Goal: Task Accomplishment & Management: Use online tool/utility

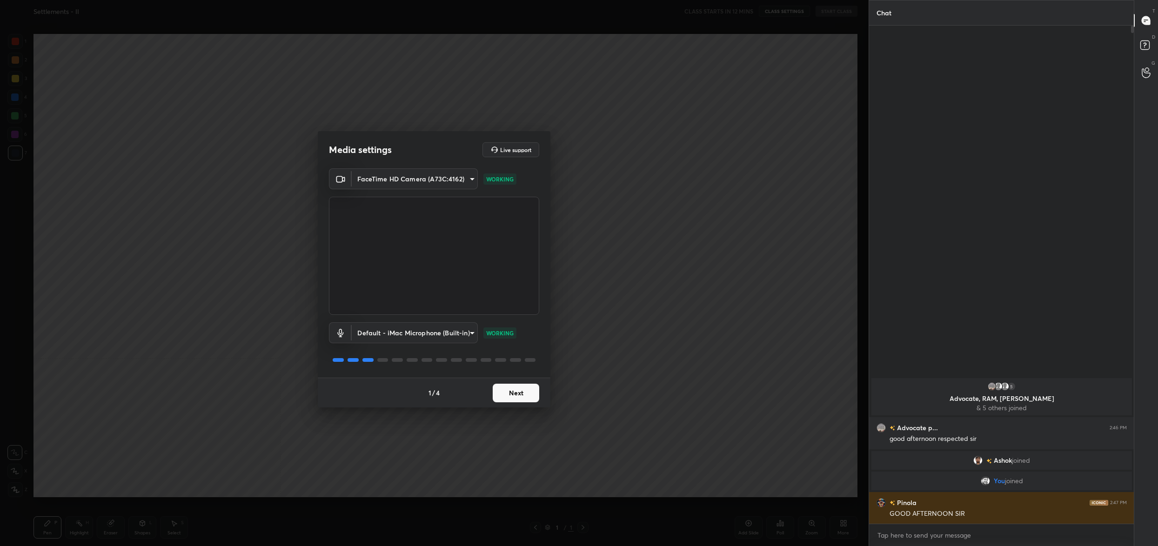
click at [520, 388] on button "Next" at bounding box center [516, 393] width 47 height 19
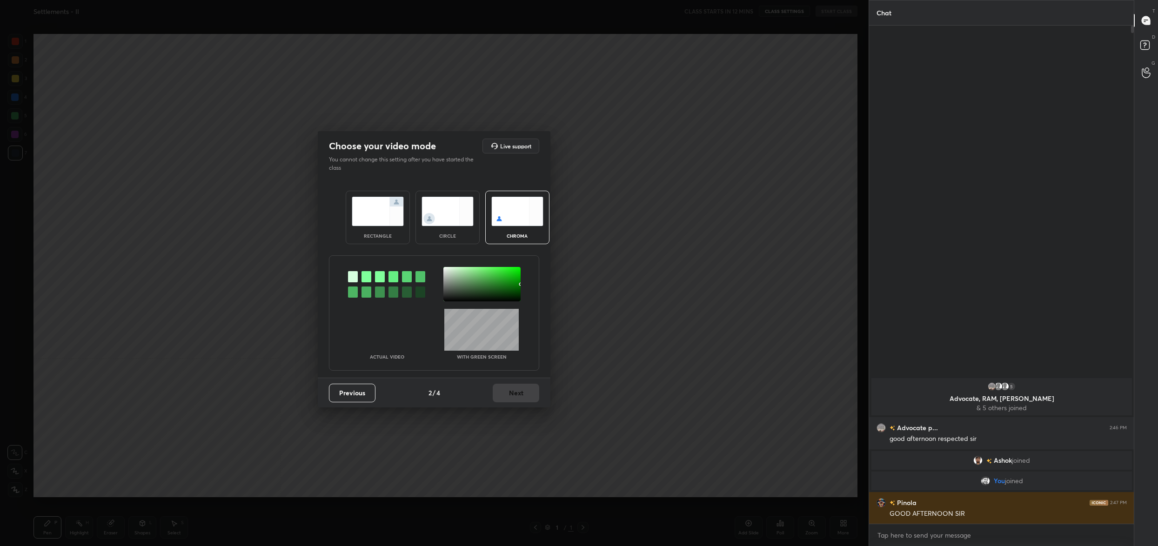
click at [445, 266] on div "Actual Video With green screen" at bounding box center [434, 313] width 210 height 115
click at [444, 269] on div at bounding box center [482, 284] width 77 height 34
click at [448, 268] on div at bounding box center [482, 284] width 77 height 34
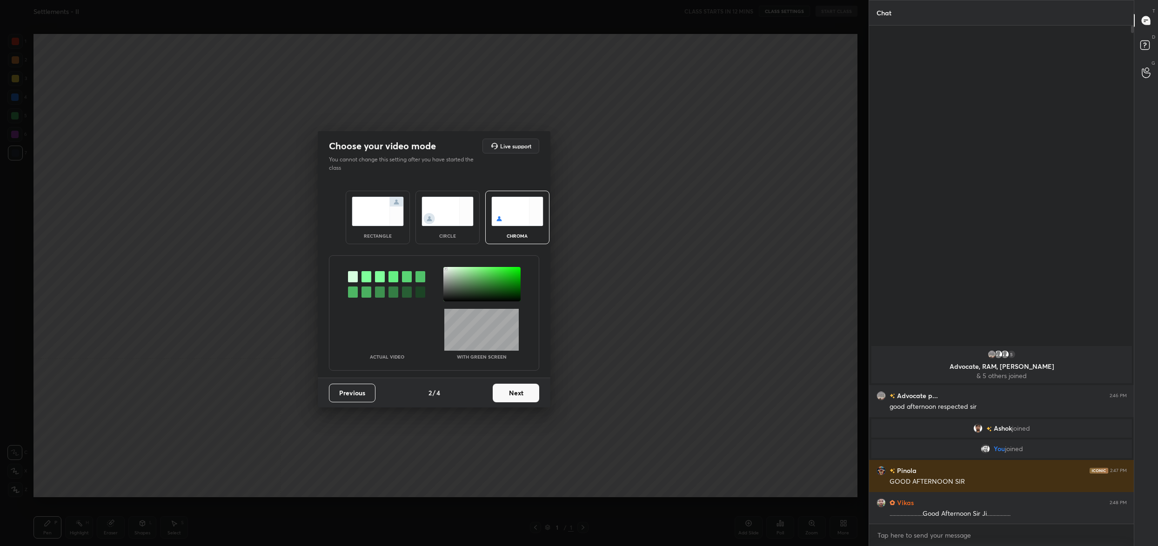
click at [446, 269] on div at bounding box center [482, 284] width 77 height 34
click at [536, 400] on button "Next" at bounding box center [516, 393] width 47 height 19
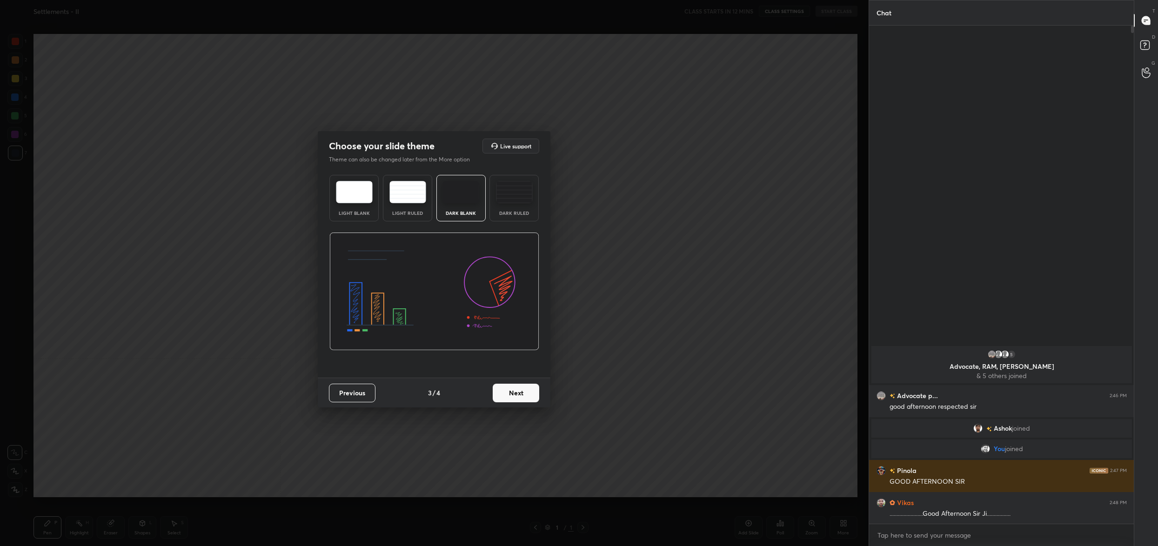
click at [536, 400] on button "Next" at bounding box center [516, 393] width 47 height 19
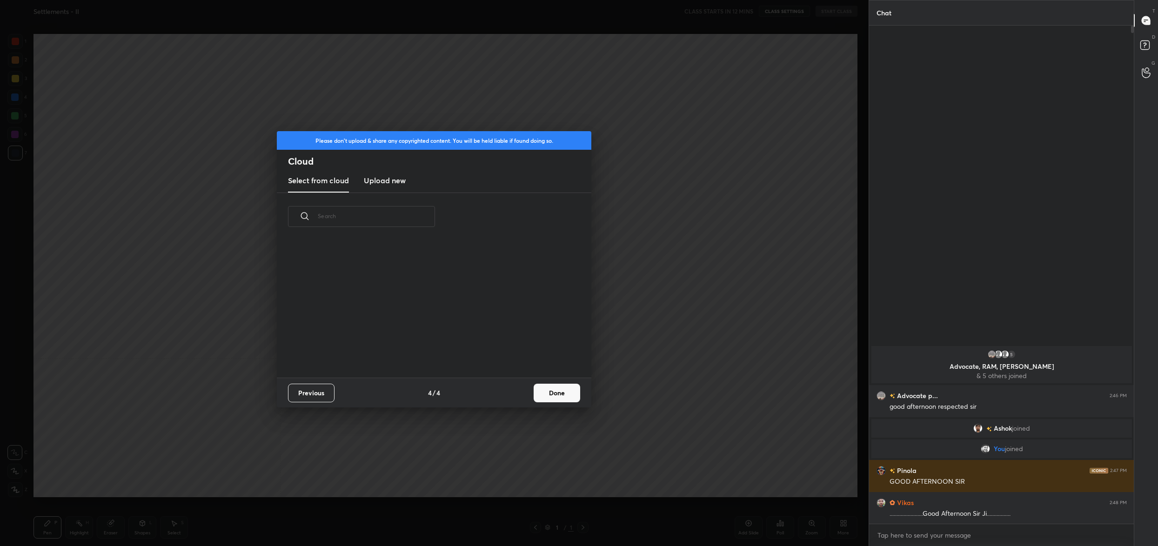
click at [536, 400] on button "Done" at bounding box center [557, 393] width 47 height 19
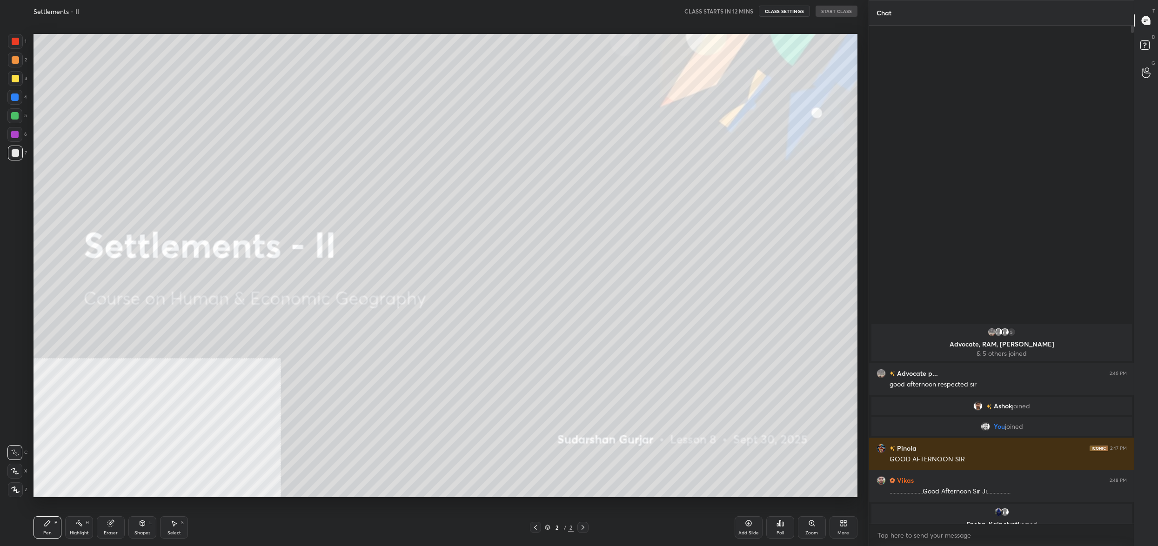
click at [550, 526] on icon at bounding box center [547, 526] width 5 height 2
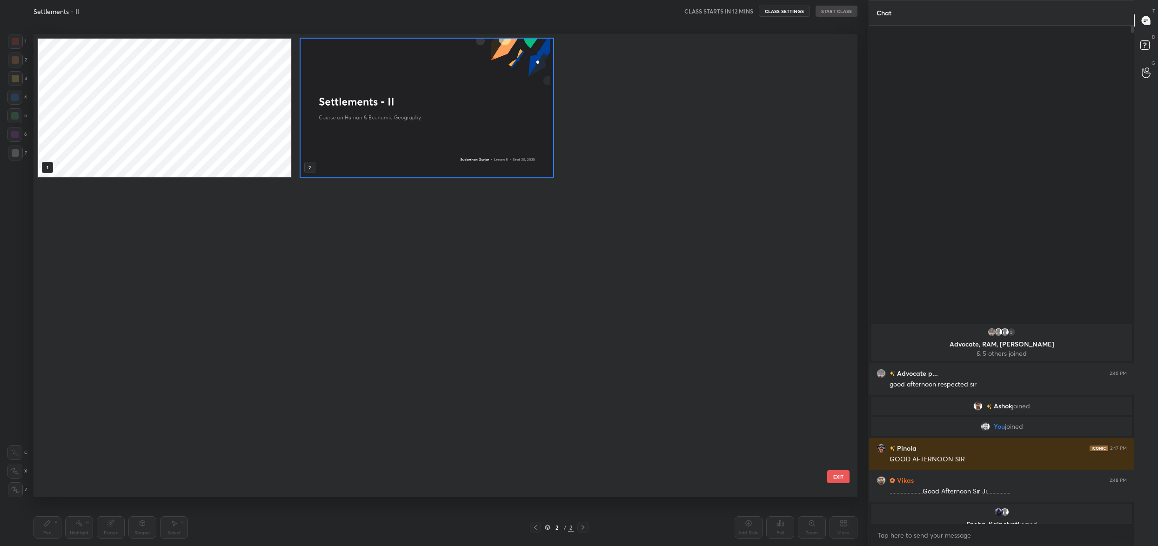
scroll to position [461, 819]
click at [377, 126] on img "grid" at bounding box center [427, 108] width 253 height 138
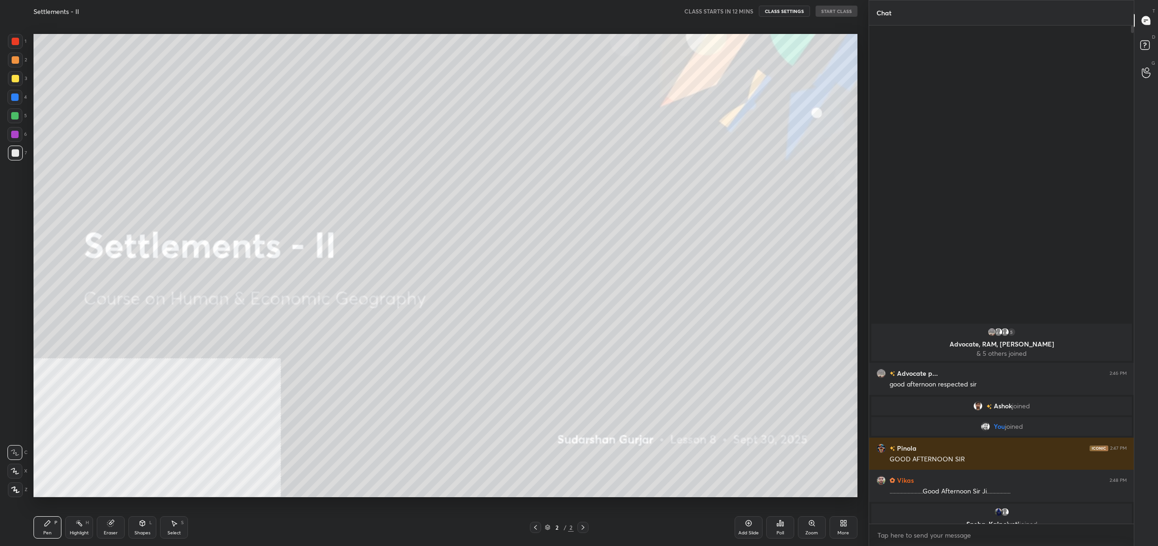
click at [834, 524] on div "More" at bounding box center [844, 528] width 28 height 22
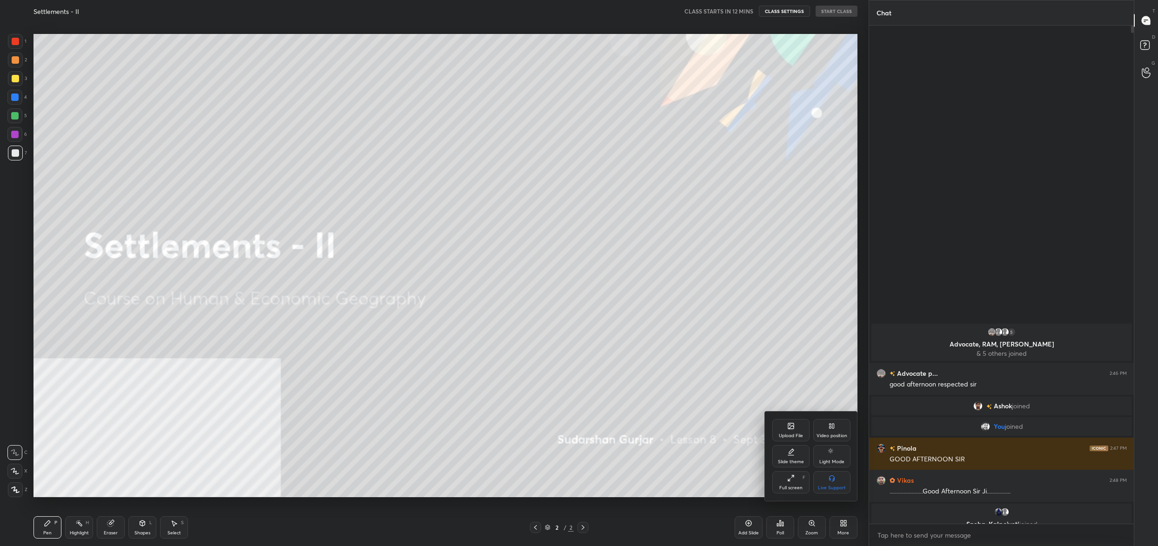
click at [798, 436] on div "Upload File" at bounding box center [791, 436] width 24 height 5
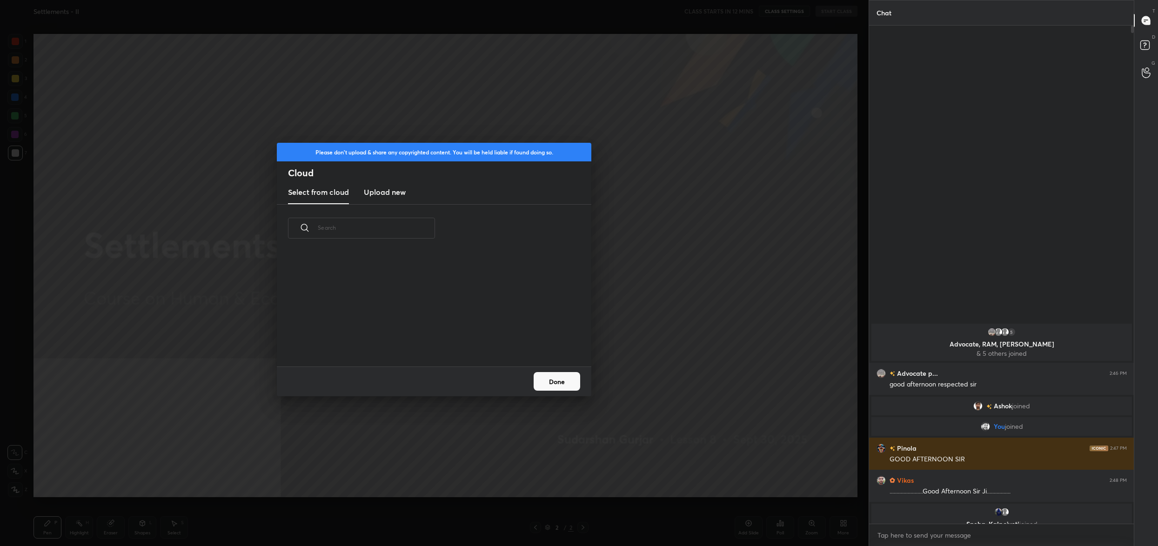
scroll to position [115, 298]
click at [392, 185] on new "Upload new" at bounding box center [385, 192] width 42 height 23
click at [437, 337] on label "Browse" at bounding box center [434, 340] width 41 height 15
click at [414, 337] on input "Browse" at bounding box center [414, 340] width 0 height 15
click at [564, 385] on button "Done" at bounding box center [557, 381] width 47 height 19
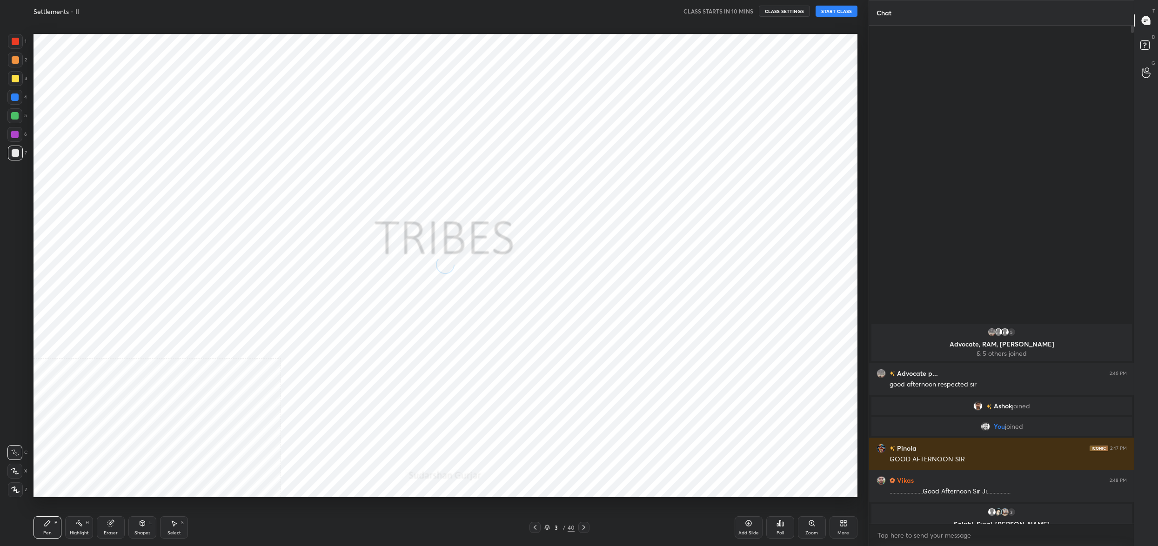
click at [557, 528] on div "3" at bounding box center [556, 528] width 9 height 6
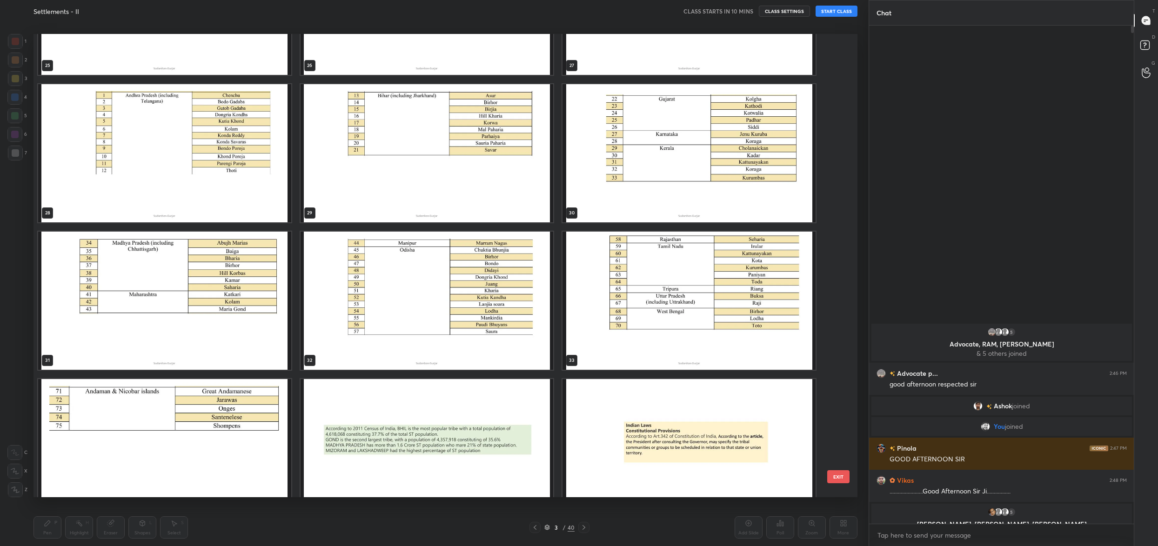
scroll to position [1308, 0]
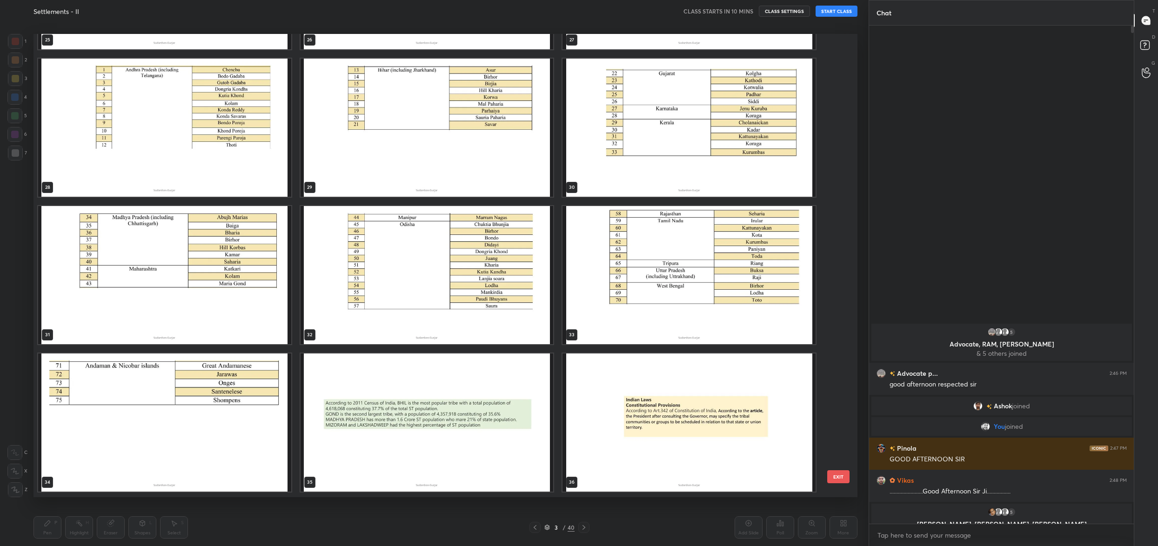
click at [479, 282] on img "grid" at bounding box center [427, 275] width 253 height 138
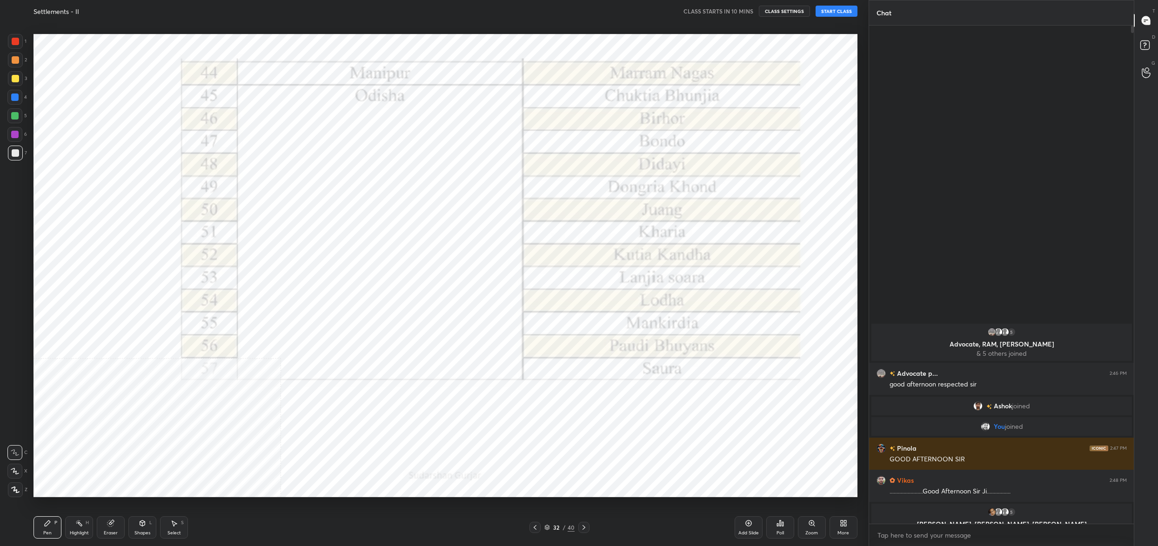
click at [837, 534] on div "More" at bounding box center [844, 528] width 28 height 22
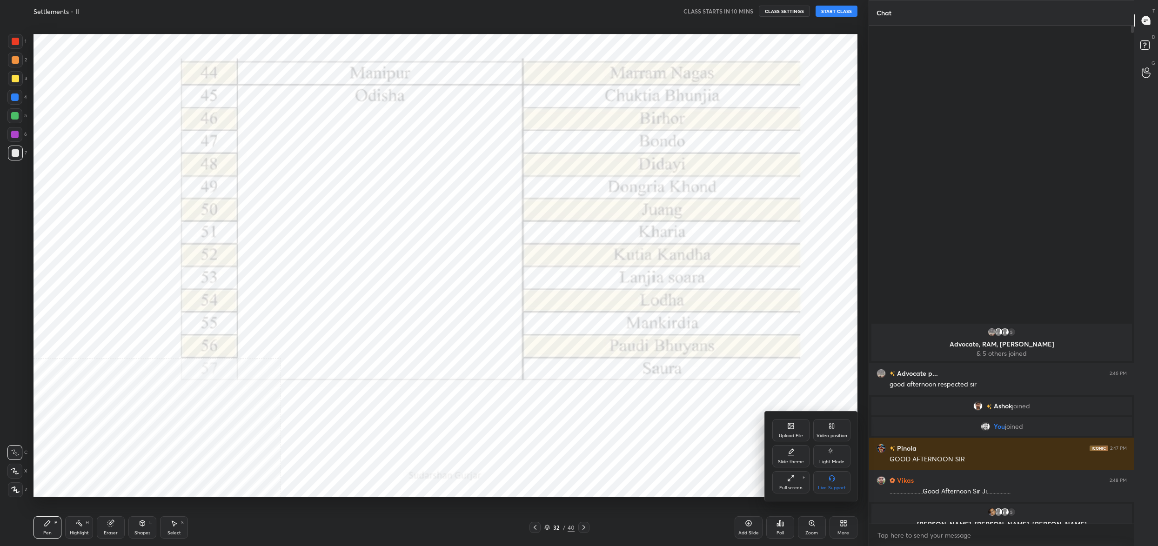
click at [800, 433] on div "Upload File" at bounding box center [791, 430] width 37 height 22
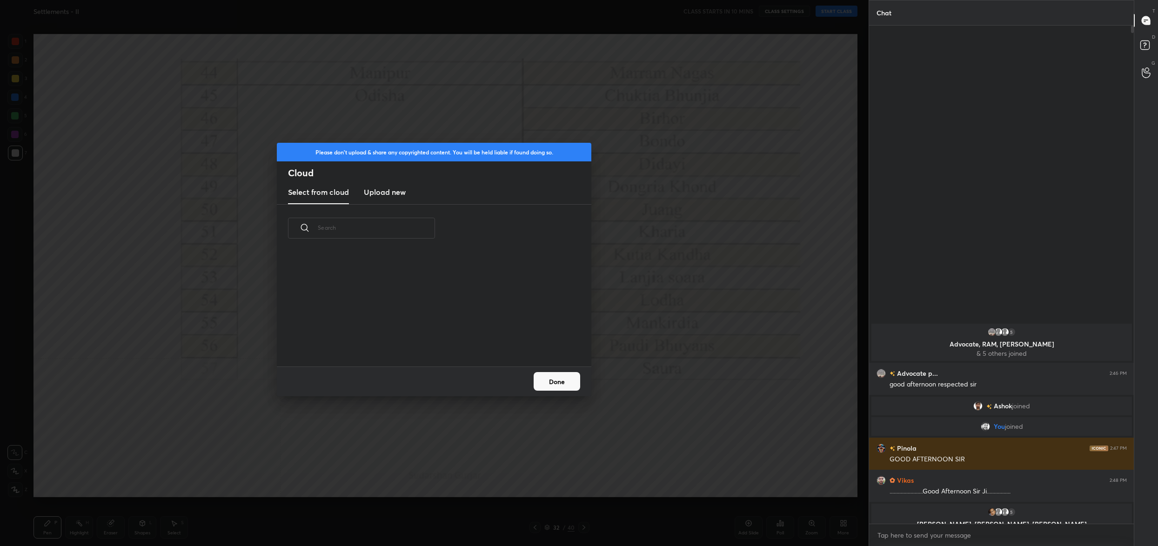
scroll to position [115, 298]
click at [406, 196] on div "Select from cloud Upload new" at bounding box center [434, 192] width 315 height 23
drag, startPoint x: 399, startPoint y: 191, endPoint x: 404, endPoint y: 201, distance: 11.1
click at [399, 191] on h3 "Upload new" at bounding box center [385, 192] width 42 height 11
click at [442, 337] on label "Browse" at bounding box center [434, 340] width 41 height 15
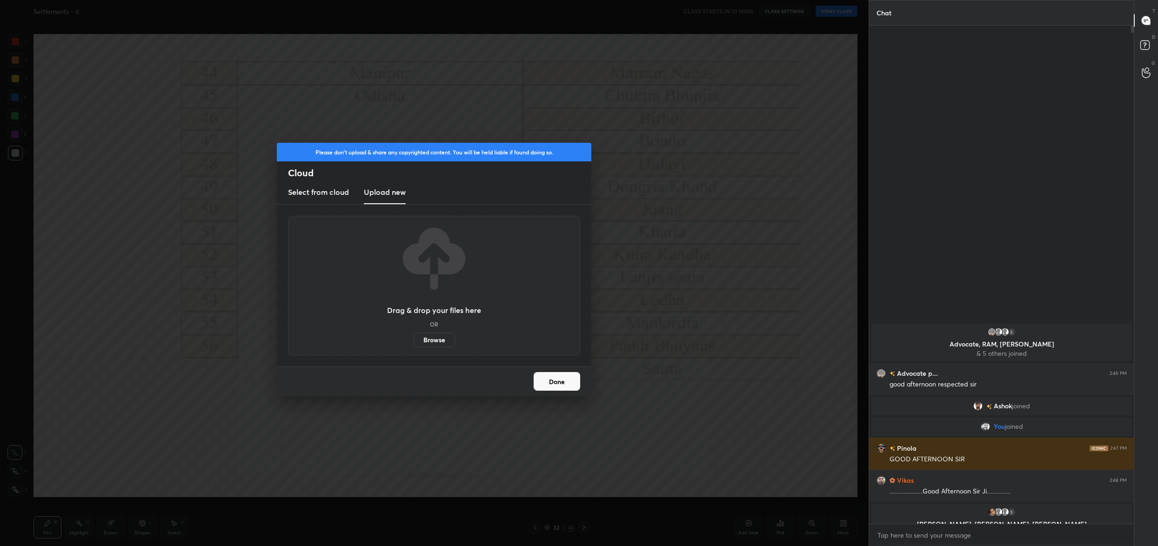
click at [414, 337] on input "Browse" at bounding box center [414, 340] width 0 height 15
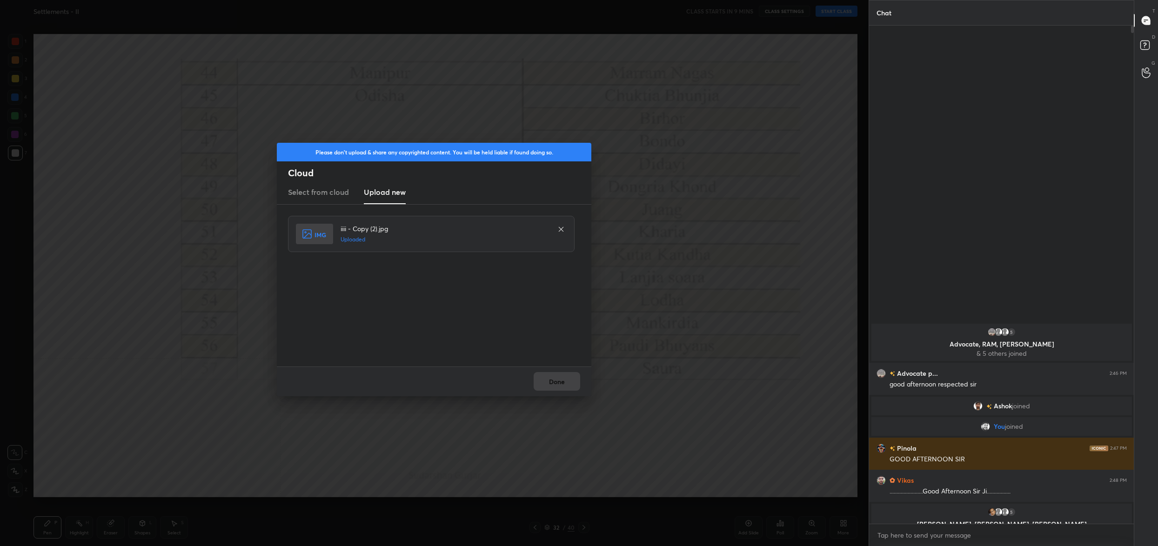
click at [540, 379] on button "Done" at bounding box center [557, 381] width 47 height 19
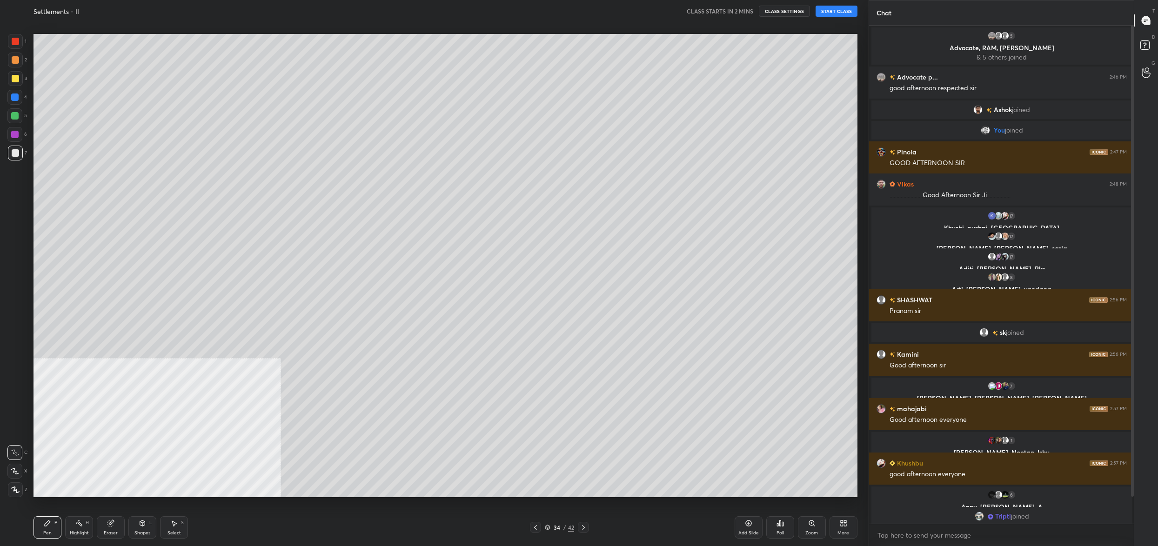
scroll to position [496, 262]
click at [837, 16] on button "START CLASS" at bounding box center [837, 11] width 42 height 11
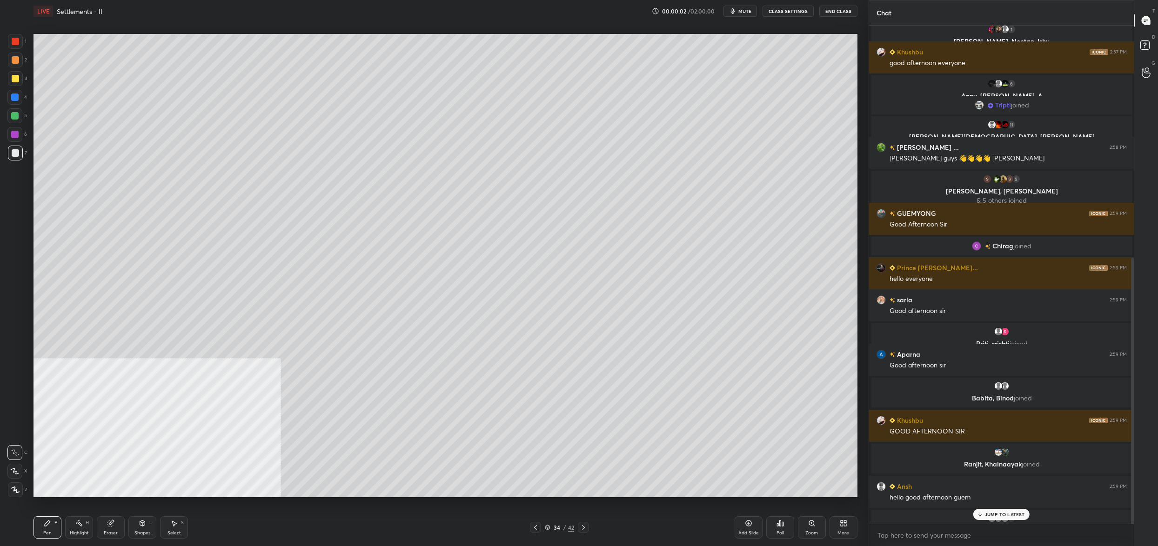
scroll to position [436, 0]
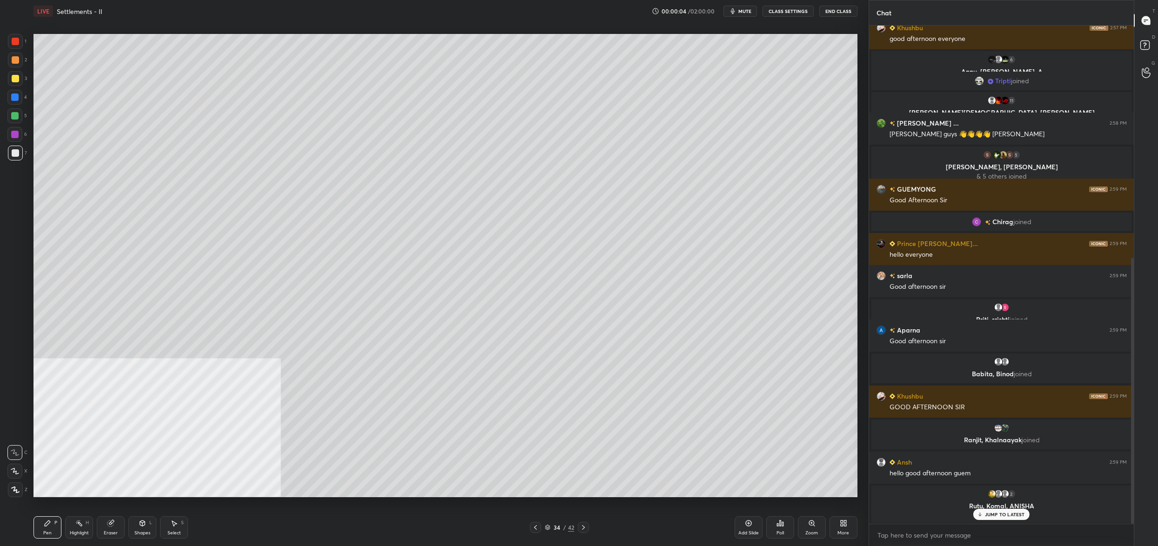
click at [734, 11] on icon "button" at bounding box center [733, 11] width 4 height 6
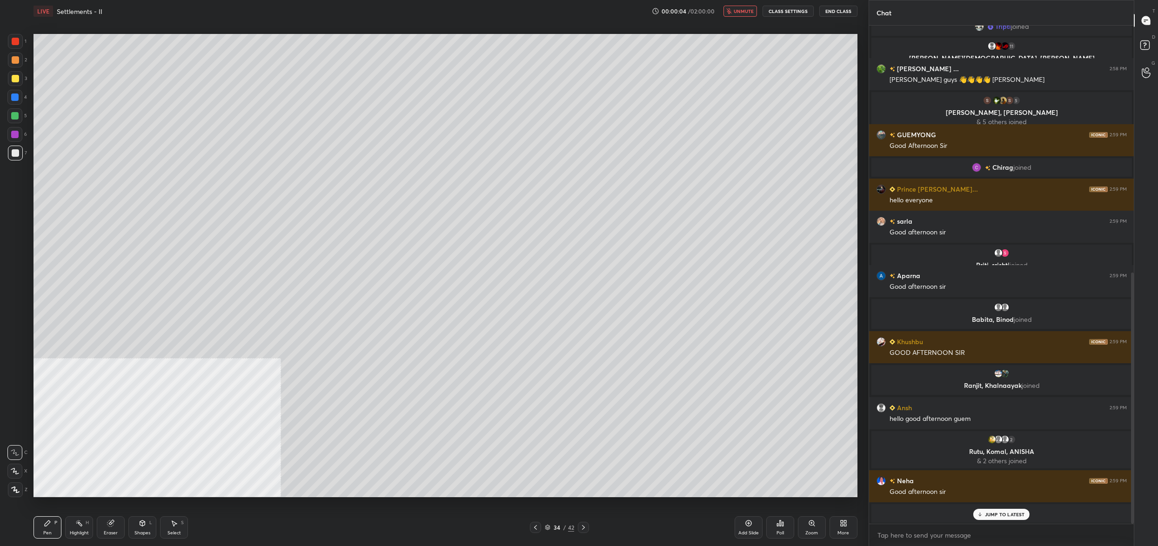
click at [774, 8] on button "CLASS SETTINGS" at bounding box center [788, 11] width 51 height 11
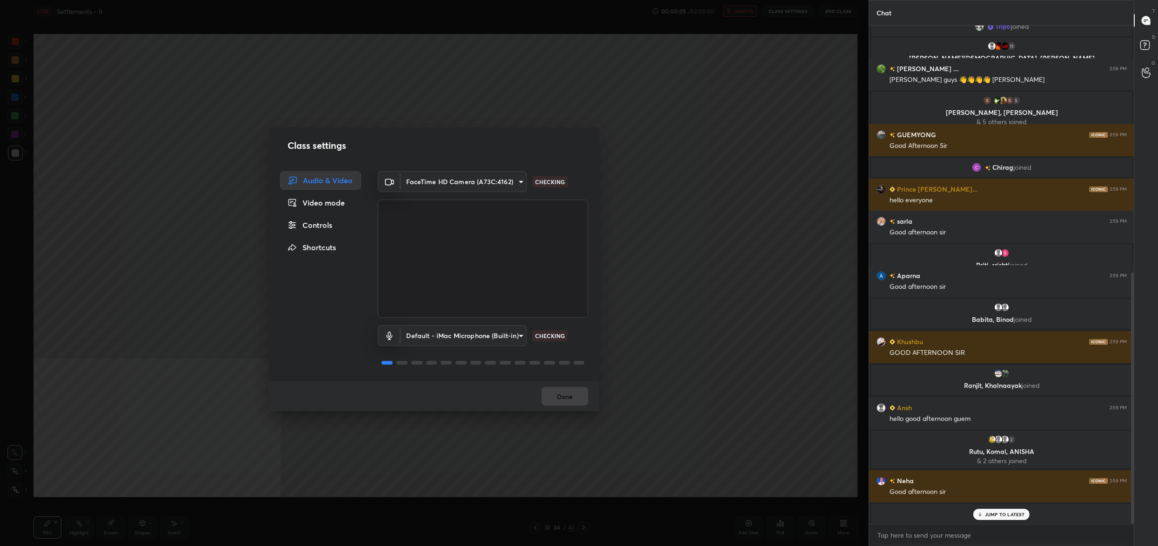
click at [302, 223] on div "Controls" at bounding box center [320, 225] width 81 height 19
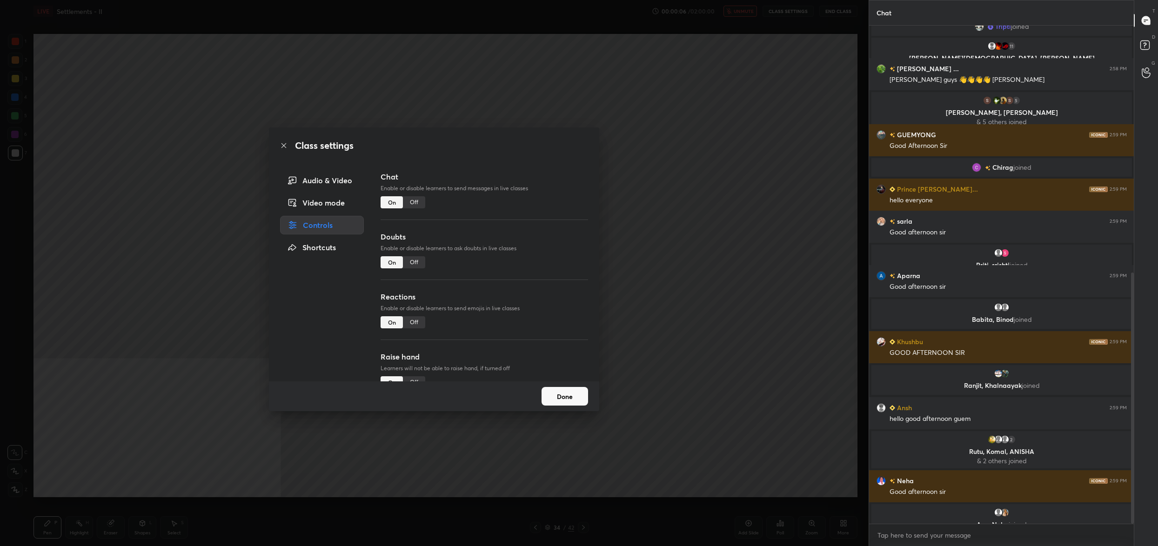
click at [423, 261] on div "Off" at bounding box center [414, 262] width 22 height 12
click at [560, 399] on button "Done" at bounding box center [565, 396] width 47 height 19
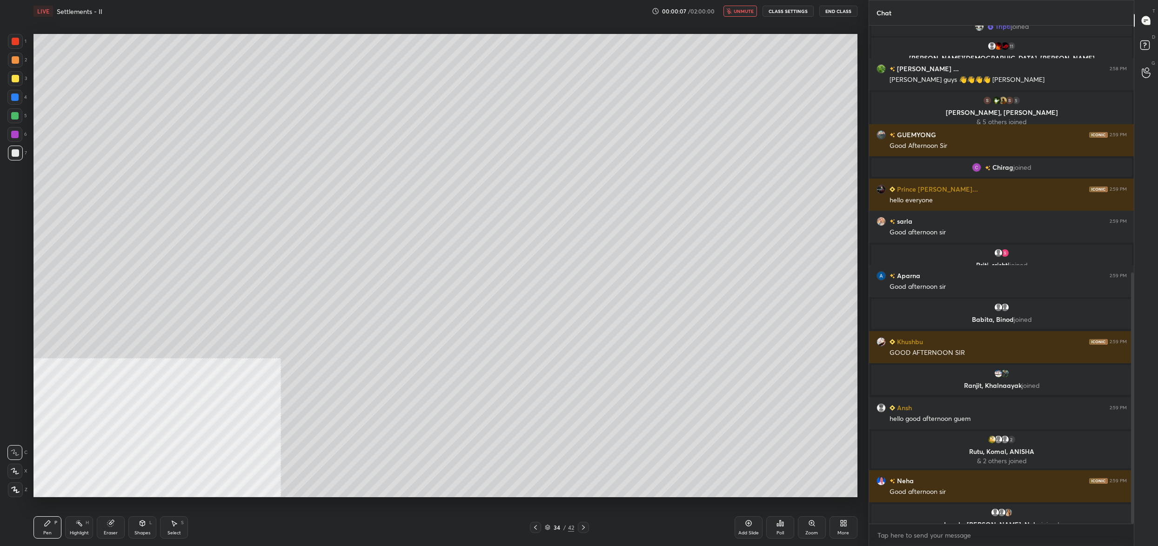
scroll to position [522, 0]
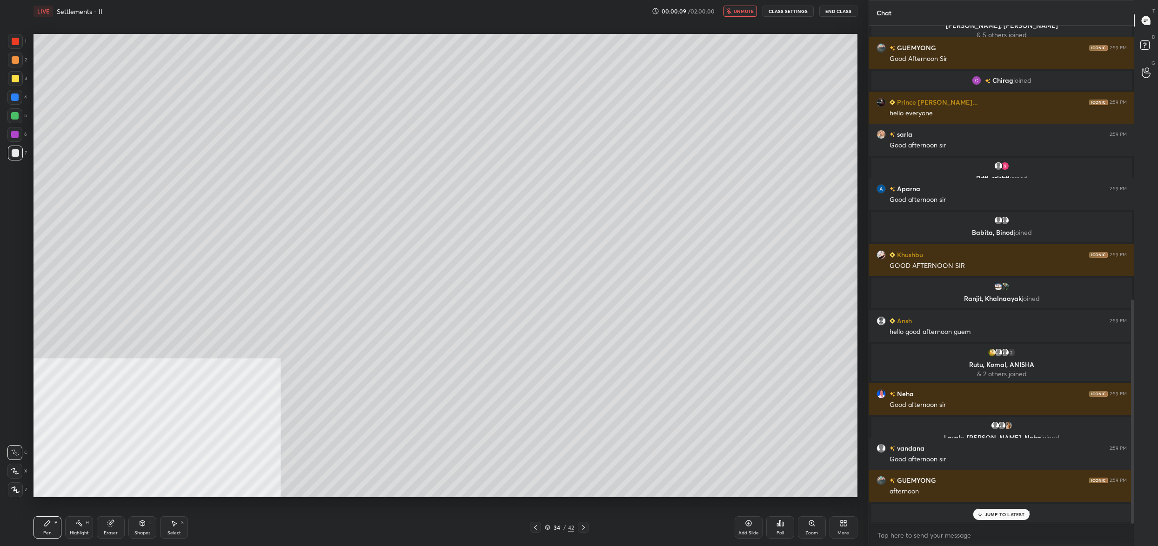
click at [545, 525] on icon at bounding box center [548, 528] width 6 height 6
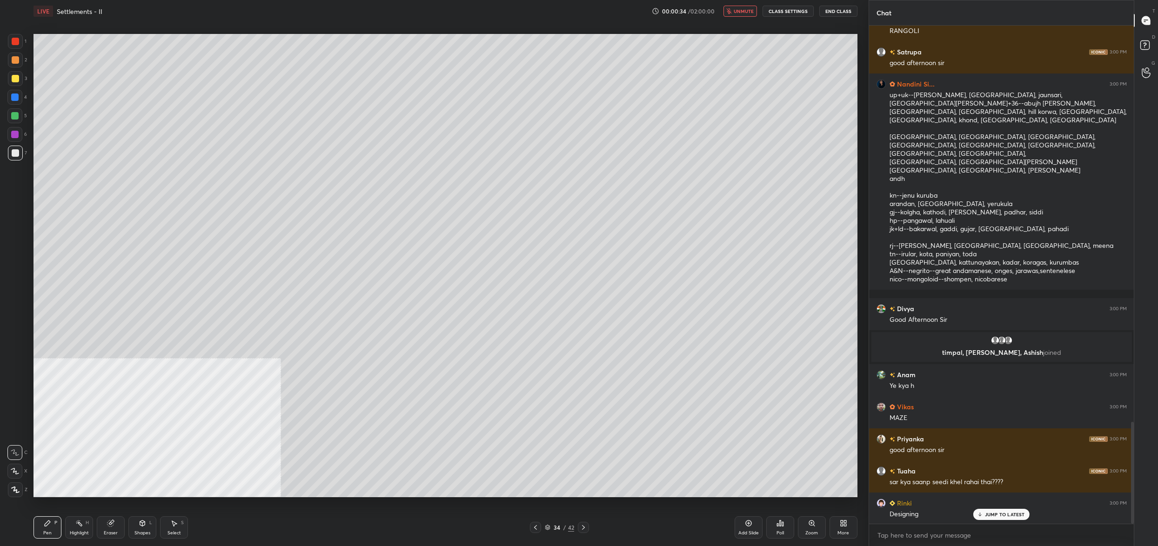
scroll to position [1974, 0]
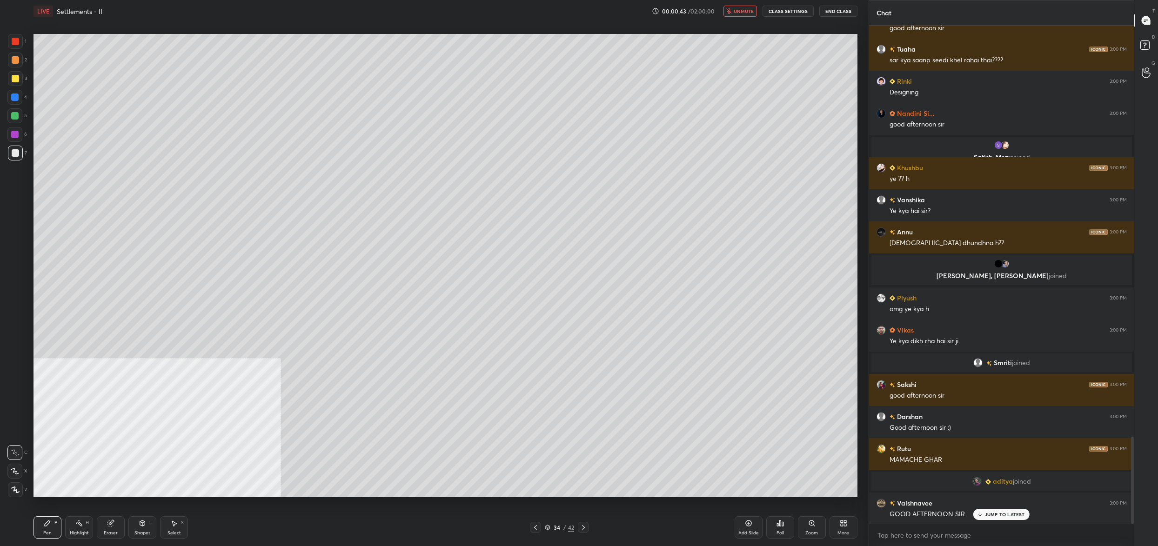
drag, startPoint x: 750, startPoint y: 13, endPoint x: 754, endPoint y: 17, distance: 5.9
click at [750, 13] on span "unmute" at bounding box center [744, 11] width 20 height 7
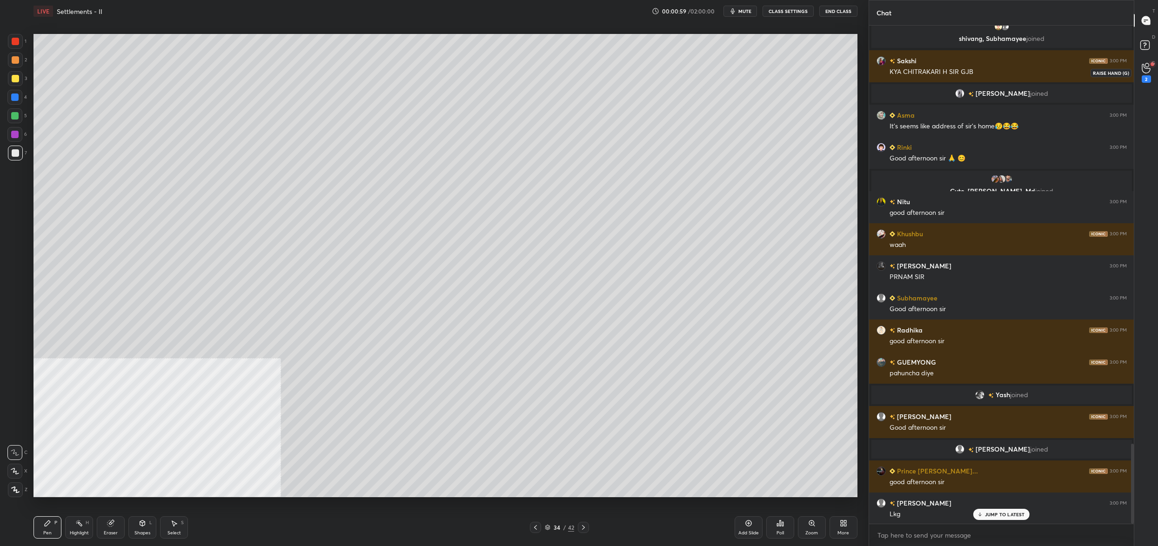
click at [1151, 73] on div "2" at bounding box center [1146, 72] width 19 height 17
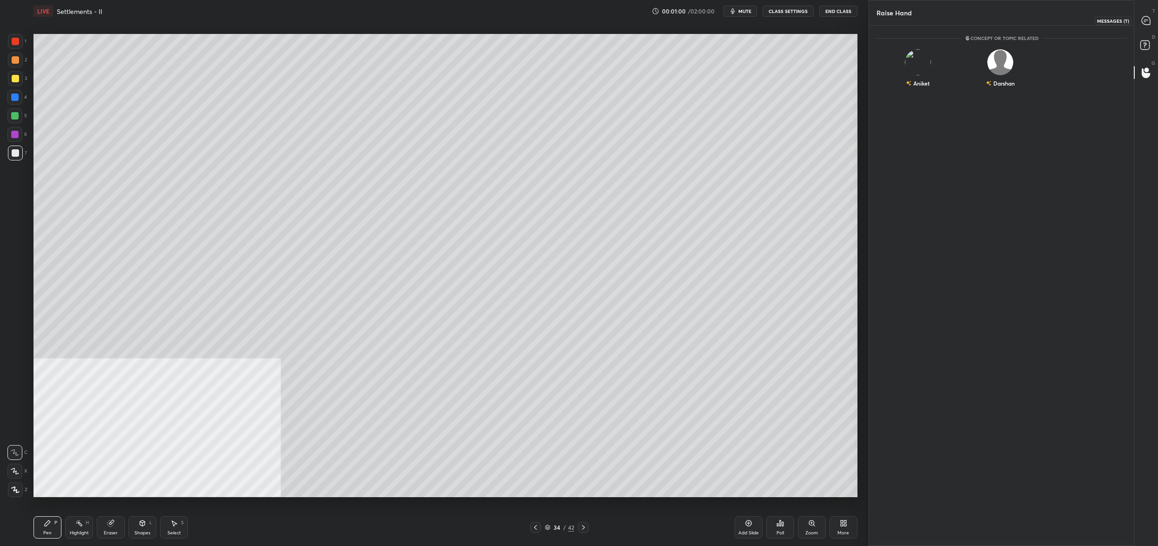
click at [1150, 24] on icon at bounding box center [1146, 20] width 8 height 8
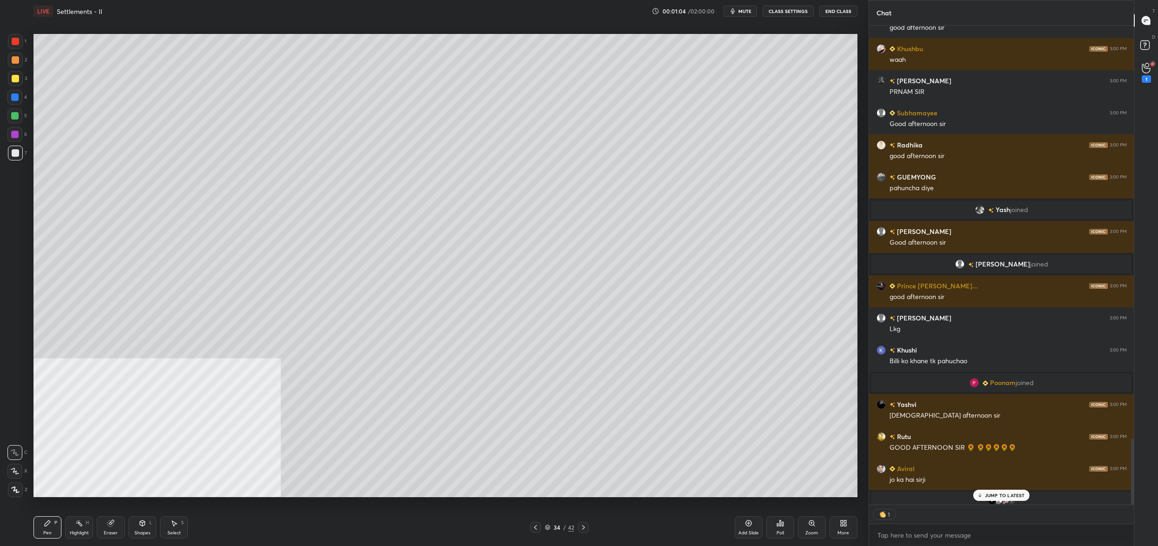
click at [13, 95] on div at bounding box center [14, 97] width 7 height 7
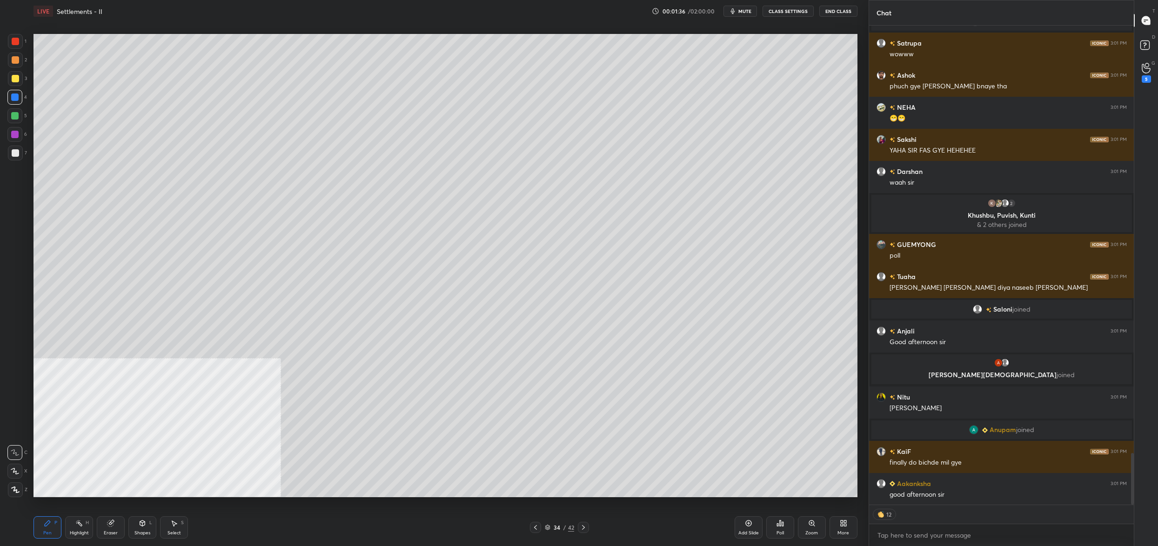
click at [551, 524] on div "34 / 42" at bounding box center [559, 528] width 29 height 8
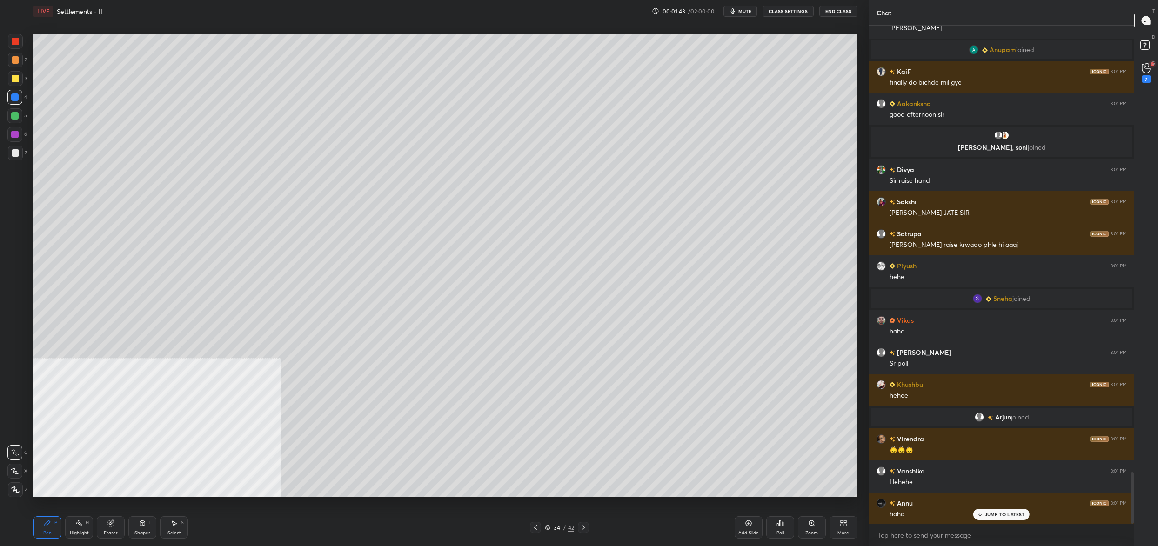
click at [246, 505] on div "Setting up your live class Poll for secs No correct answer Start poll" at bounding box center [446, 265] width 832 height 487
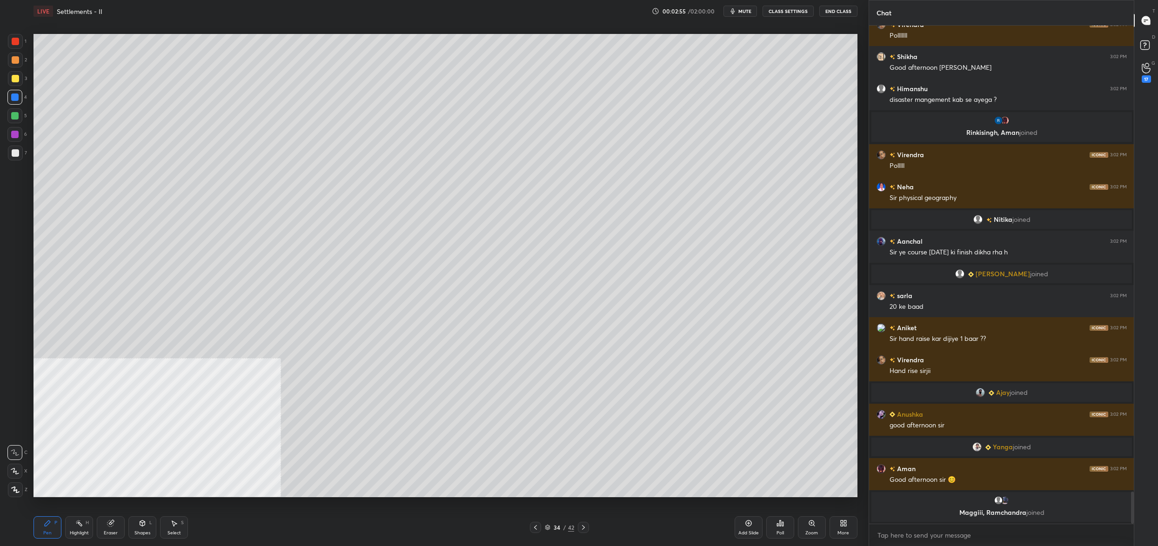
click at [18, 154] on div at bounding box center [15, 152] width 7 height 7
drag, startPoint x: 17, startPoint y: 155, endPoint x: 28, endPoint y: 150, distance: 11.7
click at [17, 155] on div at bounding box center [15, 152] width 7 height 7
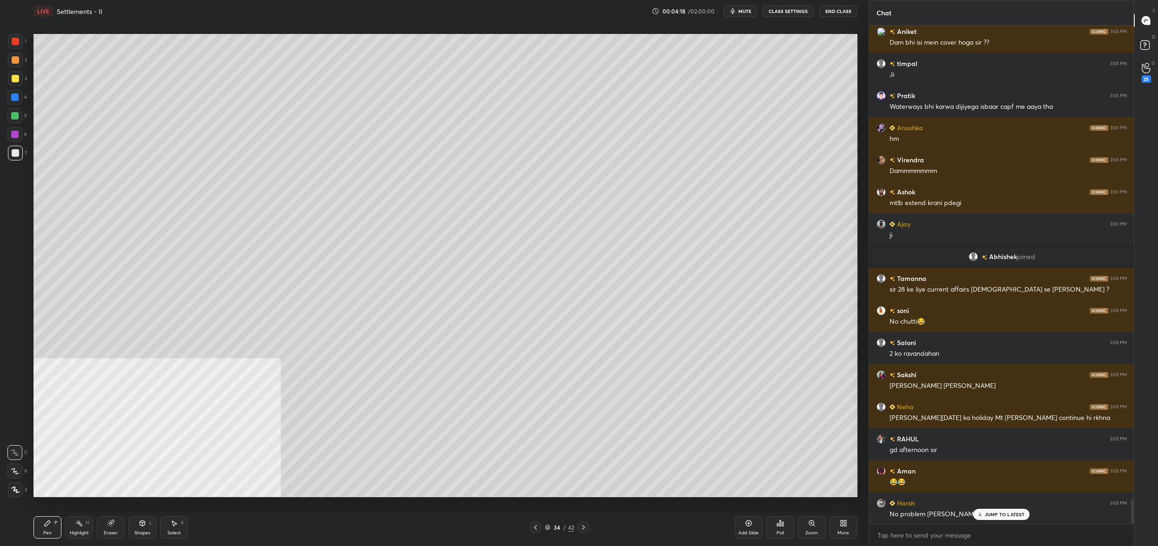
click at [17, 476] on div at bounding box center [14, 471] width 15 height 15
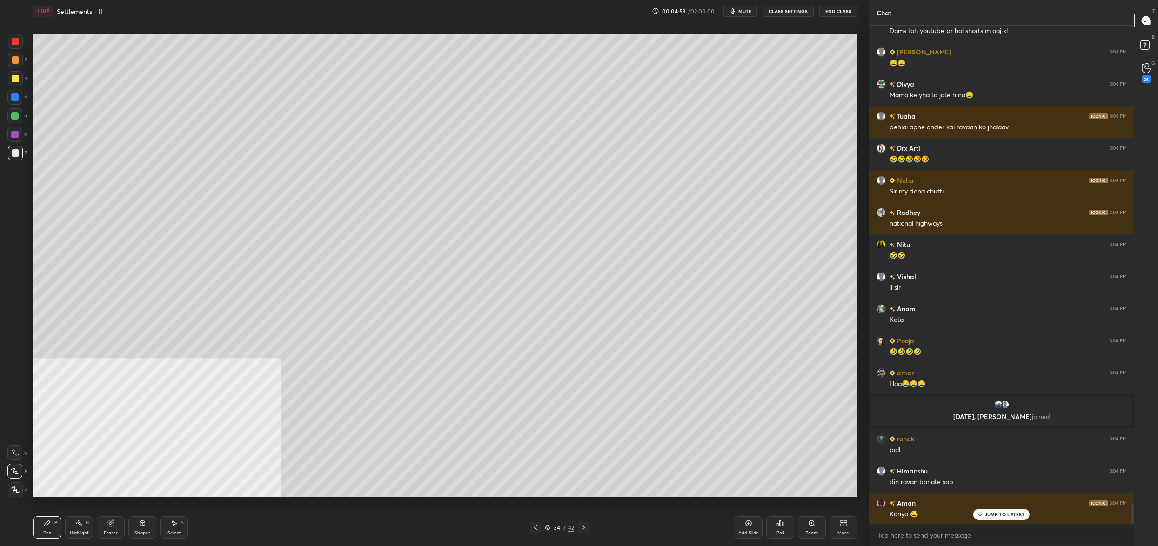
click at [552, 531] on div "34 / 42" at bounding box center [559, 528] width 29 height 8
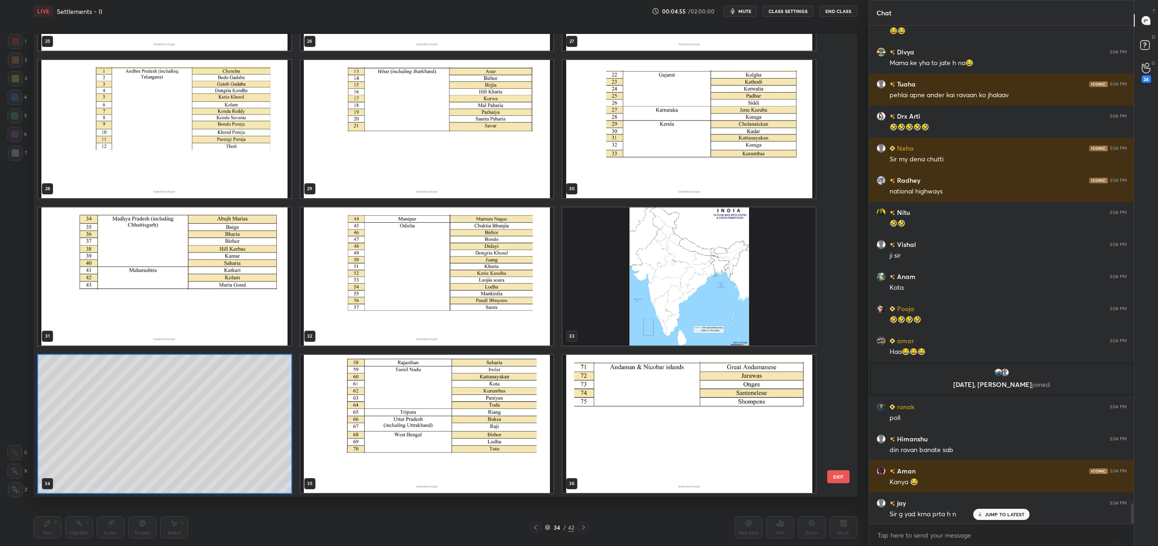
click at [736, 252] on img "grid" at bounding box center [689, 277] width 253 height 138
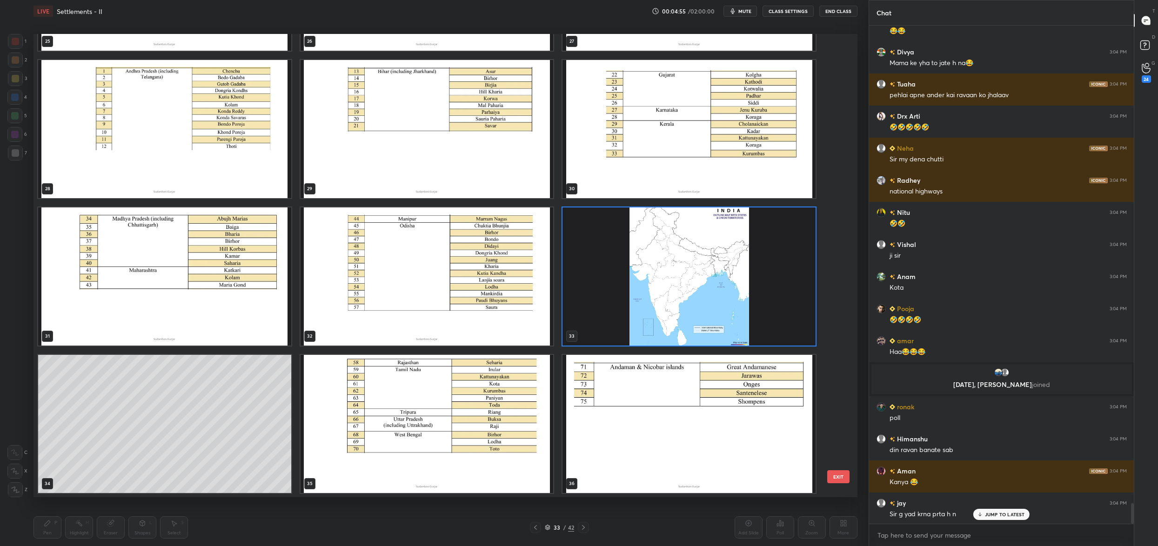
click at [736, 252] on img "grid" at bounding box center [689, 277] width 253 height 138
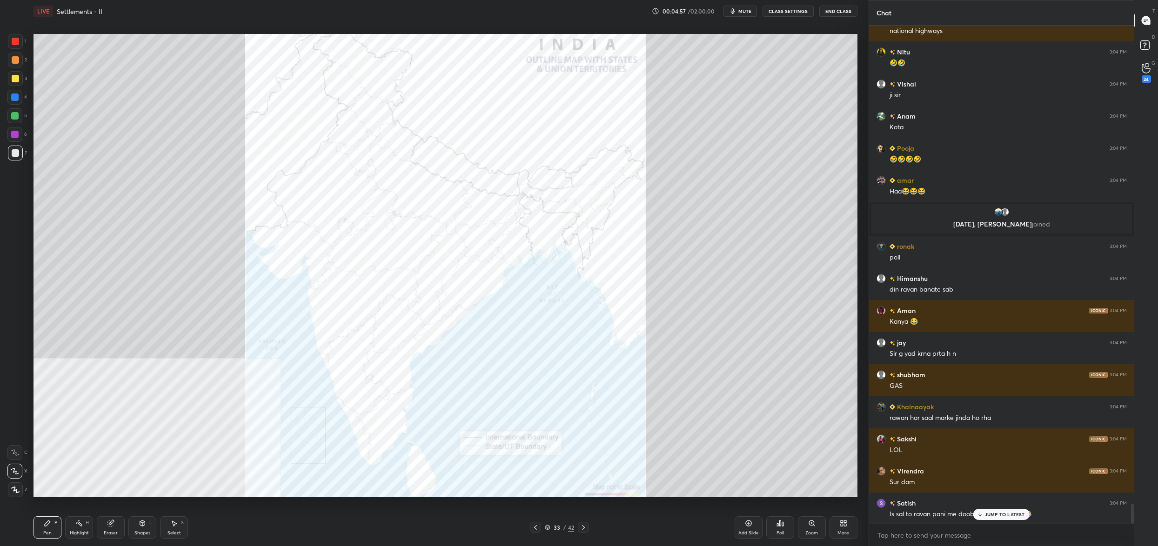
click at [17, 34] on div at bounding box center [15, 41] width 15 height 15
click at [12, 40] on div at bounding box center [15, 41] width 15 height 15
drag, startPoint x: 10, startPoint y: 41, endPoint x: 25, endPoint y: 41, distance: 14.4
click at [15, 42] on div at bounding box center [15, 41] width 15 height 15
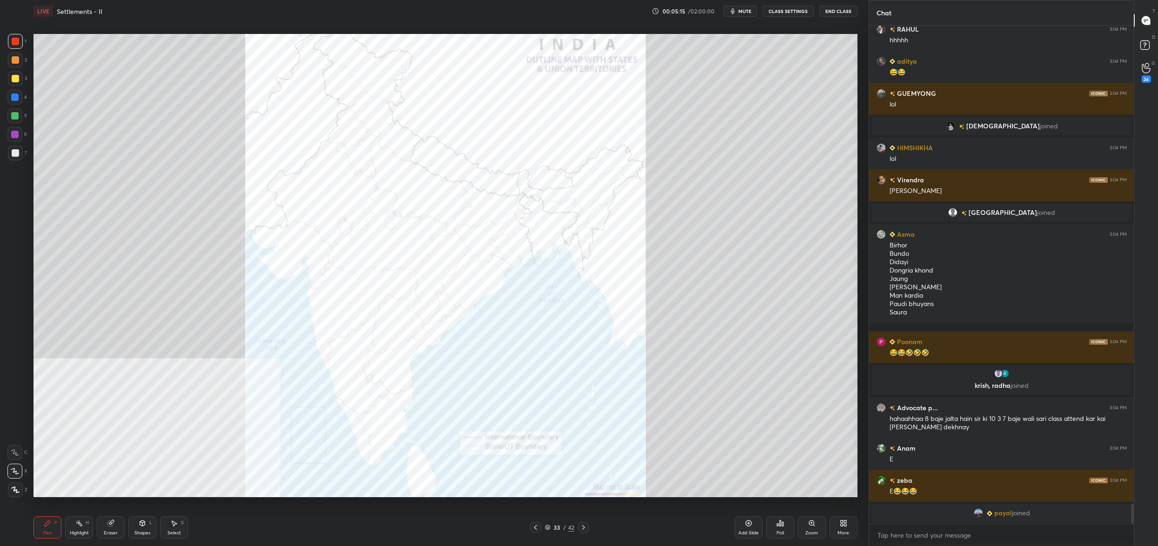
click at [104, 527] on div "Eraser" at bounding box center [111, 528] width 28 height 22
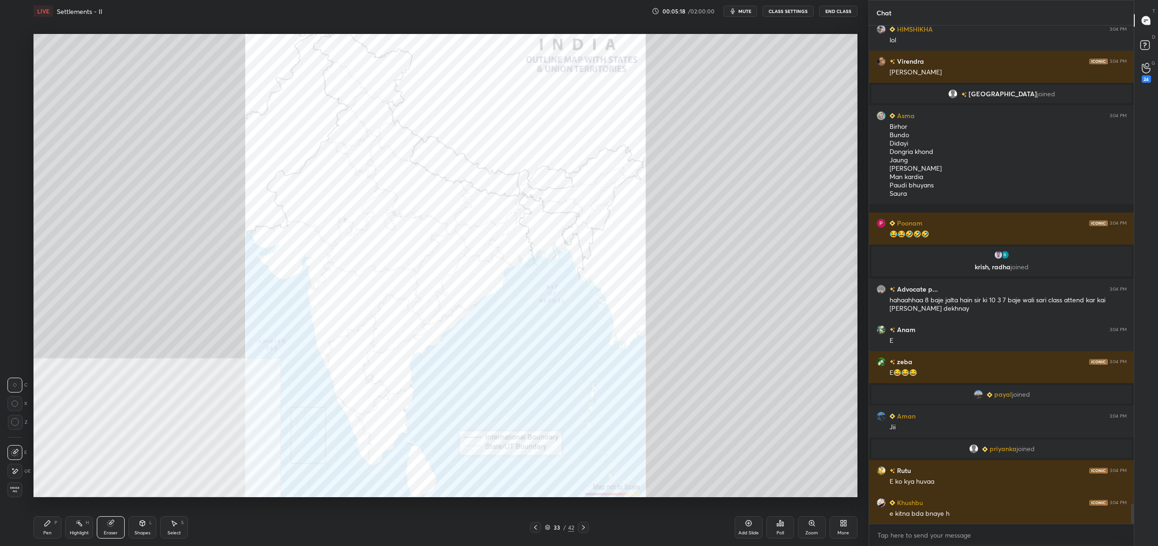
click at [53, 529] on div "Pen P" at bounding box center [48, 528] width 28 height 22
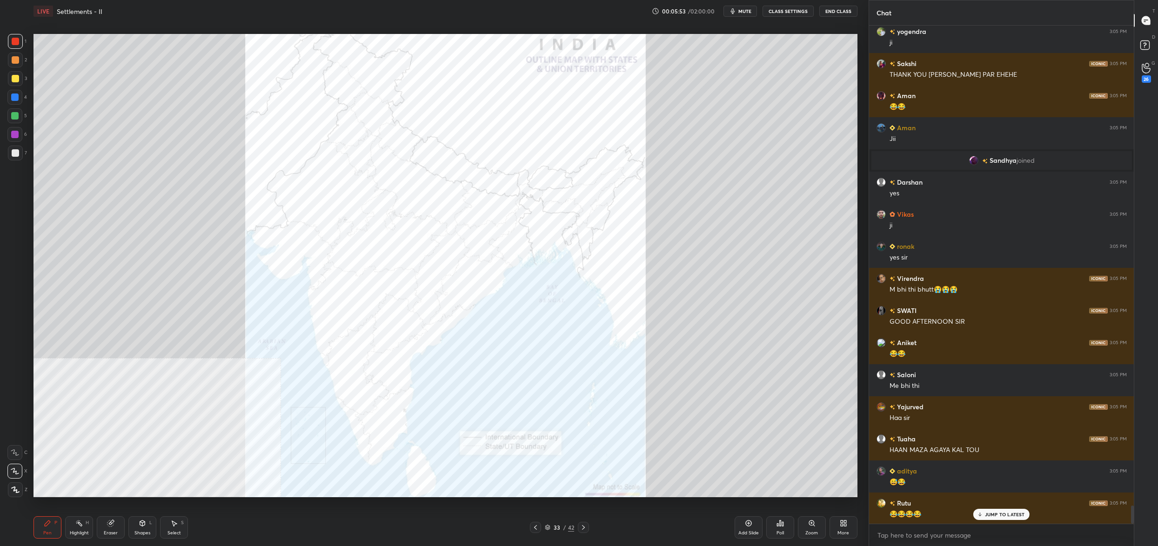
click at [781, 530] on div "Poll" at bounding box center [781, 528] width 28 height 22
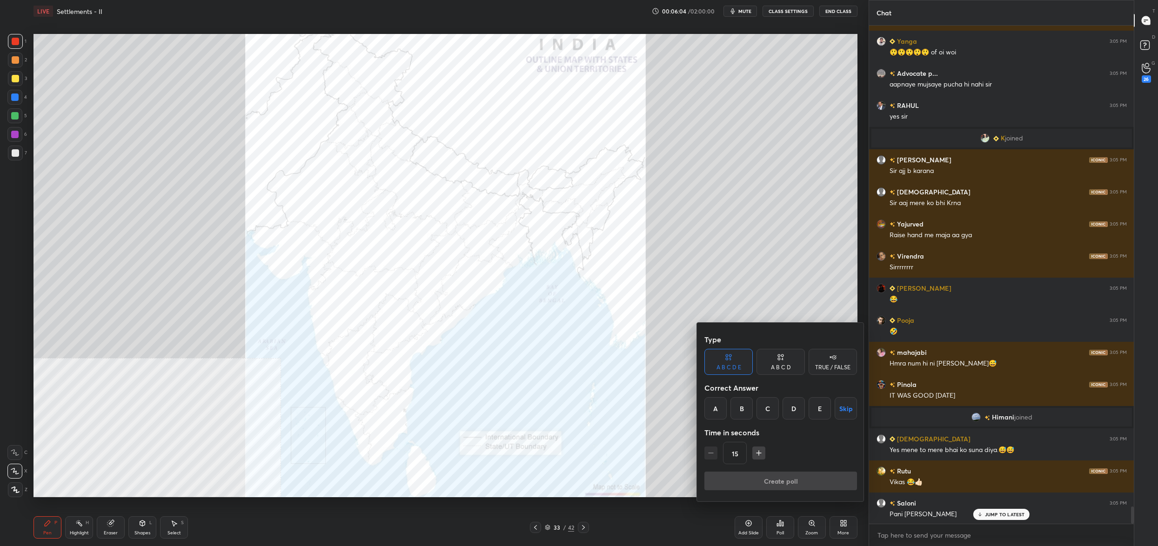
click at [717, 410] on div "A" at bounding box center [716, 408] width 22 height 22
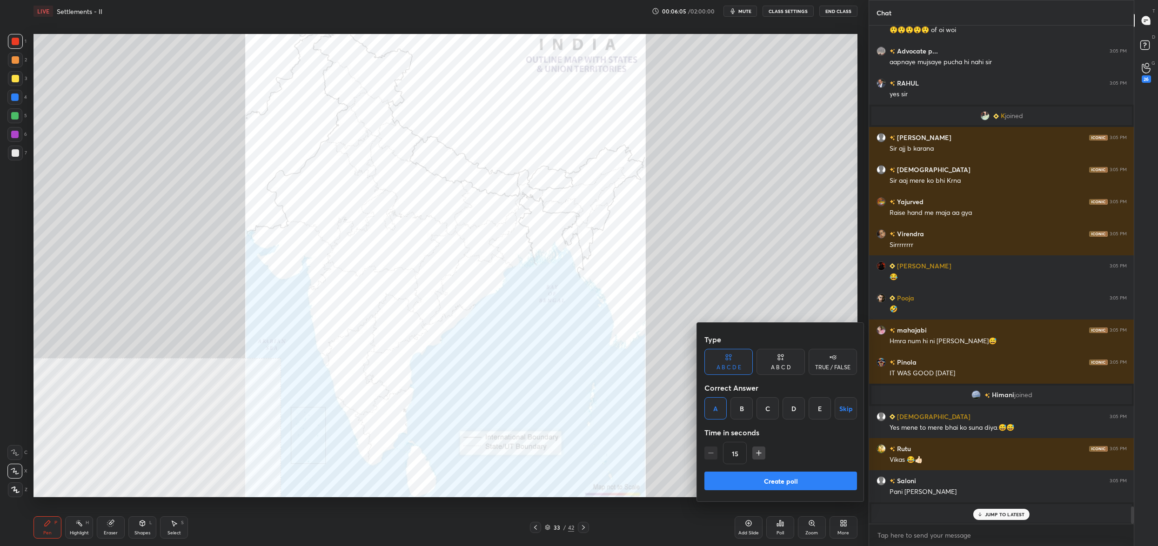
click at [740, 476] on button "Create poll" at bounding box center [781, 481] width 153 height 19
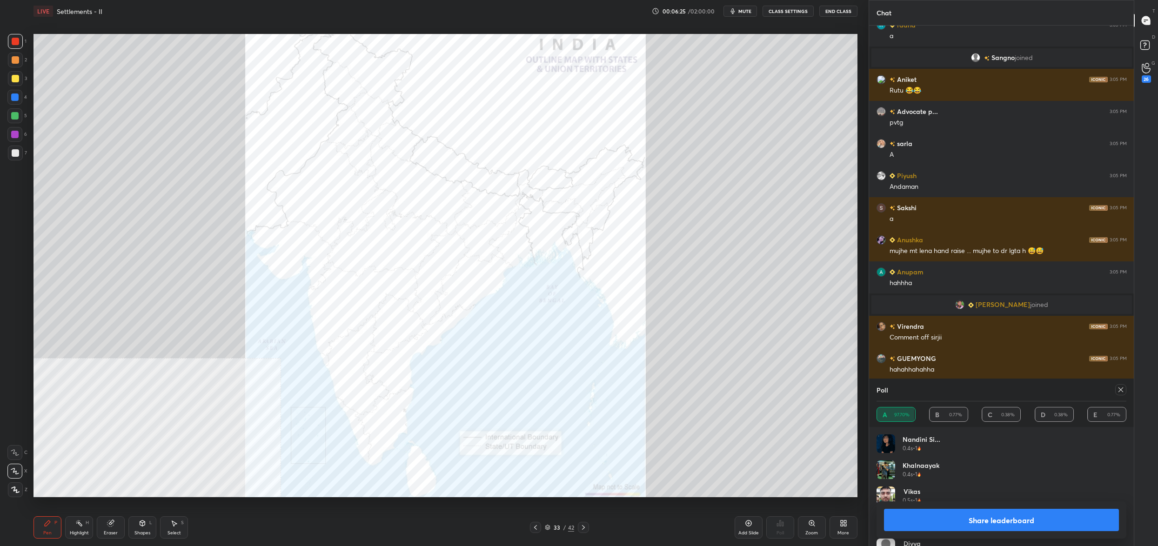
drag, startPoint x: 1116, startPoint y: 396, endPoint x: 1121, endPoint y: 390, distance: 7.3
click at [1118, 393] on div "Poll" at bounding box center [1002, 390] width 250 height 22
click at [1123, 389] on icon at bounding box center [1120, 389] width 7 height 7
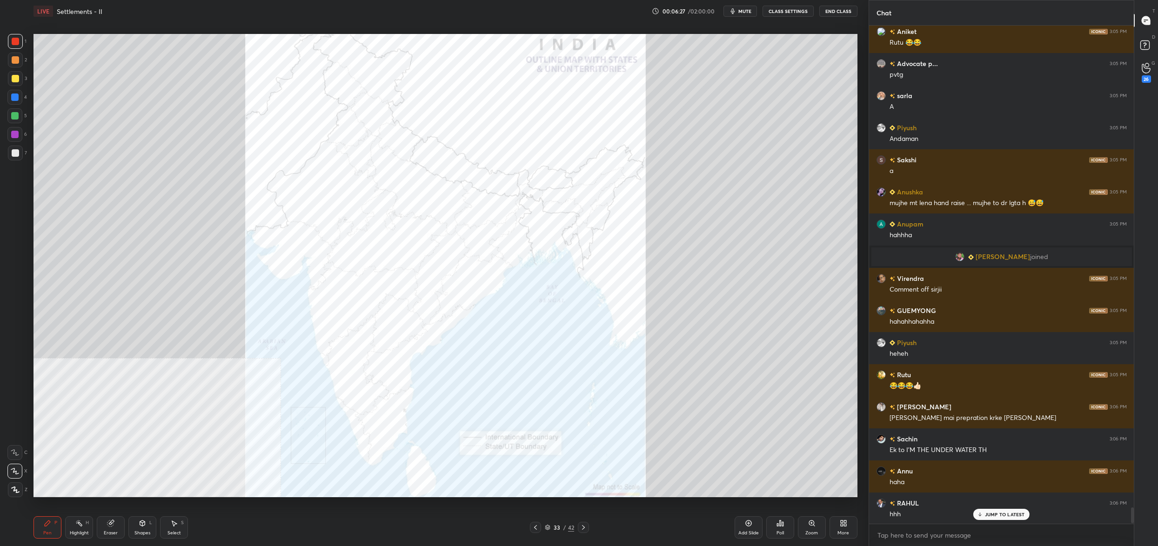
click at [778, 531] on div "Poll" at bounding box center [780, 533] width 7 height 5
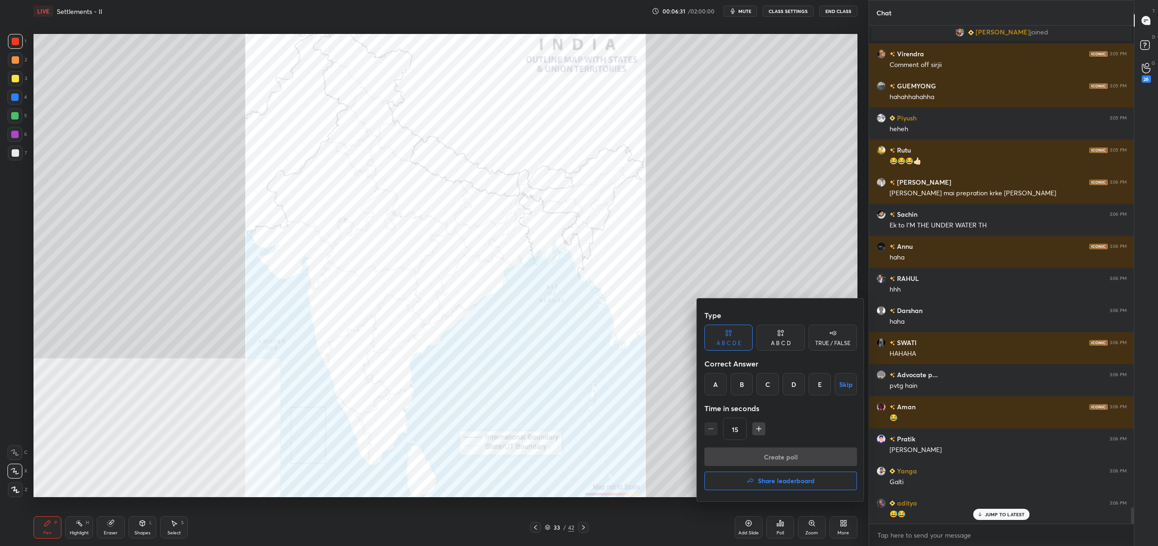
click at [715, 390] on div "A" at bounding box center [716, 384] width 22 height 22
click at [738, 456] on button "Create poll" at bounding box center [781, 457] width 153 height 19
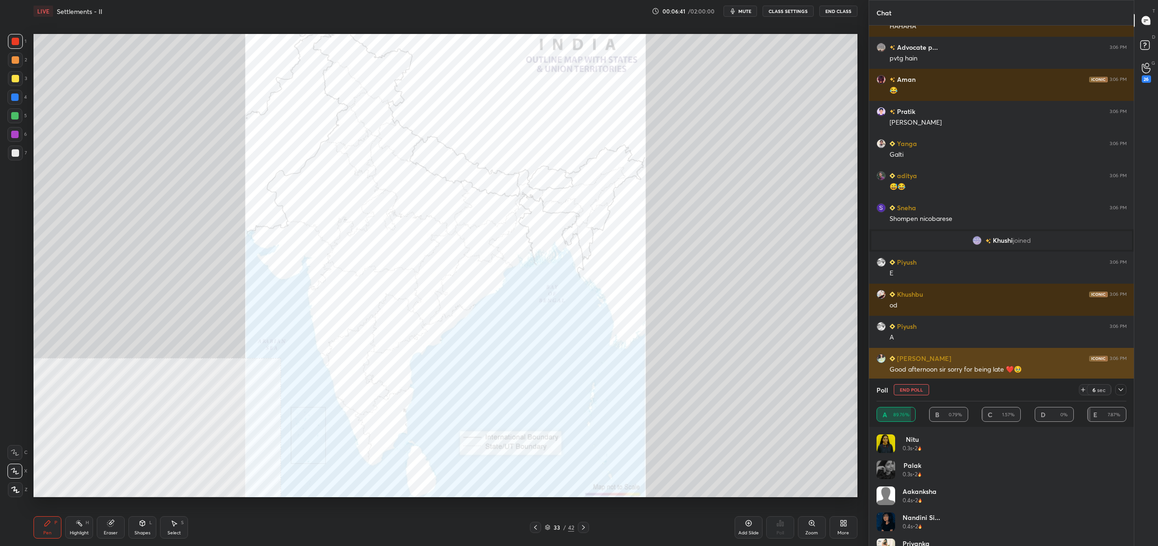
click at [903, 359] on h6 "[PERSON_NAME]" at bounding box center [923, 359] width 56 height 10
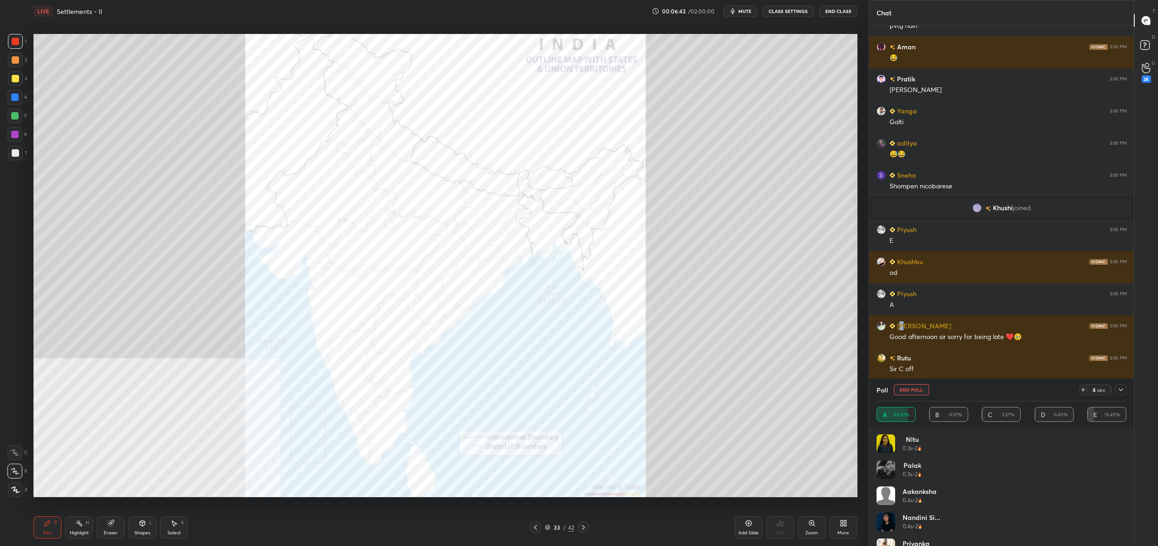
click at [910, 389] on button "End Poll" at bounding box center [911, 389] width 35 height 11
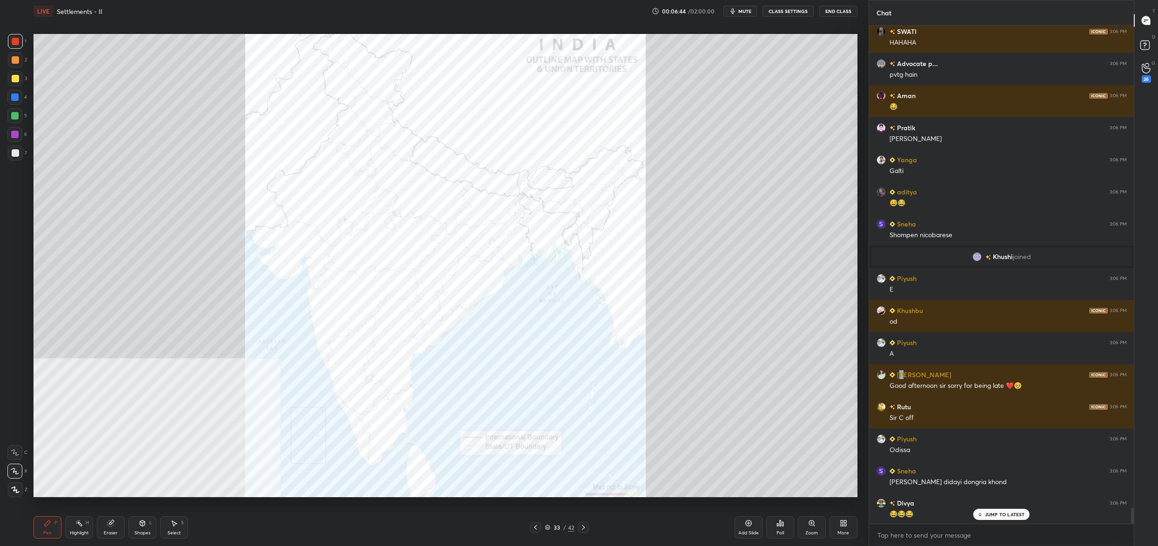
click at [789, 525] on div "Poll" at bounding box center [781, 528] width 28 height 22
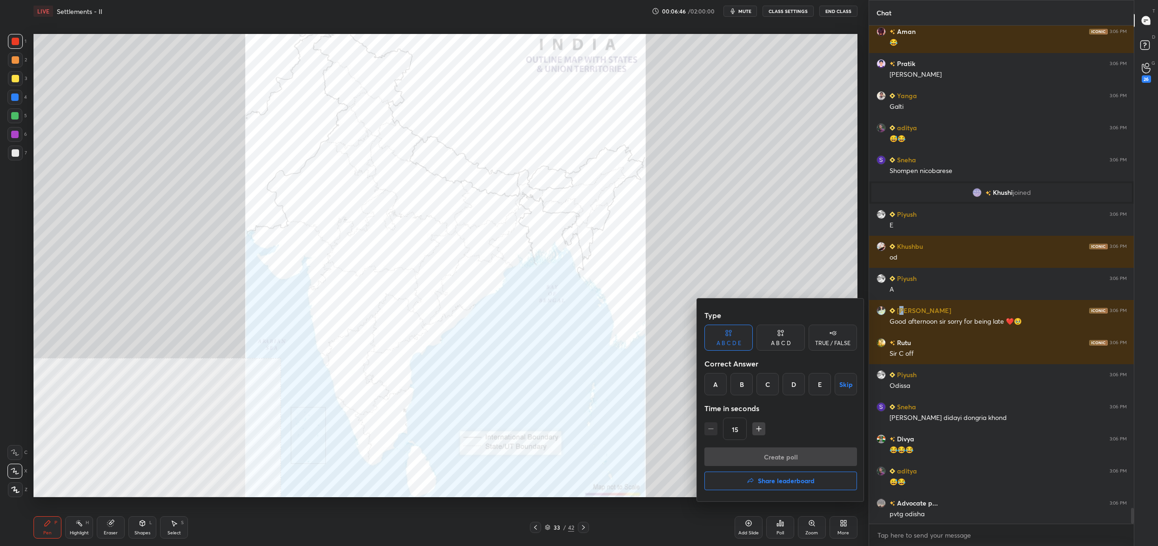
click at [718, 384] on div "A" at bounding box center [716, 384] width 22 height 22
click at [754, 451] on button "Create poll" at bounding box center [781, 457] width 153 height 19
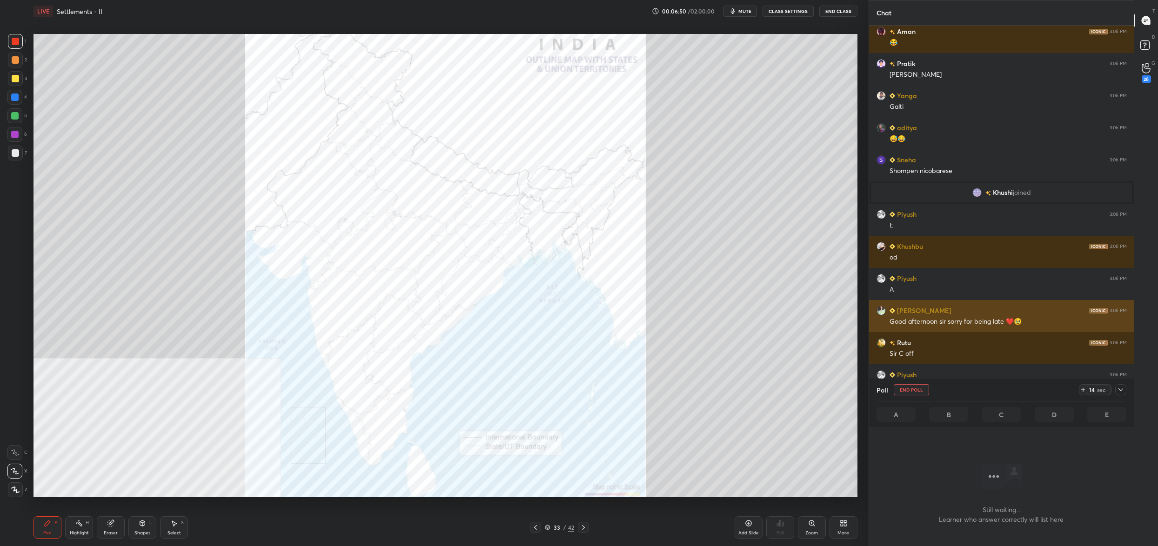
click at [896, 314] on h6 "[PERSON_NAME]" at bounding box center [923, 311] width 56 height 10
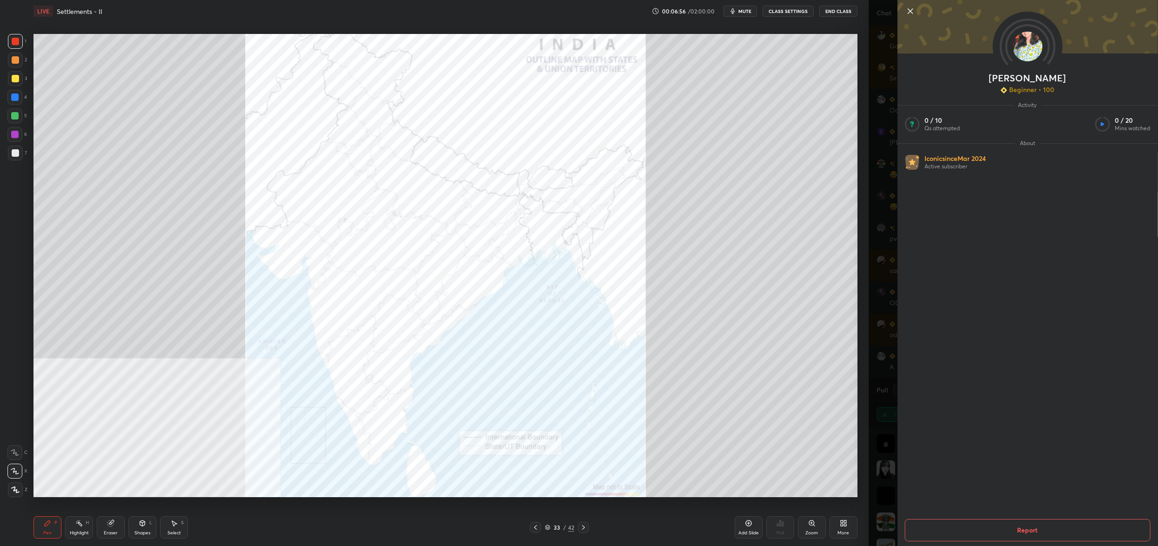
click at [1033, 49] on img at bounding box center [1028, 47] width 30 height 30
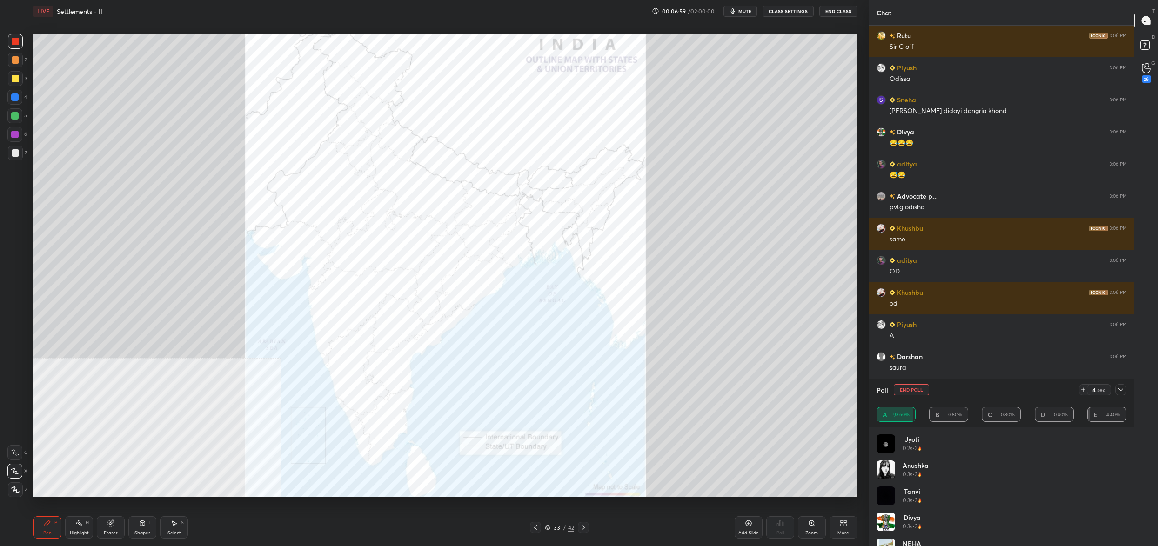
click at [919, 393] on button "End Poll" at bounding box center [911, 389] width 35 height 11
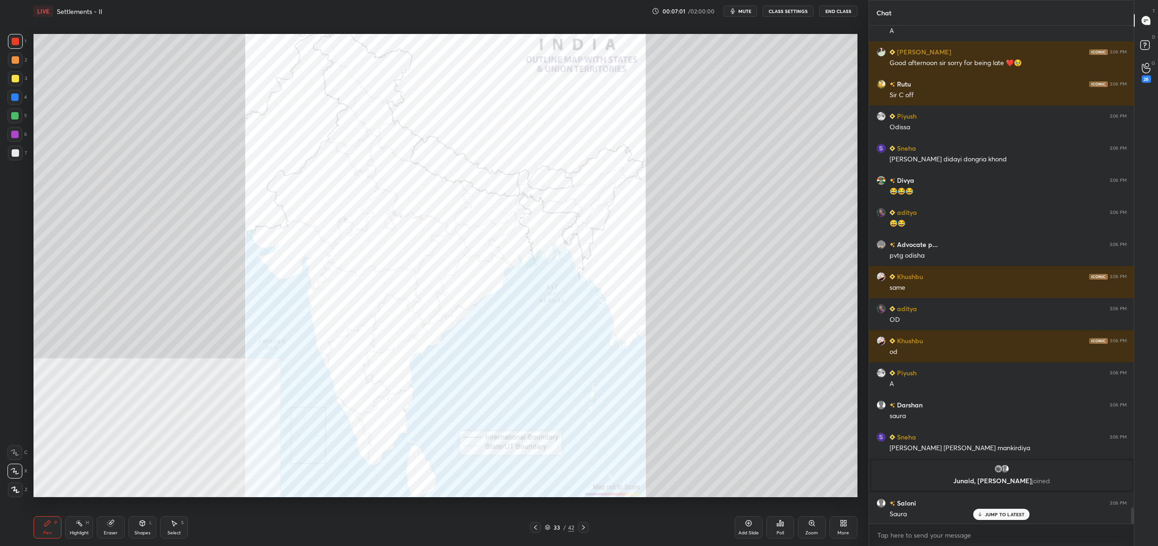
click at [783, 526] on icon at bounding box center [780, 523] width 7 height 7
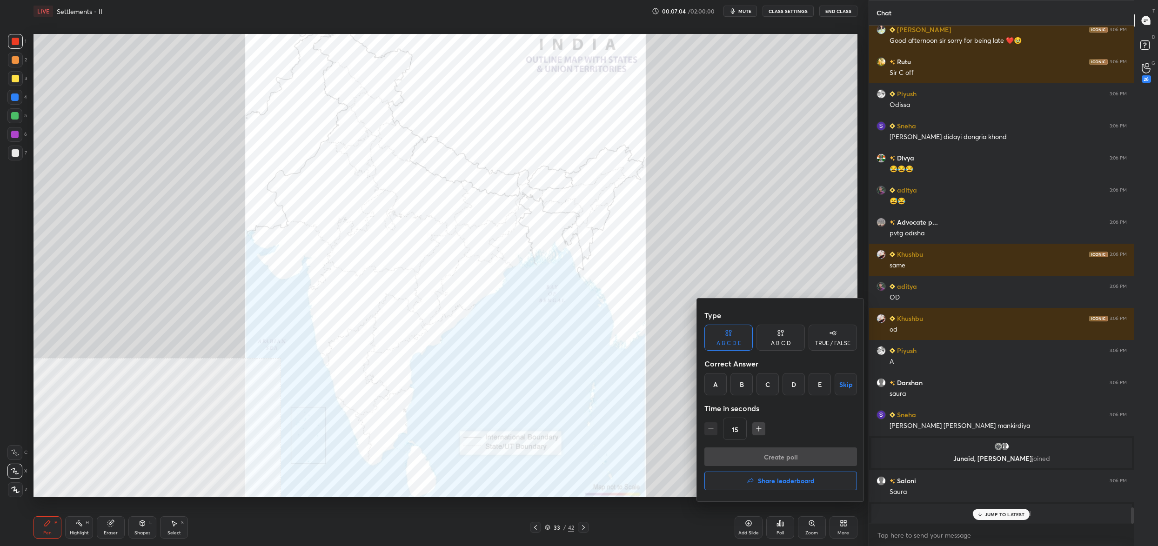
click at [721, 381] on div "A" at bounding box center [716, 384] width 22 height 22
drag, startPoint x: 749, startPoint y: 457, endPoint x: 750, endPoint y: 450, distance: 7.0
click at [749, 456] on button "Create poll" at bounding box center [781, 457] width 153 height 19
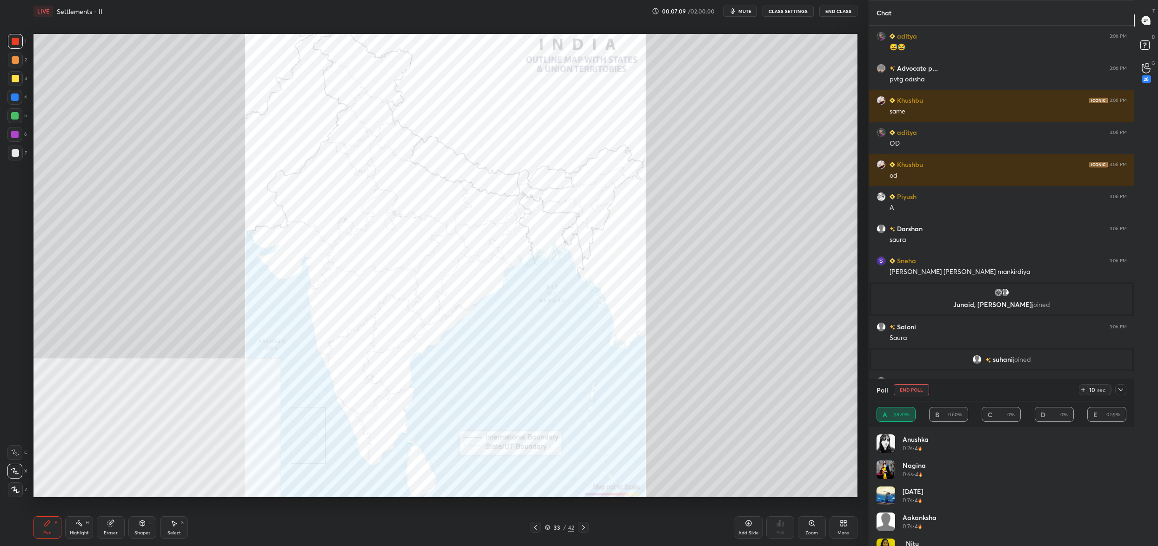
drag, startPoint x: 913, startPoint y: 380, endPoint x: 912, endPoint y: 384, distance: 4.9
click at [912, 379] on div "Poll End Poll 10 sec" at bounding box center [1002, 390] width 250 height 22
drag, startPoint x: 908, startPoint y: 390, endPoint x: 902, endPoint y: 414, distance: 24.9
click at [908, 390] on button "End Poll" at bounding box center [911, 389] width 35 height 11
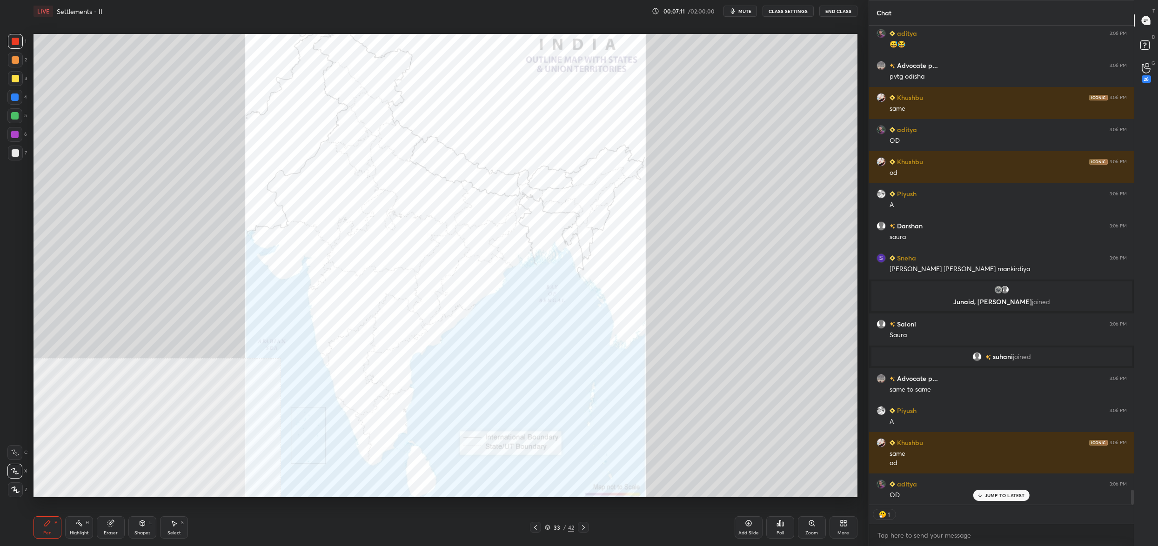
click at [779, 527] on div "Poll" at bounding box center [781, 528] width 28 height 22
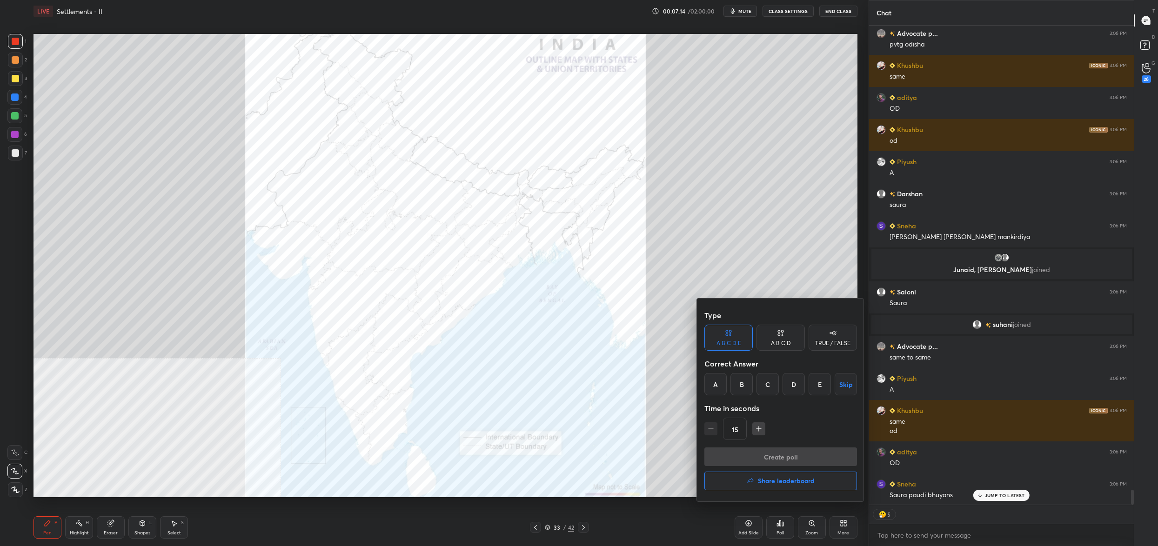
drag, startPoint x: 720, startPoint y: 227, endPoint x: 730, endPoint y: 227, distance: 10.7
click at [719, 232] on div at bounding box center [579, 273] width 1158 height 546
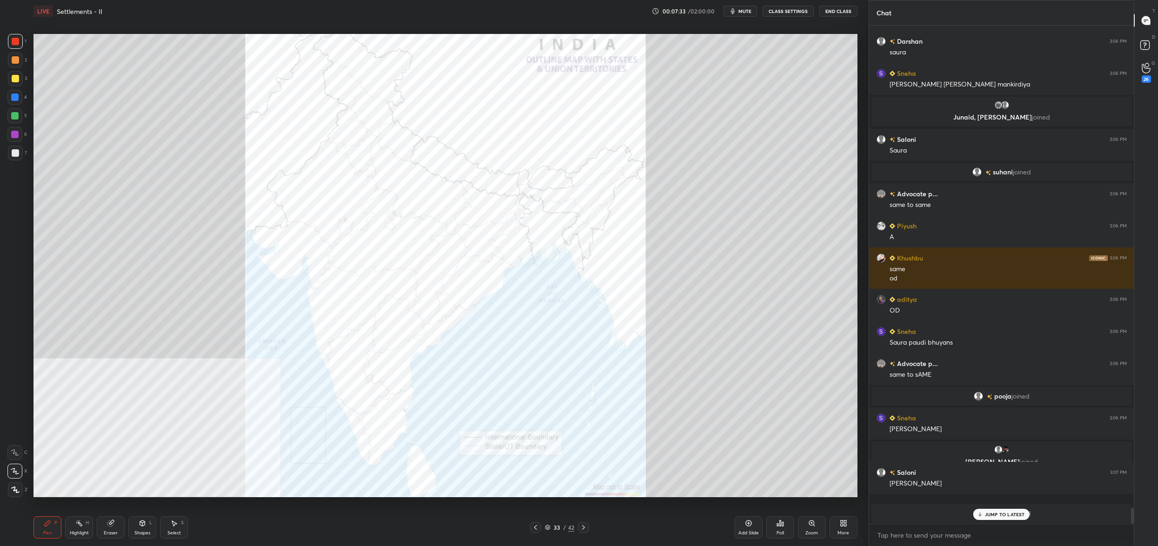
click at [784, 531] on div "Poll" at bounding box center [780, 533] width 7 height 5
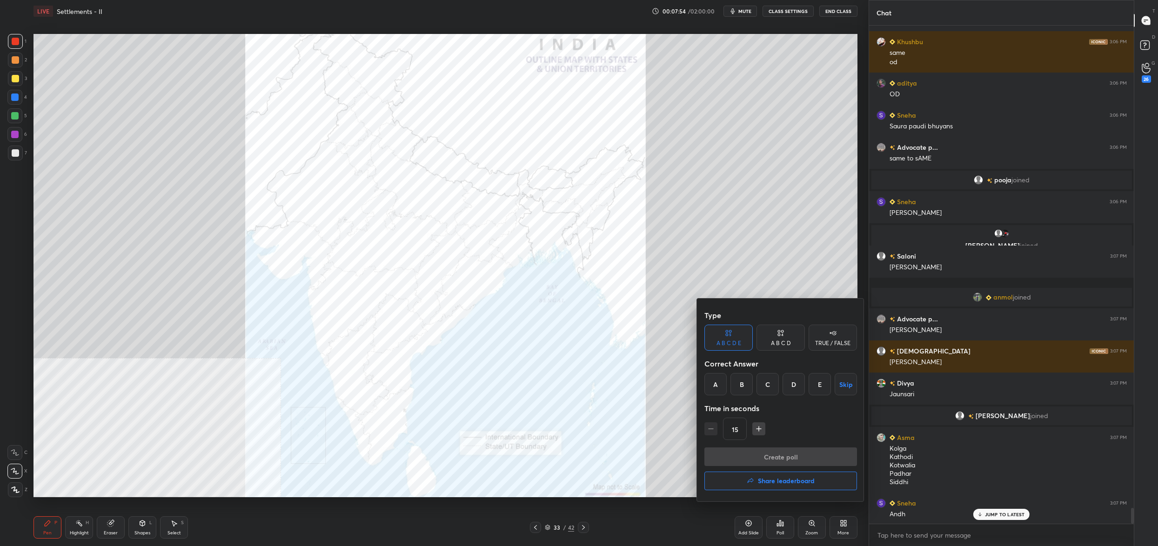
click at [752, 397] on div "Type A B C D E A B C D TRUE / FALSE Correct Answer A B C D E Skip Time in secon…" at bounding box center [781, 376] width 153 height 141
drag, startPoint x: 763, startPoint y: 385, endPoint x: 762, endPoint y: 426, distance: 41.0
click at [763, 384] on div "C" at bounding box center [768, 384] width 22 height 22
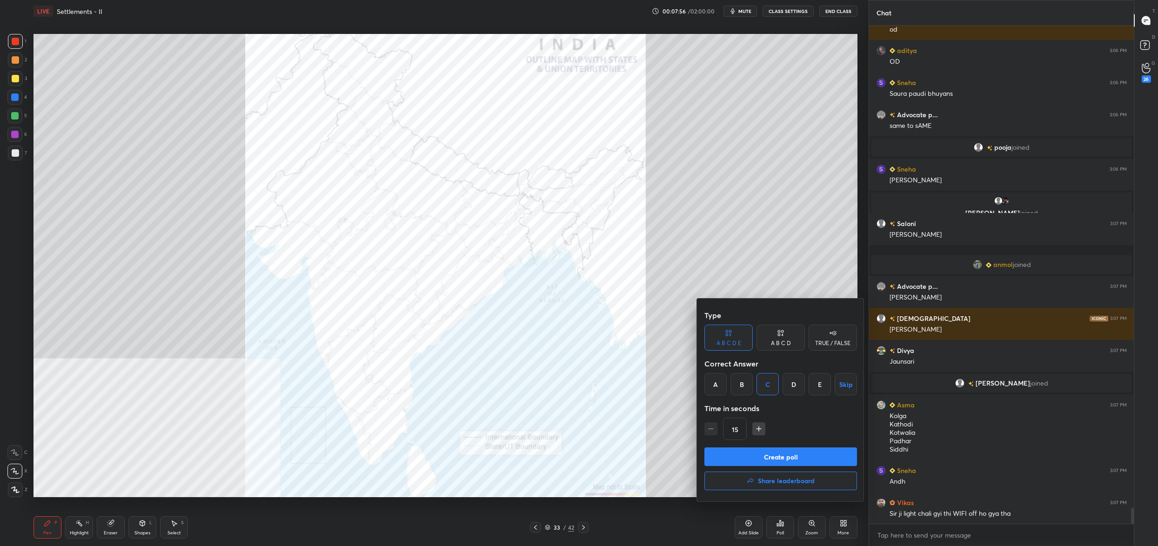
click at [766, 457] on button "Create poll" at bounding box center [781, 457] width 153 height 19
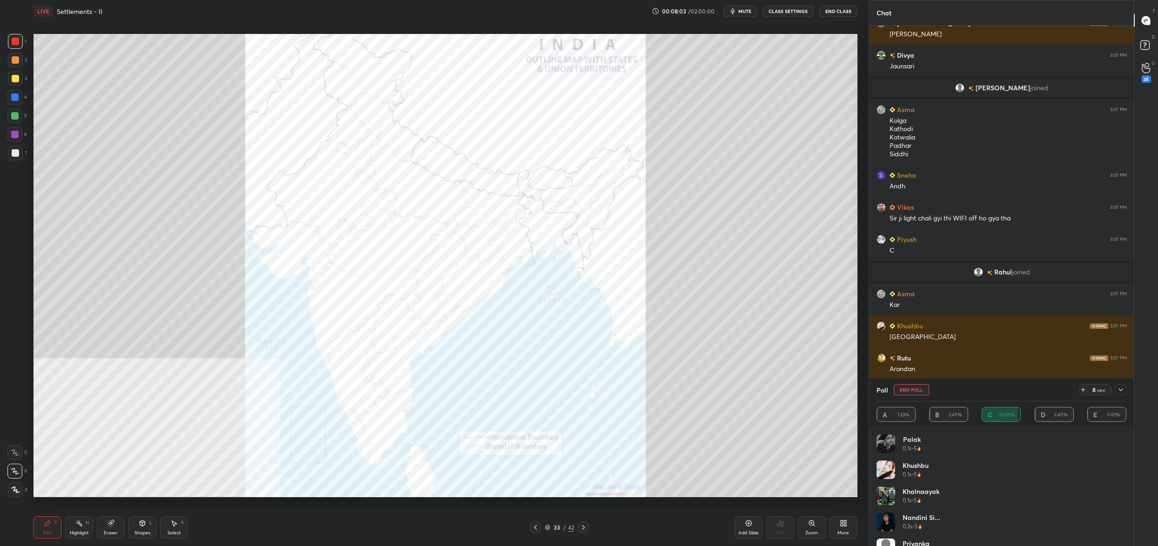
click at [915, 390] on button "End Poll" at bounding box center [911, 389] width 35 height 11
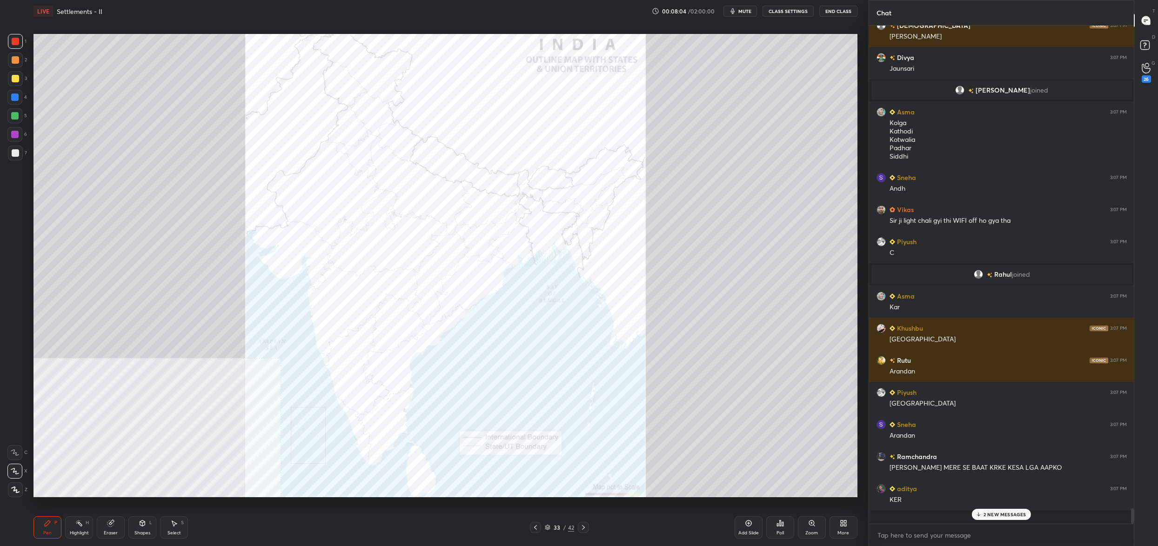
click at [785, 534] on div "Poll" at bounding box center [781, 528] width 28 height 22
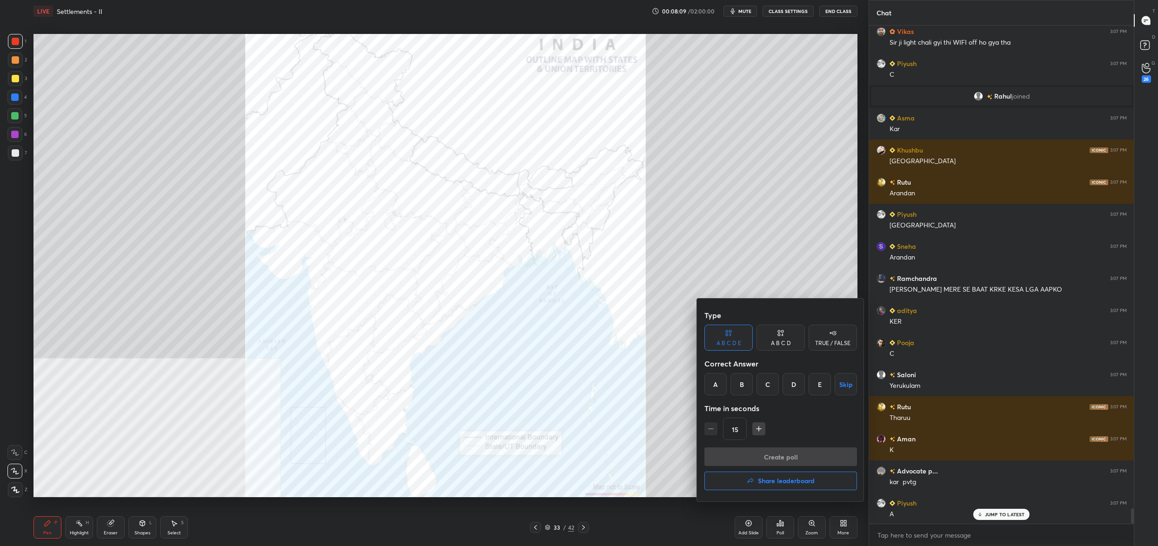
drag, startPoint x: 711, startPoint y: 383, endPoint x: 711, endPoint y: 398, distance: 14.4
click at [709, 383] on div "A" at bounding box center [716, 384] width 22 height 22
click at [740, 460] on button "Create poll" at bounding box center [781, 457] width 153 height 19
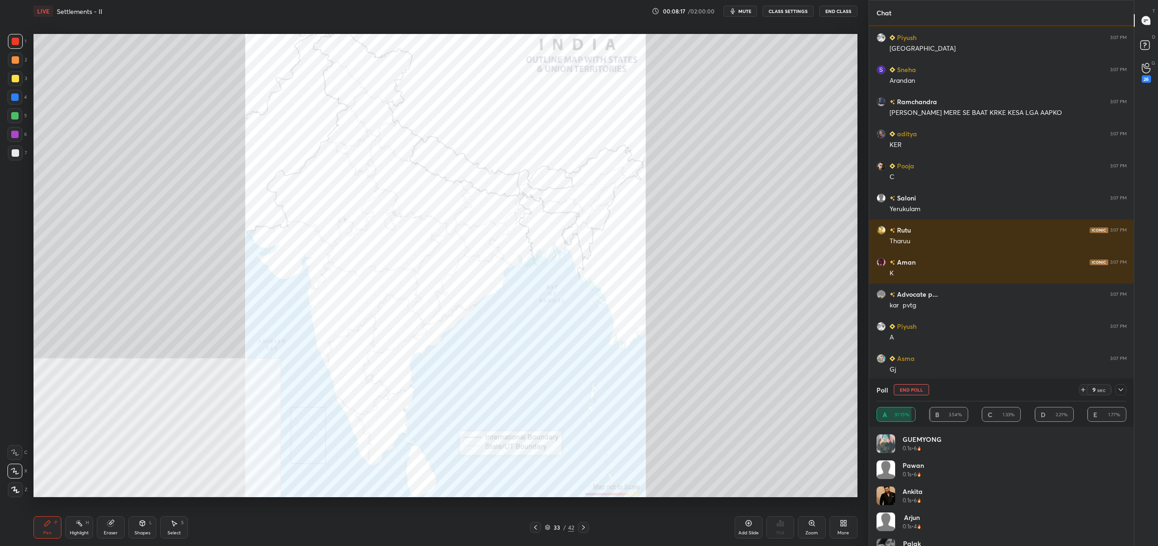
click at [917, 390] on button "End Poll" at bounding box center [911, 389] width 35 height 11
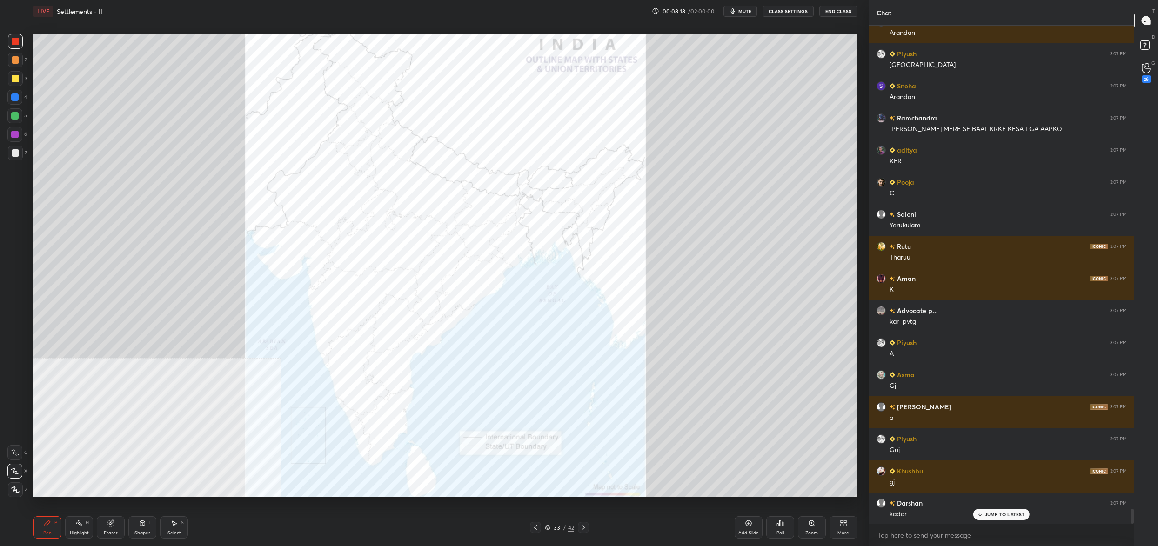
click at [778, 522] on div "Poll" at bounding box center [781, 528] width 28 height 22
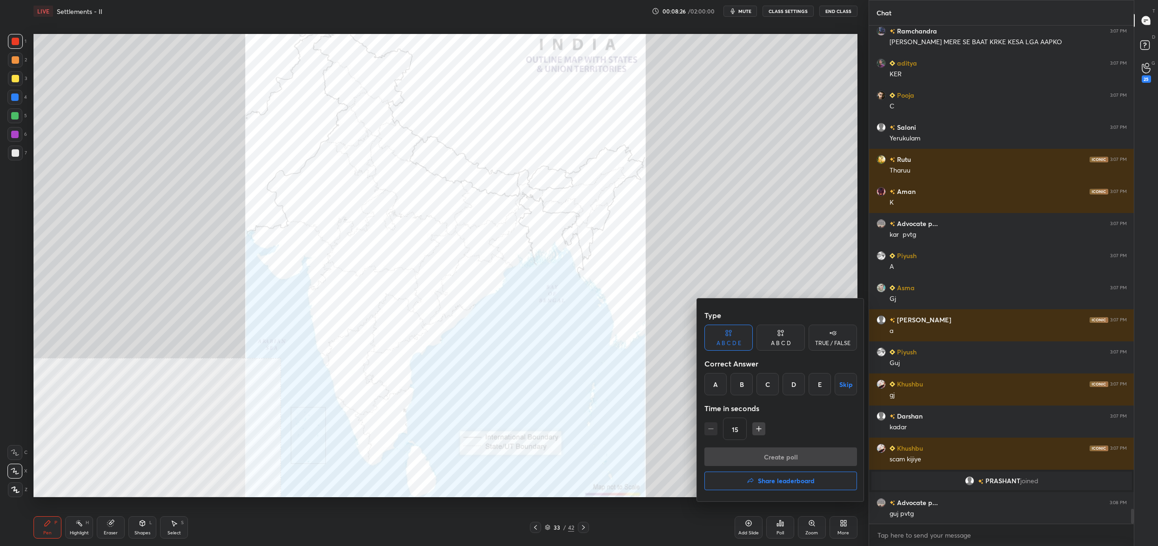
click at [743, 385] on div "B" at bounding box center [742, 384] width 22 height 22
click at [752, 457] on button "Create poll" at bounding box center [781, 457] width 153 height 19
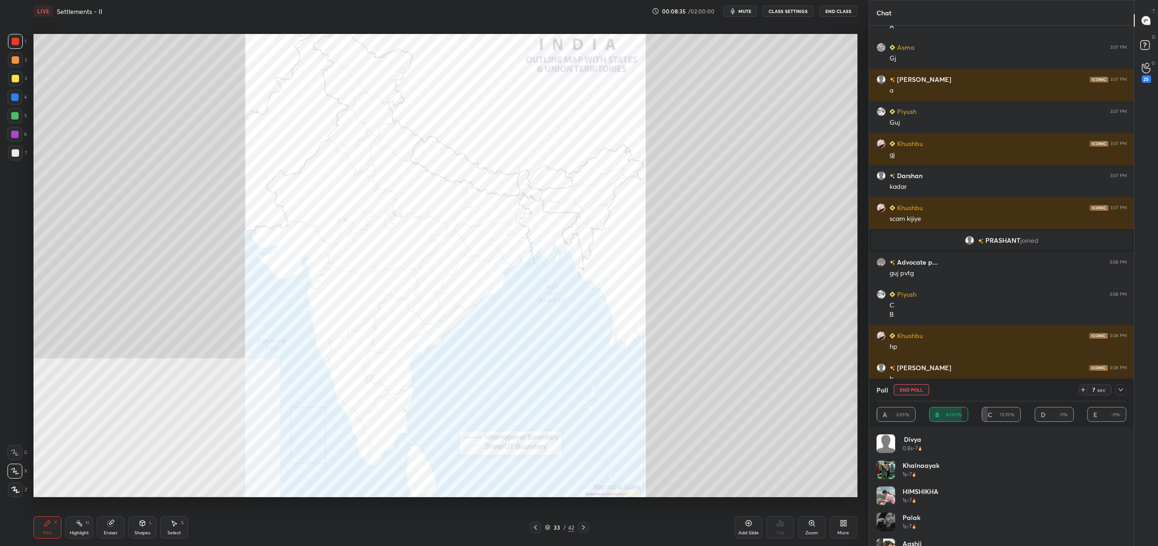
drag, startPoint x: 908, startPoint y: 392, endPoint x: 908, endPoint y: 388, distance: 4.7
click at [909, 388] on button "End Poll" at bounding box center [911, 389] width 35 height 11
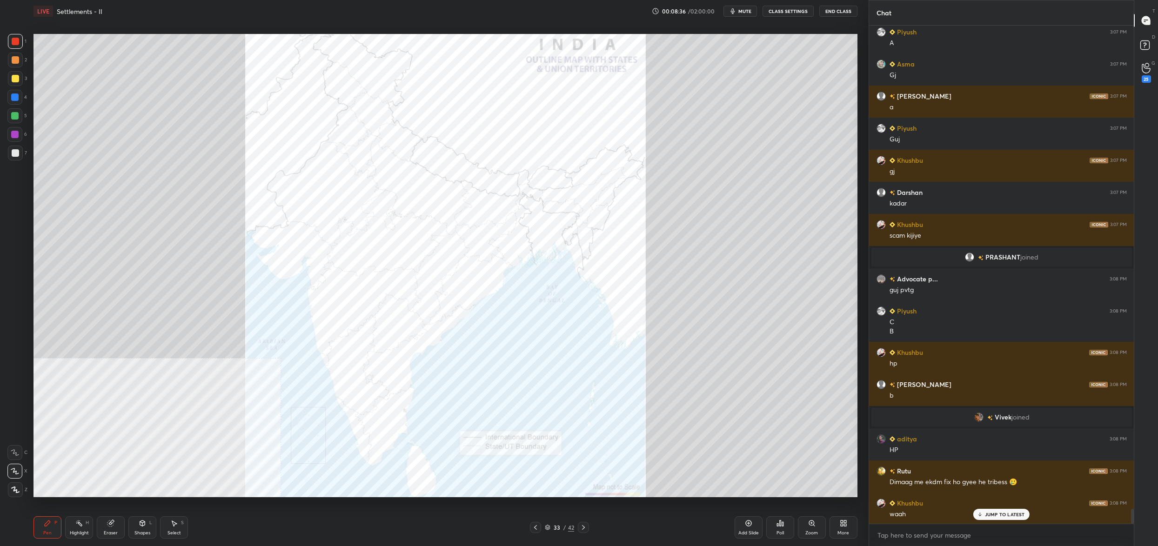
click at [781, 528] on div "Poll" at bounding box center [781, 528] width 28 height 22
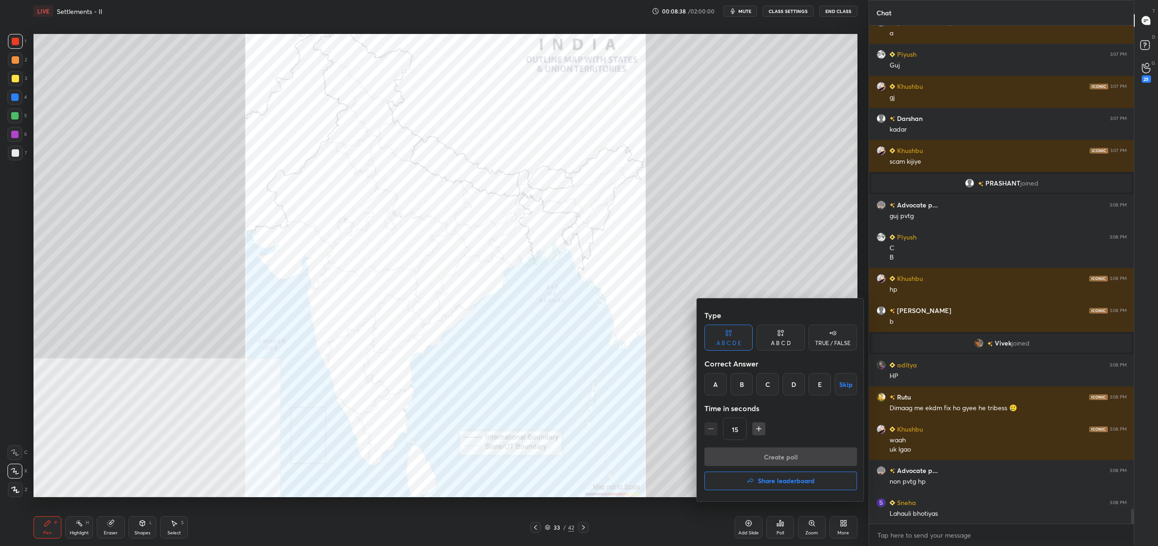
click at [744, 390] on div "B" at bounding box center [742, 384] width 22 height 22
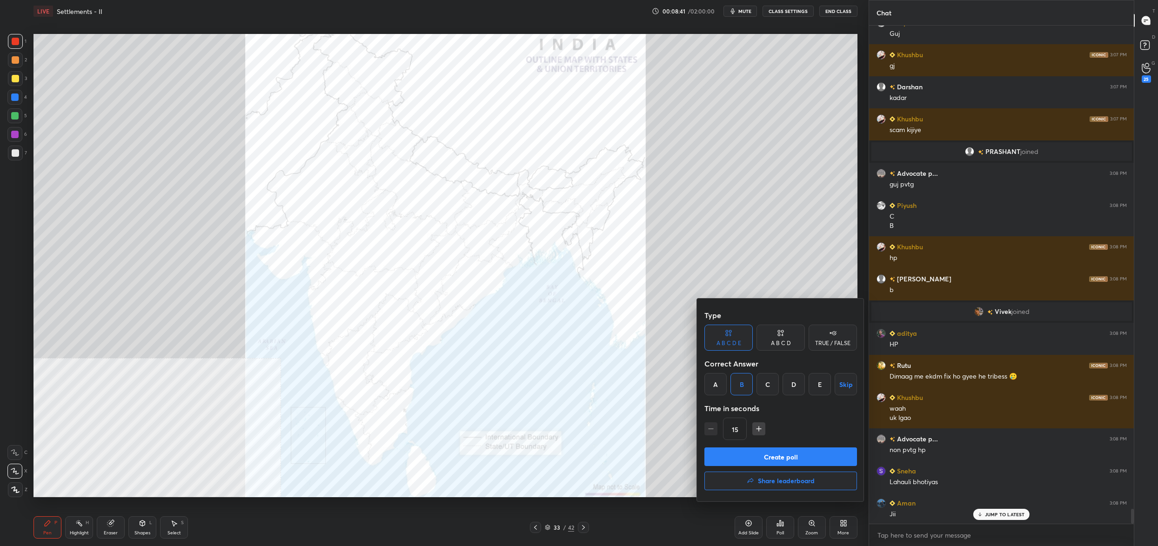
drag, startPoint x: 771, startPoint y: 457, endPoint x: 773, endPoint y: 452, distance: 5.4
click at [773, 455] on button "Create poll" at bounding box center [781, 457] width 153 height 19
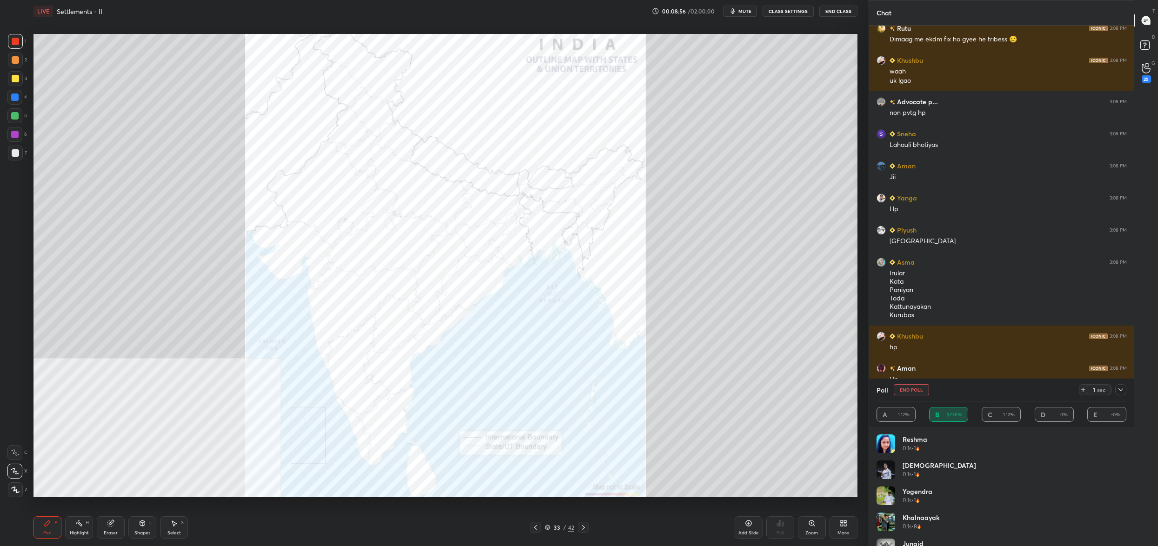
click at [917, 393] on button "End Poll" at bounding box center [911, 389] width 35 height 11
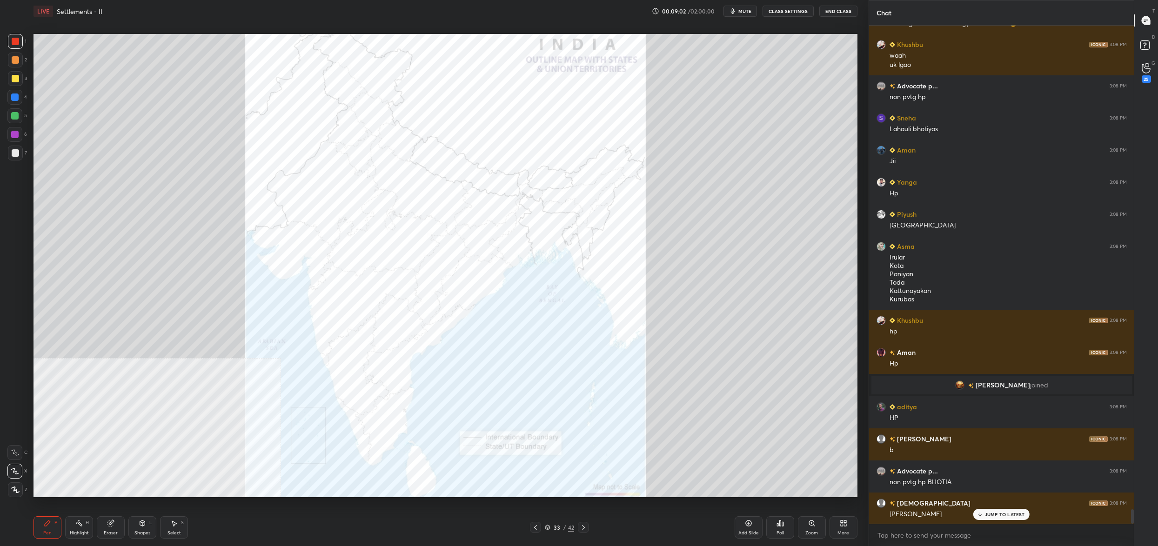
click at [790, 530] on div "Poll" at bounding box center [781, 528] width 28 height 22
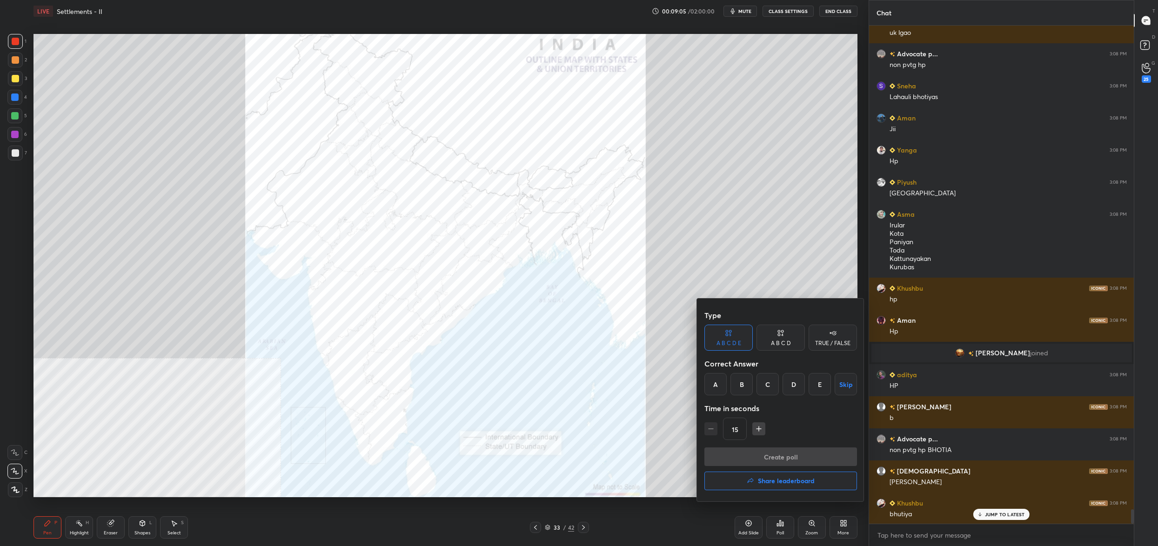
drag, startPoint x: 797, startPoint y: 383, endPoint x: 794, endPoint y: 389, distance: 7.1
click at [796, 383] on div "D" at bounding box center [794, 384] width 22 height 22
click at [782, 457] on button "Create poll" at bounding box center [781, 457] width 153 height 19
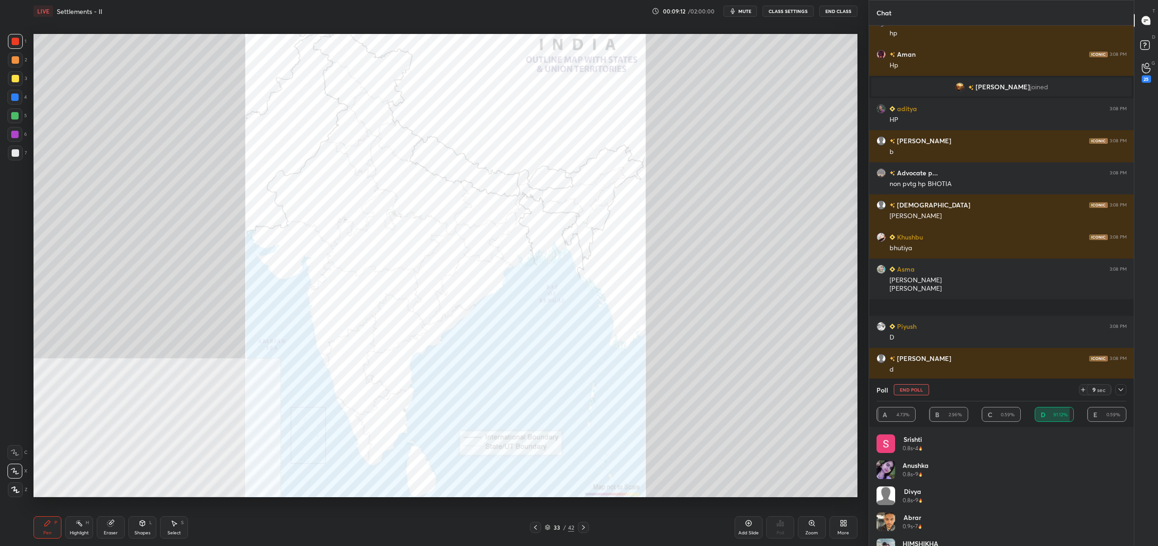
drag, startPoint x: 915, startPoint y: 391, endPoint x: 868, endPoint y: 431, distance: 62.4
click at [915, 391] on button "End Poll" at bounding box center [911, 389] width 35 height 11
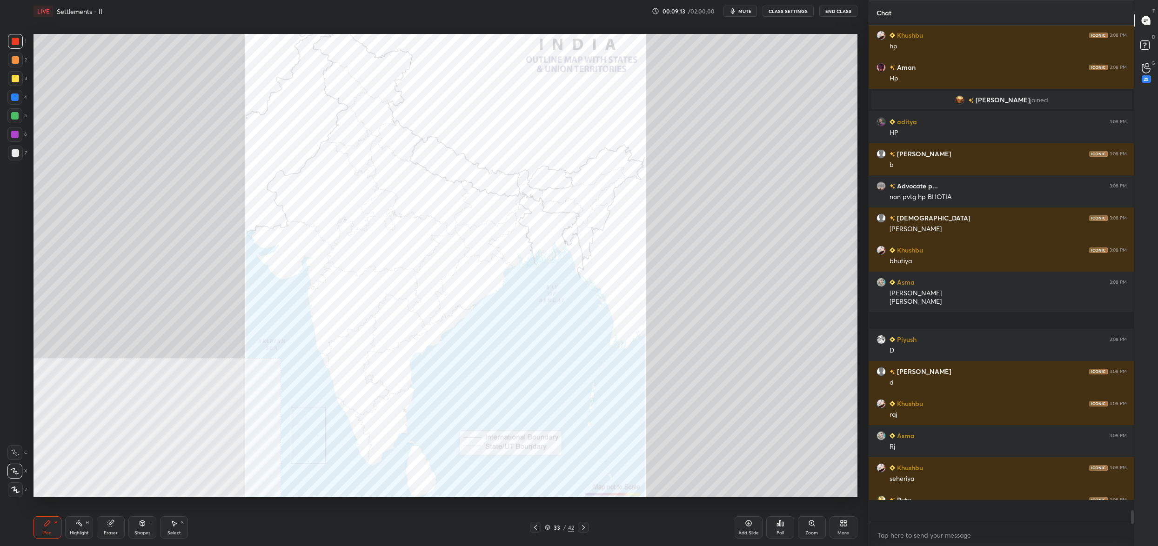
click at [787, 530] on div "Poll" at bounding box center [781, 528] width 28 height 22
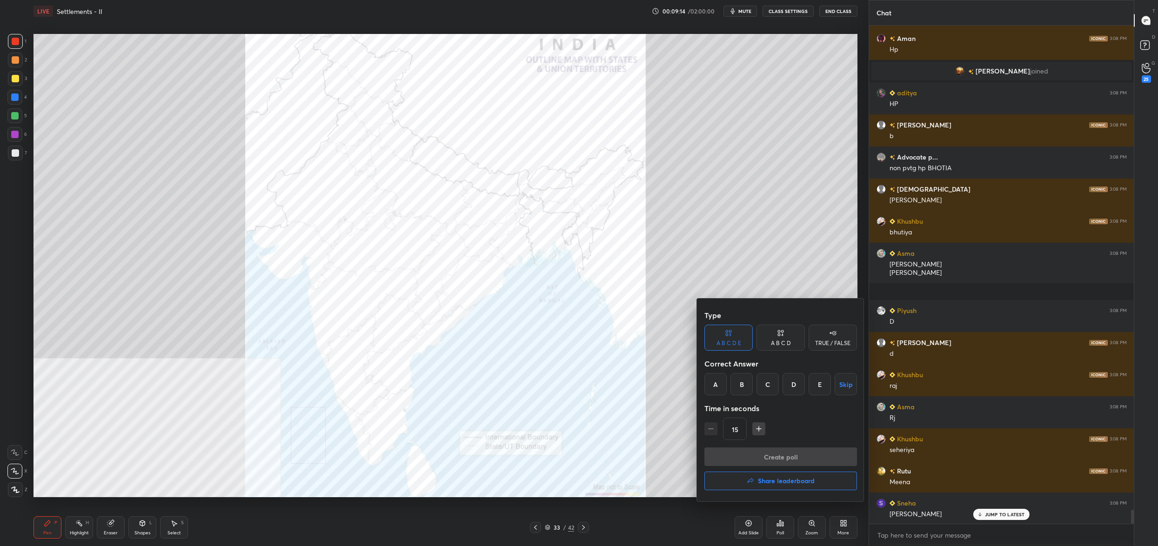
drag, startPoint x: 773, startPoint y: 387, endPoint x: 776, endPoint y: 393, distance: 7.1
click at [773, 387] on div "C" at bounding box center [768, 384] width 22 height 22
click at [773, 384] on div "C" at bounding box center [768, 384] width 22 height 22
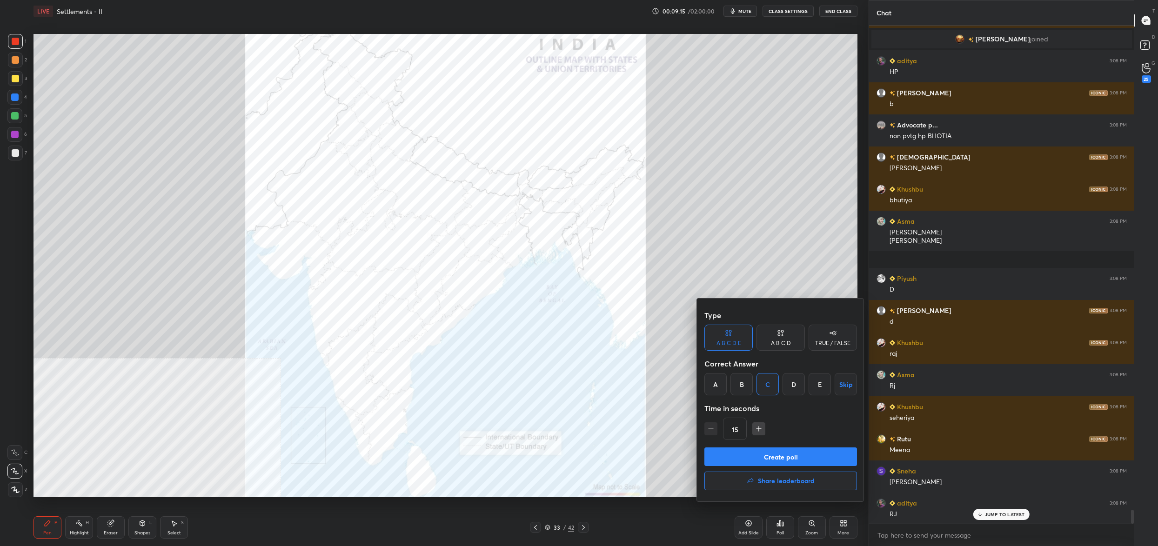
click at [794, 454] on button "Create poll" at bounding box center [781, 457] width 153 height 19
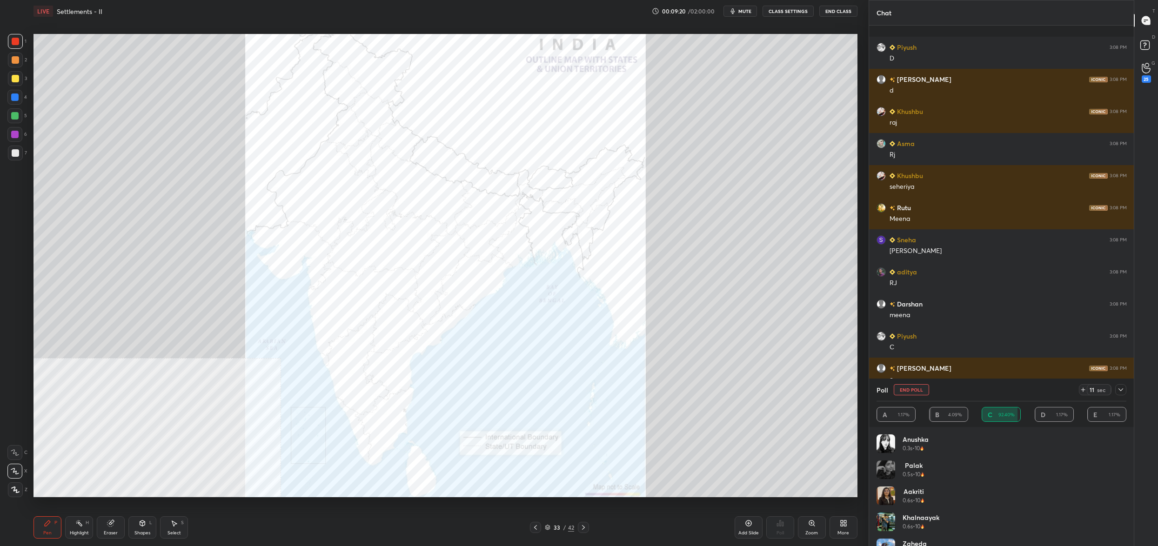
click at [911, 389] on button "End Poll" at bounding box center [911, 389] width 35 height 11
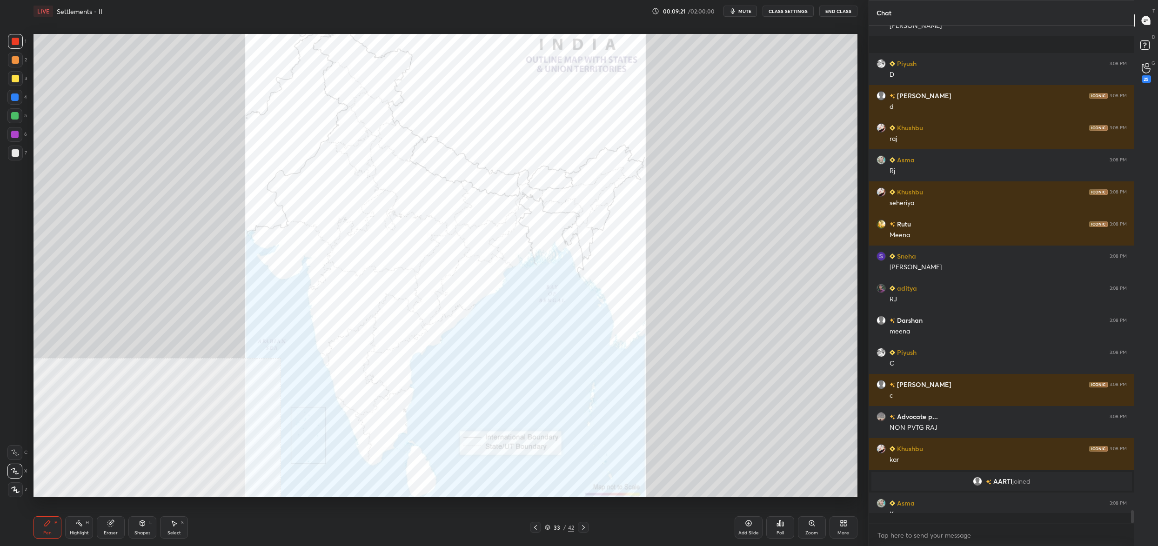
click at [786, 526] on div "Poll" at bounding box center [781, 528] width 28 height 22
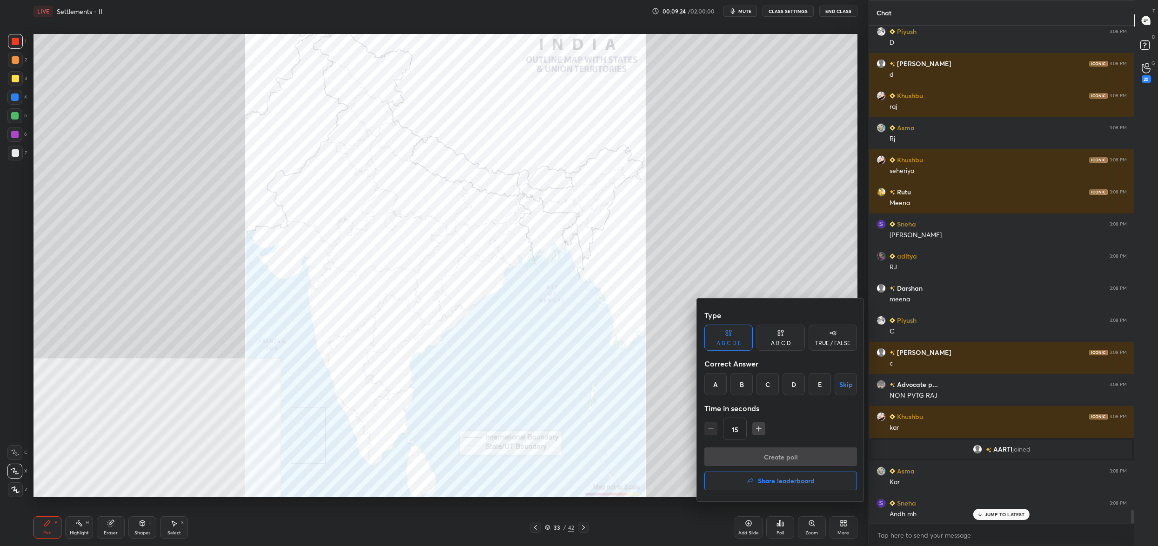
drag, startPoint x: 737, startPoint y: 383, endPoint x: 744, endPoint y: 394, distance: 12.5
click at [737, 385] on div "B" at bounding box center [742, 384] width 22 height 22
drag, startPoint x: 779, startPoint y: 457, endPoint x: 772, endPoint y: 446, distance: 13.2
click at [778, 458] on button "Create poll" at bounding box center [781, 457] width 153 height 19
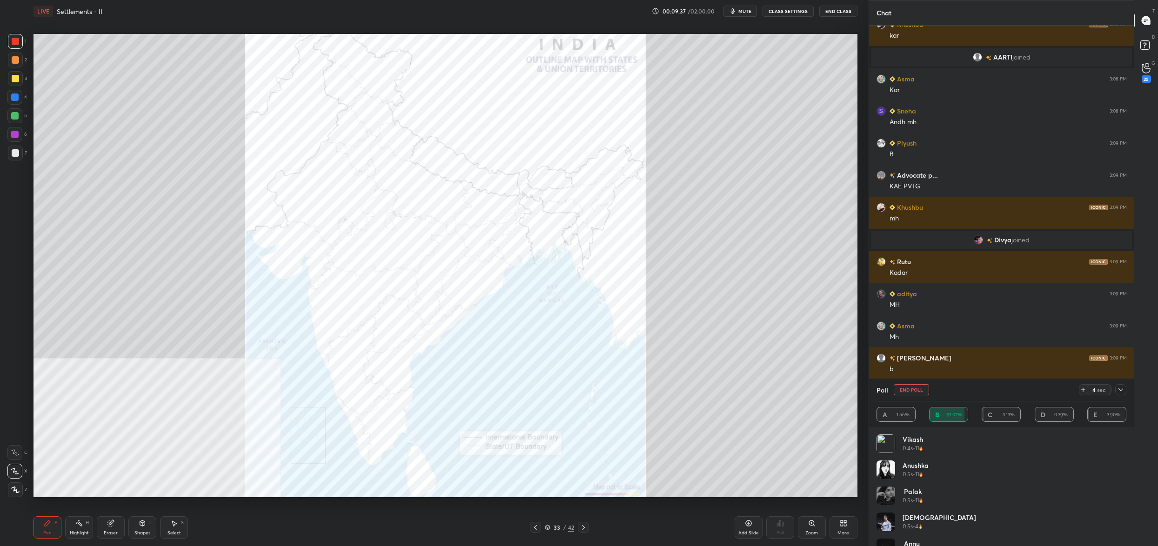
drag, startPoint x: 911, startPoint y: 388, endPoint x: 913, endPoint y: 393, distance: 5.0
click at [910, 389] on button "End Poll" at bounding box center [911, 389] width 35 height 11
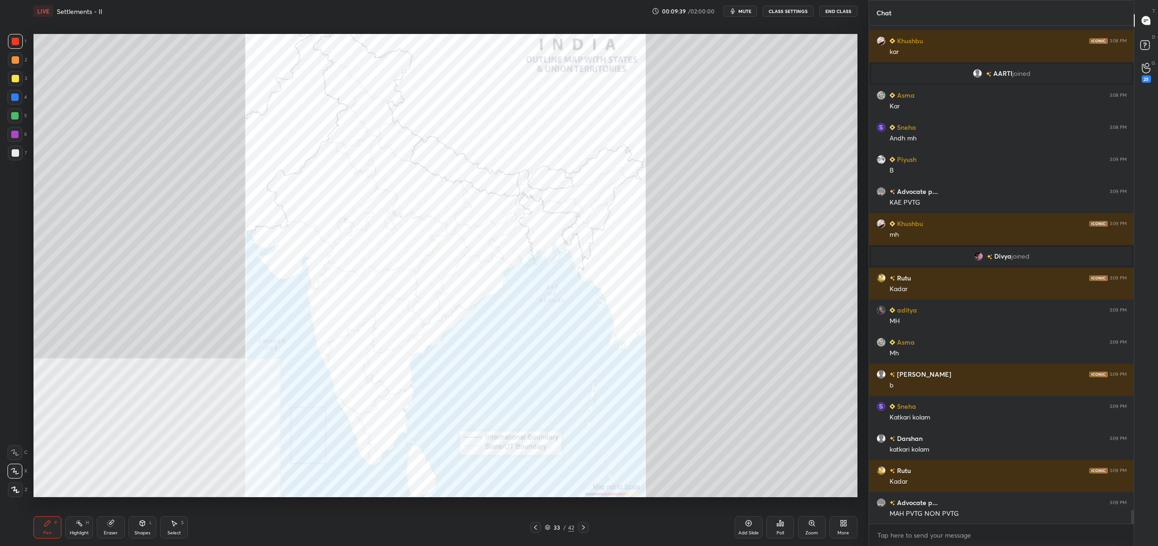
click at [782, 521] on icon at bounding box center [780, 523] width 7 height 7
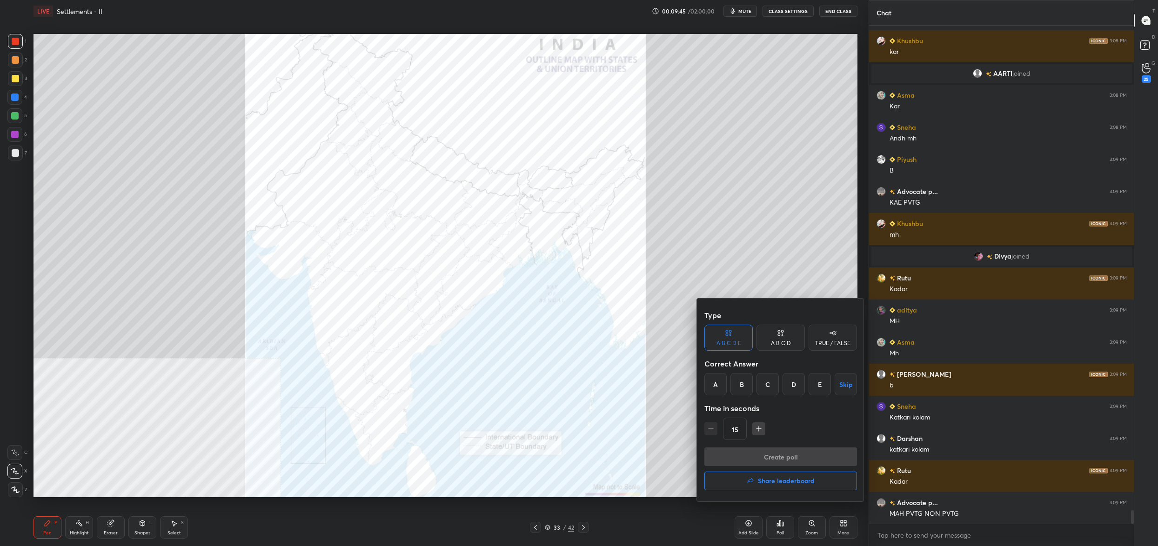
click at [769, 388] on div "C" at bounding box center [768, 384] width 22 height 22
click at [768, 455] on button "Create poll" at bounding box center [781, 457] width 153 height 19
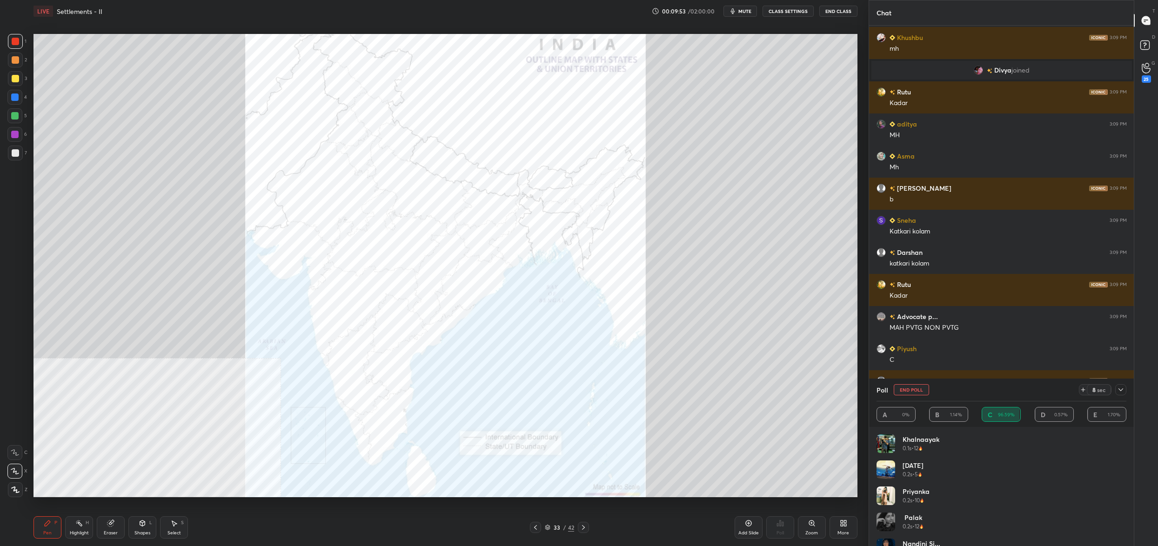
click at [911, 391] on button "End Poll" at bounding box center [911, 389] width 35 height 11
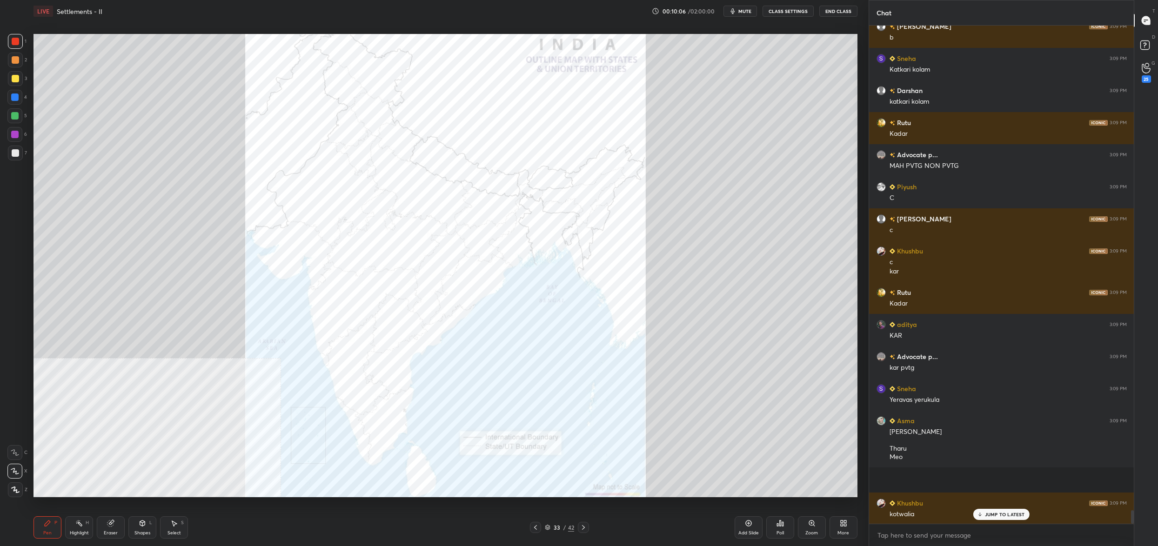
click at [787, 525] on div "Poll" at bounding box center [781, 528] width 28 height 22
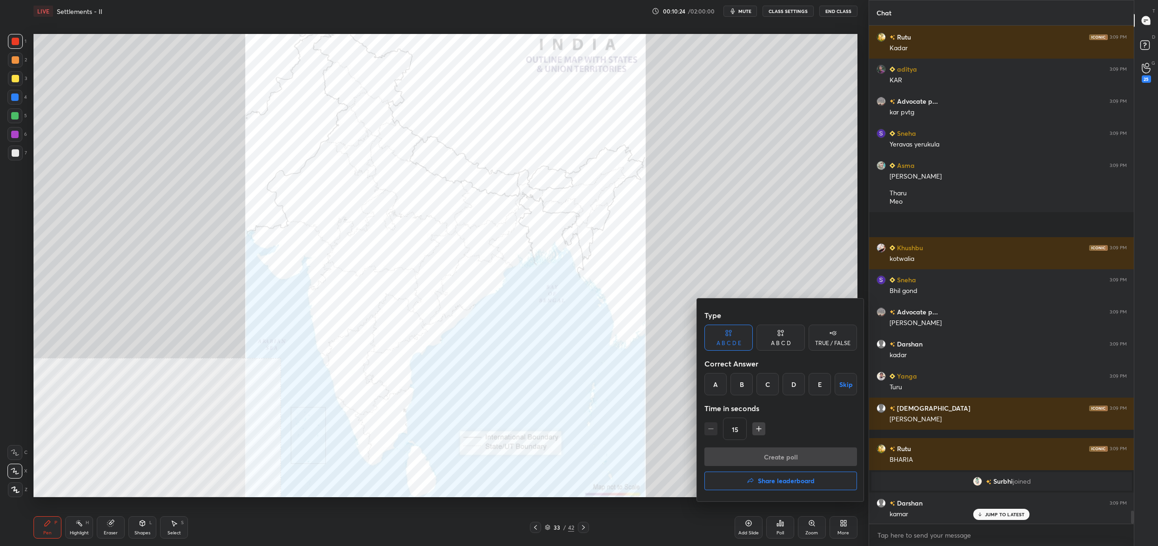
click at [729, 381] on div "A B C D E Skip" at bounding box center [781, 384] width 153 height 22
drag, startPoint x: 718, startPoint y: 387, endPoint x: 713, endPoint y: 391, distance: 6.3
click at [719, 387] on div "A" at bounding box center [716, 384] width 22 height 22
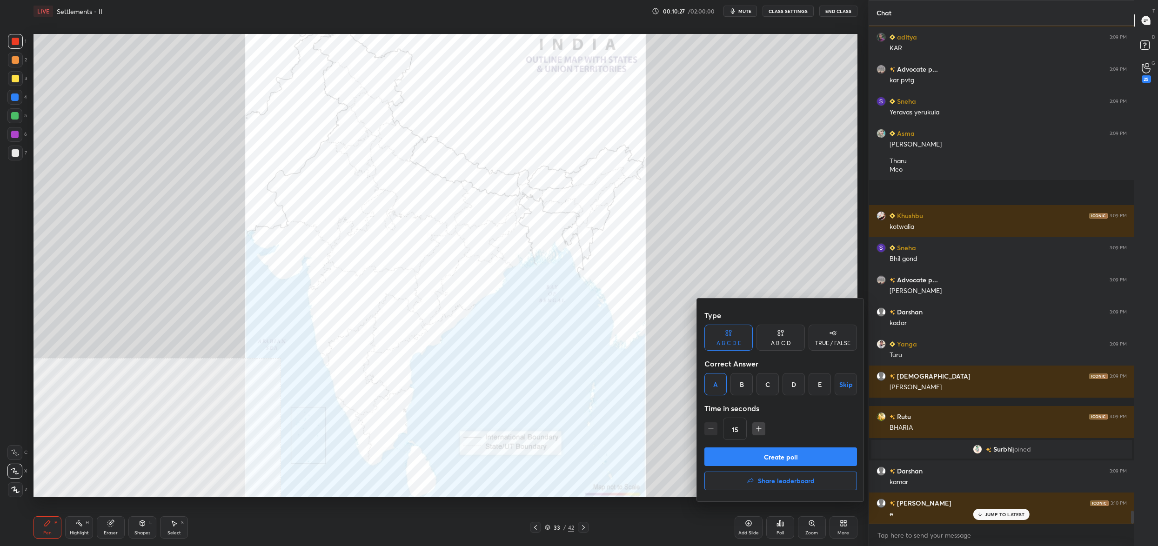
drag, startPoint x: 816, startPoint y: 381, endPoint x: 809, endPoint y: 382, distance: 7.0
click at [815, 382] on div "E" at bounding box center [820, 384] width 22 height 22
drag, startPoint x: 791, startPoint y: 454, endPoint x: 782, endPoint y: 451, distance: 9.7
click at [791, 454] on button "Create poll" at bounding box center [781, 457] width 153 height 19
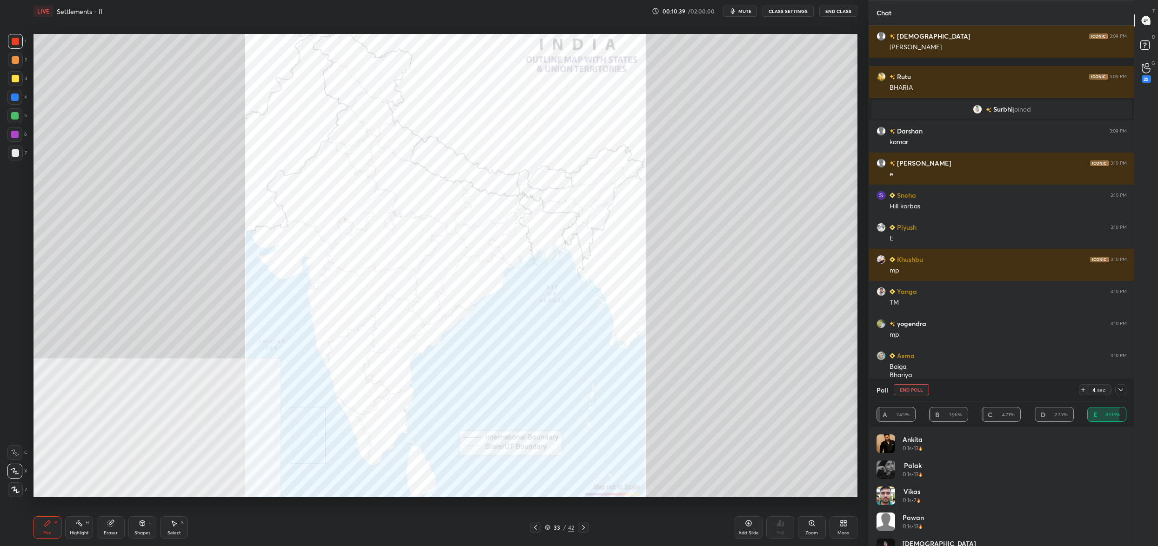
click at [915, 391] on button "End Poll" at bounding box center [911, 389] width 35 height 11
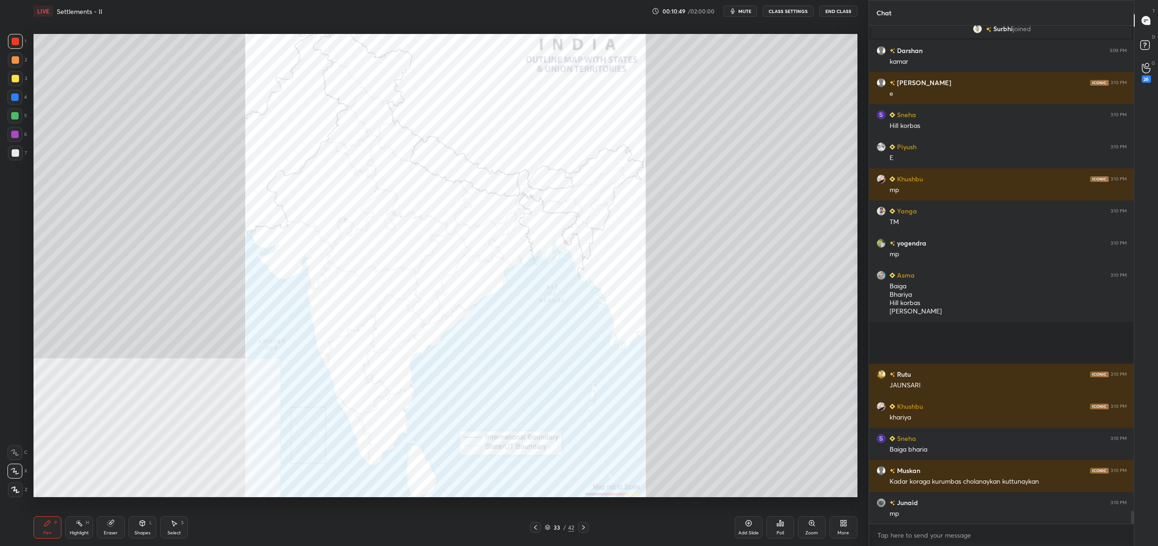
click at [780, 521] on icon at bounding box center [780, 524] width 1 height 6
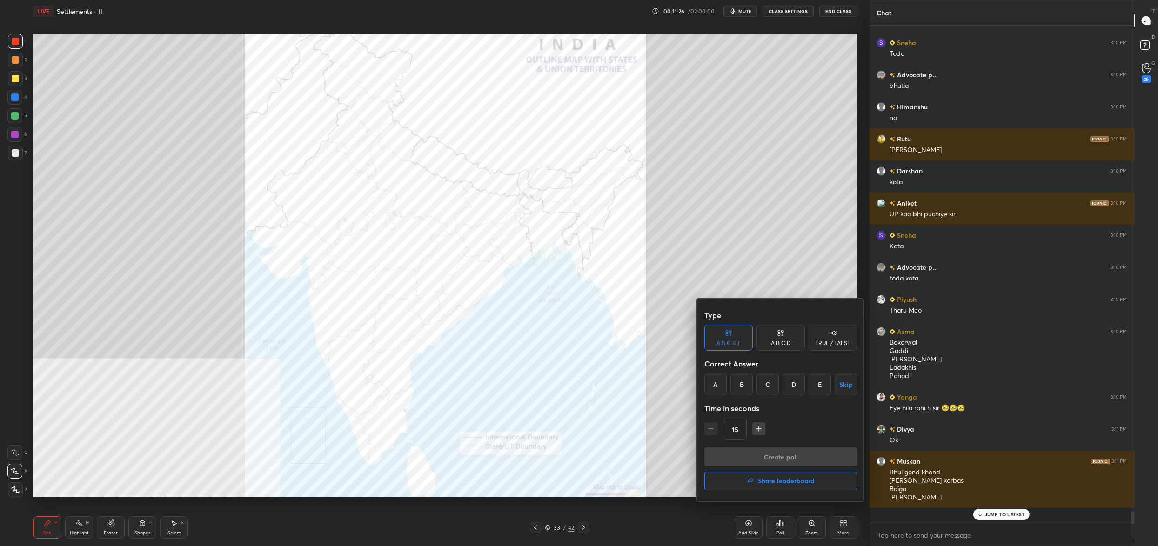
drag, startPoint x: 743, startPoint y: 378, endPoint x: 738, endPoint y: 377, distance: 5.6
click at [739, 379] on div "B" at bounding box center [742, 384] width 22 height 22
click at [795, 383] on div "D" at bounding box center [794, 384] width 22 height 22
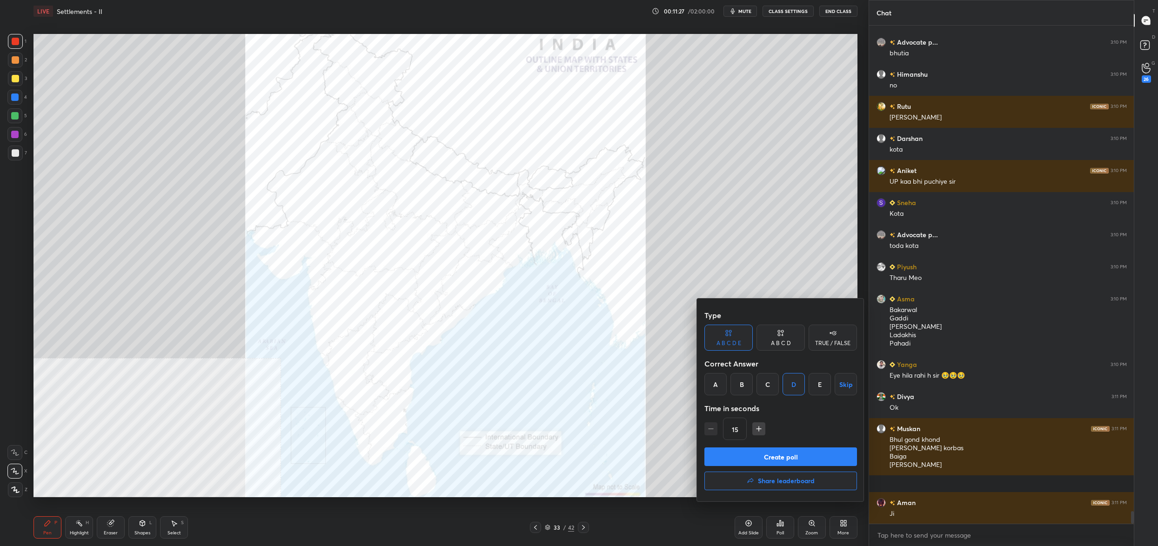
click at [780, 456] on button "Create poll" at bounding box center [781, 457] width 153 height 19
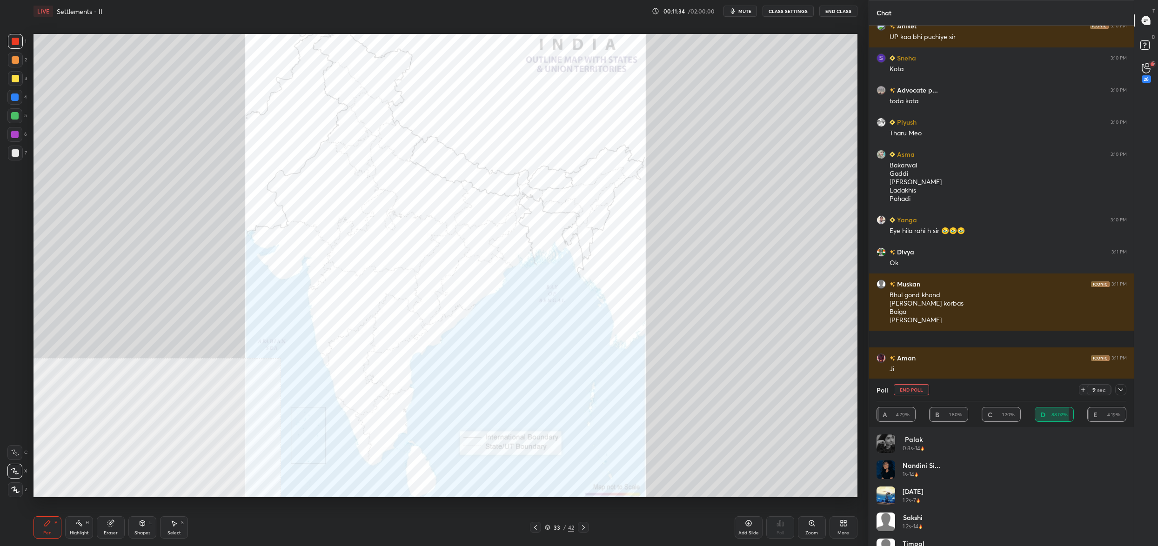
click at [914, 392] on button "End Poll" at bounding box center [911, 389] width 35 height 11
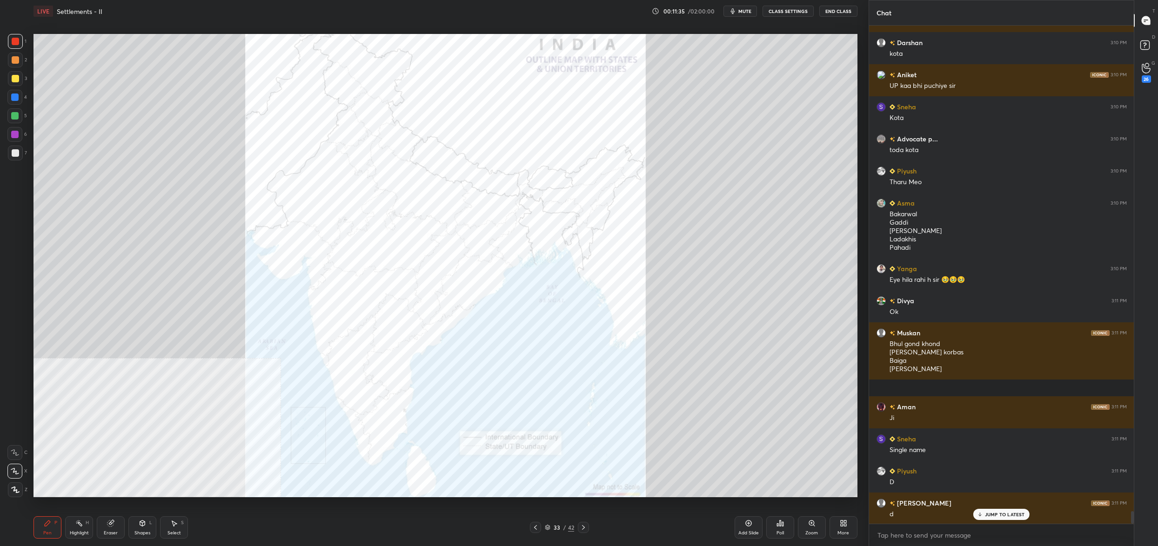
click at [784, 525] on div "Poll" at bounding box center [781, 528] width 28 height 22
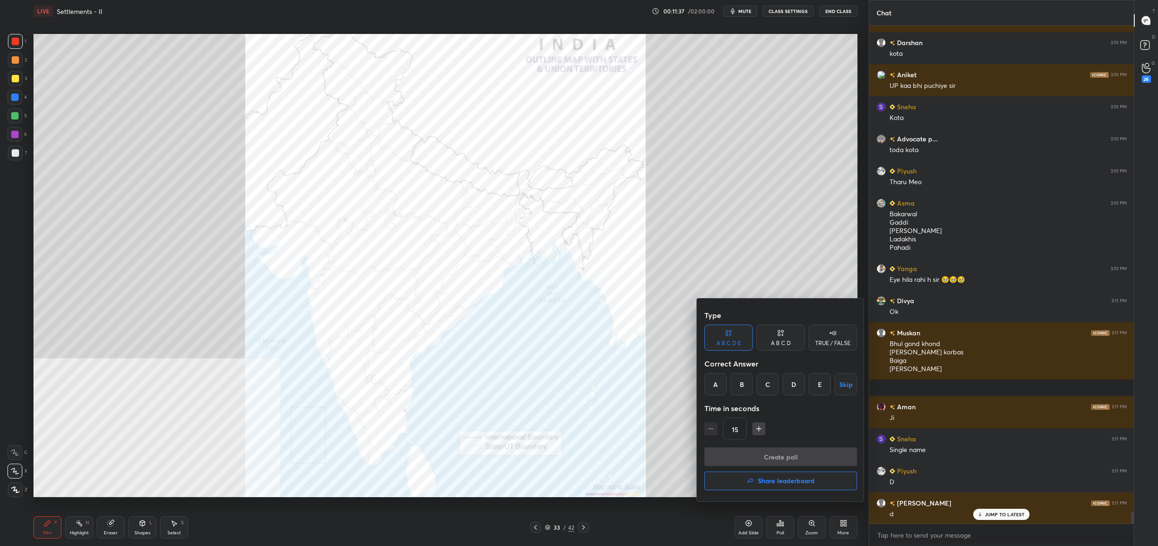
click at [822, 382] on div "E" at bounding box center [820, 384] width 22 height 22
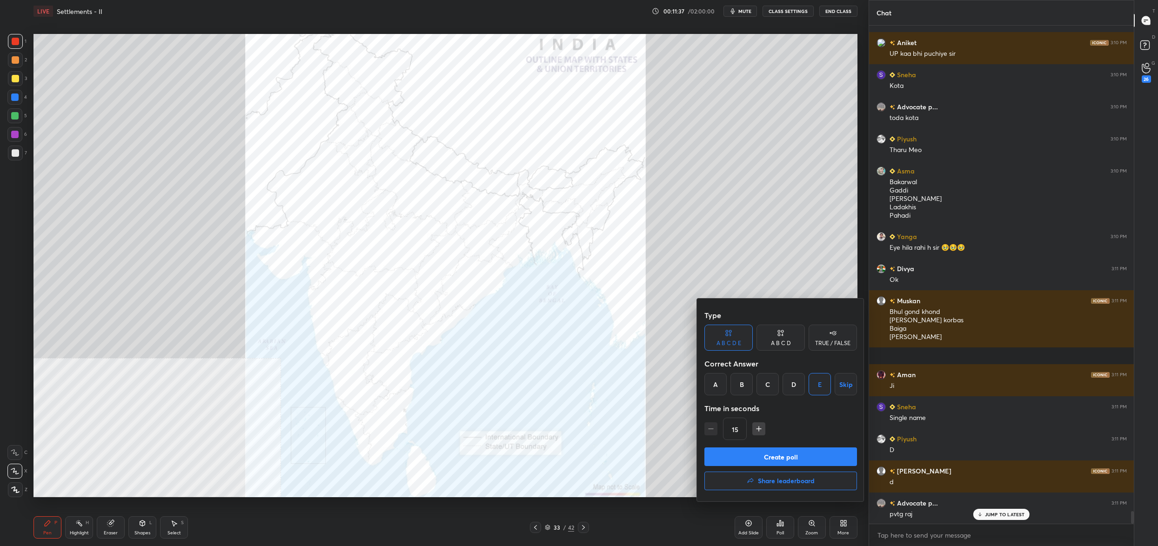
click at [807, 459] on button "Create poll" at bounding box center [781, 457] width 153 height 19
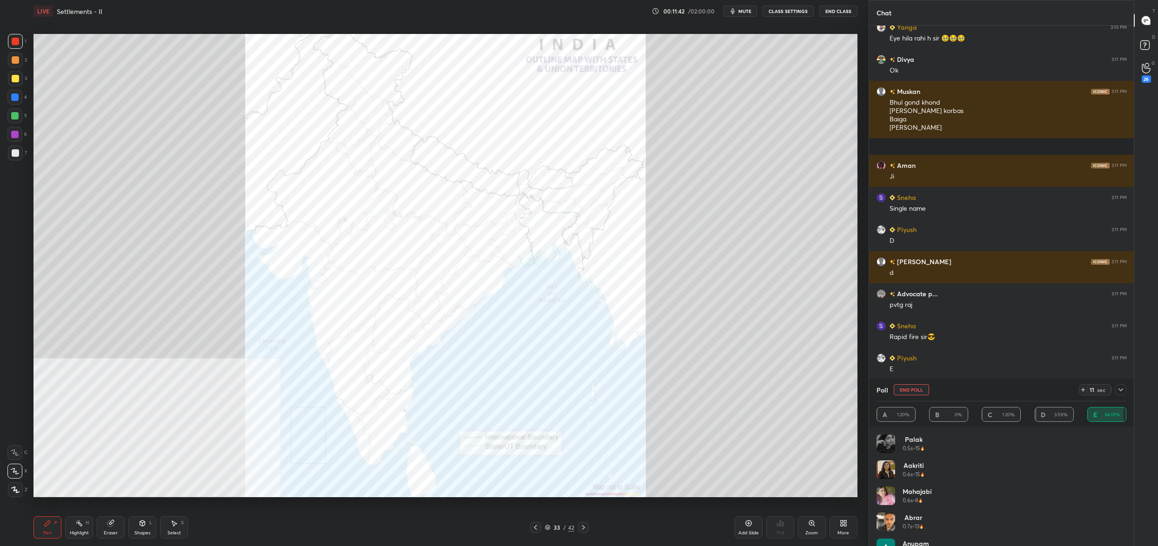
click at [919, 392] on button "End Poll" at bounding box center [911, 389] width 35 height 11
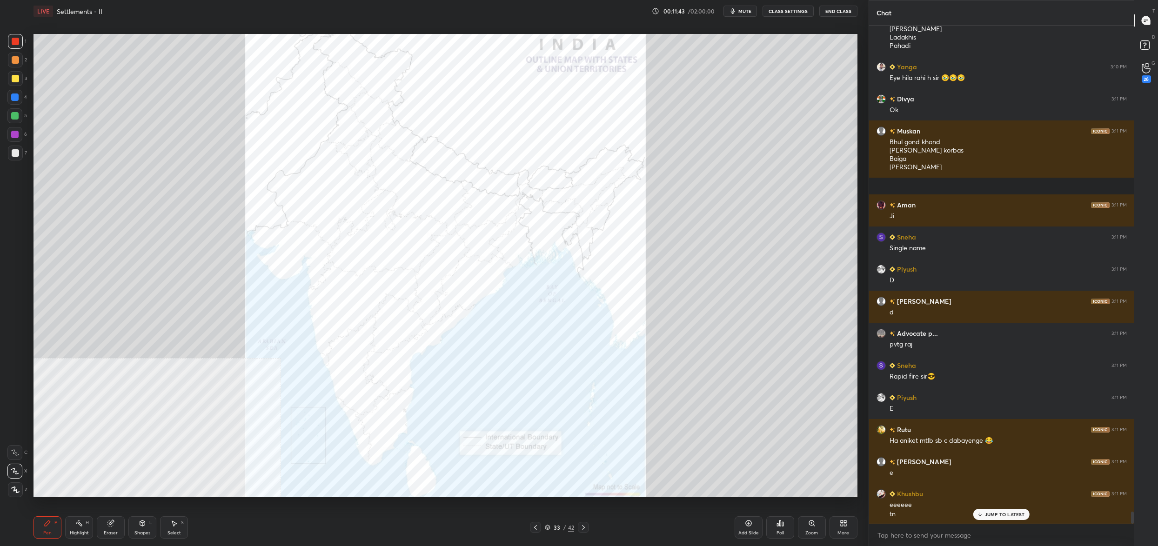
click at [784, 531] on div "Poll" at bounding box center [781, 528] width 28 height 22
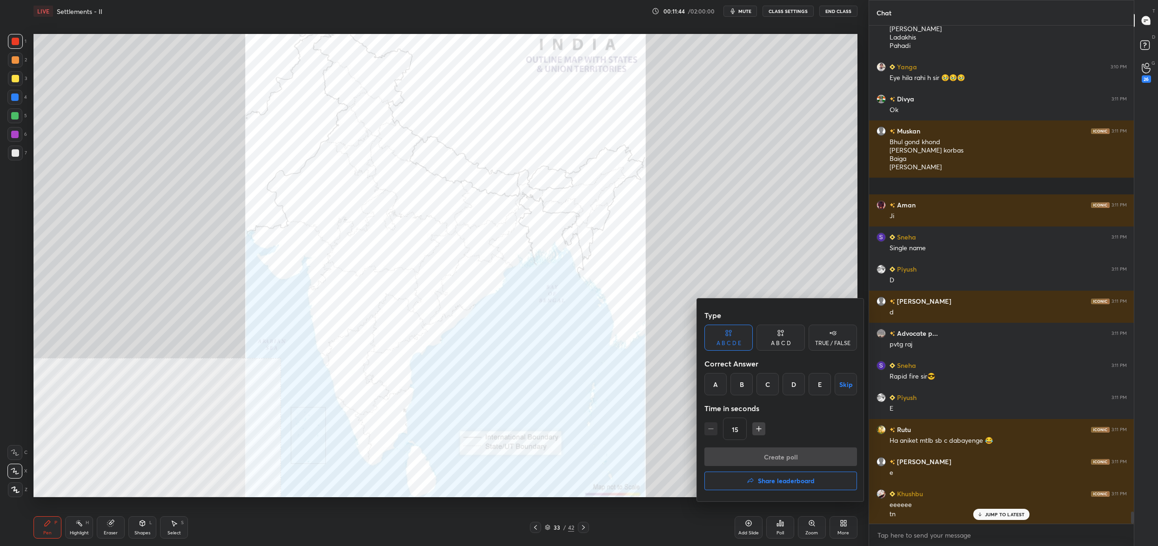
click at [824, 387] on div "E" at bounding box center [820, 384] width 22 height 22
click at [817, 458] on button "Create poll" at bounding box center [781, 457] width 153 height 19
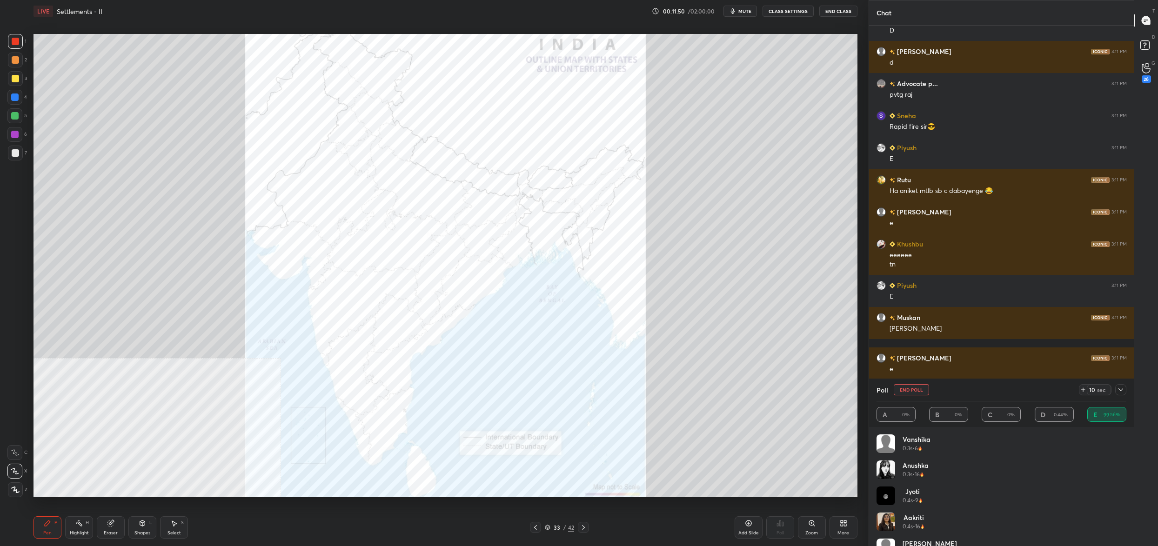
click at [911, 392] on button "End Poll" at bounding box center [911, 389] width 35 height 11
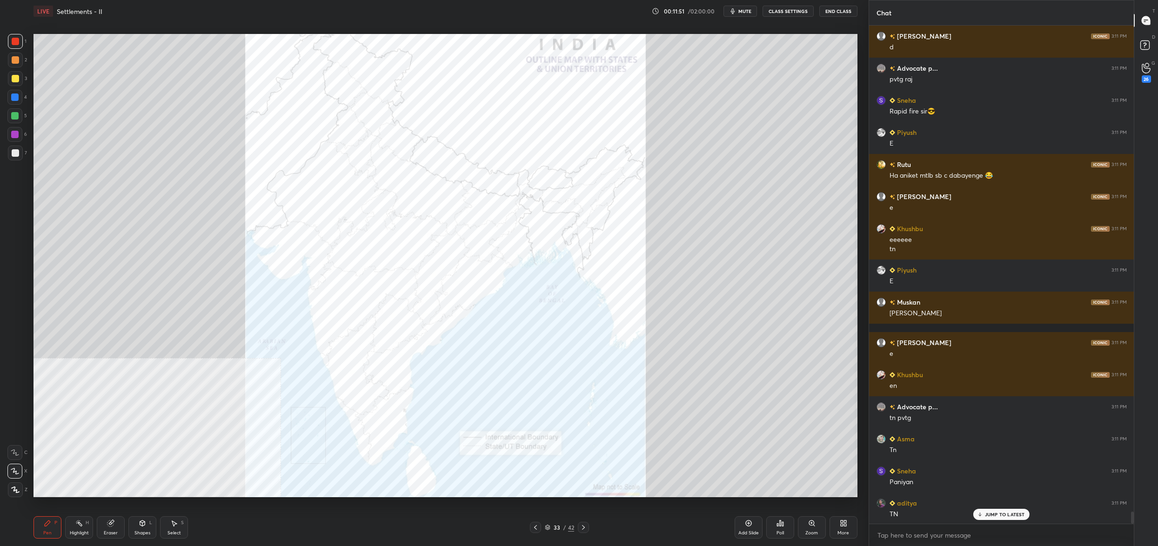
click at [781, 532] on div "Poll" at bounding box center [780, 533] width 7 height 5
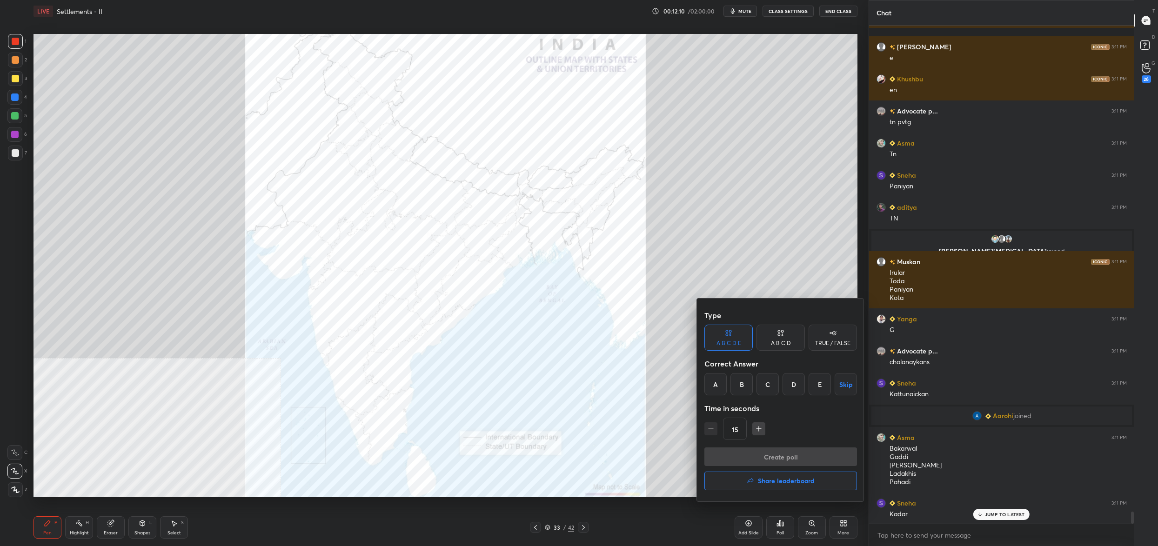
drag, startPoint x: 825, startPoint y: 385, endPoint x: 817, endPoint y: 404, distance: 21.1
click at [824, 385] on div "E" at bounding box center [820, 384] width 22 height 22
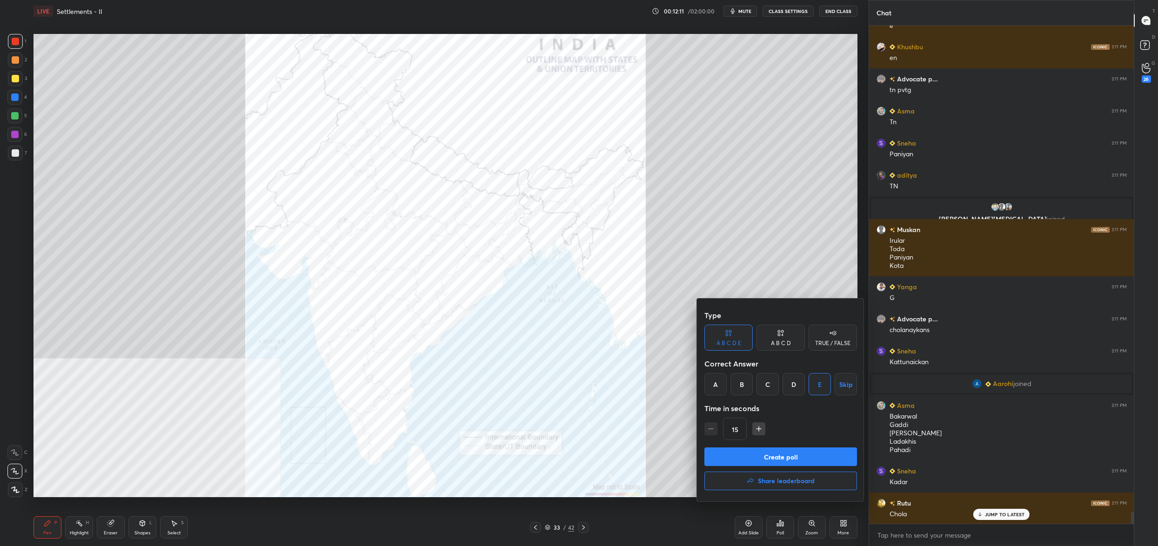
click at [800, 450] on button "Create poll" at bounding box center [781, 457] width 153 height 19
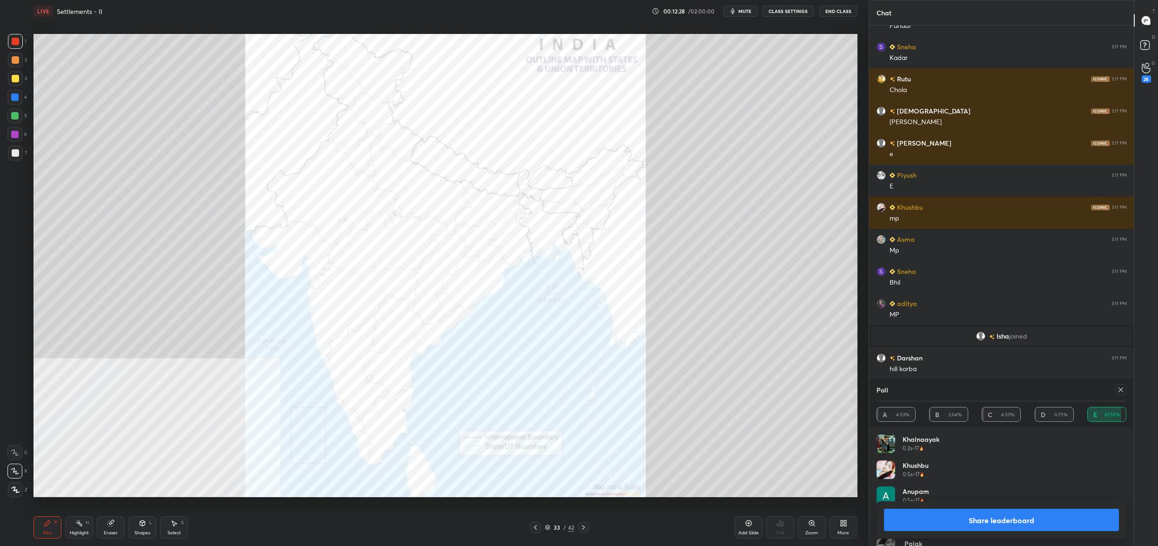
click at [1122, 394] on div at bounding box center [1121, 389] width 11 height 11
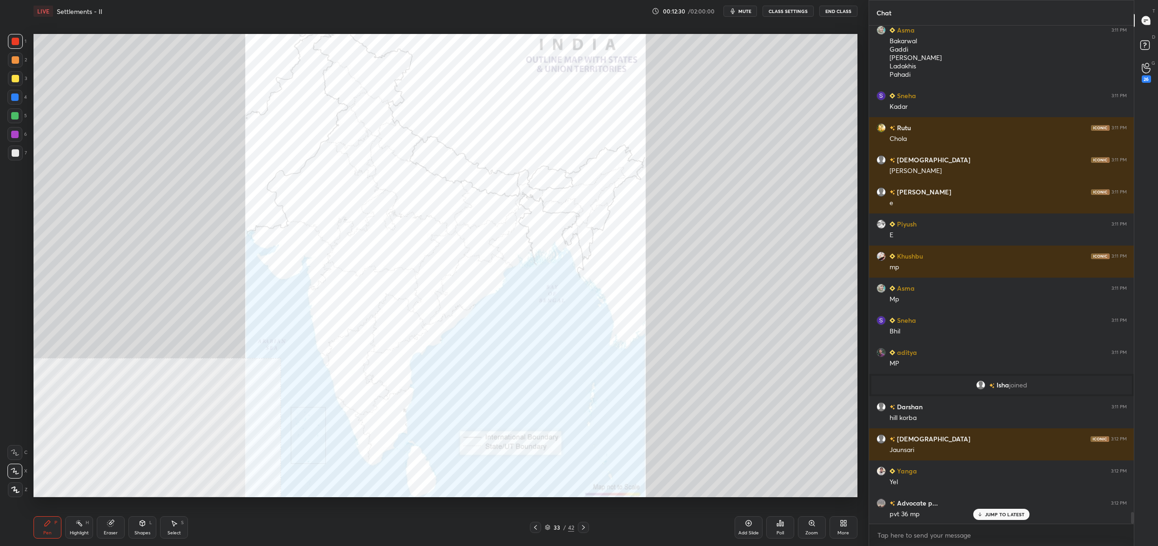
click at [776, 530] on div "Poll" at bounding box center [781, 528] width 28 height 22
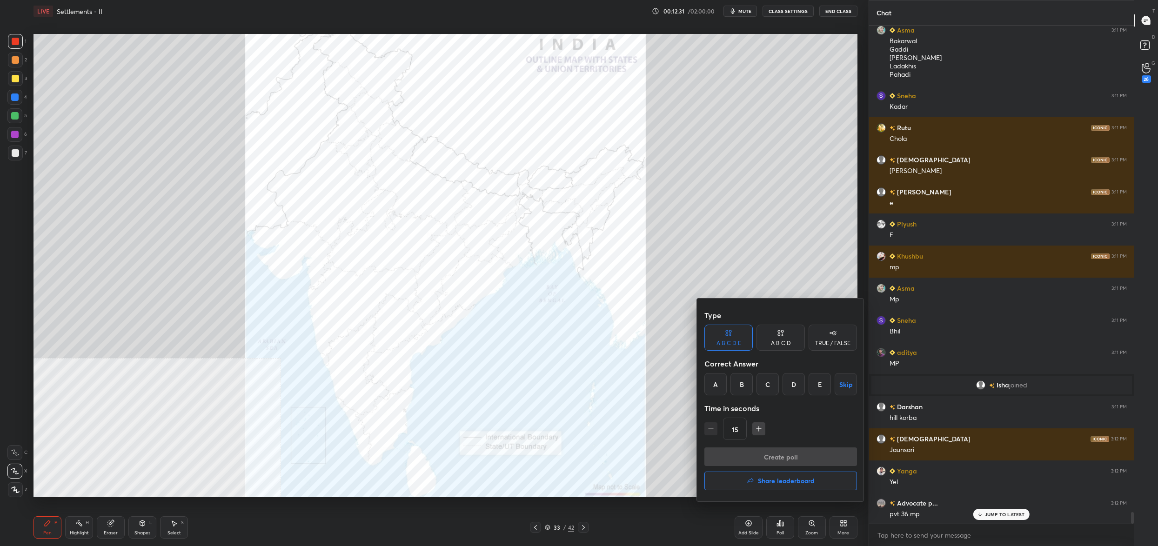
drag, startPoint x: 813, startPoint y: 381, endPoint x: 816, endPoint y: 389, distance: 8.6
click at [813, 381] on div "E" at bounding box center [820, 384] width 22 height 22
click at [787, 452] on button "Create poll" at bounding box center [781, 457] width 153 height 19
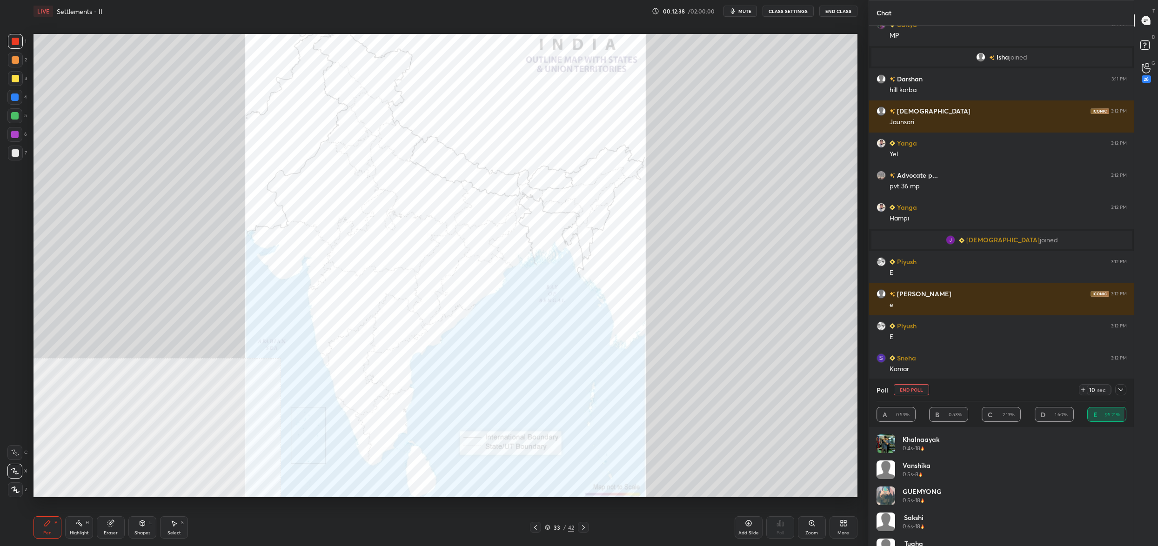
drag, startPoint x: 914, startPoint y: 392, endPoint x: 906, endPoint y: 400, distance: 11.2
click at [915, 393] on button "End Poll" at bounding box center [911, 389] width 35 height 11
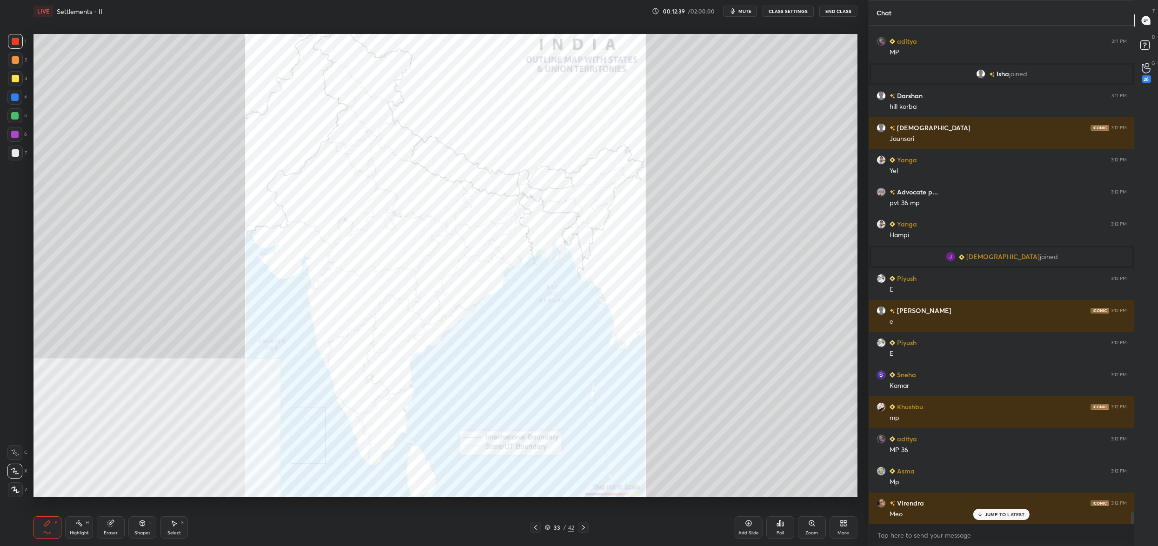
click at [780, 527] on icon at bounding box center [780, 523] width 7 height 7
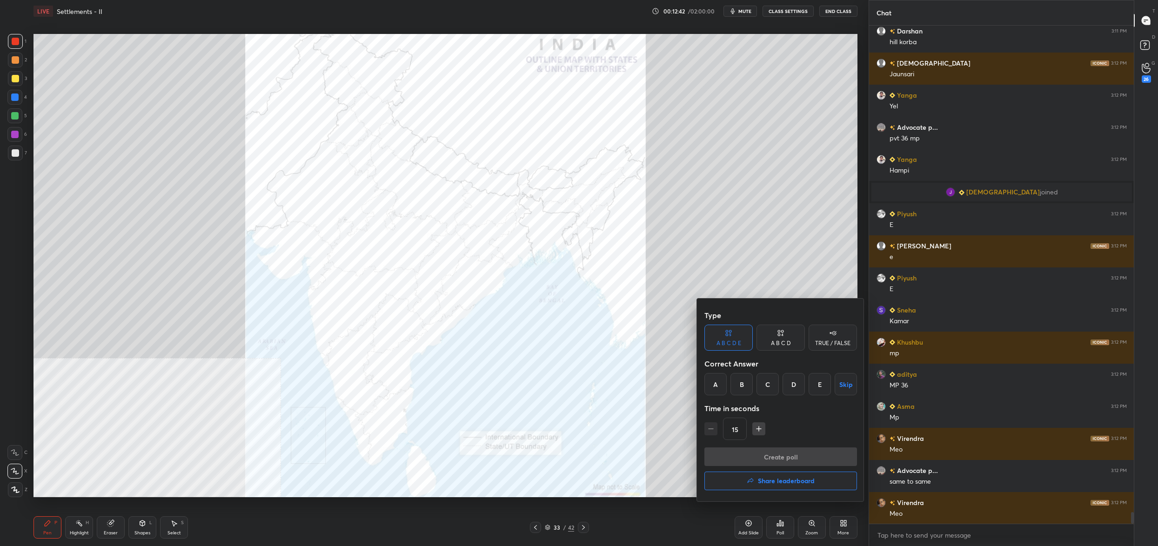
click at [771, 384] on div "C" at bounding box center [768, 384] width 22 height 22
click at [777, 456] on button "Create poll" at bounding box center [781, 457] width 153 height 19
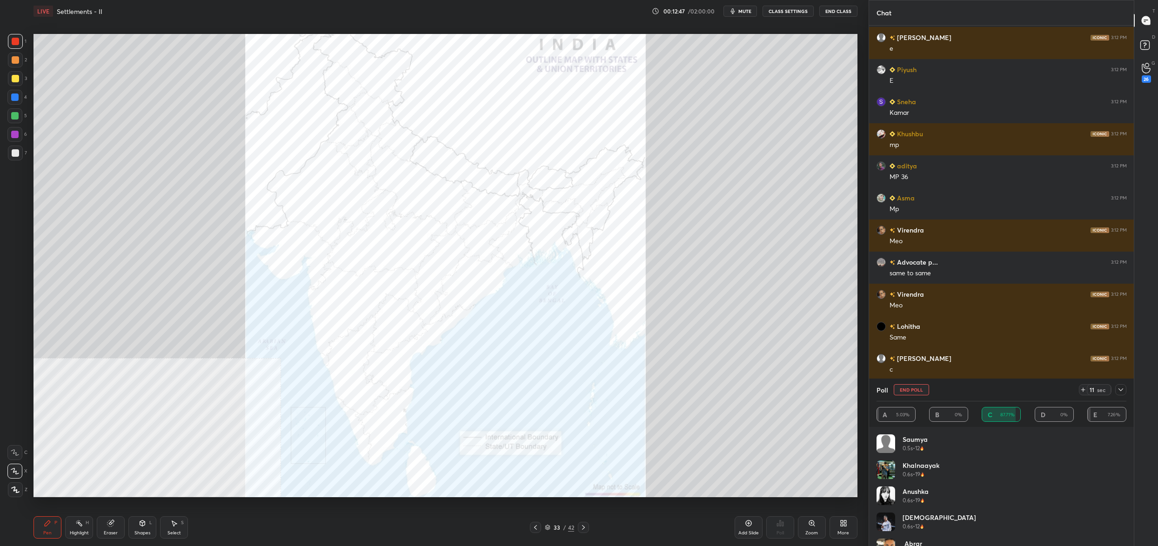
drag, startPoint x: 916, startPoint y: 388, endPoint x: 912, endPoint y: 393, distance: 6.3
click at [916, 390] on button "End Poll" at bounding box center [911, 389] width 35 height 11
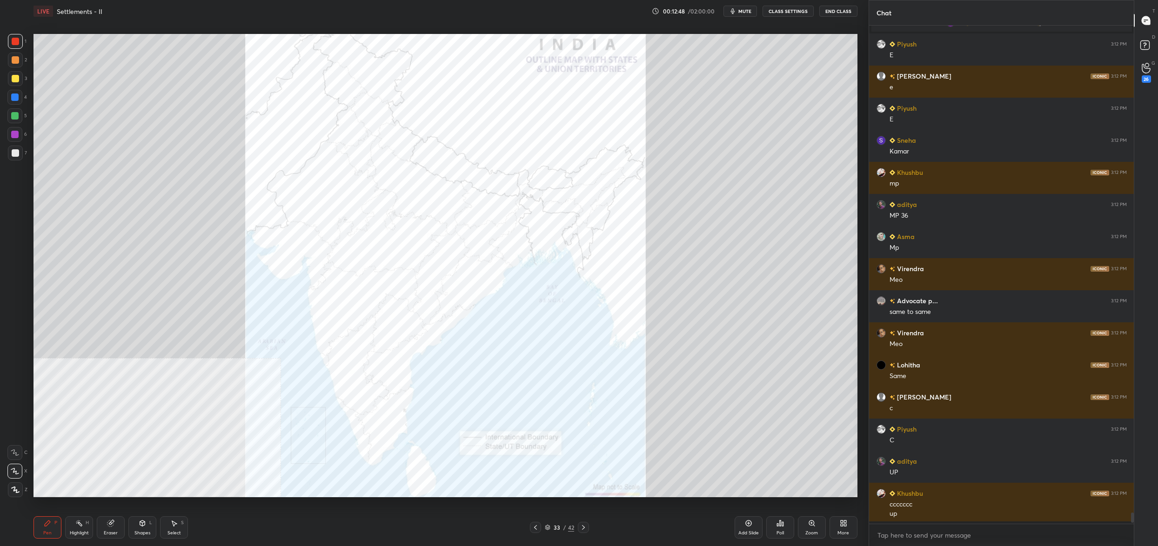
click at [782, 530] on div "Poll" at bounding box center [781, 528] width 28 height 22
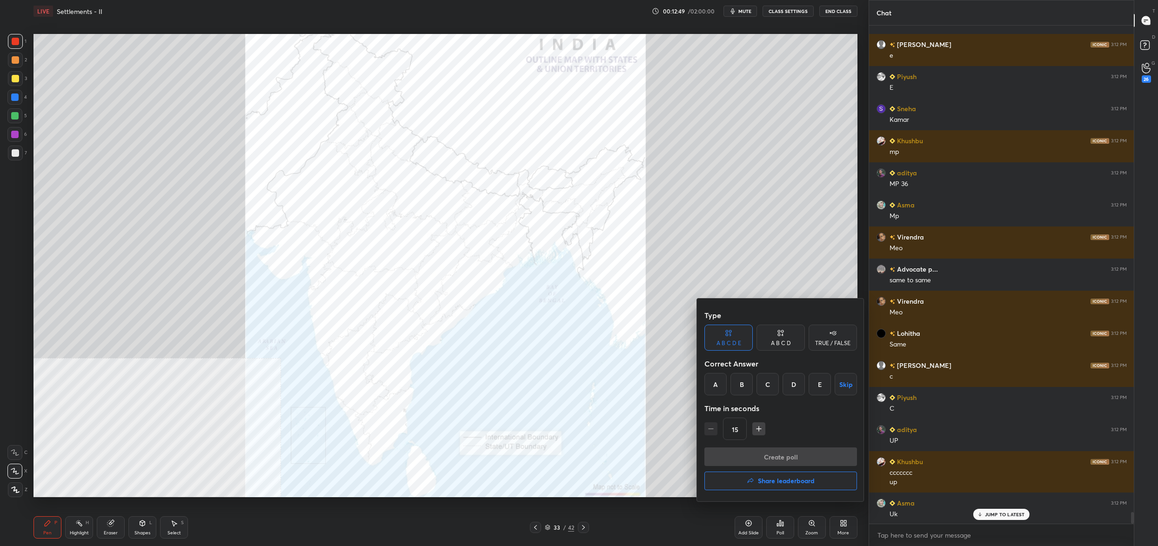
click at [773, 388] on div "C" at bounding box center [768, 384] width 22 height 22
drag, startPoint x: 785, startPoint y: 452, endPoint x: 780, endPoint y: 459, distance: 7.7
click at [785, 452] on button "Create poll" at bounding box center [781, 457] width 153 height 19
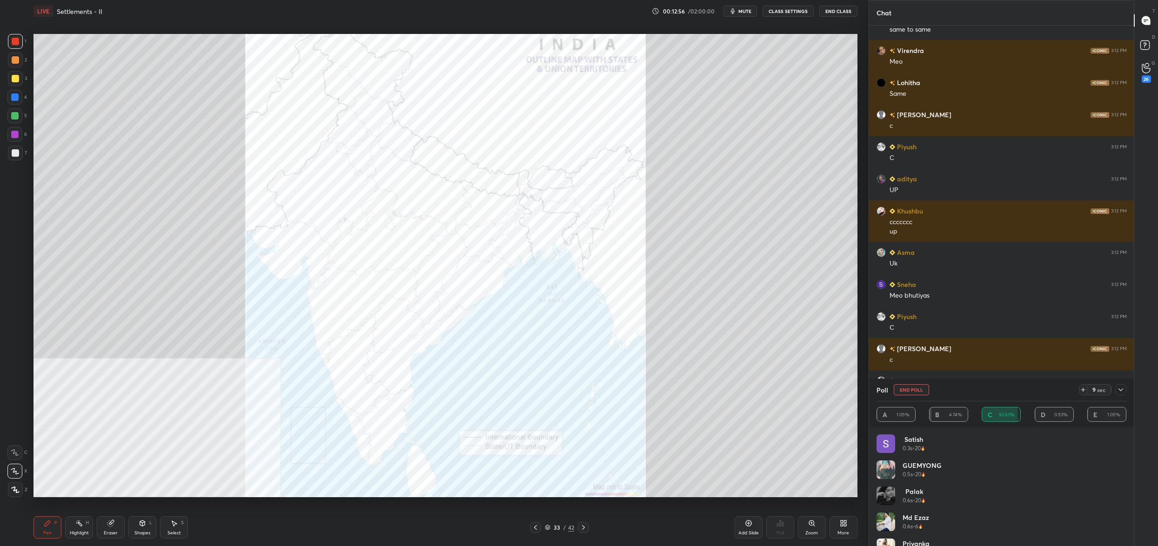
drag, startPoint x: 921, startPoint y: 386, endPoint x: 912, endPoint y: 390, distance: 9.8
click at [919, 388] on button "End Poll" at bounding box center [911, 389] width 35 height 11
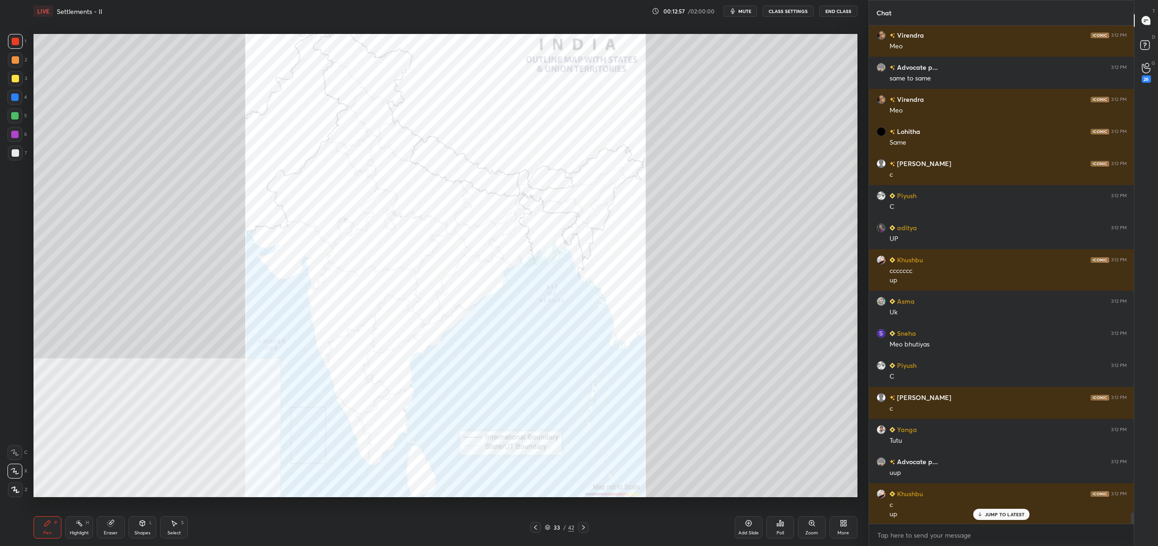
click at [781, 533] on div "Poll" at bounding box center [780, 533] width 7 height 5
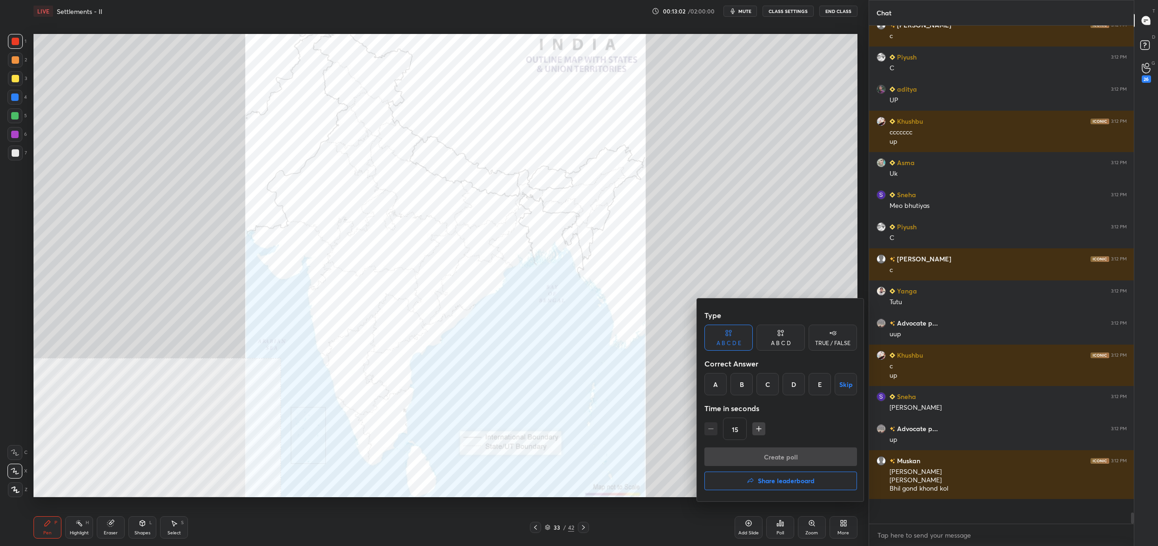
click at [721, 388] on div "A" at bounding box center [716, 384] width 22 height 22
click at [750, 457] on button "Create poll" at bounding box center [781, 457] width 153 height 19
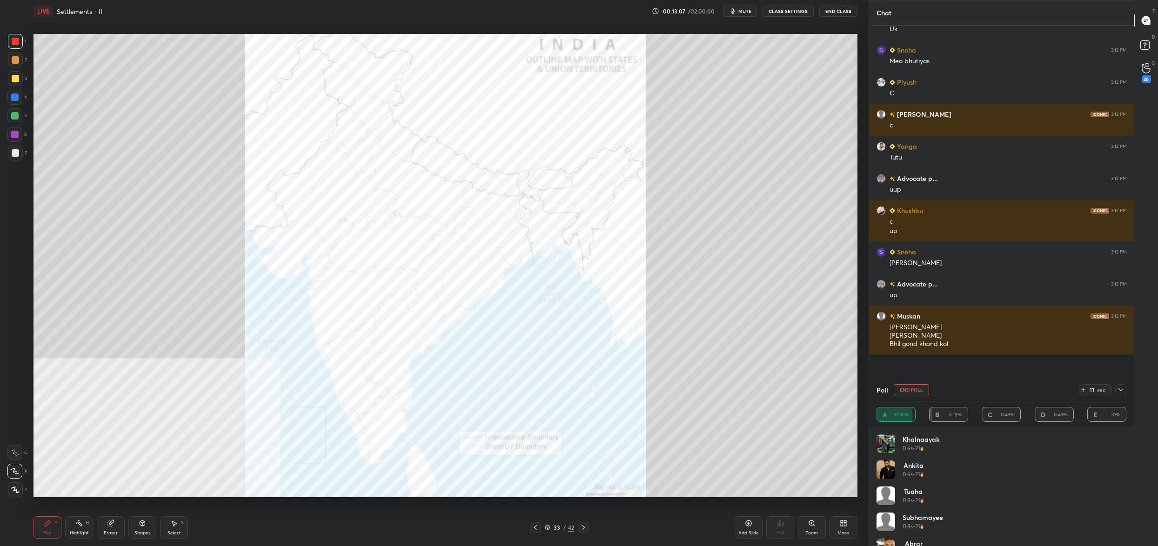
click at [914, 388] on button "End Poll" at bounding box center [911, 389] width 35 height 11
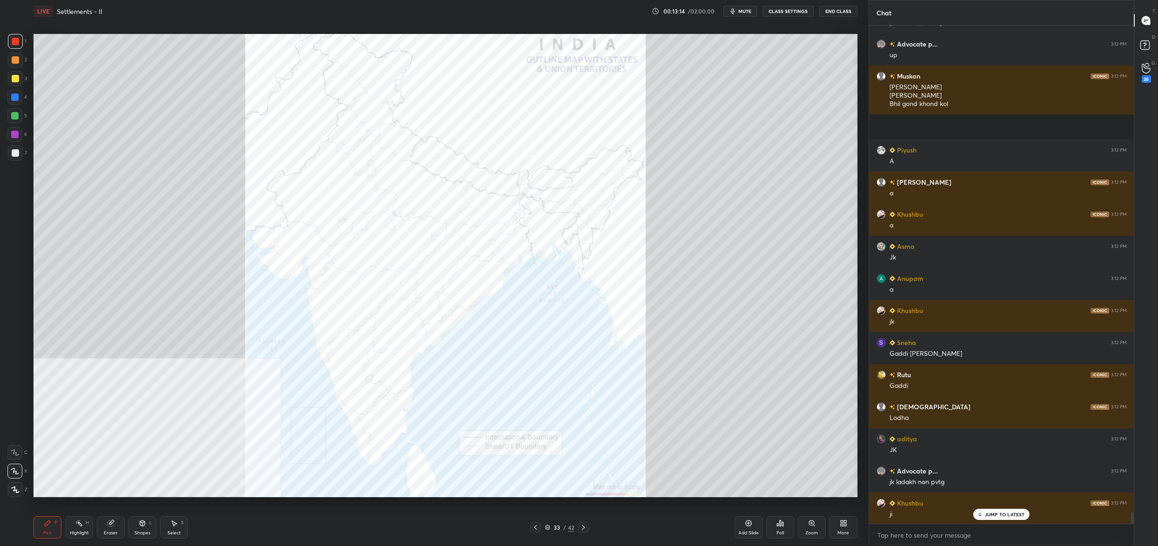
click at [552, 529] on div "33 / 42" at bounding box center [559, 528] width 29 height 8
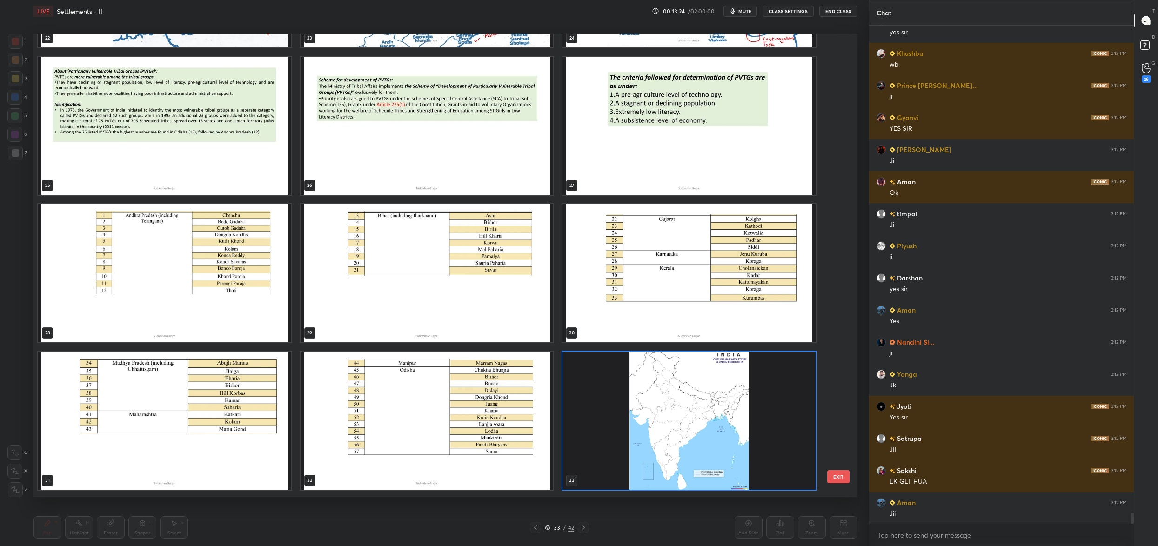
click at [235, 319] on img "grid" at bounding box center [164, 273] width 253 height 138
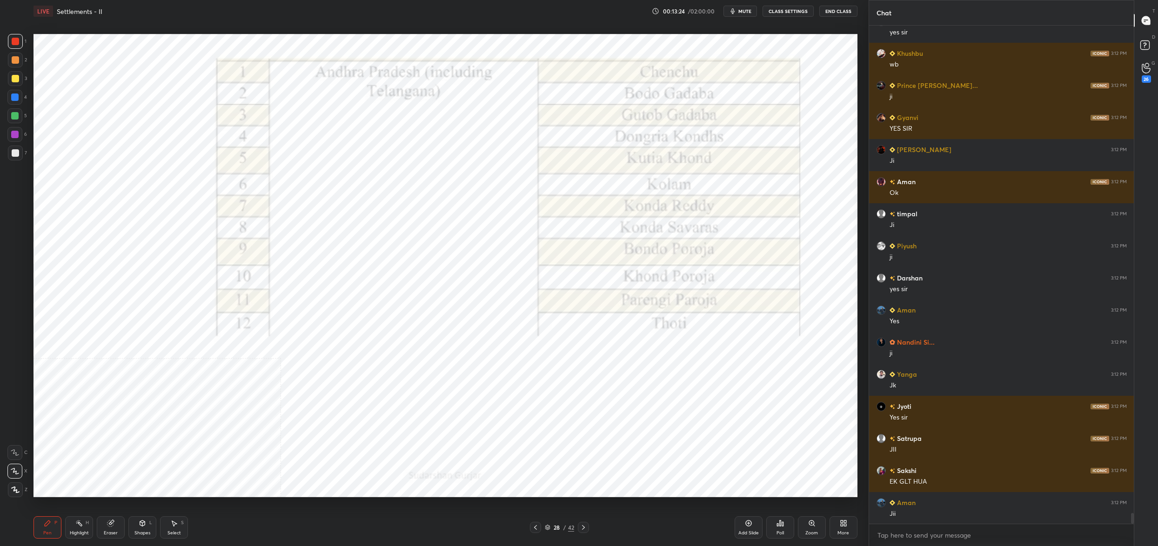
drag, startPoint x: 235, startPoint y: 319, endPoint x: 698, endPoint y: 277, distance: 465.0
click at [236, 319] on img "grid" at bounding box center [164, 273] width 253 height 138
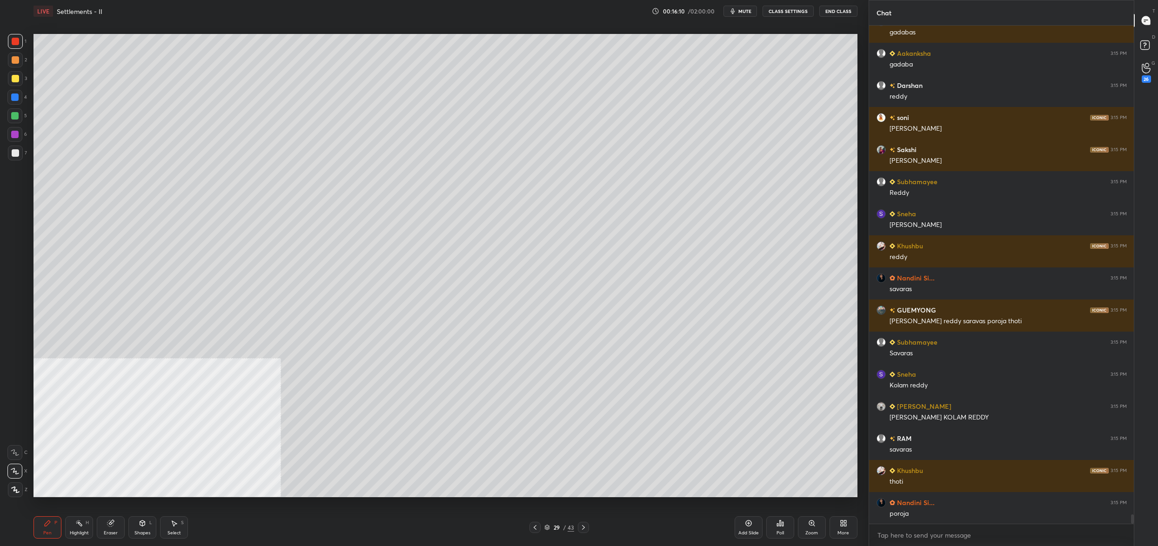
scroll to position [26454, 0]
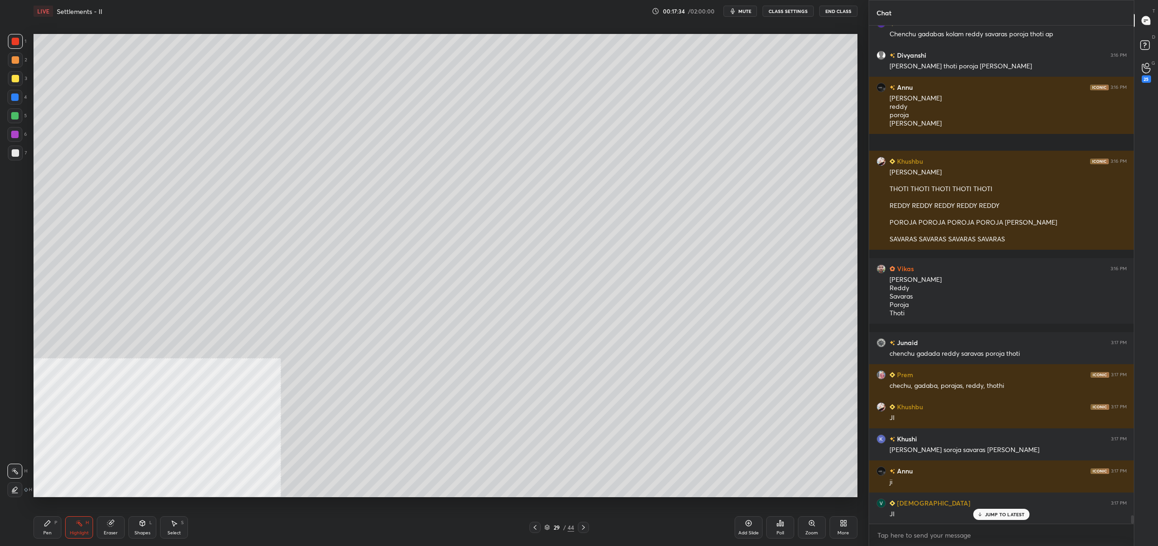
click at [47, 524] on div "Pen P" at bounding box center [48, 528] width 28 height 22
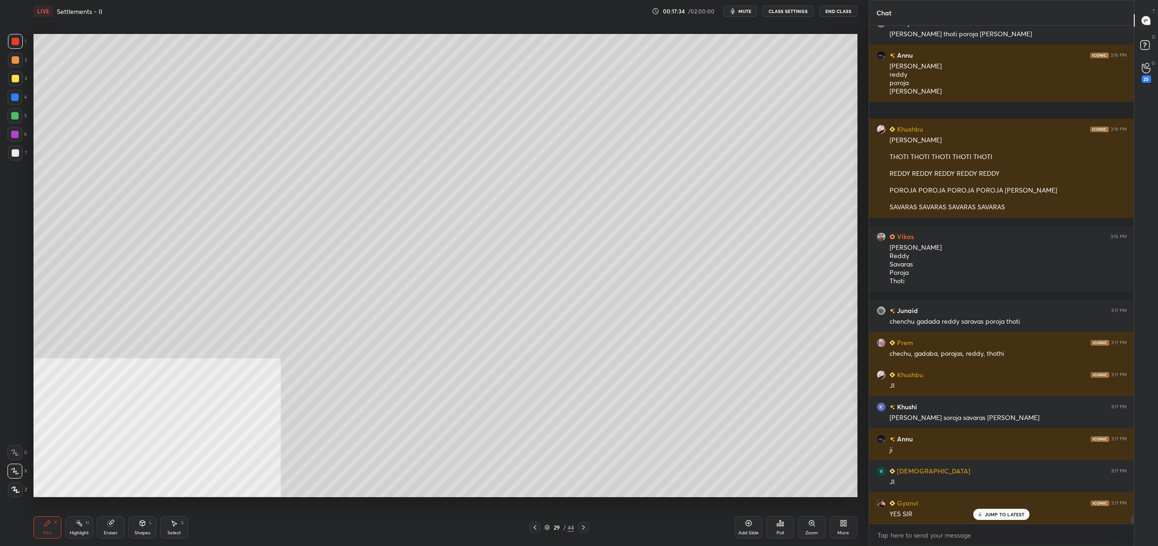
click at [51, 521] on div "Pen P" at bounding box center [48, 528] width 28 height 22
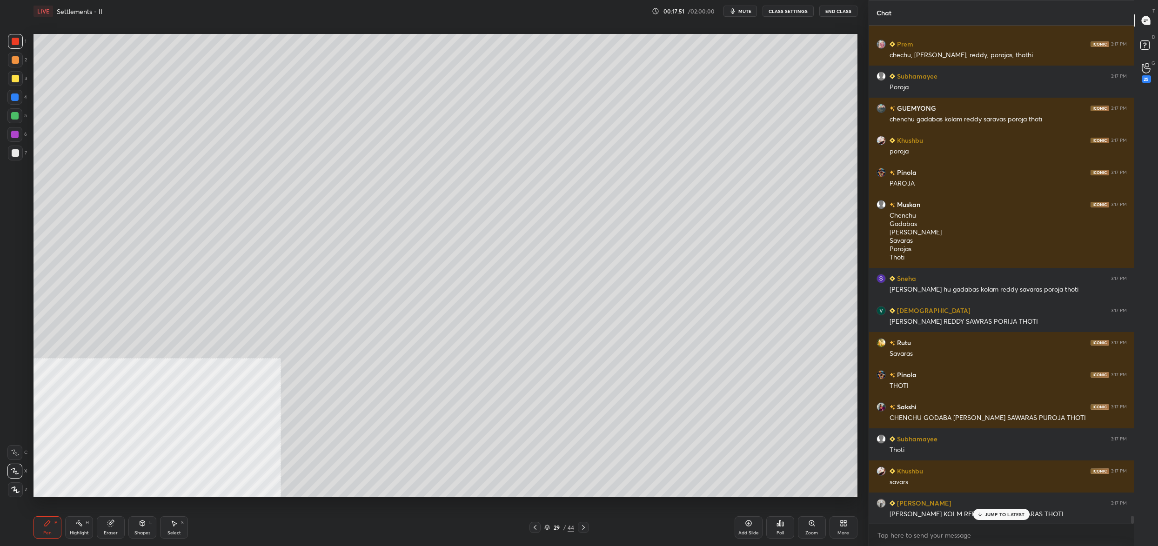
click at [551, 525] on div "29 / 44" at bounding box center [560, 528] width 30 height 8
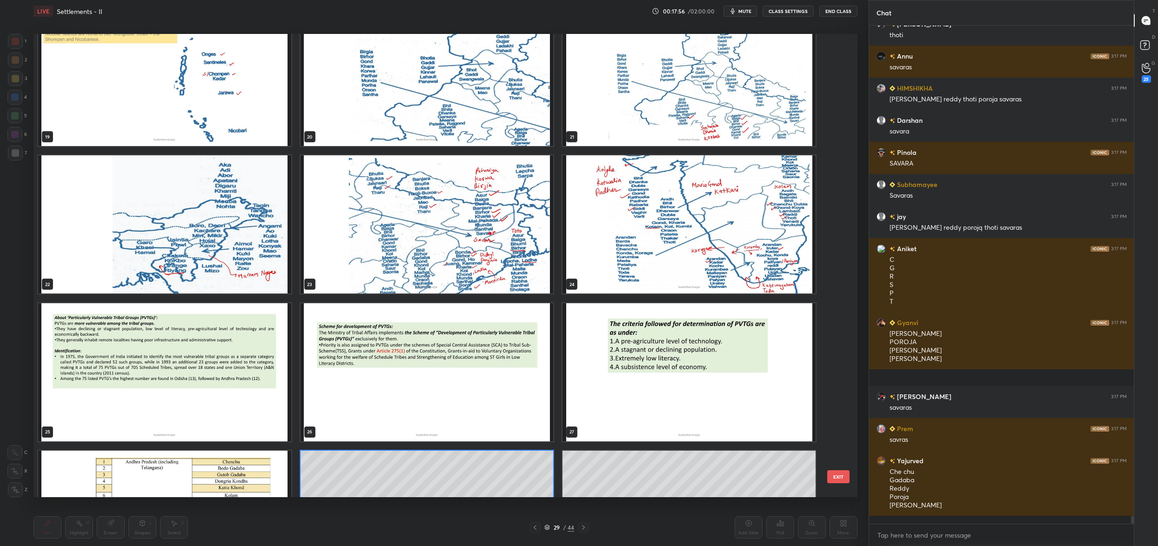
click at [695, 257] on img "grid" at bounding box center [689, 224] width 253 height 138
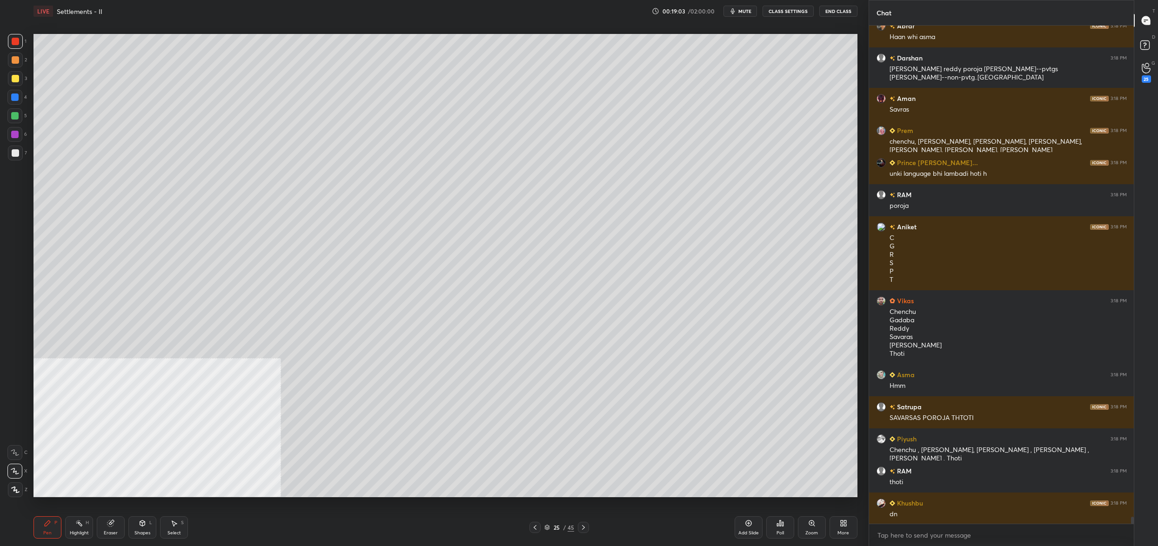
scroll to position [34454, 0]
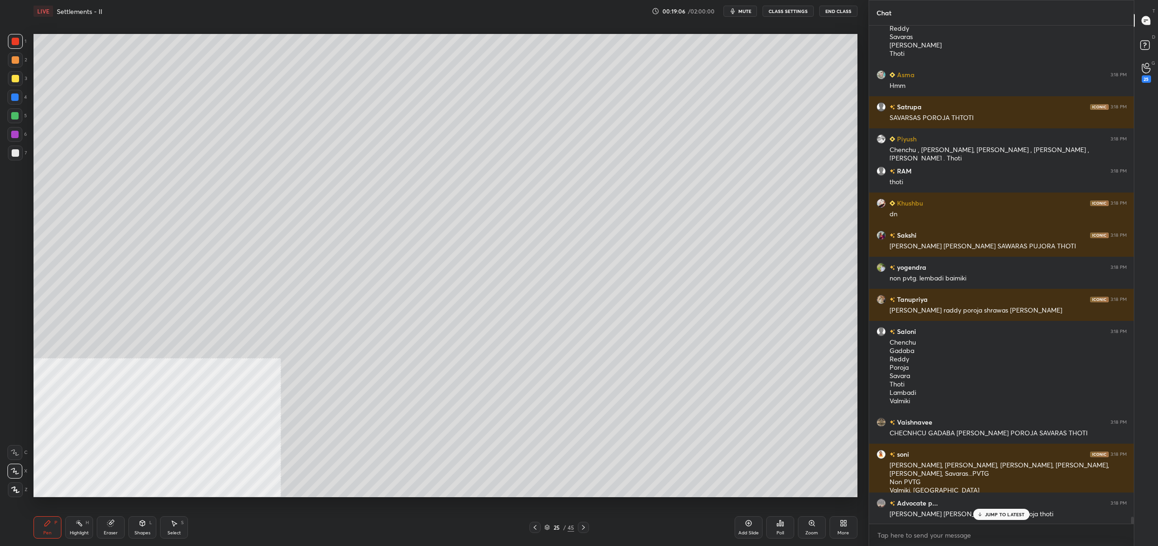
click at [553, 525] on div "25" at bounding box center [556, 528] width 9 height 6
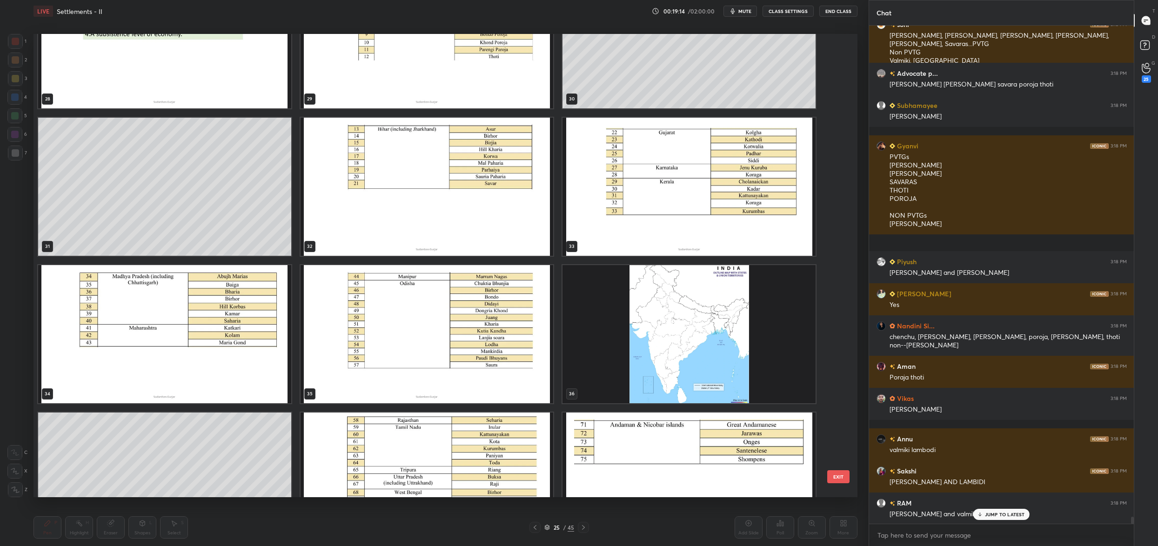
click at [611, 352] on img "grid" at bounding box center [689, 334] width 253 height 138
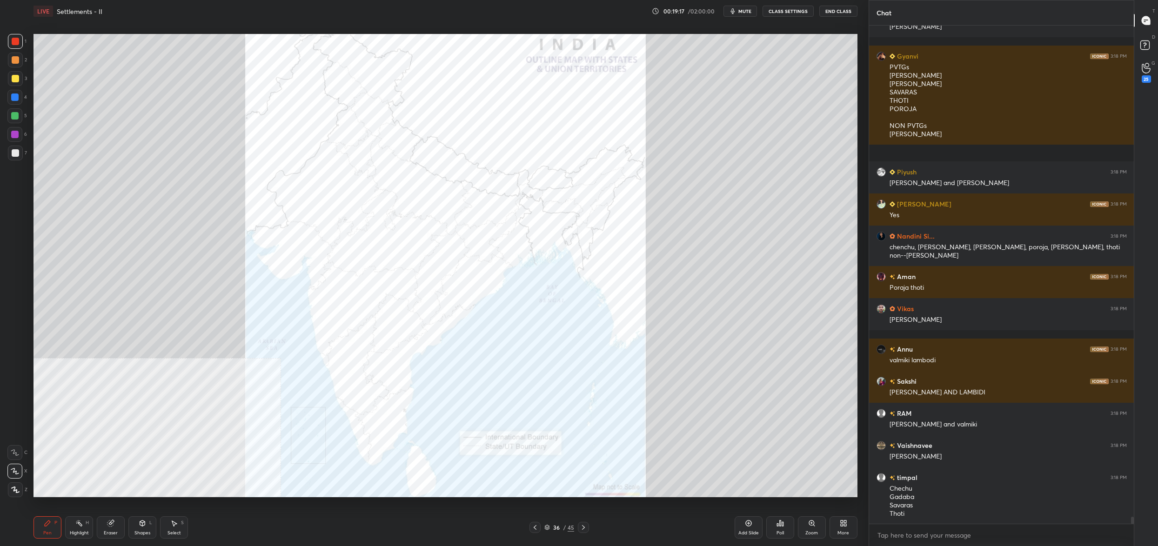
click at [778, 528] on div "Poll" at bounding box center [781, 528] width 28 height 22
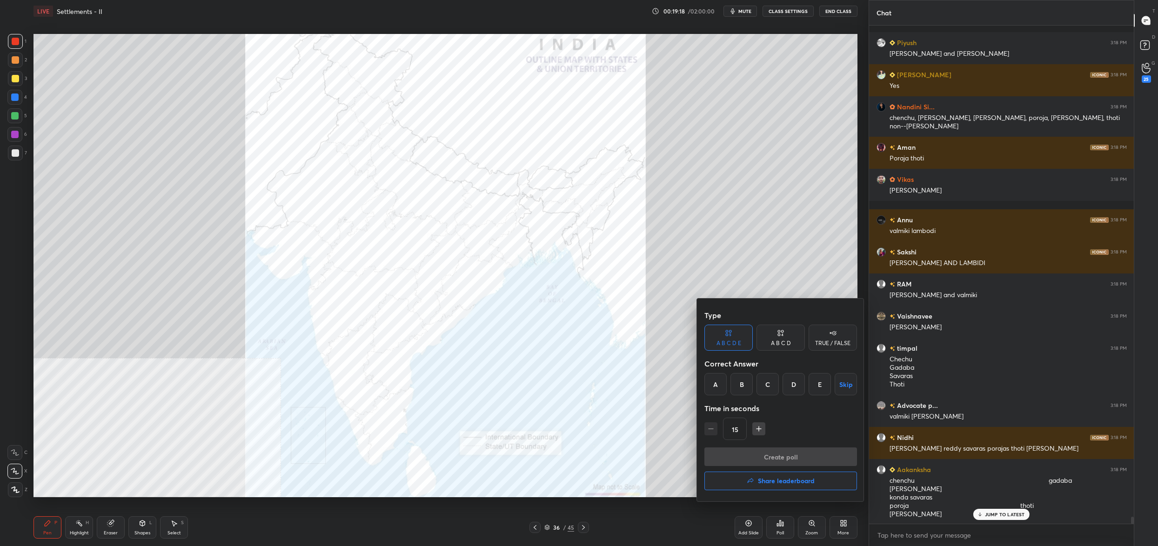
click at [715, 381] on div "A" at bounding box center [716, 384] width 22 height 22
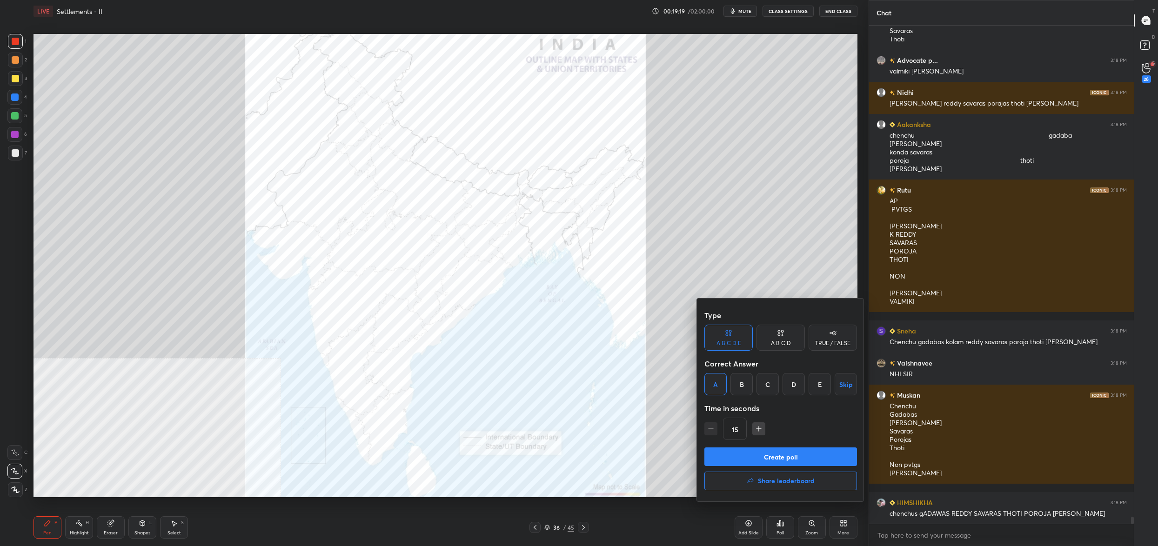
click at [738, 456] on button "Create poll" at bounding box center [781, 457] width 153 height 19
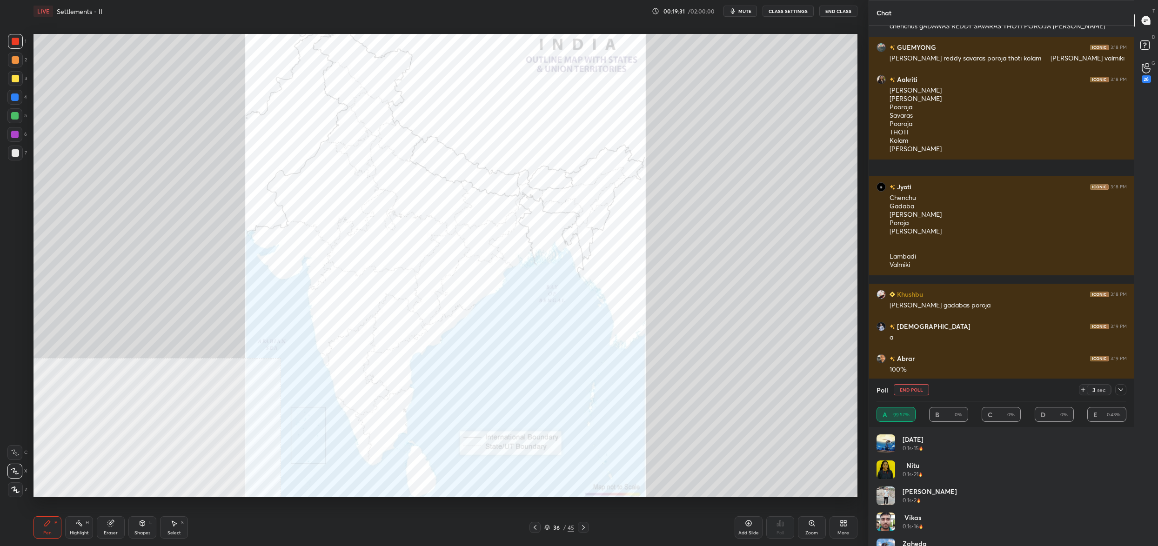
drag, startPoint x: 912, startPoint y: 388, endPoint x: 907, endPoint y: 399, distance: 12.1
click at [912, 388] on button "End Poll" at bounding box center [911, 389] width 35 height 11
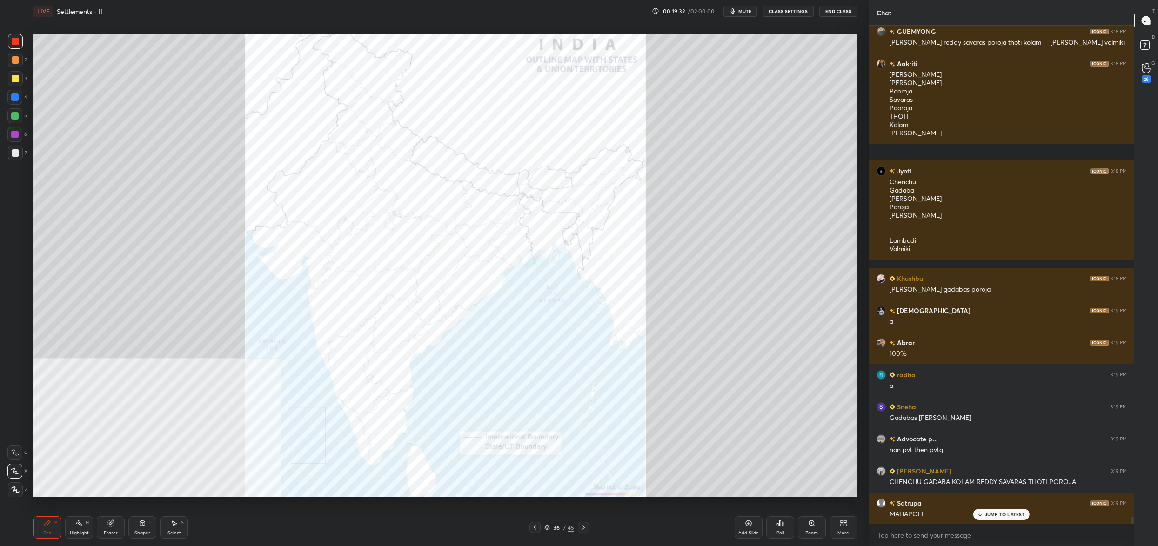
click at [785, 525] on div "Poll" at bounding box center [781, 528] width 28 height 22
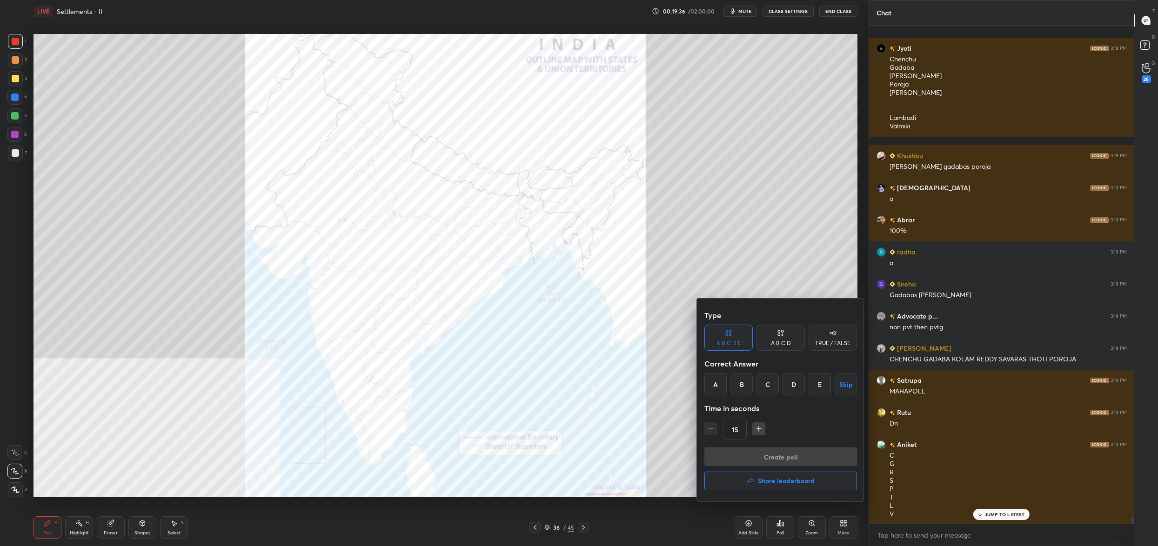
drag, startPoint x: 716, startPoint y: 384, endPoint x: 718, endPoint y: 390, distance: 6.2
click at [718, 384] on div "A" at bounding box center [716, 384] width 22 height 22
click at [738, 452] on button "Create poll" at bounding box center [781, 457] width 153 height 19
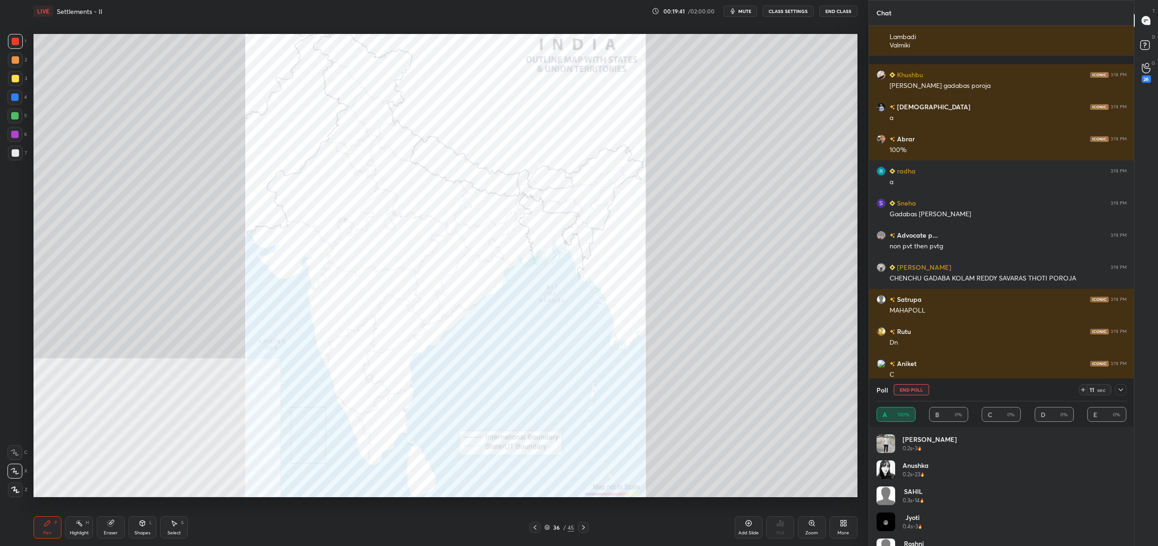
click at [914, 386] on button "End Poll" at bounding box center [911, 389] width 35 height 11
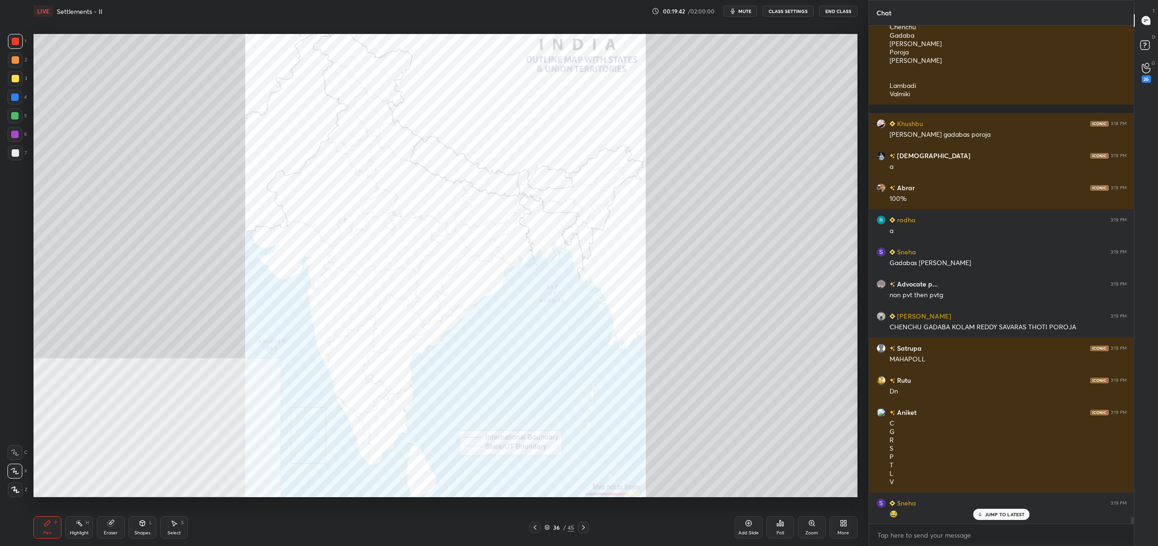
click at [783, 529] on div "Poll" at bounding box center [781, 528] width 28 height 22
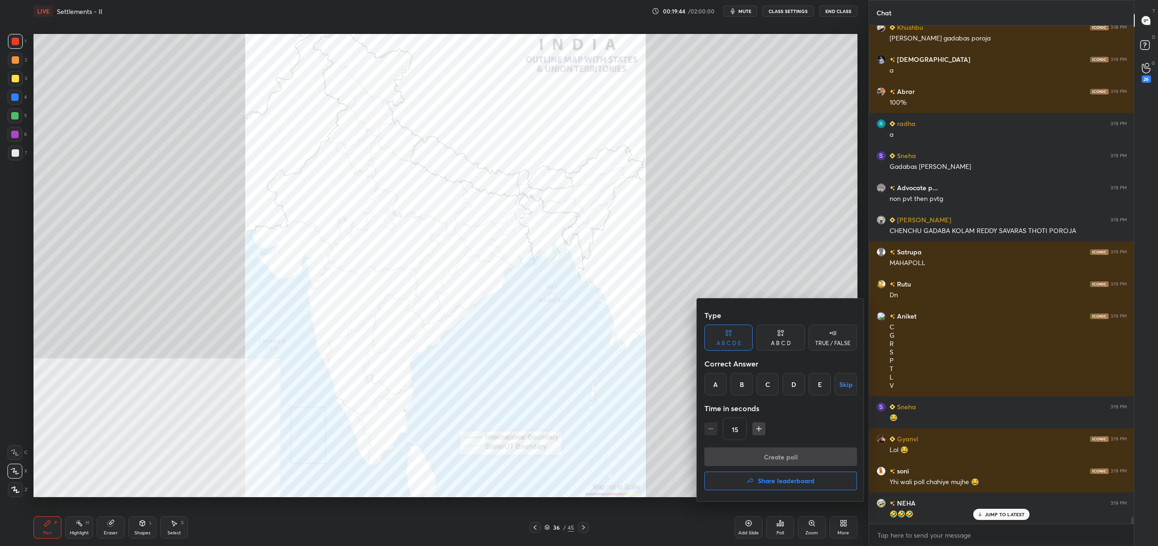
click at [716, 390] on div "A" at bounding box center [716, 384] width 22 height 22
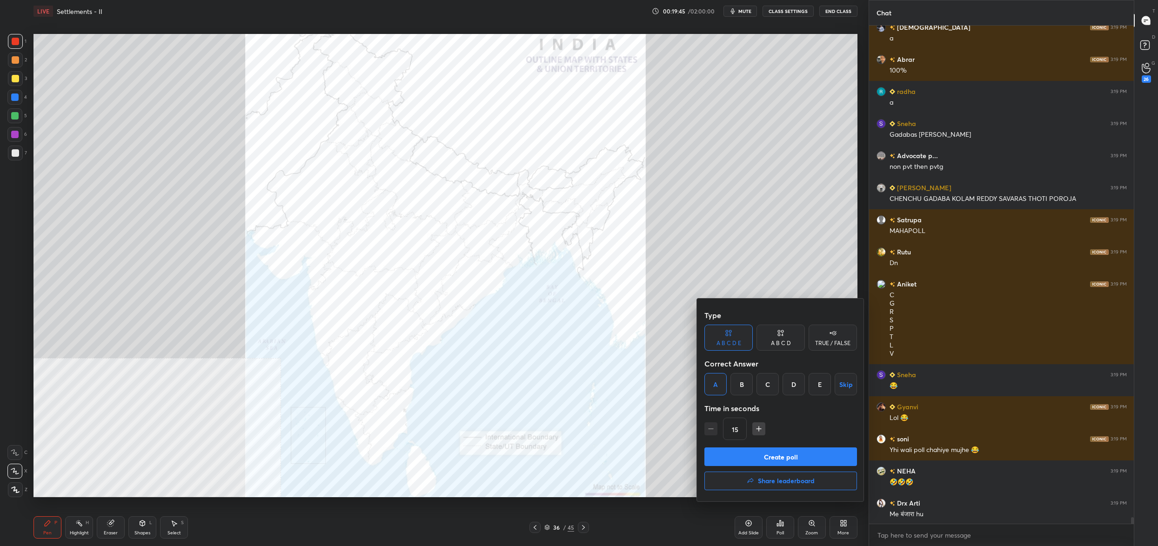
click at [746, 454] on button "Create poll" at bounding box center [781, 457] width 153 height 19
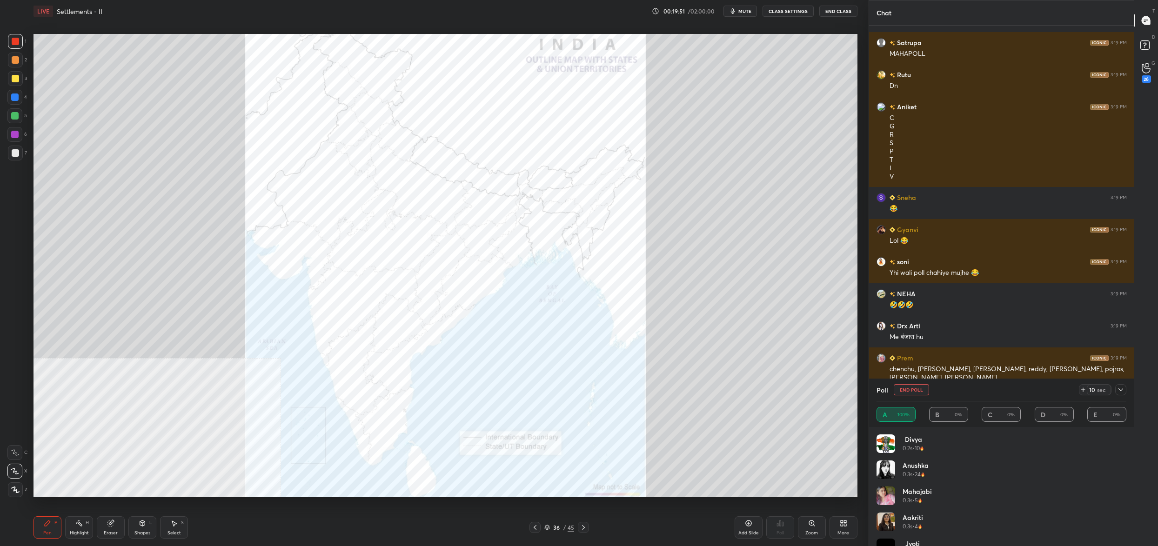
click at [911, 389] on button "End Poll" at bounding box center [911, 389] width 35 height 11
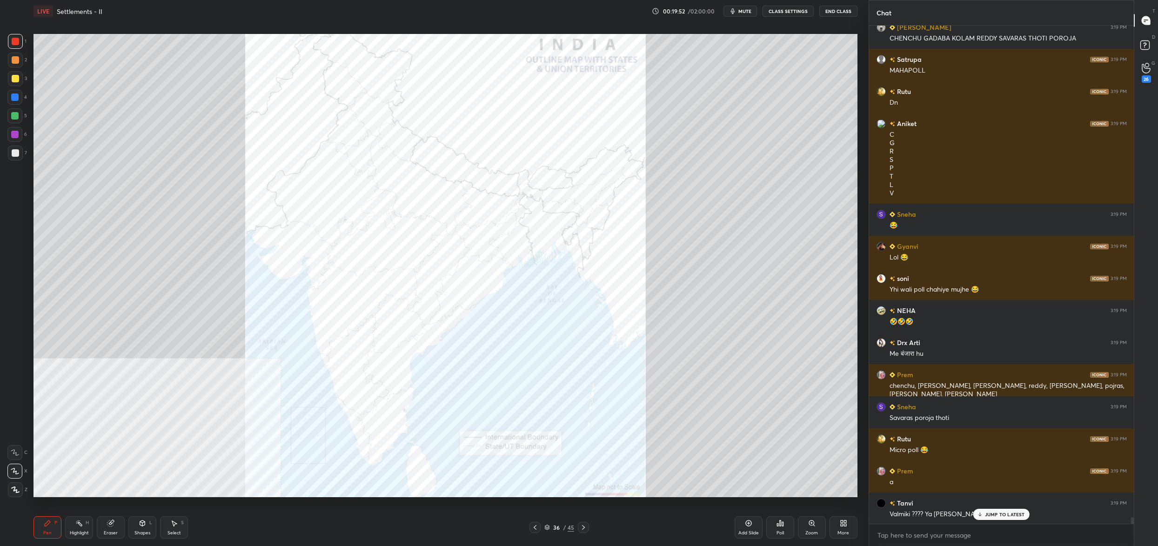
click at [780, 527] on icon at bounding box center [780, 523] width 7 height 7
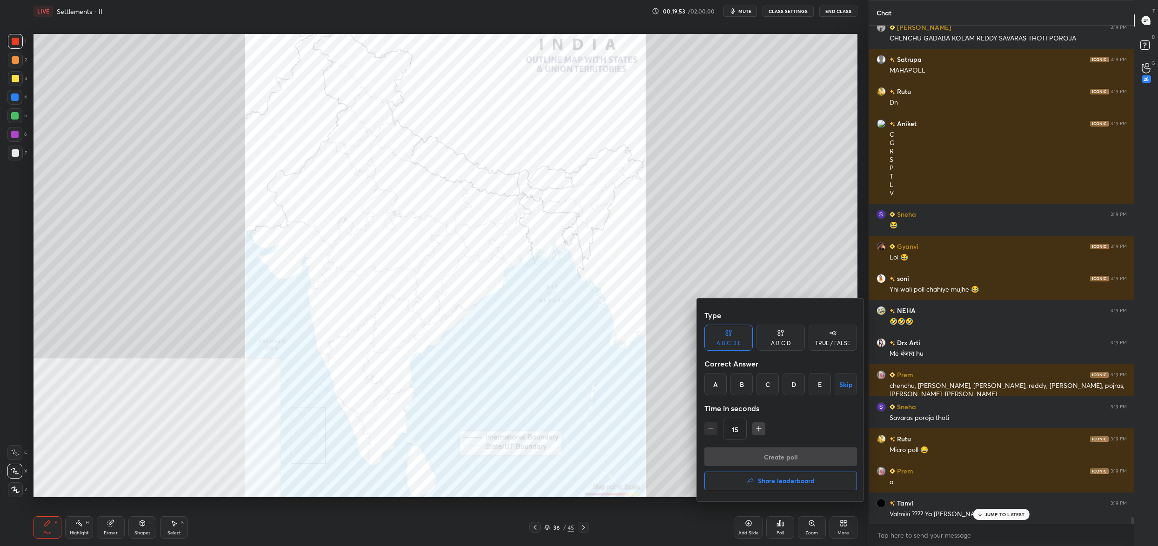
click at [713, 387] on div "A" at bounding box center [716, 384] width 22 height 22
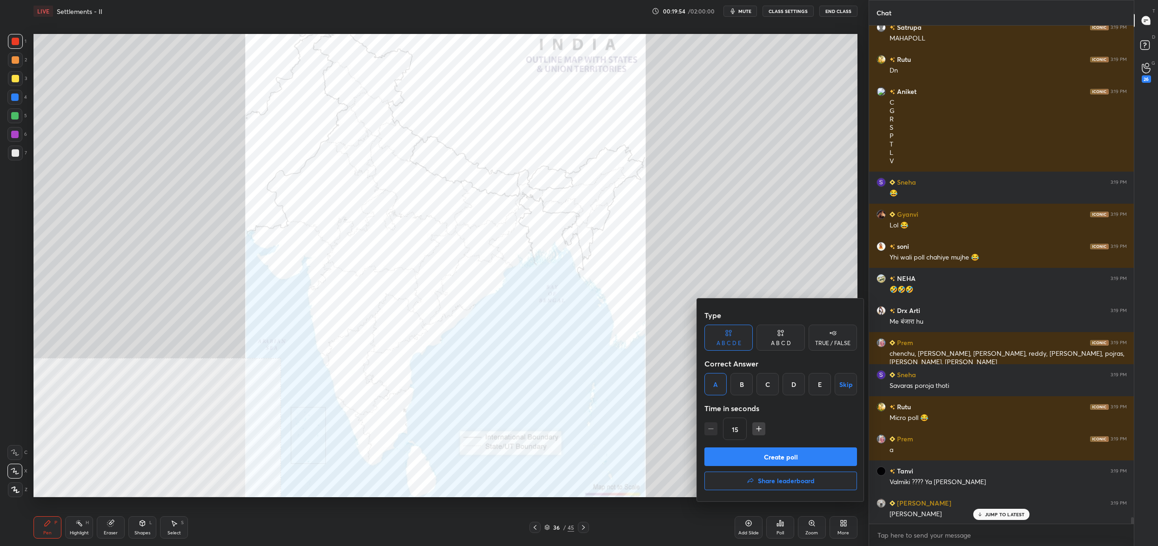
click at [765, 461] on button "Create poll" at bounding box center [781, 457] width 153 height 19
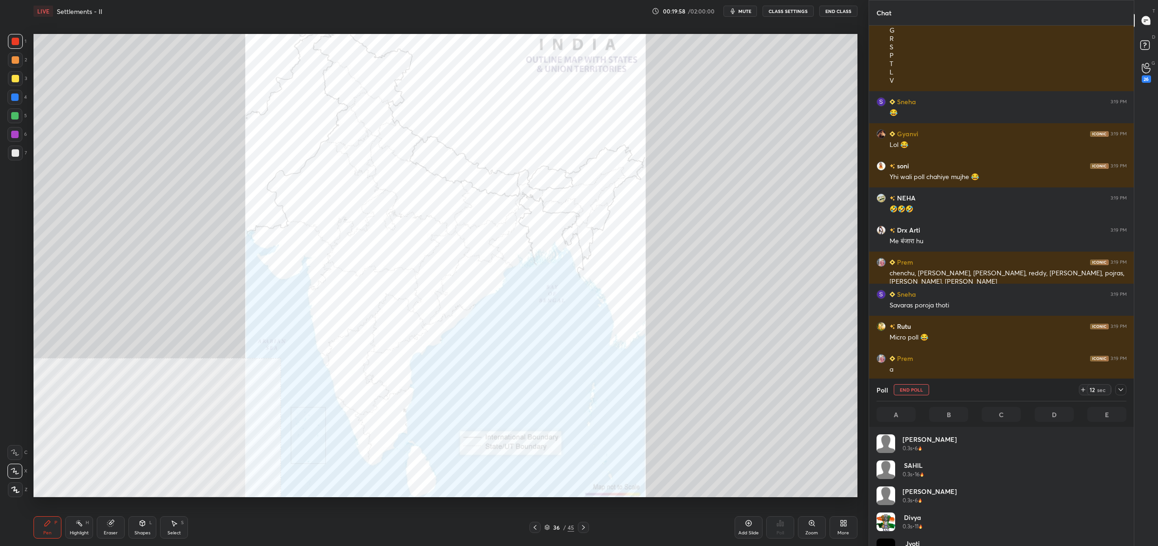
click at [915, 391] on button "End Poll" at bounding box center [911, 389] width 35 height 11
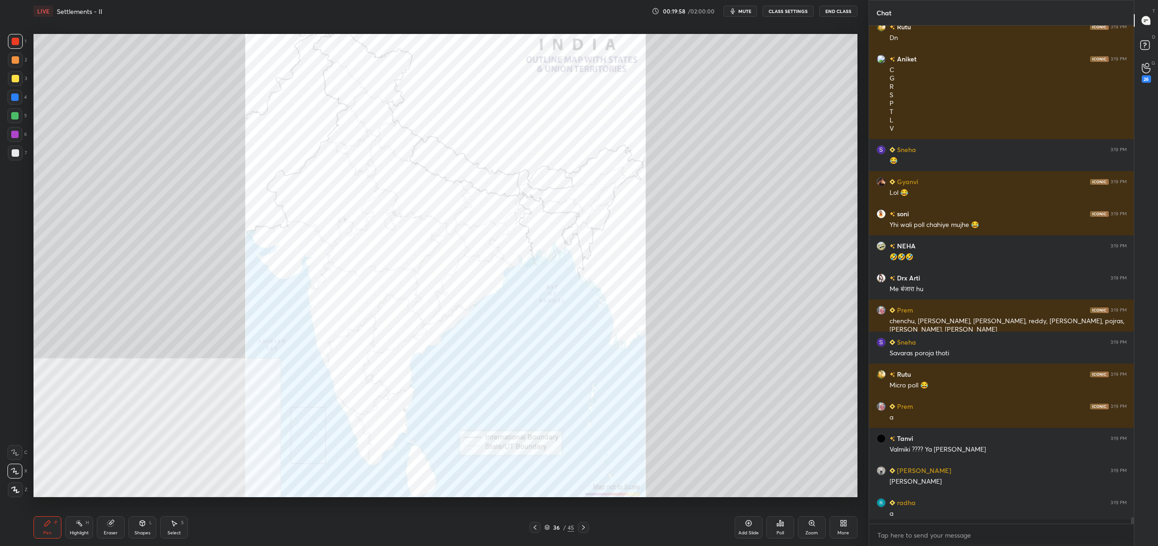
drag, startPoint x: 915, startPoint y: 391, endPoint x: 910, endPoint y: 383, distance: 9.4
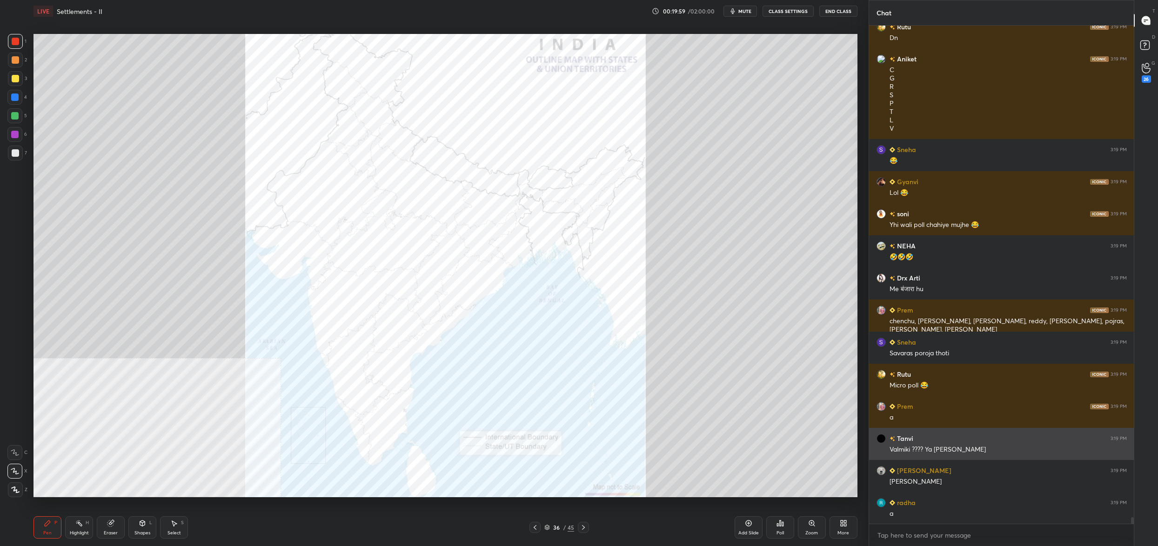
click at [904, 459] on div "Tanvi 3:19 PM [PERSON_NAME] ???? Ya [PERSON_NAME]" at bounding box center [1001, 444] width 265 height 32
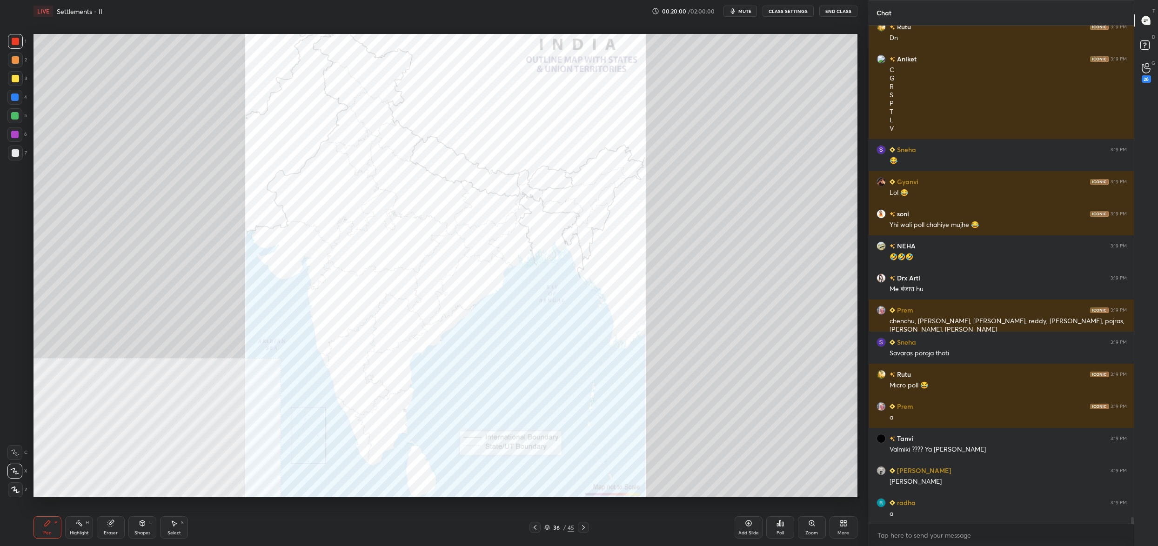
click at [785, 527] on div "Poll" at bounding box center [781, 528] width 28 height 22
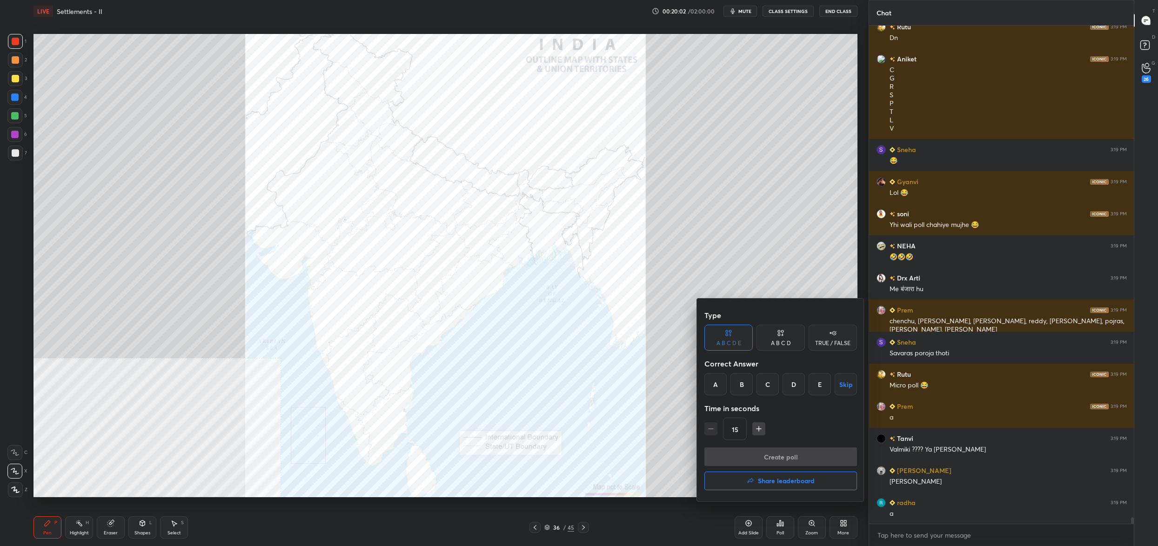
click at [488, 270] on div at bounding box center [579, 273] width 1158 height 546
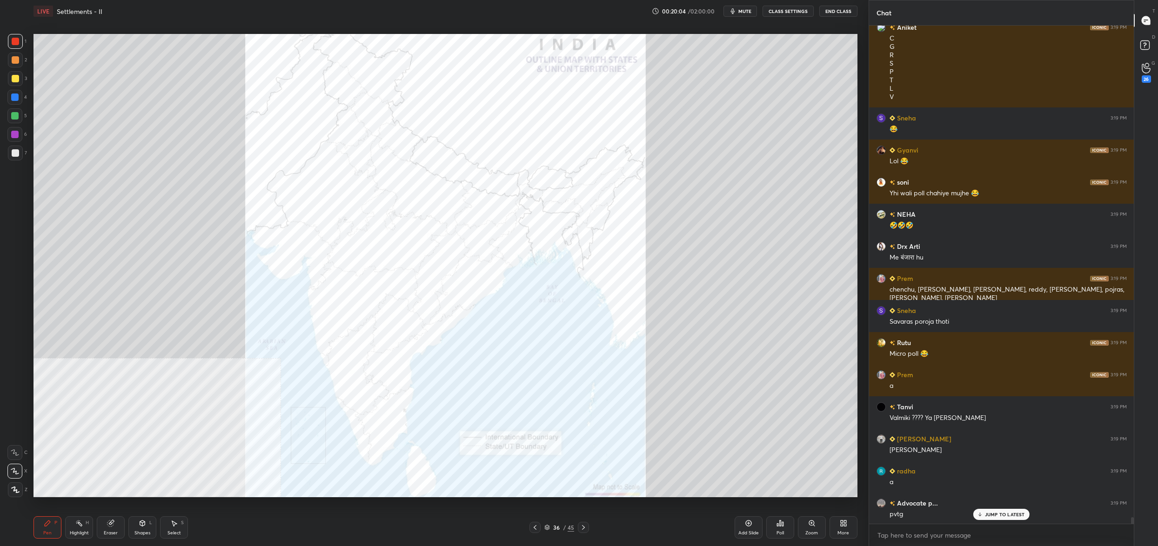
click at [777, 526] on div "Poll" at bounding box center [781, 528] width 28 height 22
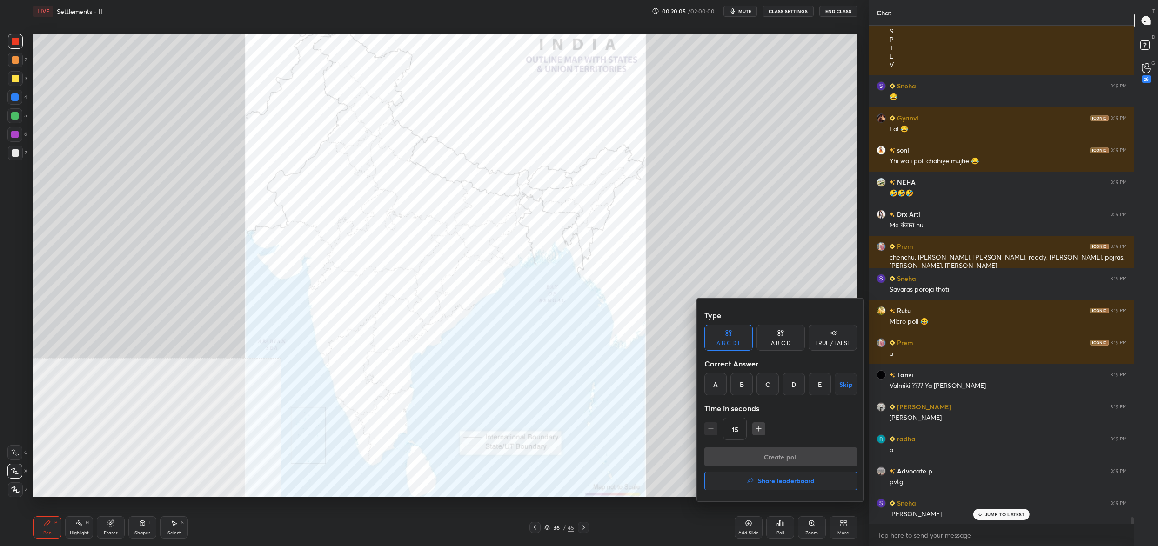
click at [773, 379] on div "C" at bounding box center [768, 384] width 22 height 22
click at [794, 450] on button "Create poll" at bounding box center [781, 457] width 153 height 19
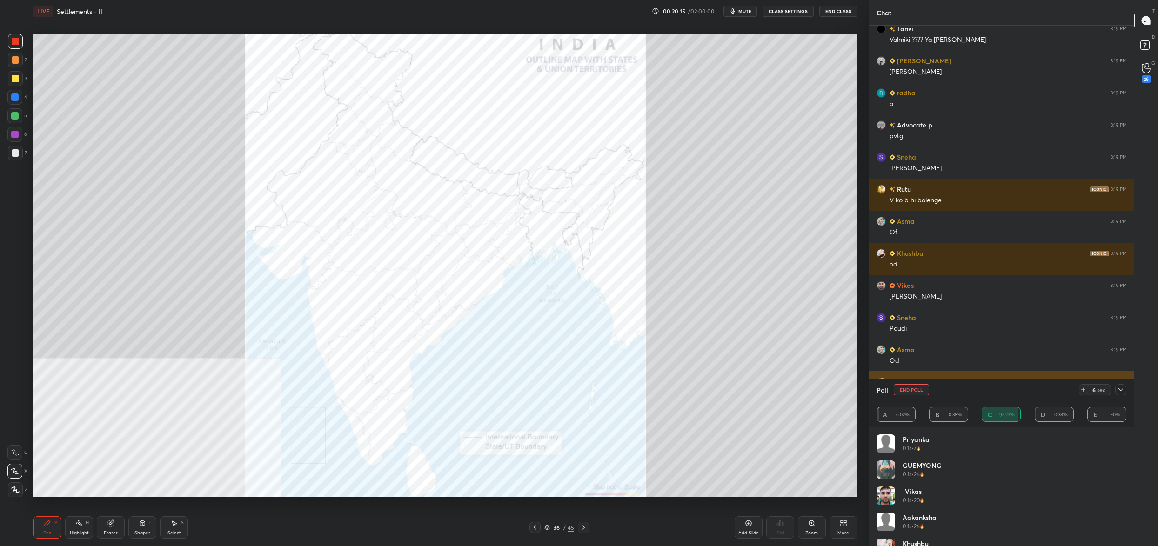
click at [912, 386] on button "End Poll" at bounding box center [911, 389] width 35 height 11
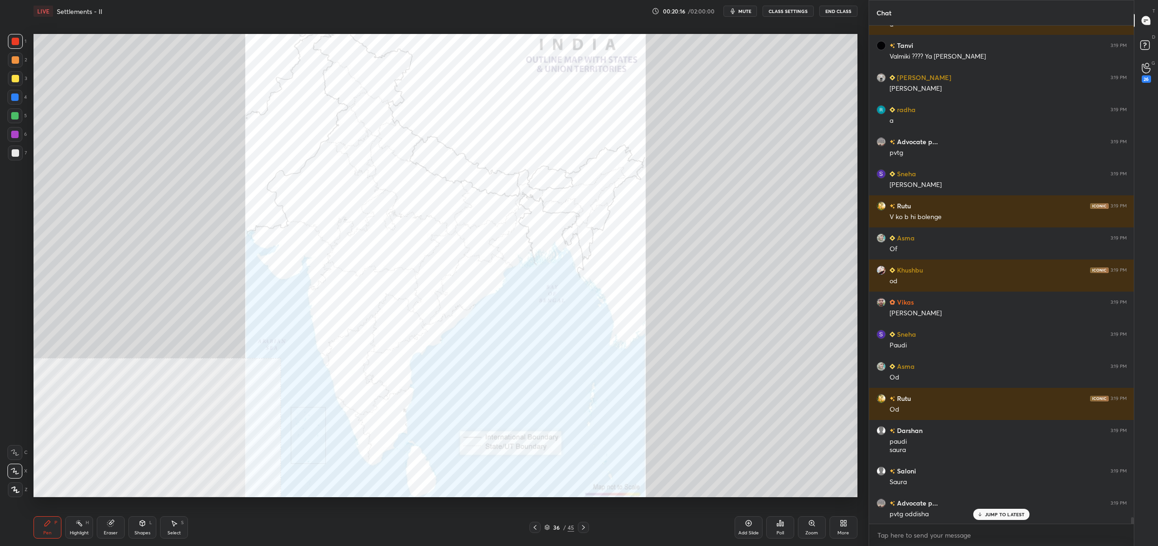
click at [772, 538] on div "Poll" at bounding box center [781, 528] width 28 height 22
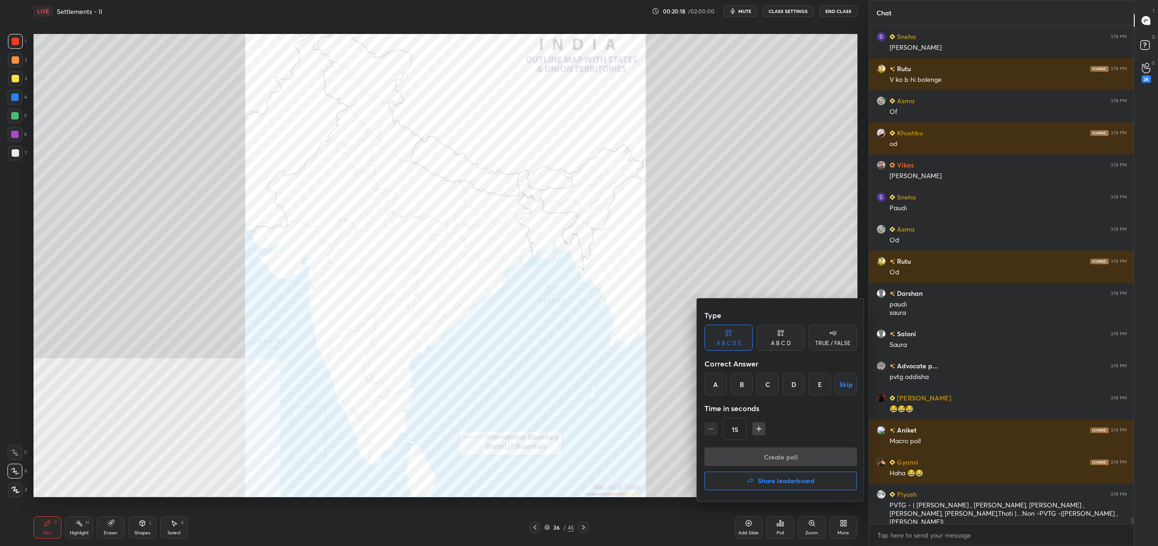
drag, startPoint x: 720, startPoint y: 383, endPoint x: 739, endPoint y: 410, distance: 33.8
click at [720, 383] on div "A" at bounding box center [716, 384] width 22 height 22
click at [753, 443] on div "Type A B C D E A B C D TRUE / FALSE Correct Answer A B C D E Skip Time in secon…" at bounding box center [781, 376] width 153 height 141
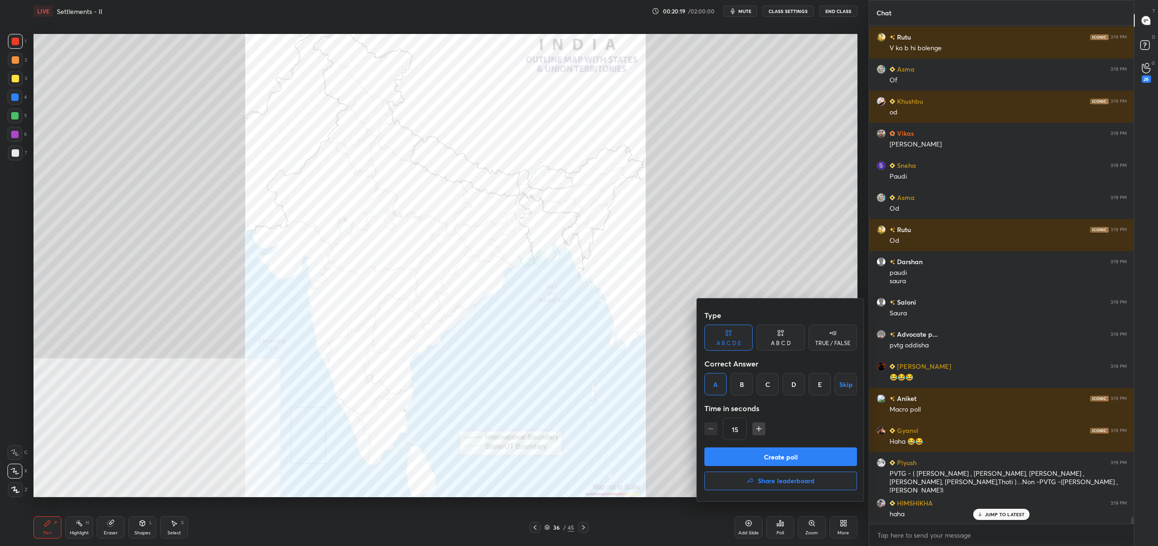
drag, startPoint x: 738, startPoint y: 451, endPoint x: 728, endPoint y: 453, distance: 9.7
click at [738, 451] on button "Create poll" at bounding box center [781, 457] width 153 height 19
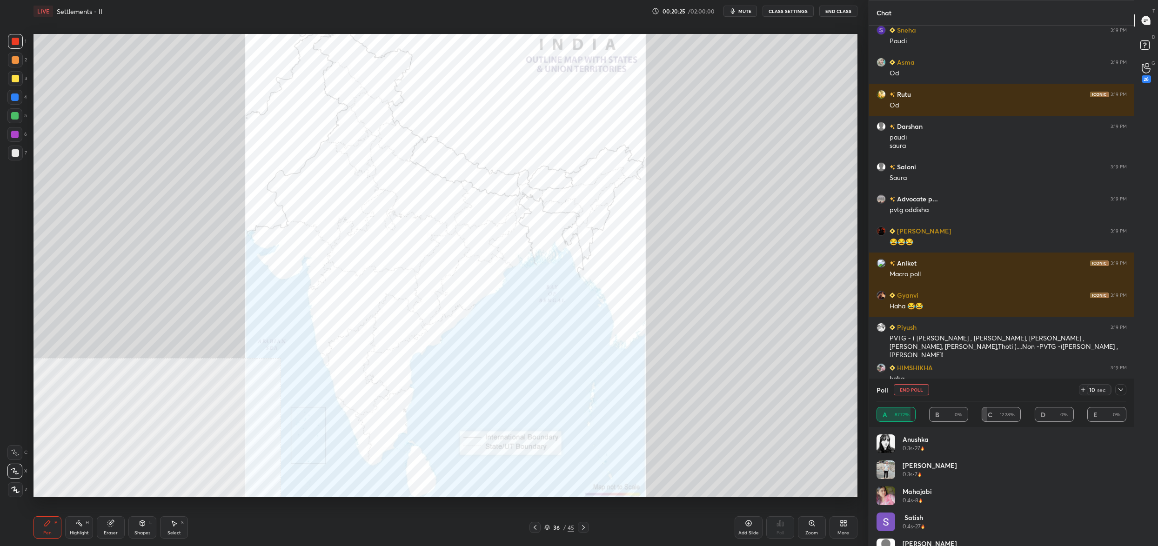
drag, startPoint x: 913, startPoint y: 389, endPoint x: 934, endPoint y: 392, distance: 20.7
click at [916, 388] on button "End Poll" at bounding box center [911, 389] width 35 height 11
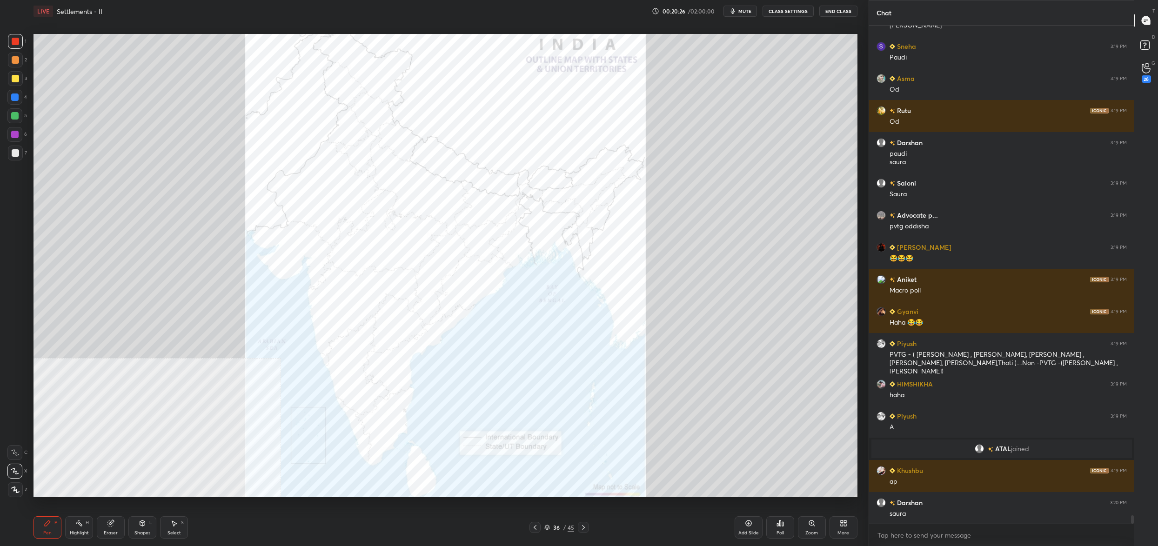
click at [774, 526] on div "Poll" at bounding box center [781, 528] width 28 height 22
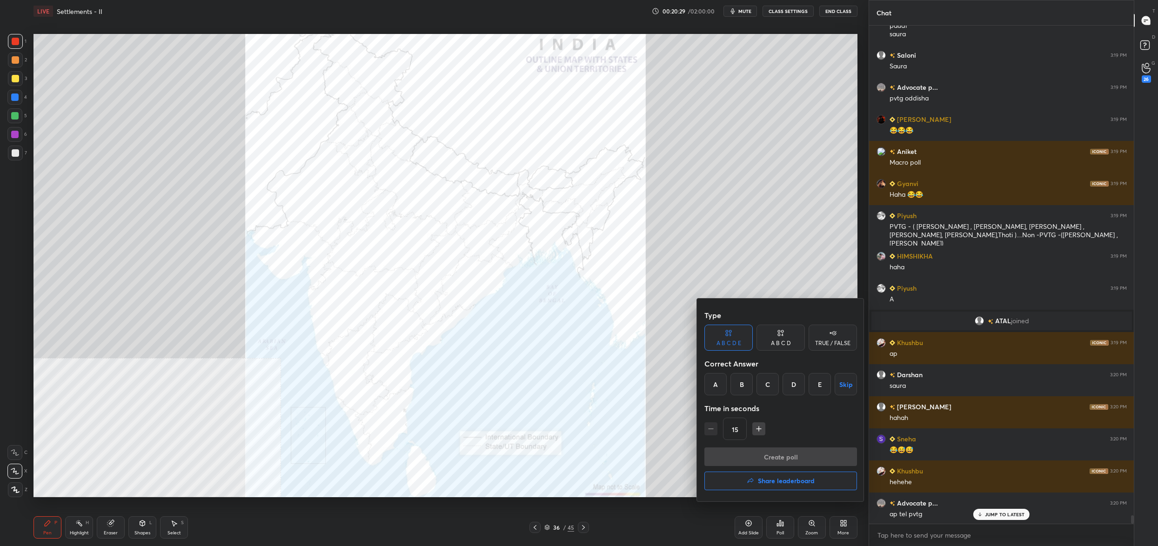
drag, startPoint x: 471, startPoint y: 183, endPoint x: 476, endPoint y: 175, distance: 9.7
click at [475, 179] on div at bounding box center [579, 273] width 1158 height 546
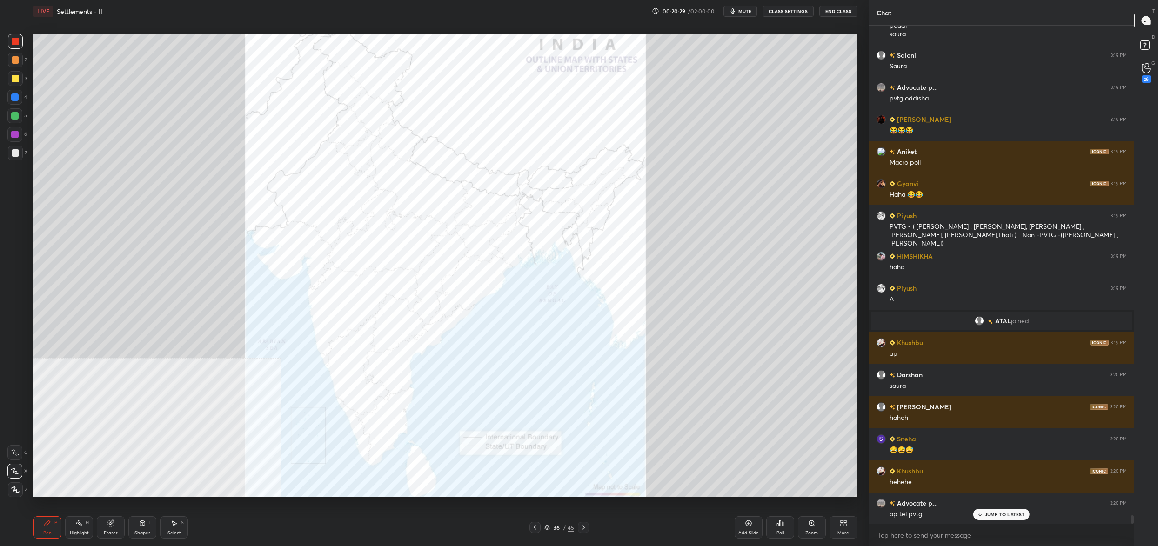
drag, startPoint x: 492, startPoint y: 133, endPoint x: 507, endPoint y: 150, distance: 22.5
click at [507, 150] on div "Type A B C D E A B C D TRUE / FALSE Correct Answer A B C D E Skip Time in secon…" at bounding box center [579, 273] width 1158 height 546
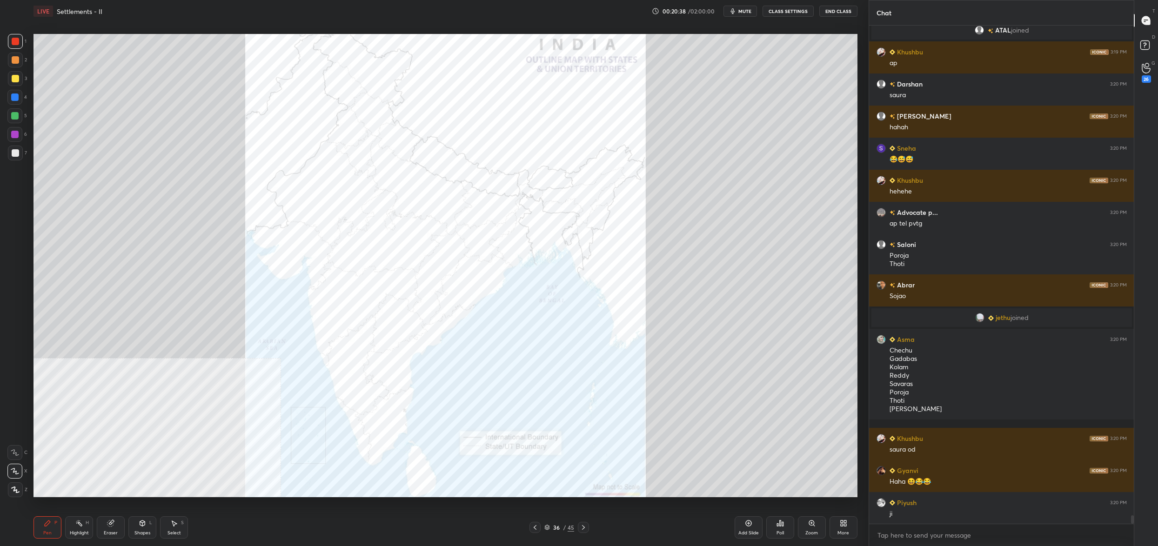
click at [786, 524] on div "Poll" at bounding box center [781, 528] width 28 height 22
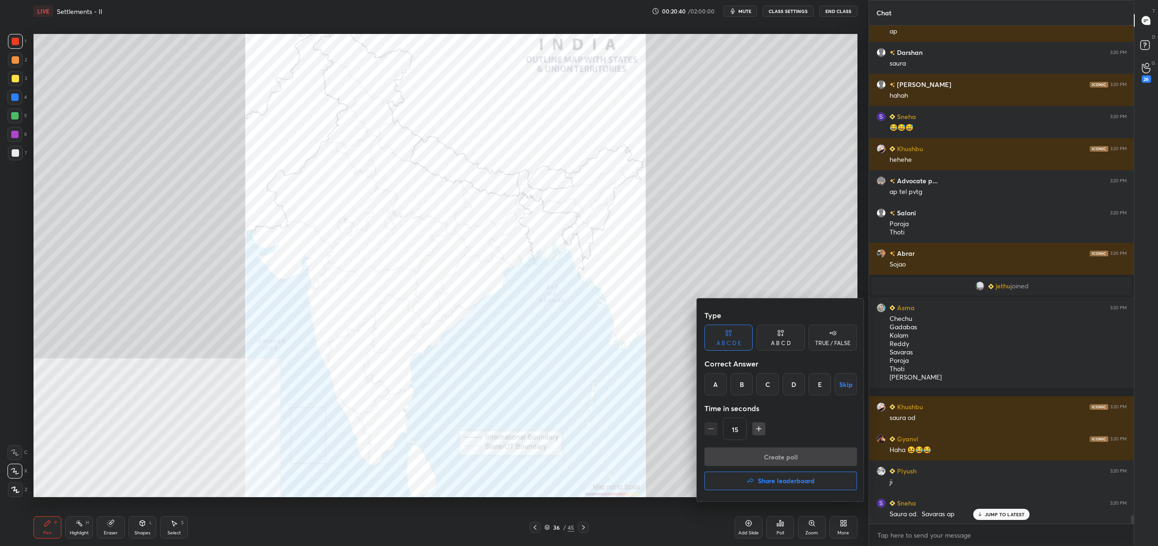
drag, startPoint x: 720, startPoint y: 390, endPoint x: 725, endPoint y: 410, distance: 20.8
click at [720, 390] on div "A" at bounding box center [716, 384] width 22 height 22
click at [743, 451] on button "Create poll" at bounding box center [781, 457] width 153 height 19
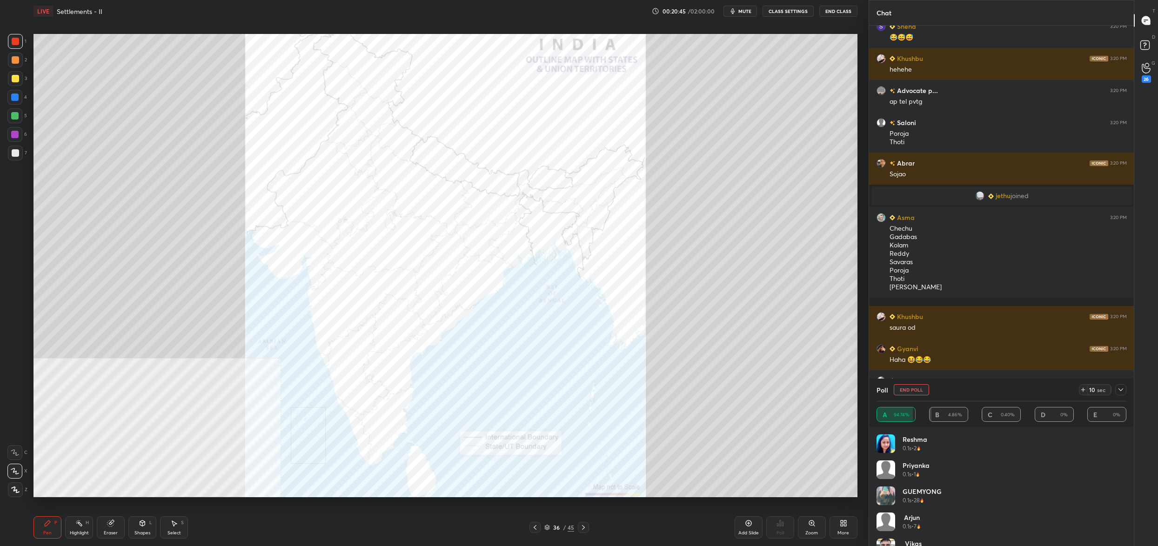
click at [909, 386] on button "End Poll" at bounding box center [911, 389] width 35 height 11
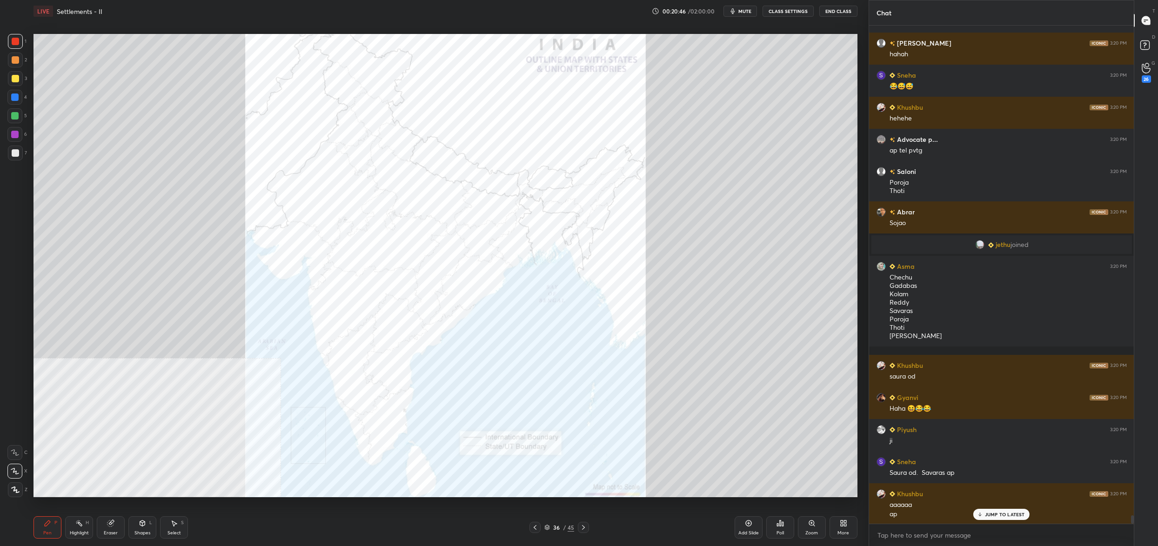
click at [780, 525] on icon at bounding box center [780, 524] width 1 height 6
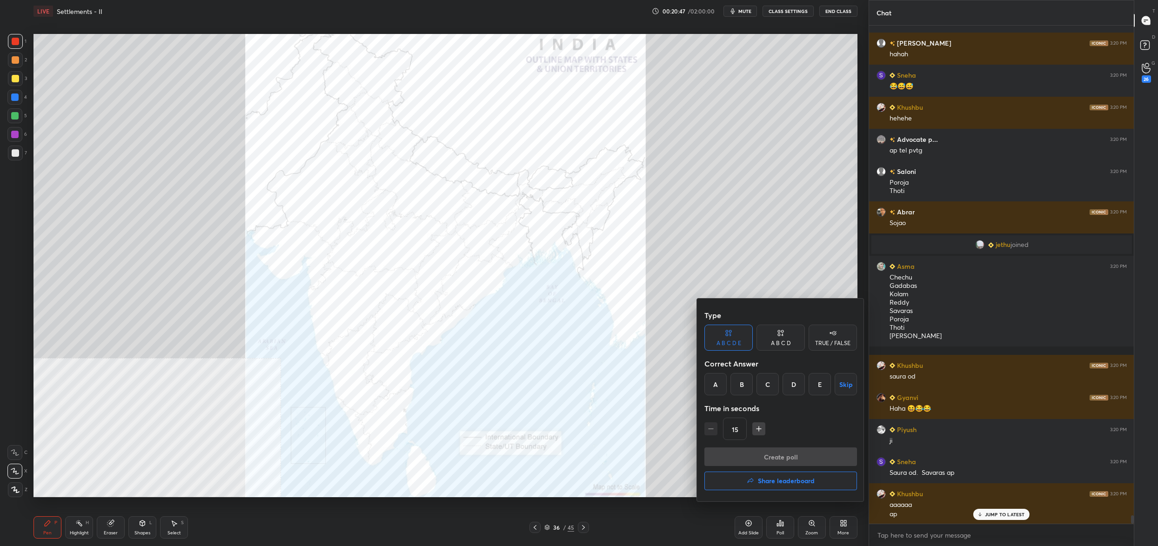
drag, startPoint x: 742, startPoint y: 380, endPoint x: 749, endPoint y: 407, distance: 28.3
click at [743, 380] on div "B" at bounding box center [742, 384] width 22 height 22
click at [763, 449] on button "Create poll" at bounding box center [781, 457] width 153 height 19
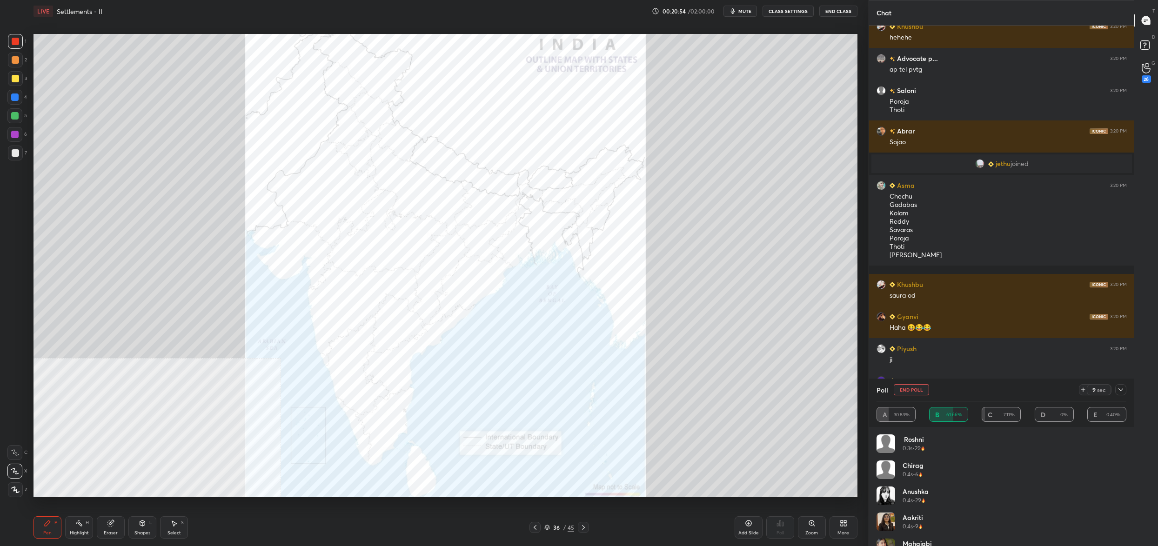
drag, startPoint x: 923, startPoint y: 390, endPoint x: 914, endPoint y: 403, distance: 15.7
click at [923, 390] on button "End Poll" at bounding box center [911, 389] width 35 height 11
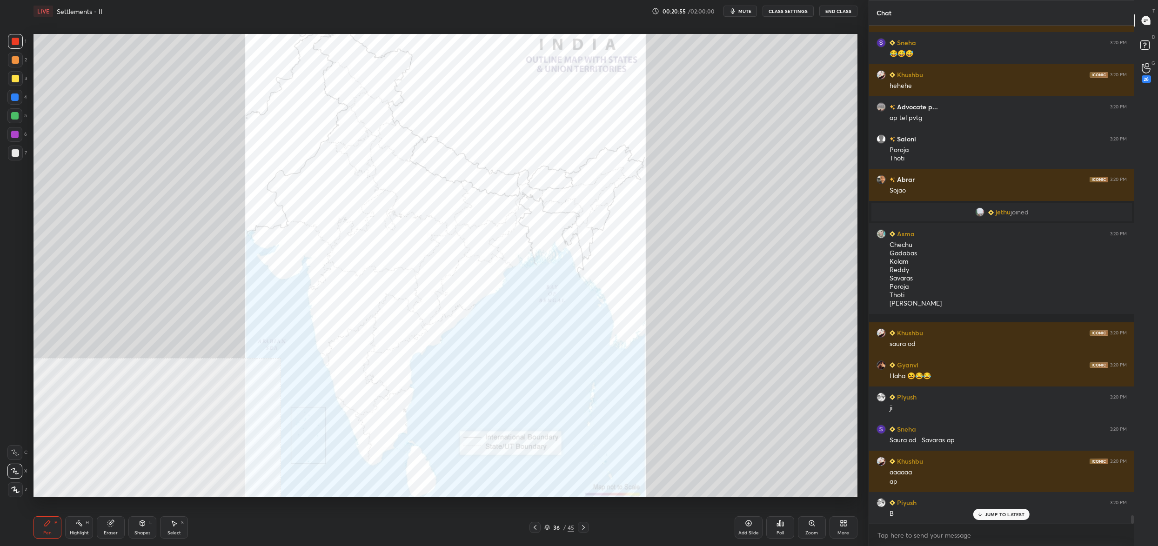
click at [783, 528] on div "Poll" at bounding box center [781, 528] width 28 height 22
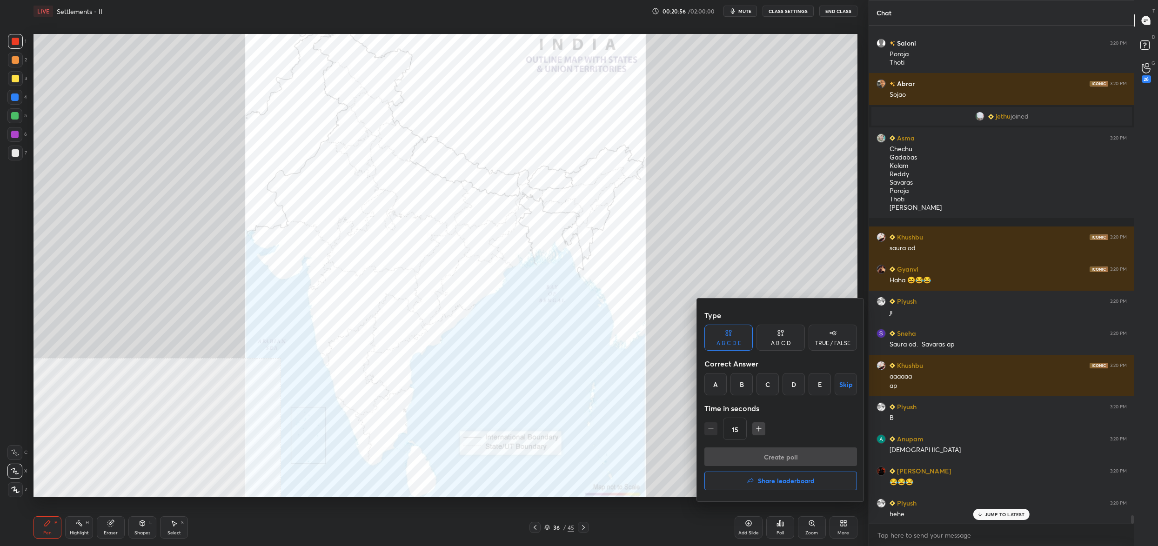
drag, startPoint x: 742, startPoint y: 378, endPoint x: 754, endPoint y: 407, distance: 30.7
click at [743, 377] on div "B" at bounding box center [742, 384] width 22 height 22
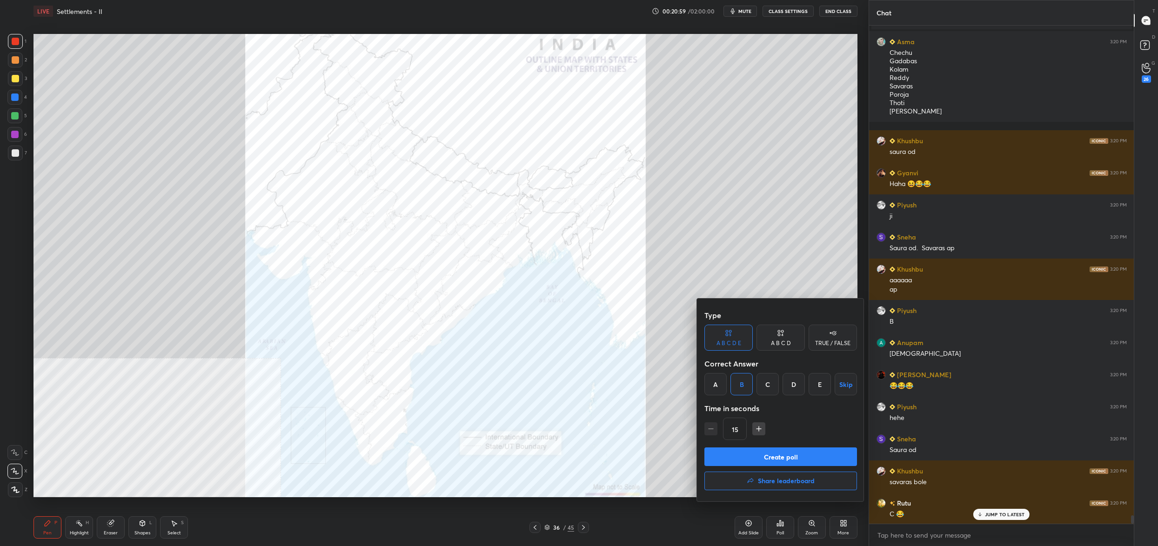
click at [760, 453] on button "Create poll" at bounding box center [781, 457] width 153 height 19
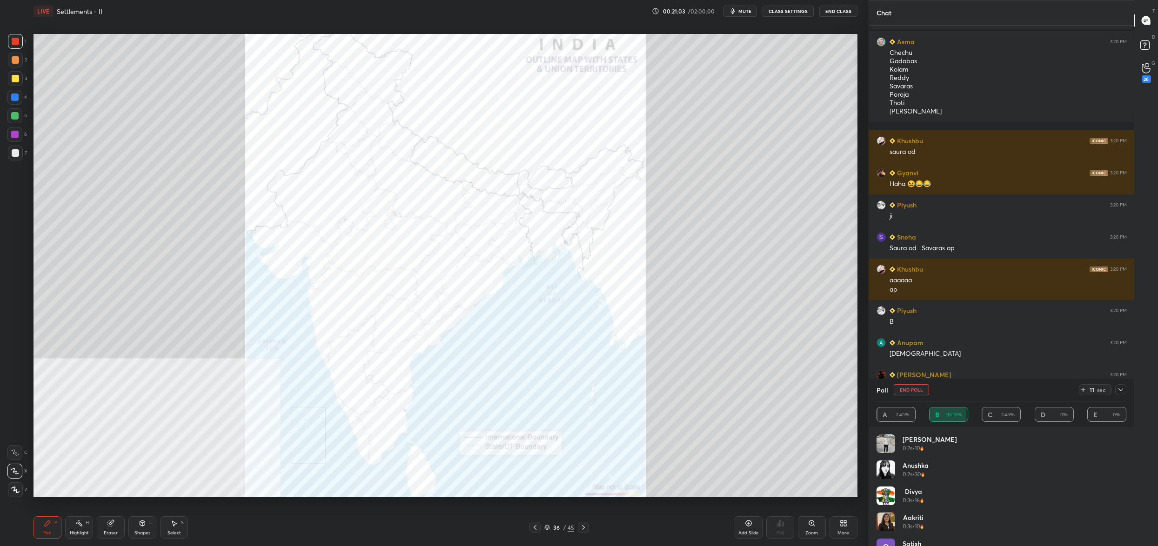
click at [914, 391] on button "End Poll" at bounding box center [911, 389] width 35 height 11
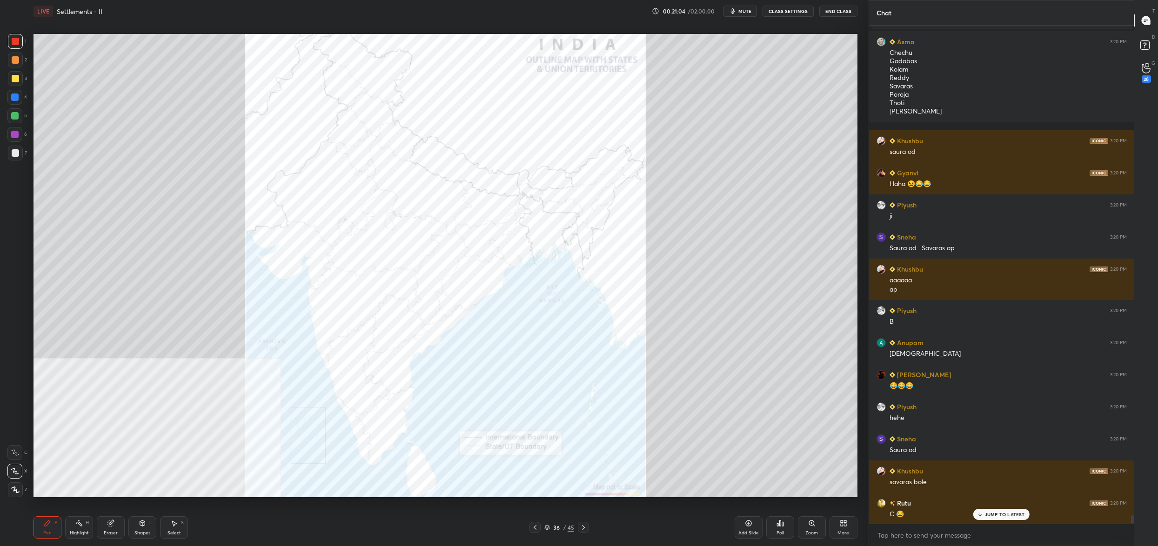
click at [787, 529] on div "Poll" at bounding box center [781, 528] width 28 height 22
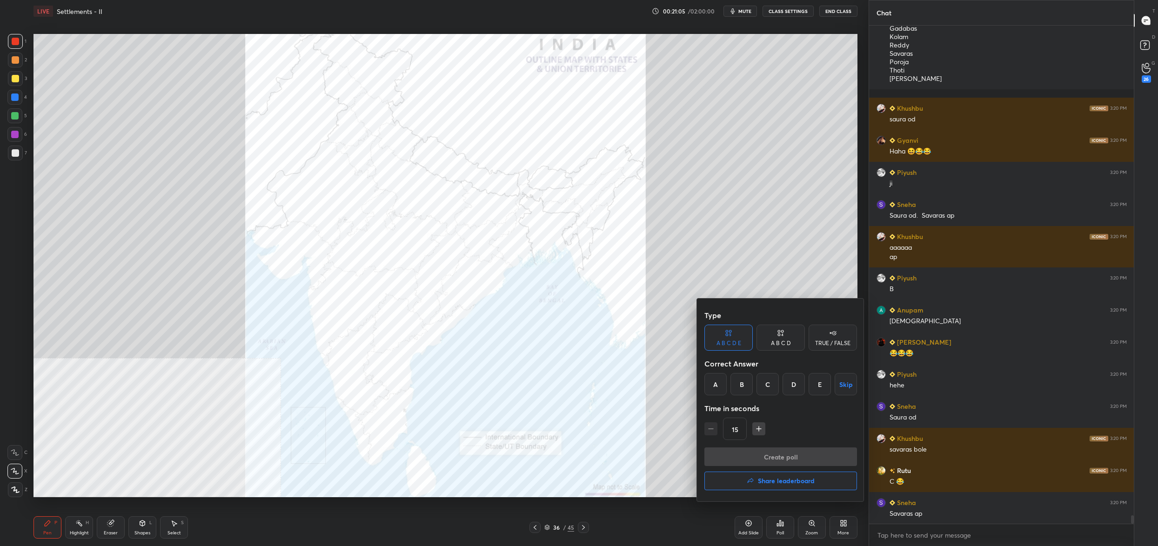
click at [737, 385] on div "B" at bounding box center [742, 384] width 22 height 22
click at [769, 457] on button "Create poll" at bounding box center [781, 457] width 153 height 19
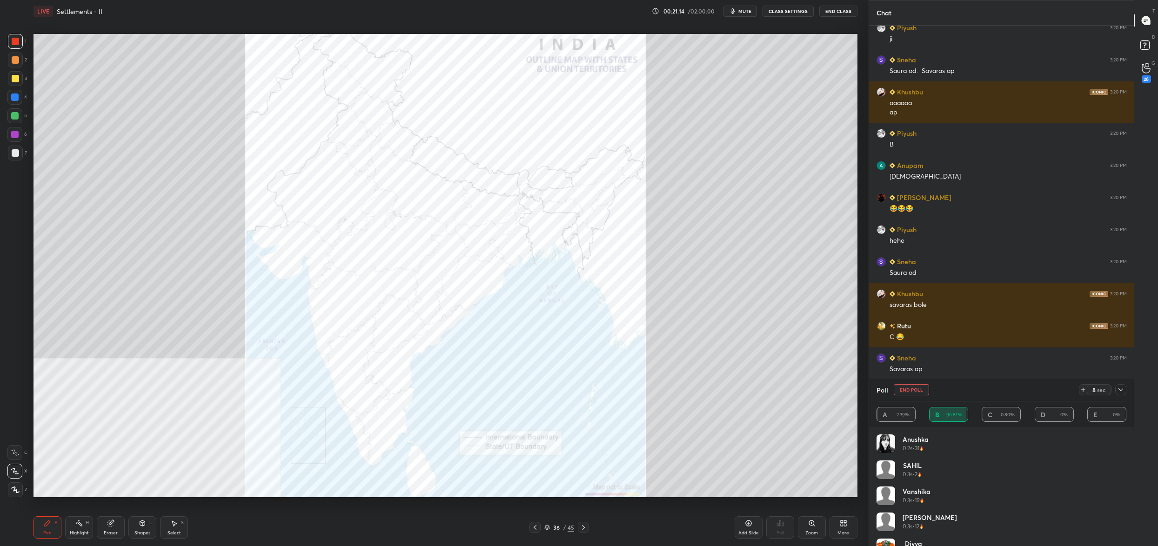
click at [919, 389] on button "End Poll" at bounding box center [911, 389] width 35 height 11
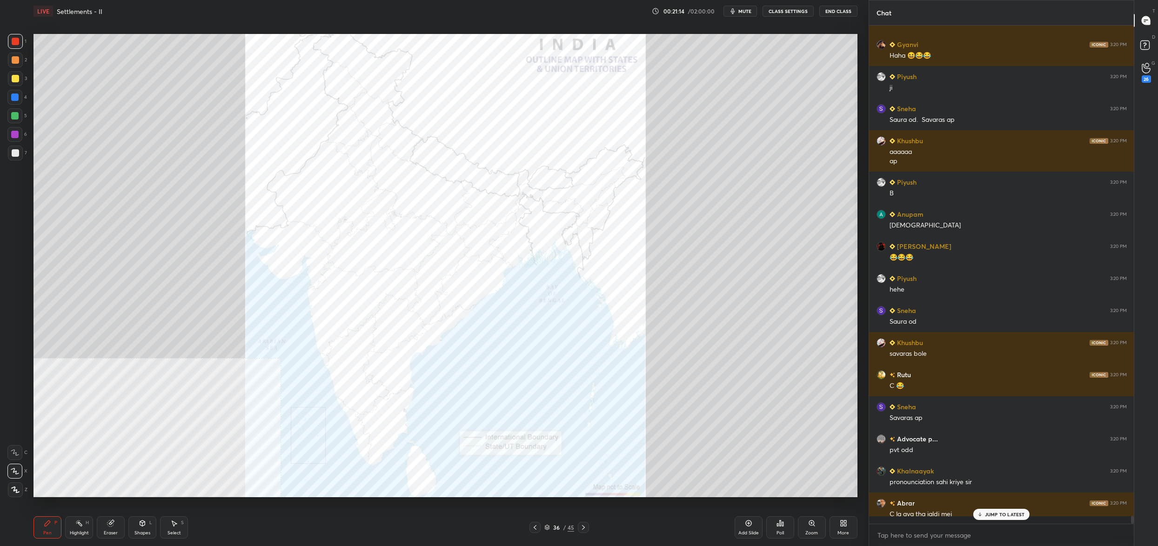
click at [784, 523] on div "Poll" at bounding box center [781, 528] width 28 height 22
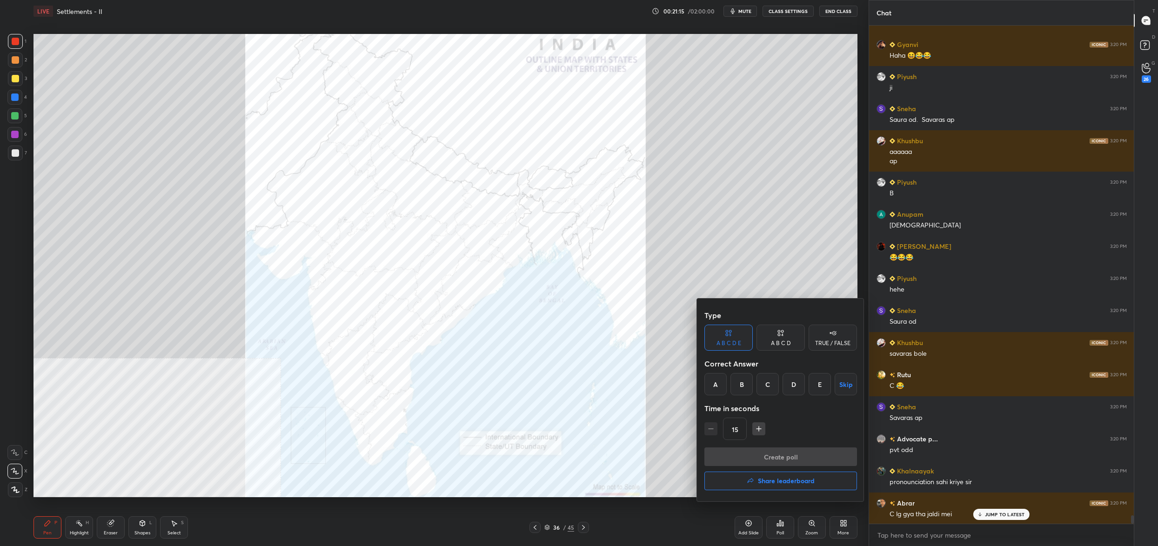
drag, startPoint x: 720, startPoint y: 389, endPoint x: 722, endPoint y: 397, distance: 7.7
click at [721, 389] on div "A" at bounding box center [716, 384] width 22 height 22
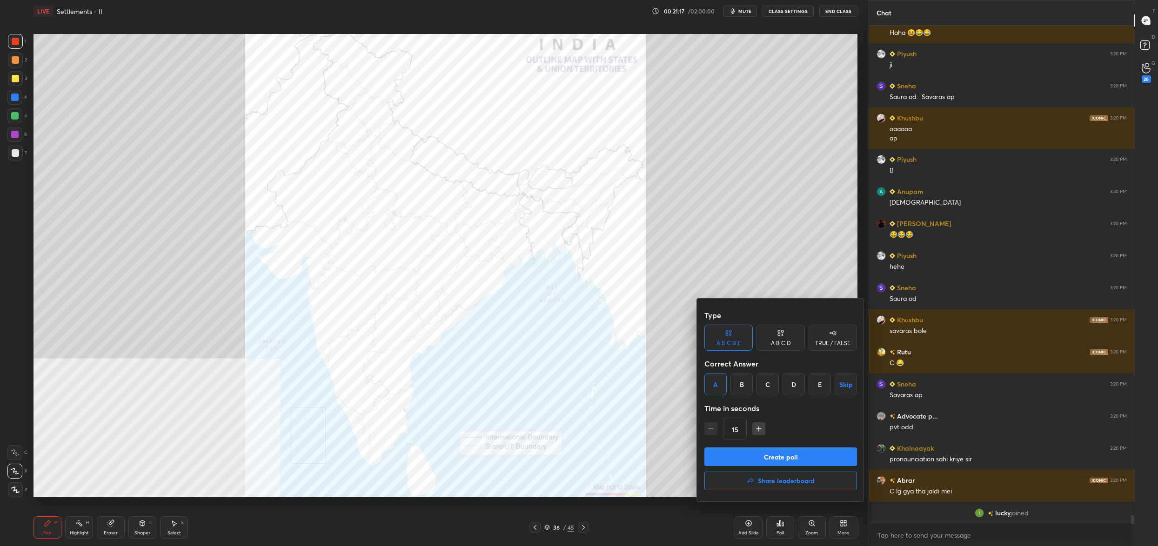
click at [778, 456] on button "Create poll" at bounding box center [781, 457] width 153 height 19
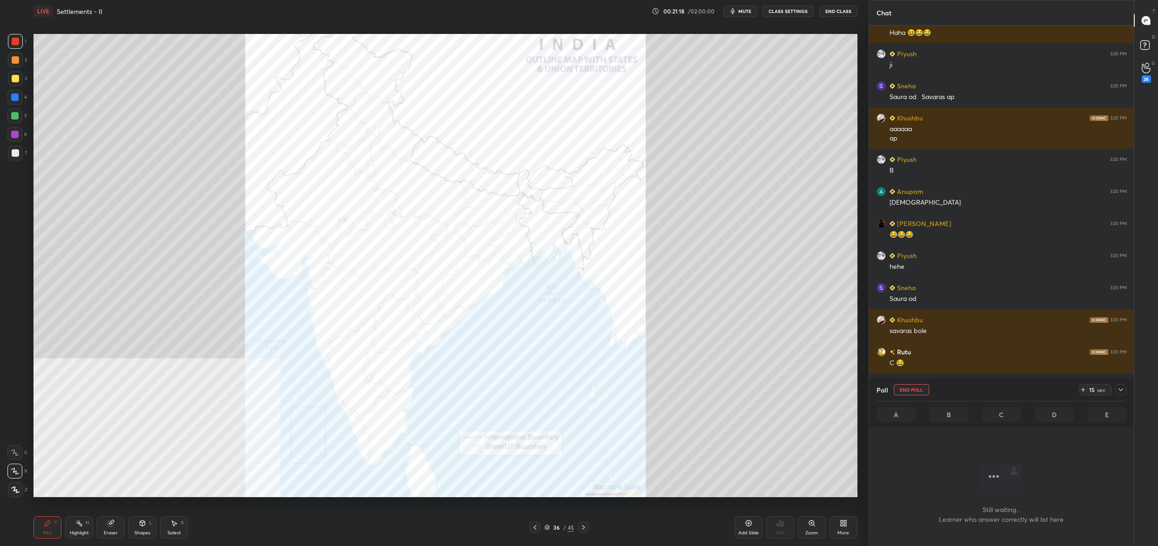
click at [555, 525] on div "36 / 45" at bounding box center [560, 527] width 60 height 11
click at [552, 525] on div "36" at bounding box center [556, 528] width 9 height 6
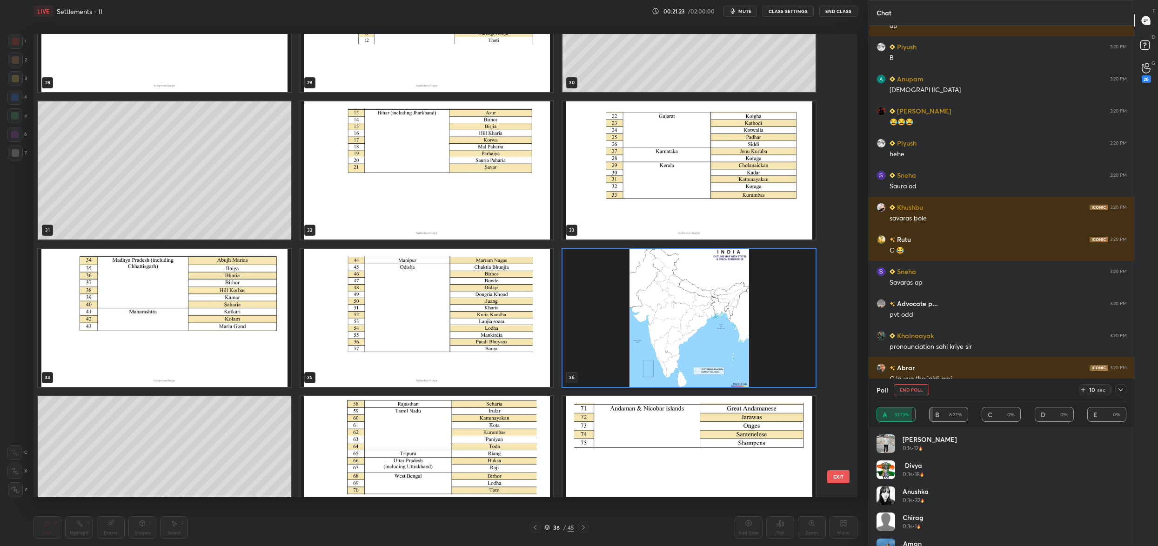
click at [489, 351] on img "grid" at bounding box center [427, 318] width 253 height 138
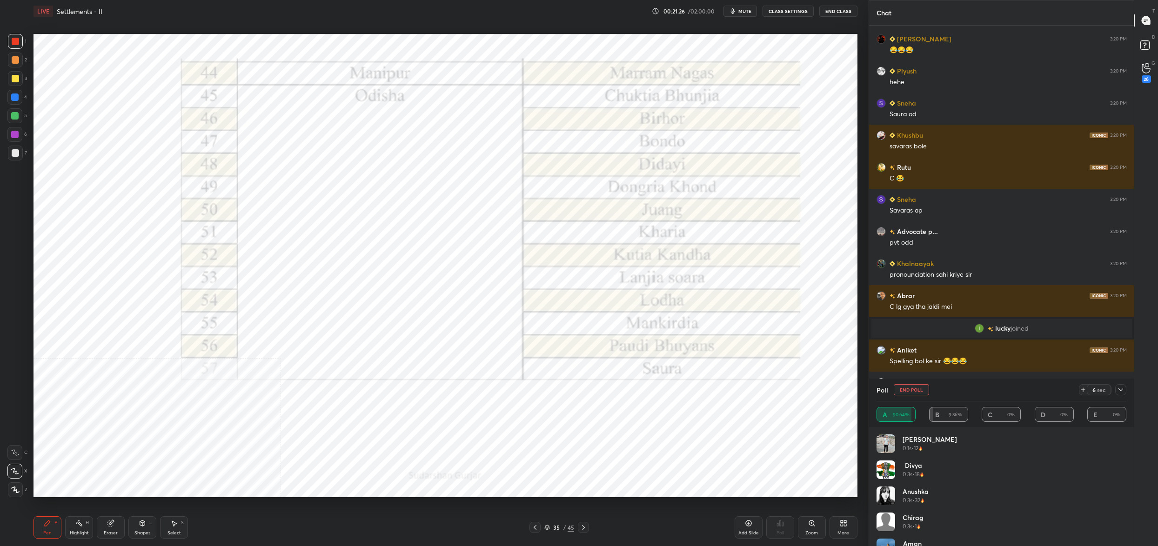
drag, startPoint x: 924, startPoint y: 390, endPoint x: 901, endPoint y: 408, distance: 28.9
click at [924, 391] on button "End Poll" at bounding box center [911, 389] width 35 height 11
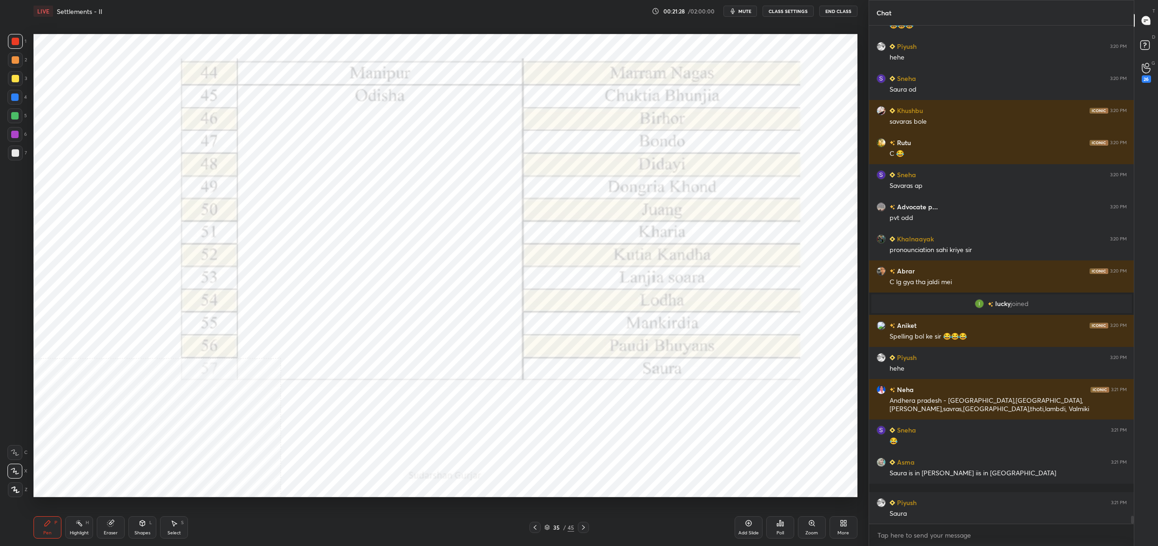
click at [545, 526] on div "35 / 45" at bounding box center [560, 528] width 30 height 8
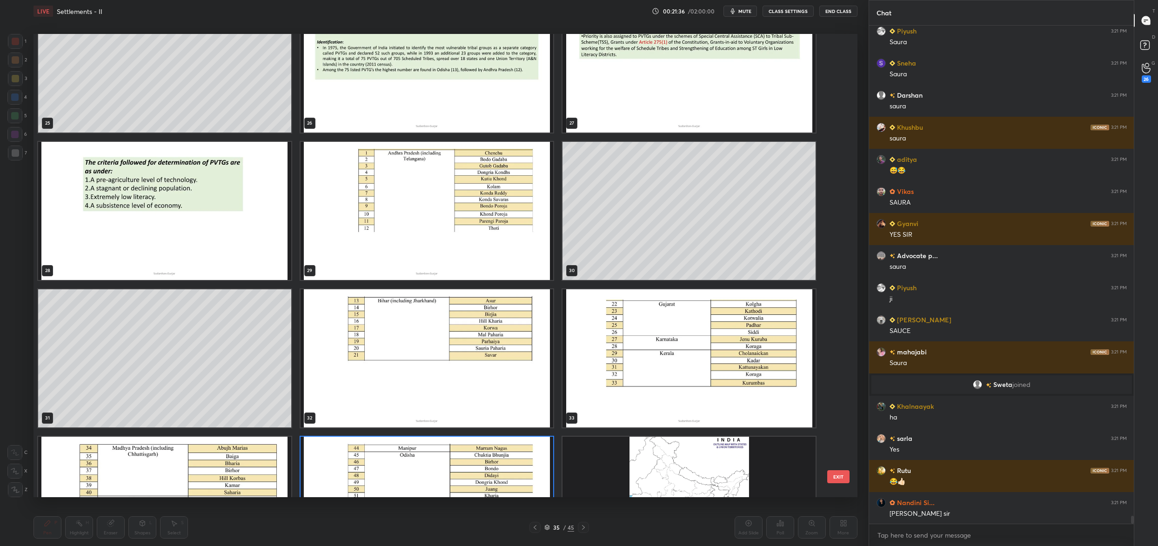
click at [387, 360] on img "grid" at bounding box center [427, 358] width 253 height 138
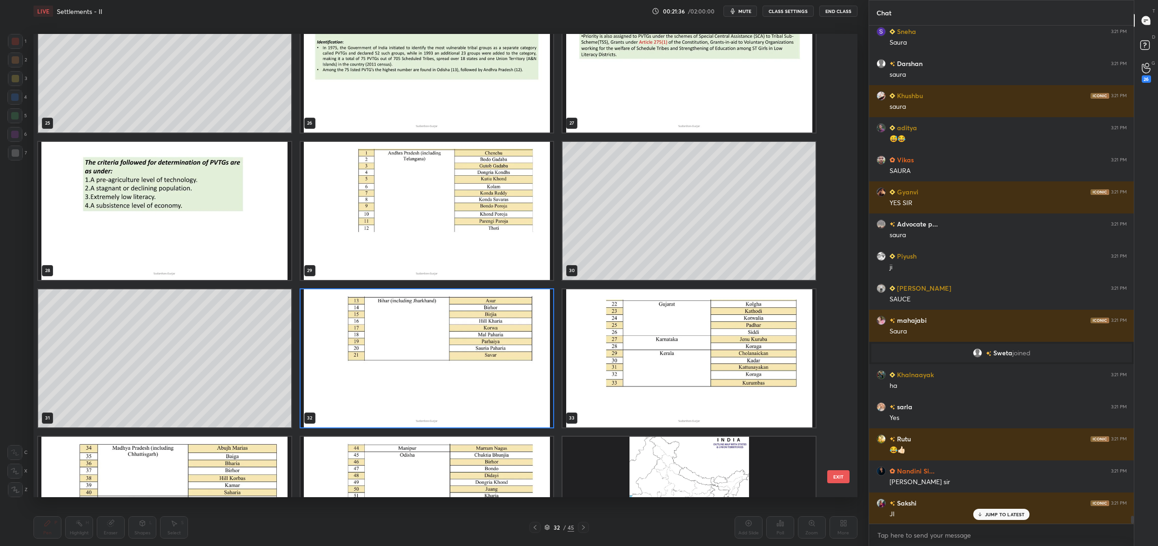
click at [387, 360] on img "grid" at bounding box center [427, 358] width 253 height 138
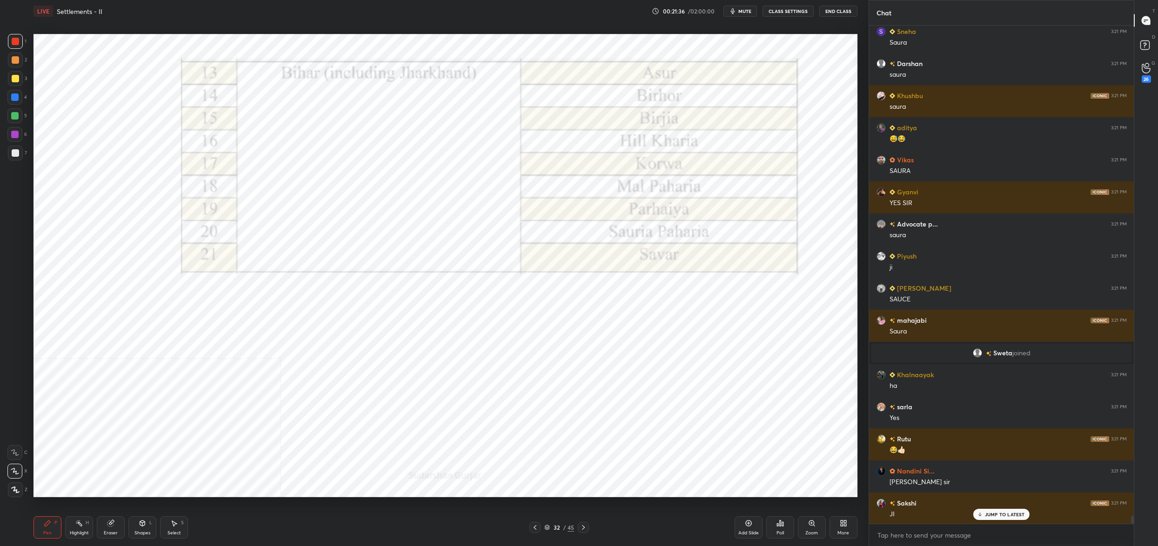
click at [387, 360] on img "grid" at bounding box center [427, 358] width 253 height 138
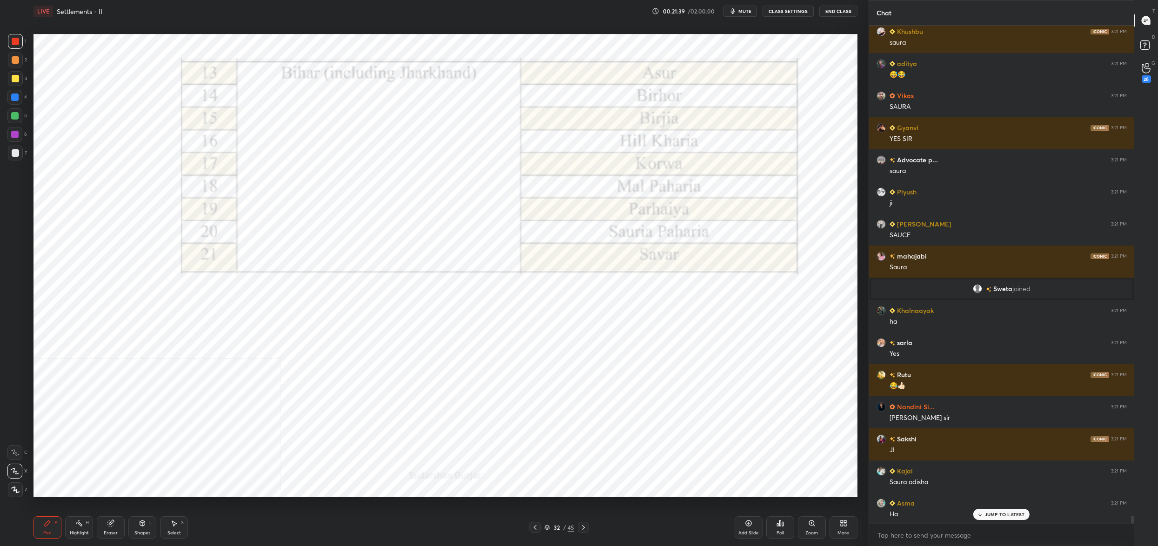
click at [544, 526] on div "32 / 45" at bounding box center [560, 527] width 60 height 11
click at [547, 528] on icon at bounding box center [547, 526] width 5 height 2
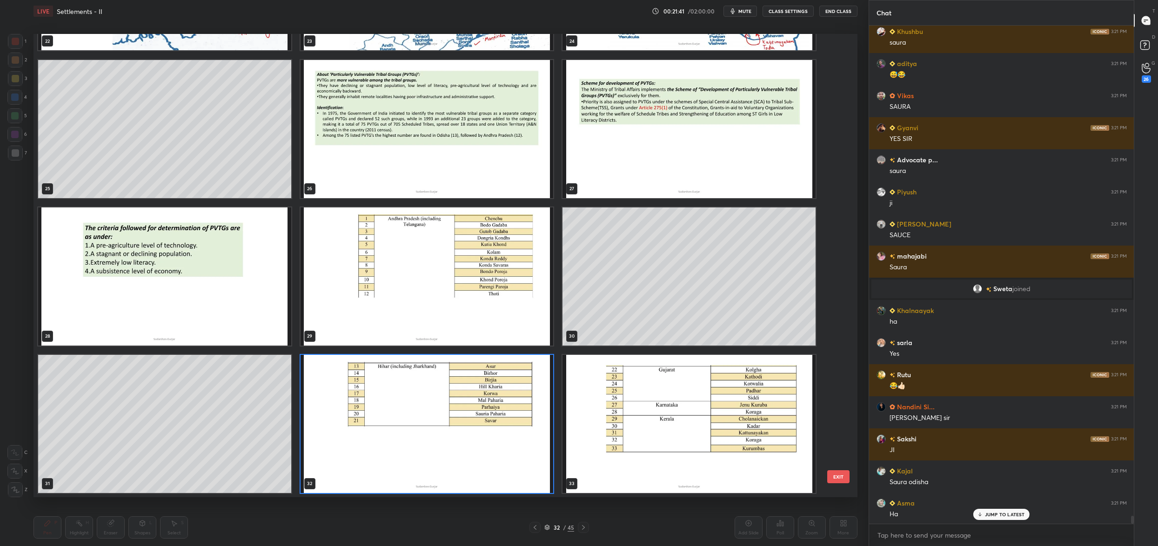
click at [546, 334] on img "grid" at bounding box center [427, 277] width 253 height 138
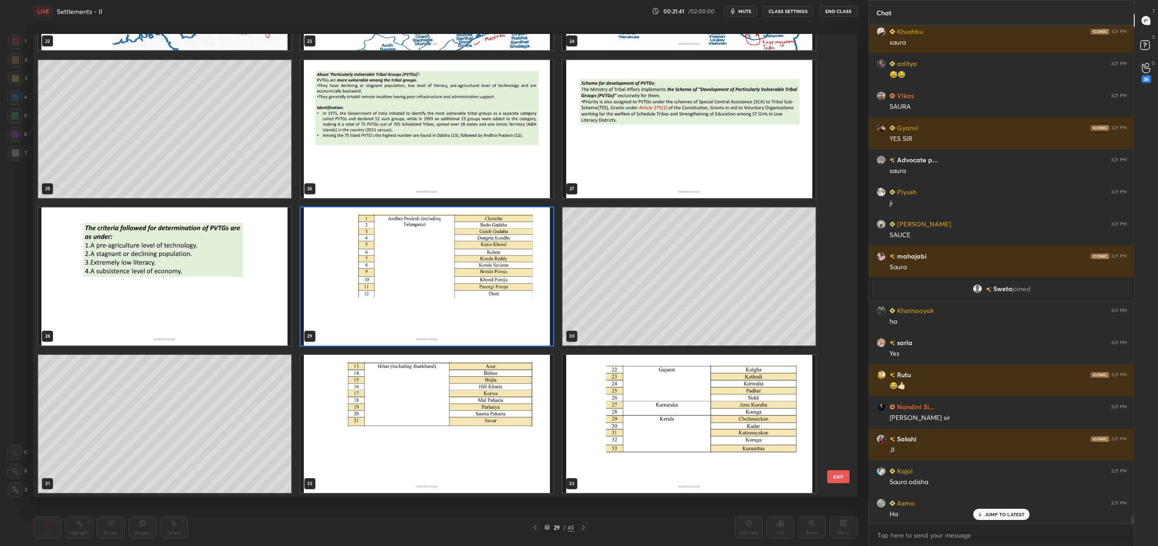
click at [545, 332] on img "grid" at bounding box center [427, 277] width 253 height 138
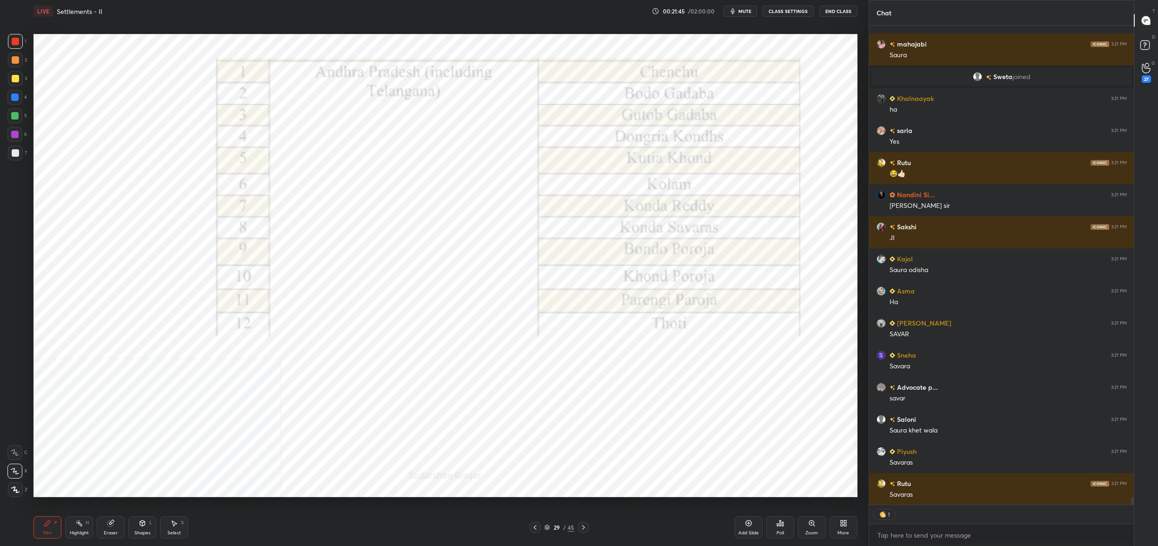
click at [567, 528] on div "29 / 45" at bounding box center [560, 528] width 30 height 8
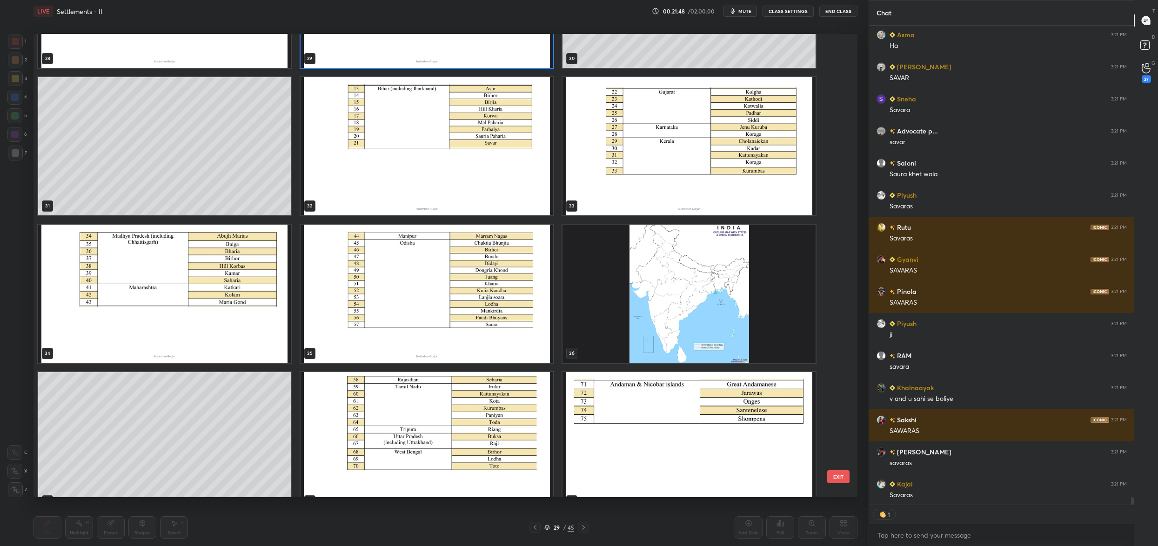
click at [693, 280] on img "grid" at bounding box center [689, 294] width 253 height 138
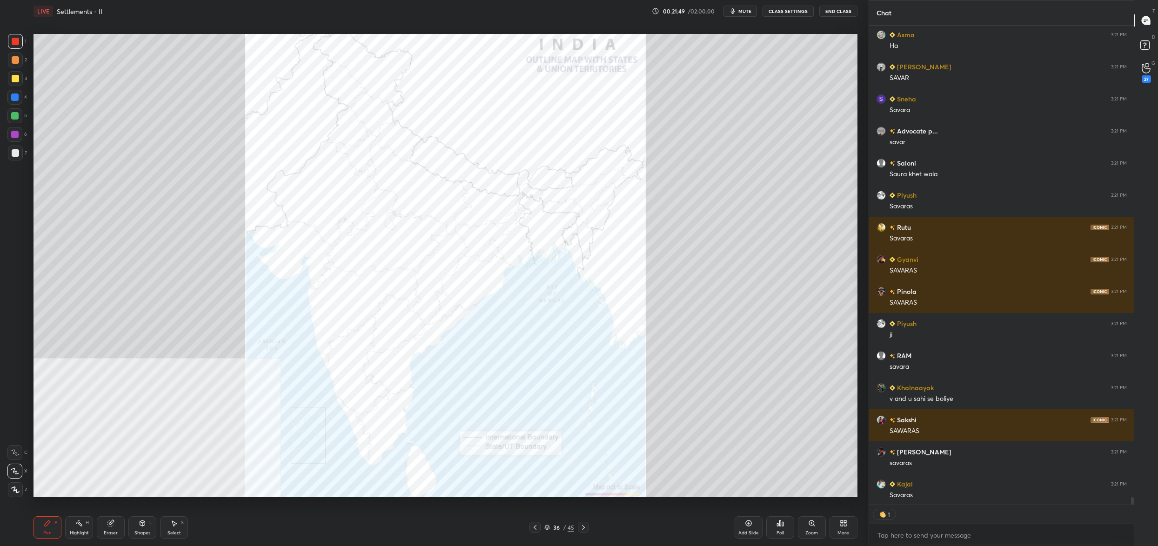
click at [693, 280] on img "grid" at bounding box center [689, 294] width 253 height 138
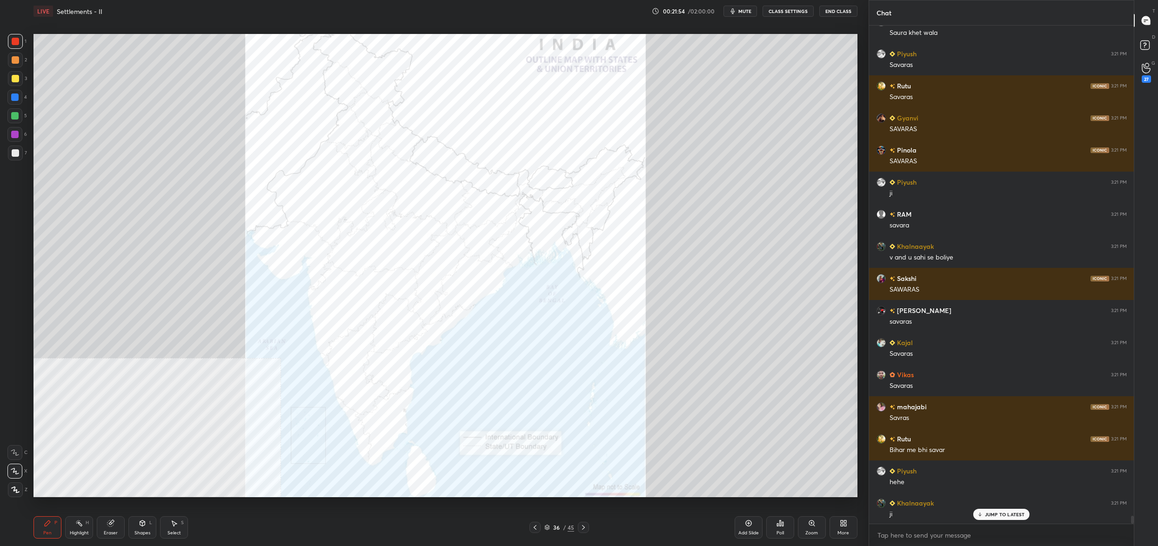
click at [780, 524] on icon at bounding box center [780, 524] width 1 height 6
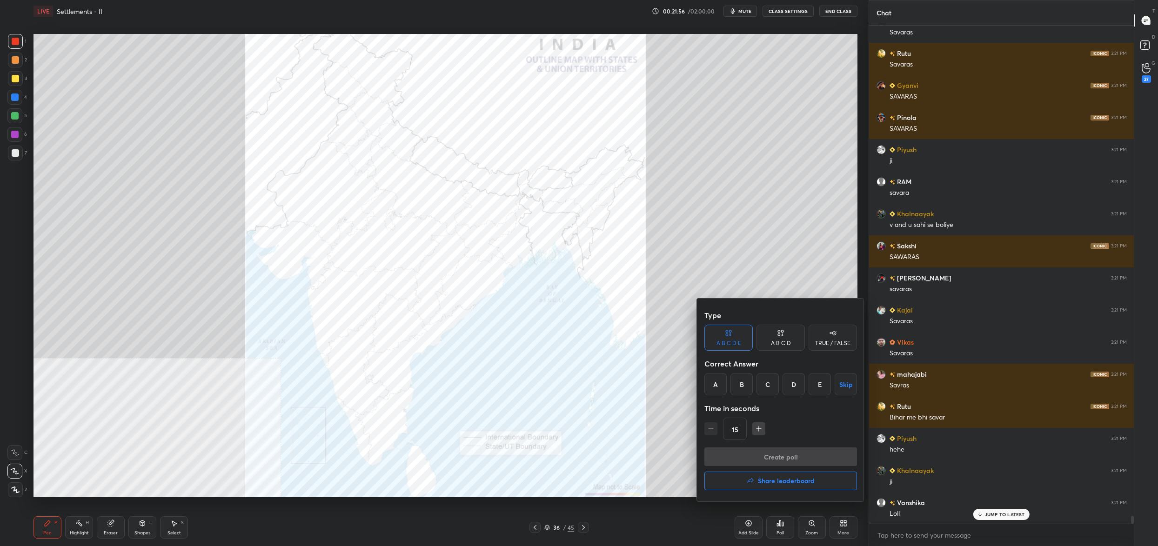
click at [896, 452] on div at bounding box center [579, 273] width 1158 height 546
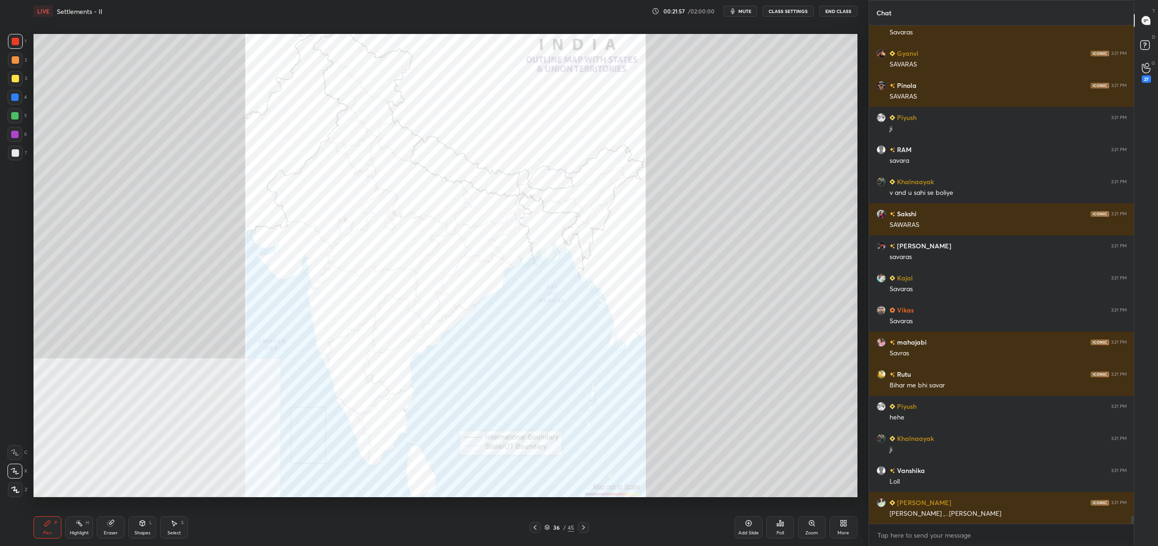
click at [785, 522] on div "Poll" at bounding box center [781, 528] width 28 height 22
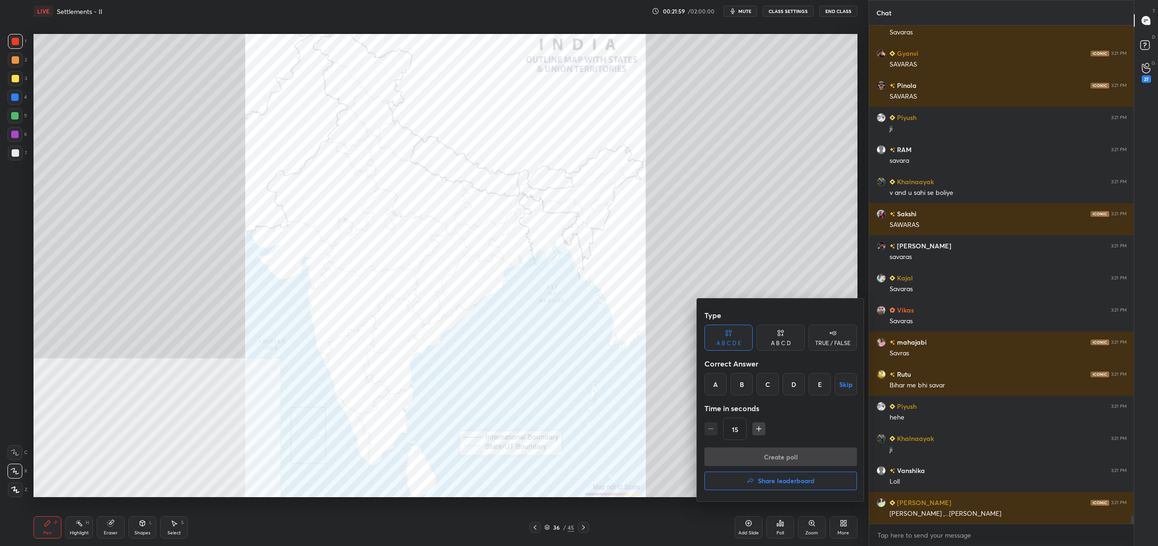
click at [713, 382] on div "A" at bounding box center [716, 384] width 22 height 22
click at [745, 455] on button "Create poll" at bounding box center [781, 457] width 153 height 19
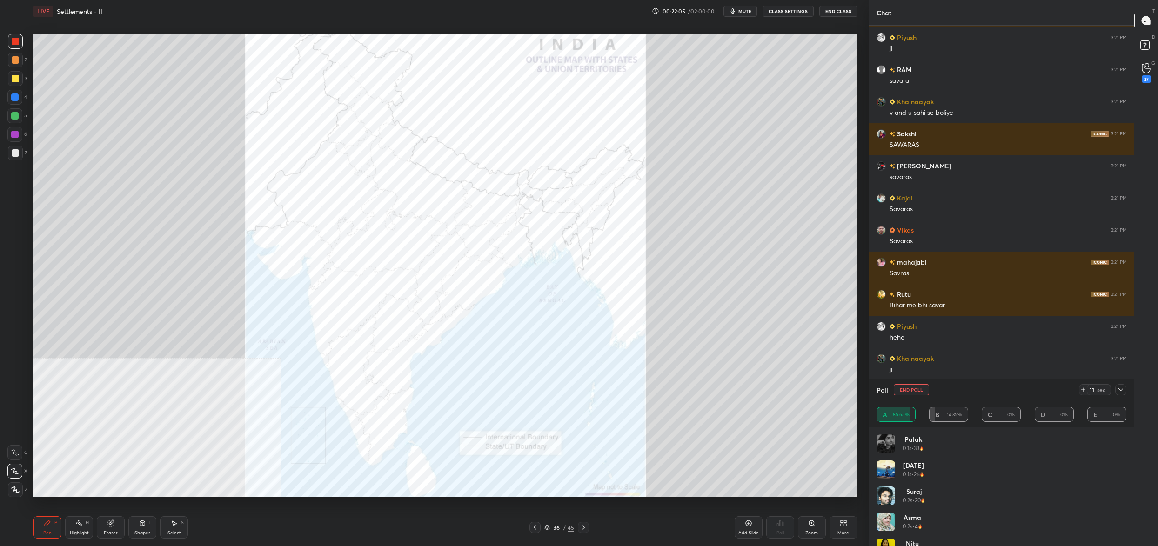
click at [912, 391] on button "End Poll" at bounding box center [911, 389] width 35 height 11
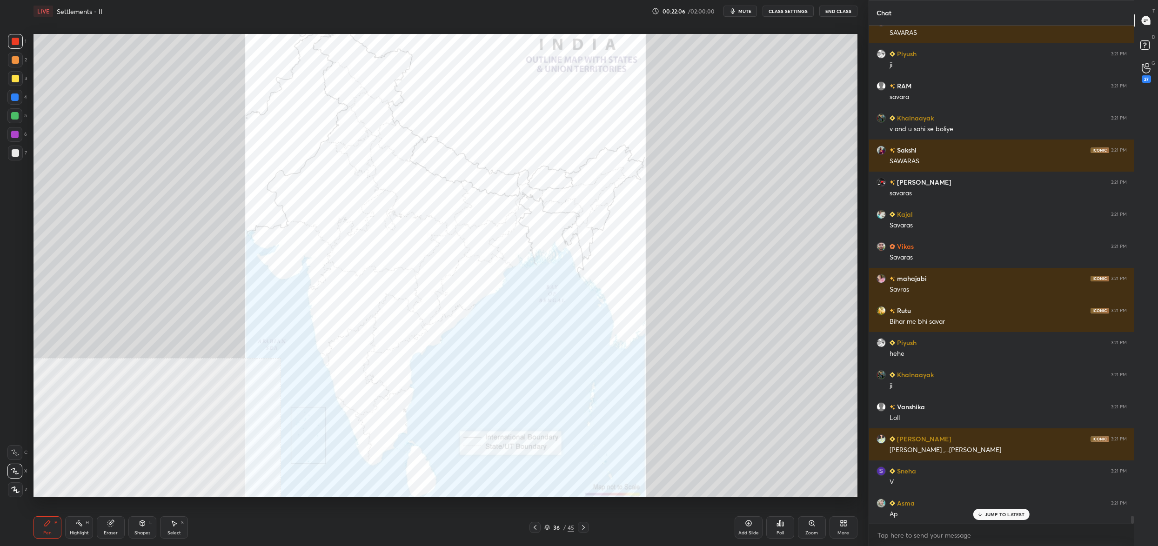
click at [784, 525] on icon at bounding box center [780, 523] width 7 height 7
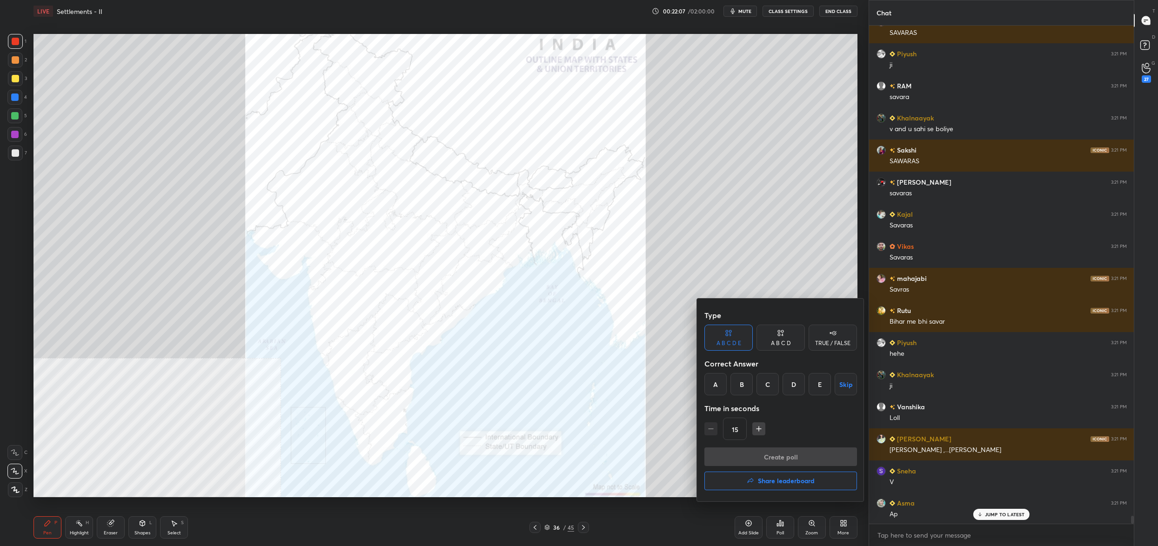
click at [742, 384] on div "B" at bounding box center [742, 384] width 22 height 22
click at [775, 451] on button "Create poll" at bounding box center [781, 457] width 153 height 19
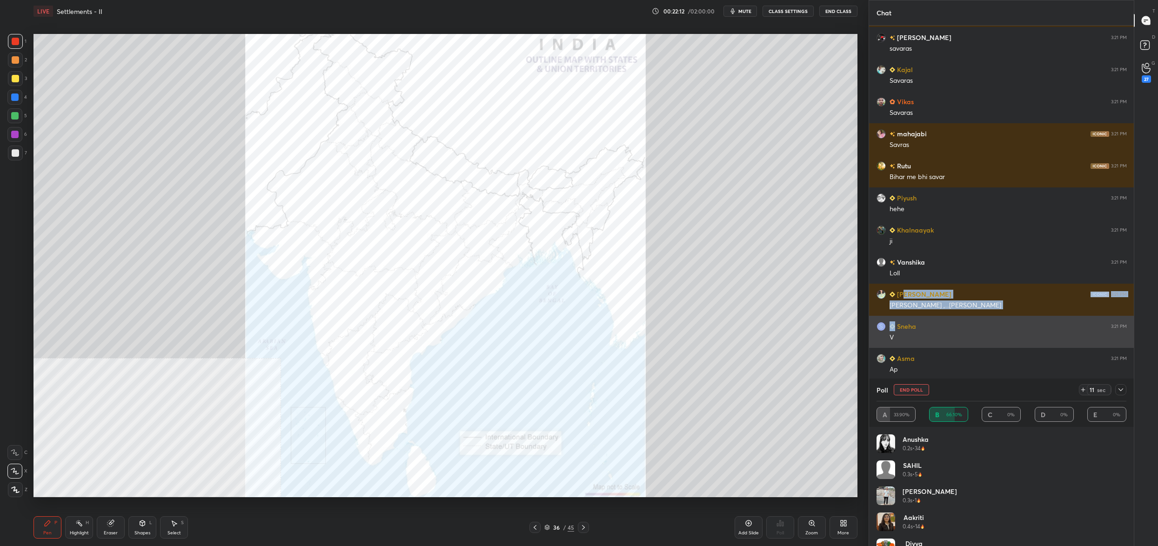
drag, startPoint x: 903, startPoint y: 329, endPoint x: 895, endPoint y: 321, distance: 11.2
click at [897, 320] on div "Sneha 3:21 PM V" at bounding box center [1001, 332] width 265 height 32
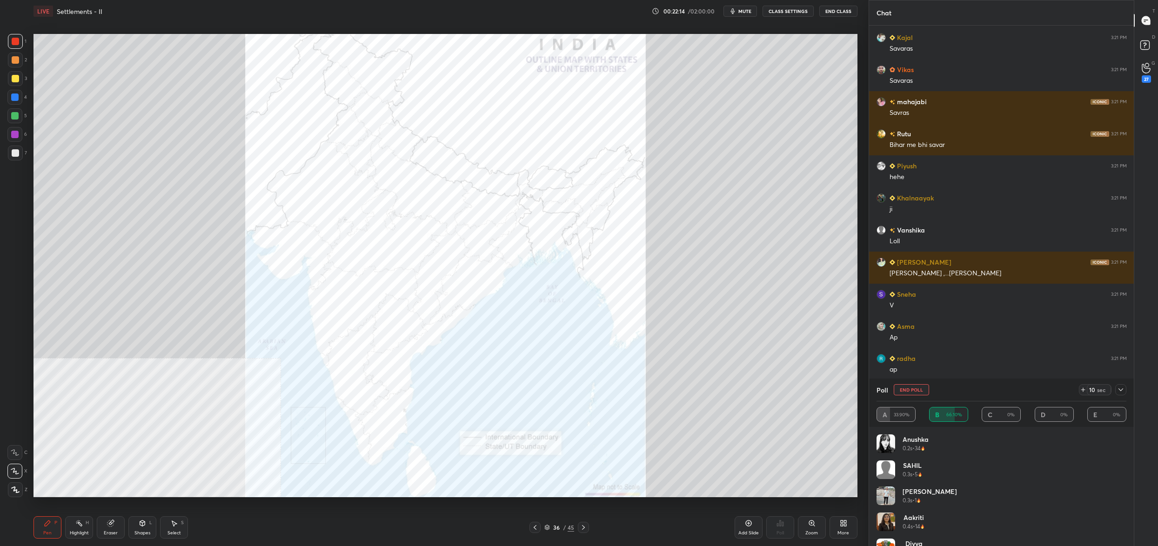
drag, startPoint x: 907, startPoint y: 393, endPoint x: 902, endPoint y: 406, distance: 13.8
click at [907, 393] on button "End Poll" at bounding box center [911, 389] width 35 height 11
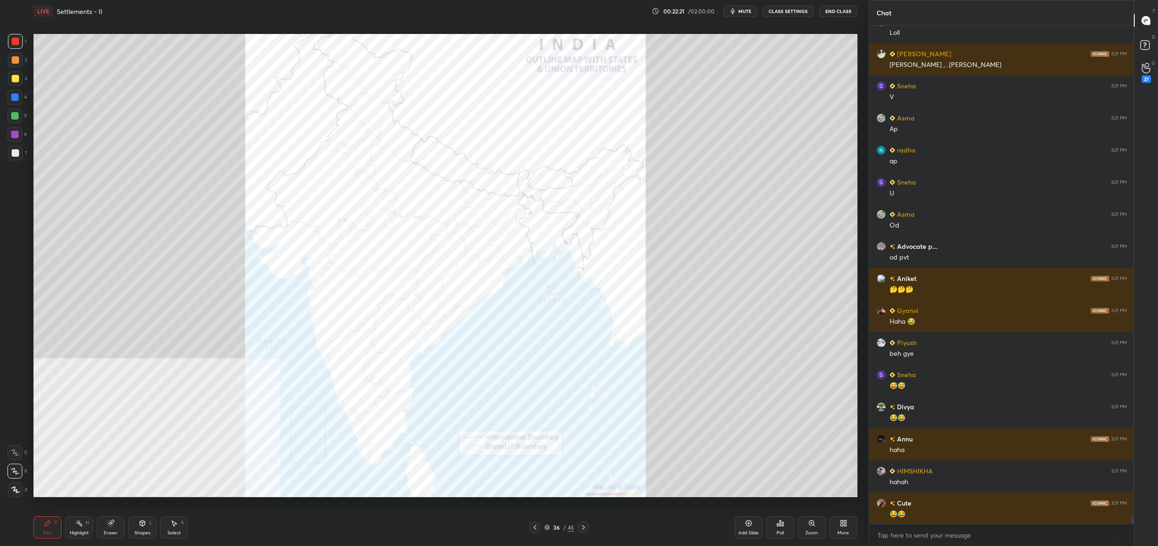
click at [783, 522] on icon at bounding box center [780, 523] width 7 height 7
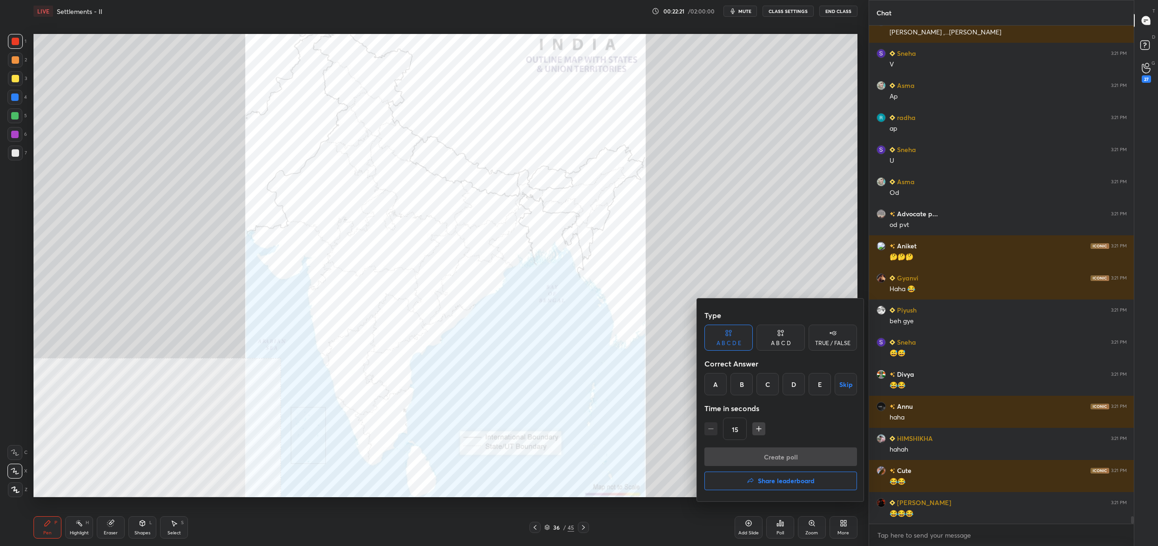
click at [745, 384] on div "B" at bounding box center [742, 384] width 22 height 22
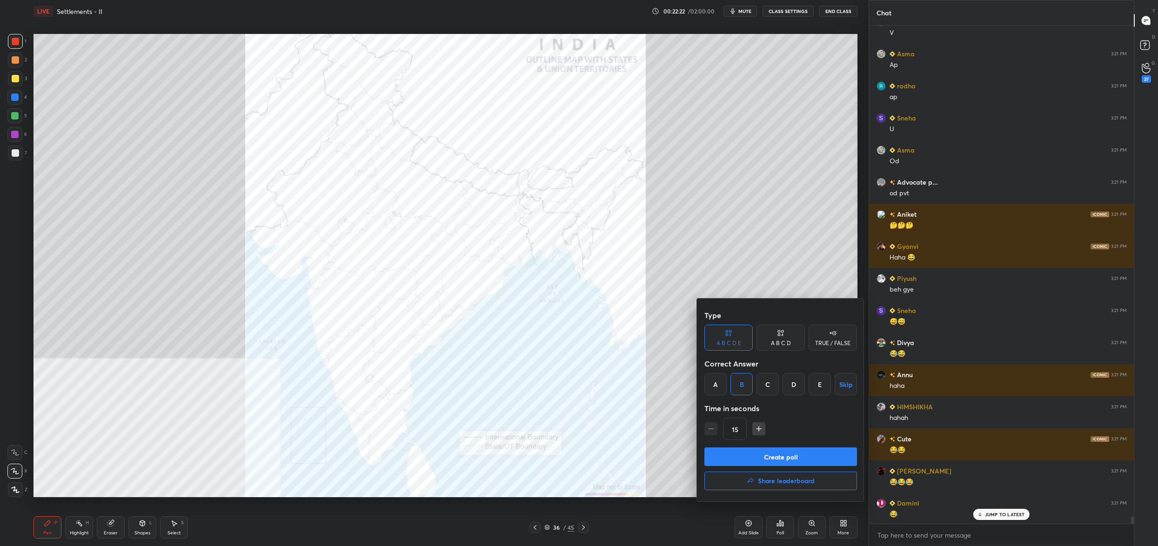
click at [768, 452] on button "Create poll" at bounding box center [781, 457] width 153 height 19
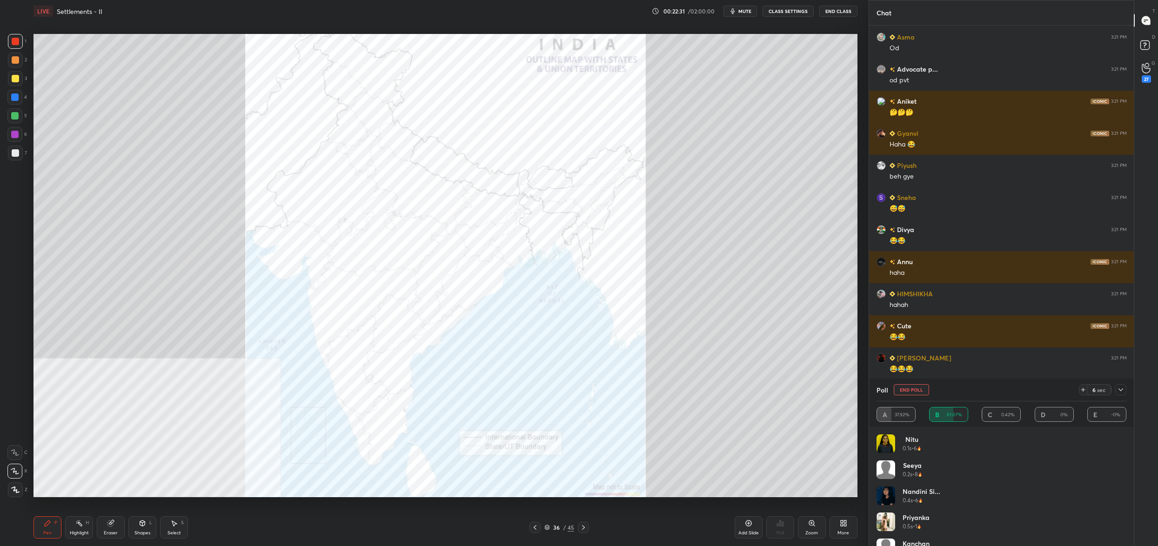
drag, startPoint x: 883, startPoint y: 390, endPoint x: 889, endPoint y: 390, distance: 5.6
click at [889, 390] on div "Poll End Poll" at bounding box center [903, 389] width 53 height 11
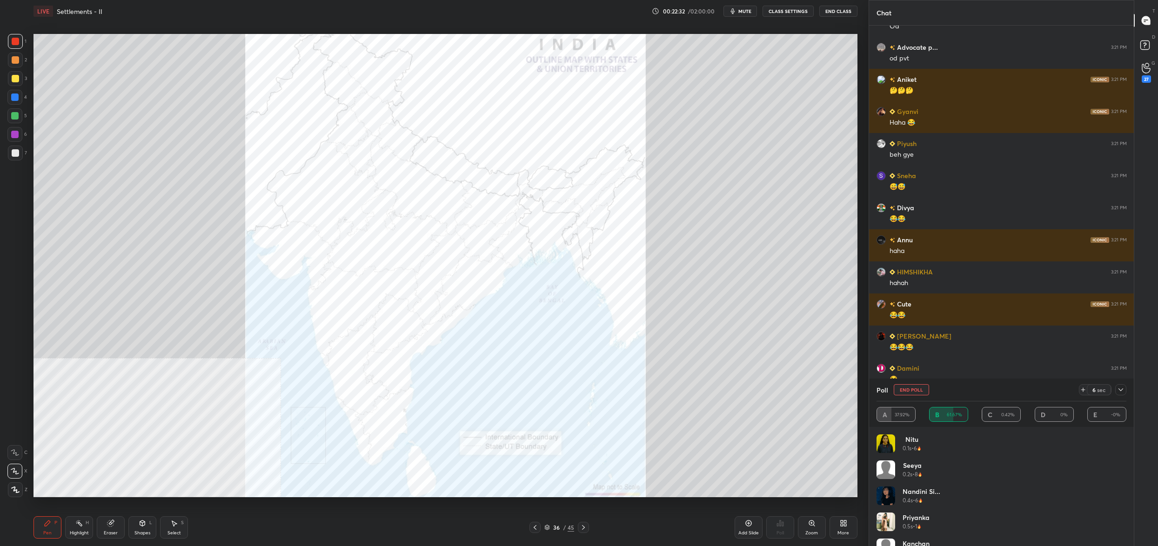
drag, startPoint x: 903, startPoint y: 388, endPoint x: 900, endPoint y: 394, distance: 6.7
click at [903, 388] on button "End Poll" at bounding box center [911, 389] width 35 height 11
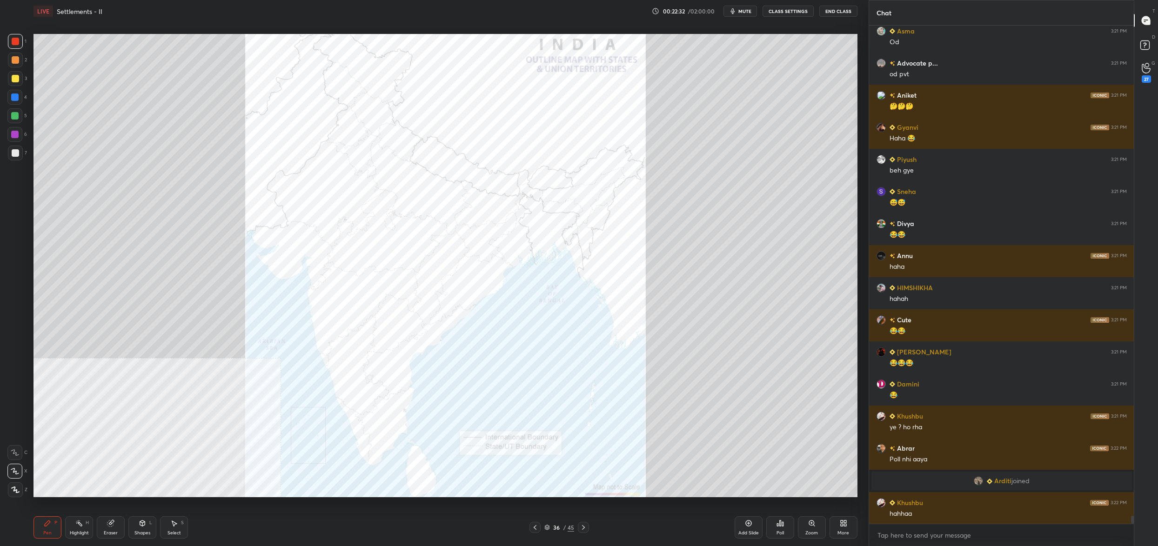
click at [784, 528] on div "Poll" at bounding box center [781, 528] width 28 height 22
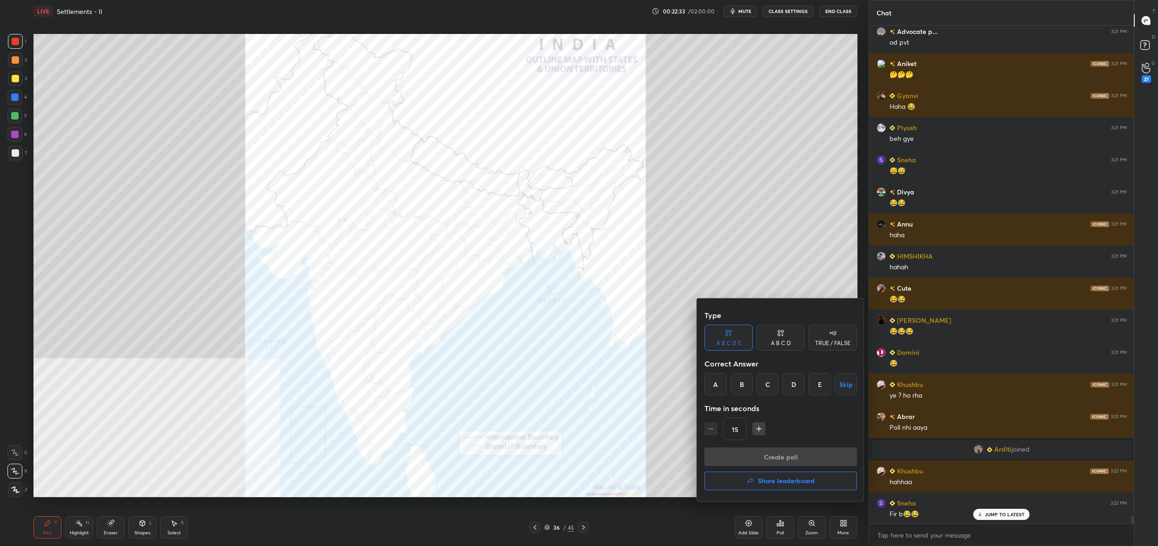
drag, startPoint x: 726, startPoint y: 383, endPoint x: 728, endPoint y: 393, distance: 10.9
click at [726, 383] on div "A" at bounding box center [716, 384] width 22 height 22
click at [758, 453] on button "Create poll" at bounding box center [781, 457] width 153 height 19
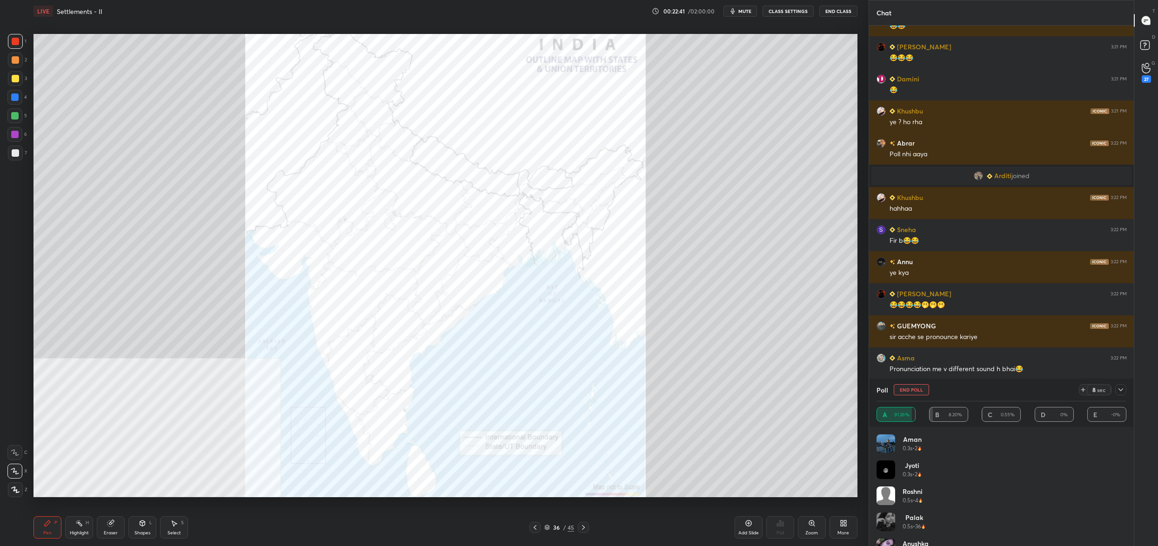
click at [911, 386] on button "End Poll" at bounding box center [911, 389] width 35 height 11
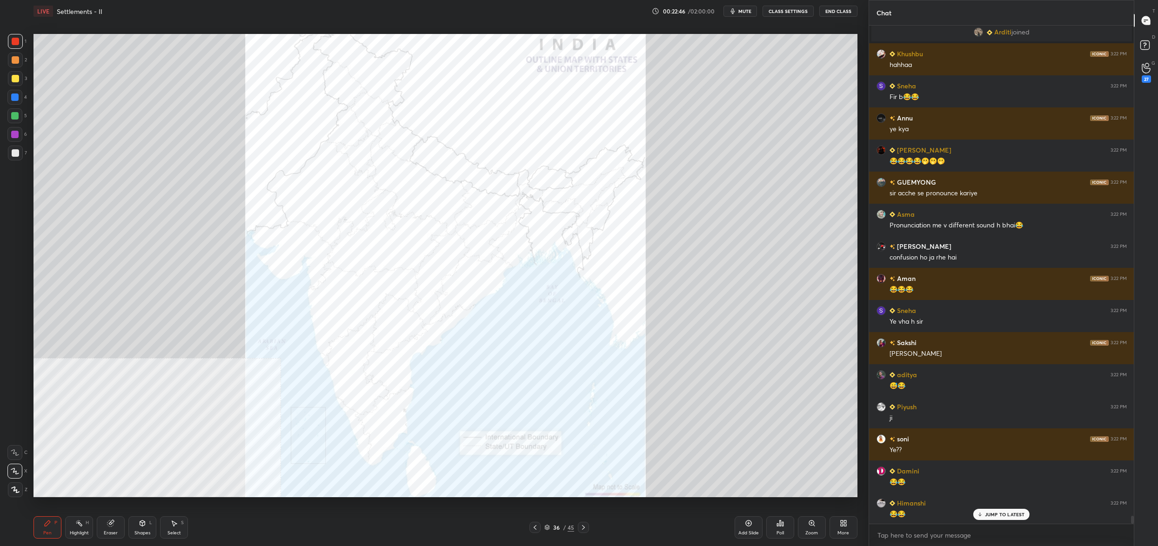
drag, startPoint x: 551, startPoint y: 526, endPoint x: 547, endPoint y: 524, distance: 4.8
click at [551, 525] on div "36 / 45" at bounding box center [560, 528] width 30 height 8
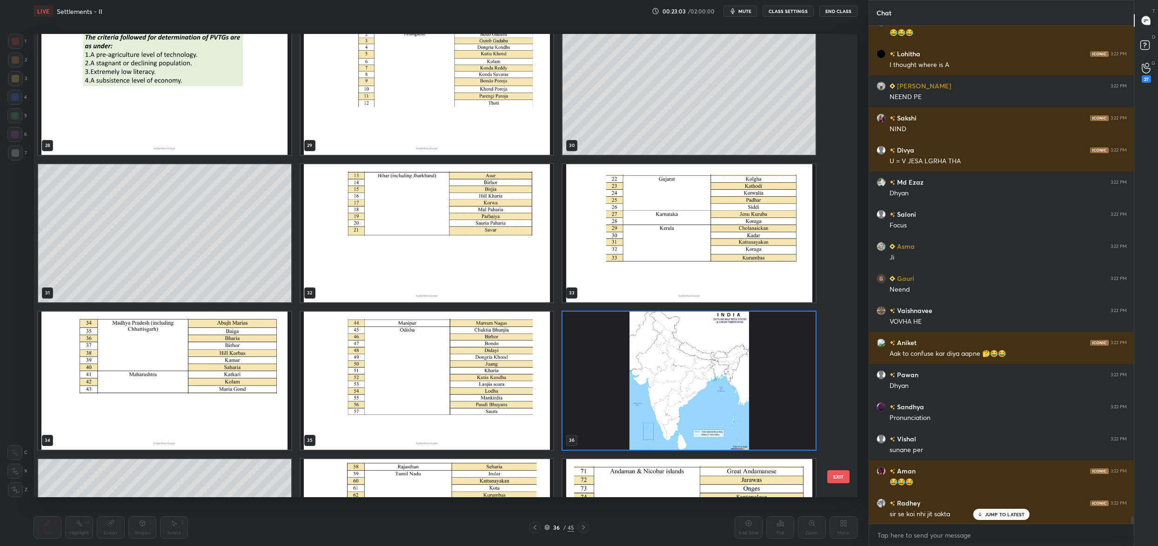
click at [504, 153] on img "grid" at bounding box center [427, 86] width 253 height 138
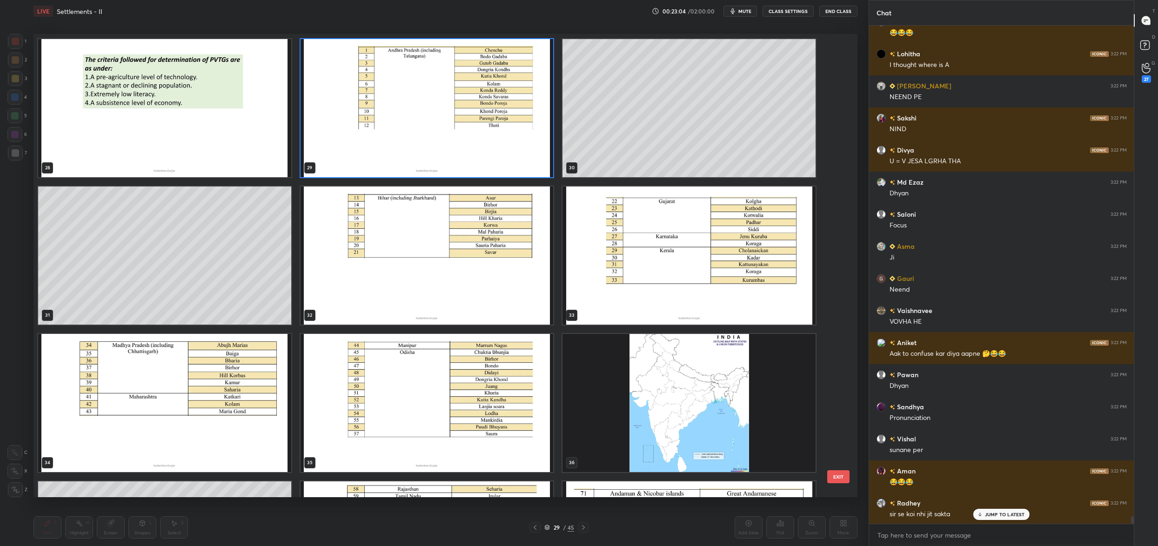
click at [504, 153] on img "grid" at bounding box center [427, 108] width 253 height 138
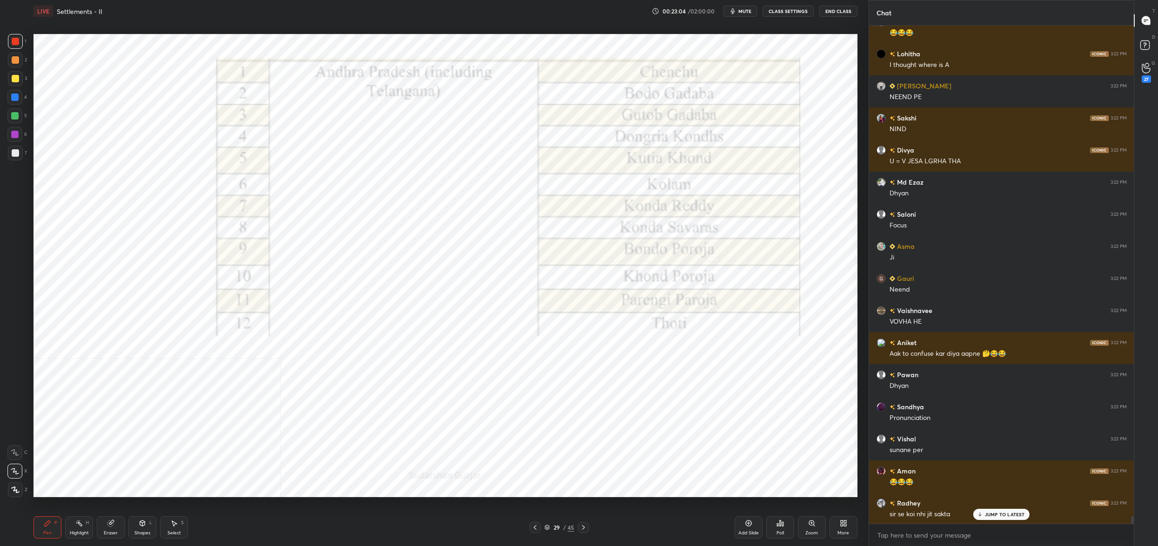
click at [504, 153] on img "grid" at bounding box center [427, 108] width 253 height 138
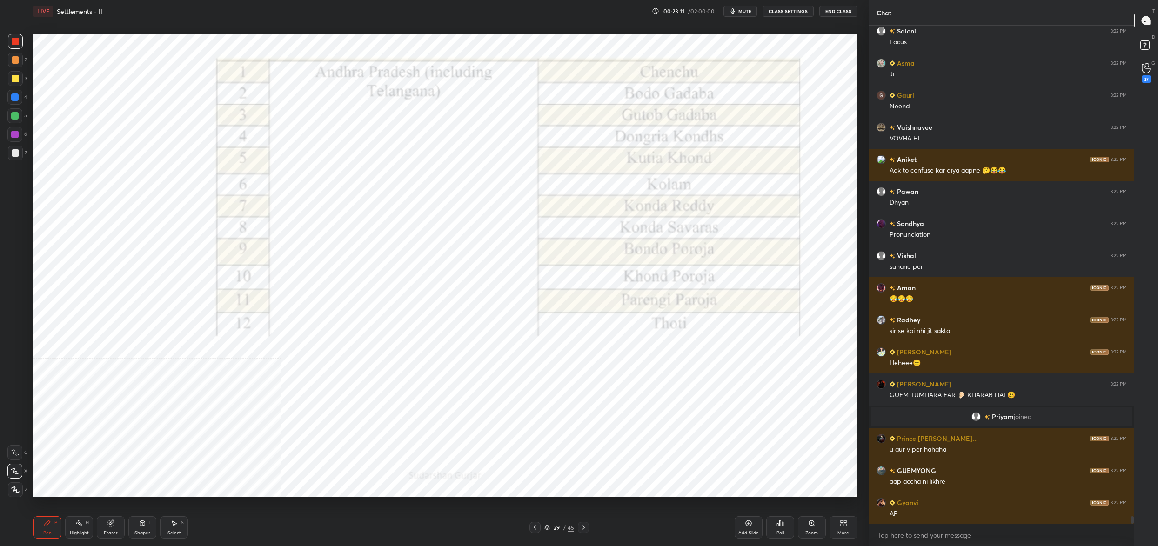
click at [552, 527] on div "29" at bounding box center [556, 528] width 9 height 6
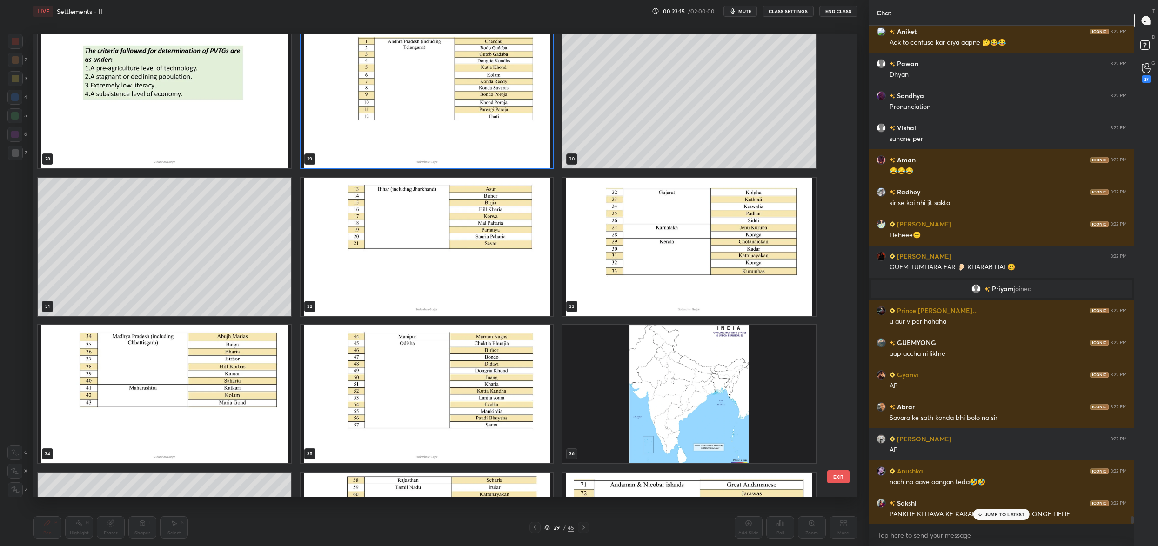
click at [366, 433] on img "grid" at bounding box center [427, 394] width 253 height 138
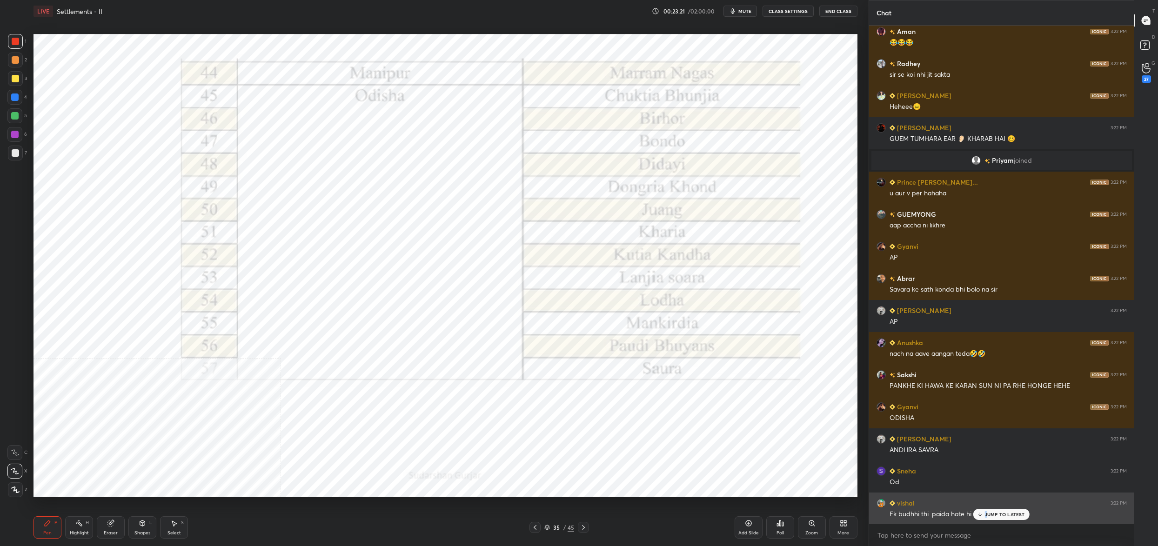
click at [988, 518] on div "JUMP TO LATEST" at bounding box center [1002, 514] width 56 height 11
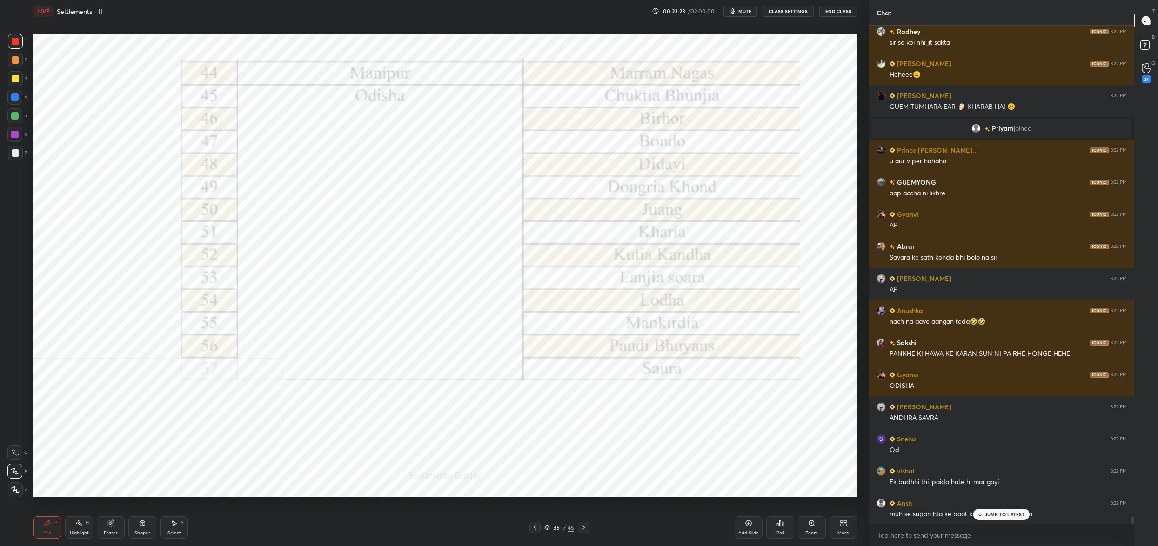
click at [565, 526] on div "/" at bounding box center [564, 528] width 3 height 6
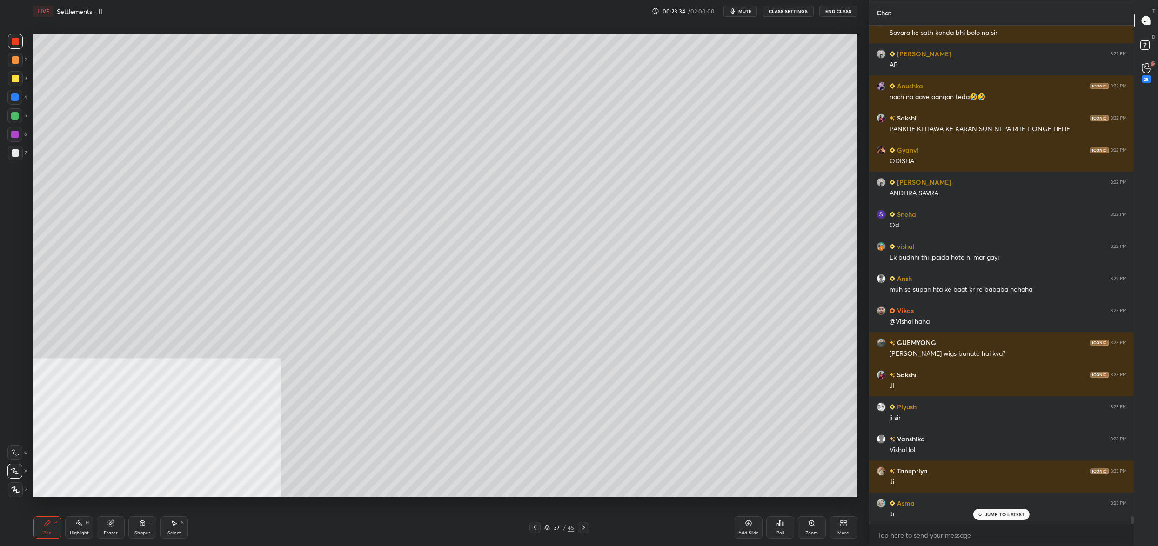
click at [553, 531] on div "37 / 45" at bounding box center [560, 528] width 30 height 8
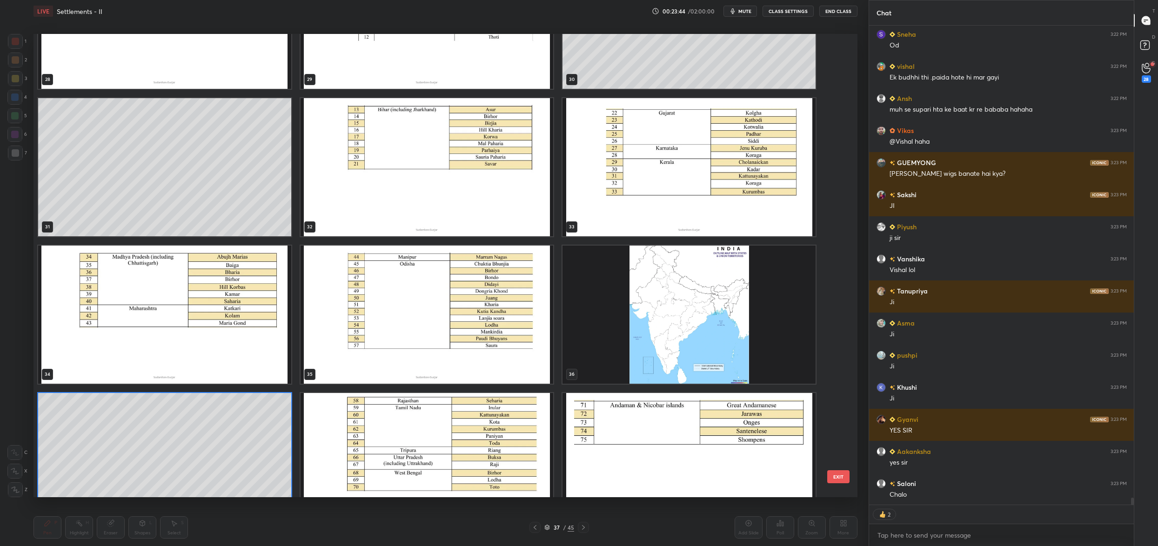
click at [629, 301] on img "grid" at bounding box center [689, 315] width 253 height 138
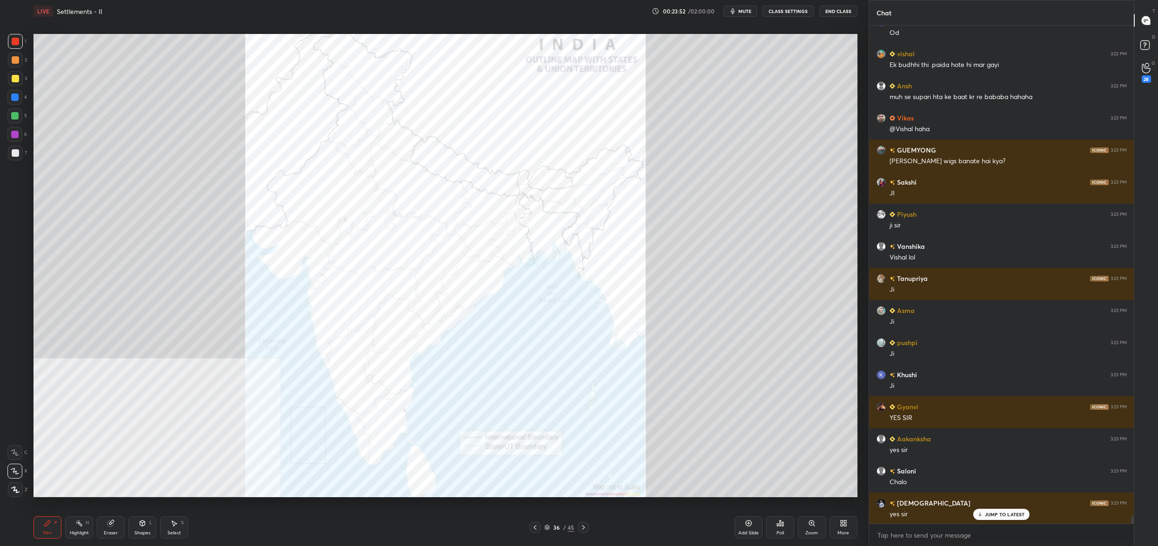
click at [787, 525] on div "Poll" at bounding box center [781, 528] width 28 height 22
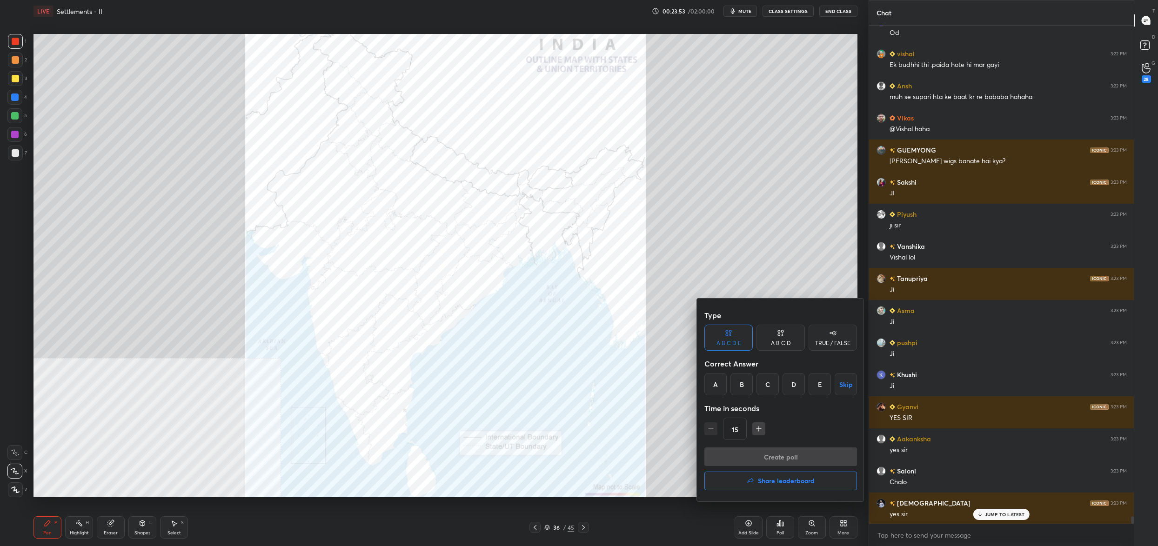
click at [713, 387] on div "A" at bounding box center [716, 384] width 22 height 22
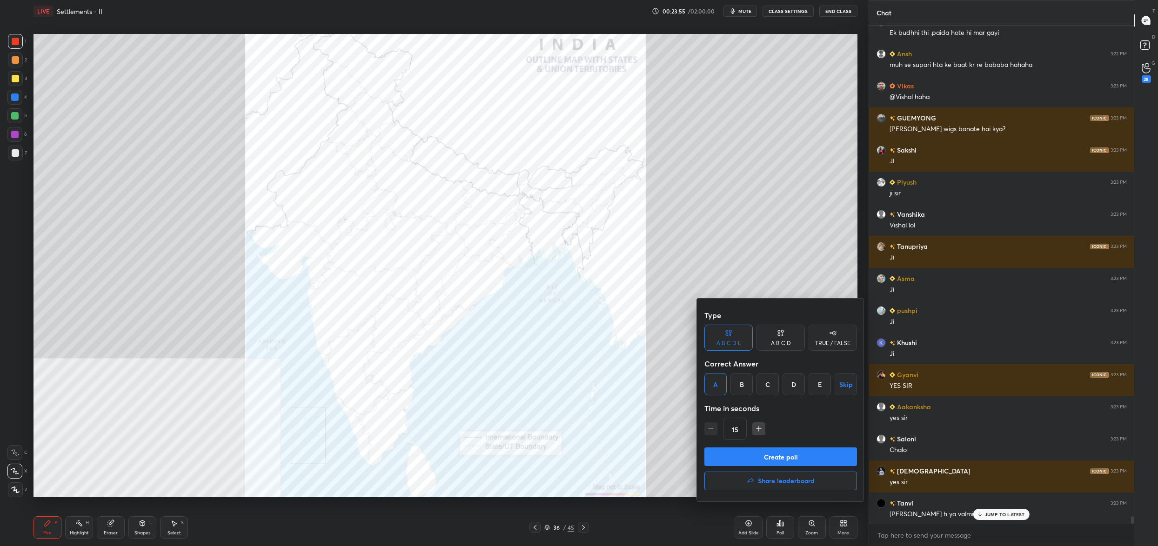
click at [757, 461] on button "Create poll" at bounding box center [781, 457] width 153 height 19
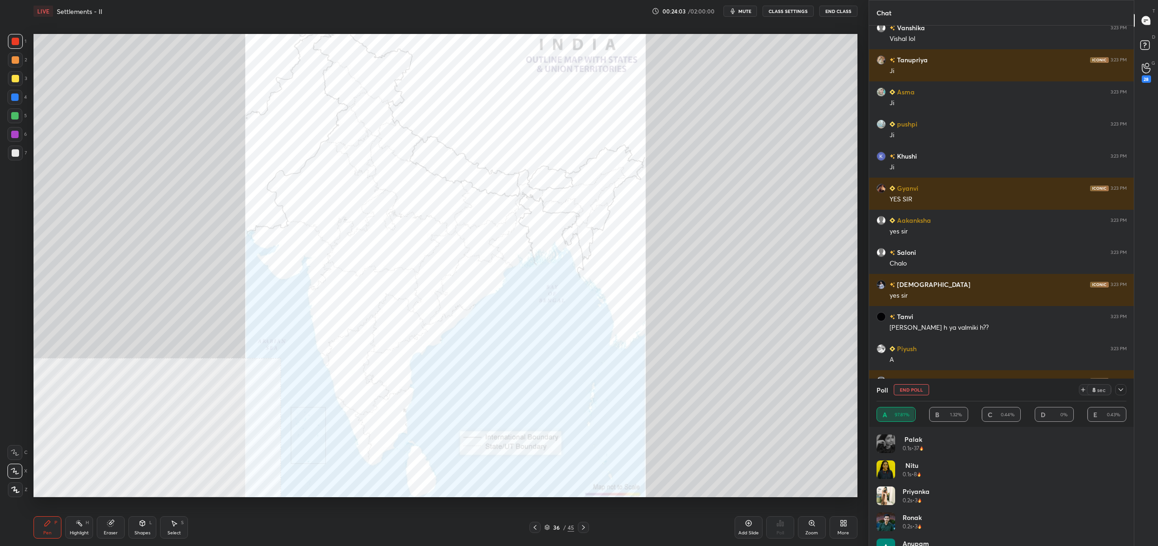
click at [914, 391] on button "End Poll" at bounding box center [911, 389] width 35 height 11
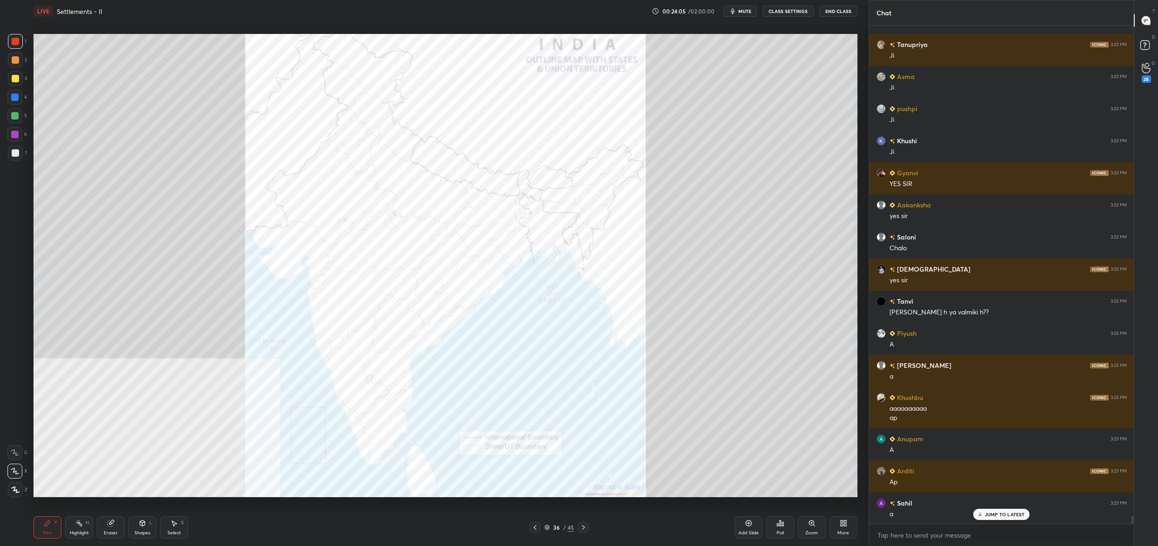
click at [774, 527] on div "Poll" at bounding box center [781, 528] width 28 height 22
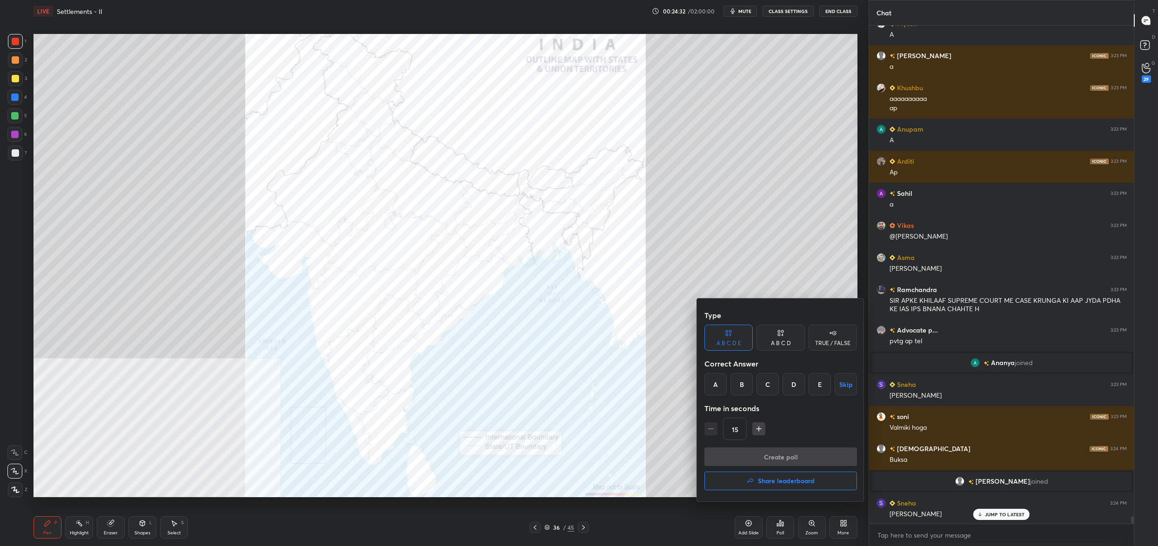
drag, startPoint x: 739, startPoint y: 384, endPoint x: 735, endPoint y: 390, distance: 7.5
click at [740, 383] on div "B" at bounding box center [742, 384] width 22 height 22
click at [744, 449] on button "Create poll" at bounding box center [781, 457] width 153 height 19
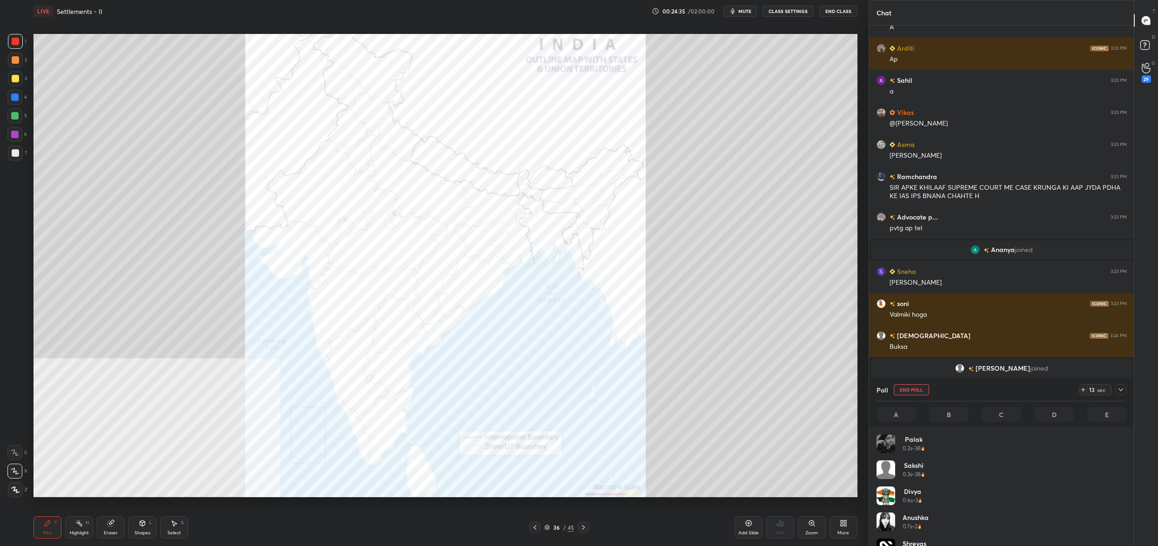
click at [1126, 392] on div at bounding box center [1121, 389] width 11 height 11
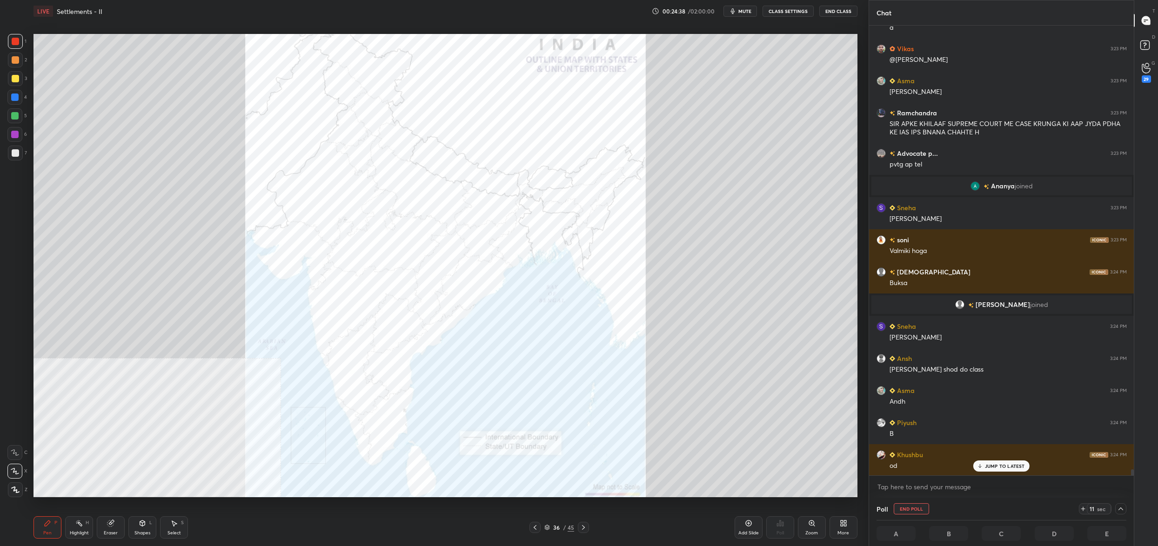
click at [1114, 511] on div "11 sec" at bounding box center [1102, 509] width 47 height 11
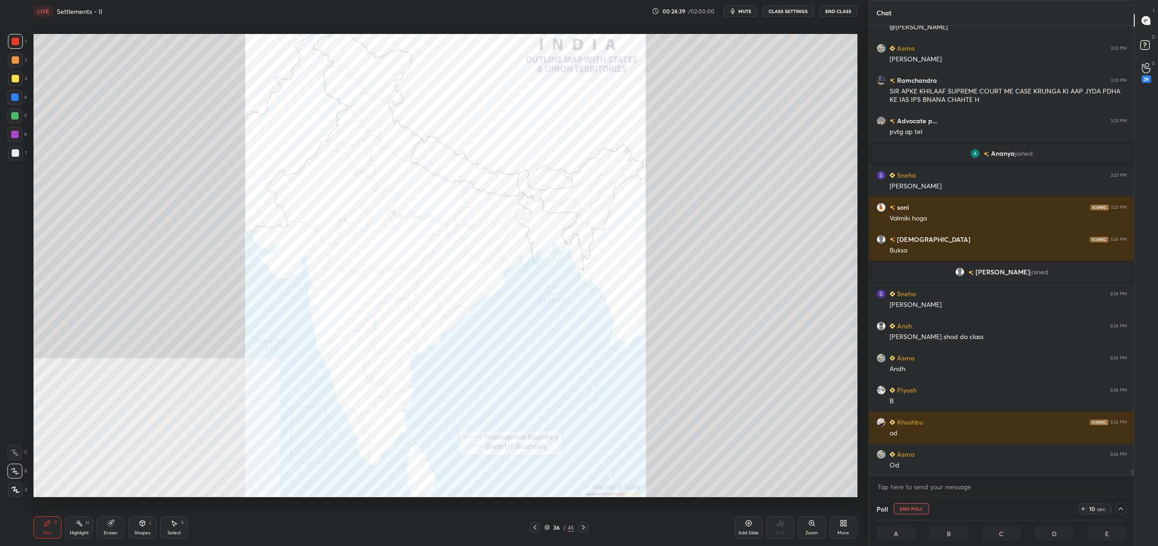
click at [1120, 510] on icon at bounding box center [1120, 508] width 7 height 7
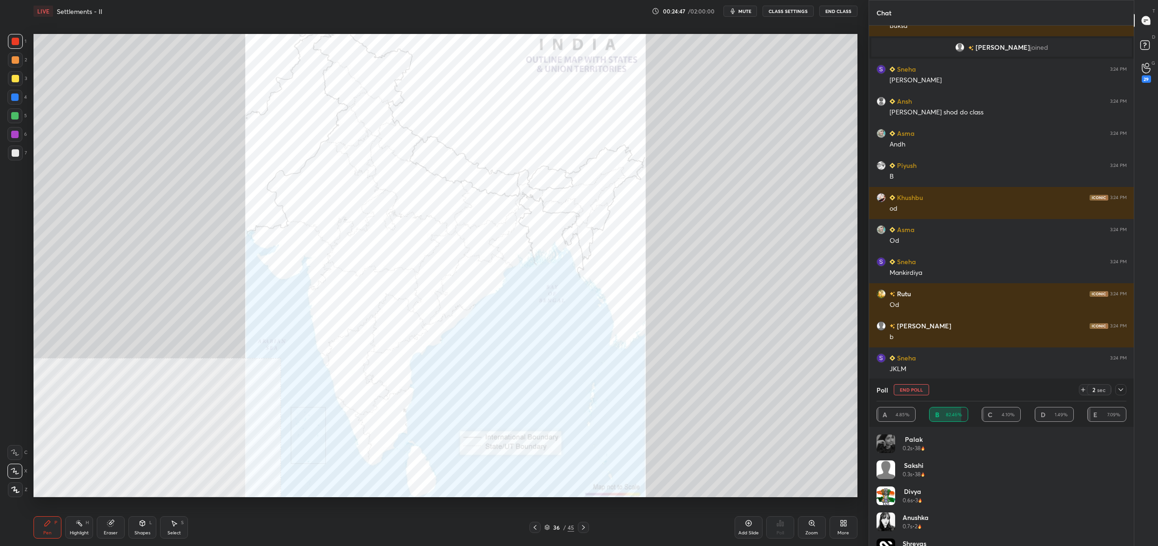
click at [907, 394] on button "End Poll" at bounding box center [911, 389] width 35 height 11
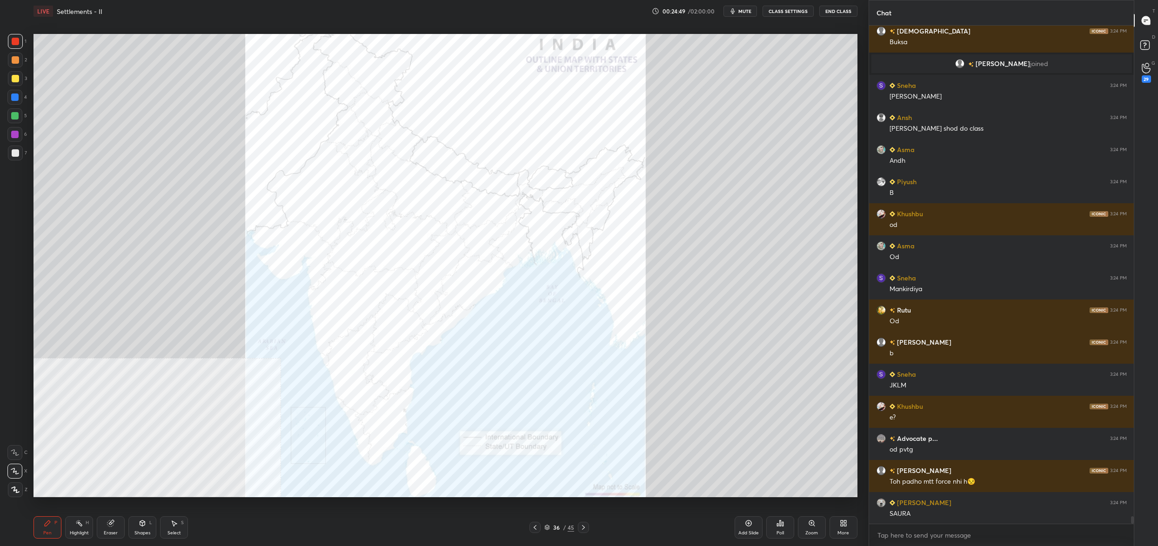
click at [781, 526] on icon at bounding box center [780, 523] width 7 height 7
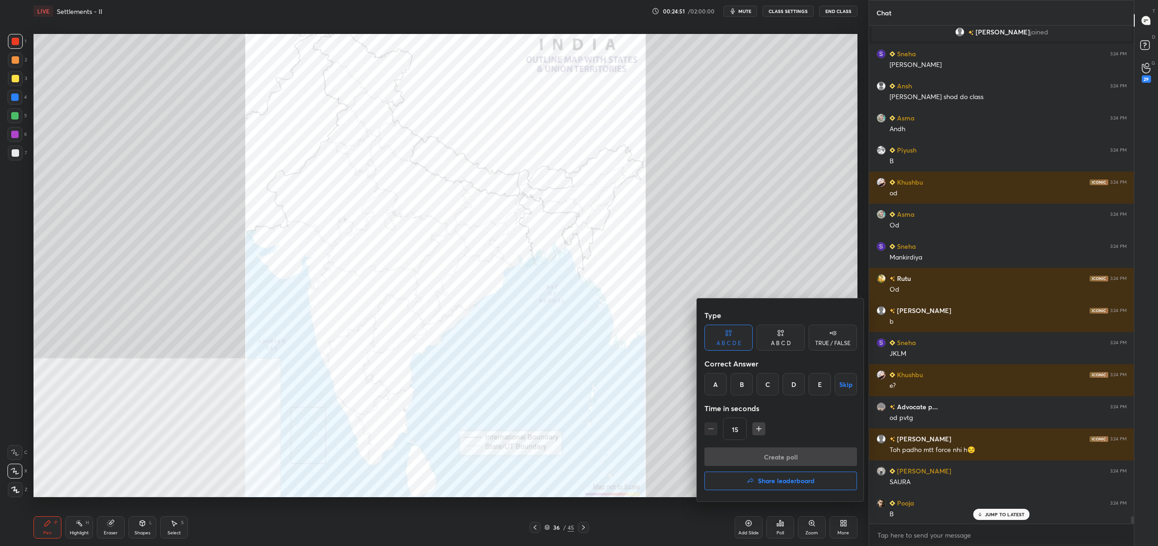
drag, startPoint x: 746, startPoint y: 375, endPoint x: 748, endPoint y: 386, distance: 11.3
click at [746, 376] on div "B" at bounding box center [742, 384] width 22 height 22
click at [721, 388] on div "A" at bounding box center [716, 384] width 22 height 22
click at [734, 457] on button "Create poll" at bounding box center [781, 457] width 153 height 19
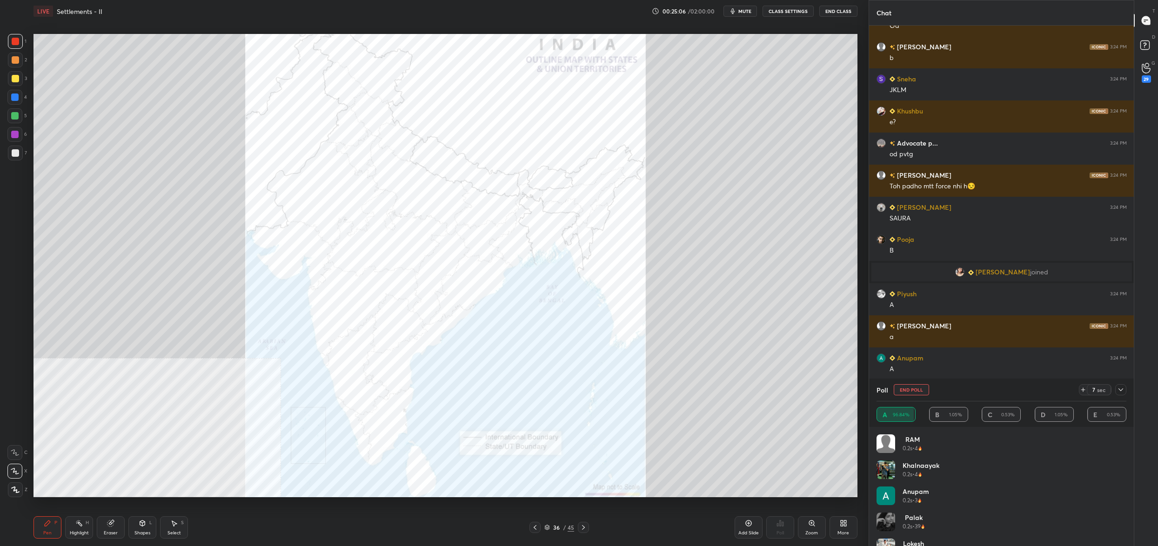
drag, startPoint x: 916, startPoint y: 392, endPoint x: 906, endPoint y: 397, distance: 11.9
click at [917, 392] on button "End Poll" at bounding box center [911, 389] width 35 height 11
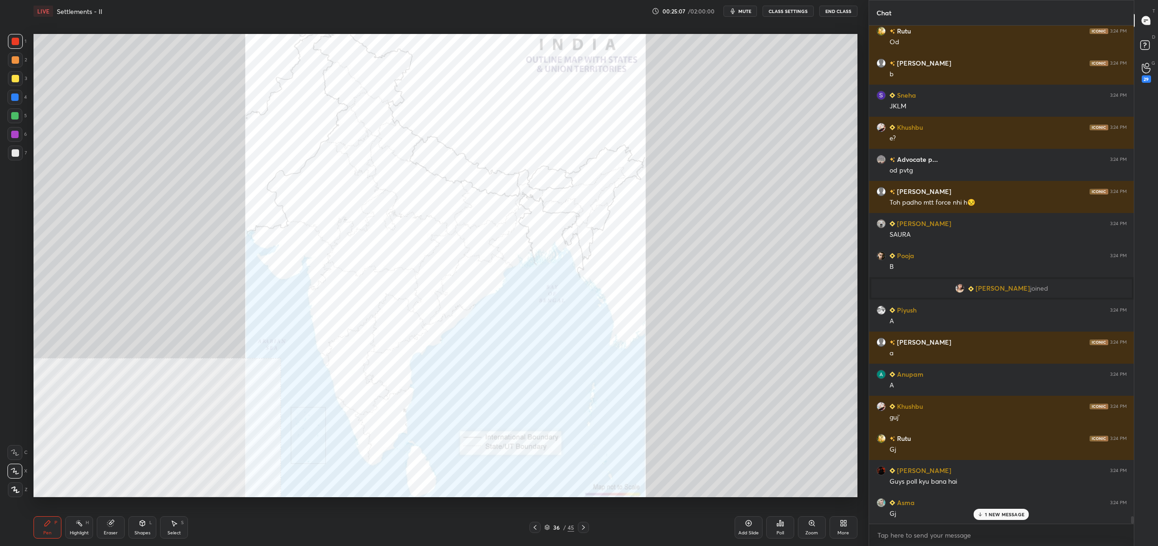
click at [783, 525] on icon at bounding box center [782, 524] width 1 height 4
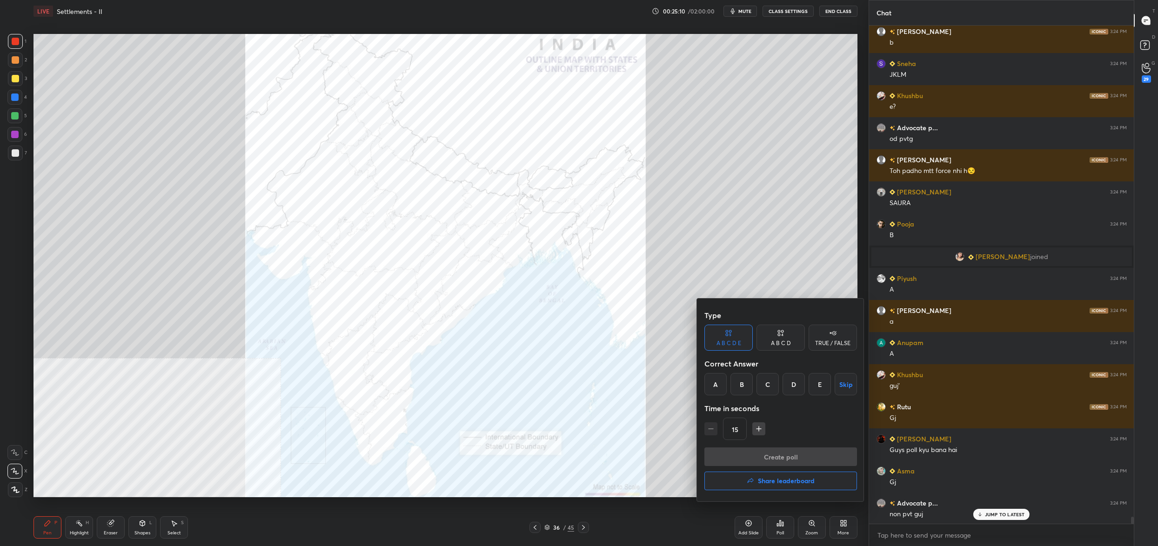
click at [722, 387] on div "A" at bounding box center [716, 384] width 22 height 22
click at [767, 455] on button "Create poll" at bounding box center [781, 457] width 153 height 19
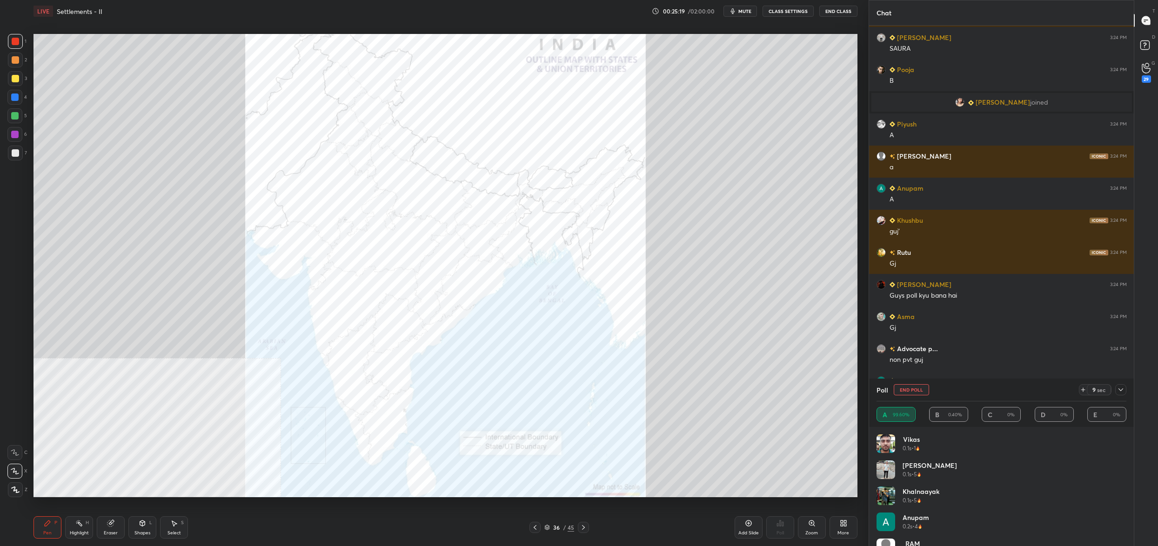
click at [911, 394] on button "End Poll" at bounding box center [911, 389] width 35 height 11
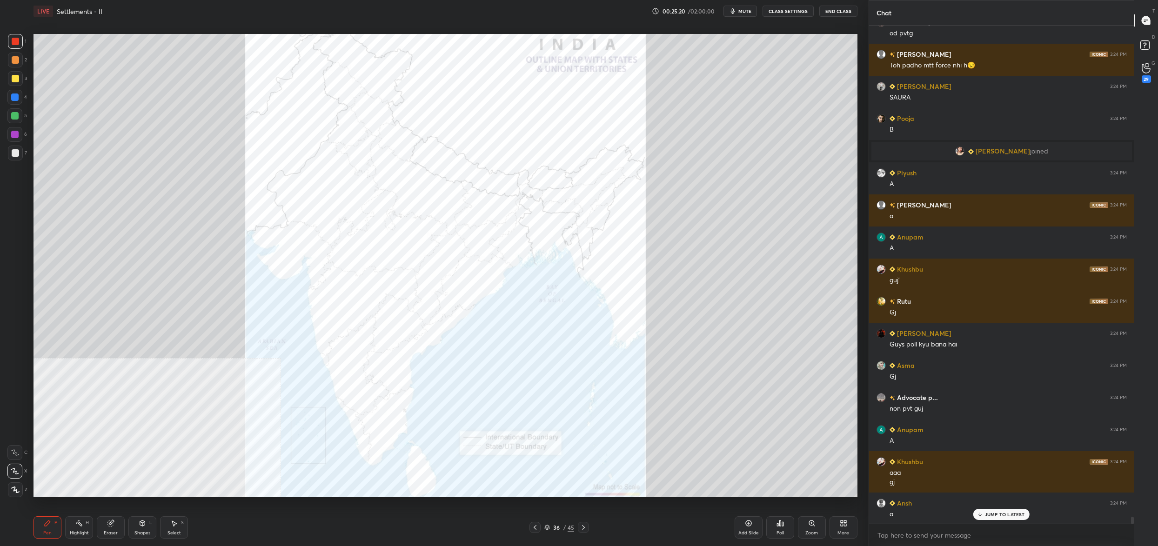
click at [780, 523] on icon at bounding box center [780, 524] width 1 height 6
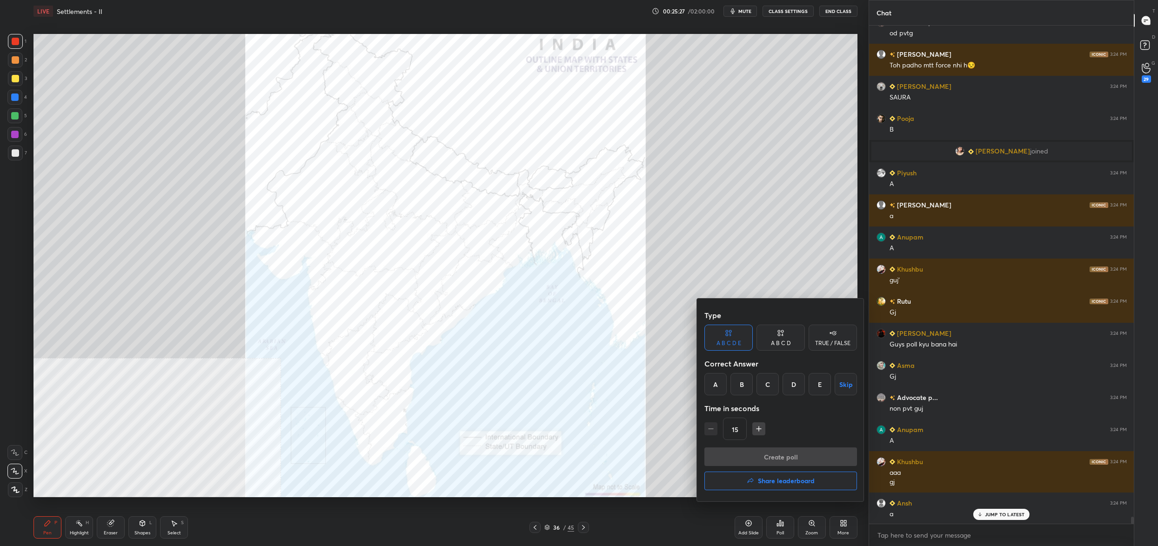
drag, startPoint x: 744, startPoint y: 389, endPoint x: 746, endPoint y: 401, distance: 11.7
click at [745, 390] on div "B" at bounding box center [742, 384] width 22 height 22
click at [745, 454] on button "Create poll" at bounding box center [781, 457] width 153 height 19
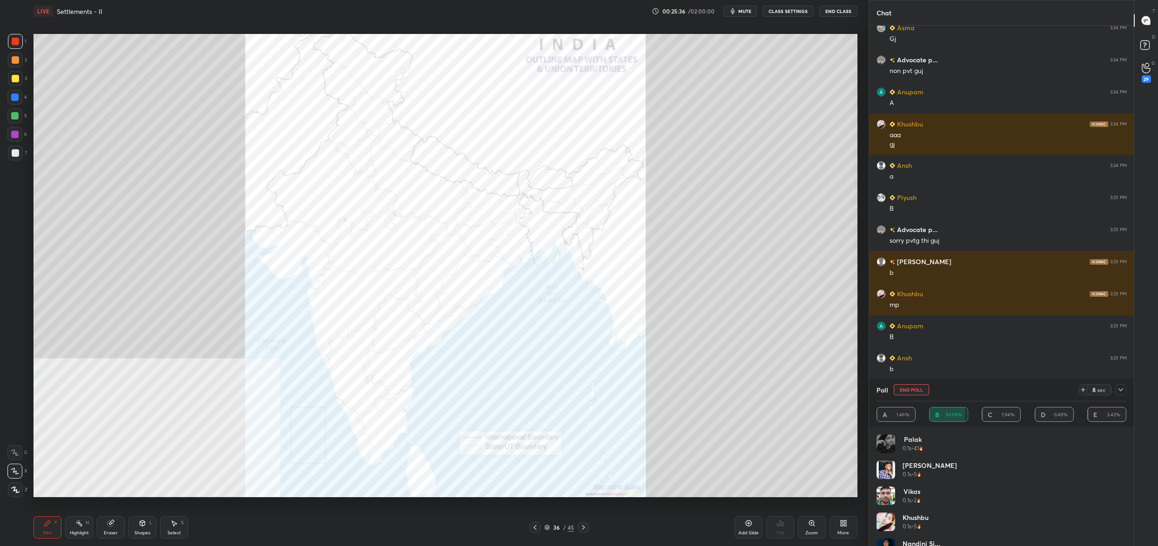
click at [908, 397] on div "Poll End Poll 8 sec" at bounding box center [1002, 390] width 250 height 22
drag, startPoint x: 911, startPoint y: 390, endPoint x: 905, endPoint y: 395, distance: 7.6
click at [910, 391] on button "End Poll" at bounding box center [911, 389] width 35 height 11
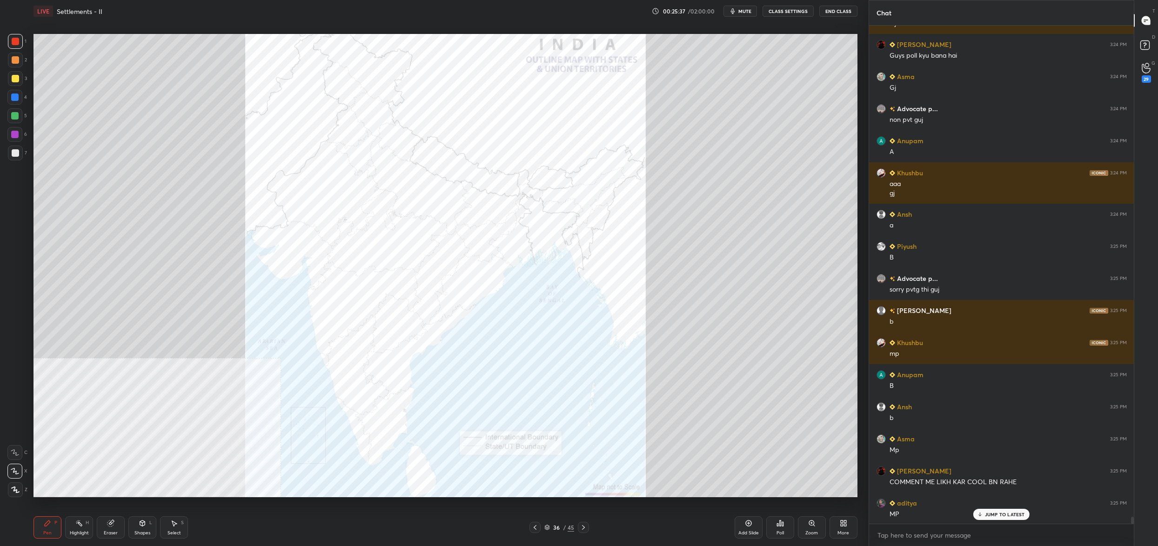
click at [774, 529] on div "Poll" at bounding box center [781, 528] width 28 height 22
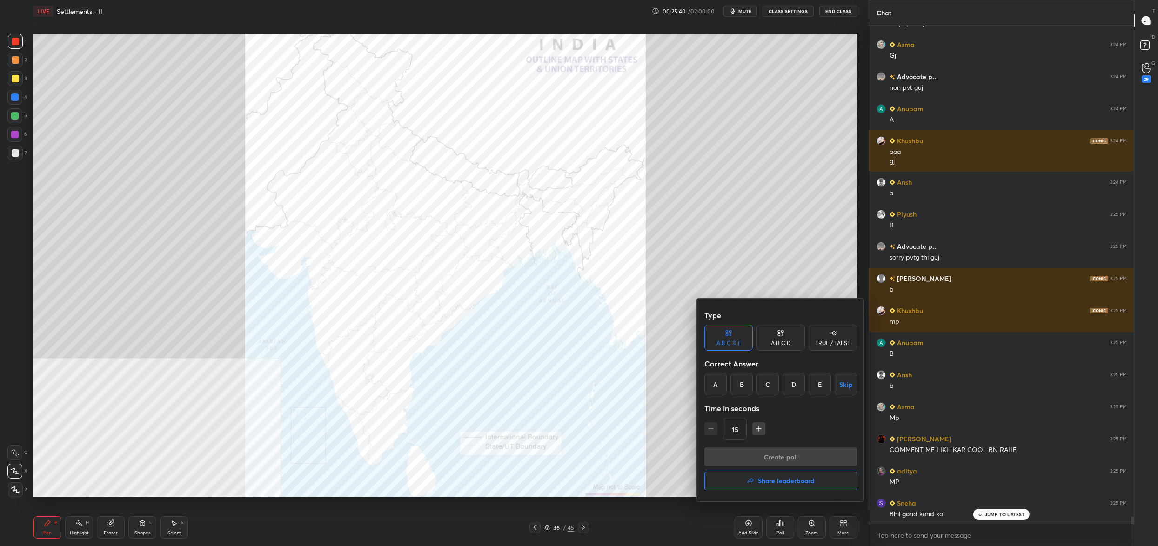
click at [744, 385] on div "B" at bounding box center [742, 384] width 22 height 22
click at [758, 457] on button "Create poll" at bounding box center [781, 457] width 153 height 19
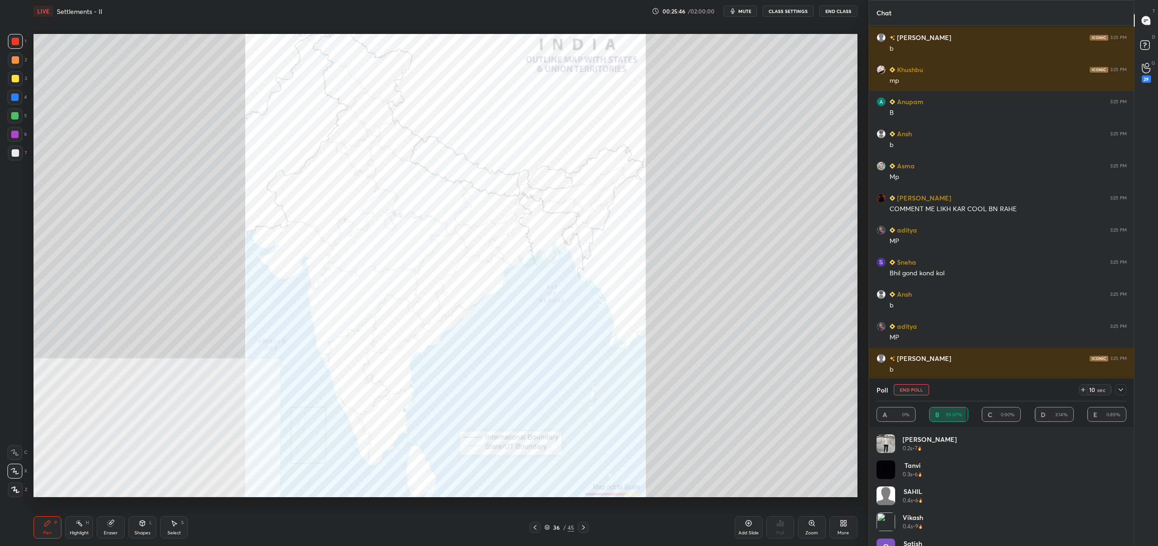
drag, startPoint x: 915, startPoint y: 393, endPoint x: 915, endPoint y: 398, distance: 4.7
click at [915, 393] on button "End Poll" at bounding box center [911, 389] width 35 height 11
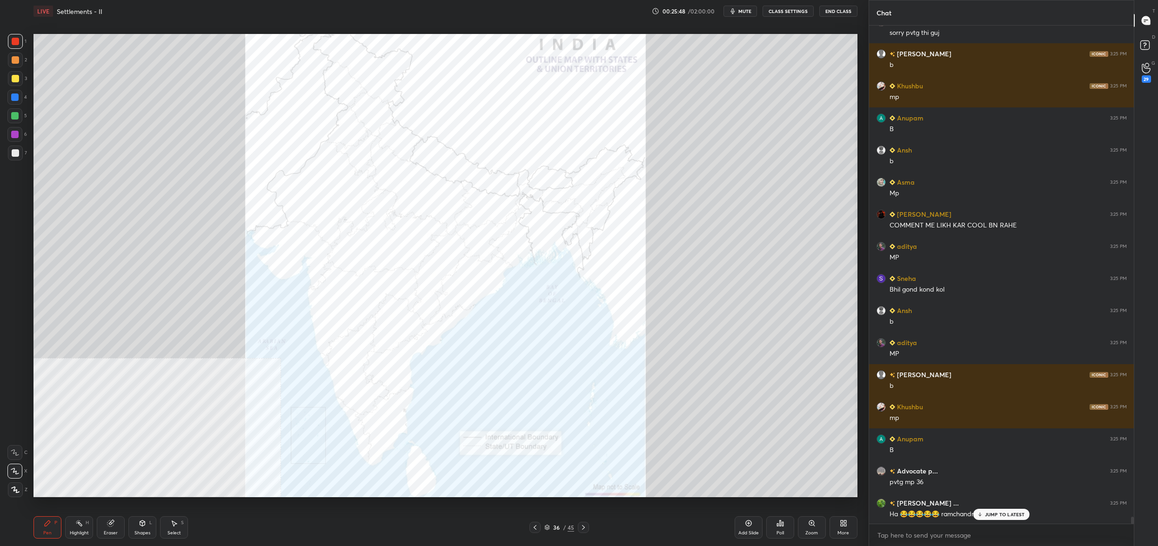
drag, startPoint x: 794, startPoint y: 518, endPoint x: 787, endPoint y: 522, distance: 7.9
click at [787, 522] on div "Poll" at bounding box center [781, 528] width 28 height 52
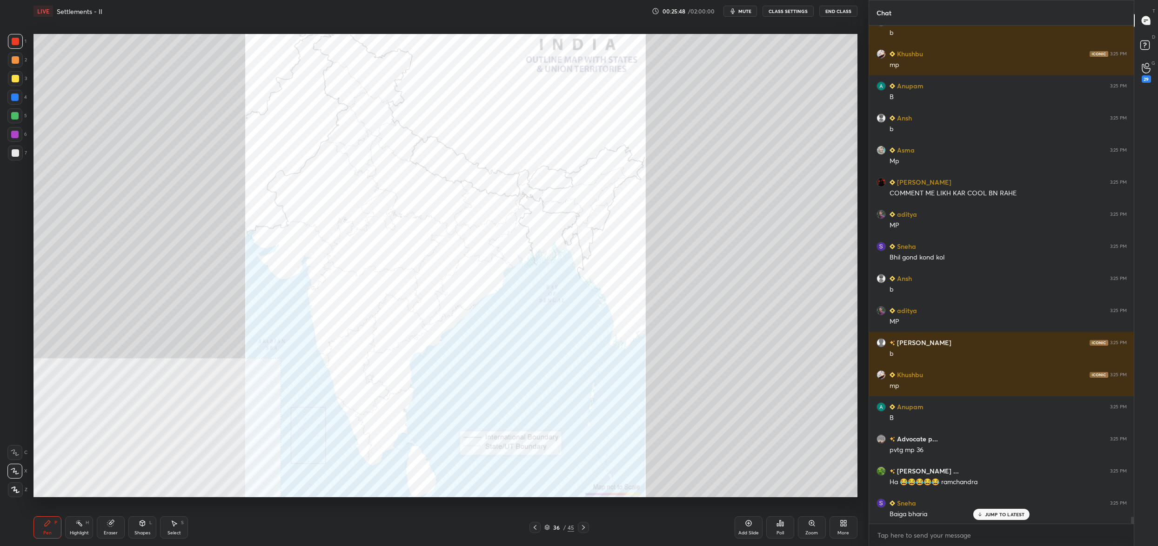
click at [786, 523] on div "Poll" at bounding box center [781, 528] width 28 height 22
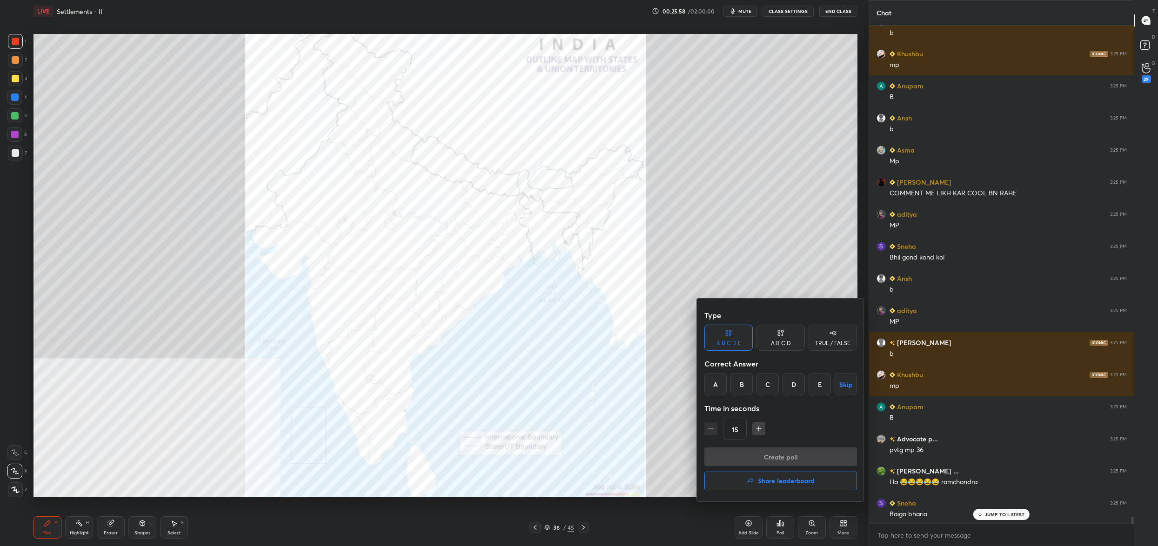
drag, startPoint x: 725, startPoint y: 381, endPoint x: 725, endPoint y: 388, distance: 7.0
click at [726, 381] on div "A" at bounding box center [716, 384] width 22 height 22
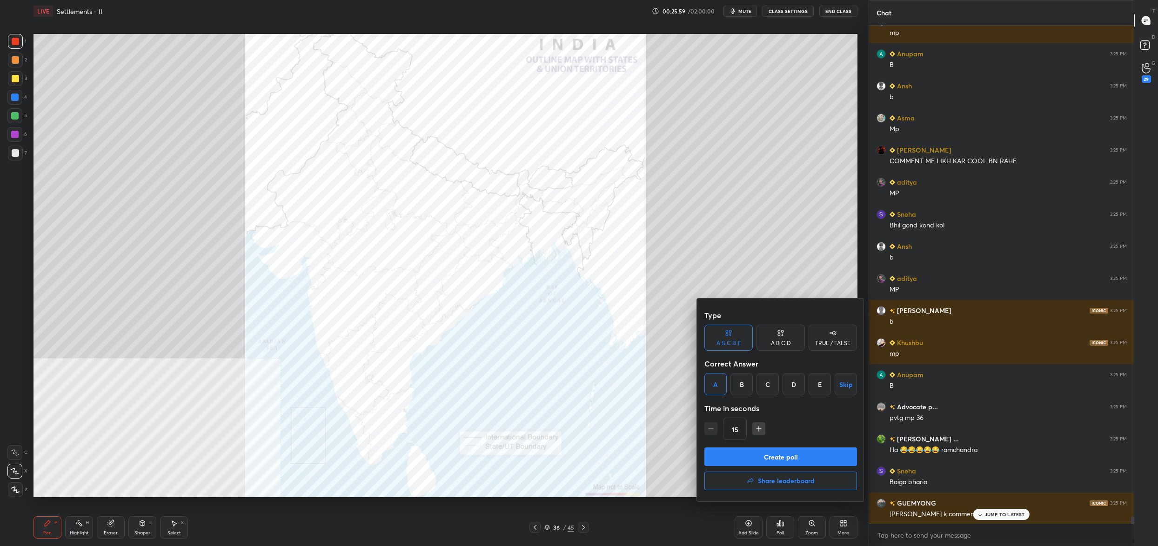
click at [757, 449] on button "Create poll" at bounding box center [781, 457] width 153 height 19
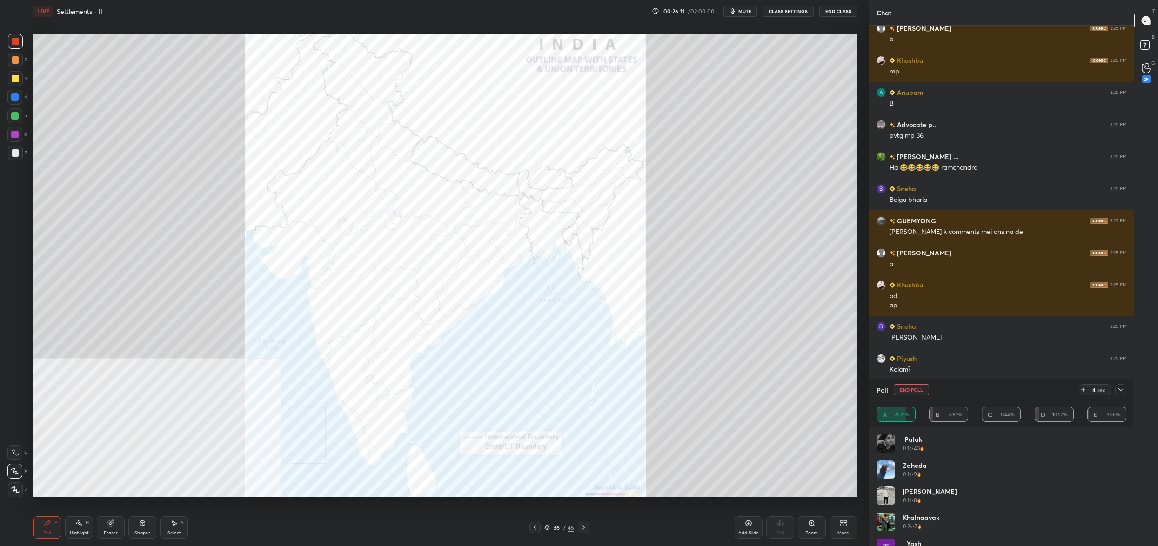
drag, startPoint x: 915, startPoint y: 391, endPoint x: 912, endPoint y: 387, distance: 5.3
click at [915, 387] on button "End Poll" at bounding box center [911, 389] width 35 height 11
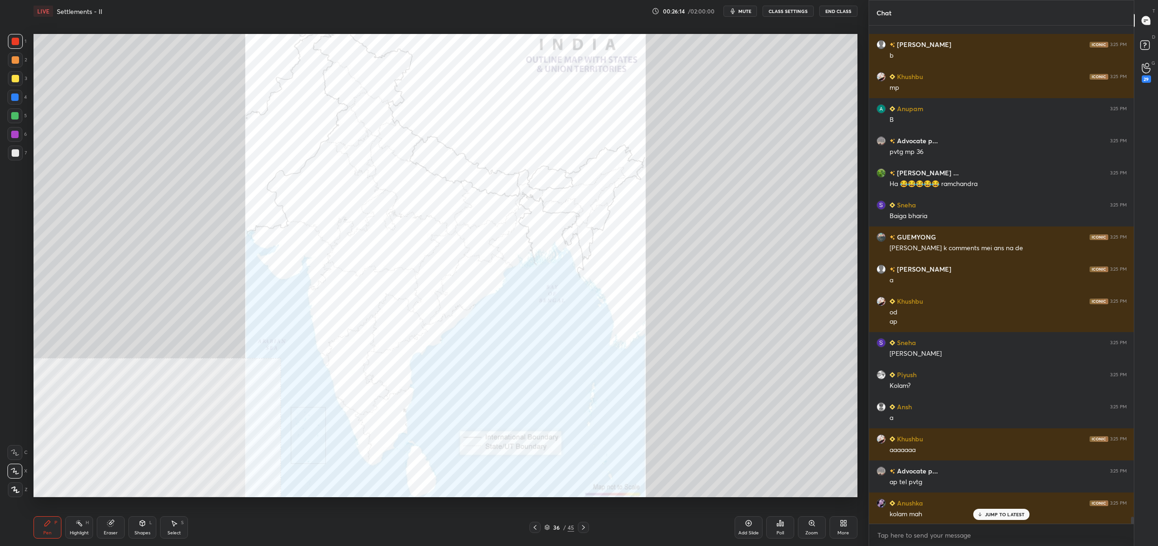
click at [794, 443] on div "LIVE Settlements - II 00:26:14 / 02:00:00 mute CLASS SETTINGS End Class Setting…" at bounding box center [446, 273] width 832 height 546
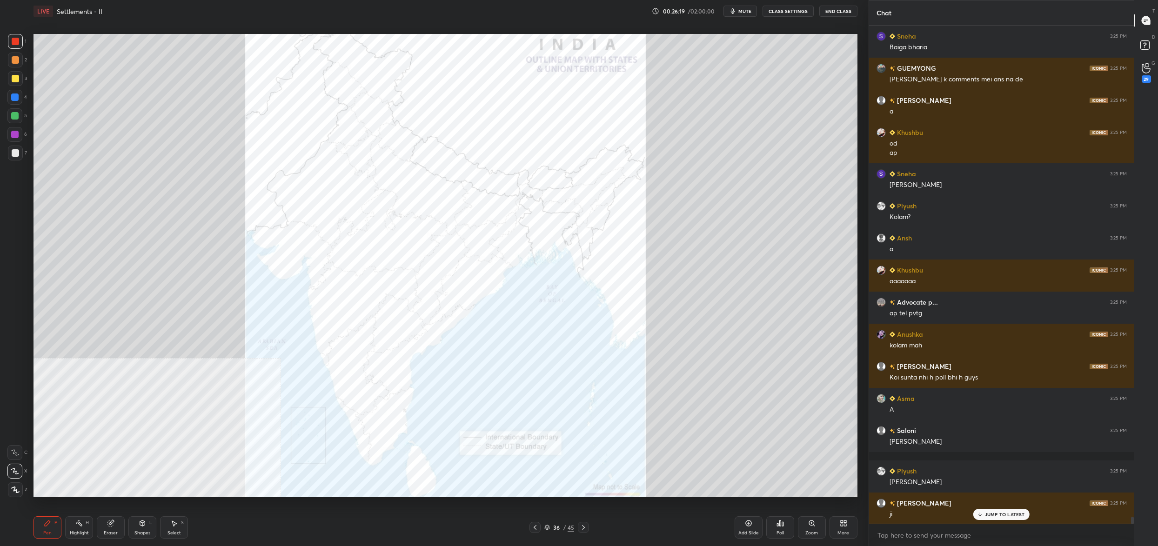
click at [771, 531] on div "Poll" at bounding box center [781, 528] width 28 height 22
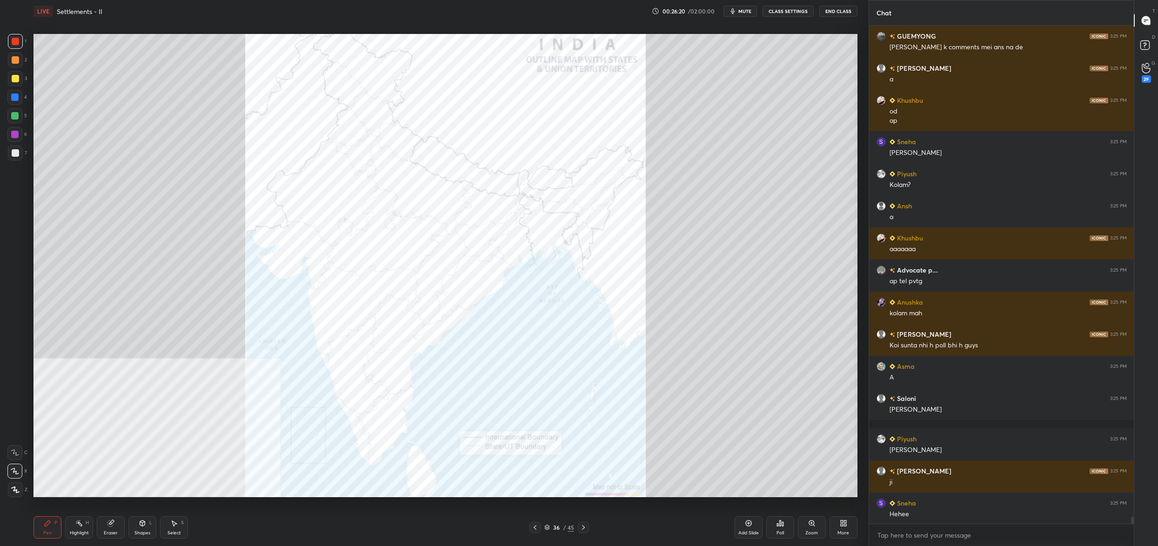
click at [775, 518] on div "Poll" at bounding box center [781, 528] width 28 height 22
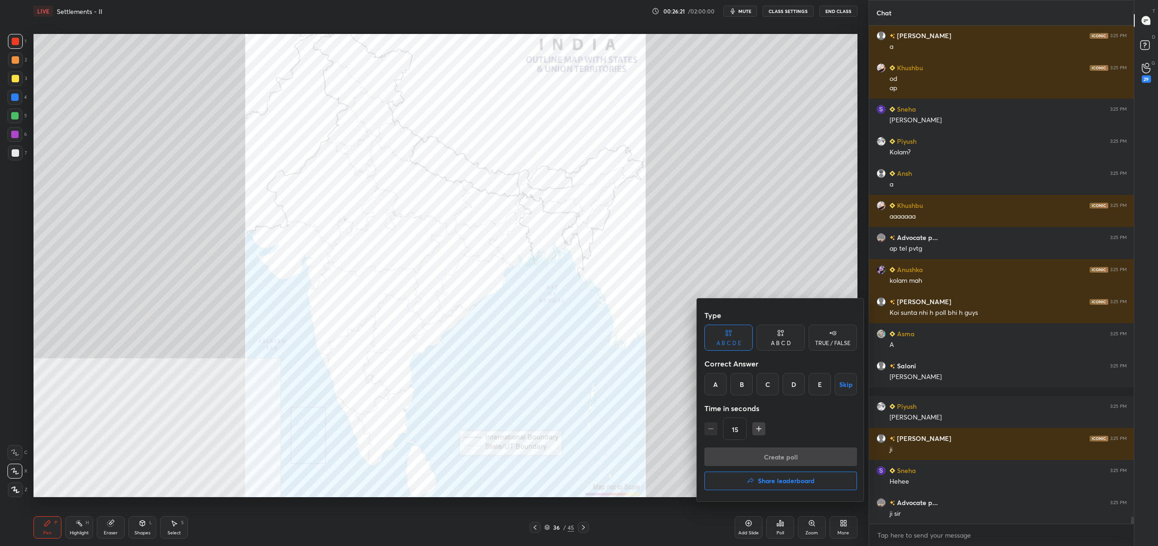
drag, startPoint x: 721, startPoint y: 382, endPoint x: 721, endPoint y: 393, distance: 11.2
click at [723, 383] on div "A" at bounding box center [716, 384] width 22 height 22
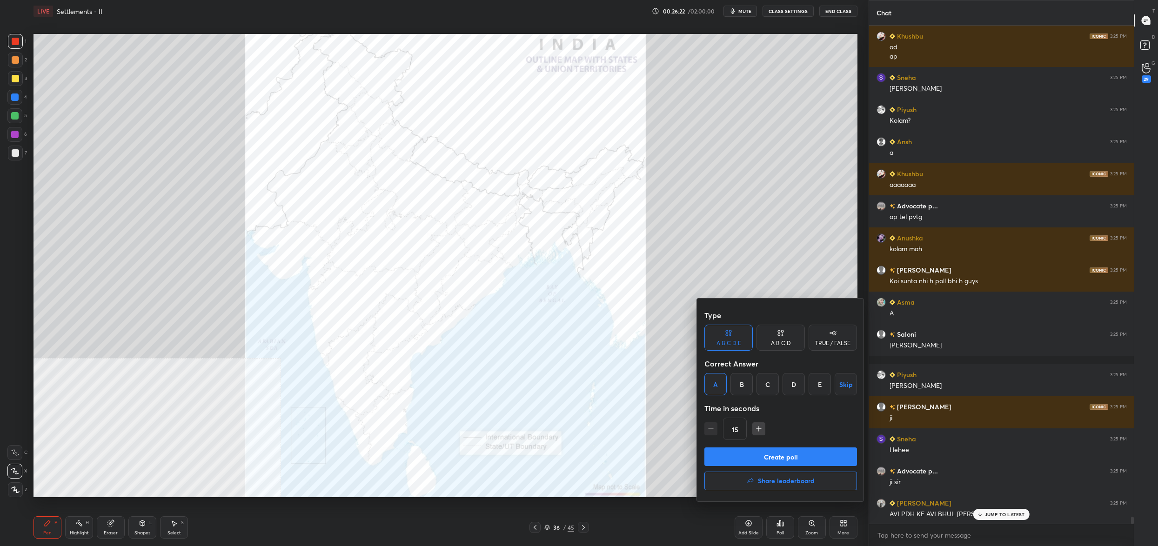
drag, startPoint x: 739, startPoint y: 444, endPoint x: 744, endPoint y: 455, distance: 11.9
click at [743, 453] on div "Type A B C D E A B C D TRUE / FALSE Correct Answer A B C D E Skip Time in secon…" at bounding box center [781, 400] width 168 height 203
click at [745, 456] on button "Create poll" at bounding box center [781, 457] width 153 height 19
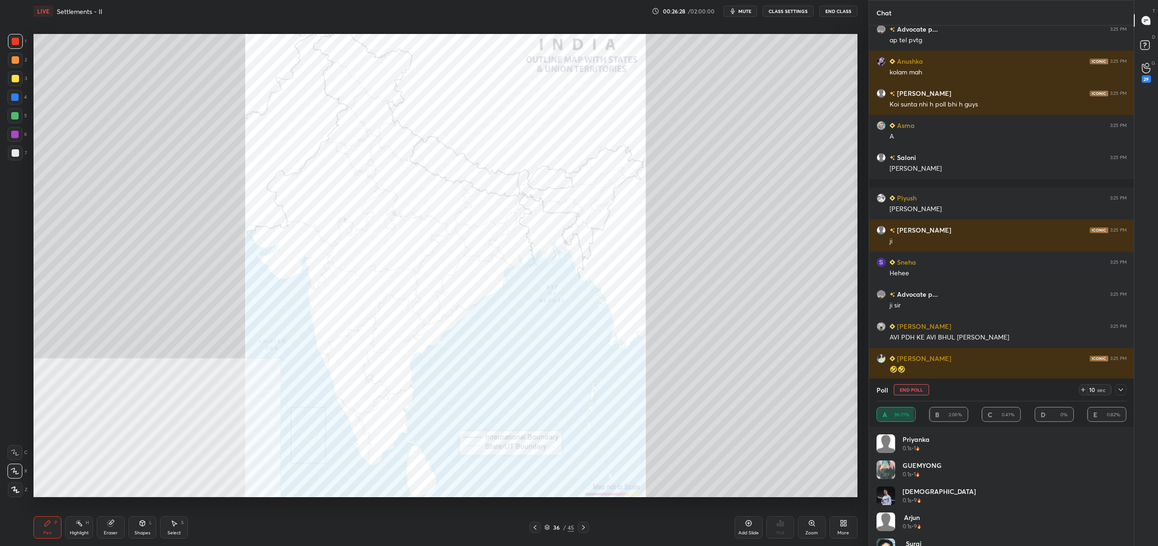
click at [909, 392] on button "End Poll" at bounding box center [911, 389] width 35 height 11
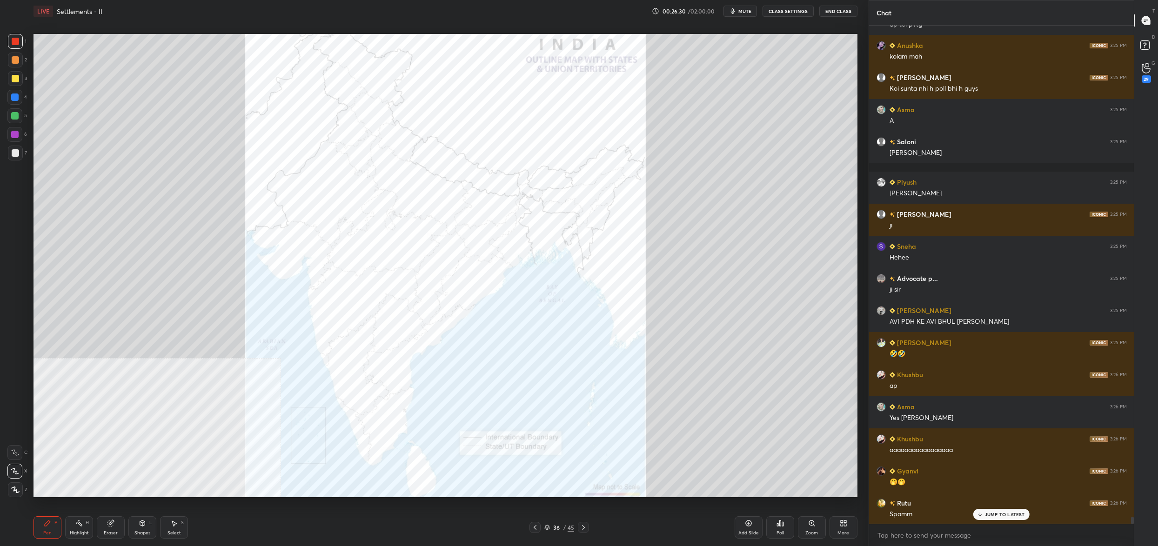
click at [778, 526] on icon at bounding box center [777, 525] width 1 height 2
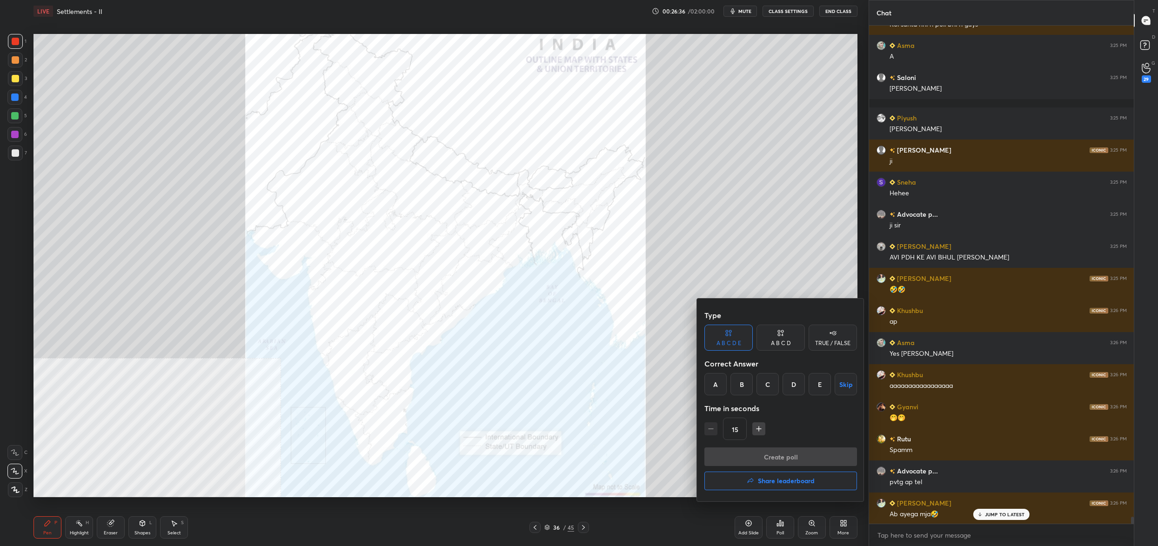
click at [740, 385] on div "B" at bounding box center [742, 384] width 22 height 22
click at [766, 454] on button "Create poll" at bounding box center [781, 457] width 153 height 19
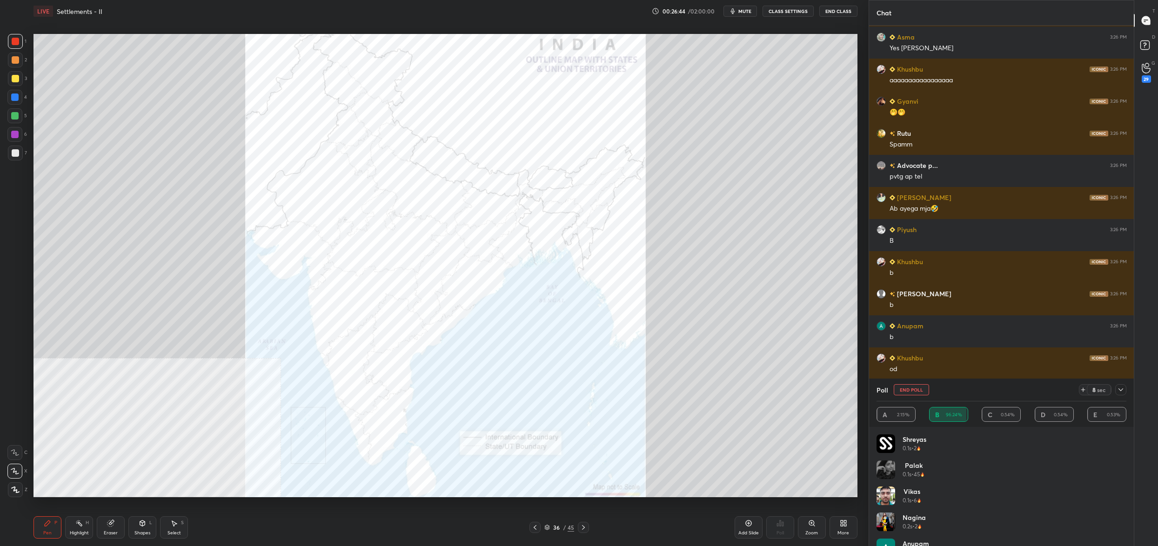
click at [912, 391] on button "End Poll" at bounding box center [911, 389] width 35 height 11
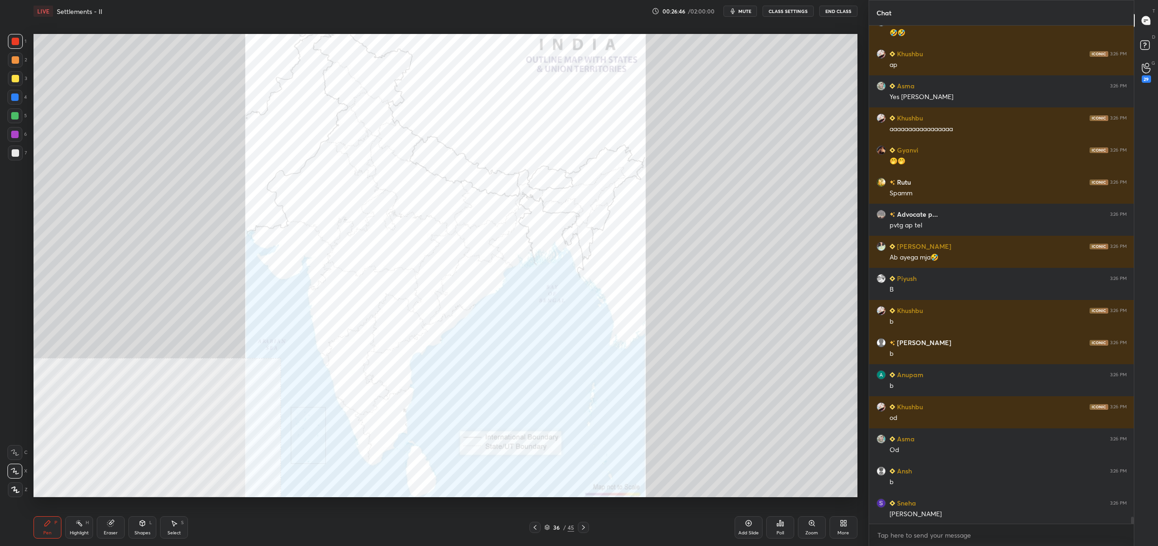
click at [784, 527] on div "Poll" at bounding box center [781, 528] width 28 height 22
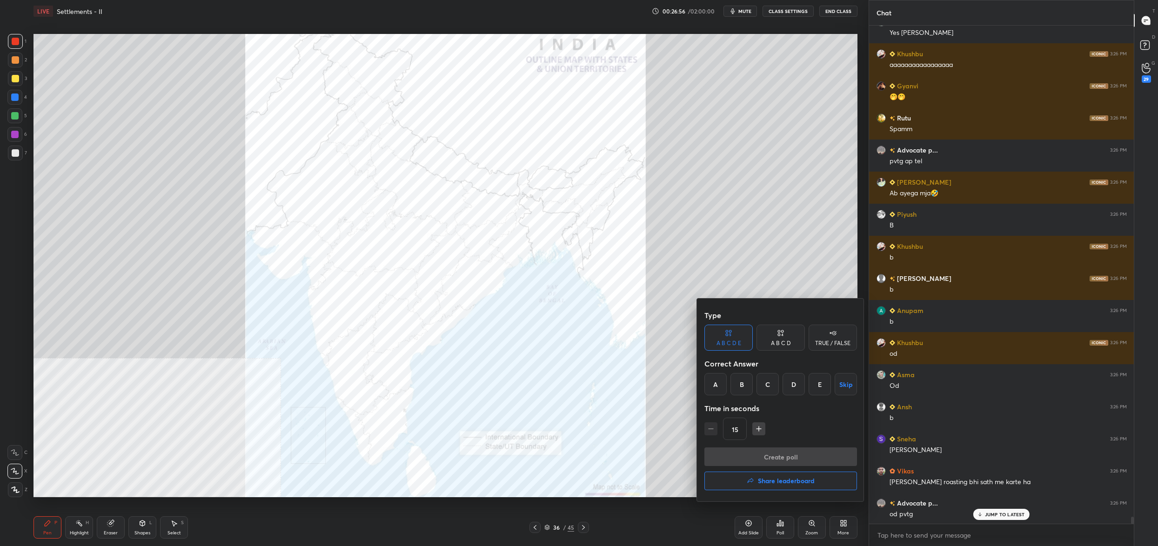
click at [711, 210] on div at bounding box center [579, 273] width 1158 height 546
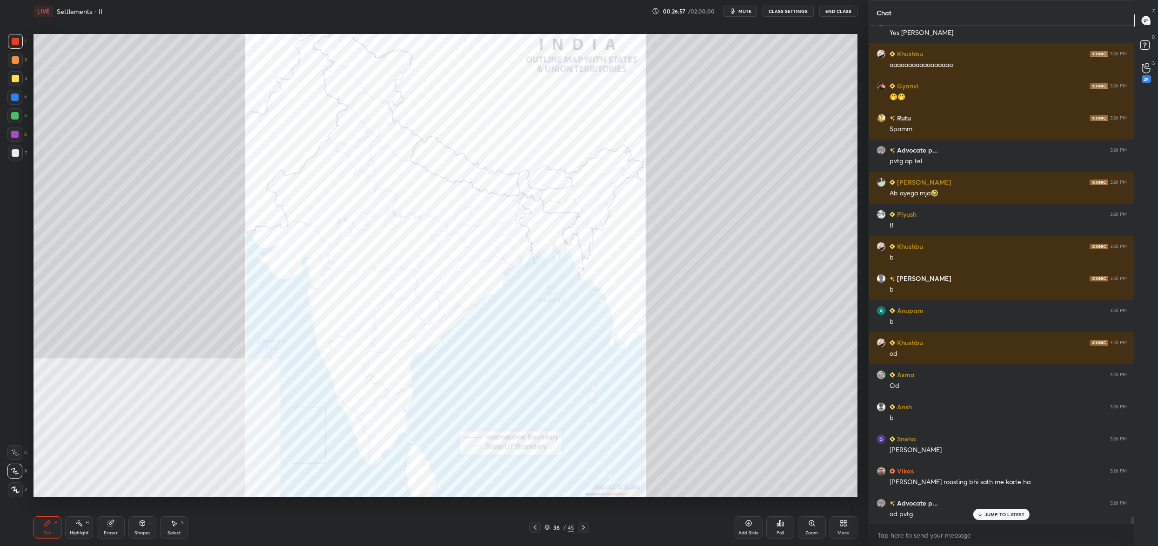
click at [784, 530] on div "Poll" at bounding box center [781, 528] width 28 height 22
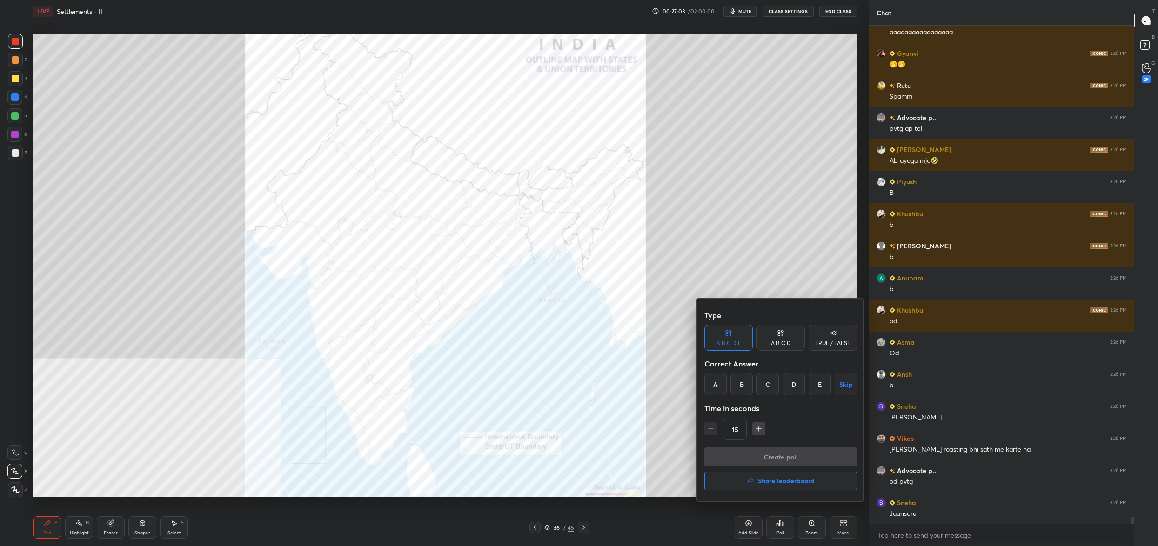
drag, startPoint x: 773, startPoint y: 383, endPoint x: 772, endPoint y: 405, distance: 22.4
click at [772, 383] on div "C" at bounding box center [768, 384] width 22 height 22
drag, startPoint x: 767, startPoint y: 453, endPoint x: 767, endPoint y: 457, distance: 4.7
click at [767, 454] on button "Create poll" at bounding box center [781, 457] width 153 height 19
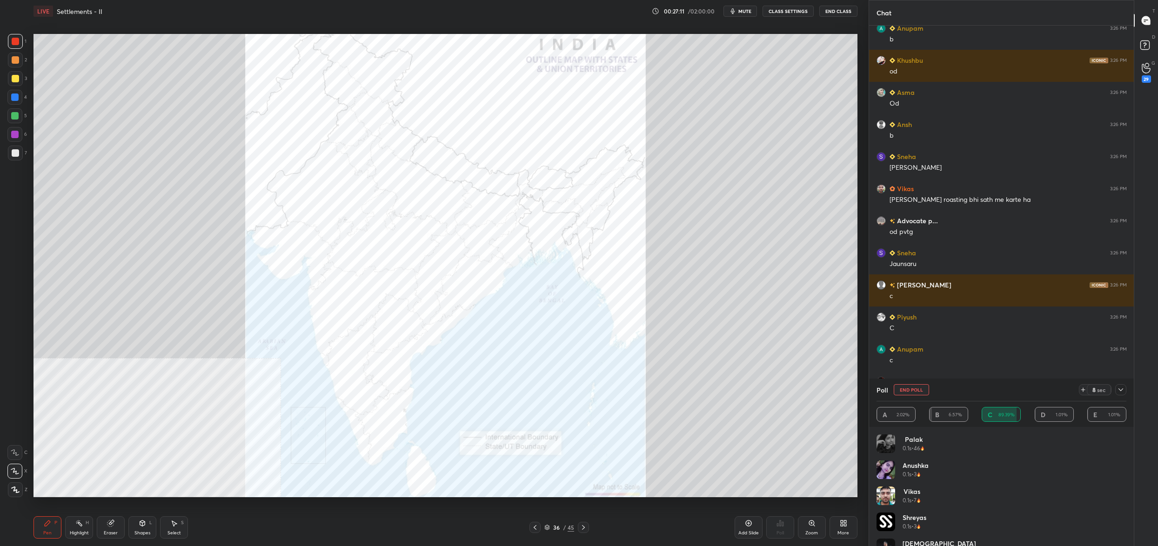
click at [905, 389] on button "End Poll" at bounding box center [911, 389] width 35 height 11
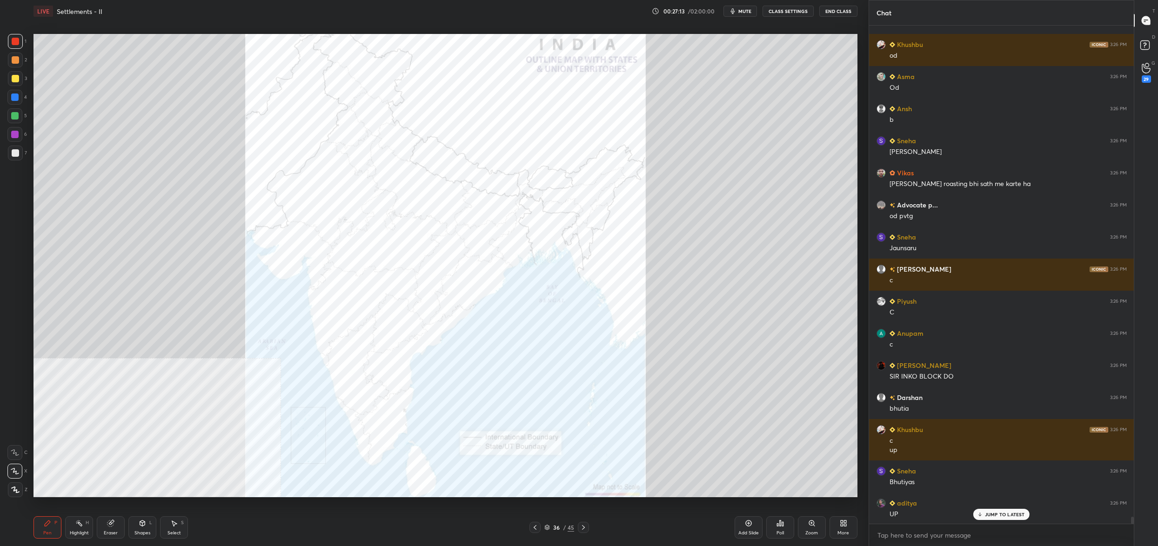
click at [784, 529] on div "Poll" at bounding box center [781, 528] width 28 height 22
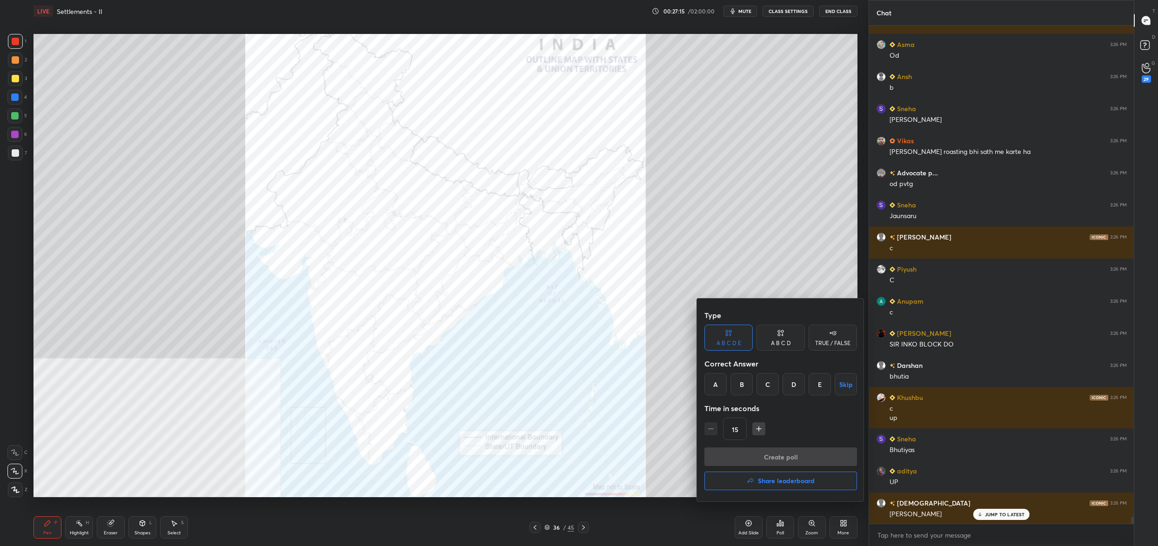
click at [795, 384] on div "D" at bounding box center [794, 384] width 22 height 22
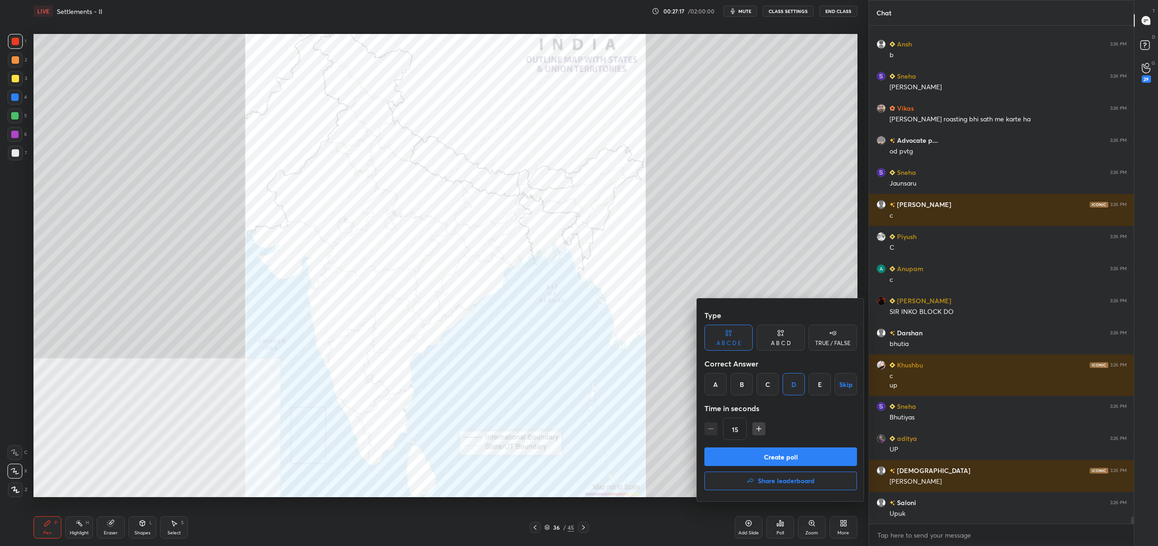
drag, startPoint x: 785, startPoint y: 456, endPoint x: 795, endPoint y: 430, distance: 28.4
click at [787, 452] on button "Create poll" at bounding box center [781, 457] width 153 height 19
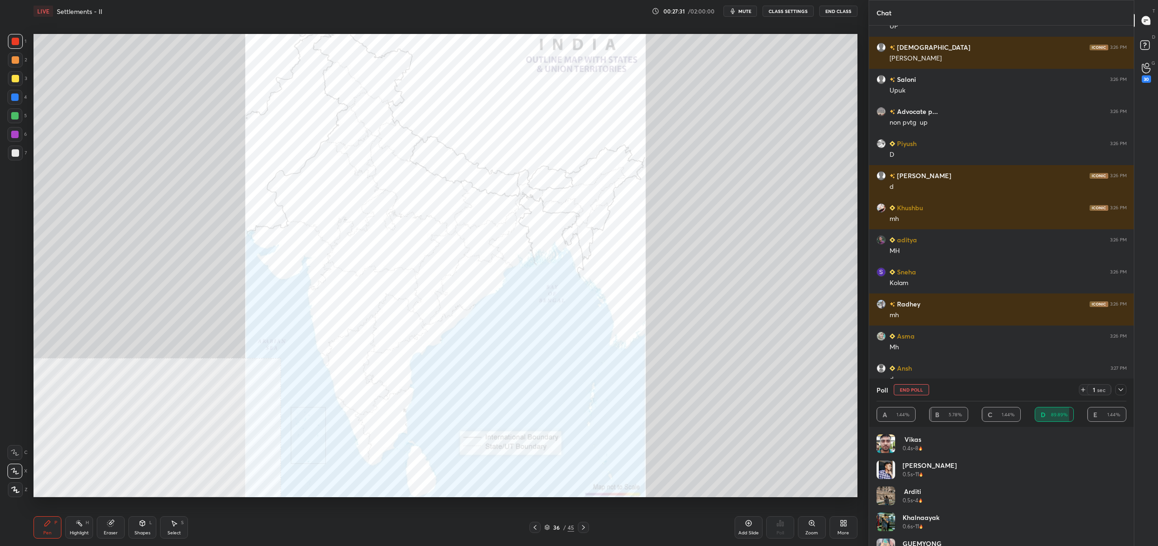
click at [911, 393] on button "End Poll" at bounding box center [911, 389] width 35 height 11
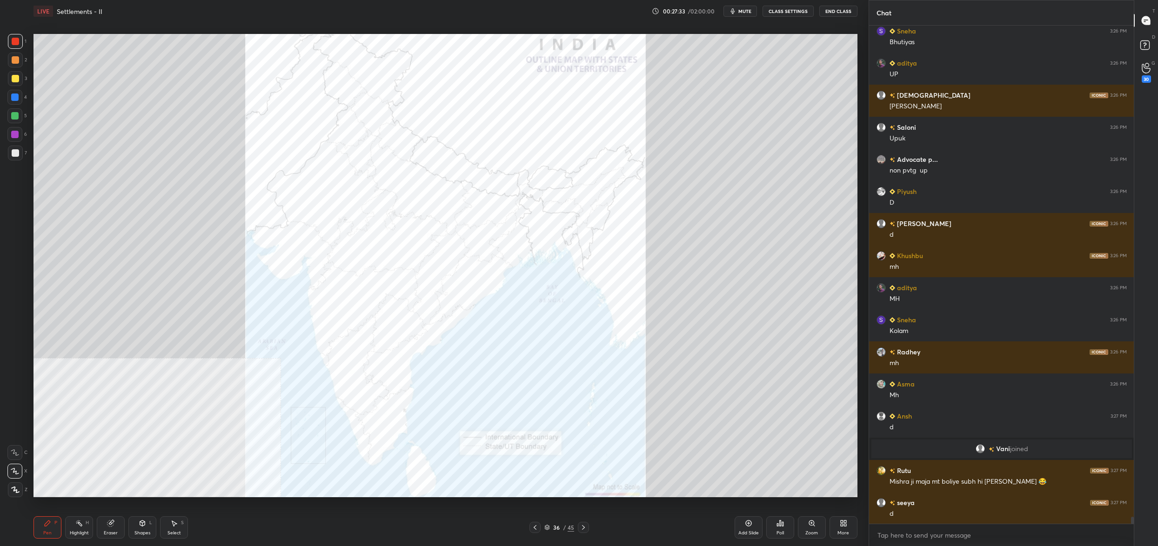
click at [789, 517] on div "Poll" at bounding box center [781, 528] width 28 height 22
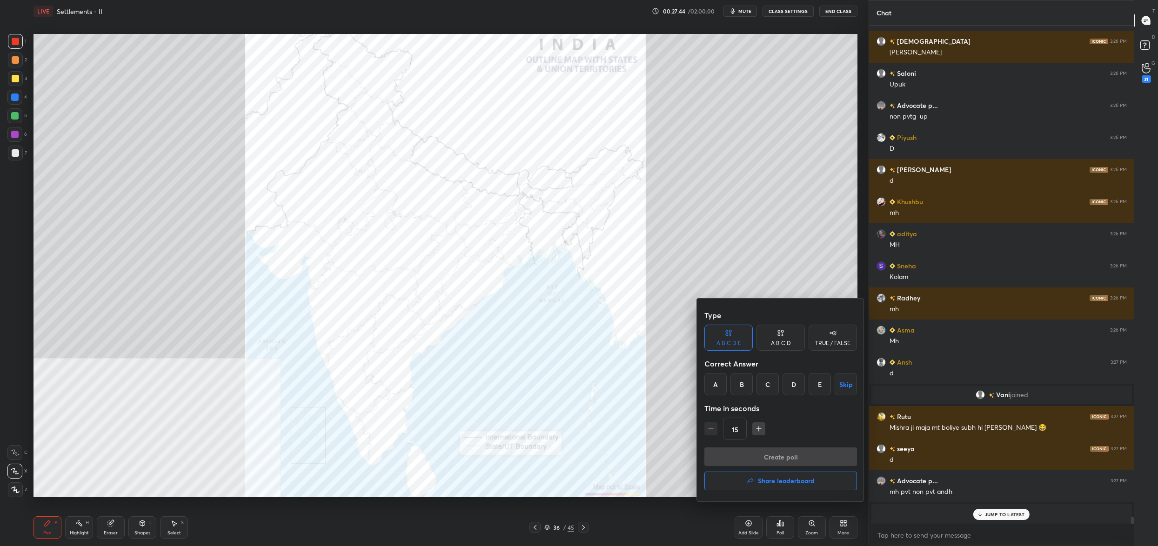
drag, startPoint x: 718, startPoint y: 383, endPoint x: 735, endPoint y: 417, distance: 38.1
click at [718, 383] on div "A" at bounding box center [716, 384] width 22 height 22
click at [758, 452] on button "Create poll" at bounding box center [781, 457] width 153 height 19
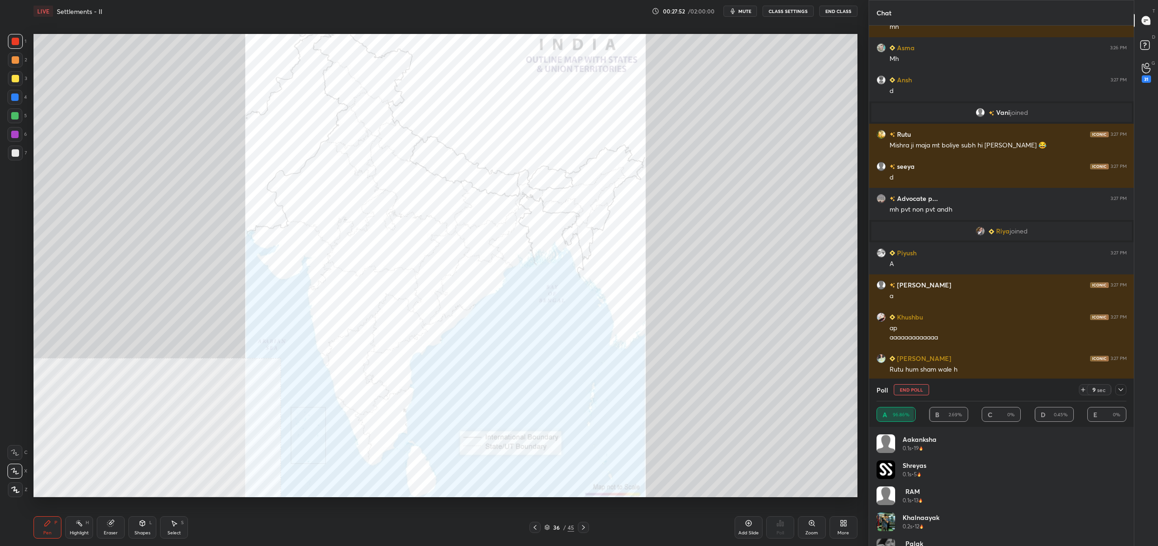
click at [901, 390] on button "End Poll" at bounding box center [911, 389] width 35 height 11
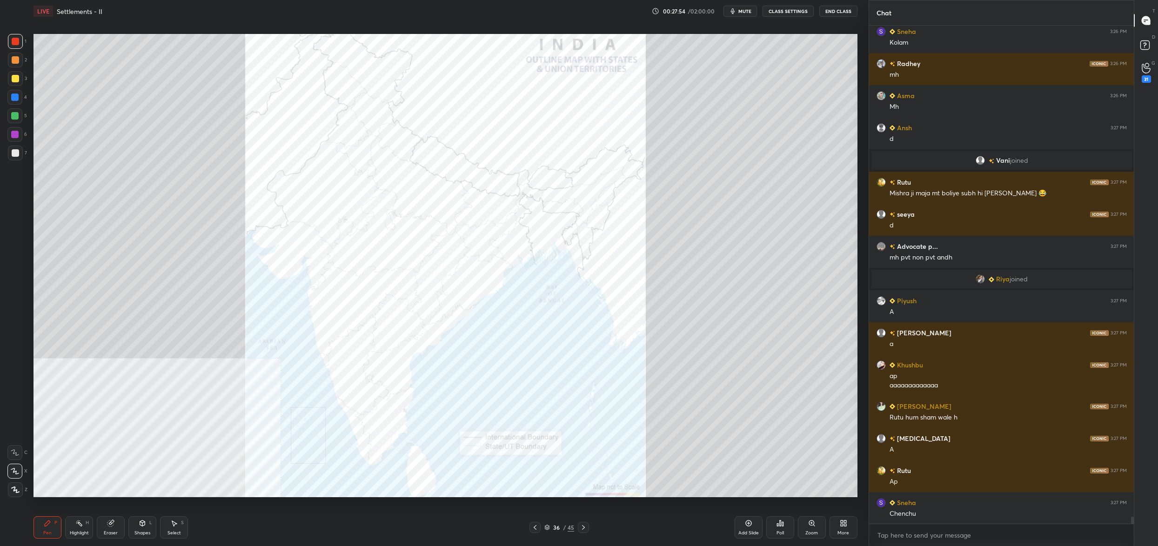
click at [554, 530] on div "36 / 45" at bounding box center [560, 528] width 30 height 8
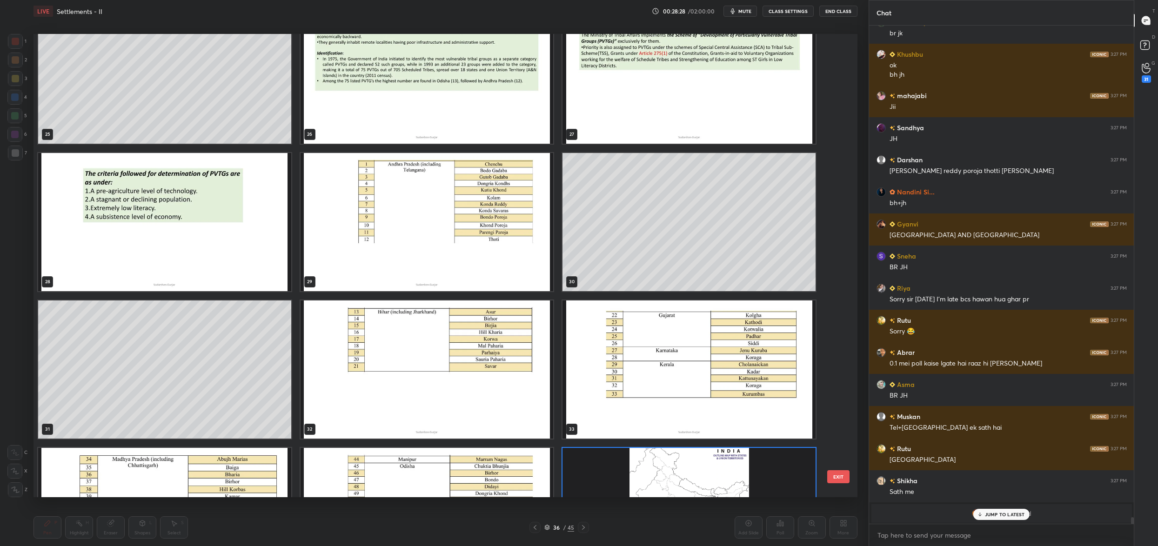
click at [426, 356] on img "grid" at bounding box center [427, 370] width 253 height 138
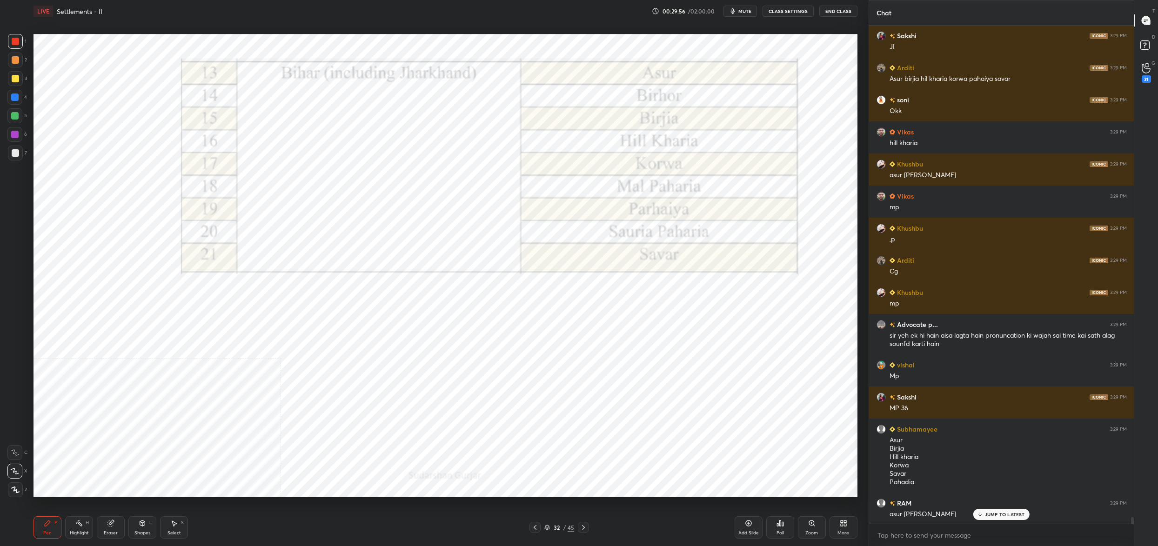
scroll to position [38983, 0]
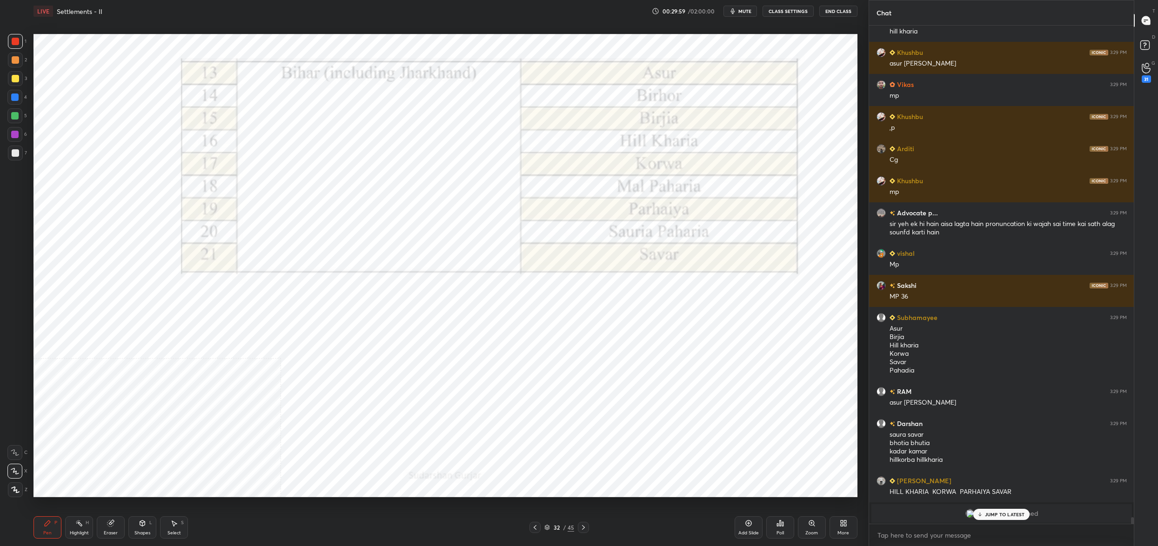
click at [554, 527] on div "32" at bounding box center [556, 528] width 9 height 6
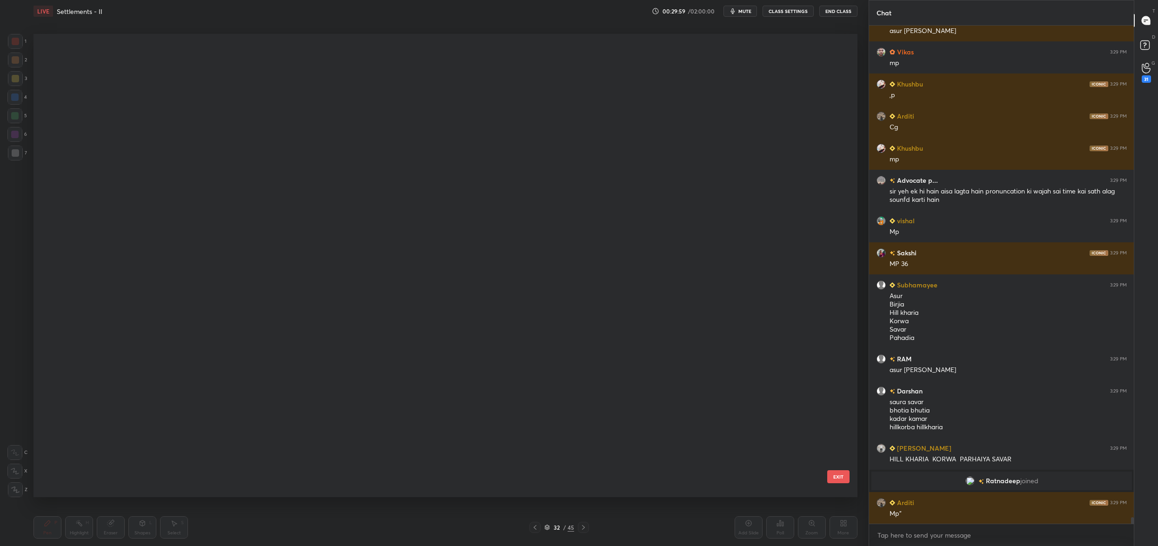
scroll to position [3, 5]
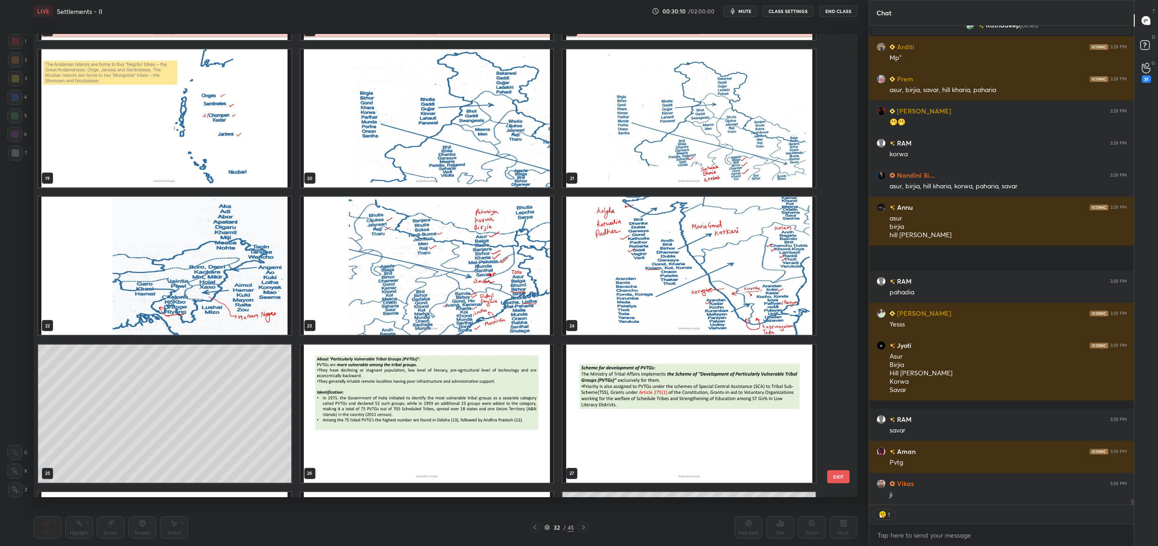
click at [513, 249] on img "grid" at bounding box center [427, 266] width 253 height 138
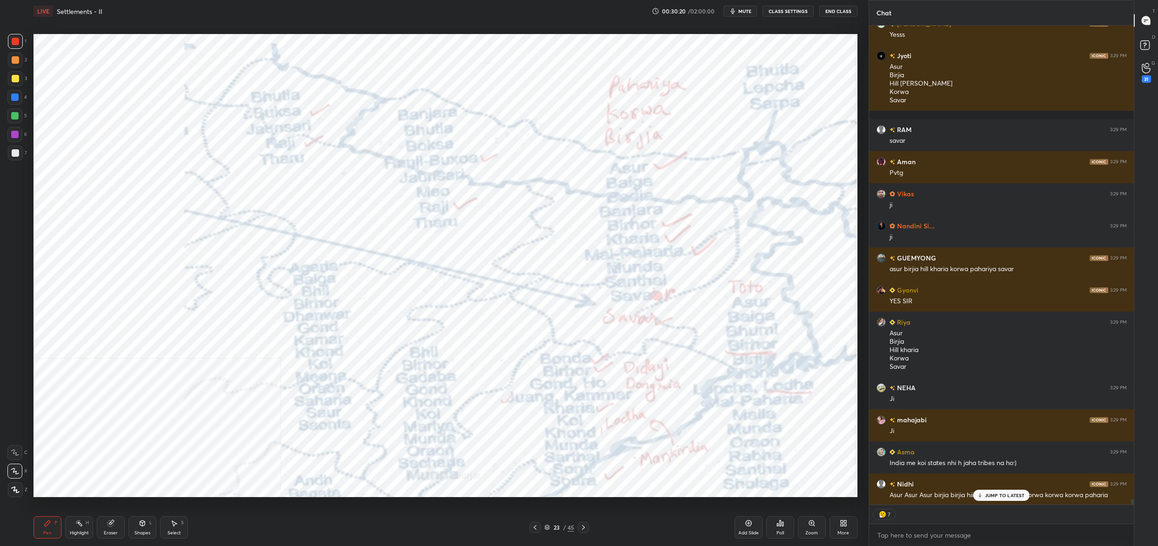
click at [553, 527] on div "23 / 45" at bounding box center [560, 528] width 30 height 8
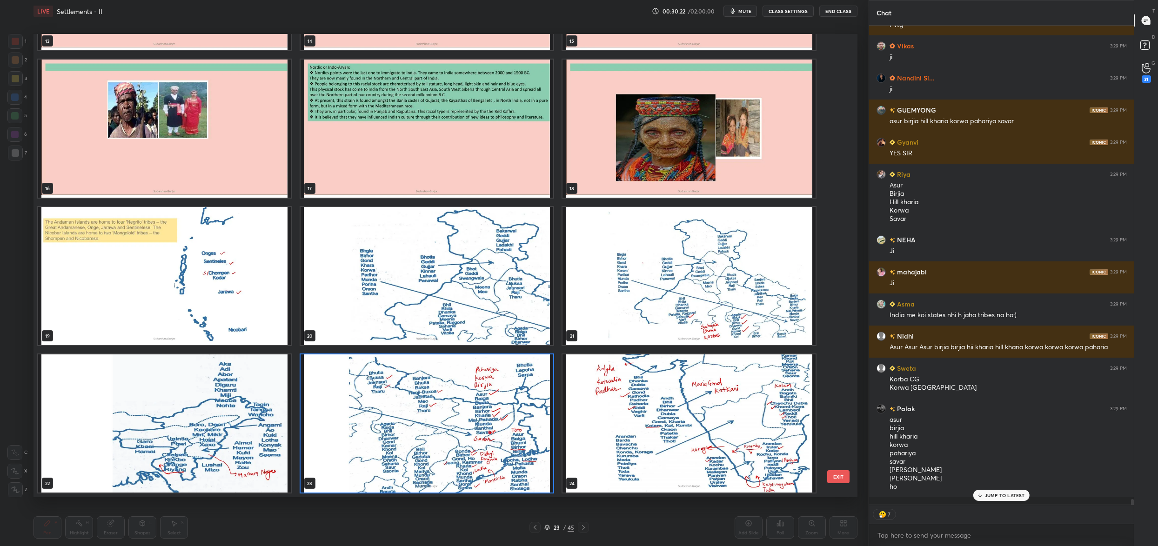
click at [385, 292] on img "grid" at bounding box center [427, 276] width 253 height 138
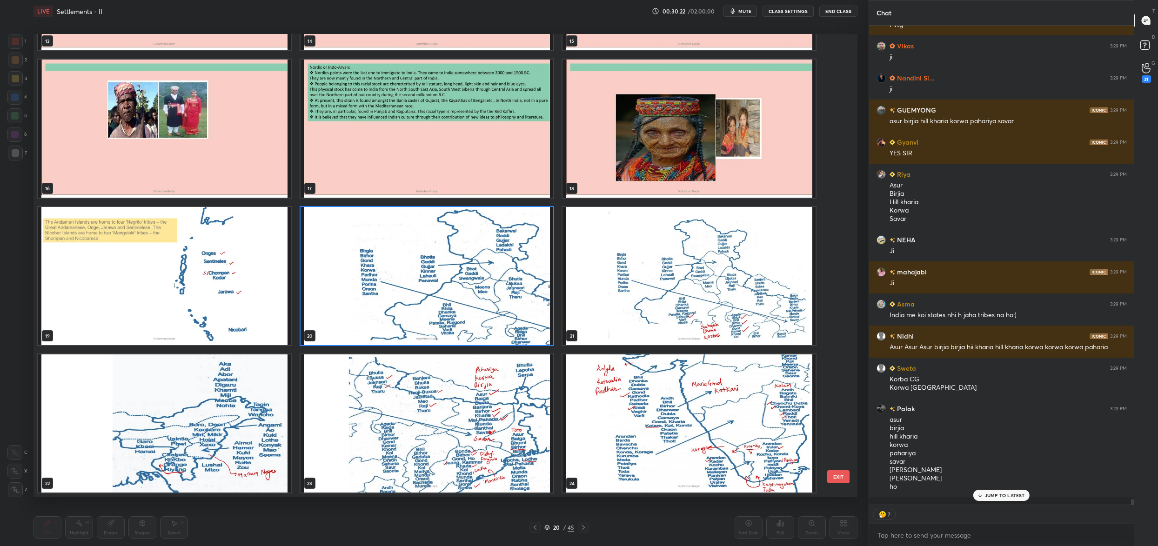
click at [385, 292] on img "grid" at bounding box center [427, 276] width 253 height 138
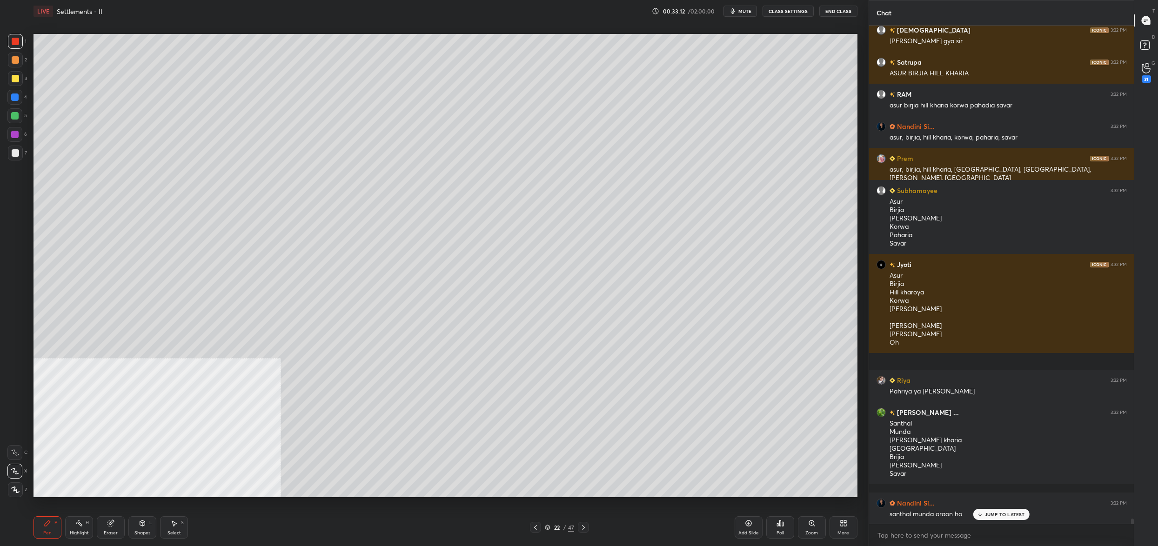
drag, startPoint x: 546, startPoint y: 522, endPoint x: 545, endPoint y: 530, distance: 7.6
click at [545, 526] on div "22 / 47" at bounding box center [559, 527] width 59 height 11
click at [545, 522] on div "Pen P Highlight H Eraser Shapes L Select S 22 / 47 Add Slide Poll Zoom More" at bounding box center [446, 527] width 824 height 37
click at [546, 525] on icon at bounding box center [548, 528] width 6 height 6
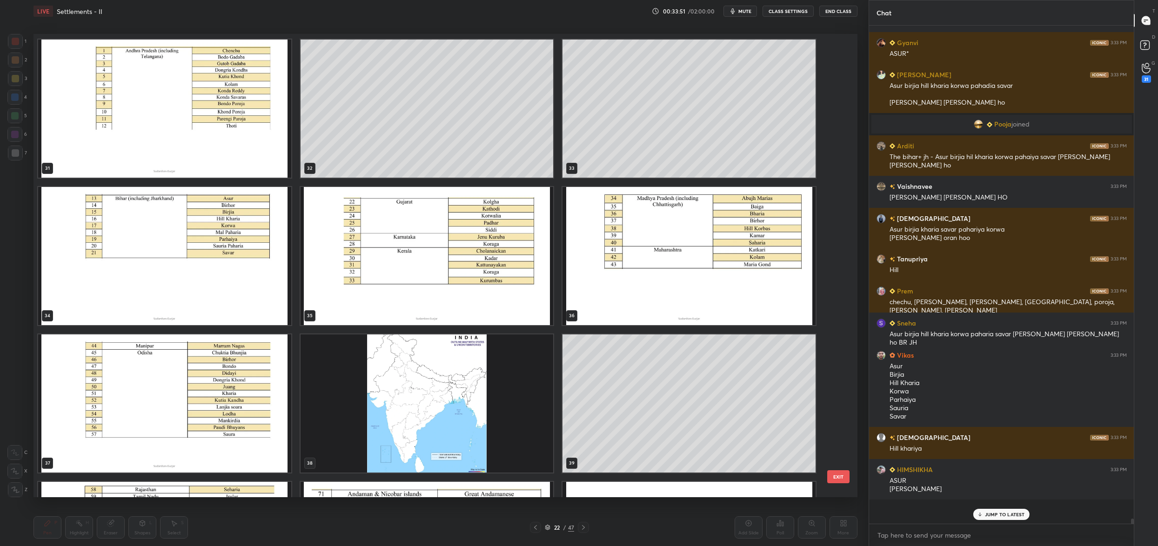
click at [175, 288] on img "grid" at bounding box center [164, 256] width 253 height 138
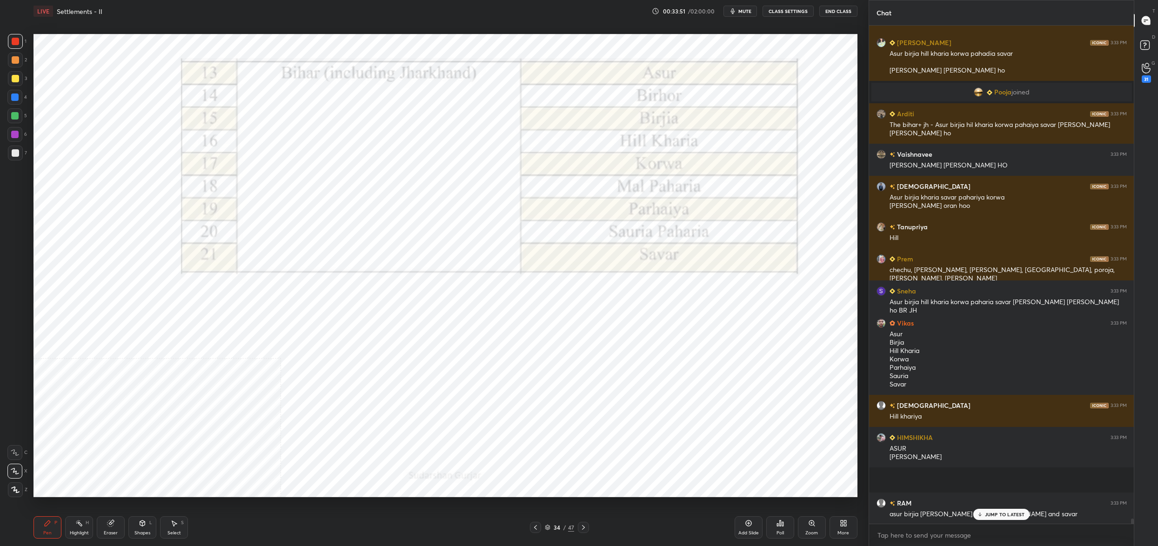
click at [175, 288] on img "grid" at bounding box center [164, 256] width 253 height 138
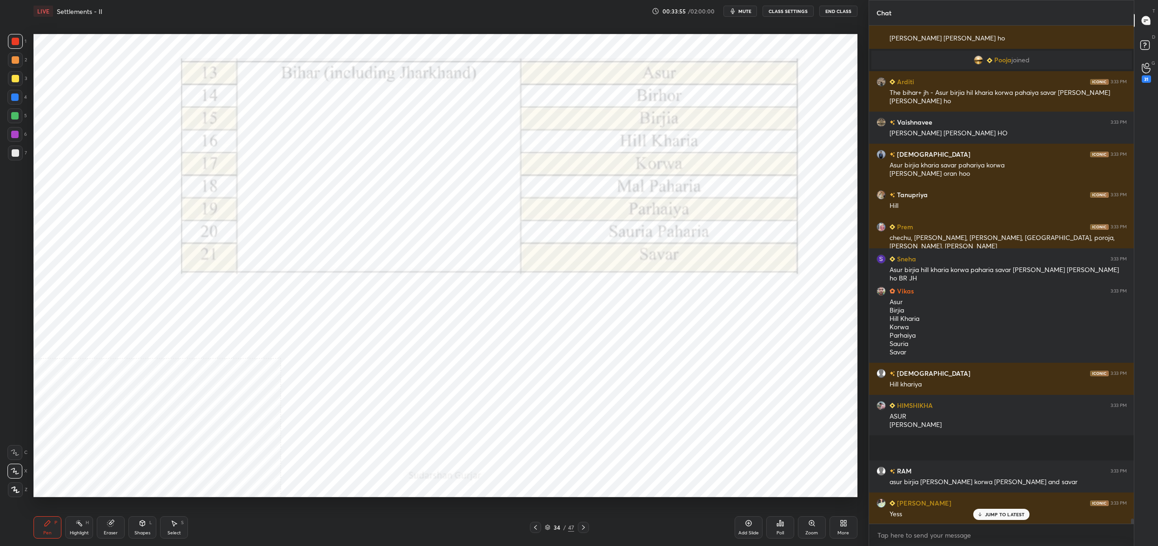
click at [548, 528] on icon at bounding box center [548, 528] width 6 height 6
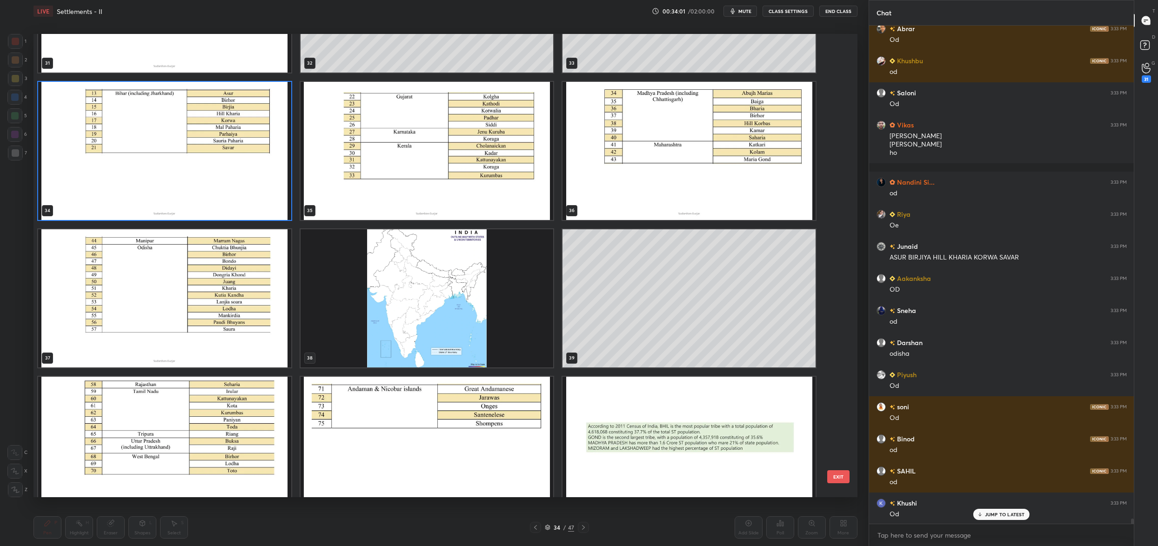
click at [503, 311] on img "grid" at bounding box center [427, 298] width 253 height 138
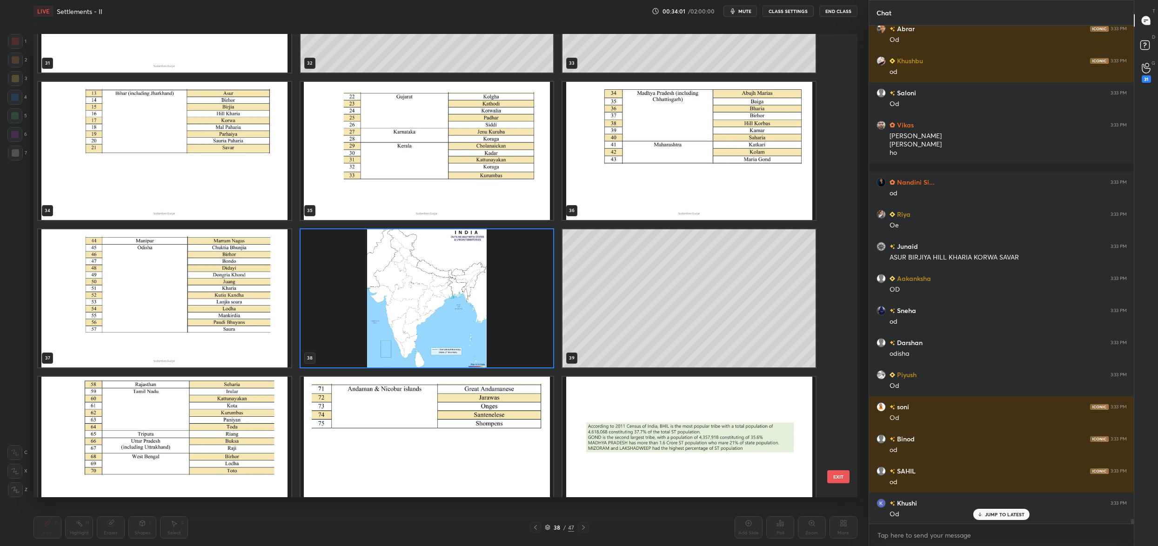
click at [503, 311] on img "grid" at bounding box center [427, 298] width 253 height 138
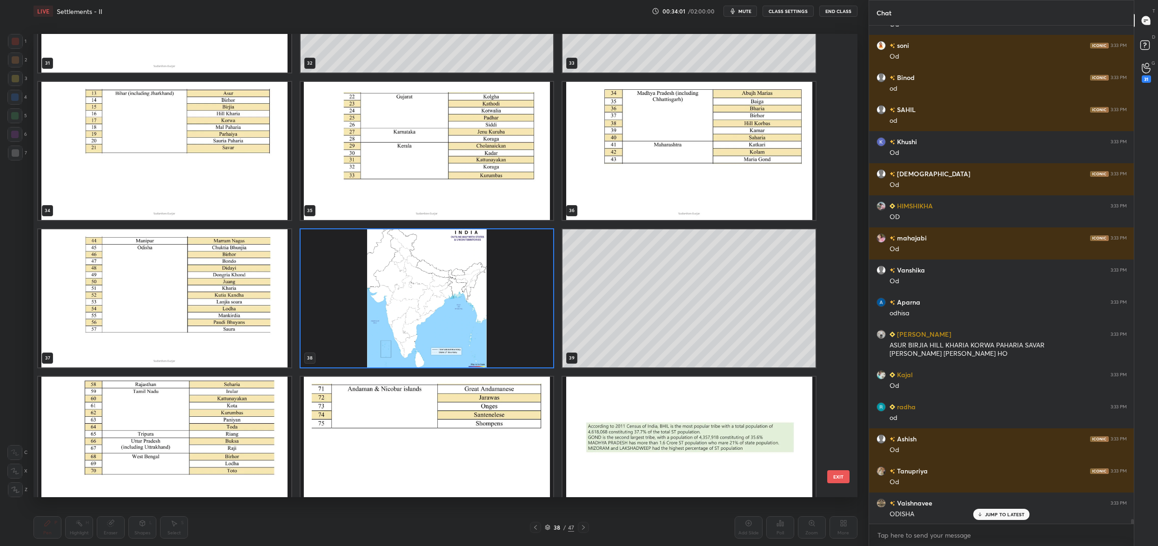
click at [503, 311] on img "grid" at bounding box center [427, 298] width 253 height 138
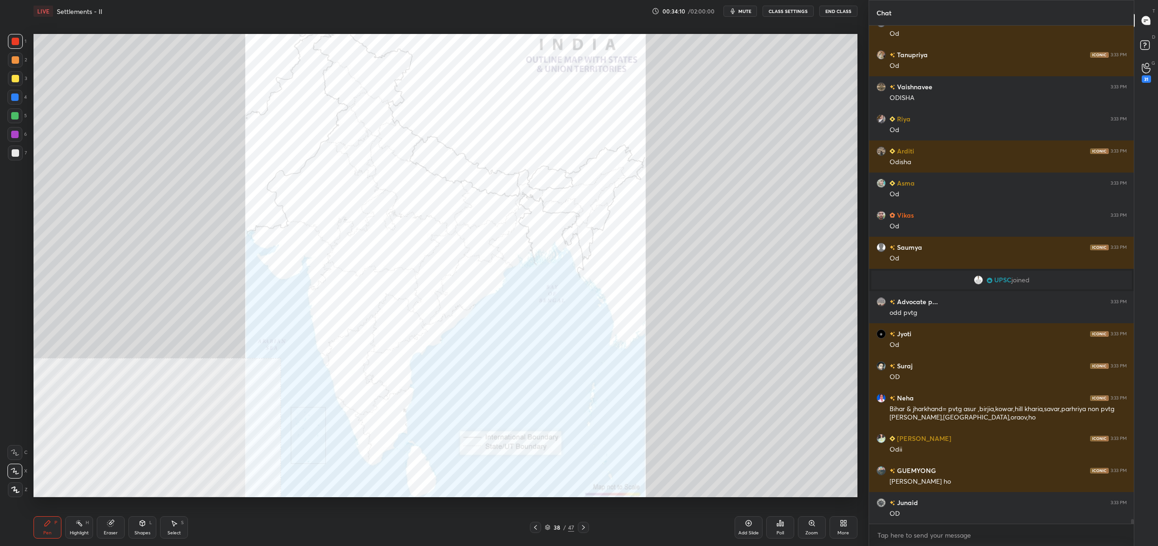
click at [777, 522] on icon at bounding box center [780, 523] width 7 height 7
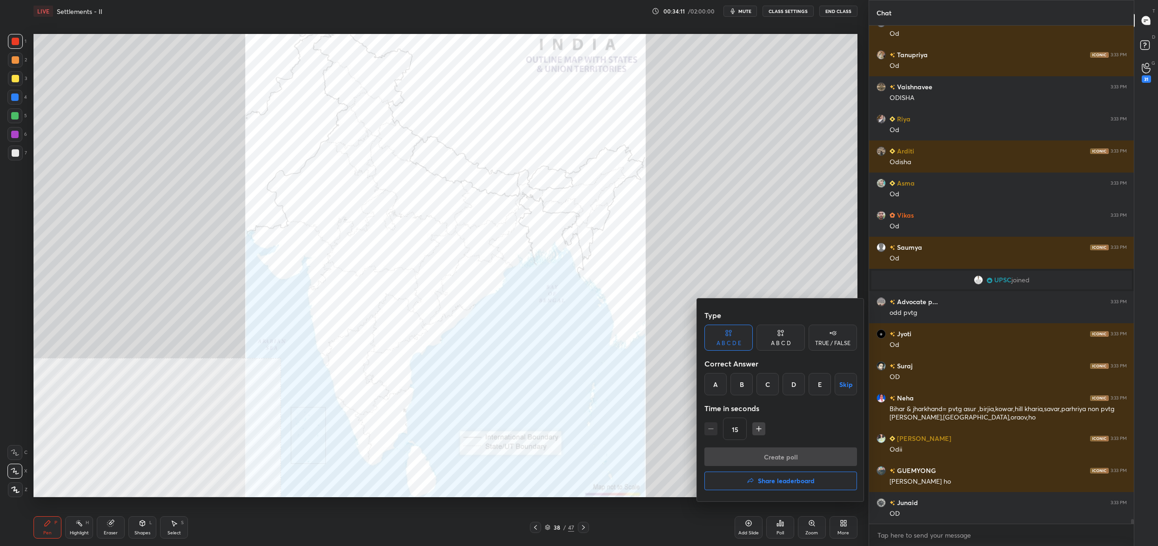
drag, startPoint x: 744, startPoint y: 380, endPoint x: 751, endPoint y: 408, distance: 29.1
click at [745, 382] on div "B" at bounding box center [742, 384] width 22 height 22
click at [756, 457] on button "Create poll" at bounding box center [781, 457] width 153 height 19
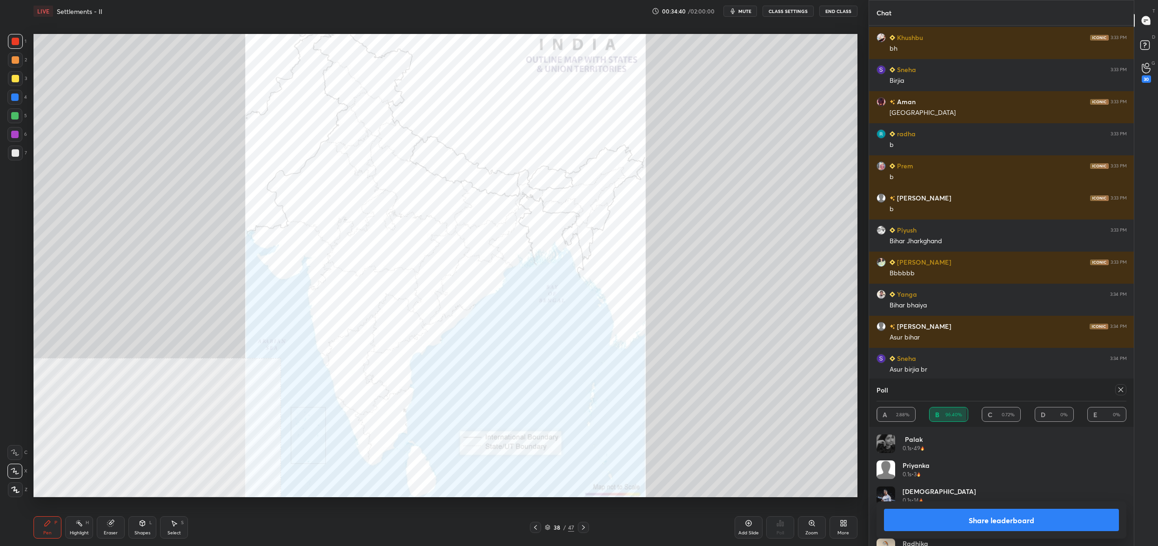
click at [1123, 392] on icon at bounding box center [1120, 389] width 7 height 7
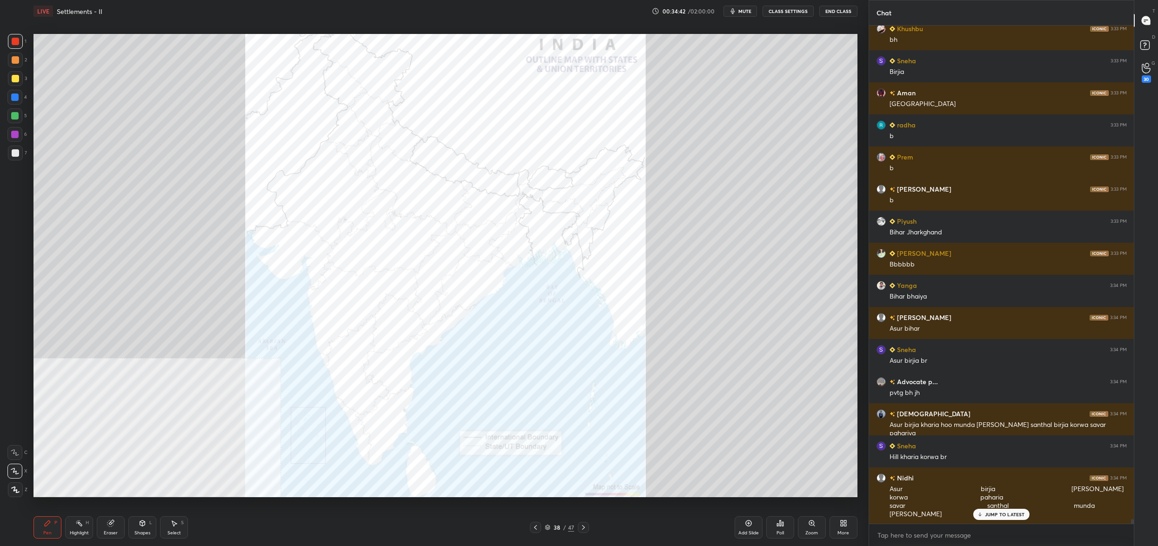
click at [776, 525] on div "Poll" at bounding box center [781, 528] width 28 height 22
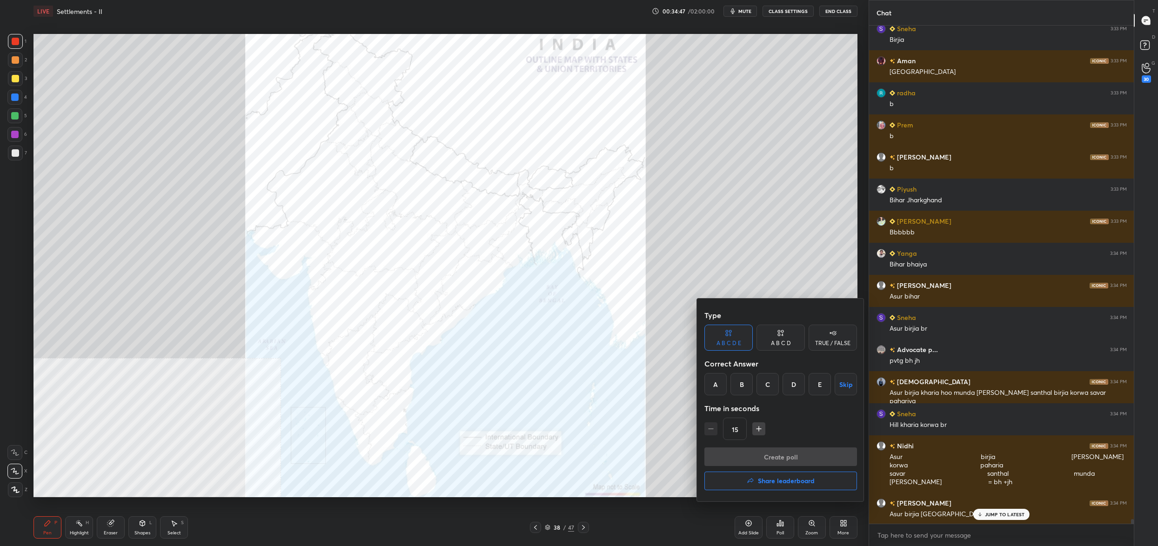
click at [742, 387] on div "B" at bounding box center [742, 384] width 22 height 22
drag, startPoint x: 746, startPoint y: 454, endPoint x: 746, endPoint y: 449, distance: 5.1
click at [746, 451] on button "Create poll" at bounding box center [781, 457] width 153 height 19
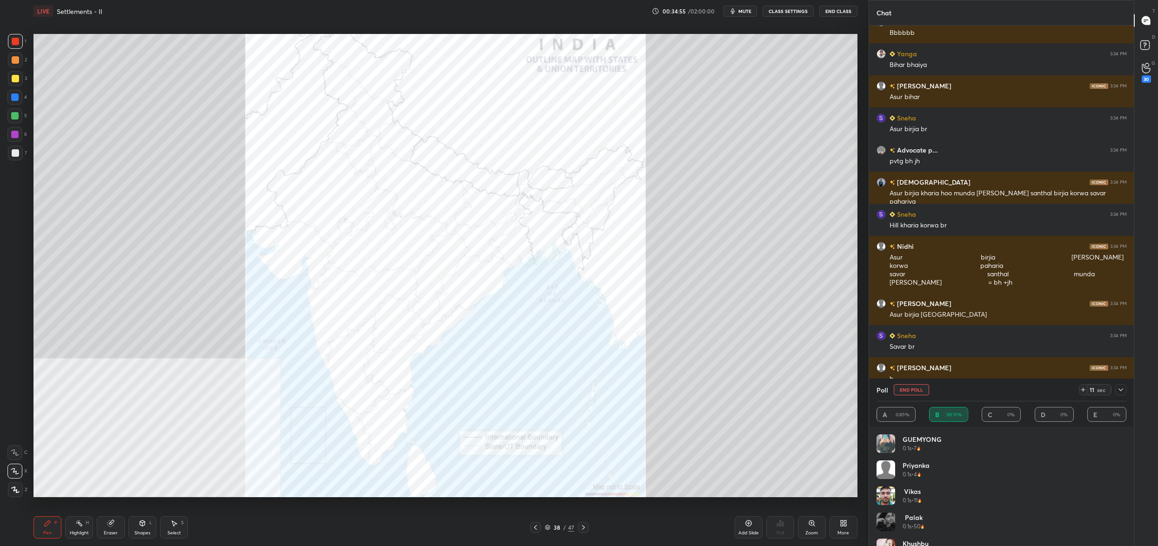
click at [909, 389] on button "End Poll" at bounding box center [911, 389] width 35 height 11
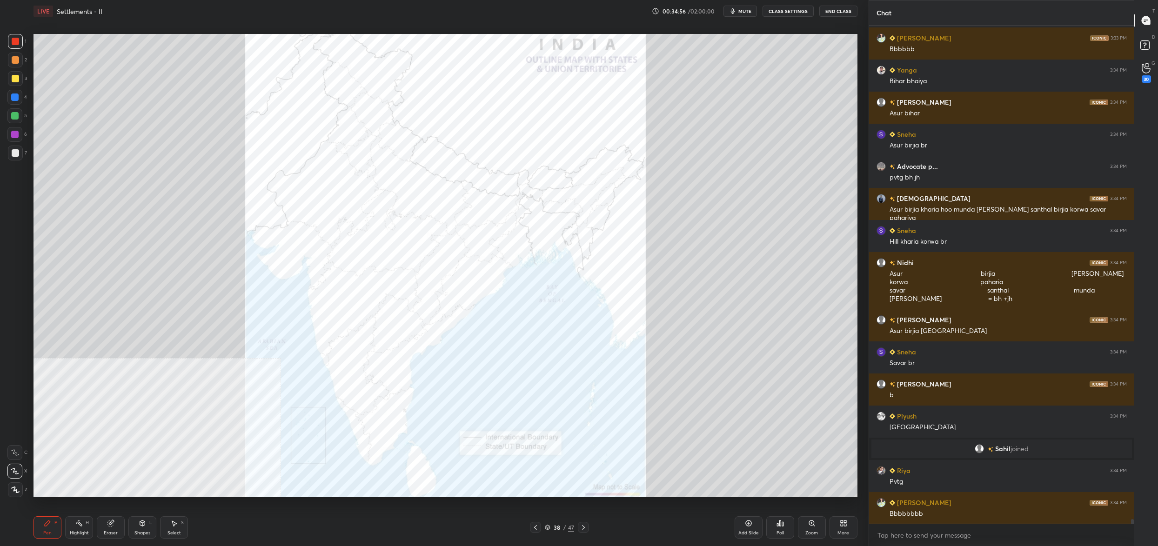
click at [780, 532] on div "Poll" at bounding box center [781, 528] width 28 height 22
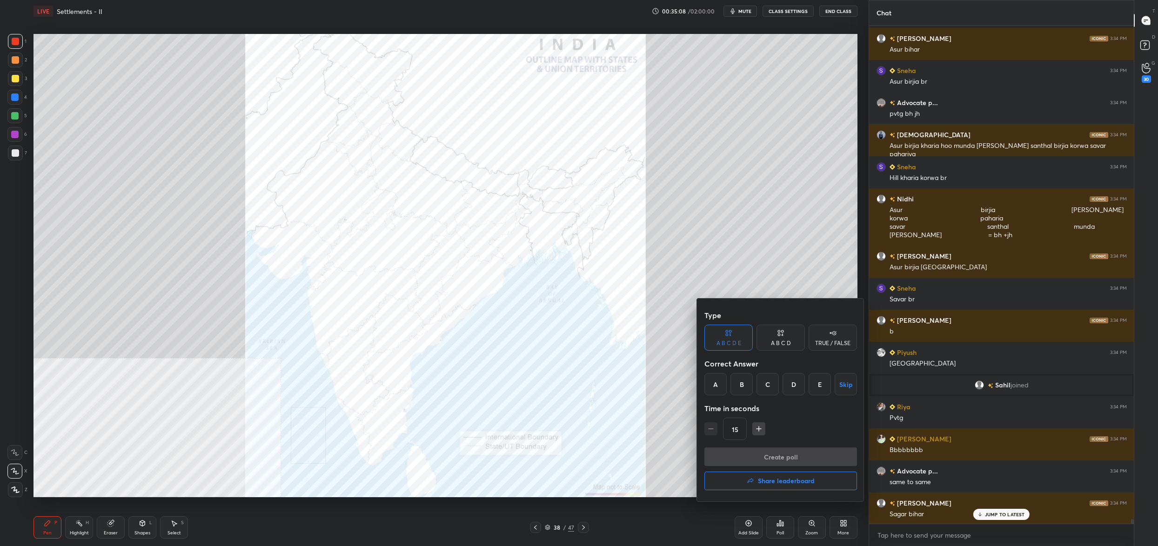
drag, startPoint x: 740, startPoint y: 386, endPoint x: 740, endPoint y: 403, distance: 17.2
click at [740, 386] on div "B" at bounding box center [742, 384] width 22 height 22
click at [743, 457] on button "Create poll" at bounding box center [781, 457] width 153 height 19
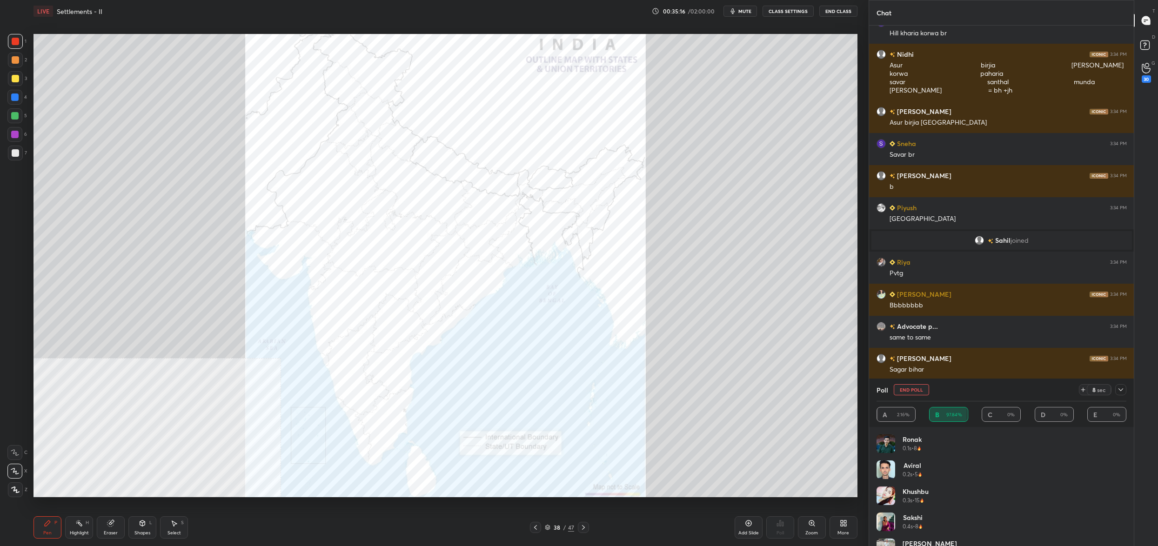
click at [912, 390] on button "End Poll" at bounding box center [911, 389] width 35 height 11
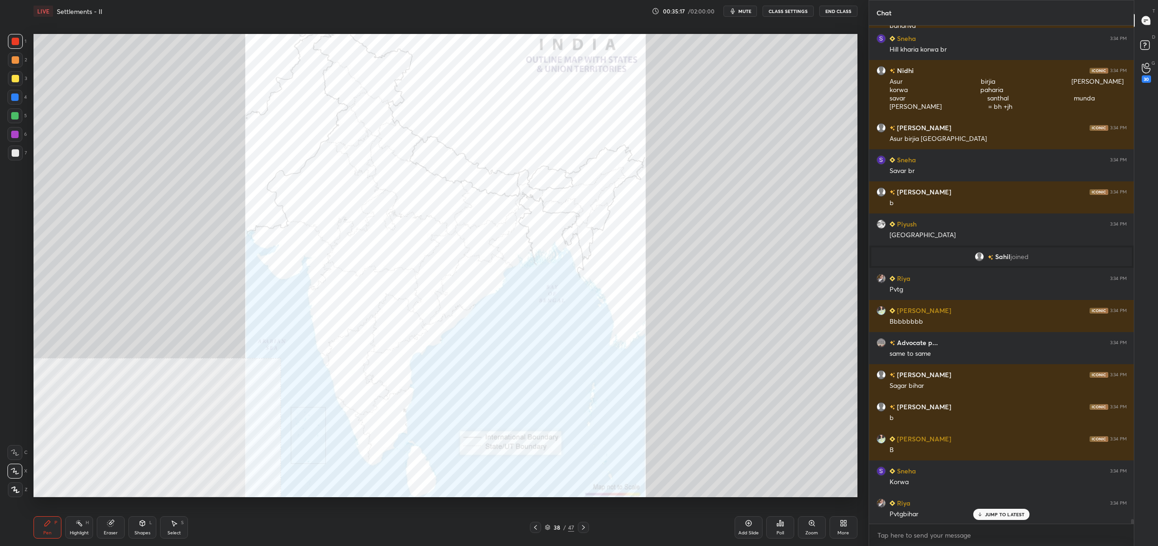
click at [778, 529] on div "Poll" at bounding box center [781, 528] width 28 height 22
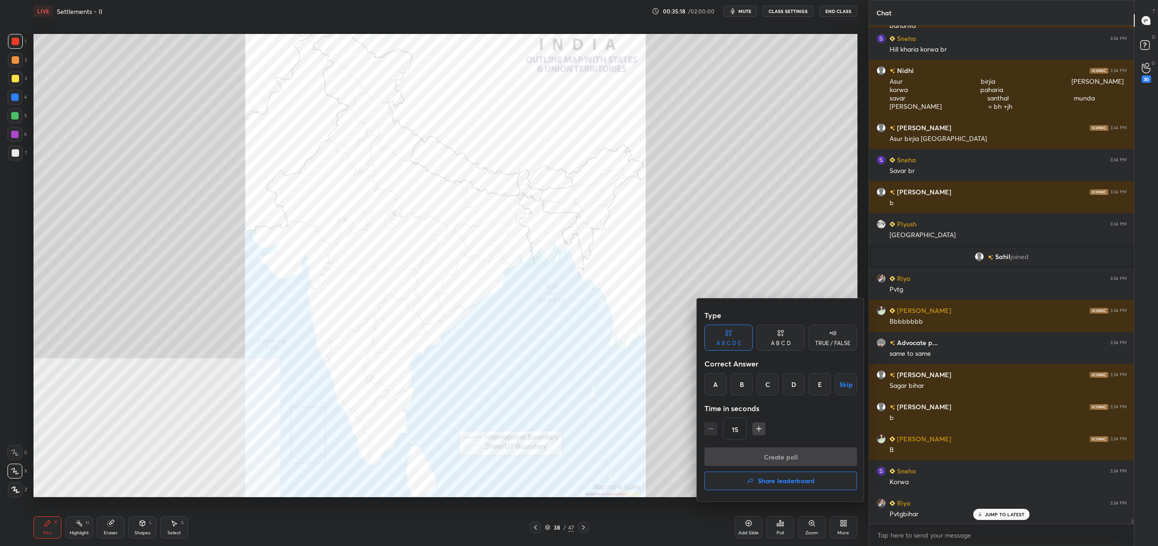
drag, startPoint x: 719, startPoint y: 383, endPoint x: 719, endPoint y: 390, distance: 7.0
click at [719, 383] on div "A" at bounding box center [716, 384] width 22 height 22
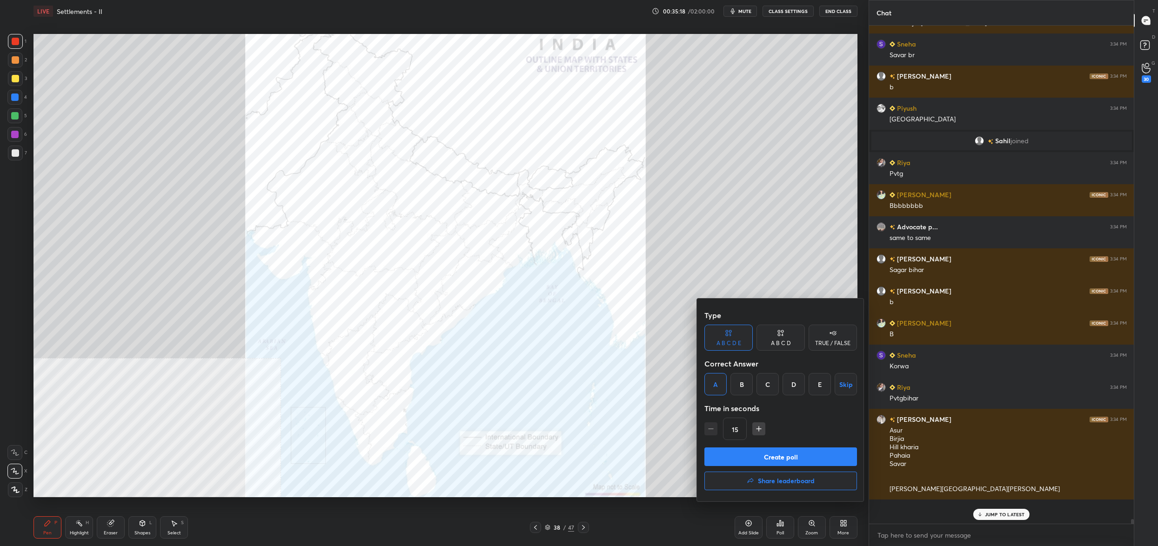
click at [747, 457] on button "Create poll" at bounding box center [781, 457] width 153 height 19
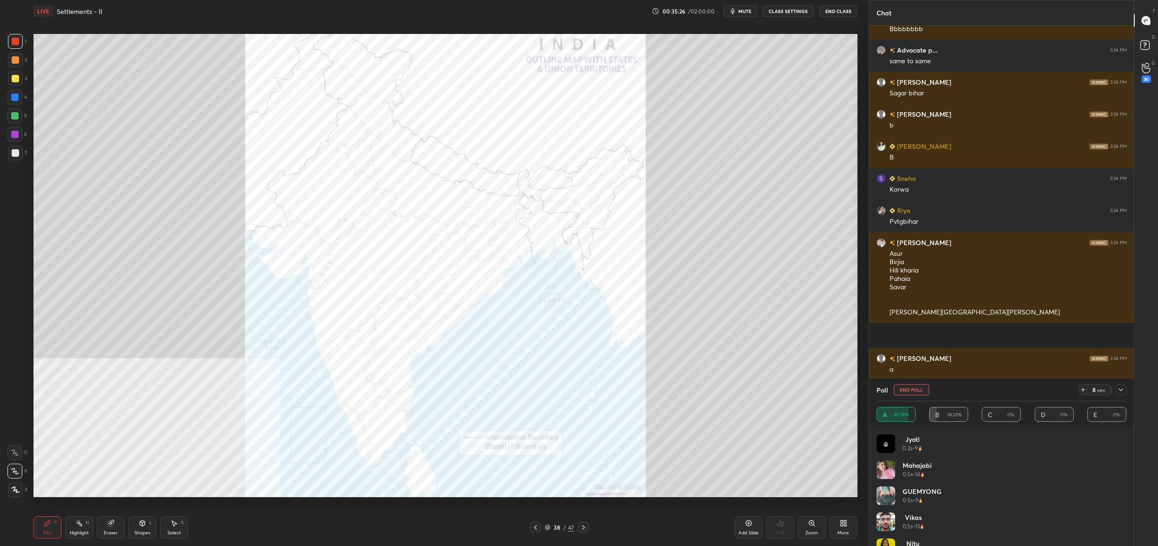
click at [911, 390] on button "End Poll" at bounding box center [911, 389] width 35 height 11
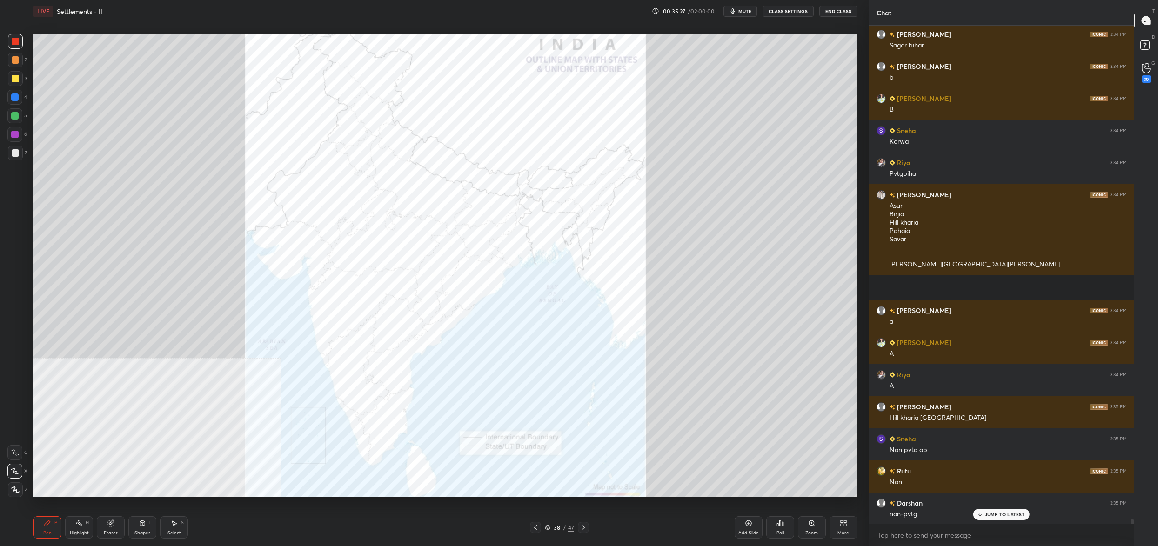
click at [777, 526] on icon at bounding box center [777, 525] width 1 height 2
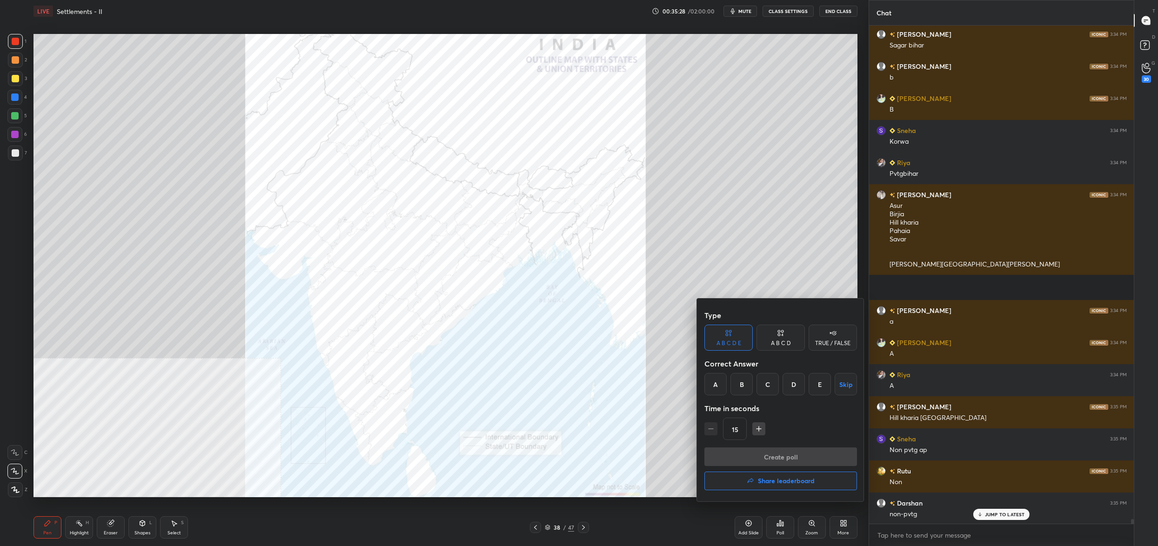
click at [723, 380] on div "A" at bounding box center [716, 384] width 22 height 22
click at [741, 455] on button "Create poll" at bounding box center [781, 457] width 153 height 19
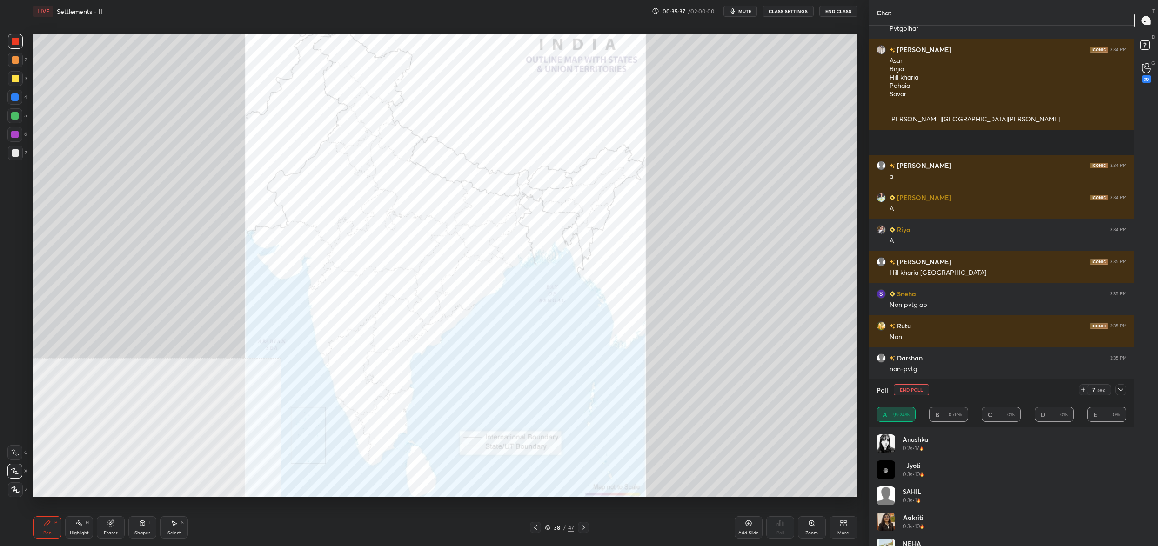
drag, startPoint x: 907, startPoint y: 390, endPoint x: 901, endPoint y: 395, distance: 6.9
click at [906, 390] on button "End Poll" at bounding box center [911, 389] width 35 height 11
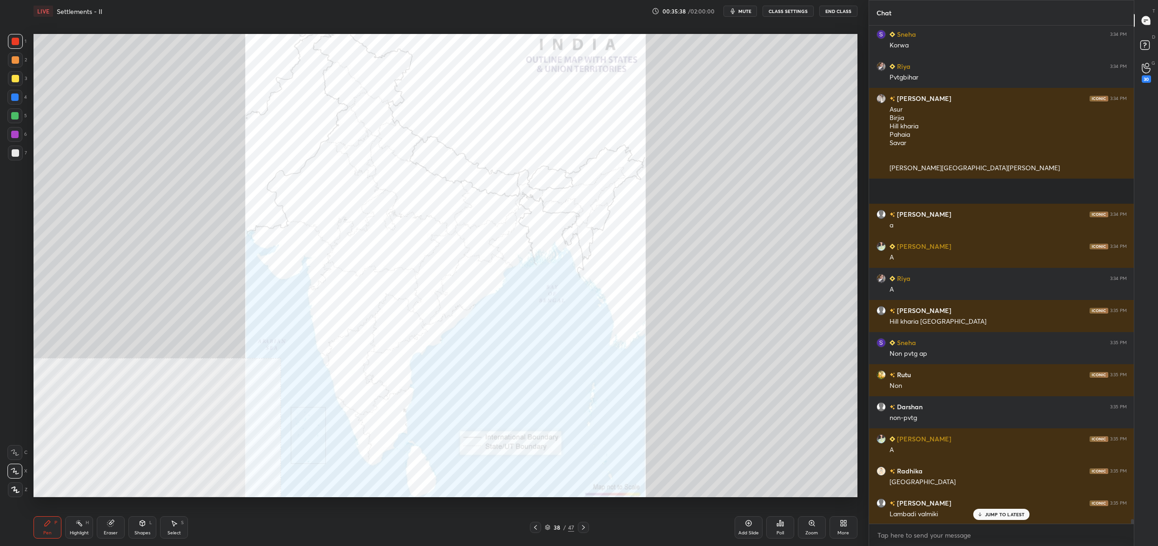
click at [782, 520] on icon at bounding box center [780, 523] width 7 height 7
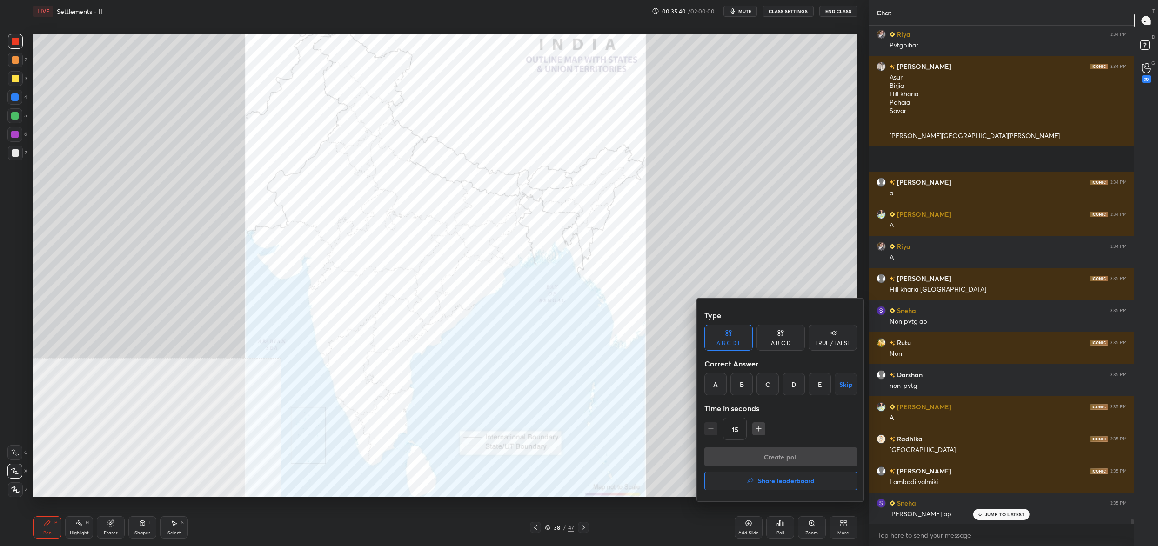
click at [719, 385] on div "A" at bounding box center [716, 384] width 22 height 22
drag, startPoint x: 743, startPoint y: 459, endPoint x: 742, endPoint y: 453, distance: 6.1
click at [743, 458] on button "Create poll" at bounding box center [781, 457] width 153 height 19
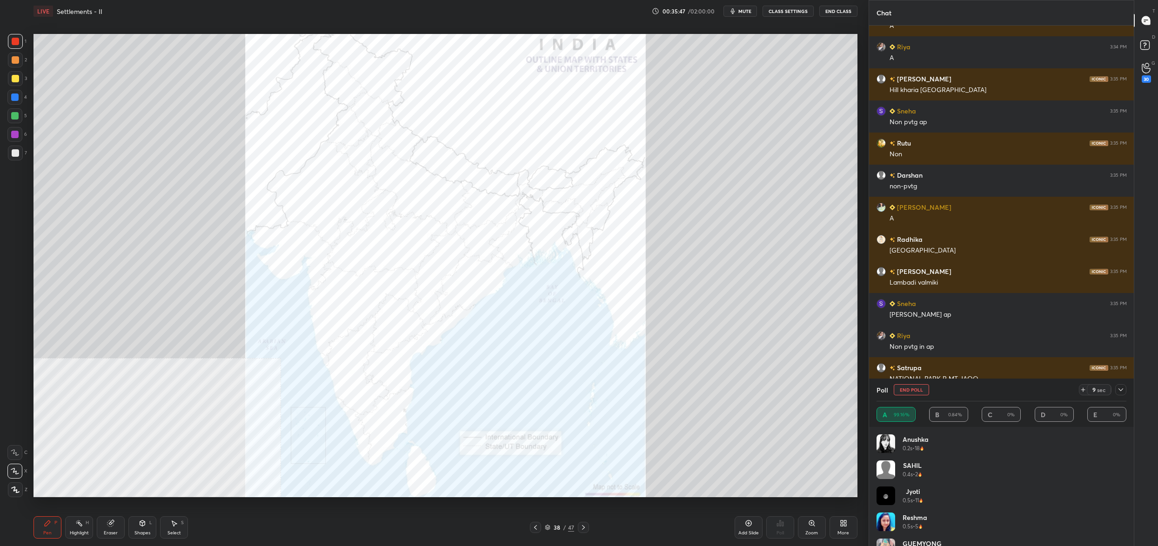
drag, startPoint x: 906, startPoint y: 388, endPoint x: 906, endPoint y: 393, distance: 5.1
click at [906, 385] on button "End Poll" at bounding box center [911, 389] width 35 height 11
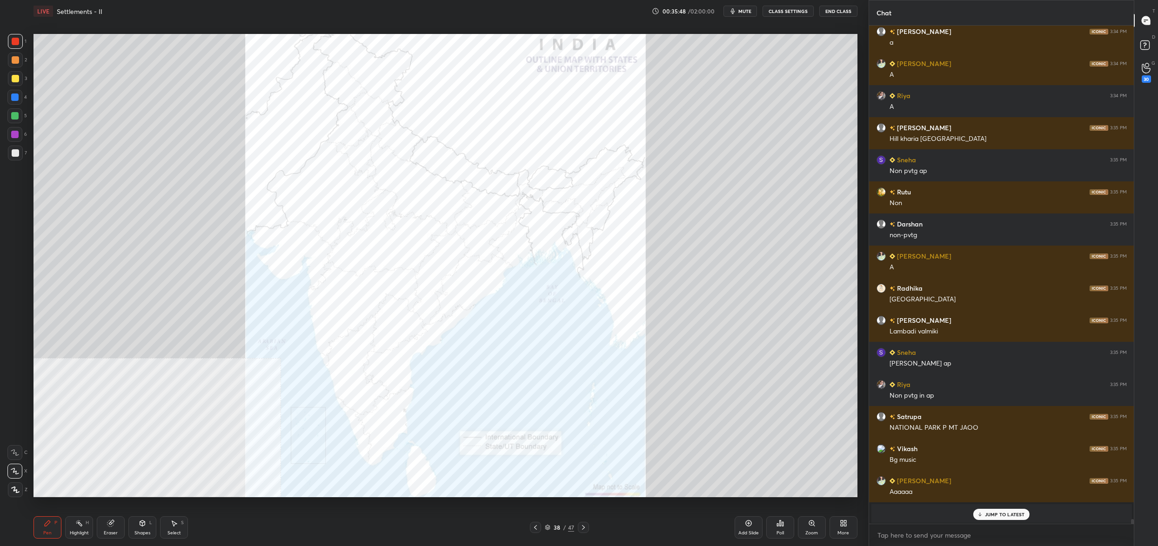
click at [775, 528] on div "Poll" at bounding box center [781, 528] width 28 height 22
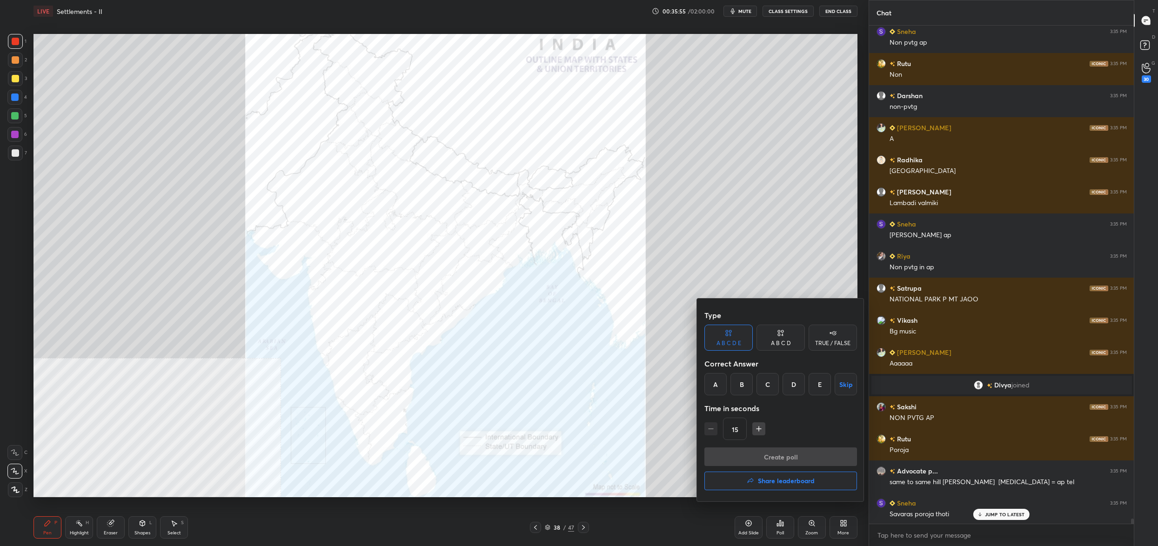
click at [699, 275] on div at bounding box center [579, 273] width 1158 height 546
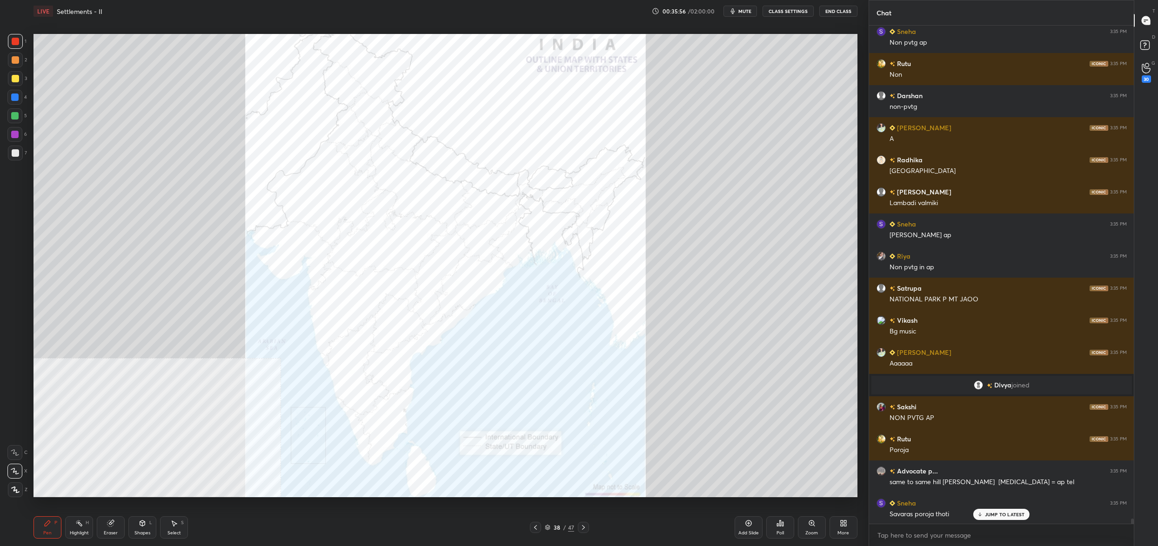
click at [778, 529] on div "Poll" at bounding box center [781, 528] width 28 height 22
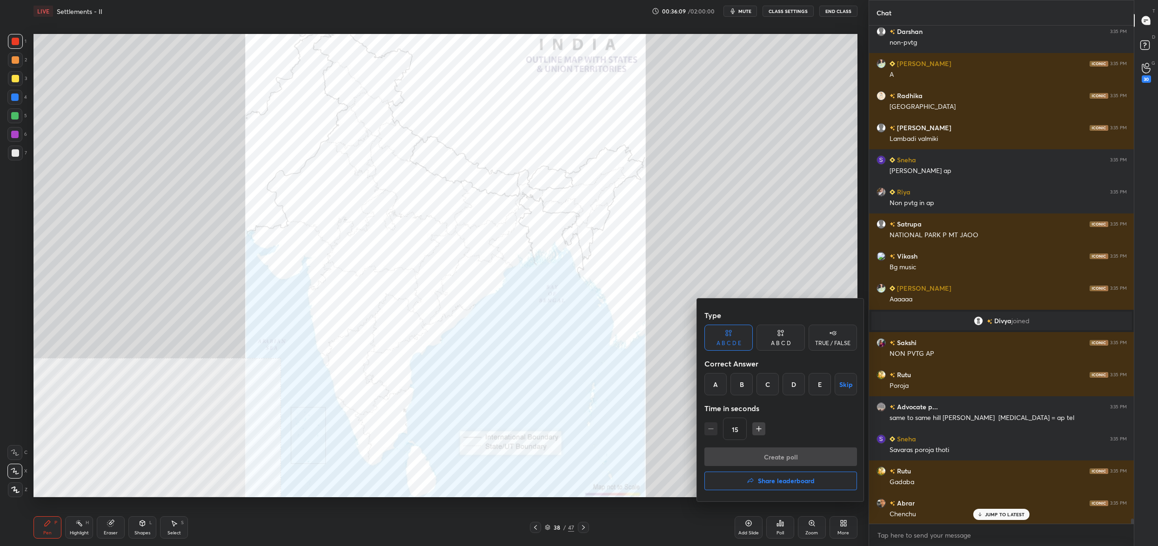
click at [712, 393] on div "A" at bounding box center [716, 384] width 22 height 22
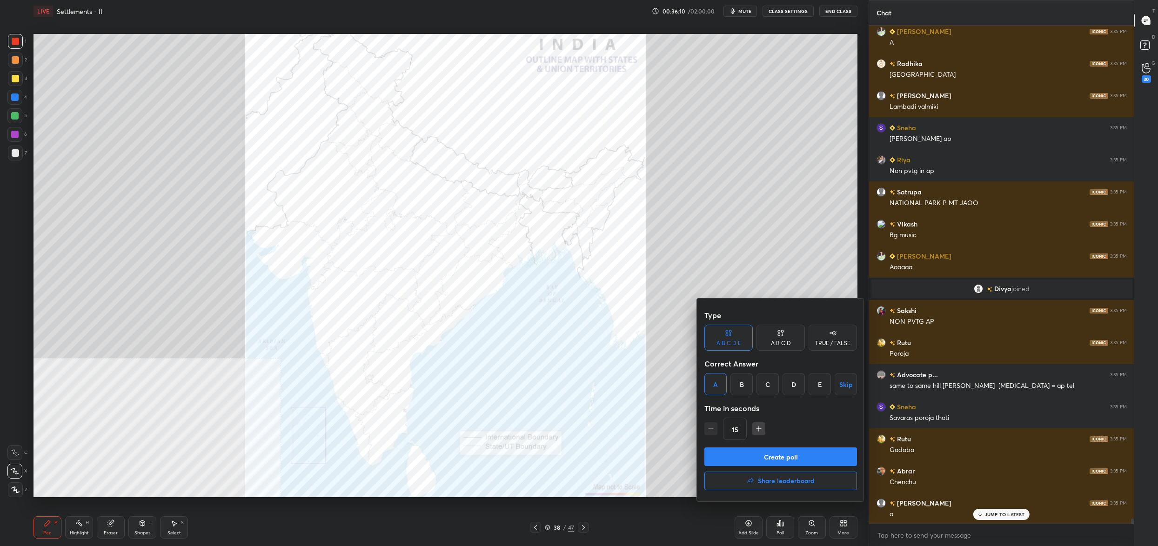
click at [728, 452] on button "Create poll" at bounding box center [781, 457] width 153 height 19
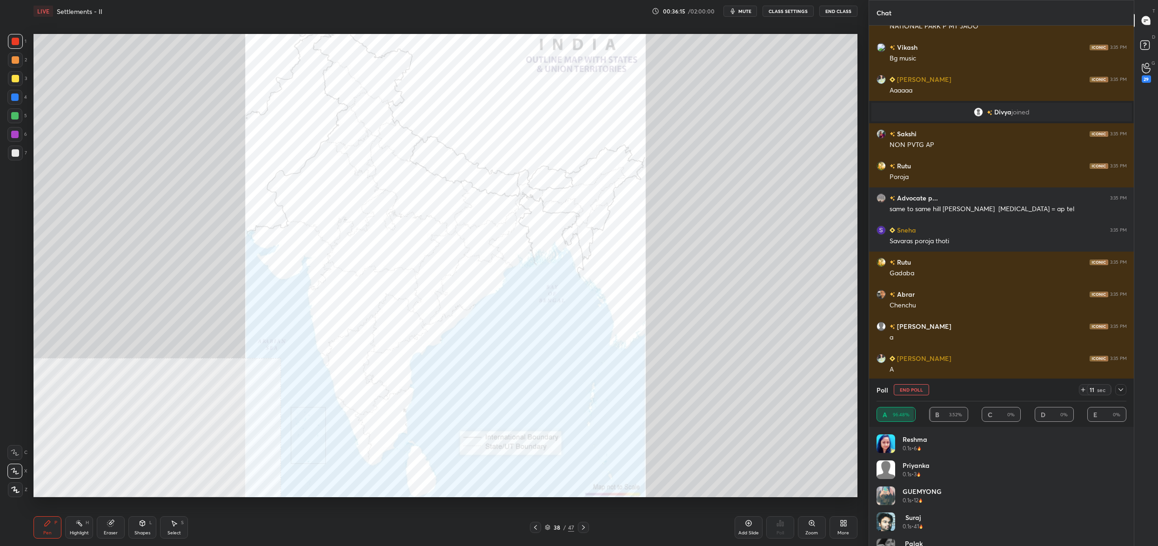
click at [915, 385] on button "End Poll" at bounding box center [911, 389] width 35 height 11
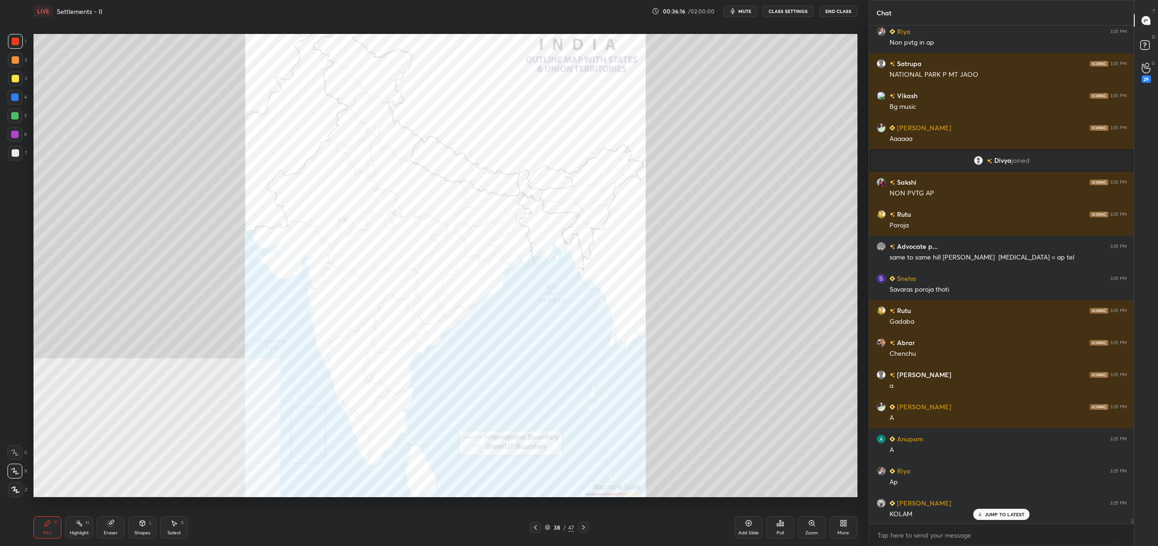
click at [780, 527] on div "Poll" at bounding box center [781, 528] width 28 height 22
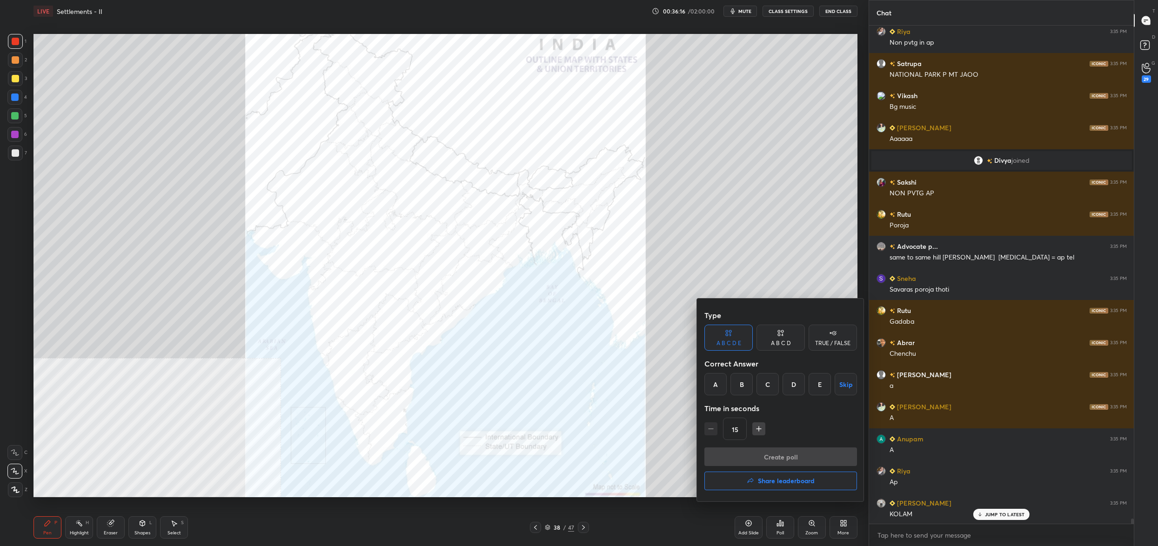
click at [716, 388] on div "A" at bounding box center [716, 384] width 22 height 22
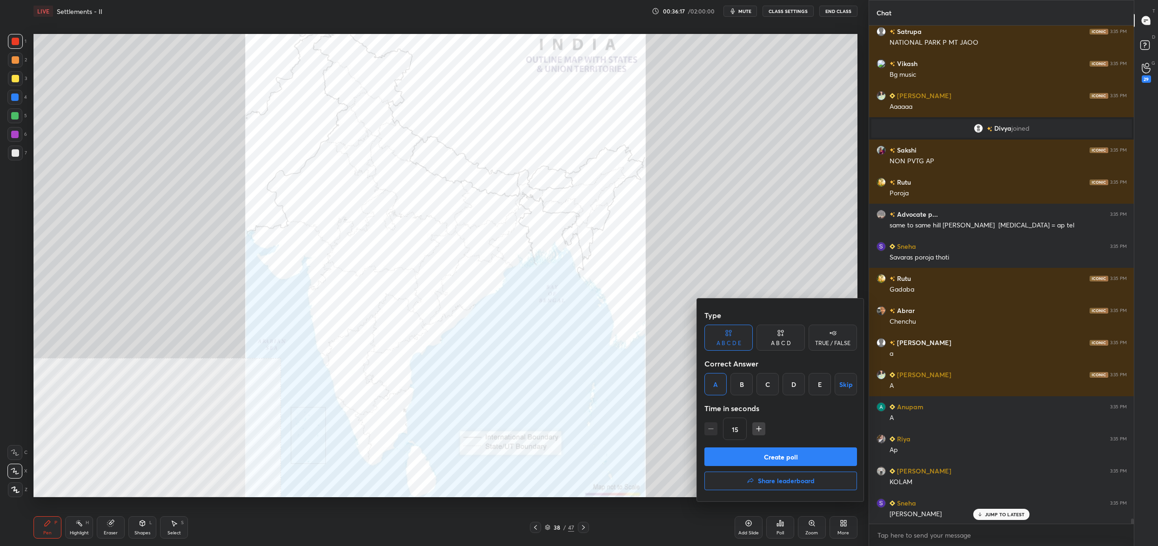
click at [740, 453] on button "Create poll" at bounding box center [781, 457] width 153 height 19
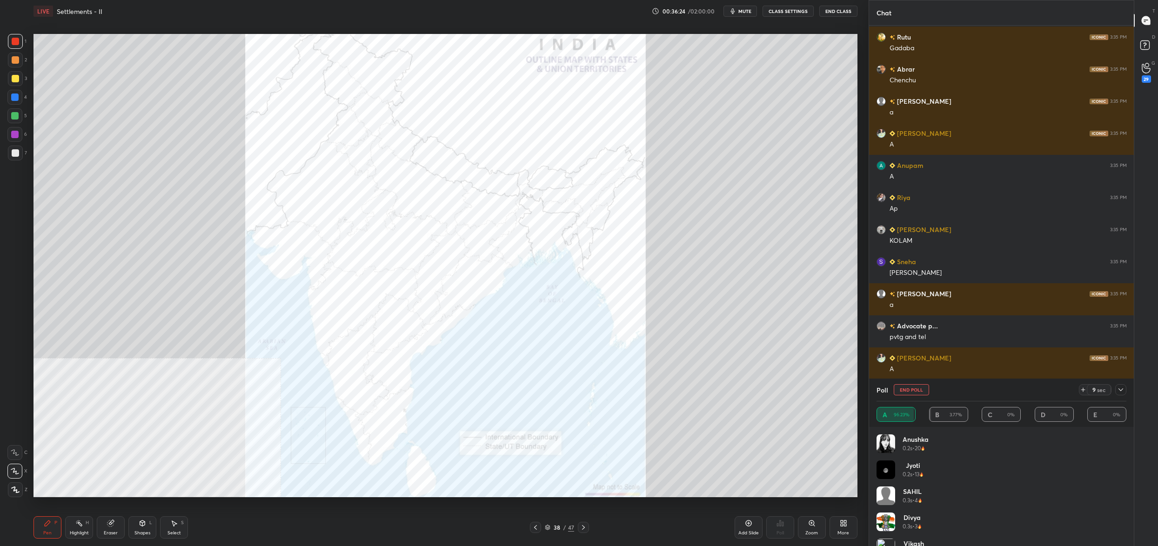
drag, startPoint x: 909, startPoint y: 391, endPoint x: 876, endPoint y: 417, distance: 41.4
click at [908, 392] on button "End Poll" at bounding box center [911, 389] width 35 height 11
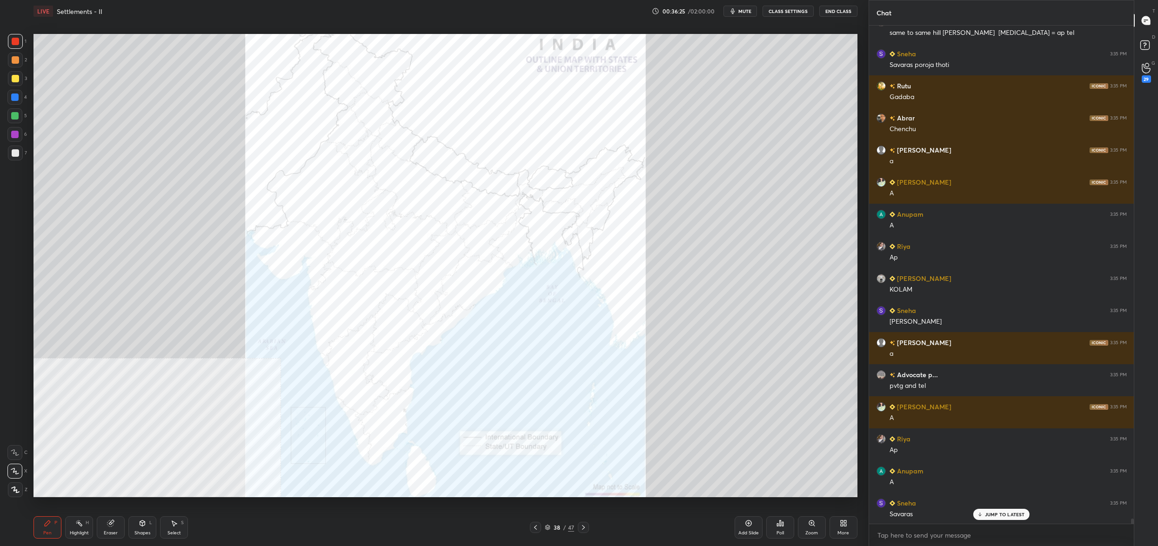
click at [778, 533] on div "Poll" at bounding box center [780, 533] width 7 height 5
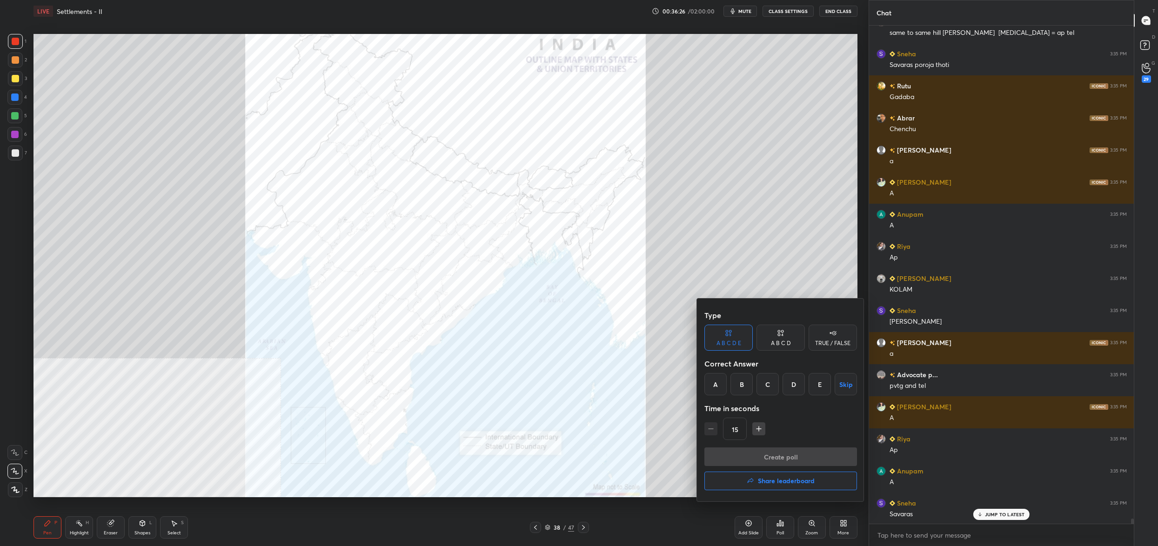
drag, startPoint x: 719, startPoint y: 385, endPoint x: 726, endPoint y: 403, distance: 19.0
click at [719, 384] on div "A" at bounding box center [716, 384] width 22 height 22
click at [740, 454] on button "Create poll" at bounding box center [781, 457] width 153 height 19
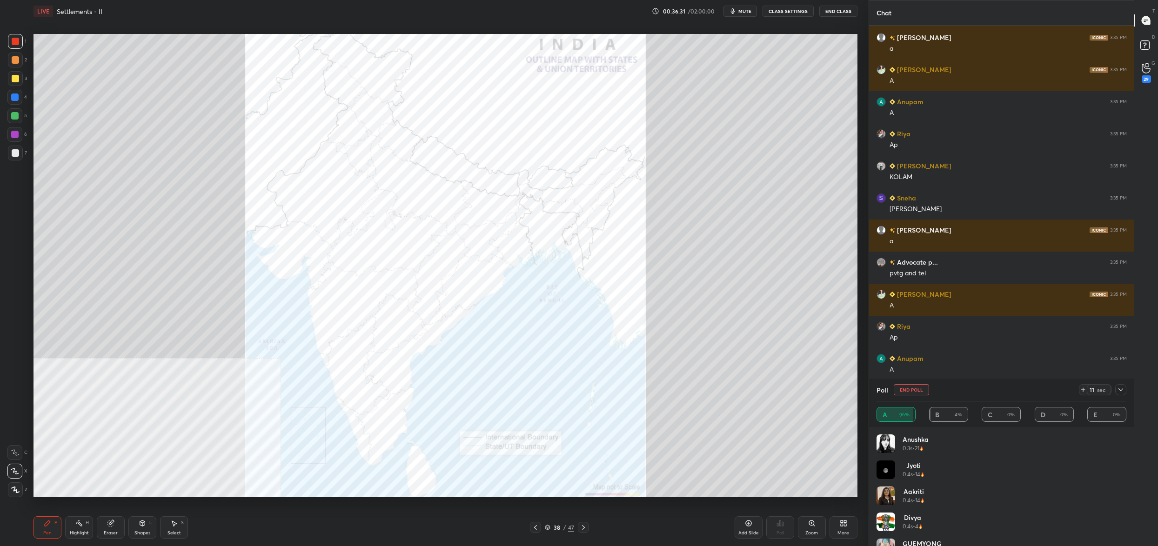
click at [913, 387] on button "End Poll" at bounding box center [911, 389] width 35 height 11
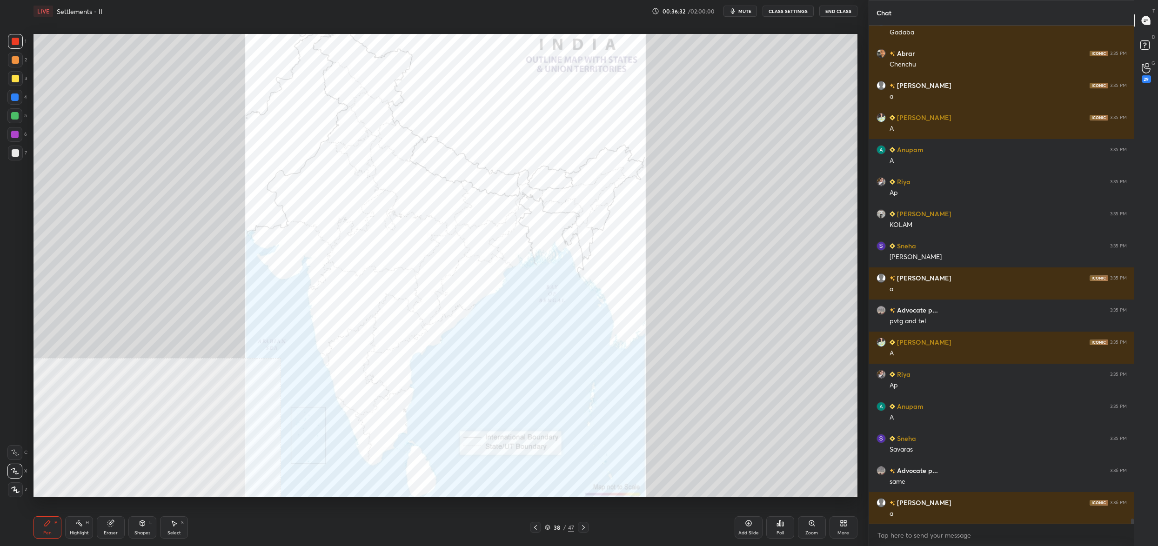
drag, startPoint x: 773, startPoint y: 528, endPoint x: 778, endPoint y: 530, distance: 5.4
click at [778, 530] on div "Poll" at bounding box center [781, 528] width 28 height 22
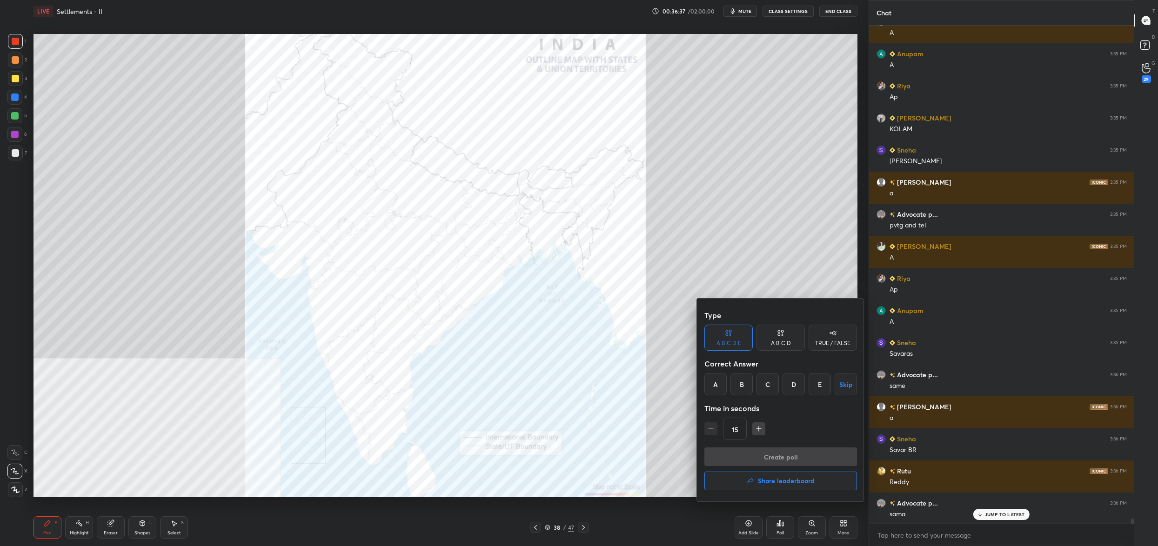
drag, startPoint x: 741, startPoint y: 384, endPoint x: 749, endPoint y: 422, distance: 38.1
click at [740, 385] on div "B" at bounding box center [742, 384] width 22 height 22
click at [744, 450] on button "Create poll" at bounding box center [781, 457] width 153 height 19
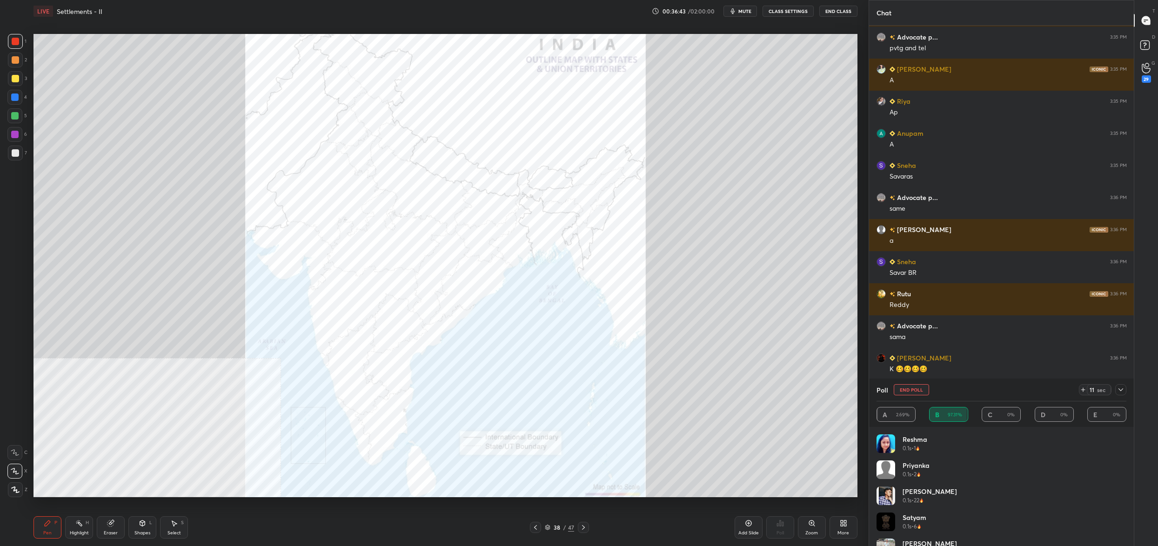
drag, startPoint x: 908, startPoint y: 390, endPoint x: 900, endPoint y: 395, distance: 8.8
click at [907, 390] on button "End Poll" at bounding box center [911, 389] width 35 height 11
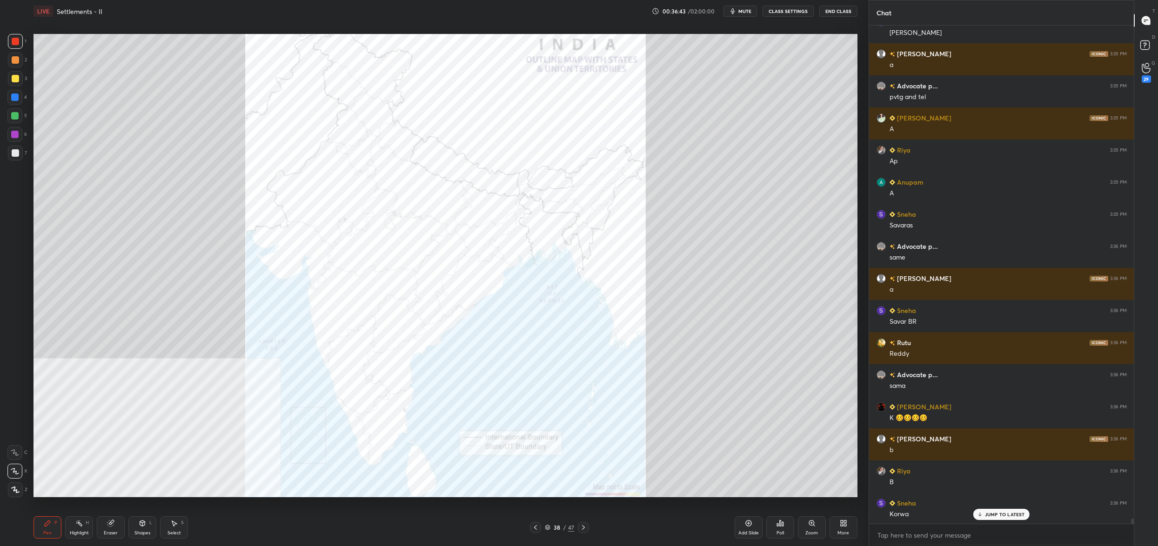
click at [781, 524] on icon at bounding box center [780, 523] width 7 height 7
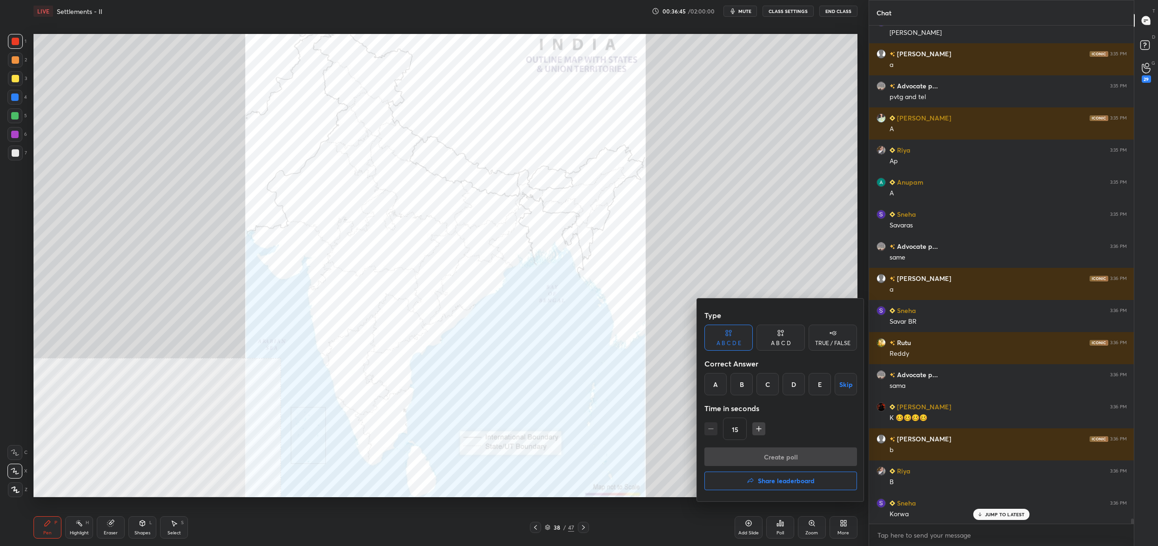
drag, startPoint x: 750, startPoint y: 382, endPoint x: 745, endPoint y: 382, distance: 5.6
click at [745, 382] on div "B" at bounding box center [742, 384] width 22 height 22
click at [766, 459] on button "Create poll" at bounding box center [781, 457] width 153 height 19
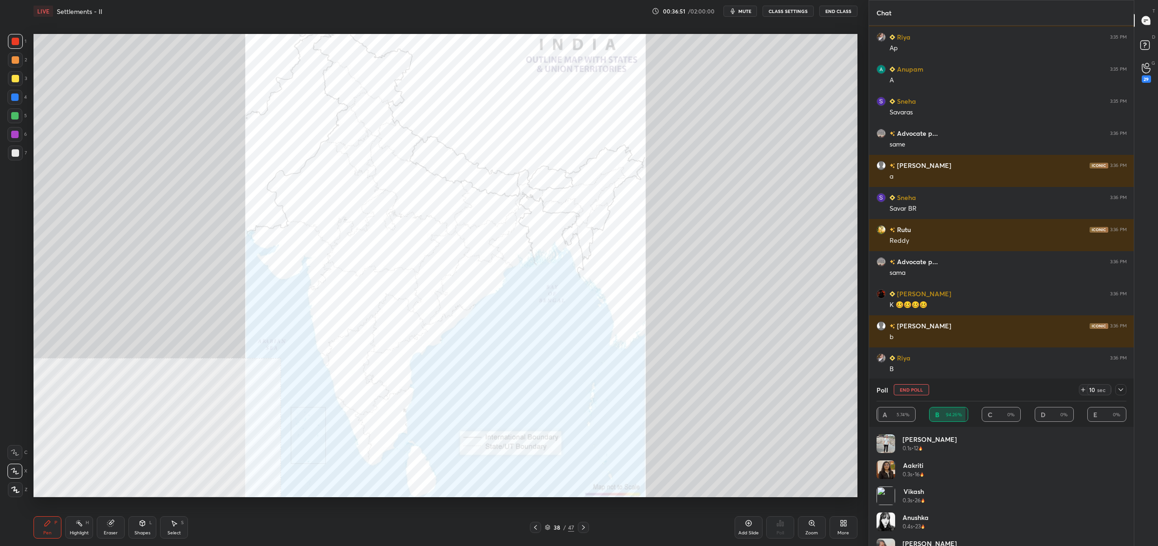
click at [908, 389] on button "End Poll" at bounding box center [911, 389] width 35 height 11
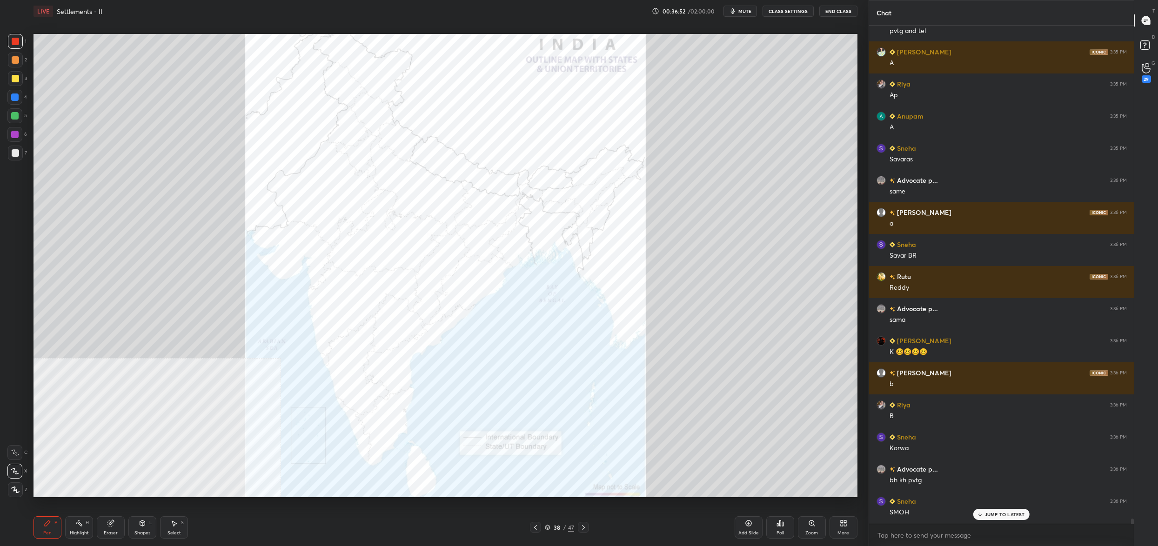
click at [781, 527] on icon at bounding box center [780, 523] width 7 height 7
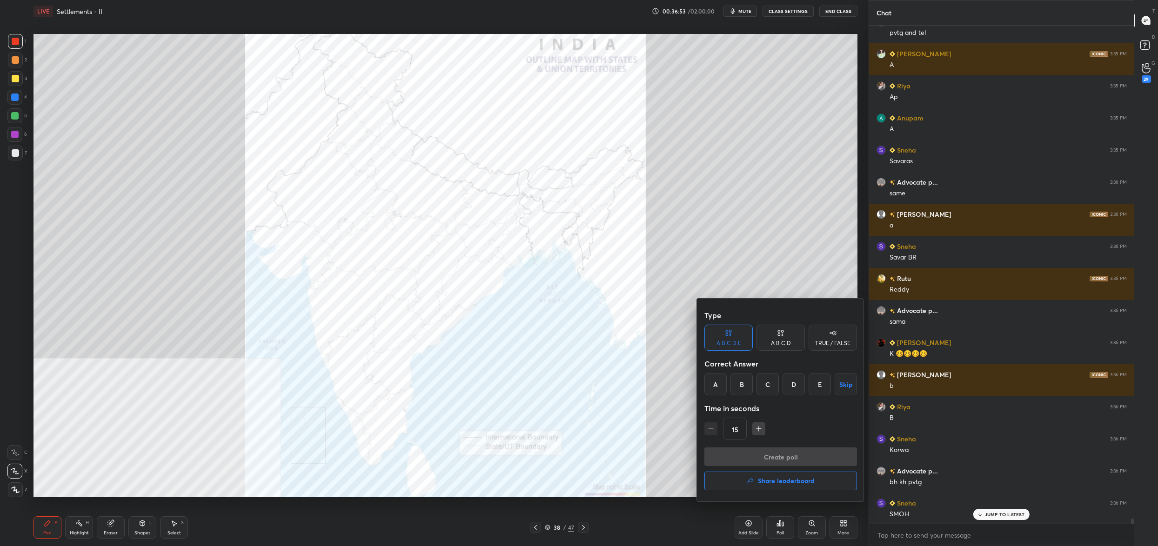
click at [746, 387] on div "B" at bounding box center [742, 384] width 22 height 22
click at [766, 456] on button "Create poll" at bounding box center [781, 457] width 153 height 19
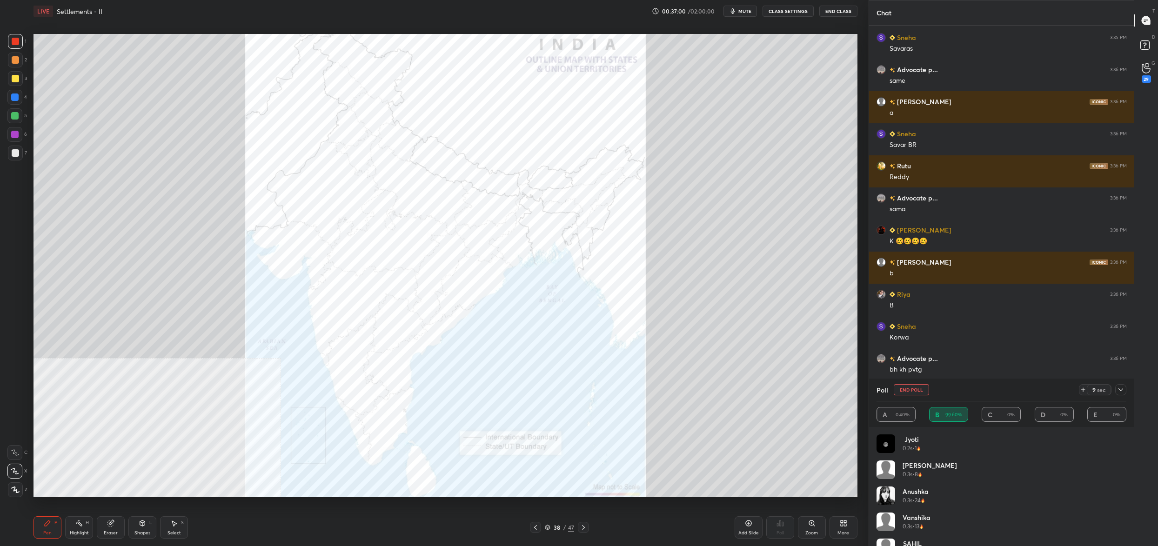
drag, startPoint x: 912, startPoint y: 390, endPoint x: 907, endPoint y: 394, distance: 7.3
click at [912, 390] on button "End Poll" at bounding box center [911, 389] width 35 height 11
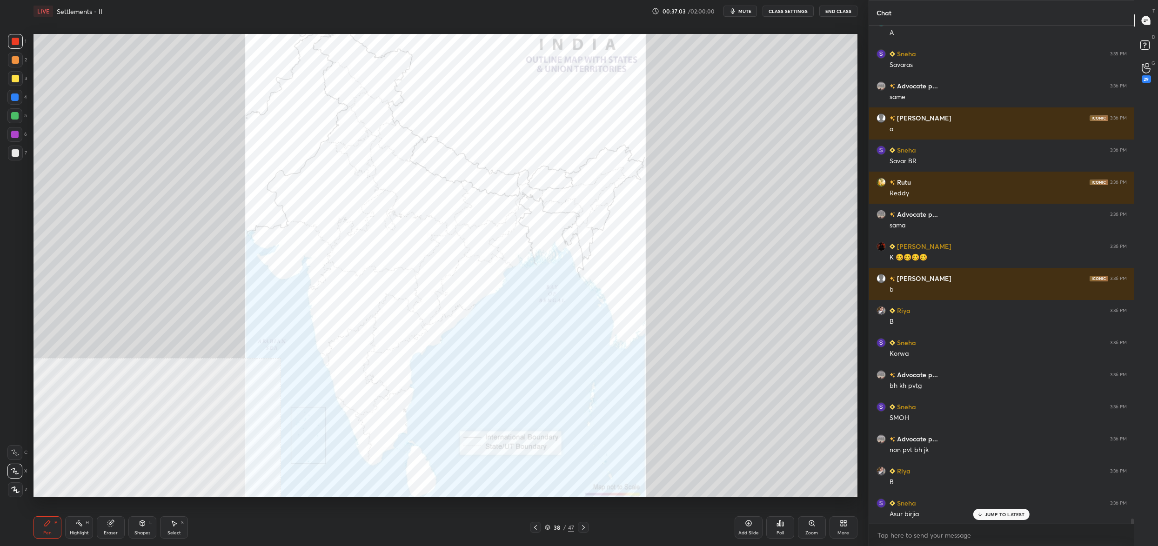
click at [548, 524] on div "38 / 47" at bounding box center [559, 528] width 29 height 8
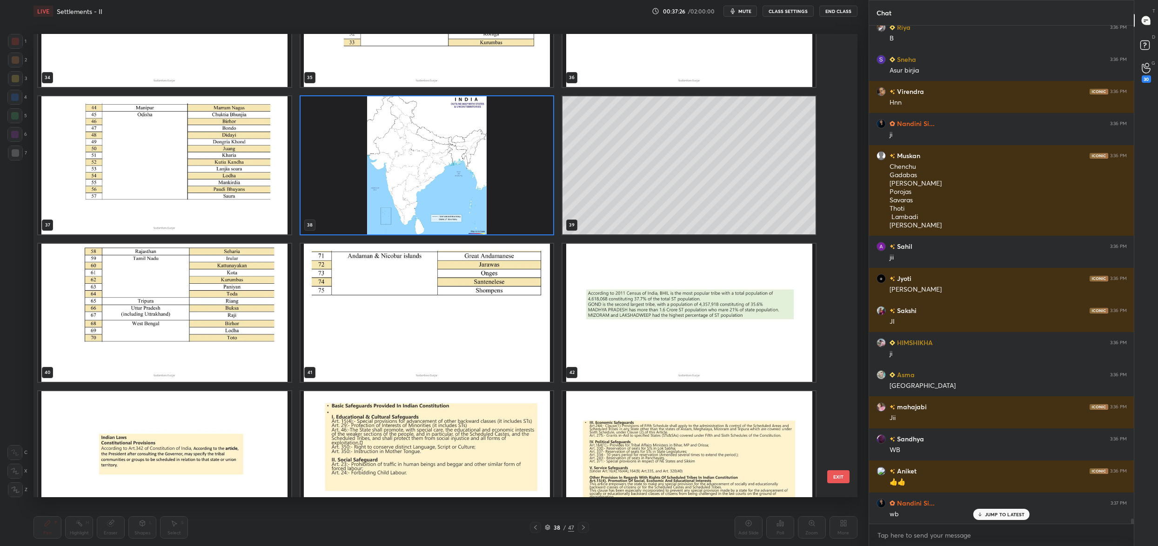
click at [181, 329] on img "grid" at bounding box center [164, 313] width 253 height 138
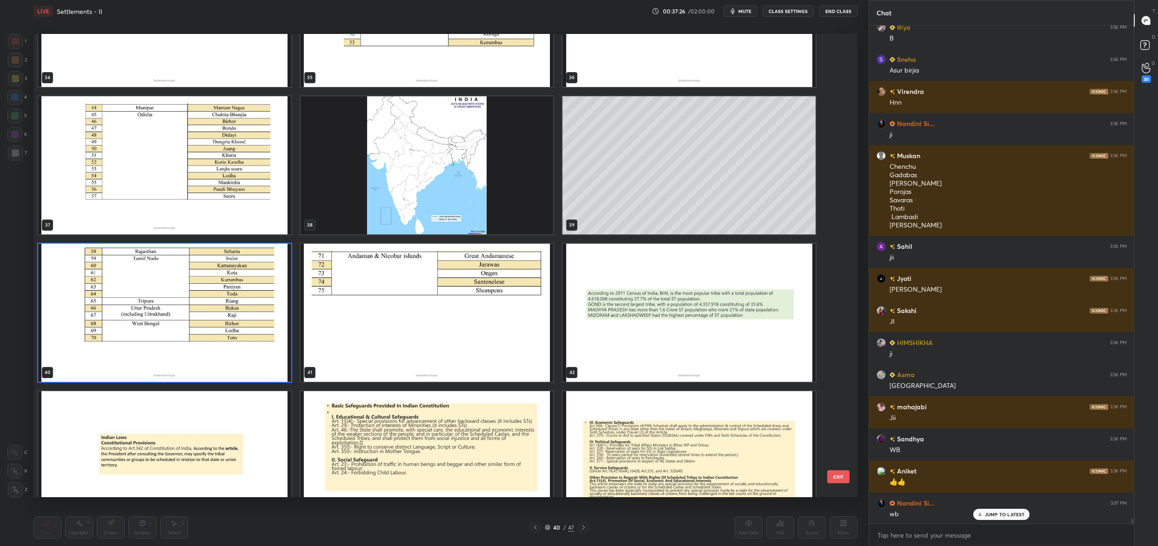
click at [181, 329] on img "grid" at bounding box center [164, 313] width 253 height 138
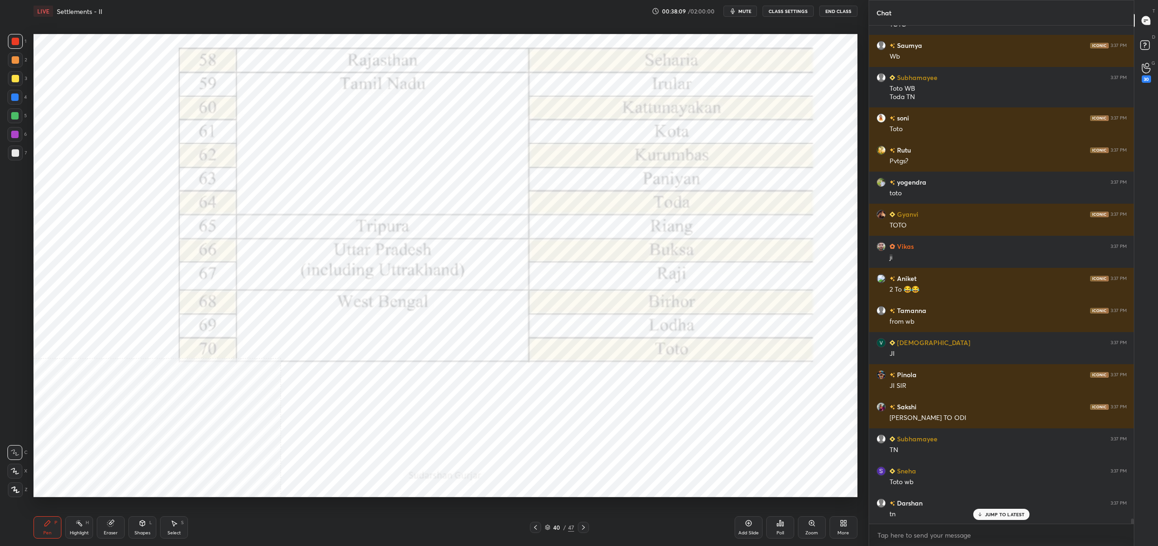
click at [548, 528] on icon at bounding box center [548, 528] width 6 height 6
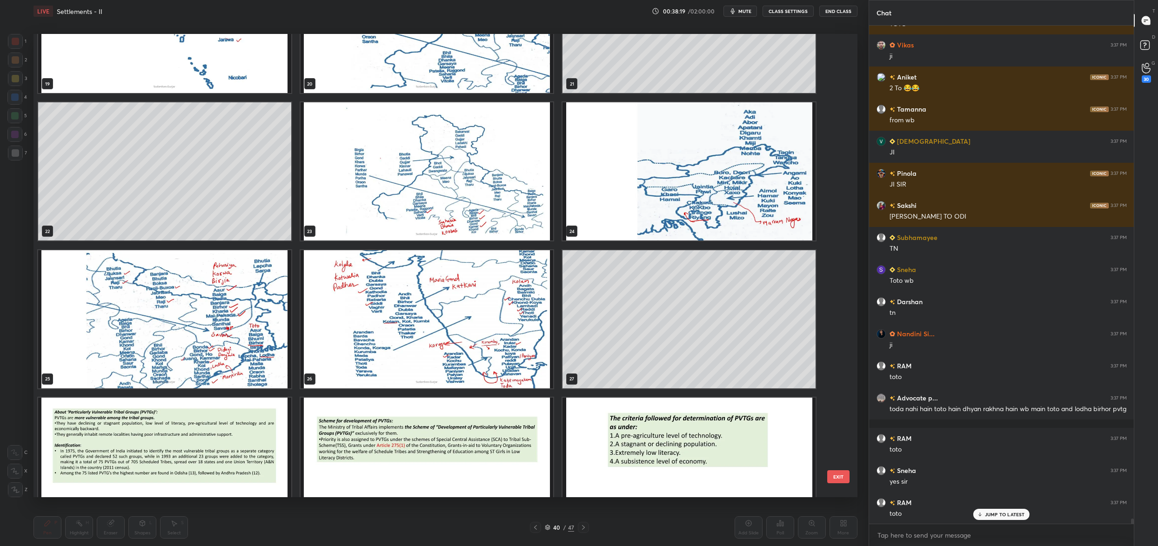
click at [193, 319] on img "grid" at bounding box center [164, 319] width 253 height 138
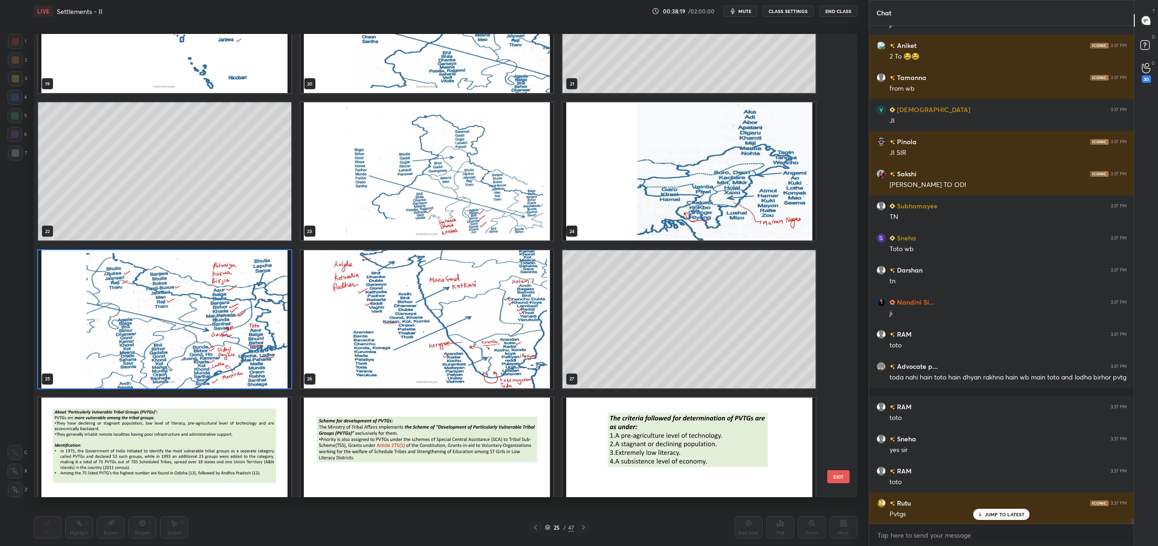
click at [193, 319] on img "grid" at bounding box center [164, 319] width 253 height 138
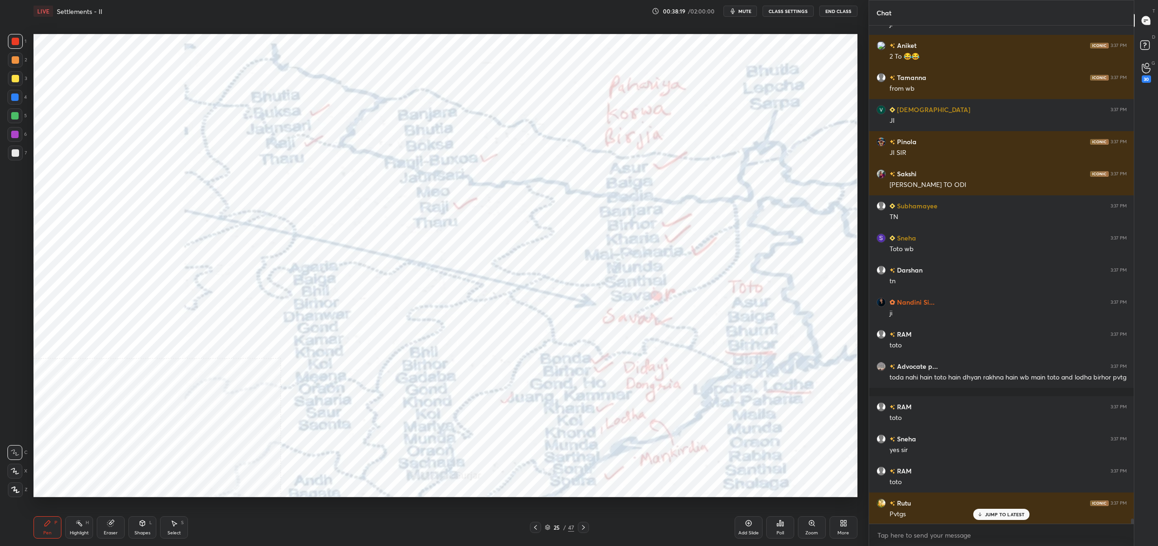
click at [193, 319] on img "grid" at bounding box center [164, 319] width 253 height 138
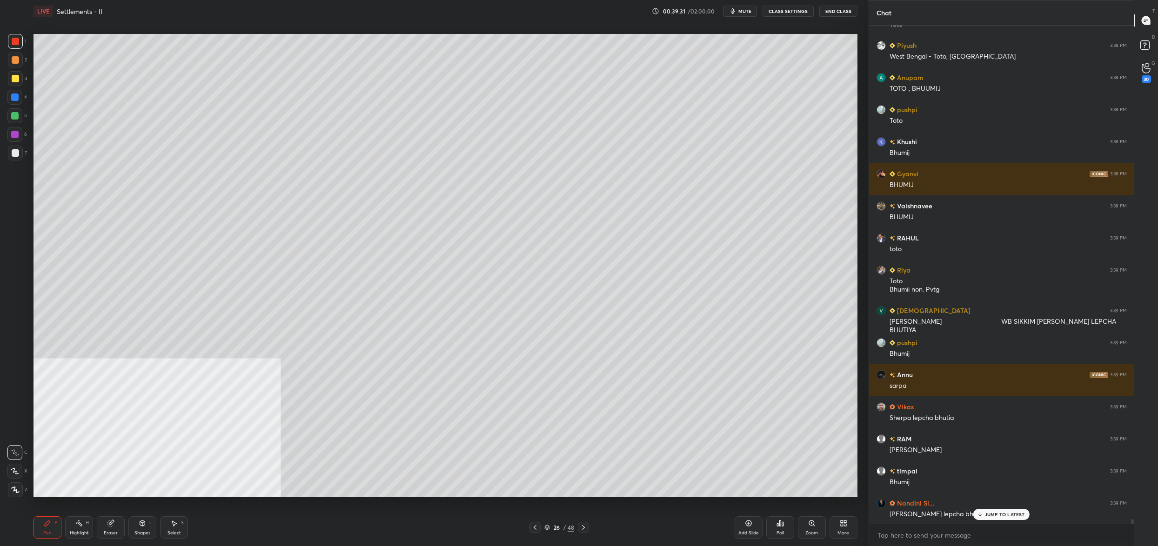
scroll to position [50652, 0]
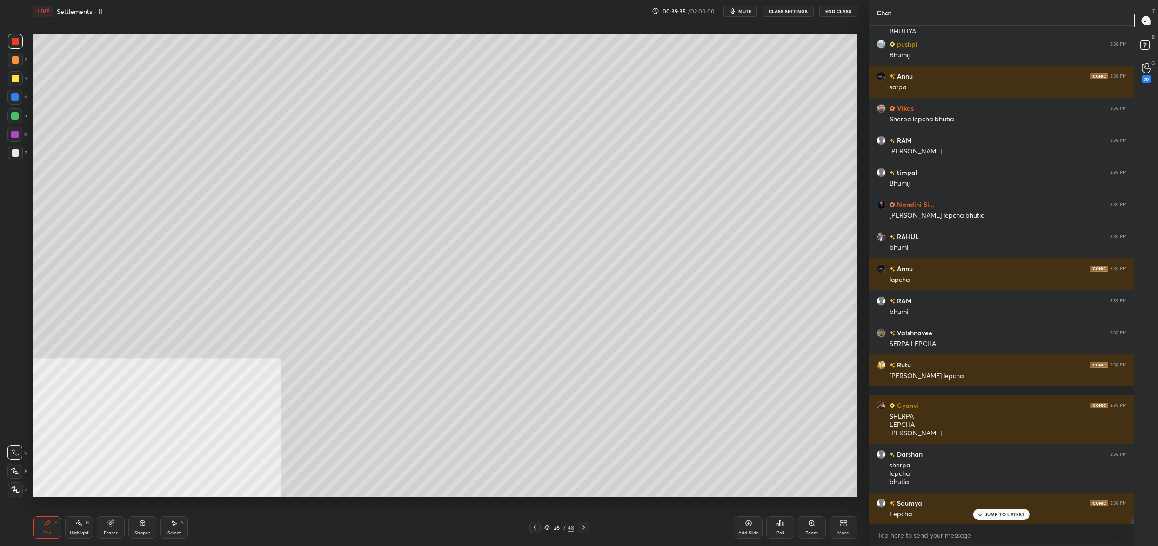
click at [552, 528] on div "26 / 48" at bounding box center [560, 528] width 30 height 8
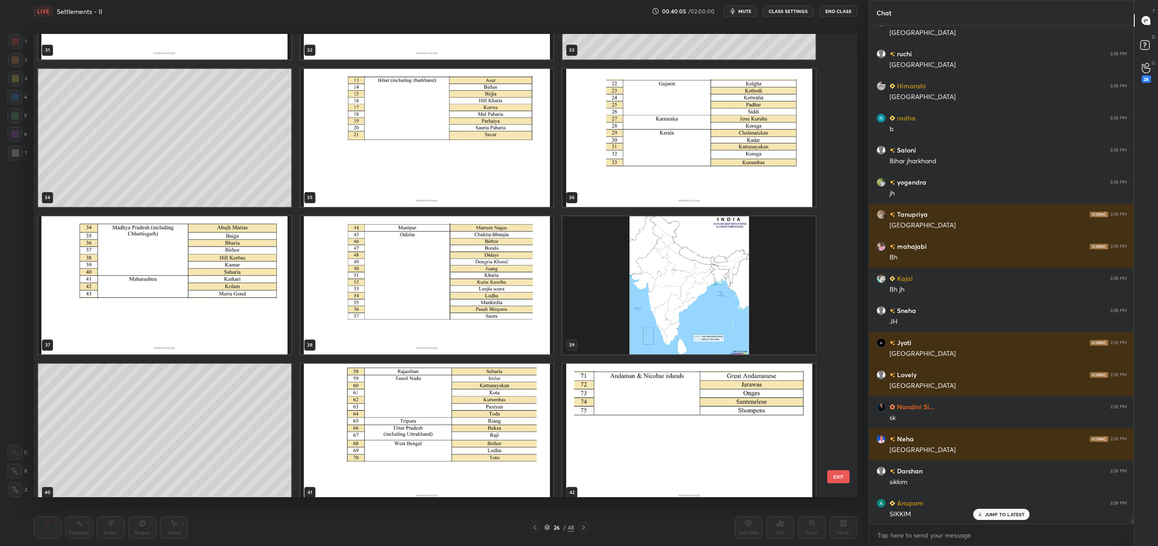
click at [739, 322] on img "grid" at bounding box center [689, 285] width 253 height 138
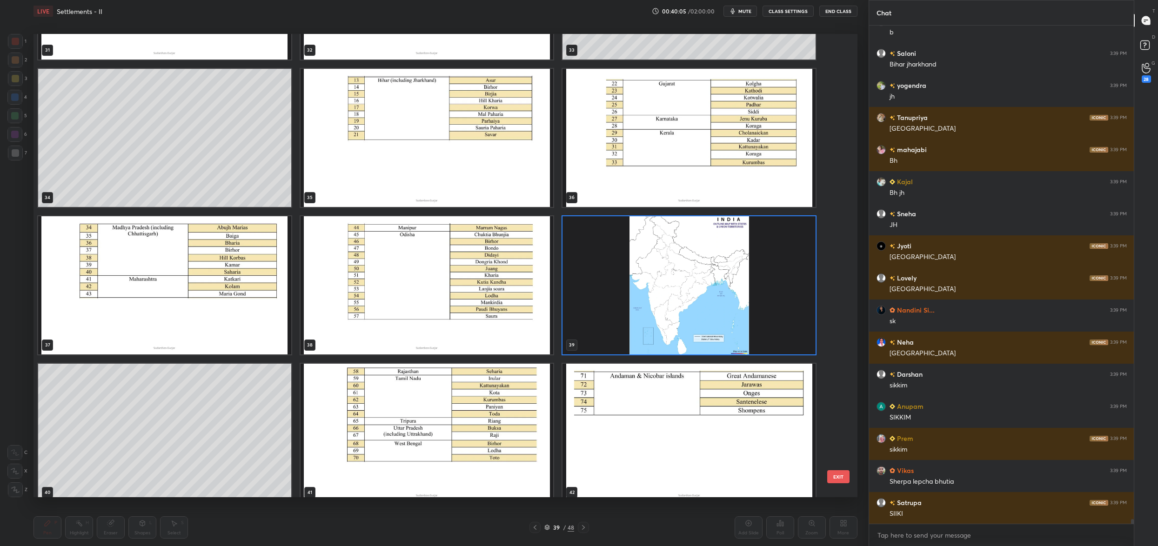
click at [738, 322] on img "grid" at bounding box center [689, 285] width 253 height 138
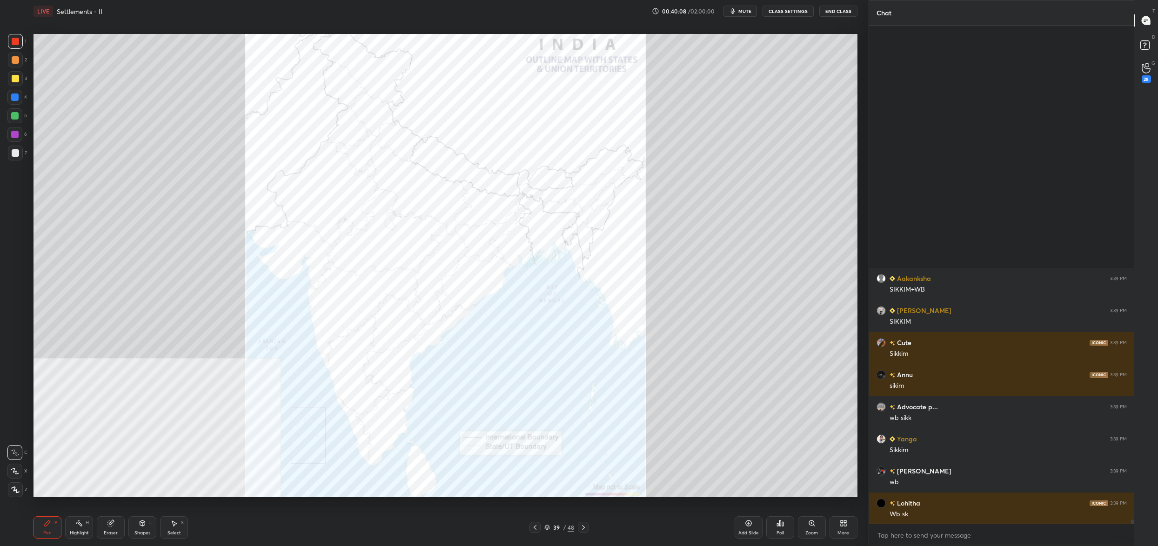
click at [782, 527] on icon at bounding box center [780, 523] width 7 height 7
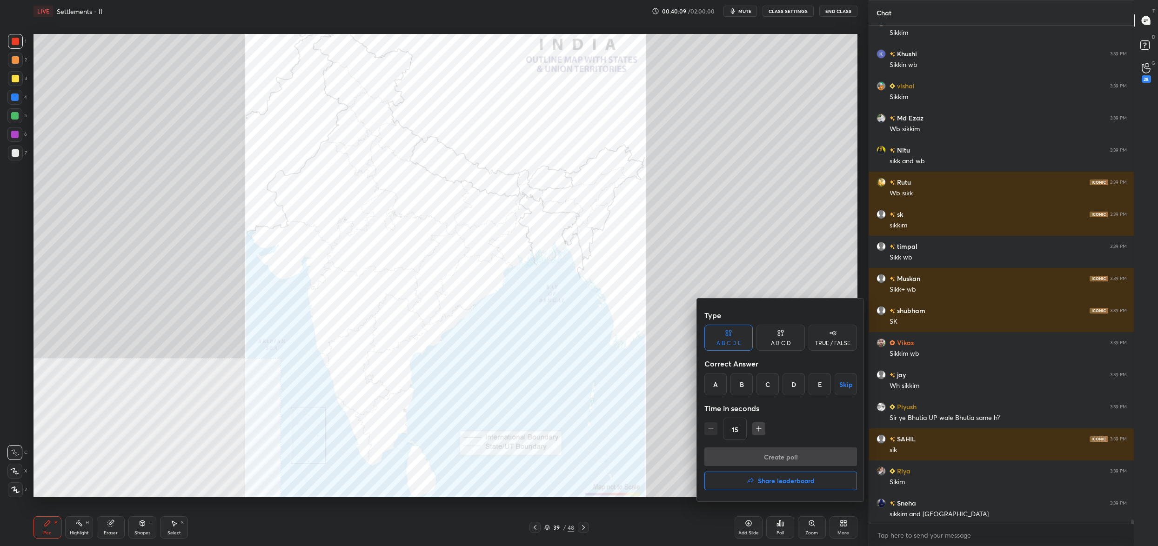
click at [613, 300] on div at bounding box center [579, 273] width 1158 height 546
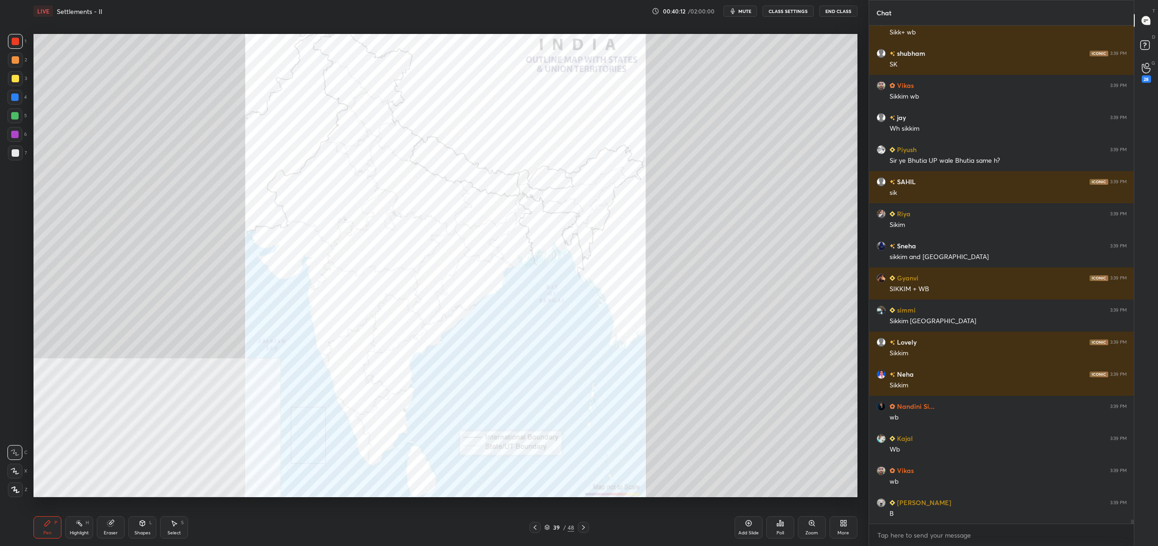
click at [775, 527] on div "Poll" at bounding box center [781, 528] width 28 height 22
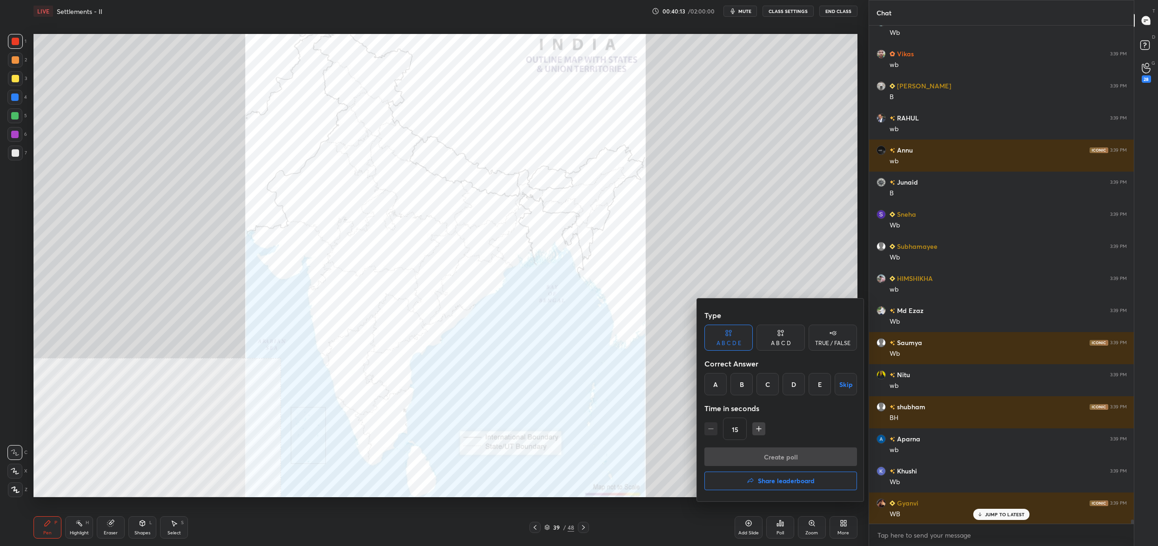
drag, startPoint x: 771, startPoint y: 387, endPoint x: 765, endPoint y: 399, distance: 13.8
click at [769, 386] on div "C" at bounding box center [768, 384] width 22 height 22
click at [768, 460] on button "Create poll" at bounding box center [781, 457] width 153 height 19
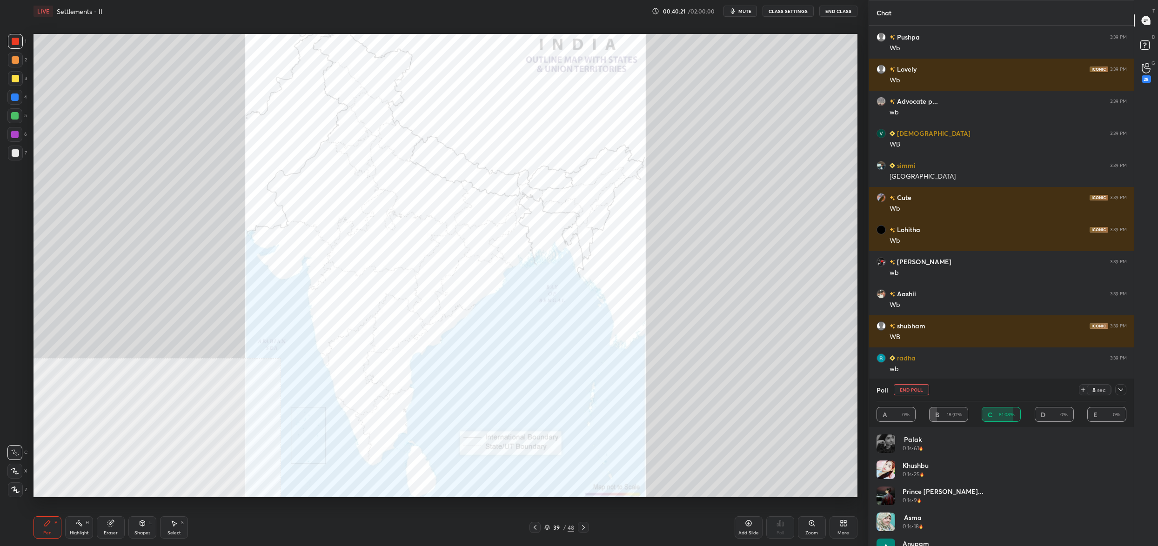
click at [912, 391] on button "End Poll" at bounding box center [911, 389] width 35 height 11
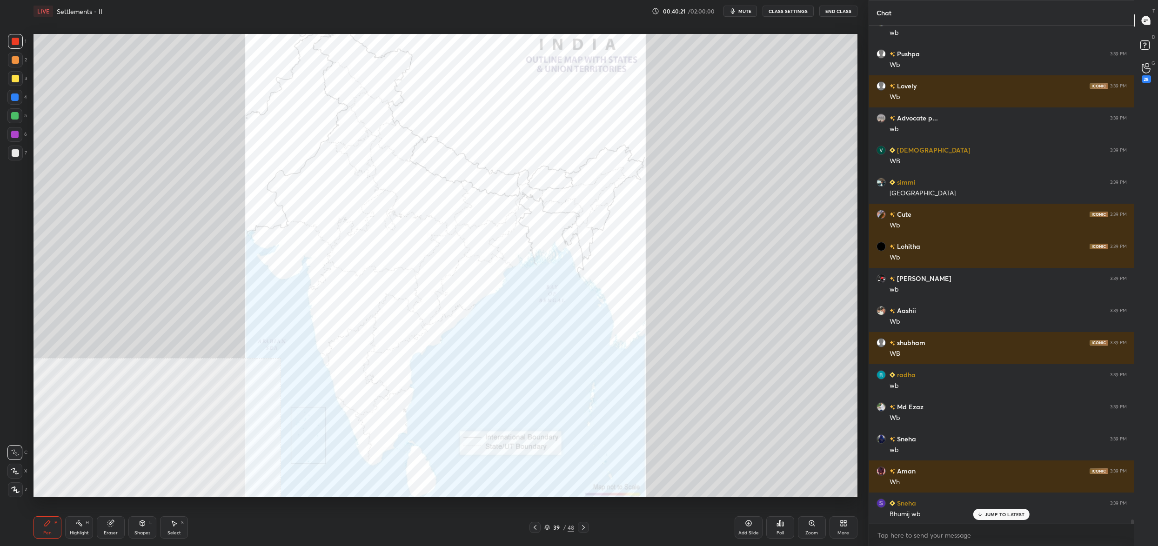
click at [783, 529] on div "Poll" at bounding box center [781, 528] width 28 height 22
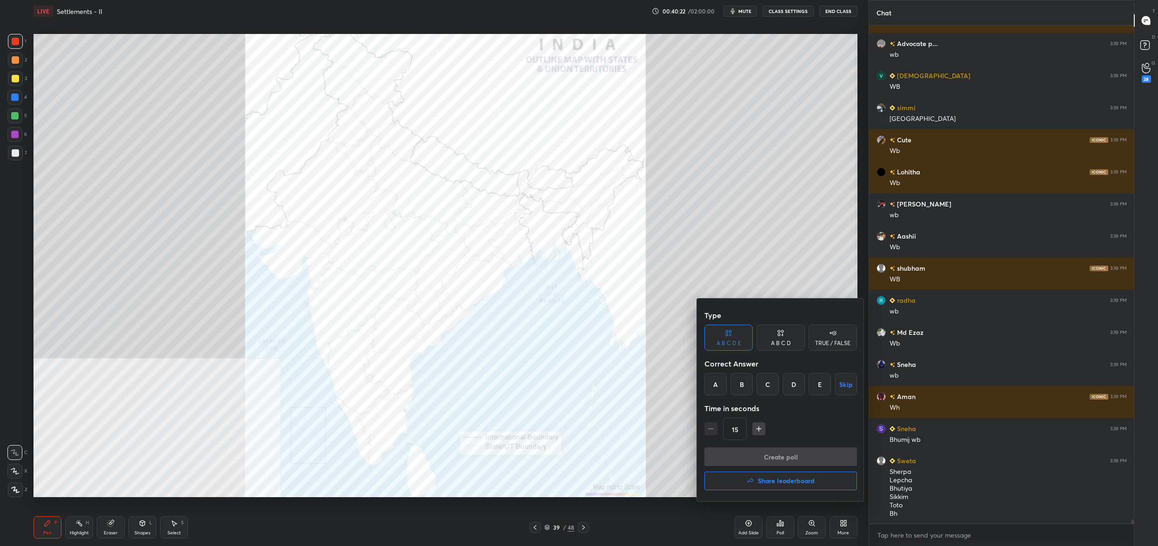
click at [769, 382] on div "C" at bounding box center [768, 384] width 22 height 22
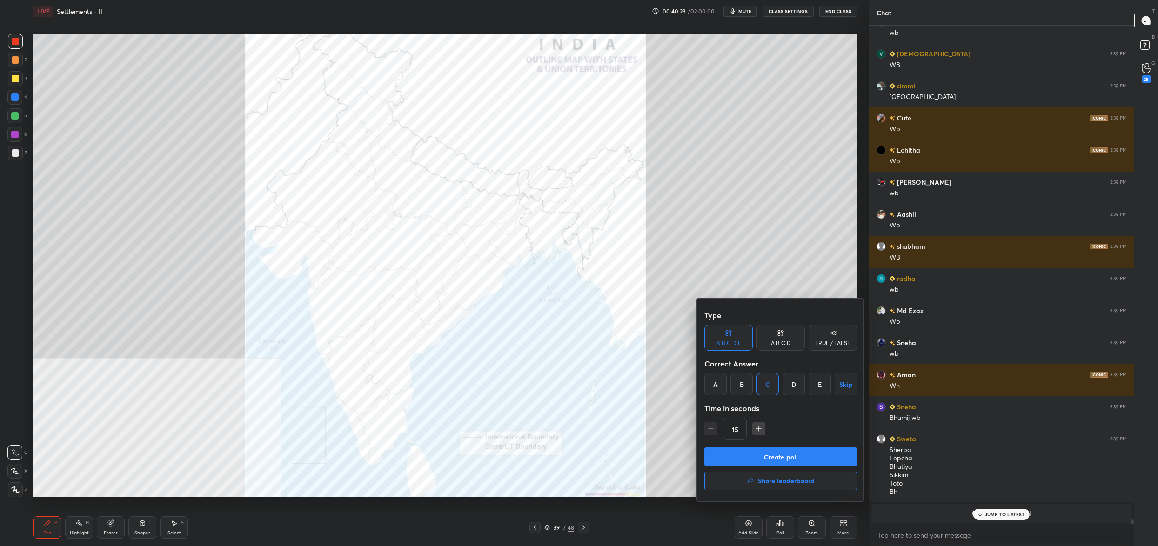
click at [772, 451] on button "Create poll" at bounding box center [781, 457] width 153 height 19
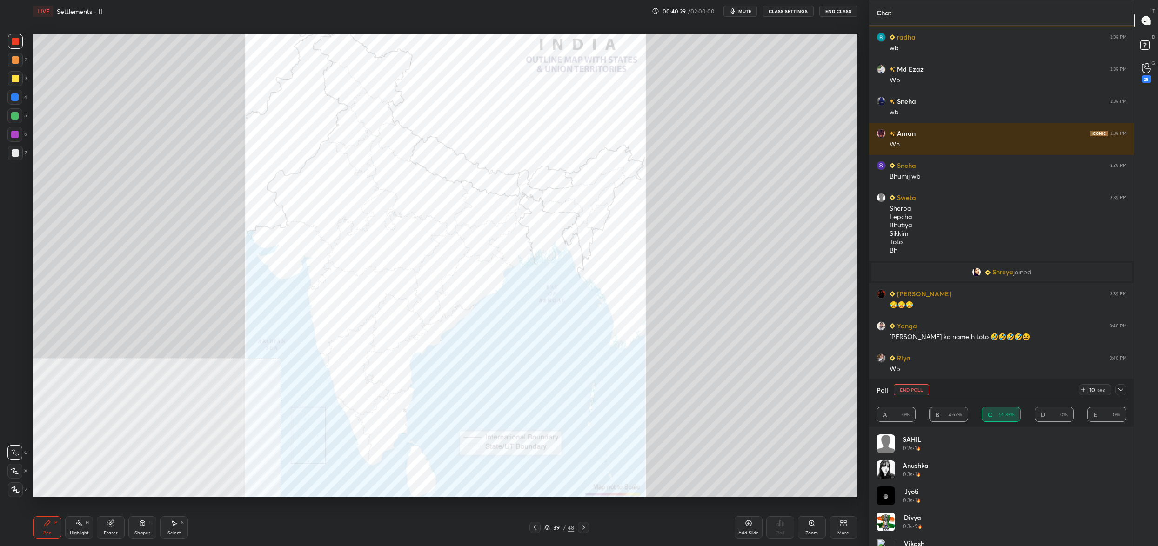
click at [915, 389] on button "End Poll" at bounding box center [911, 389] width 35 height 11
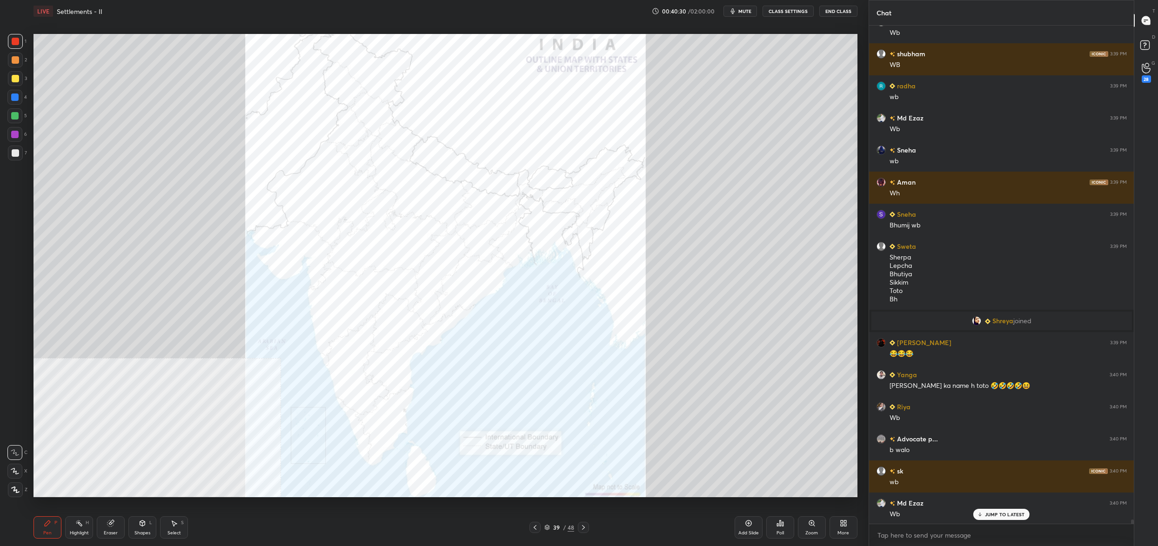
drag, startPoint x: 780, startPoint y: 513, endPoint x: 774, endPoint y: 516, distance: 6.7
click at [779, 513] on div "Poll" at bounding box center [781, 528] width 28 height 52
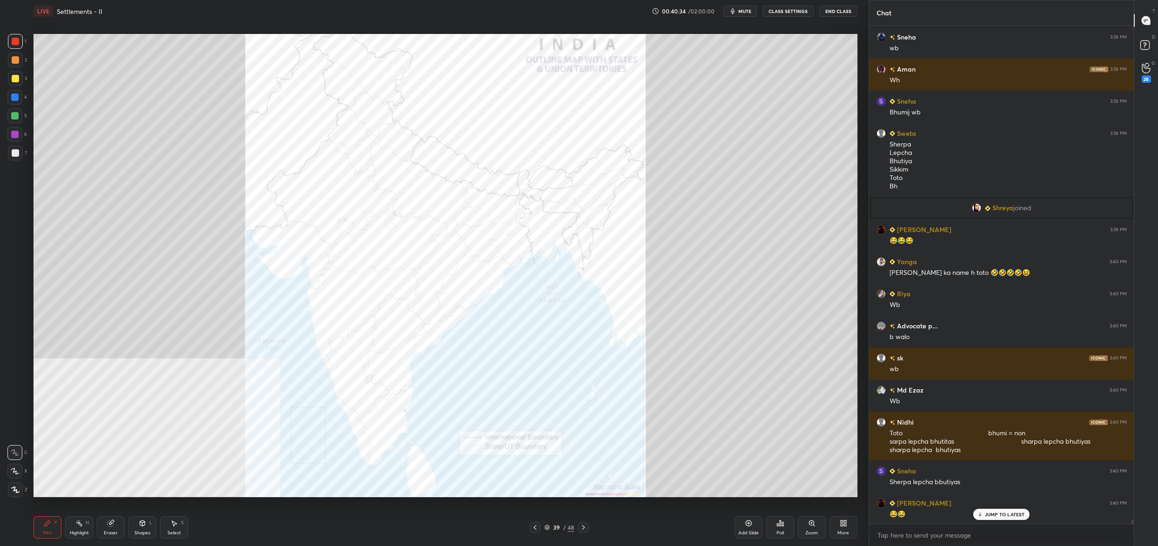
click at [786, 525] on div "Poll" at bounding box center [781, 528] width 28 height 22
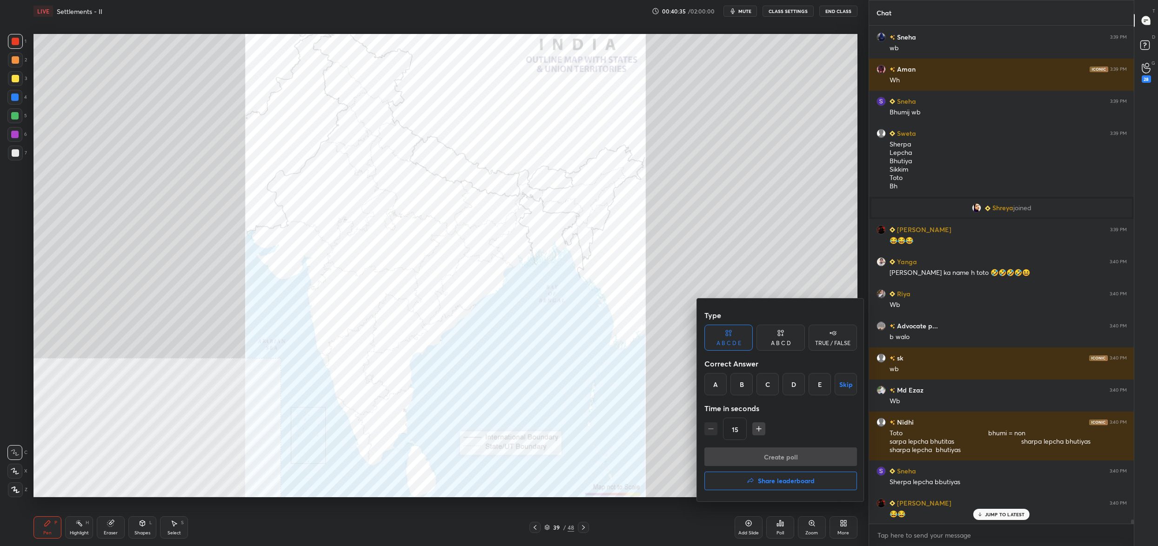
click at [776, 381] on div "C" at bounding box center [768, 384] width 22 height 22
drag, startPoint x: 778, startPoint y: 455, endPoint x: 778, endPoint y: 464, distance: 9.3
click at [778, 455] on button "Create poll" at bounding box center [781, 457] width 153 height 19
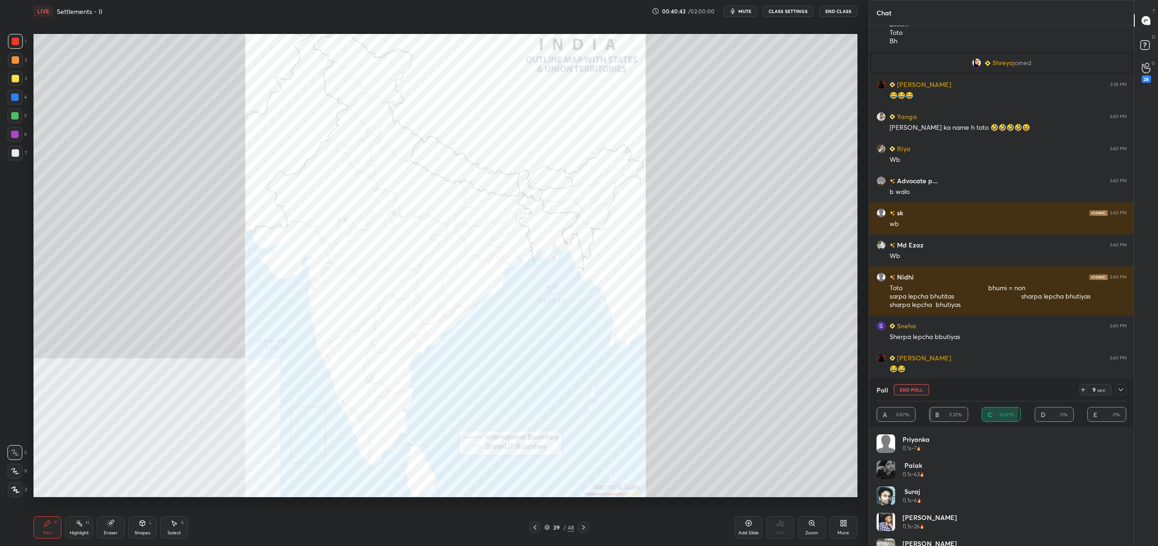
drag, startPoint x: 919, startPoint y: 390, endPoint x: 906, endPoint y: 399, distance: 16.3
click at [919, 390] on button "End Poll" at bounding box center [911, 389] width 35 height 11
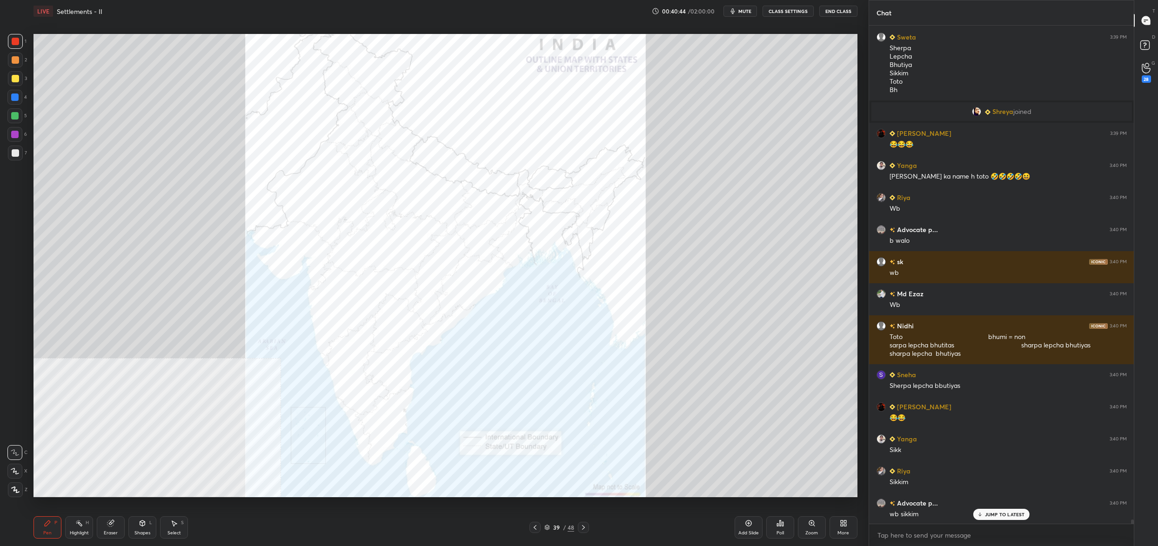
click at [784, 523] on div "Poll" at bounding box center [781, 528] width 28 height 22
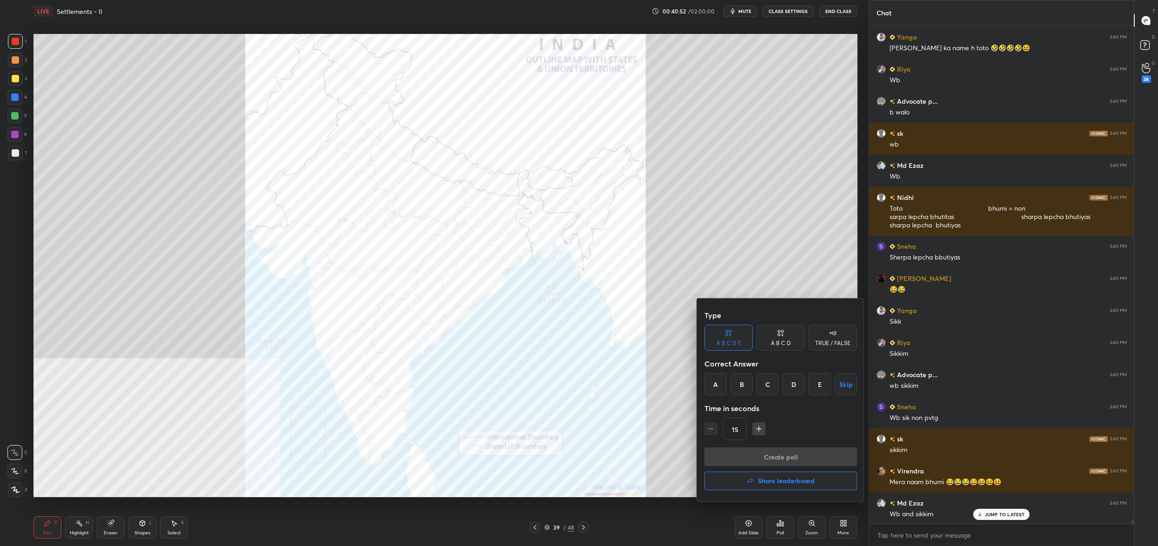
drag, startPoint x: 714, startPoint y: 385, endPoint x: 719, endPoint y: 396, distance: 11.7
click at [715, 385] on div "A" at bounding box center [716, 384] width 22 height 22
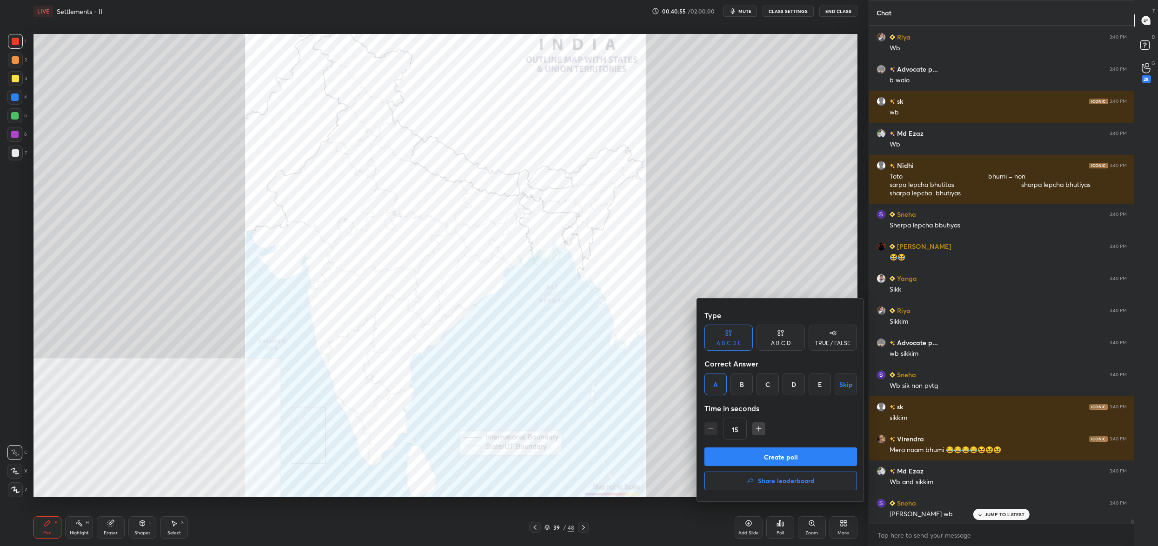
click at [739, 382] on div "B" at bounding box center [742, 384] width 22 height 22
click at [745, 452] on button "Create poll" at bounding box center [781, 457] width 153 height 19
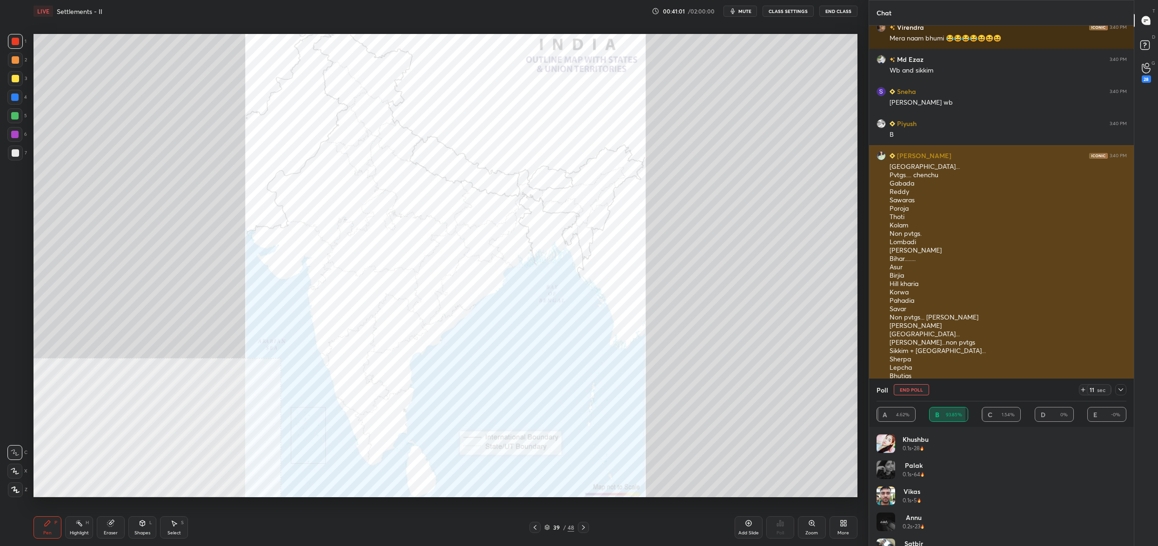
drag, startPoint x: 903, startPoint y: 391, endPoint x: 892, endPoint y: 403, distance: 15.8
click at [904, 392] on button "End Poll" at bounding box center [911, 389] width 35 height 11
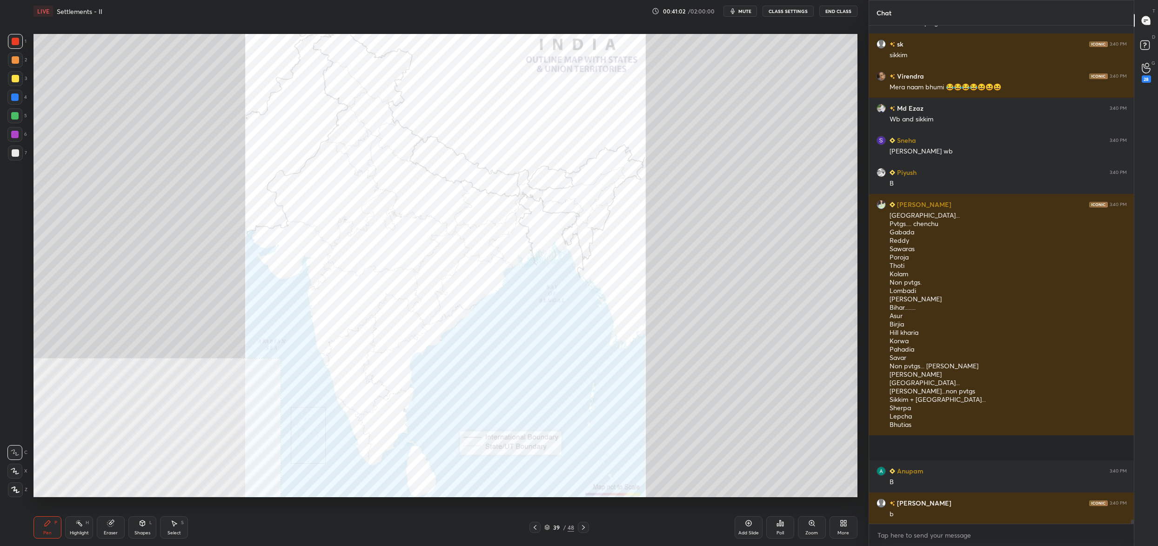
click at [778, 523] on icon at bounding box center [780, 523] width 7 height 7
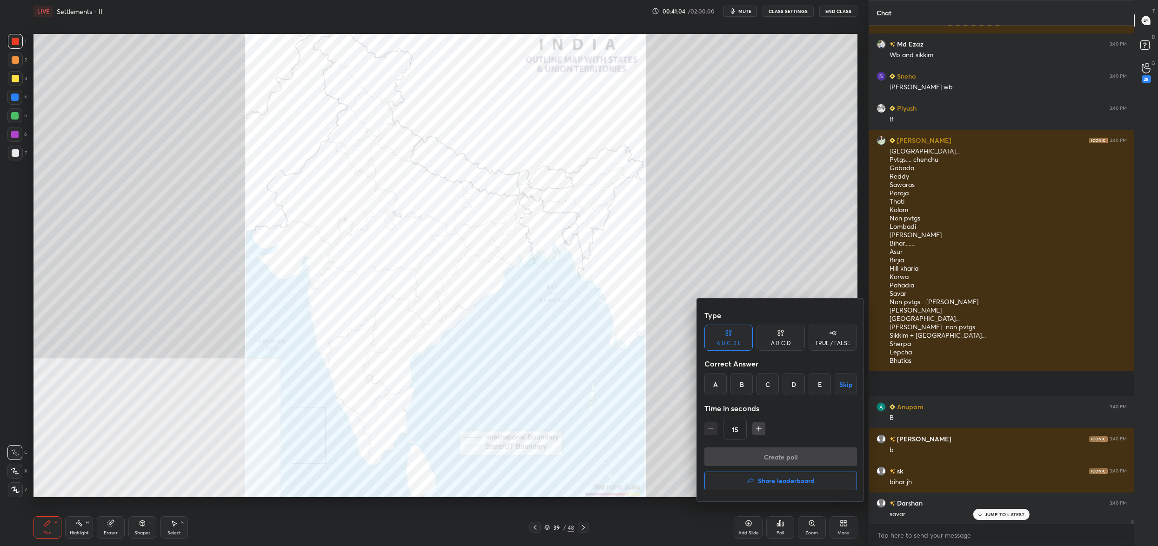
drag, startPoint x: 713, startPoint y: 385, endPoint x: 717, endPoint y: 391, distance: 7.0
click at [713, 384] on div "A" at bounding box center [716, 384] width 22 height 22
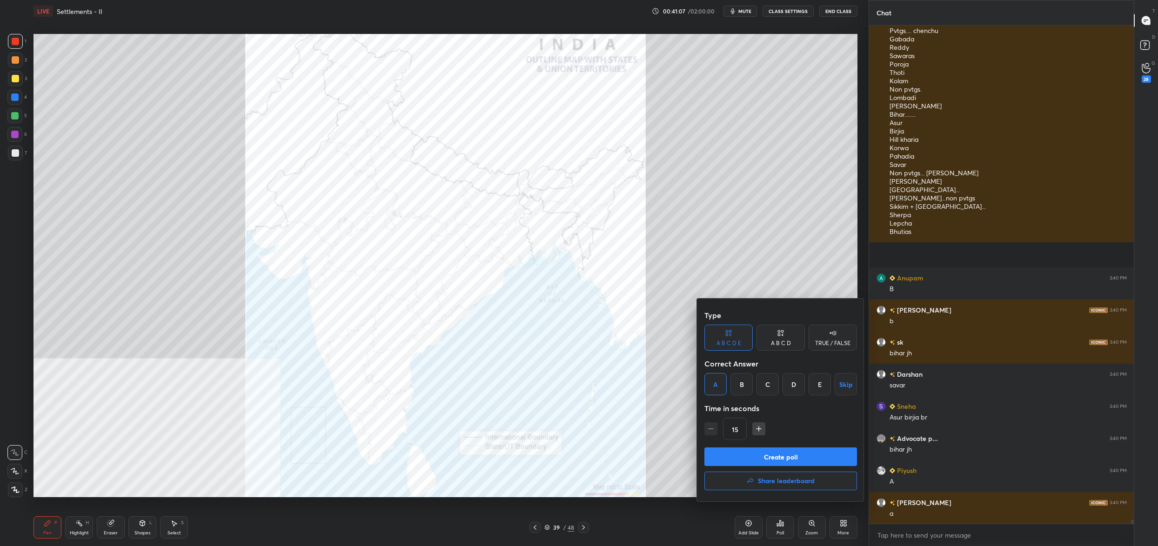
click at [749, 459] on button "Create poll" at bounding box center [781, 457] width 153 height 19
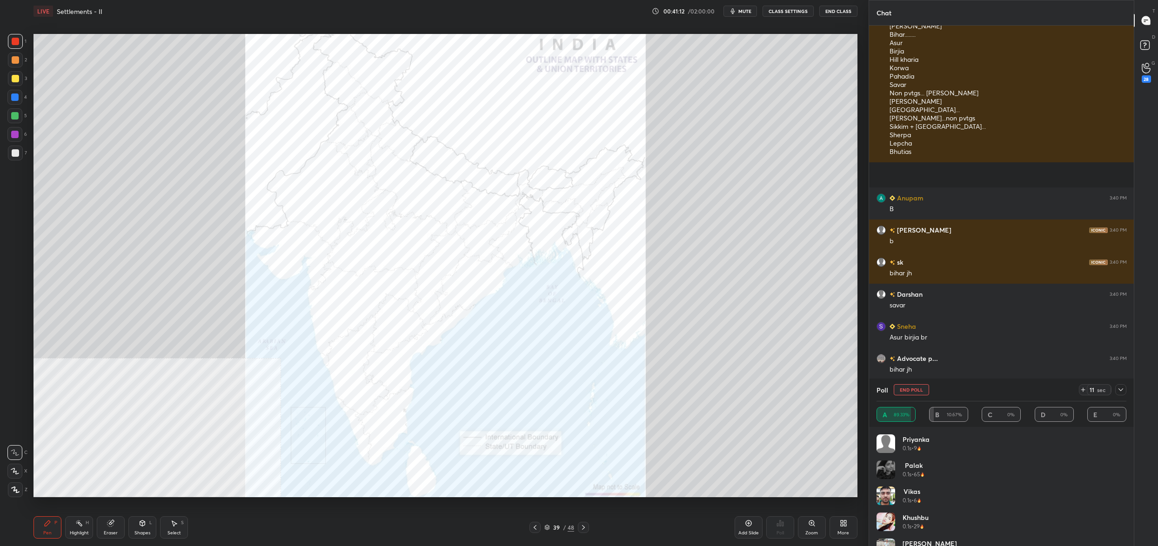
drag, startPoint x: 915, startPoint y: 389, endPoint x: 910, endPoint y: 396, distance: 8.0
click at [915, 390] on button "End Poll" at bounding box center [911, 389] width 35 height 11
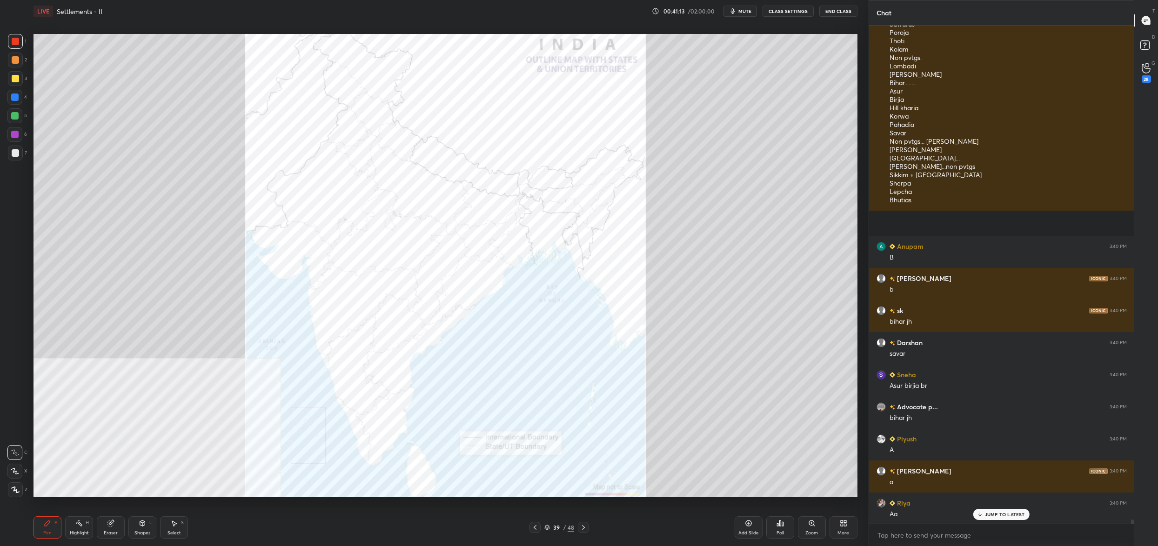
click at [781, 527] on div "Poll" at bounding box center [781, 528] width 28 height 22
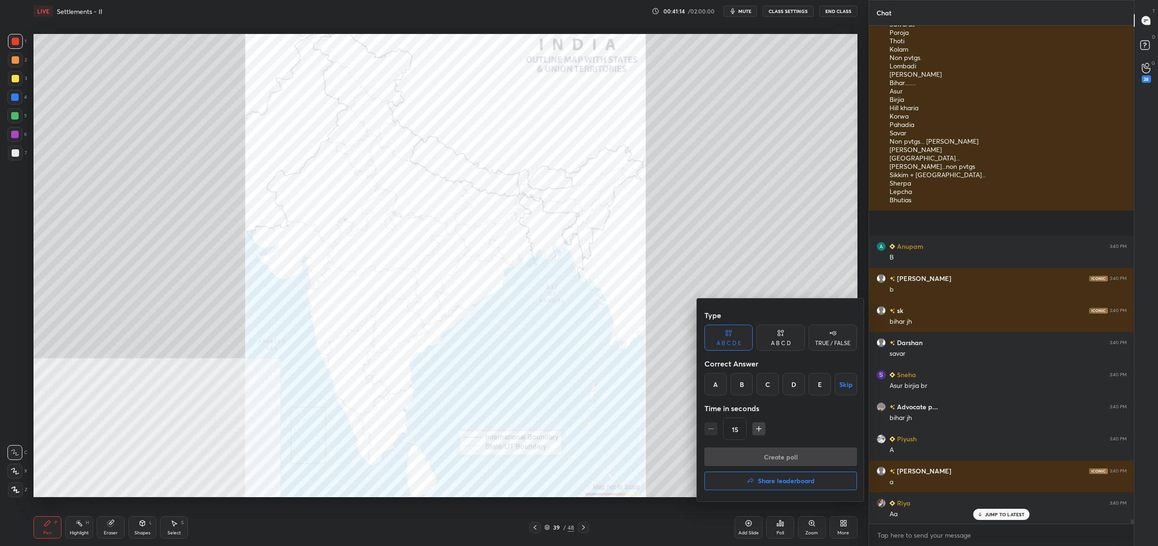
click at [723, 386] on div "A" at bounding box center [716, 384] width 22 height 22
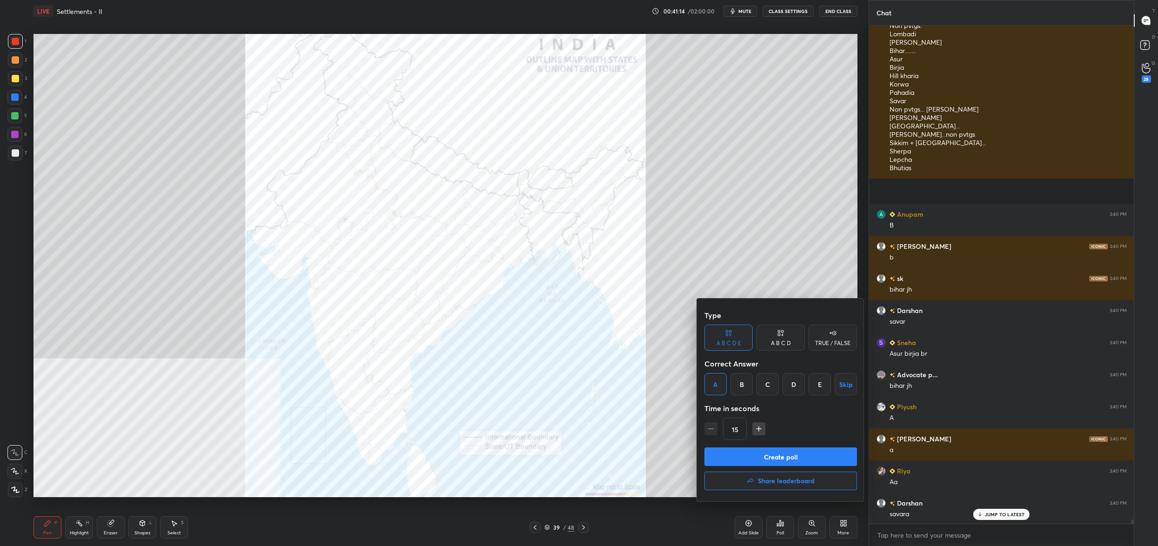
click at [752, 455] on button "Create poll" at bounding box center [781, 457] width 153 height 19
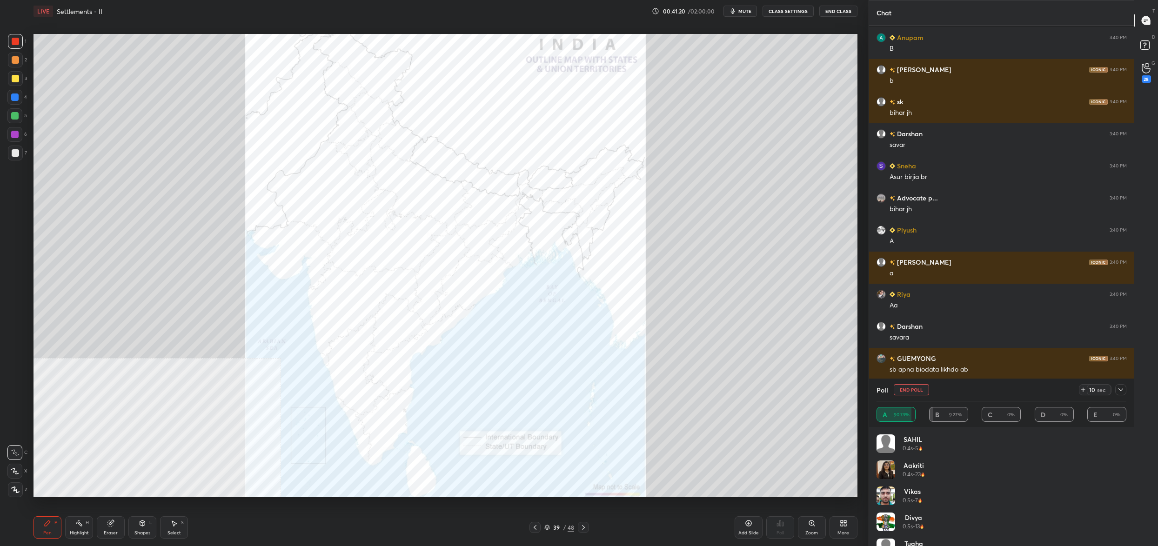
click at [917, 396] on div "Poll End Poll 10 sec" at bounding box center [1002, 390] width 250 height 22
click at [919, 391] on button "End Poll" at bounding box center [911, 389] width 35 height 11
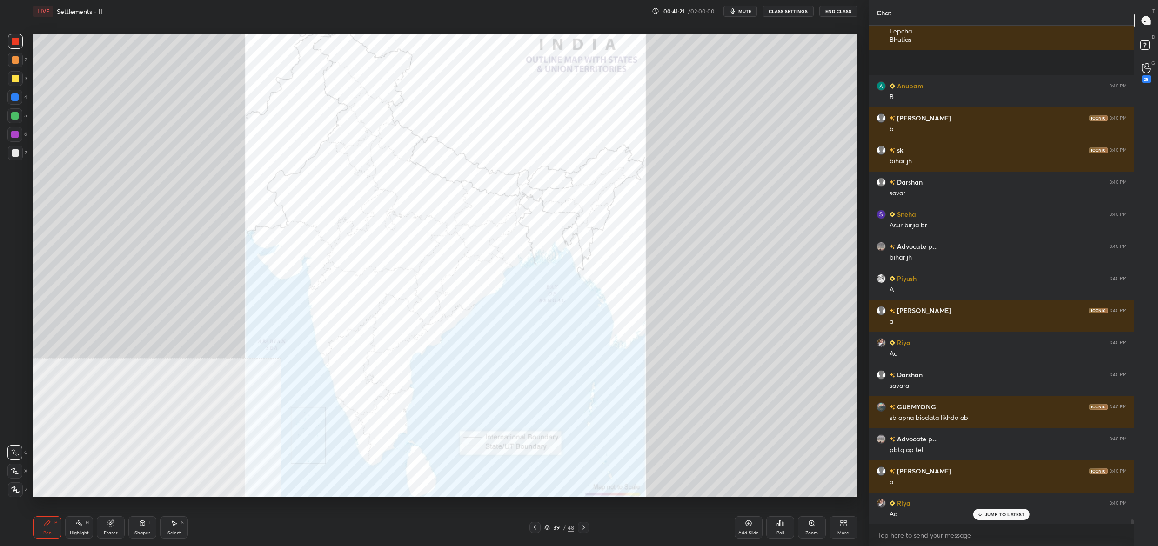
click at [785, 520] on div "Poll" at bounding box center [781, 528] width 28 height 22
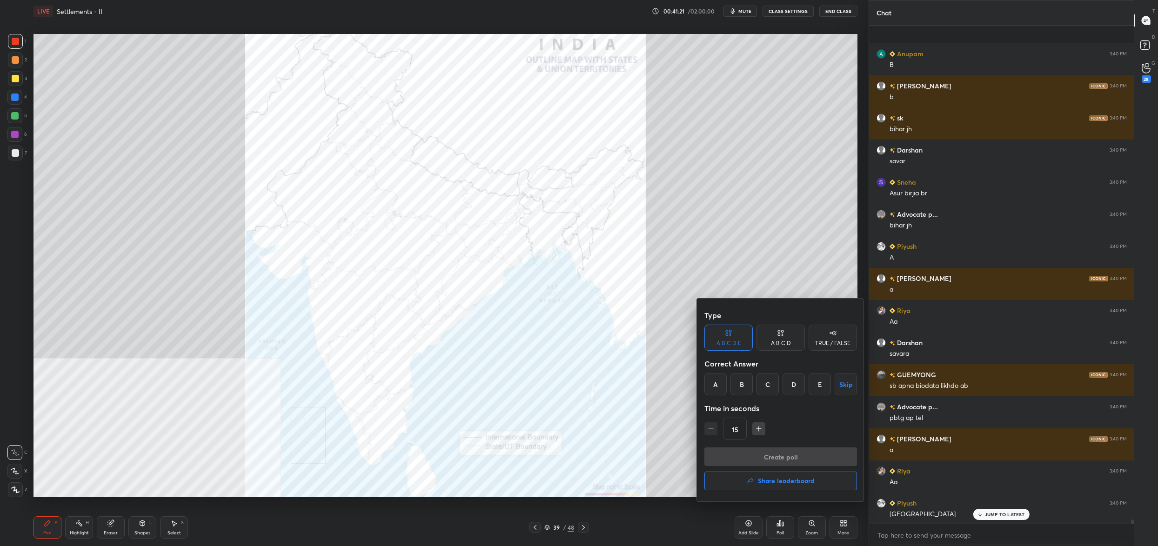
click at [720, 375] on div "A" at bounding box center [716, 384] width 22 height 22
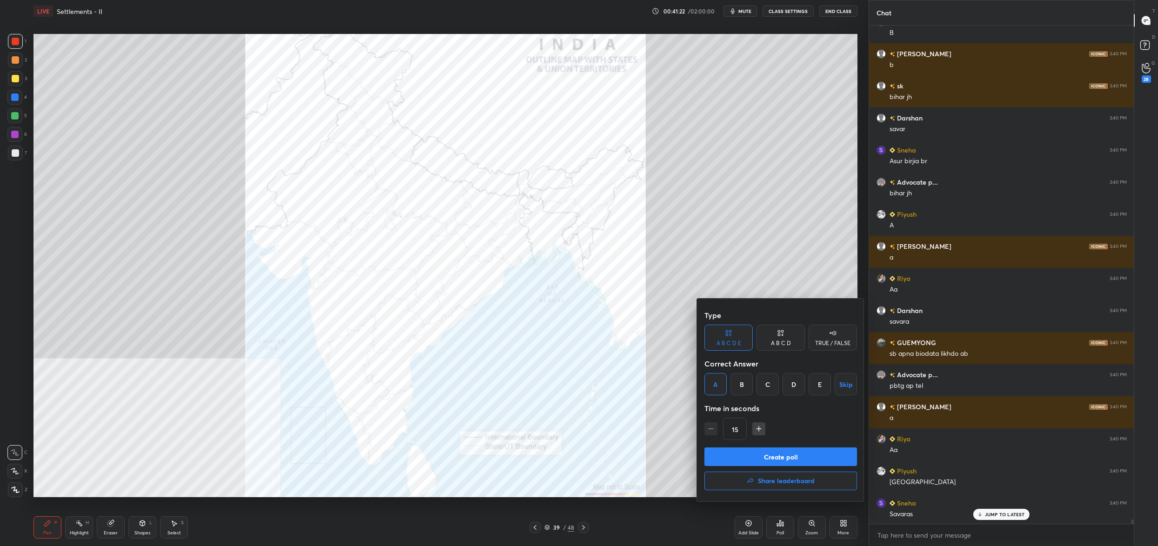
click at [755, 457] on button "Create poll" at bounding box center [781, 457] width 153 height 19
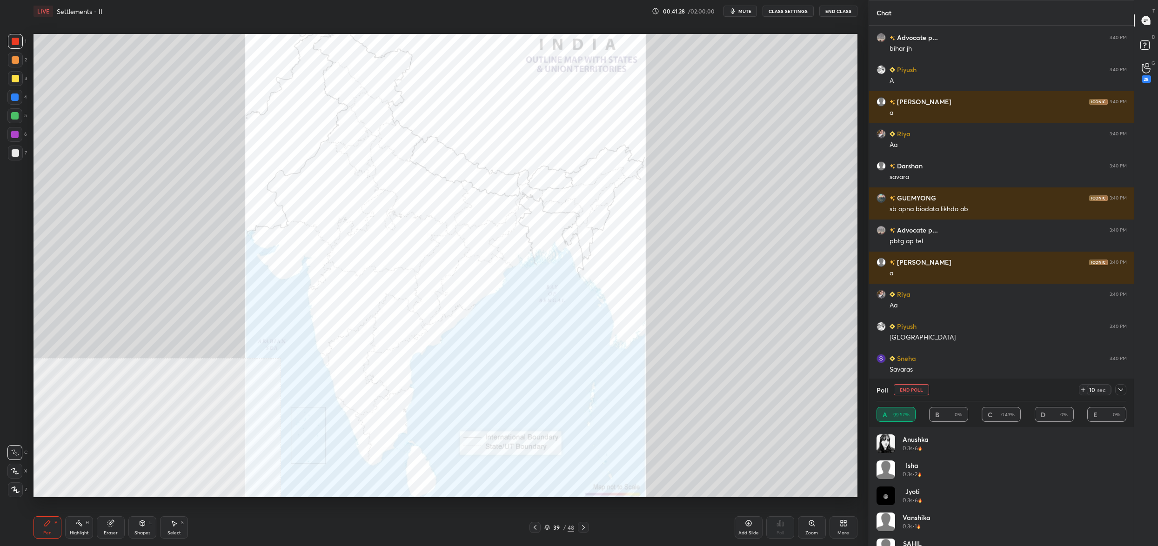
drag, startPoint x: 915, startPoint y: 390, endPoint x: 910, endPoint y: 391, distance: 5.2
click at [911, 390] on button "End Poll" at bounding box center [911, 389] width 35 height 11
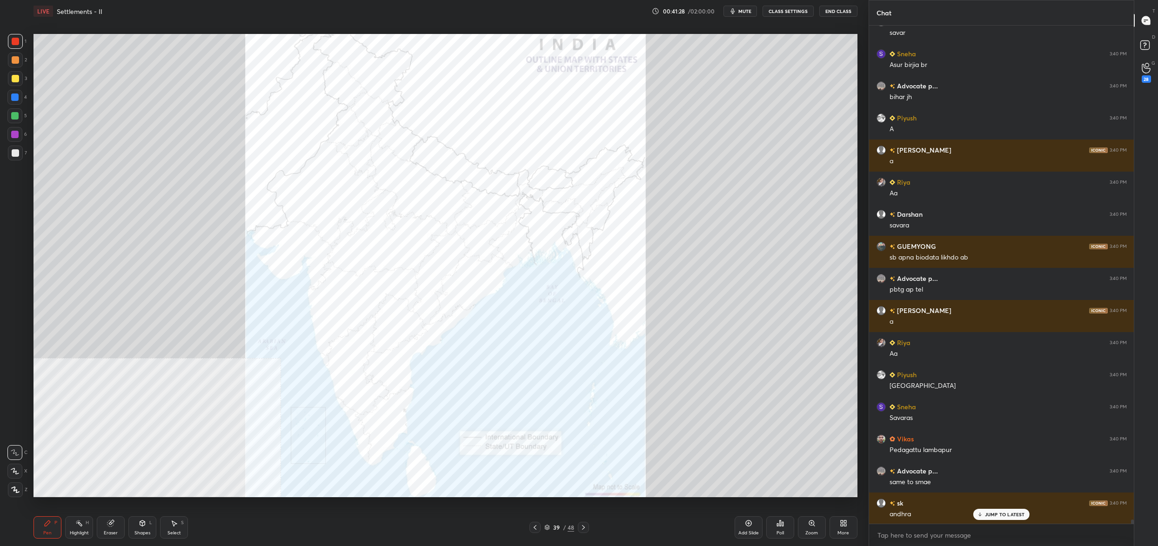
click at [775, 522] on div "Poll" at bounding box center [781, 528] width 28 height 22
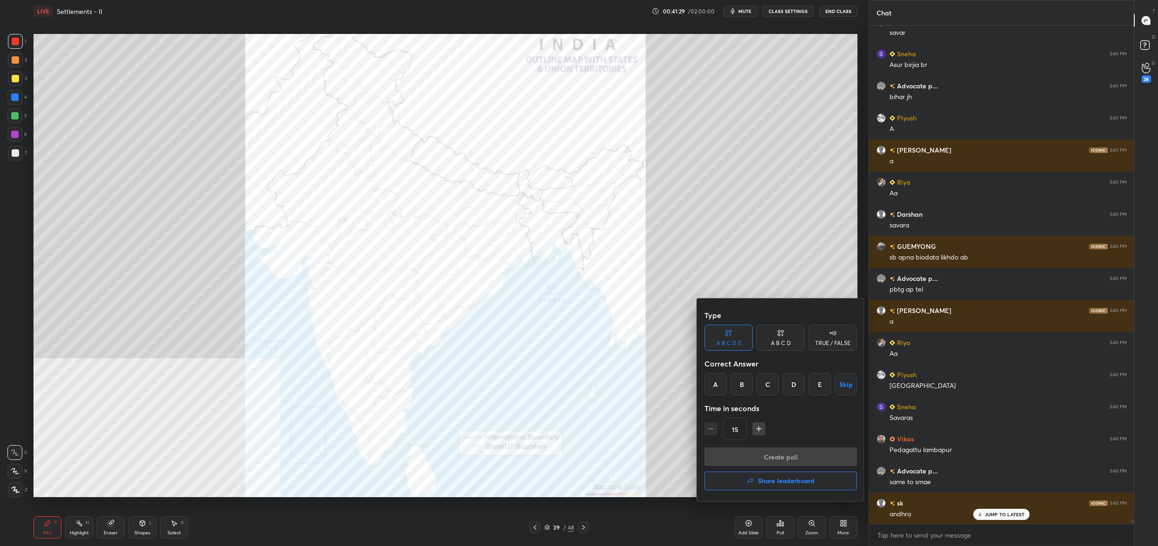
drag, startPoint x: 718, startPoint y: 386, endPoint x: 715, endPoint y: 396, distance: 10.3
click at [718, 387] on div "A" at bounding box center [716, 384] width 22 height 22
click at [744, 456] on button "Create poll" at bounding box center [781, 457] width 153 height 19
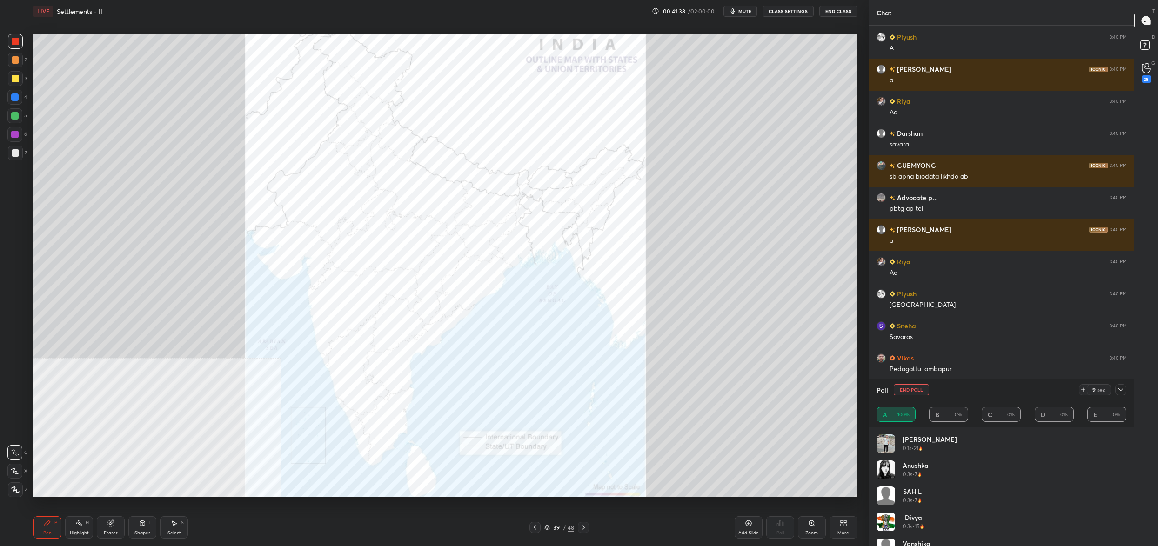
click at [908, 390] on button "End Poll" at bounding box center [911, 389] width 35 height 11
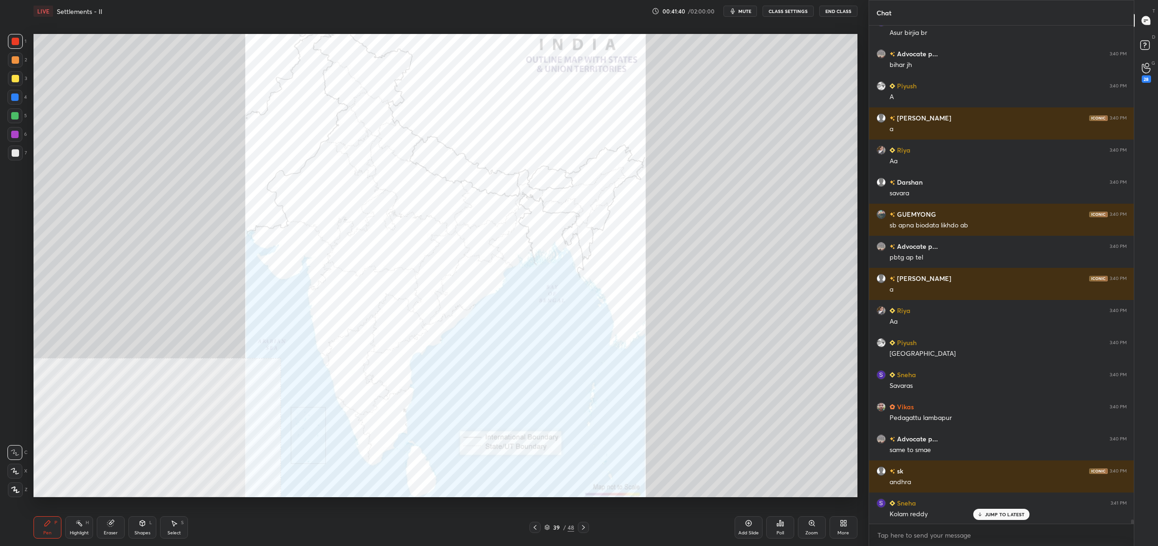
click at [787, 526] on div "Poll" at bounding box center [781, 528] width 28 height 22
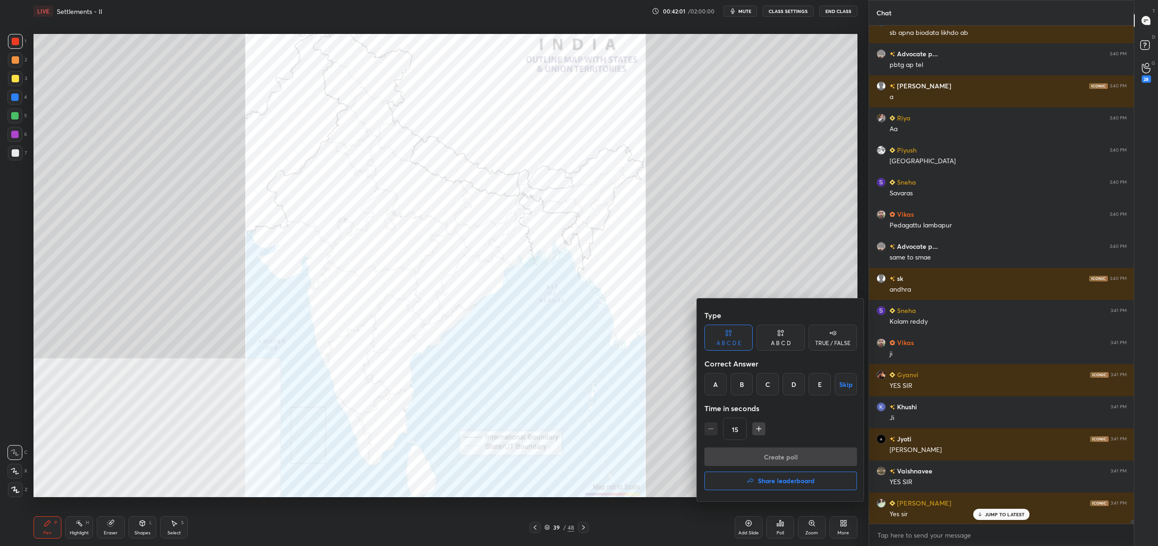
click at [765, 387] on div "C" at bounding box center [768, 384] width 22 height 22
click at [765, 386] on div "C" at bounding box center [768, 384] width 22 height 22
click at [769, 451] on button "Create poll" at bounding box center [781, 457] width 153 height 19
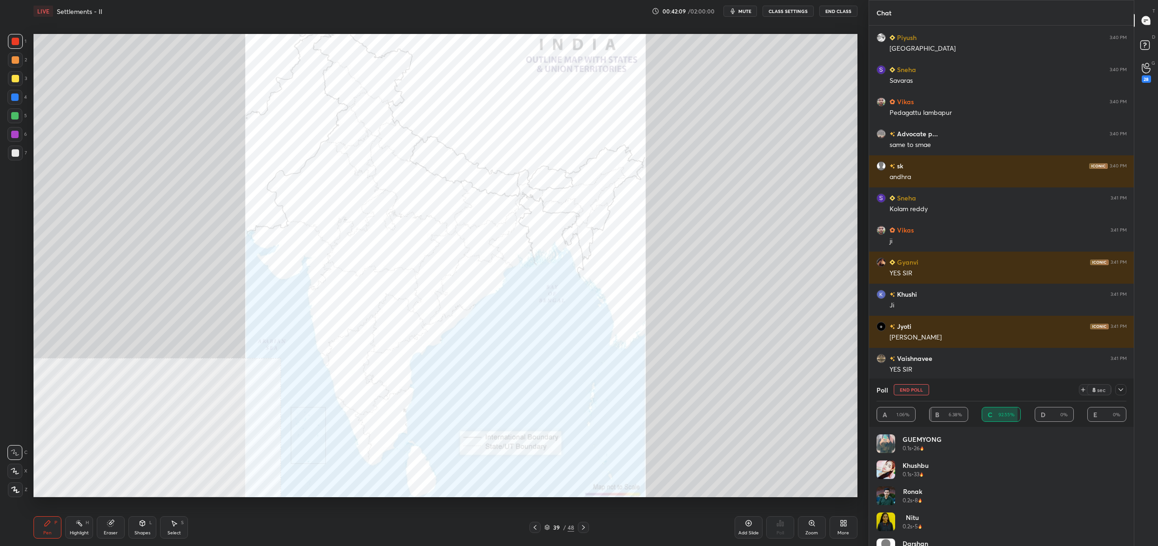
click at [916, 395] on button "End Poll" at bounding box center [911, 389] width 35 height 11
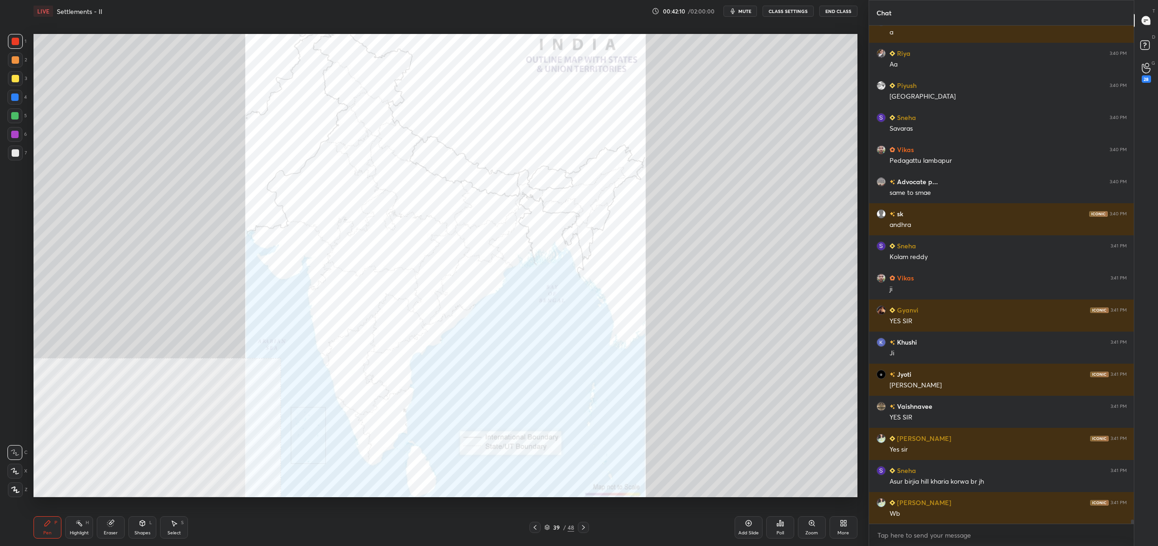
click at [784, 530] on div "Poll" at bounding box center [781, 528] width 28 height 22
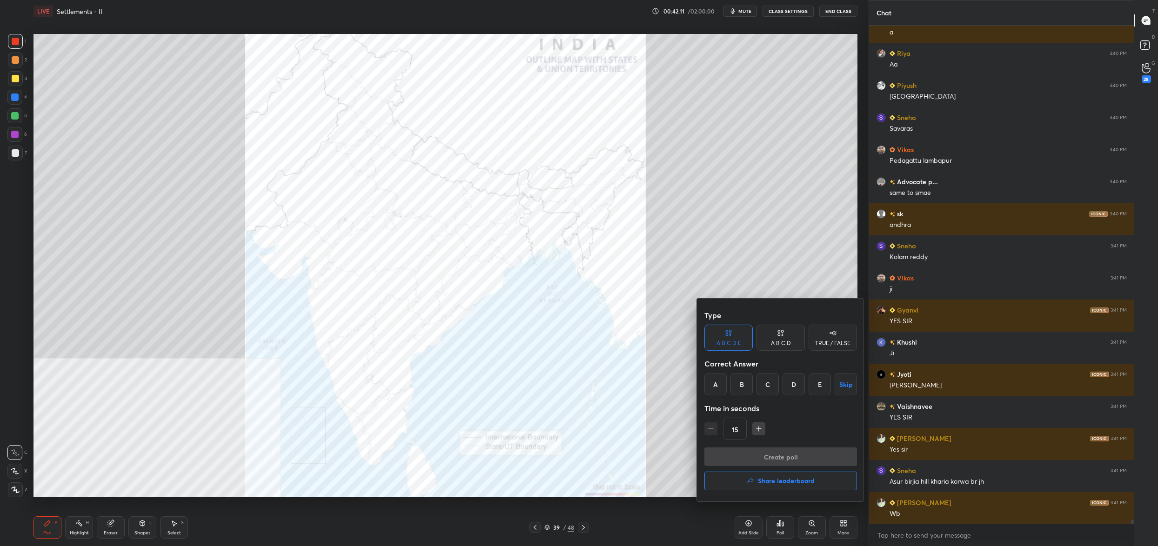
click at [750, 383] on div "B" at bounding box center [742, 384] width 22 height 22
click at [769, 389] on div "C" at bounding box center [768, 384] width 22 height 22
click at [767, 466] on div "Create poll Share leaderboard" at bounding box center [781, 471] width 153 height 47
click at [772, 460] on button "Create poll" at bounding box center [781, 457] width 153 height 19
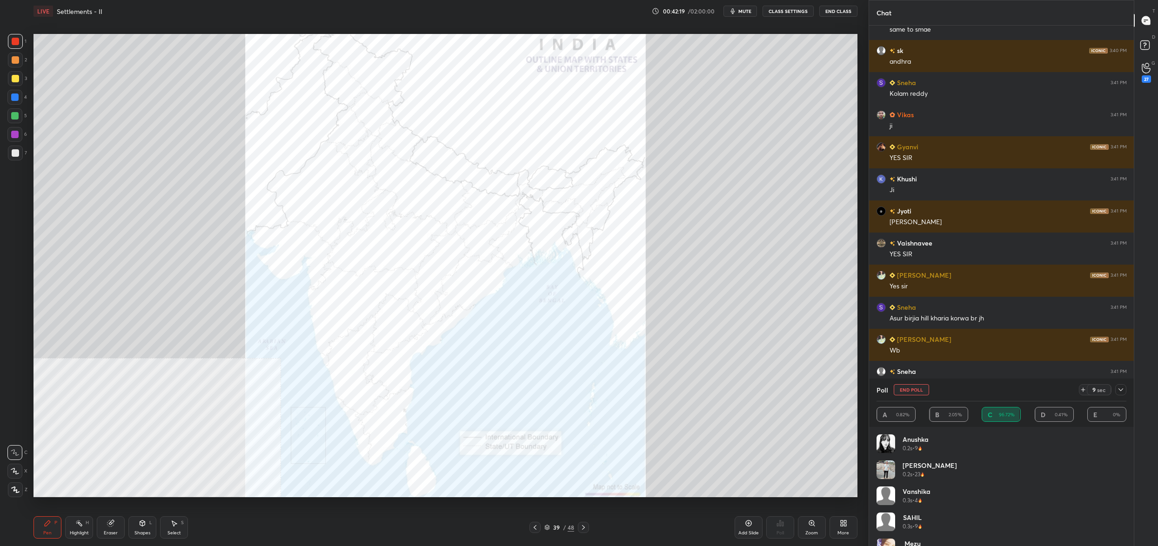
click at [915, 390] on button "End Poll" at bounding box center [911, 389] width 35 height 11
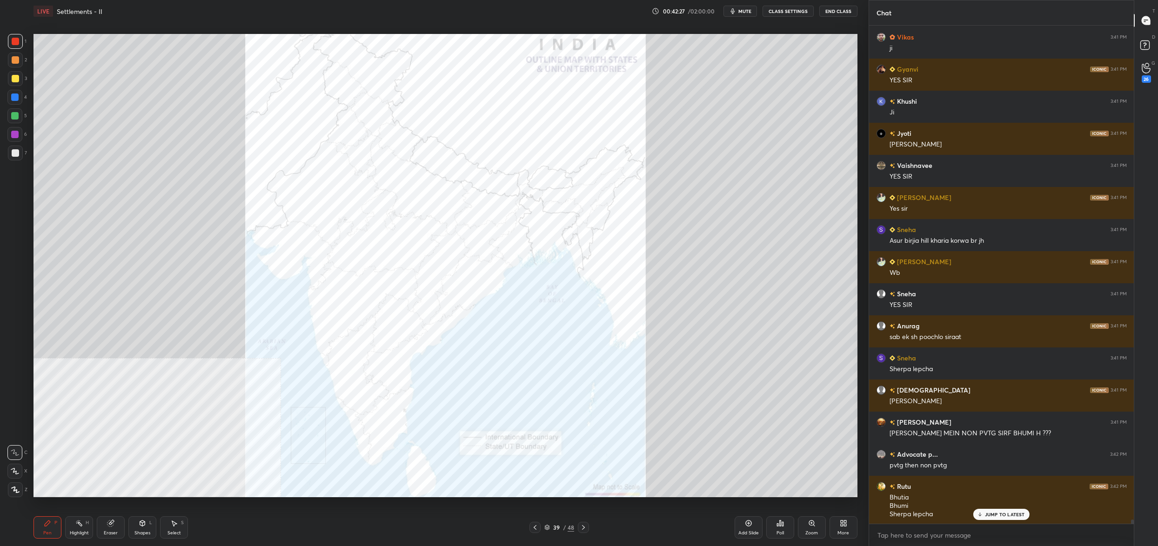
click at [794, 511] on div "Add Slide Poll Zoom More" at bounding box center [796, 528] width 123 height 52
click at [786, 525] on div "Poll" at bounding box center [781, 528] width 28 height 22
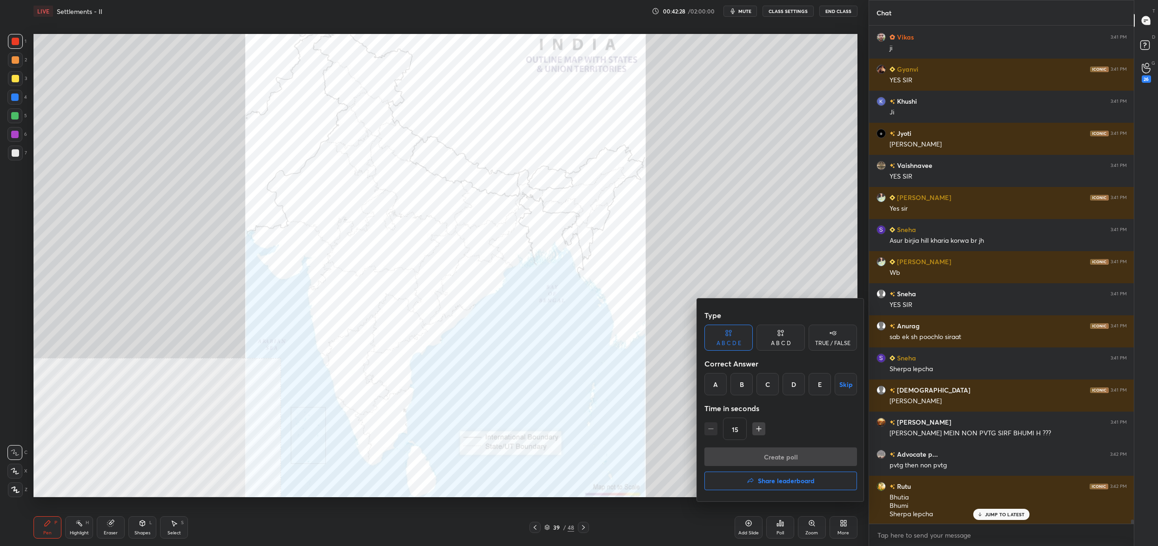
click at [990, 518] on div at bounding box center [579, 273] width 1158 height 546
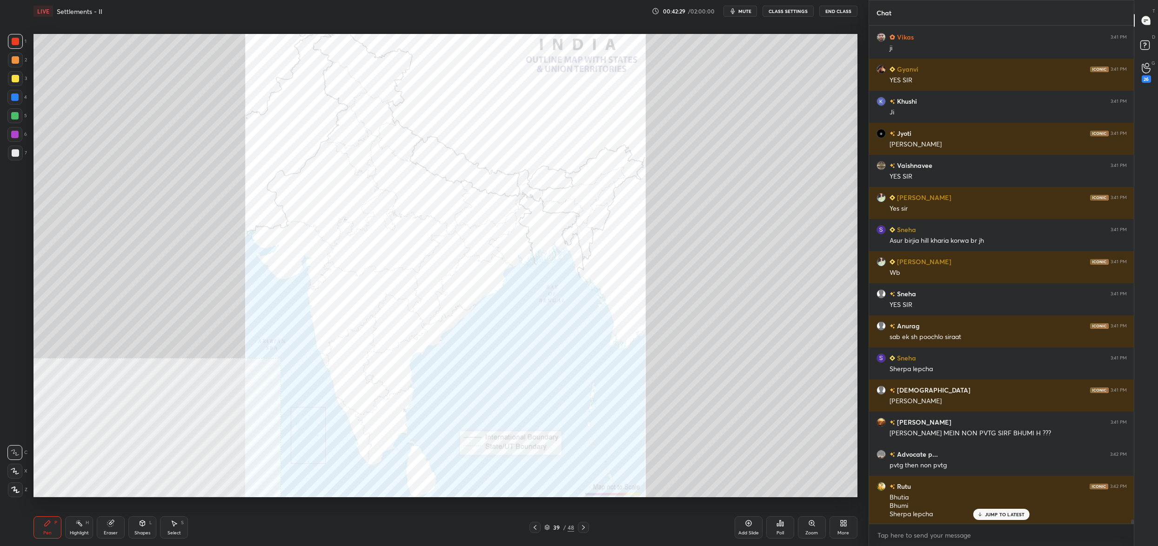
click at [989, 517] on div "Type A B C D E A B C D TRUE / FALSE Correct Answer A B C D E Skip Time in secon…" at bounding box center [579, 273] width 1158 height 546
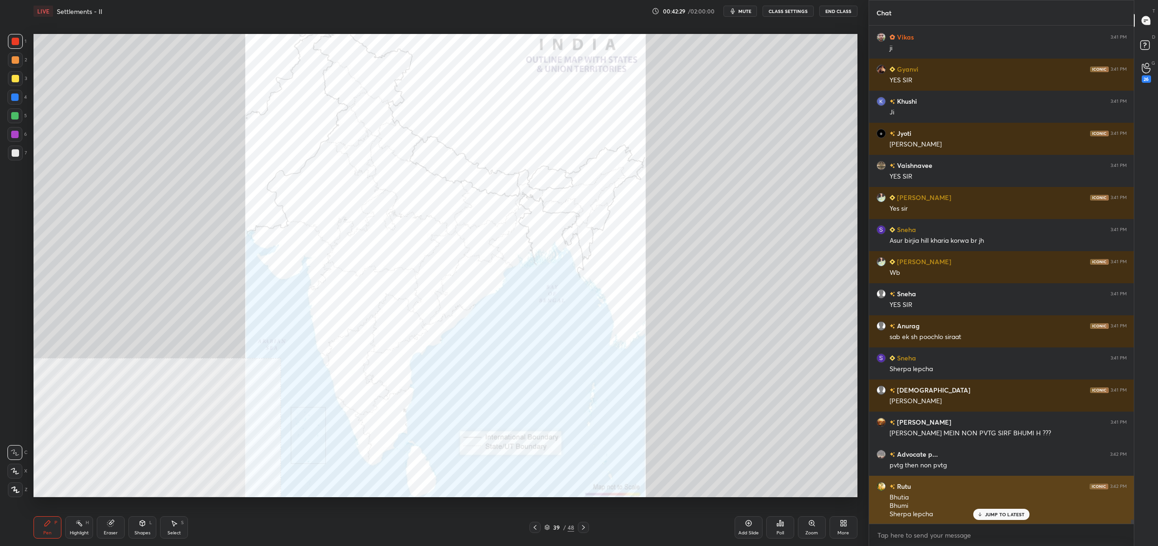
click at [989, 516] on p "JUMP TO LATEST" at bounding box center [1005, 515] width 40 height 6
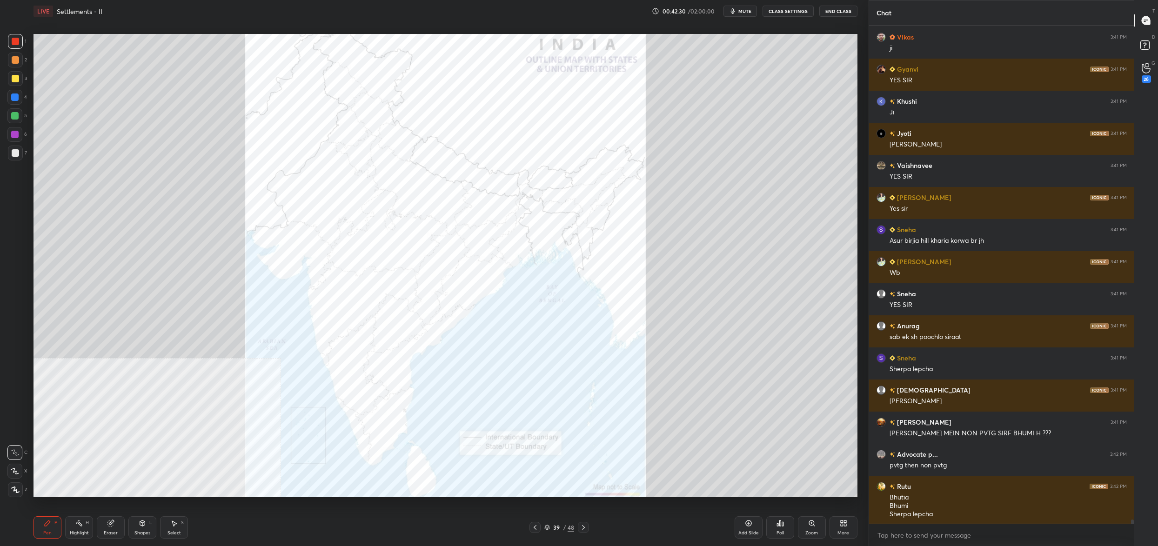
click at [786, 524] on div "Poll" at bounding box center [781, 528] width 28 height 22
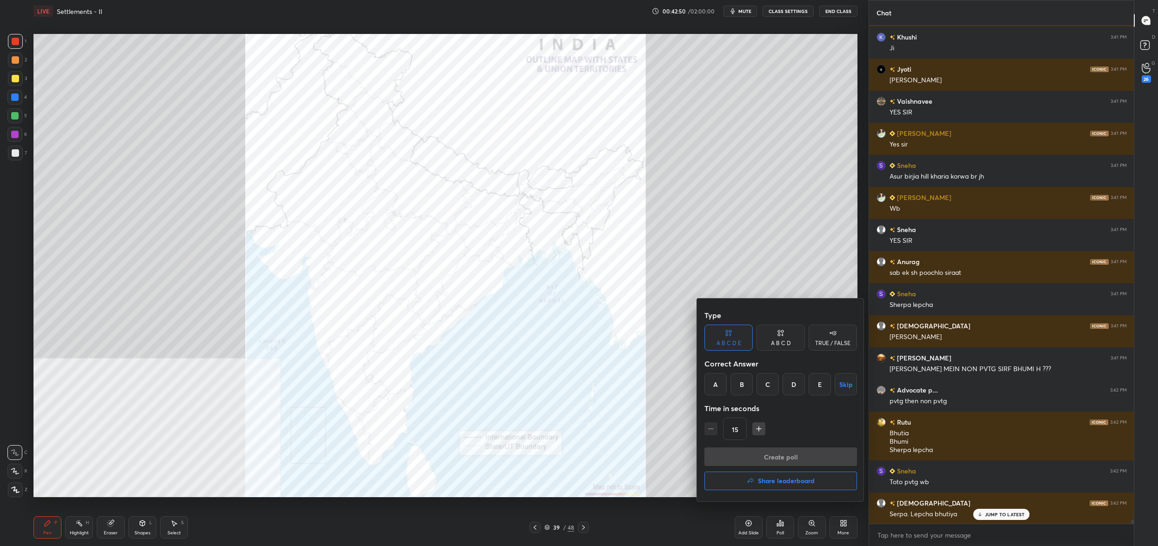
drag, startPoint x: 741, startPoint y: 406, endPoint x: 741, endPoint y: 399, distance: 7.0
click at [741, 405] on div "Time in seconds" at bounding box center [781, 408] width 153 height 19
click at [745, 385] on div "B" at bounding box center [742, 384] width 22 height 22
click at [750, 454] on button "Create poll" at bounding box center [781, 457] width 153 height 19
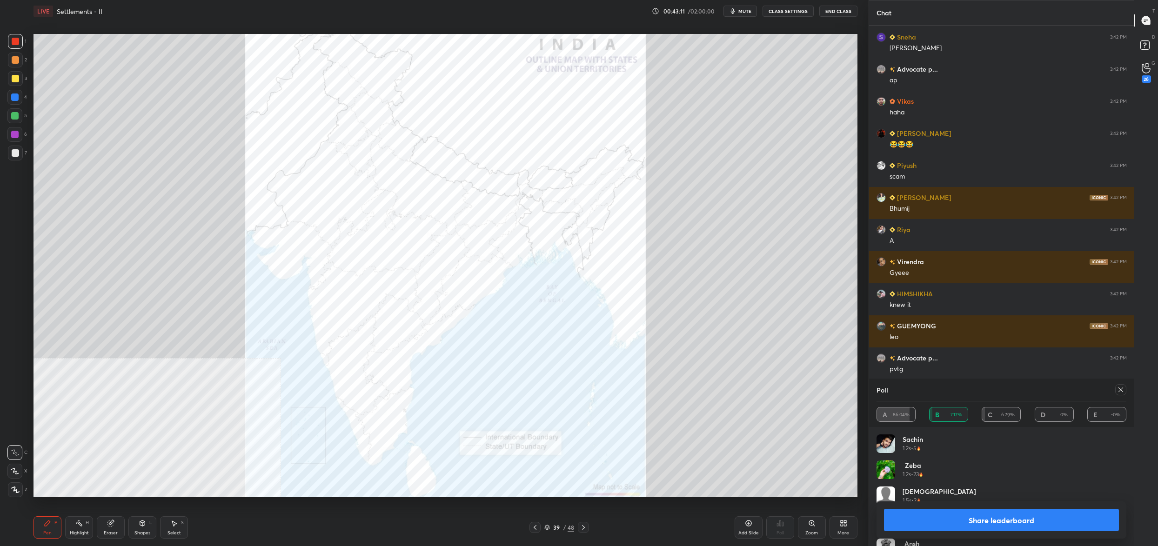
click at [1127, 389] on div "Poll A 86.04% B 7.17% C 6.79% D 0% E -0%" at bounding box center [1001, 403] width 265 height 48
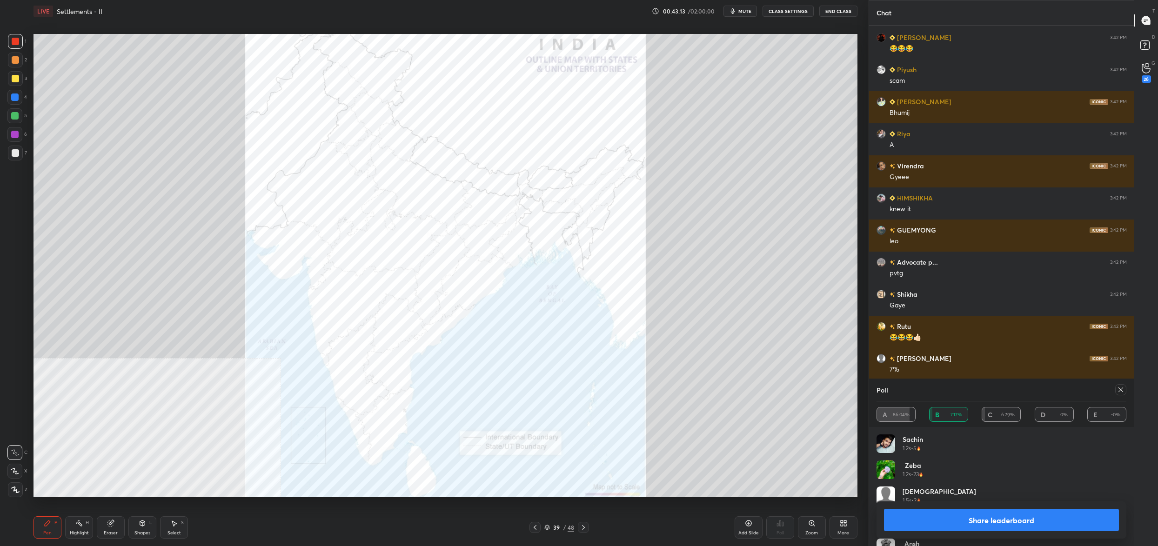
click at [1118, 390] on icon at bounding box center [1120, 389] width 7 height 7
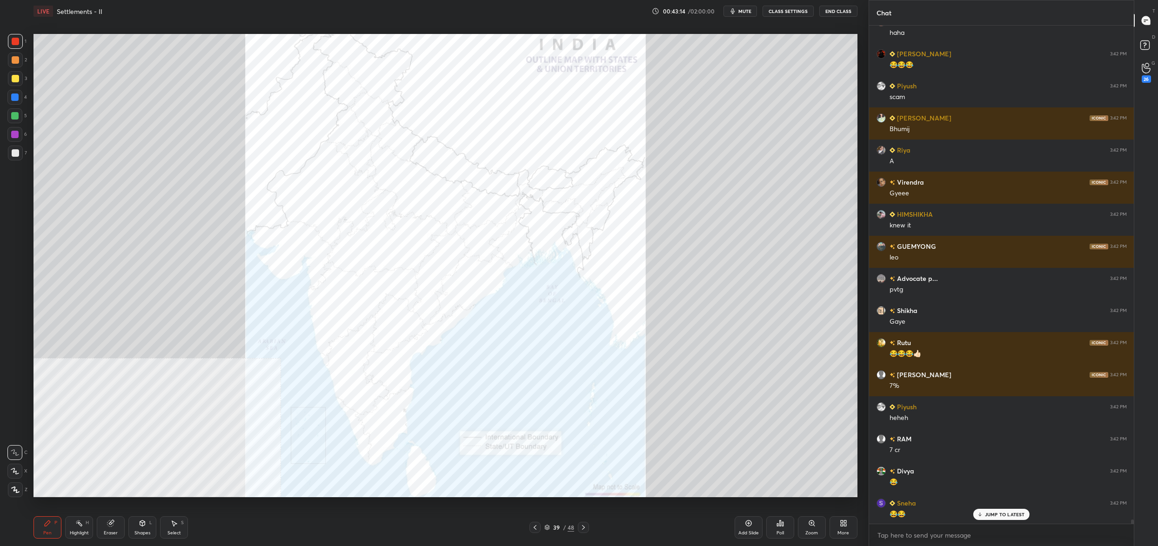
click at [780, 530] on div "Poll" at bounding box center [781, 528] width 28 height 22
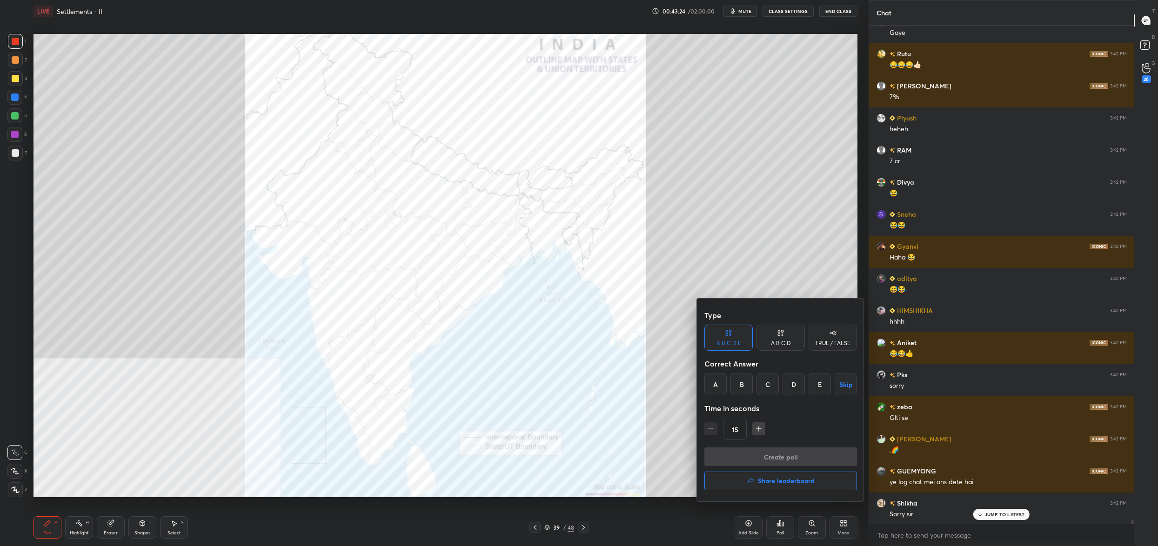
click at [740, 374] on div "B" at bounding box center [742, 384] width 22 height 22
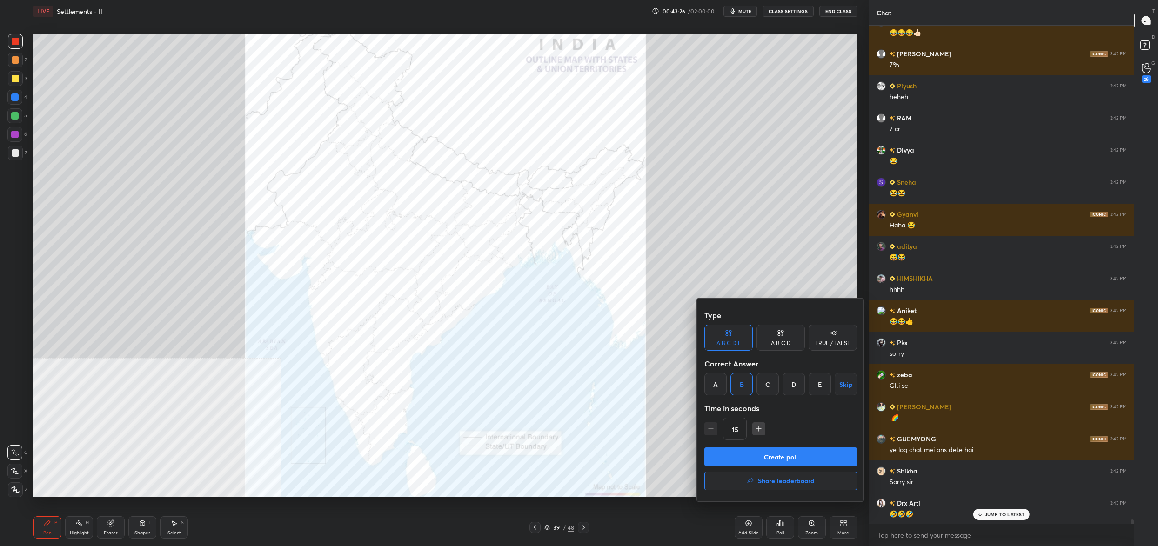
click at [747, 455] on button "Create poll" at bounding box center [781, 457] width 153 height 19
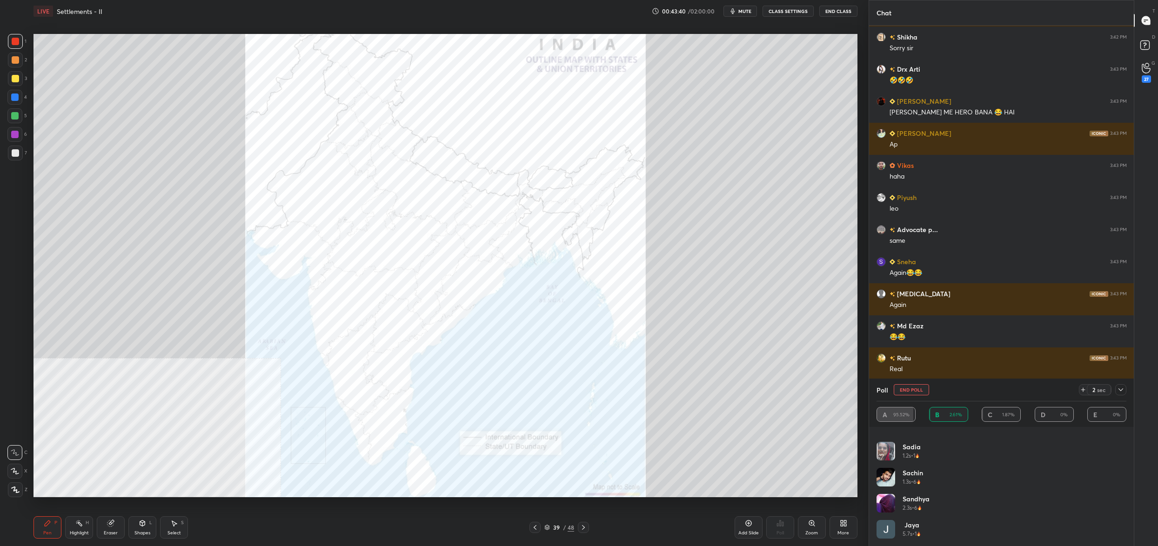
click at [904, 389] on button "End Poll" at bounding box center [911, 389] width 35 height 11
type textarea "x"
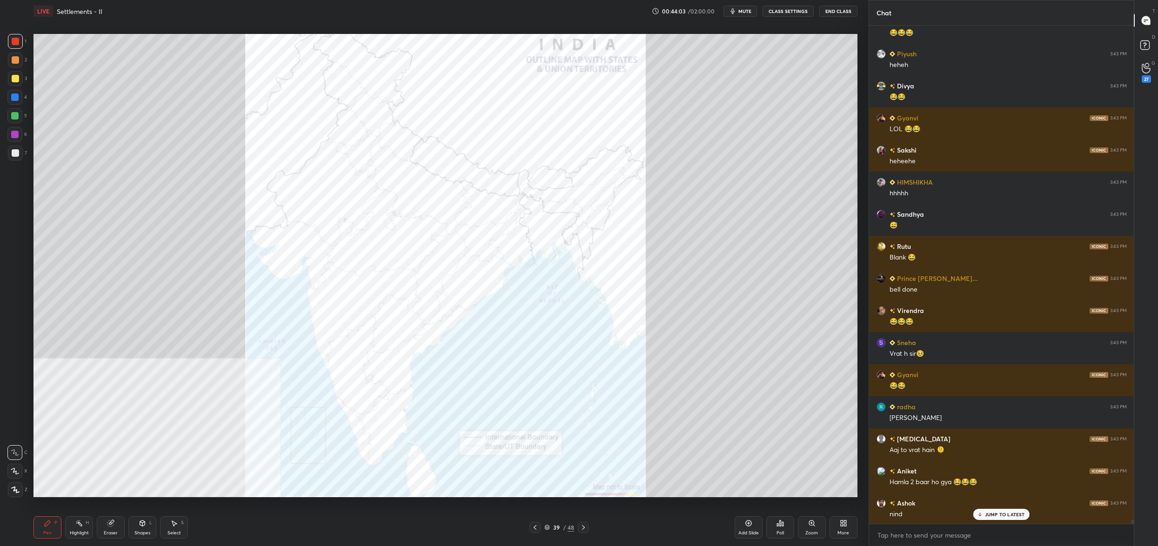
click at [780, 526] on icon at bounding box center [780, 524] width 1 height 6
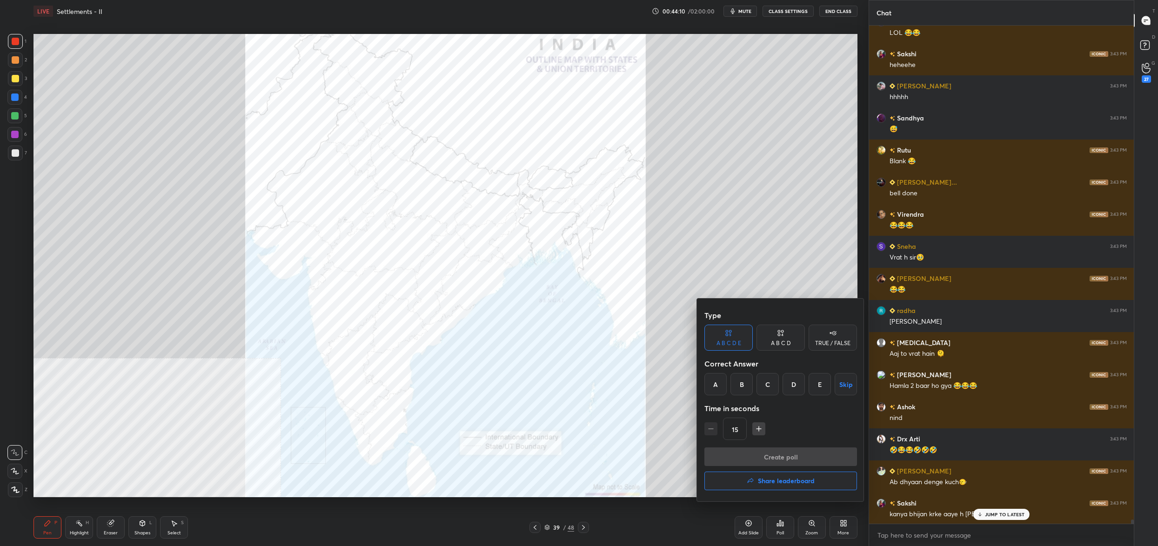
scroll to position [60058, 0]
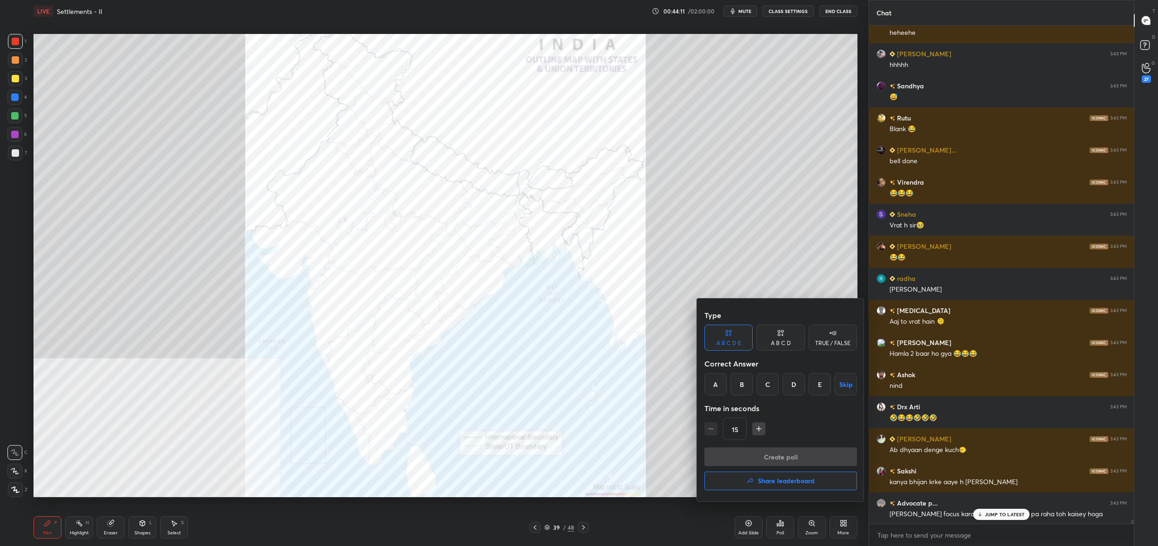
click at [746, 389] on div "B" at bounding box center [742, 384] width 22 height 22
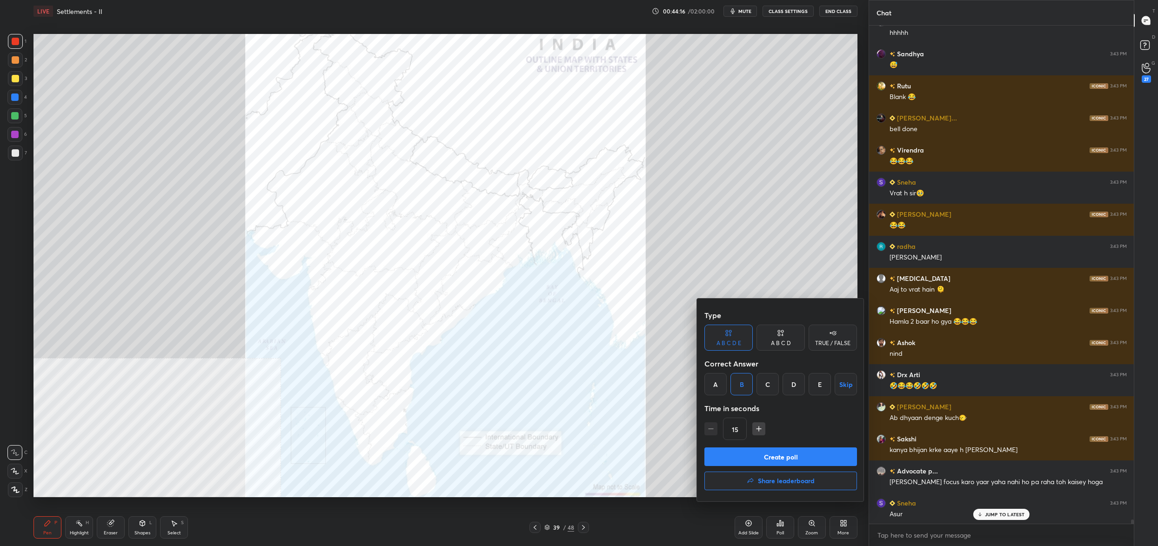
click at [781, 462] on button "Create poll" at bounding box center [781, 457] width 153 height 19
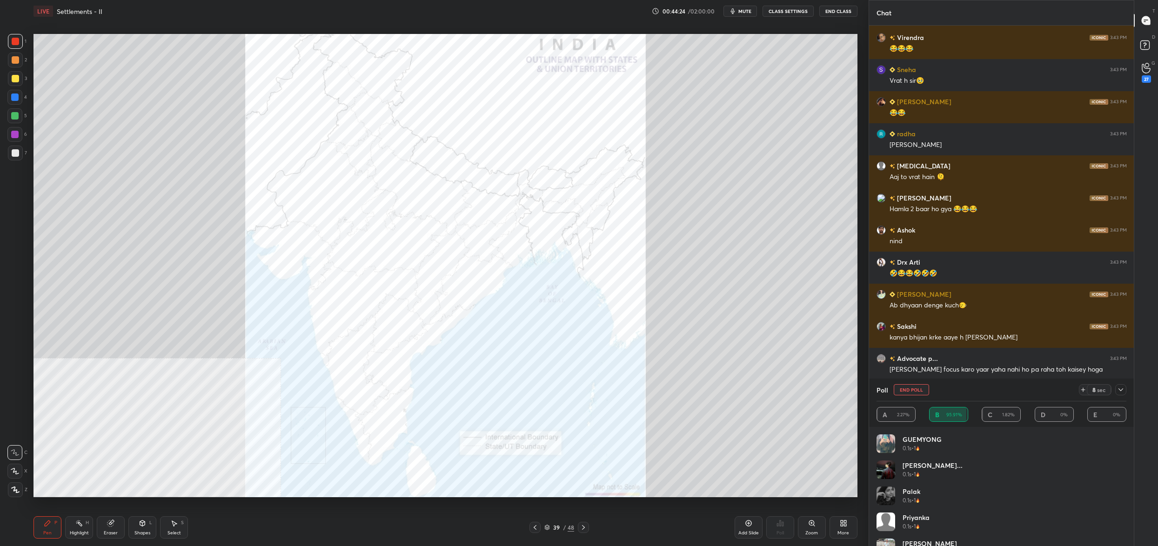
scroll to position [60235, 0]
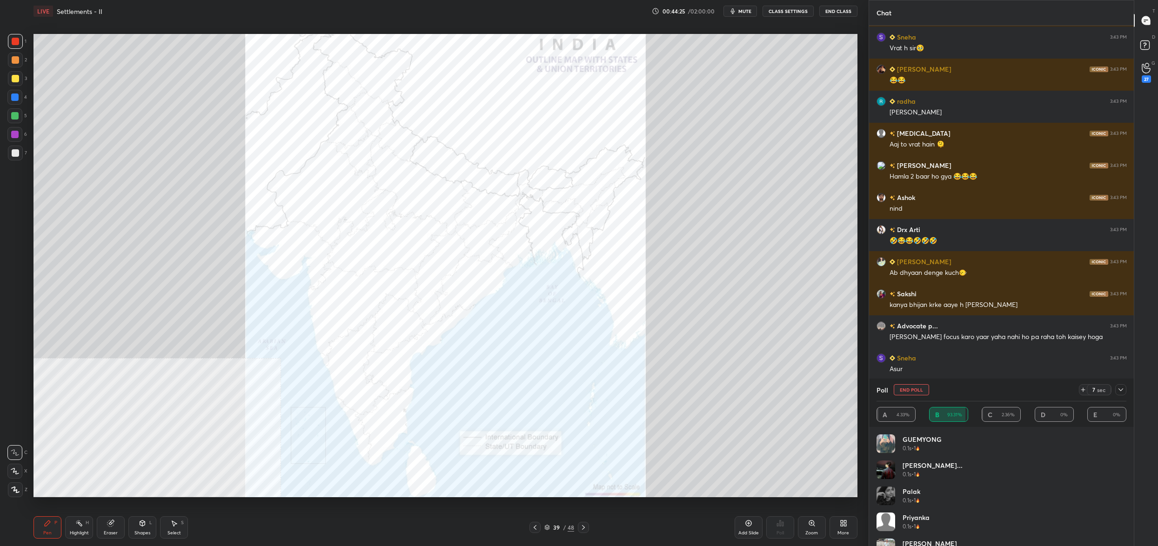
click at [920, 389] on button "End Poll" at bounding box center [911, 389] width 35 height 11
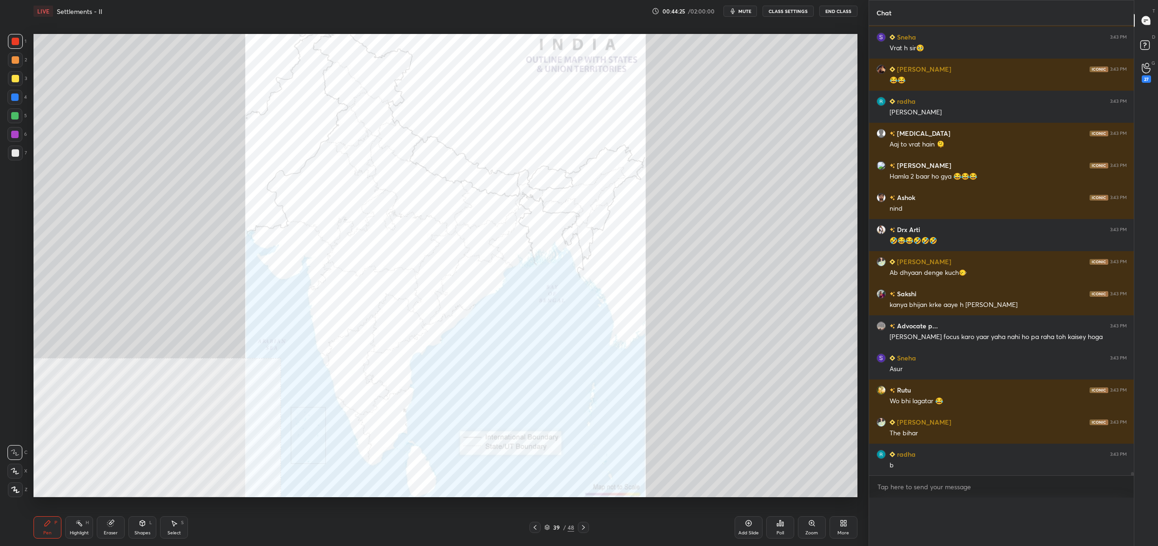
scroll to position [3, 3]
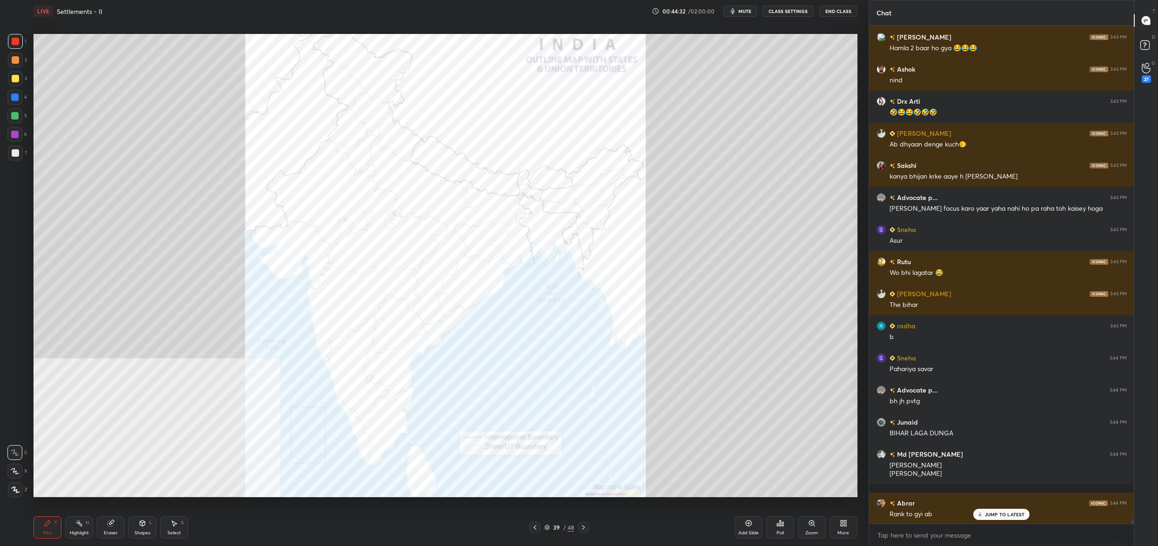
drag, startPoint x: 13, startPoint y: 476, endPoint x: 13, endPoint y: 487, distance: 11.6
click at [14, 477] on div at bounding box center [14, 471] width 15 height 15
click at [13, 489] on icon at bounding box center [15, 490] width 8 height 7
click at [17, 489] on icon at bounding box center [15, 490] width 8 height 7
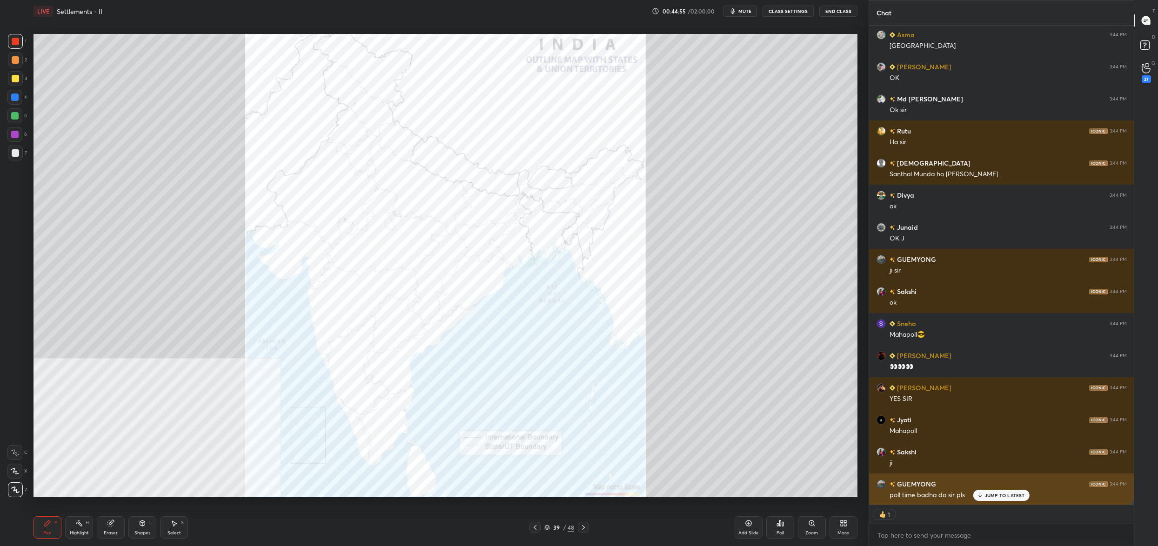
click at [985, 496] on div "JUMP TO LATEST" at bounding box center [1002, 495] width 56 height 11
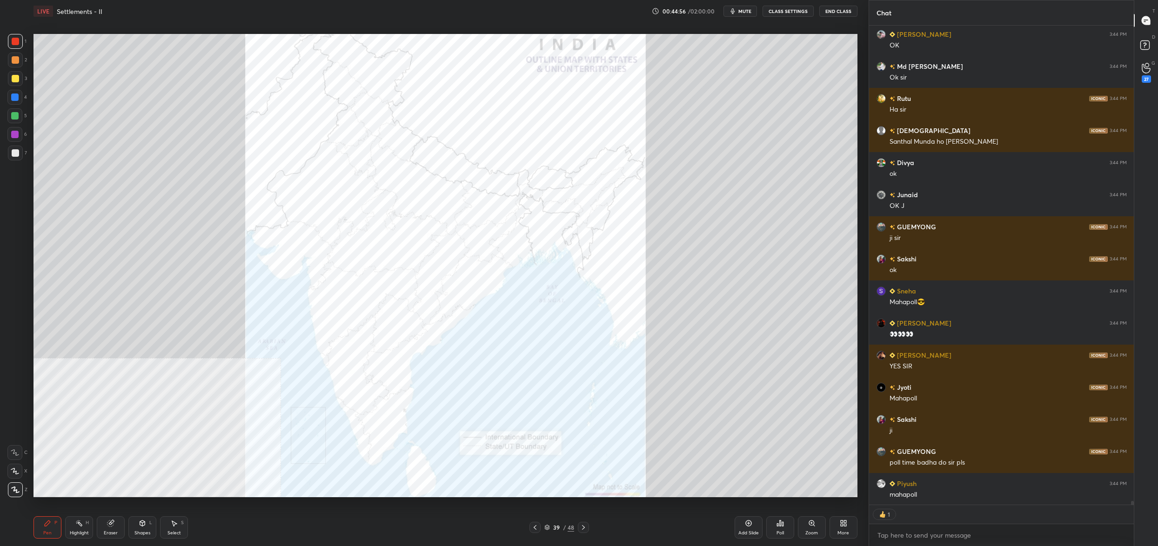
click at [788, 530] on div "Poll" at bounding box center [781, 528] width 28 height 22
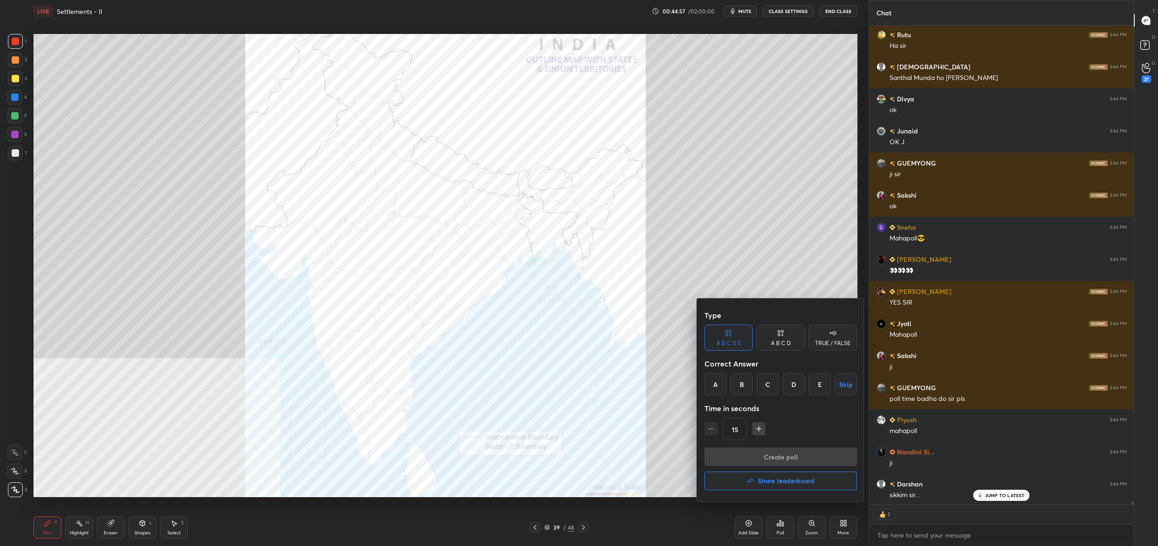
click at [761, 428] on icon "button" at bounding box center [758, 428] width 9 height 9
type input "30"
click at [793, 260] on div at bounding box center [579, 273] width 1158 height 546
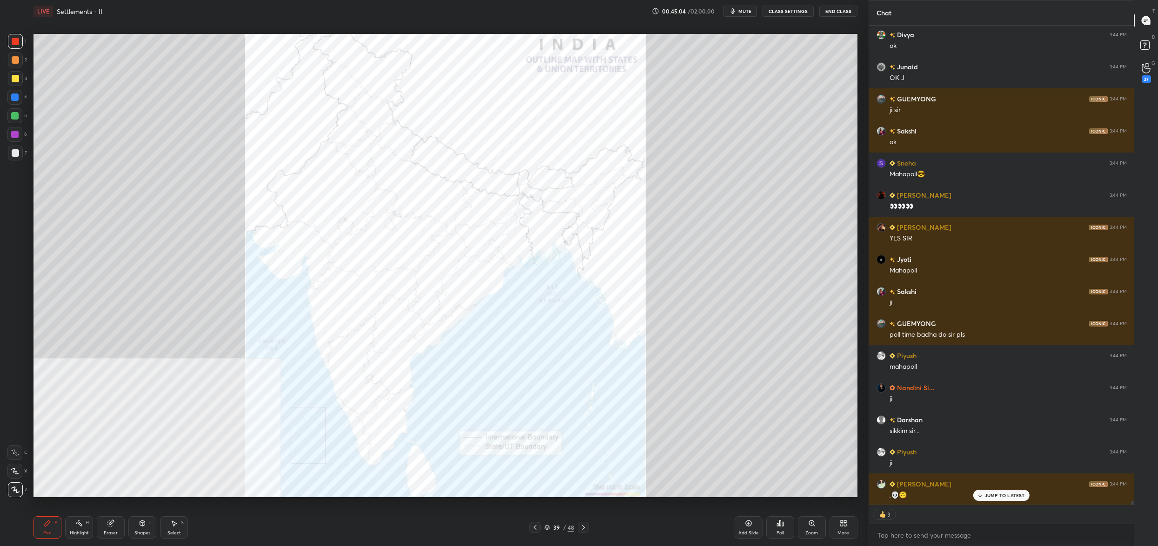
click at [987, 492] on div "JUMP TO LATEST" at bounding box center [1002, 495] width 56 height 11
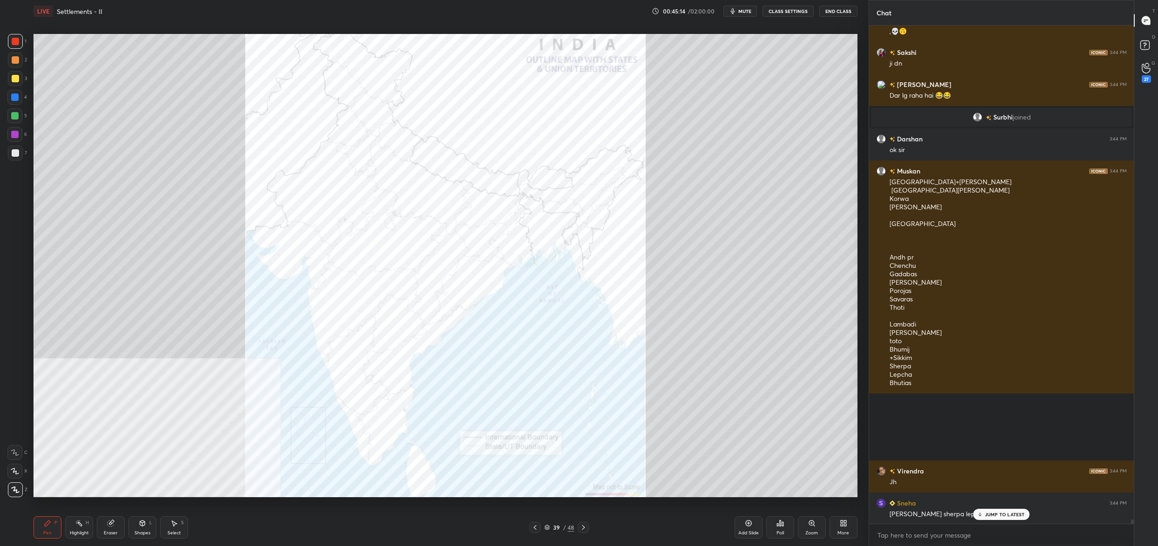
click at [791, 523] on div "Poll" at bounding box center [781, 528] width 28 height 22
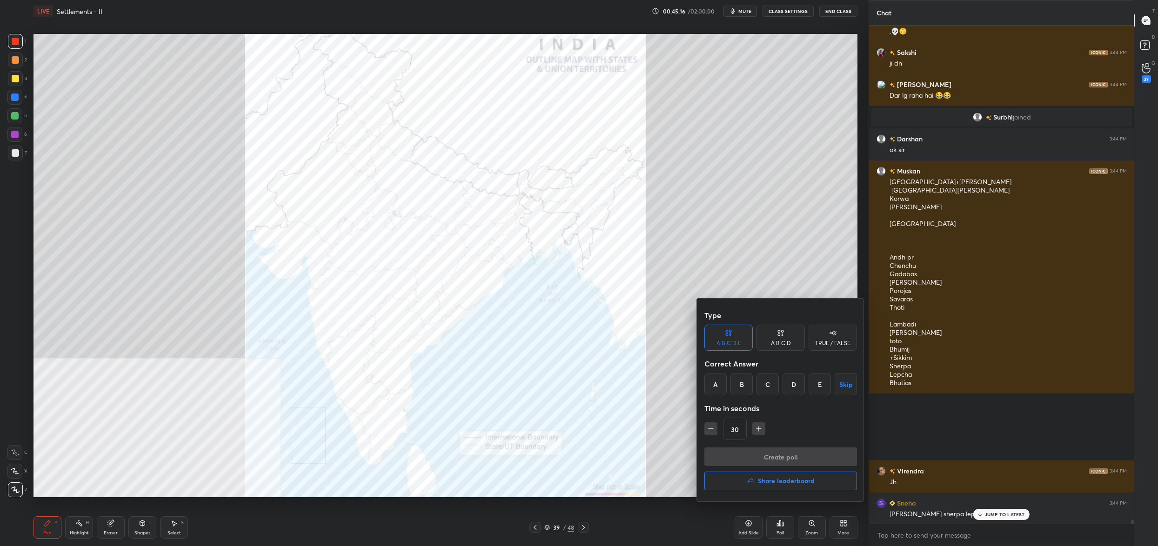
click at [752, 384] on div "B" at bounding box center [742, 384] width 22 height 22
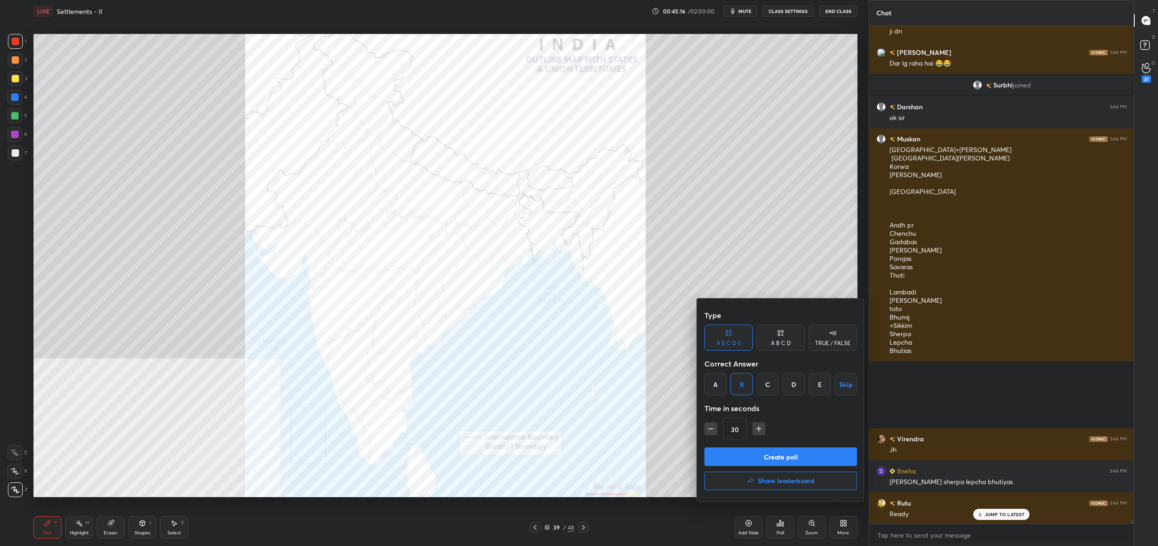
click at [771, 384] on div "C" at bounding box center [768, 384] width 22 height 22
click at [762, 455] on button "Create poll" at bounding box center [781, 457] width 153 height 19
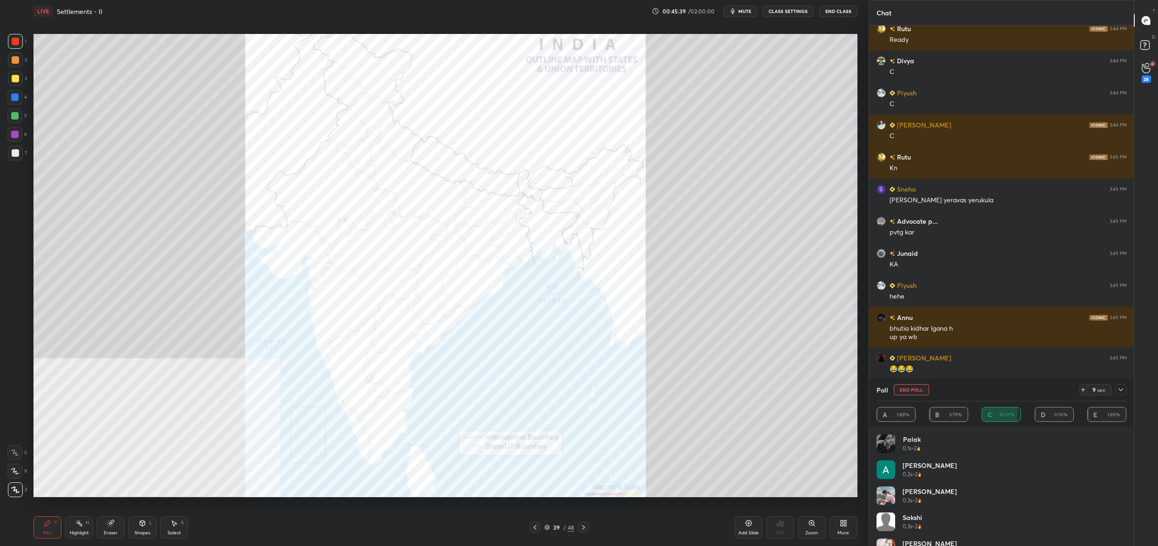
click at [901, 389] on button "End Poll" at bounding box center [911, 389] width 35 height 11
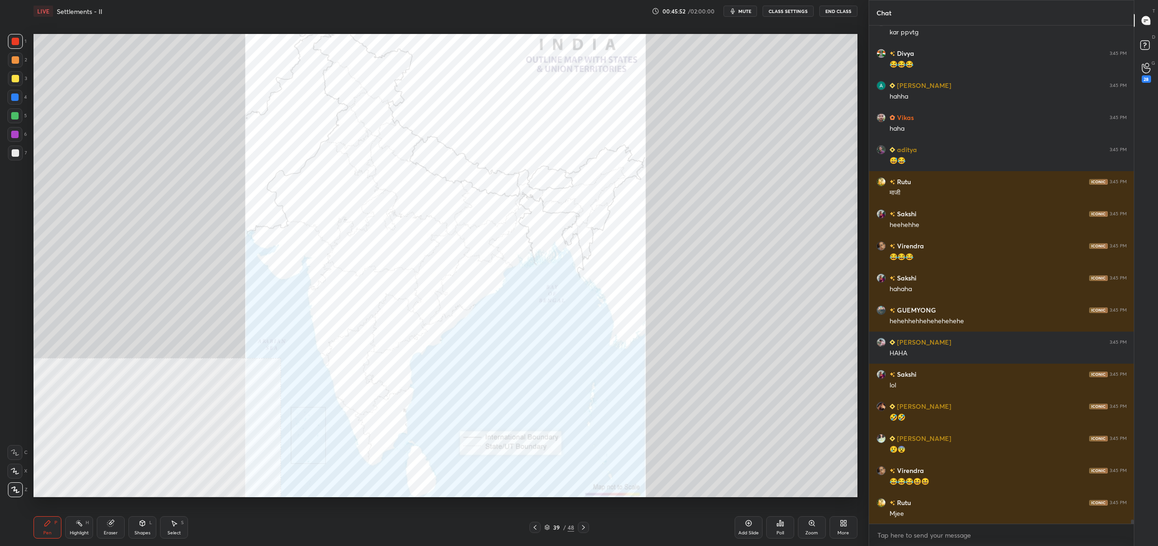
click at [785, 528] on div "Poll" at bounding box center [781, 528] width 28 height 22
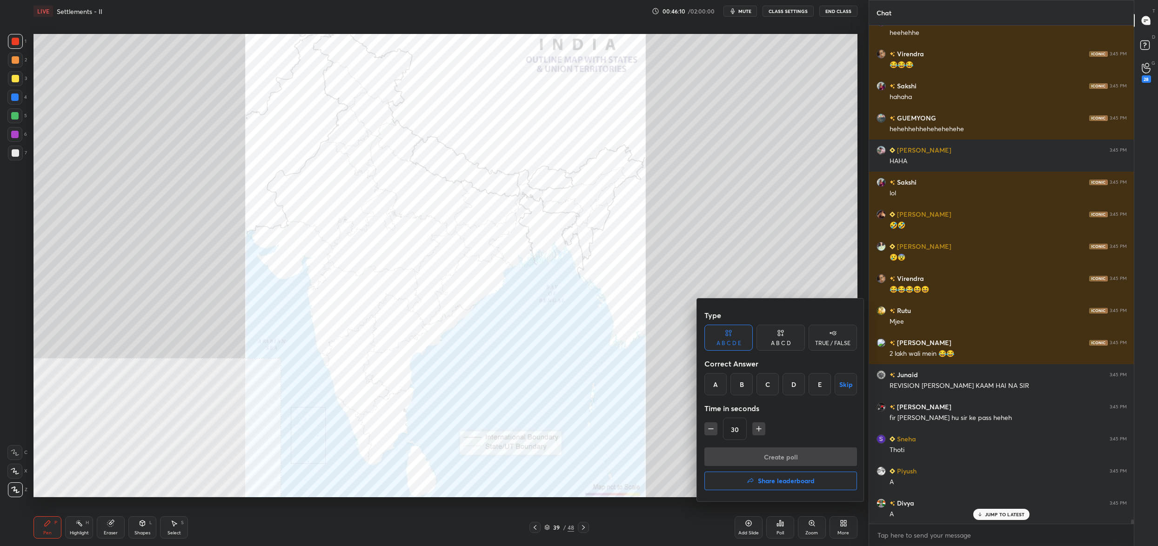
click at [723, 382] on div "A" at bounding box center [716, 384] width 22 height 22
drag, startPoint x: 732, startPoint y: 454, endPoint x: 729, endPoint y: 450, distance: 5.4
click at [732, 454] on button "Create poll" at bounding box center [781, 457] width 153 height 19
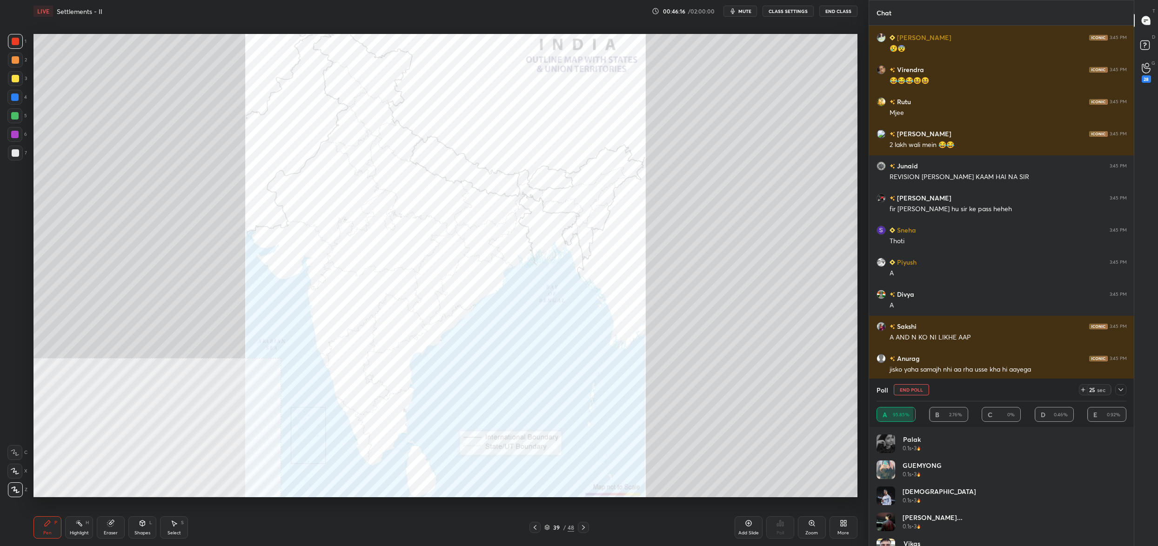
click at [912, 392] on button "End Poll" at bounding box center [911, 389] width 35 height 11
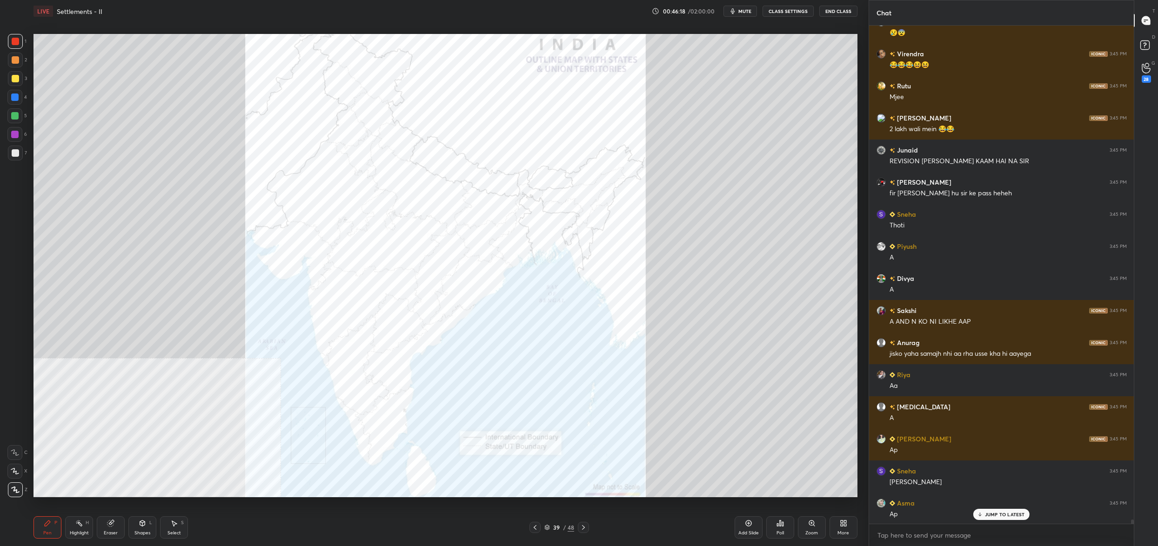
click at [783, 528] on div "Poll" at bounding box center [781, 528] width 28 height 22
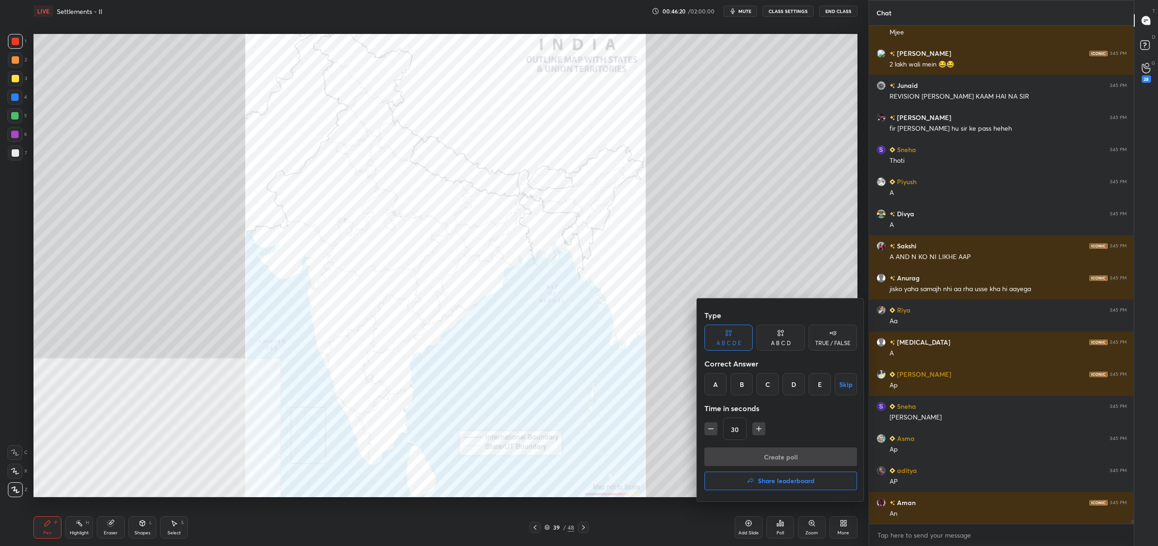
drag, startPoint x: 796, startPoint y: 387, endPoint x: 800, endPoint y: 413, distance: 26.3
click at [797, 387] on div "D" at bounding box center [794, 384] width 22 height 22
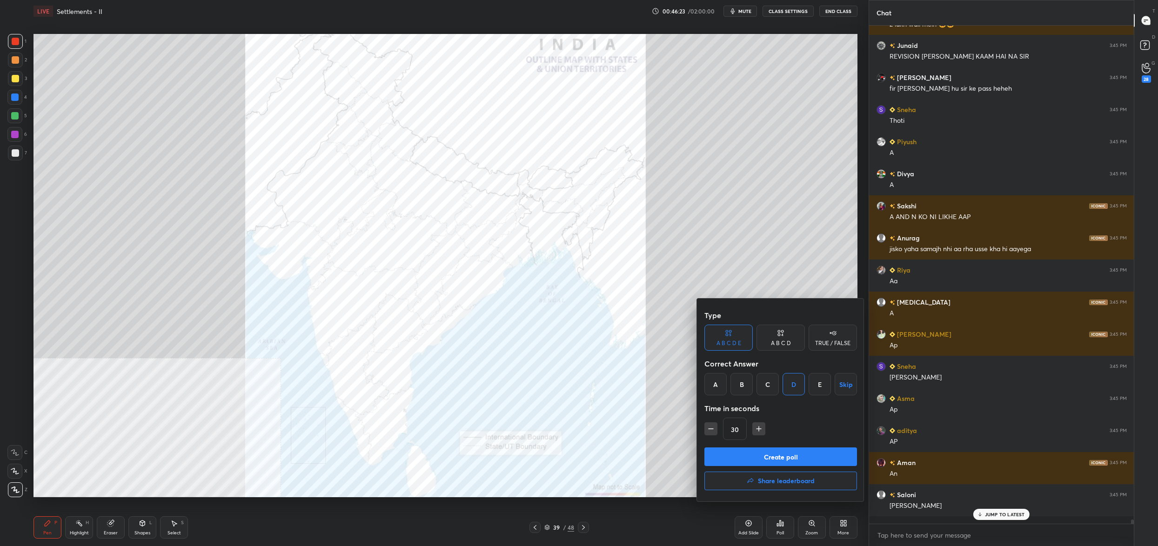
click at [807, 458] on button "Create poll" at bounding box center [781, 457] width 153 height 19
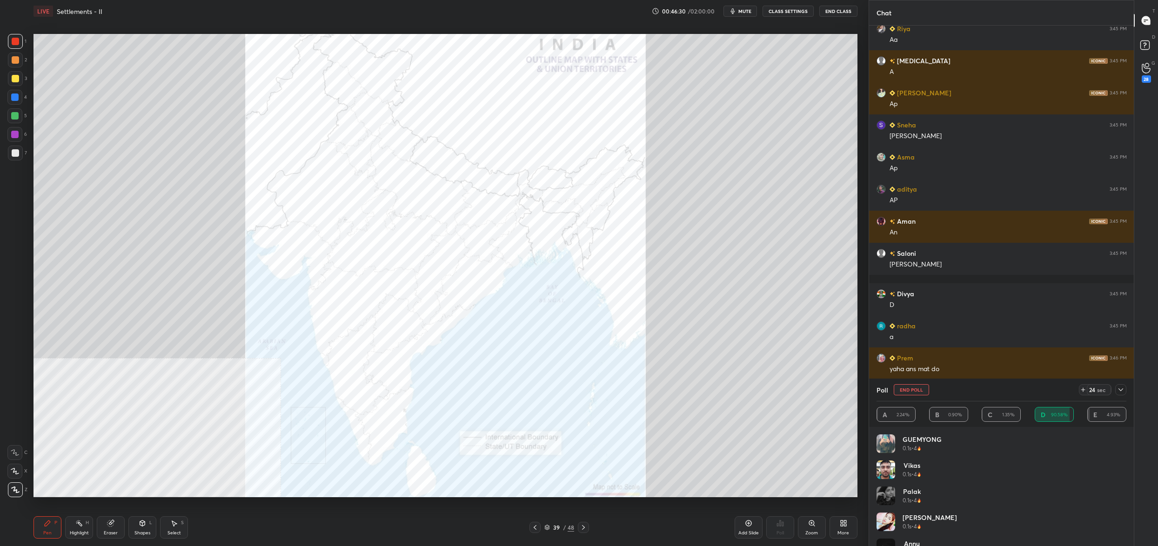
drag, startPoint x: 910, startPoint y: 385, endPoint x: 900, endPoint y: 398, distance: 16.2
click at [910, 385] on button "End Poll" at bounding box center [911, 389] width 35 height 11
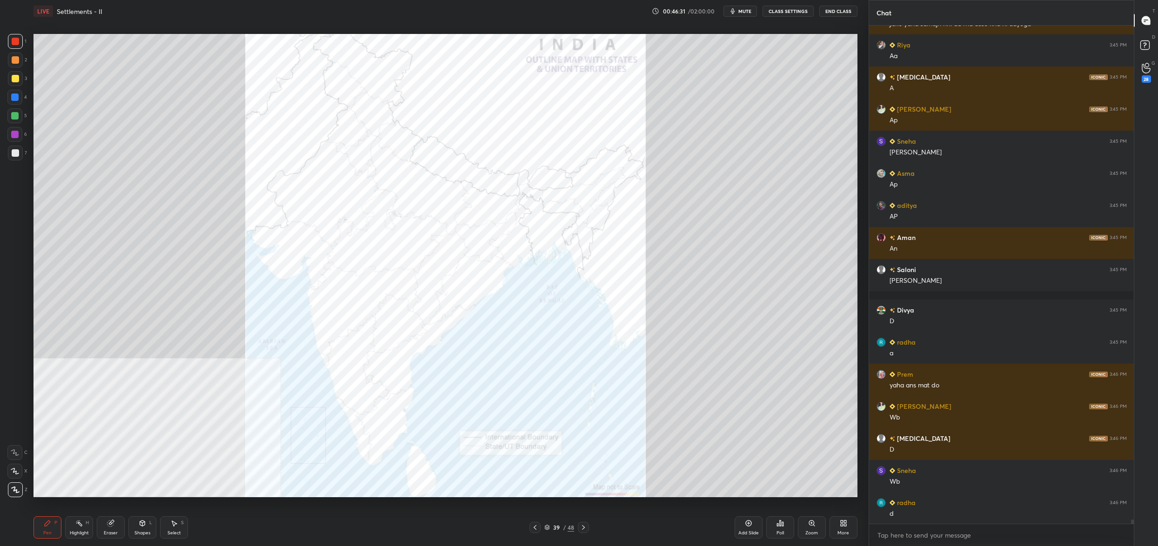
click at [778, 520] on icon at bounding box center [780, 523] width 7 height 7
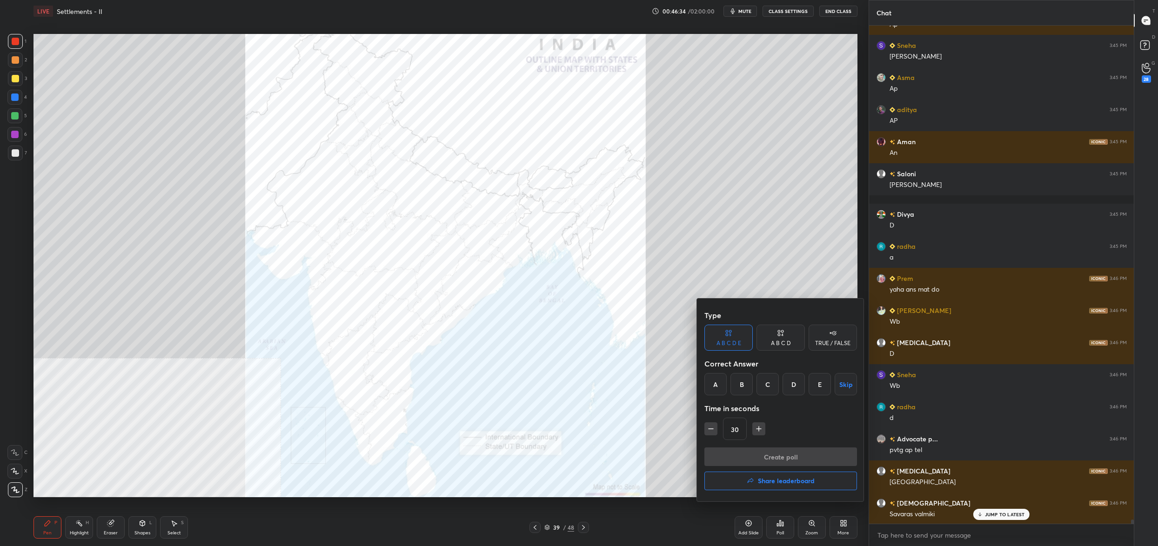
click at [816, 387] on div "E" at bounding box center [820, 384] width 22 height 22
click at [783, 446] on div "Type A B C D E A B C D TRUE / FALSE Correct Answer A B C D E Skip Time in secon…" at bounding box center [781, 376] width 153 height 141
click at [782, 454] on button "Create poll" at bounding box center [781, 457] width 153 height 19
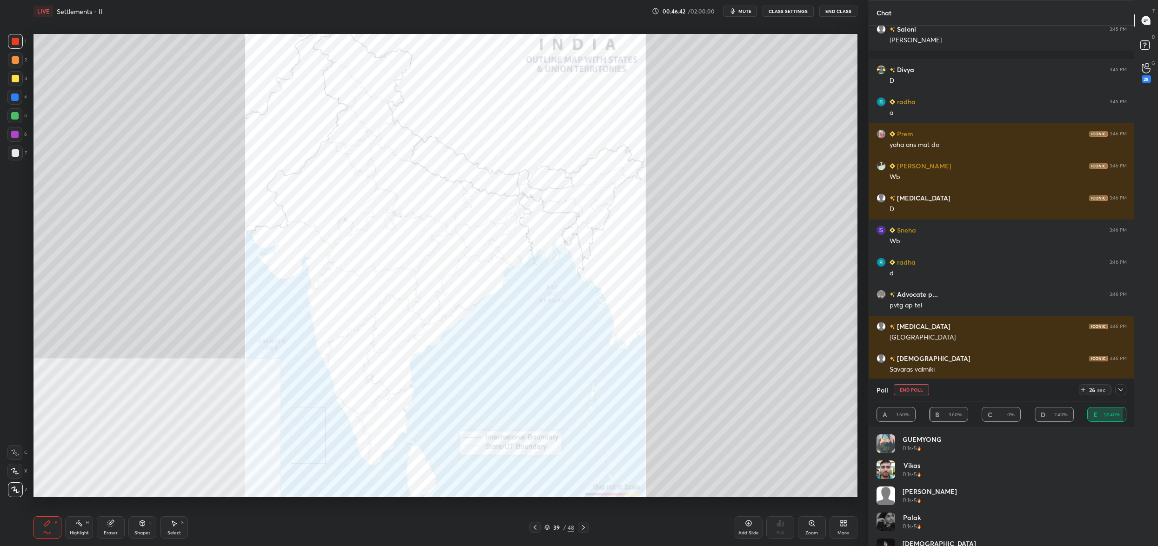
click at [921, 391] on button "End Poll" at bounding box center [911, 389] width 35 height 11
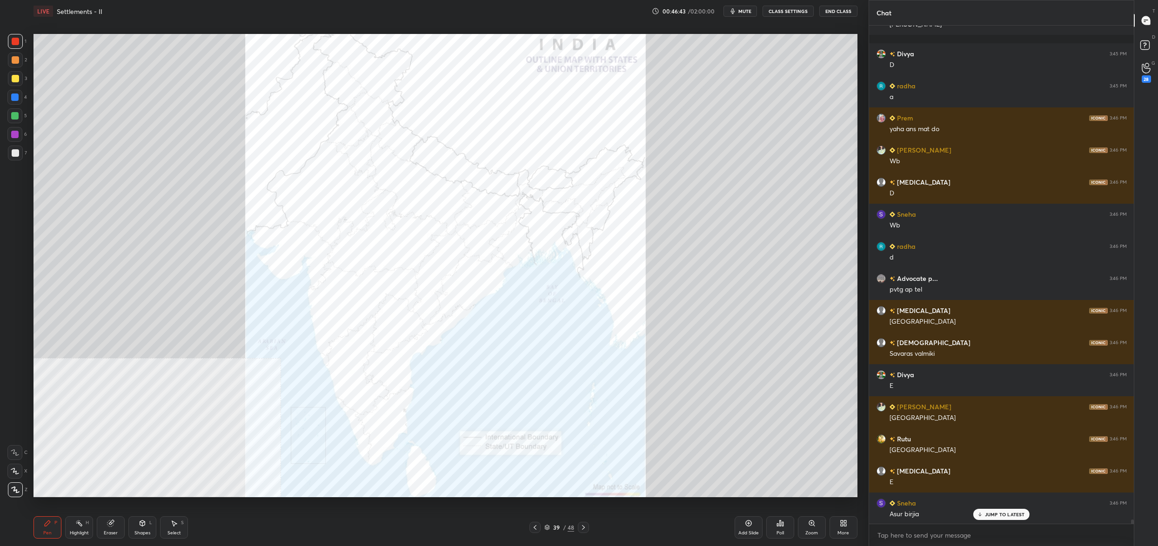
click at [788, 523] on div "Poll" at bounding box center [781, 528] width 28 height 22
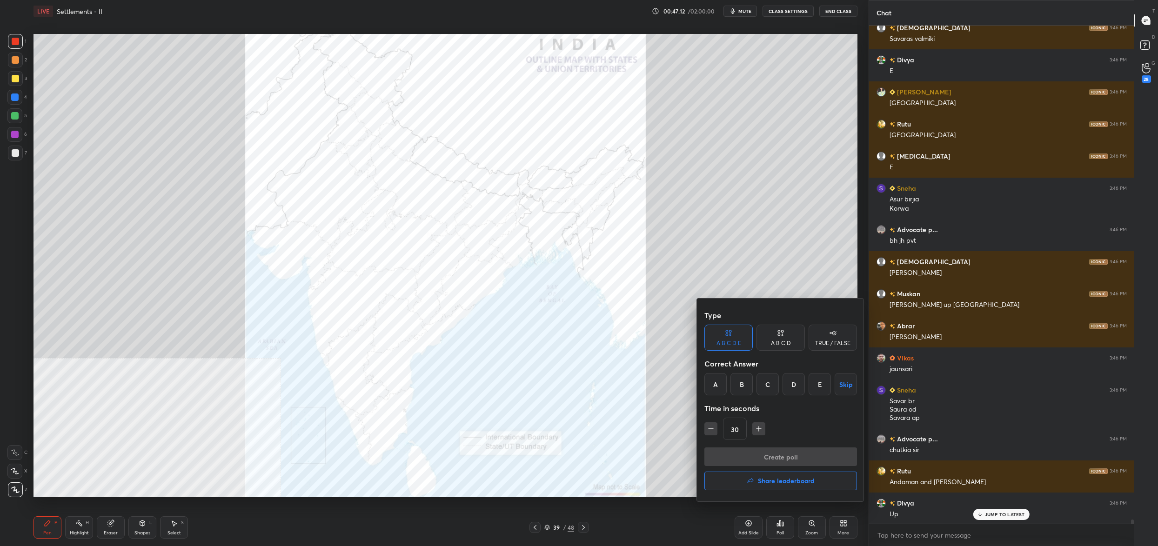
drag, startPoint x: 795, startPoint y: 386, endPoint x: 794, endPoint y: 391, distance: 5.8
click at [797, 386] on div "D" at bounding box center [794, 384] width 22 height 22
click at [790, 456] on button "Create poll" at bounding box center [781, 457] width 153 height 19
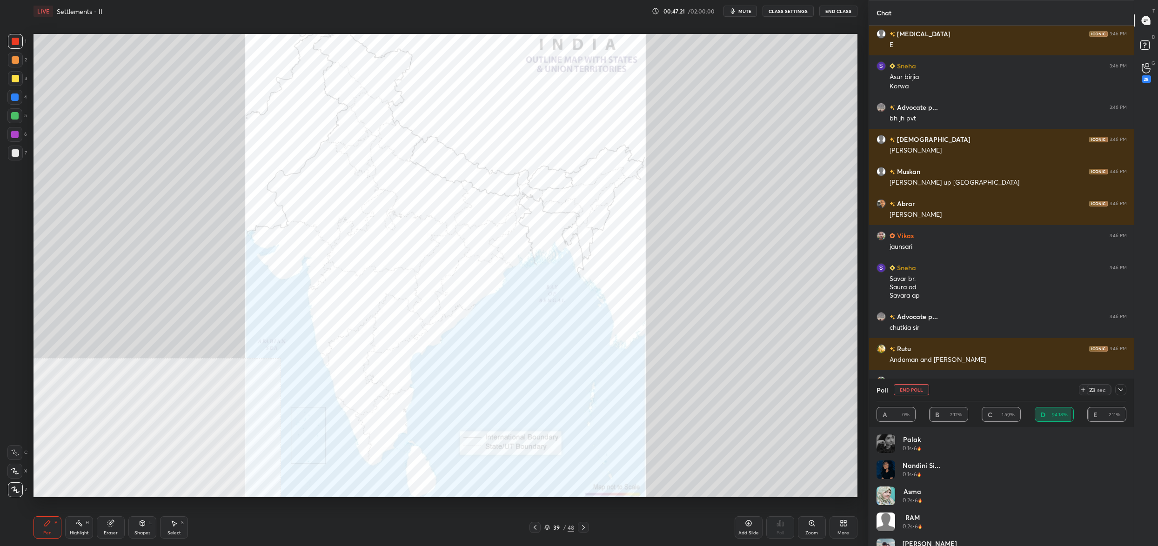
click at [918, 388] on button "End Poll" at bounding box center [911, 389] width 35 height 11
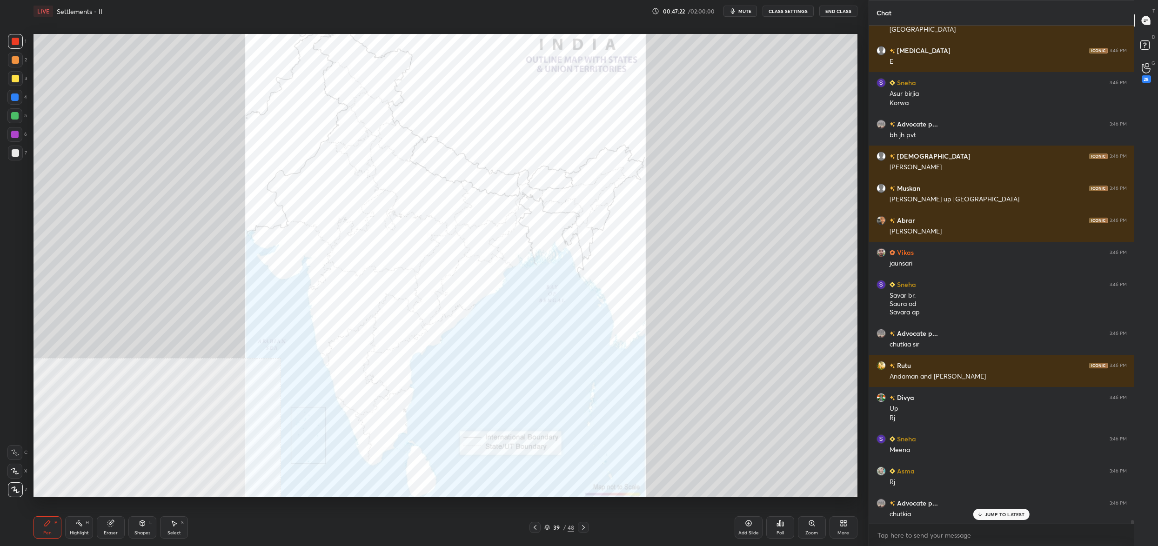
click at [782, 528] on div "Poll" at bounding box center [781, 528] width 28 height 22
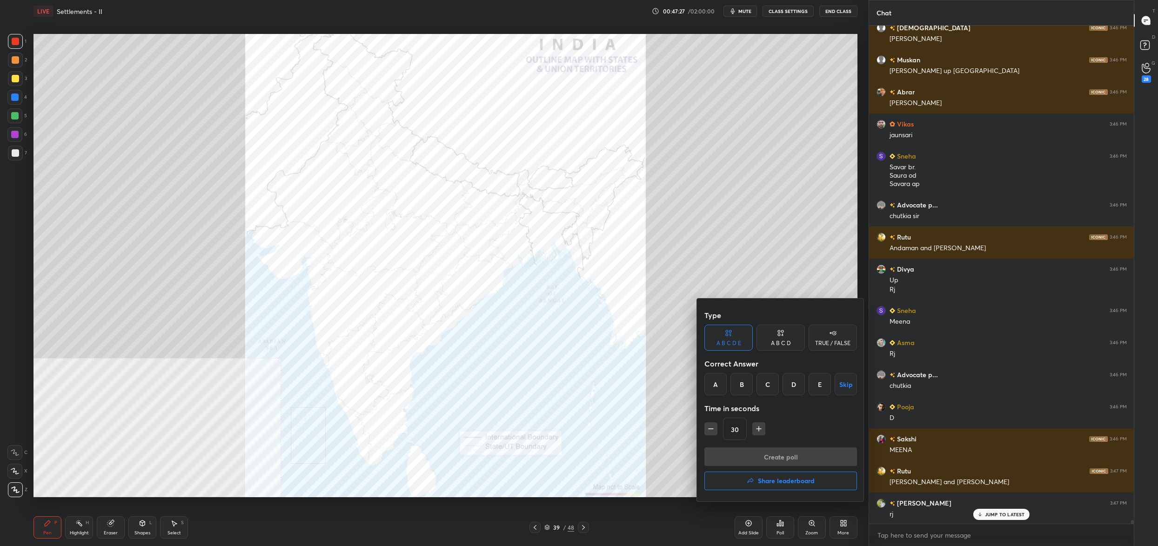
click at [833, 381] on div "A B C D E Skip" at bounding box center [781, 384] width 153 height 22
click at [826, 380] on div "E" at bounding box center [820, 384] width 22 height 22
drag, startPoint x: 806, startPoint y: 458, endPoint x: 802, endPoint y: 449, distance: 9.6
click at [807, 456] on button "Create poll" at bounding box center [781, 457] width 153 height 19
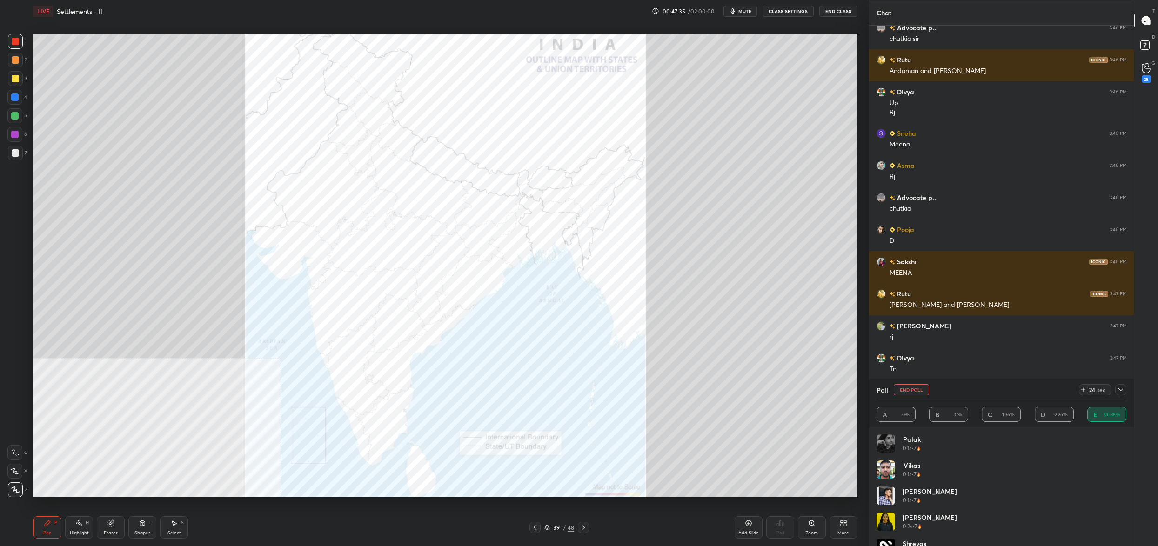
click at [912, 387] on button "End Poll" at bounding box center [911, 389] width 35 height 11
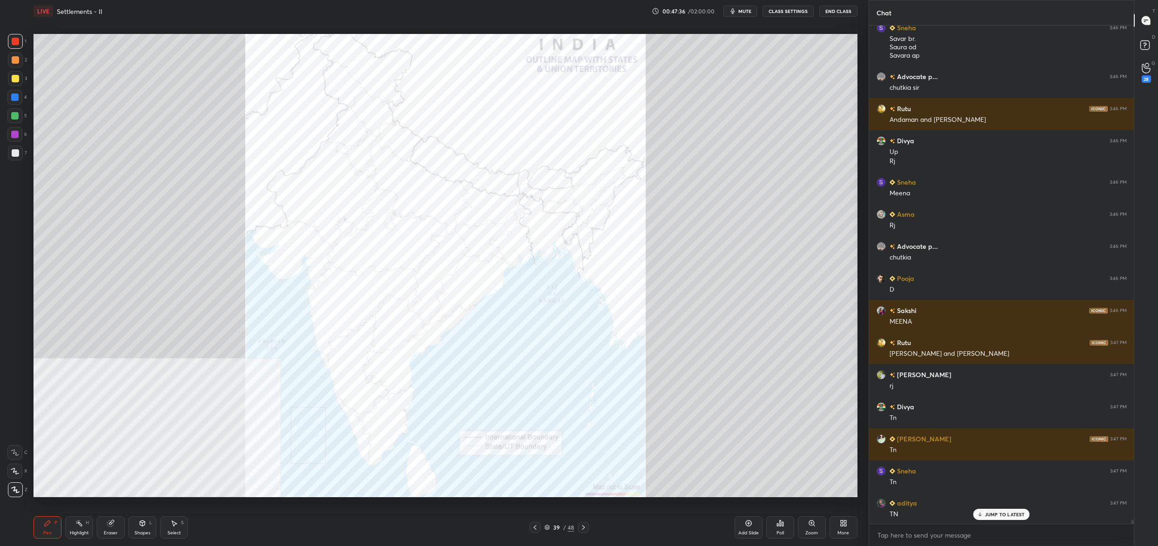
click at [784, 527] on div "Poll" at bounding box center [781, 528] width 28 height 22
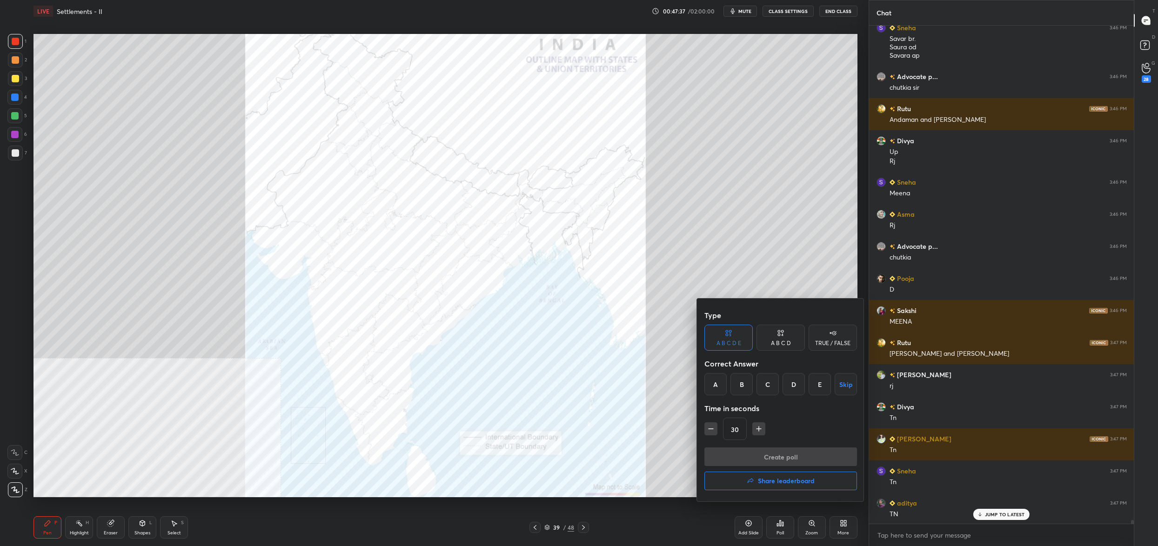
click at [771, 386] on div "C" at bounding box center [768, 384] width 22 height 22
click at [784, 455] on button "Create poll" at bounding box center [781, 457] width 153 height 19
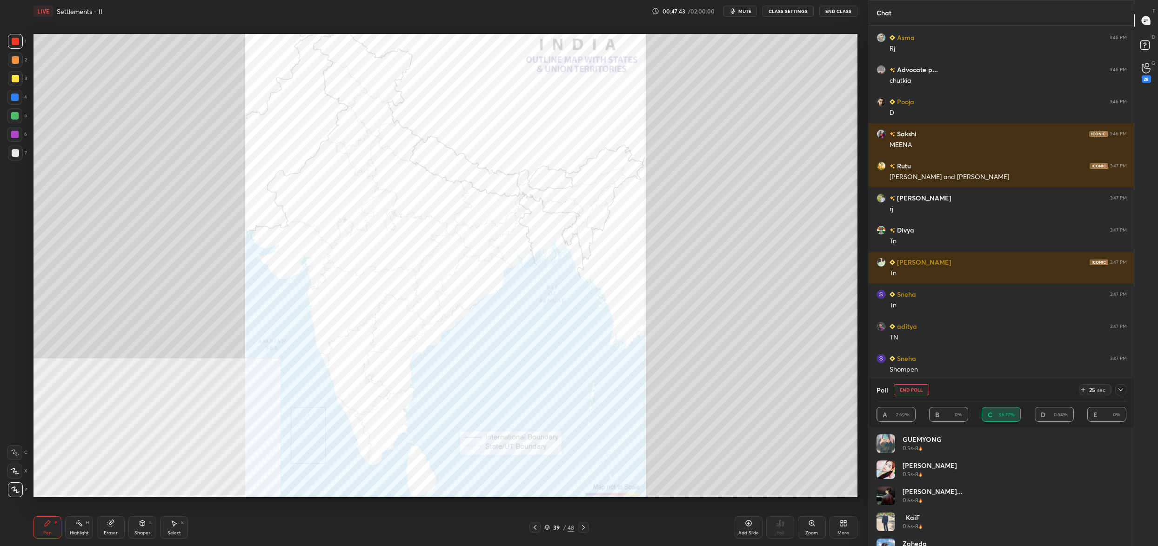
click at [917, 390] on button "End Poll" at bounding box center [911, 389] width 35 height 11
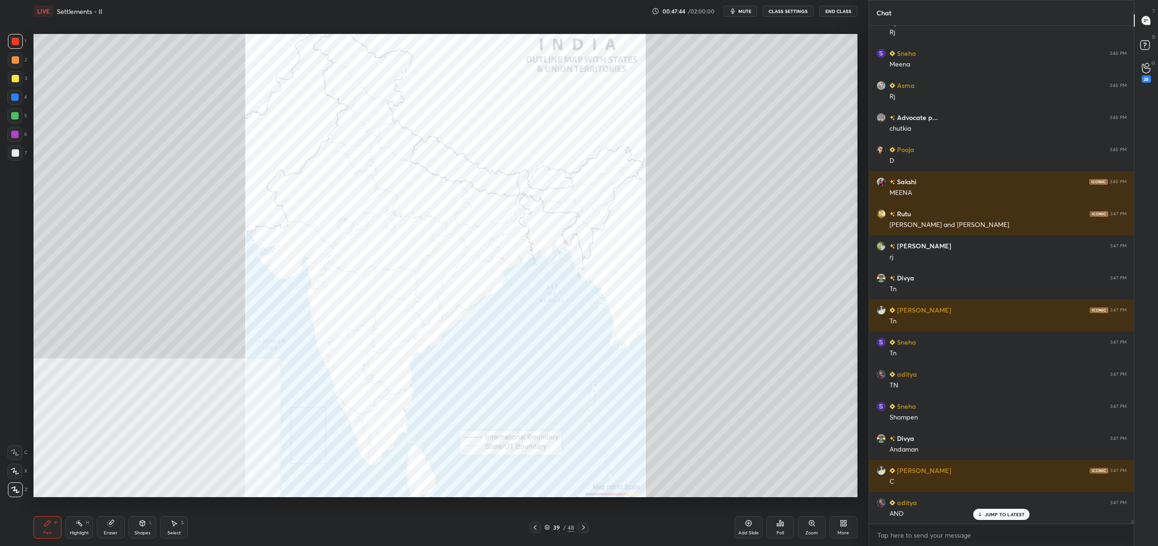
click at [781, 522] on icon at bounding box center [780, 523] width 7 height 7
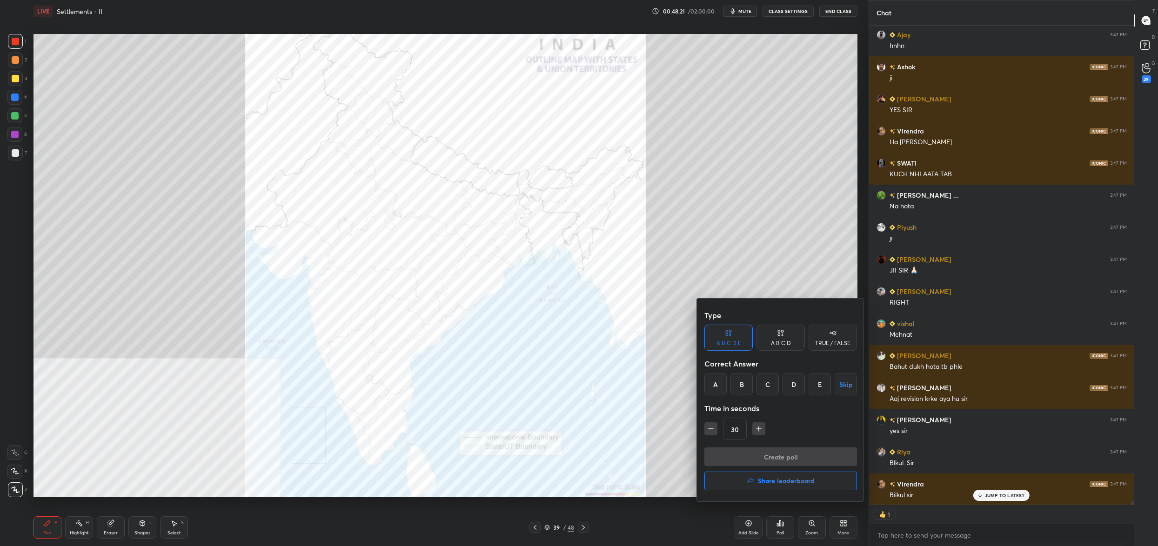
click at [784, 525] on div at bounding box center [579, 273] width 1158 height 546
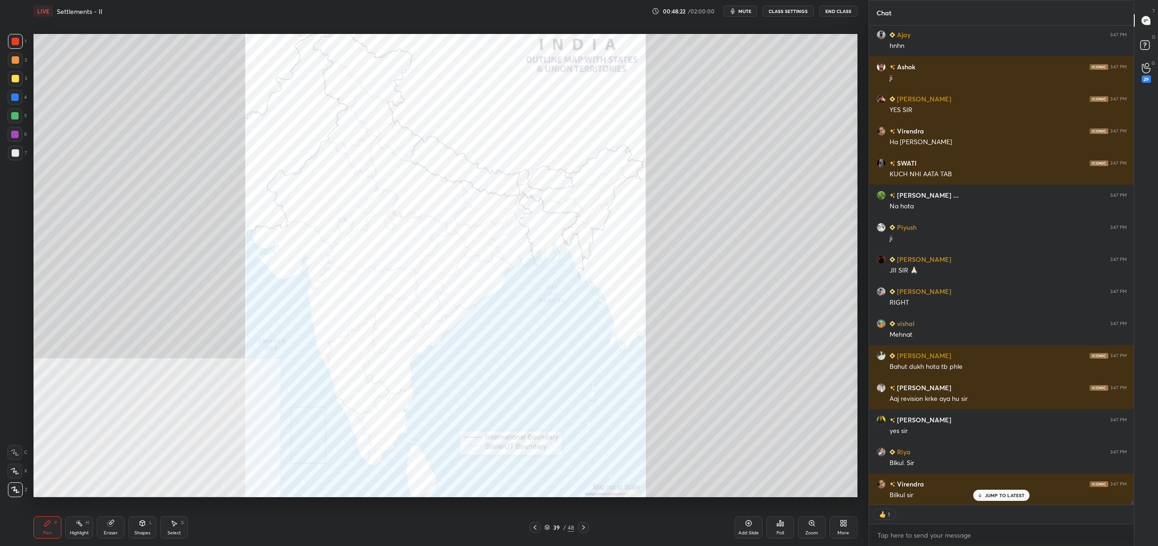
click at [784, 526] on icon at bounding box center [780, 523] width 7 height 7
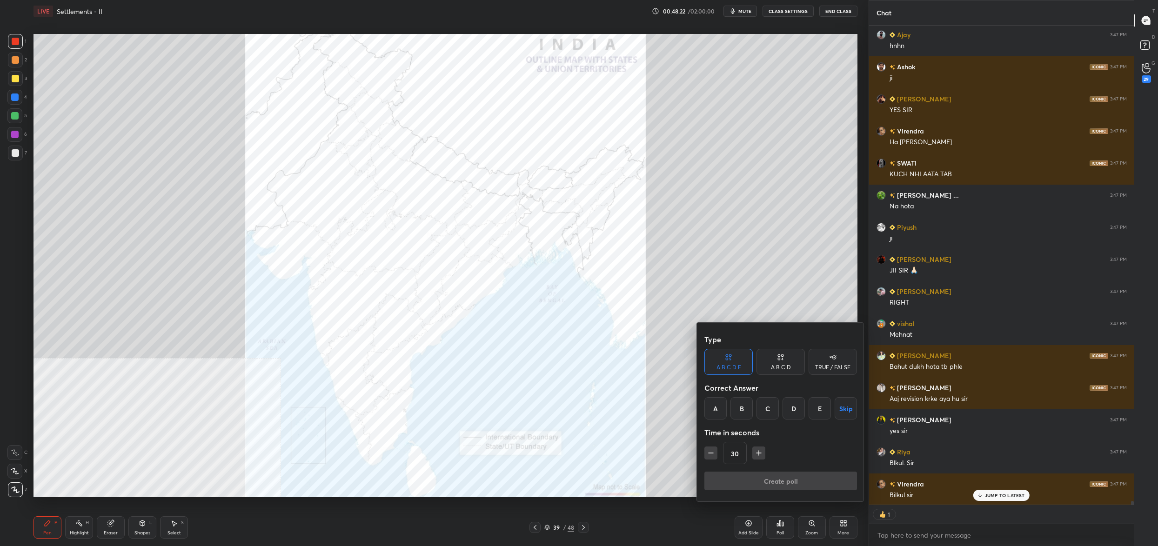
click at [782, 526] on div at bounding box center [579, 273] width 1158 height 546
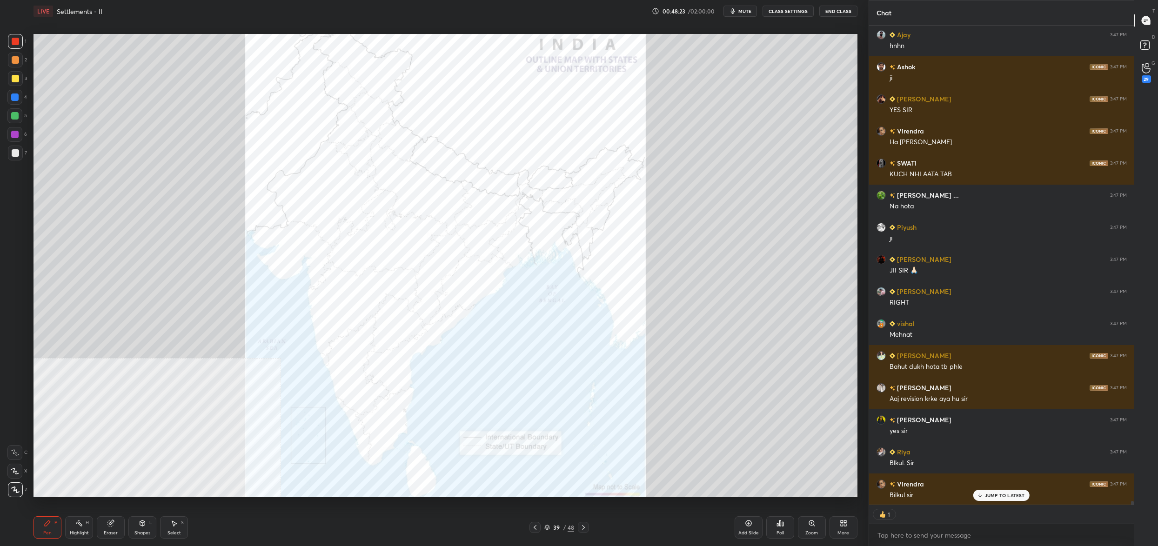
click at [783, 526] on icon at bounding box center [780, 523] width 7 height 7
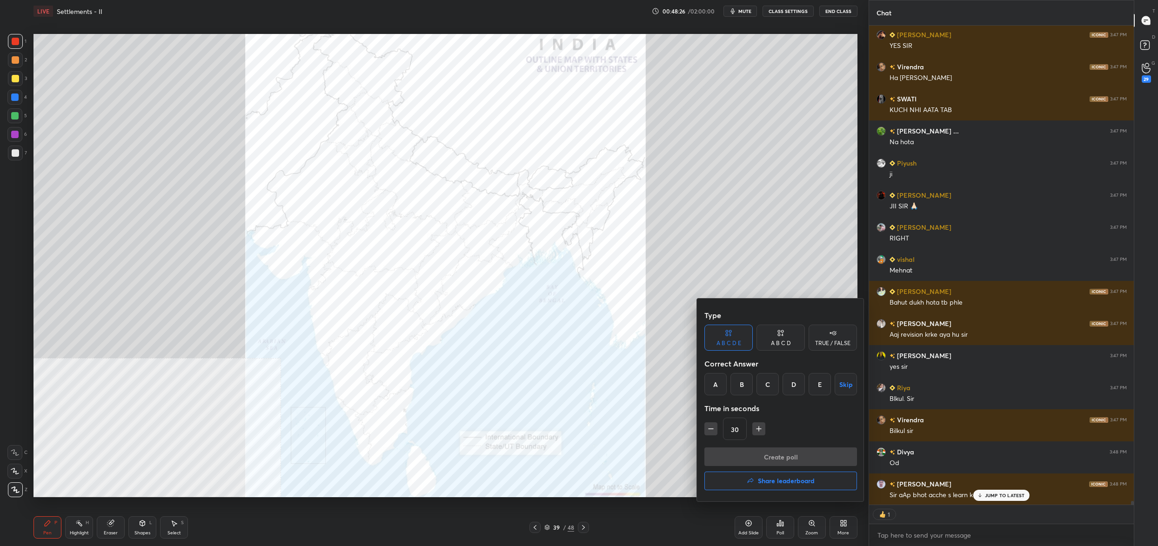
click at [791, 384] on div "D" at bounding box center [794, 384] width 22 height 22
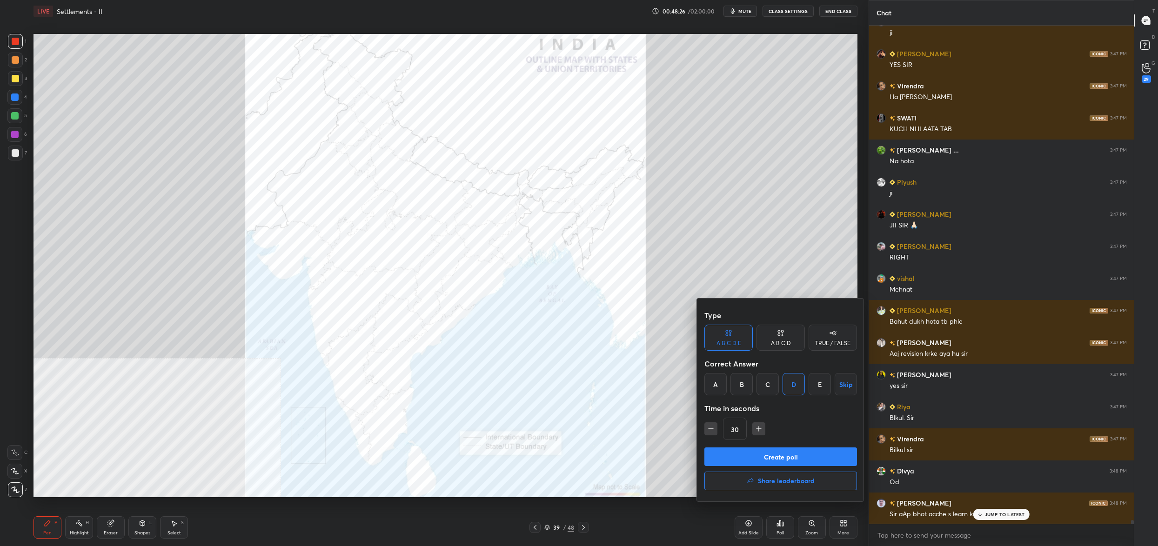
drag, startPoint x: 741, startPoint y: 381, endPoint x: 751, endPoint y: 422, distance: 41.8
click at [742, 382] on div "B" at bounding box center [742, 384] width 22 height 22
drag, startPoint x: 756, startPoint y: 442, endPoint x: 753, endPoint y: 449, distance: 7.1
click at [756, 443] on div "Type A B C D E A B C D TRUE / FALSE Correct Answer A B C D E Skip Time in secon…" at bounding box center [781, 376] width 153 height 141
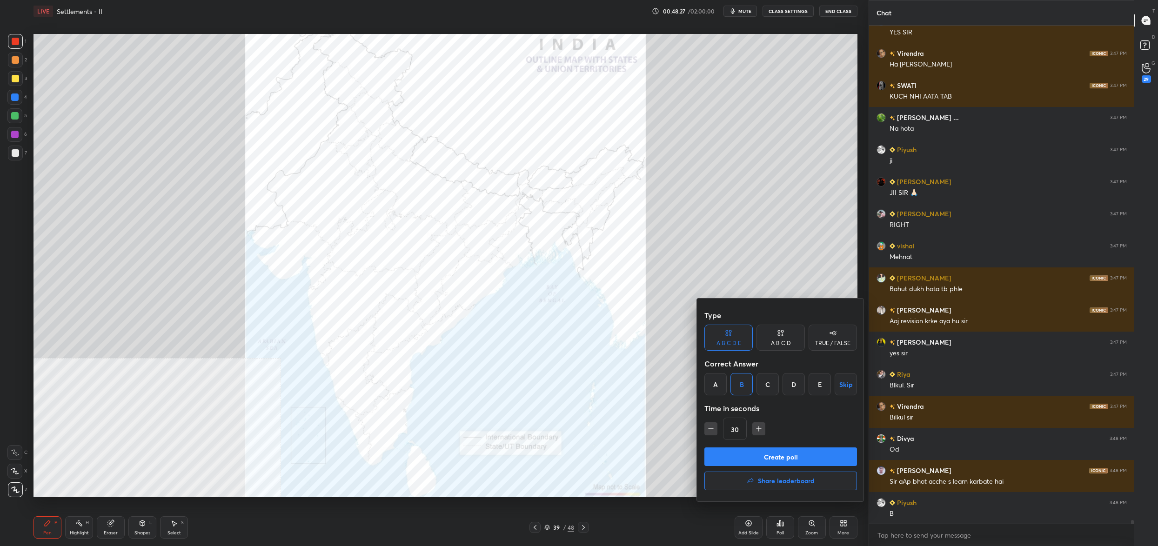
click at [755, 448] on button "Create poll" at bounding box center [781, 457] width 153 height 19
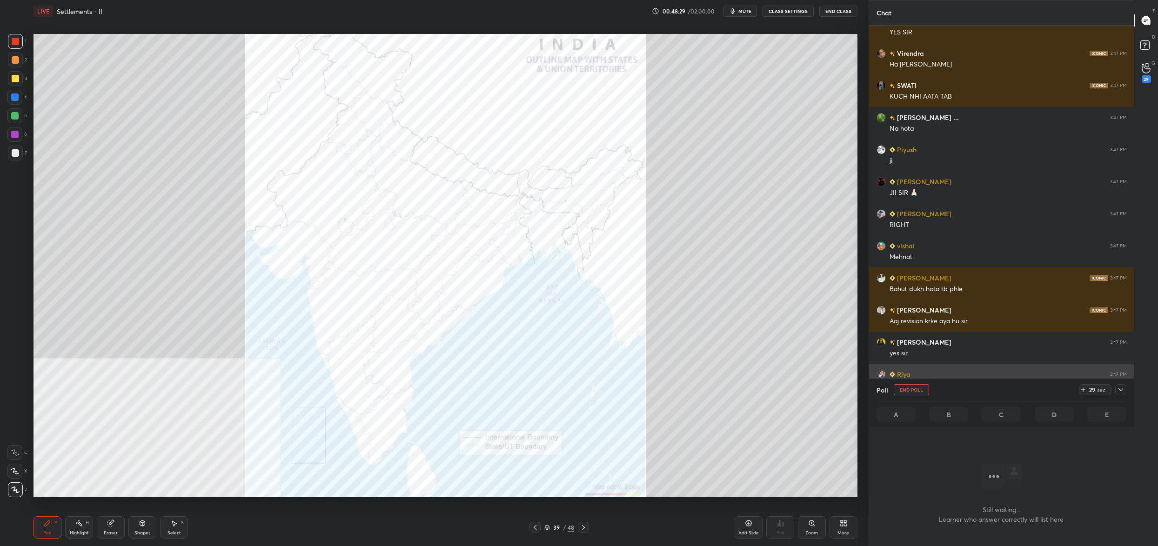
drag, startPoint x: 1121, startPoint y: 391, endPoint x: 1116, endPoint y: 392, distance: 5.2
click at [1121, 391] on icon at bounding box center [1120, 389] width 7 height 7
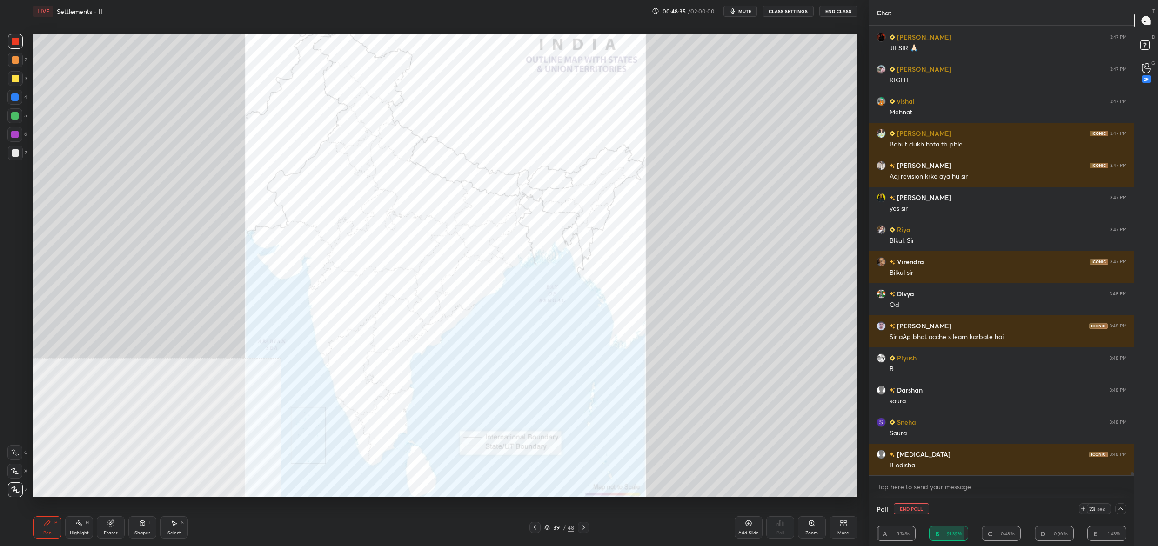
click at [909, 505] on button "End Poll" at bounding box center [911, 509] width 35 height 11
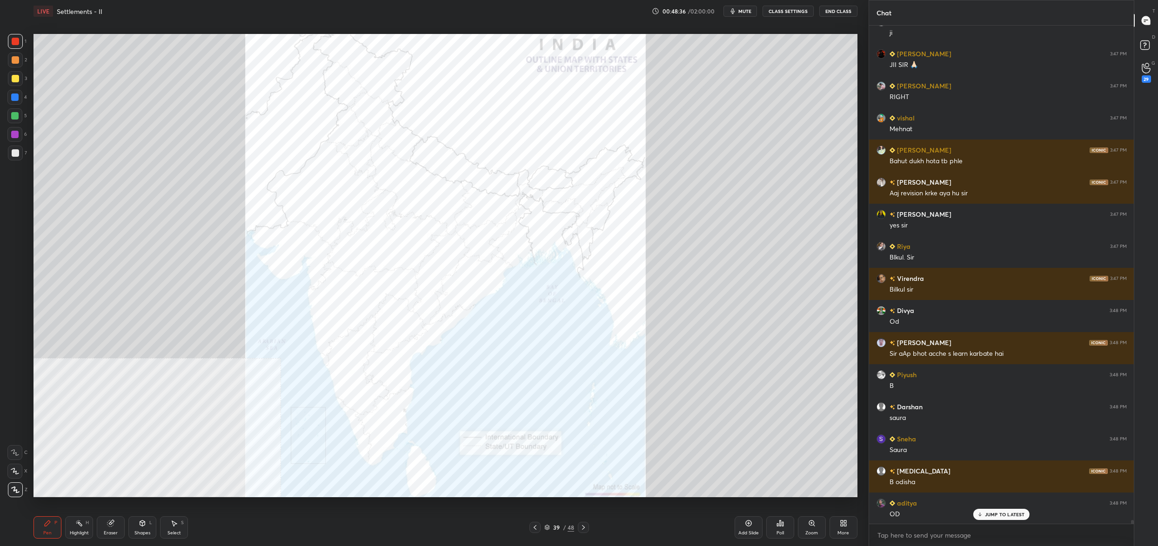
click at [781, 531] on div "Poll" at bounding box center [780, 533] width 7 height 5
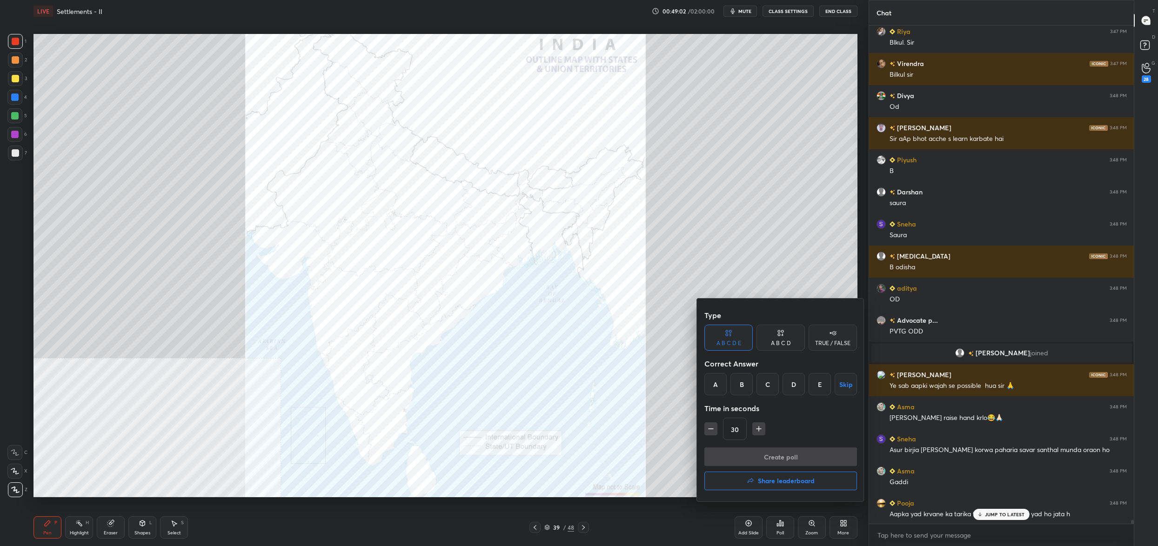
click at [739, 383] on div "B" at bounding box center [742, 384] width 22 height 22
drag, startPoint x: 750, startPoint y: 453, endPoint x: 753, endPoint y: 448, distance: 6.1
click at [750, 452] on button "Create poll" at bounding box center [781, 457] width 153 height 19
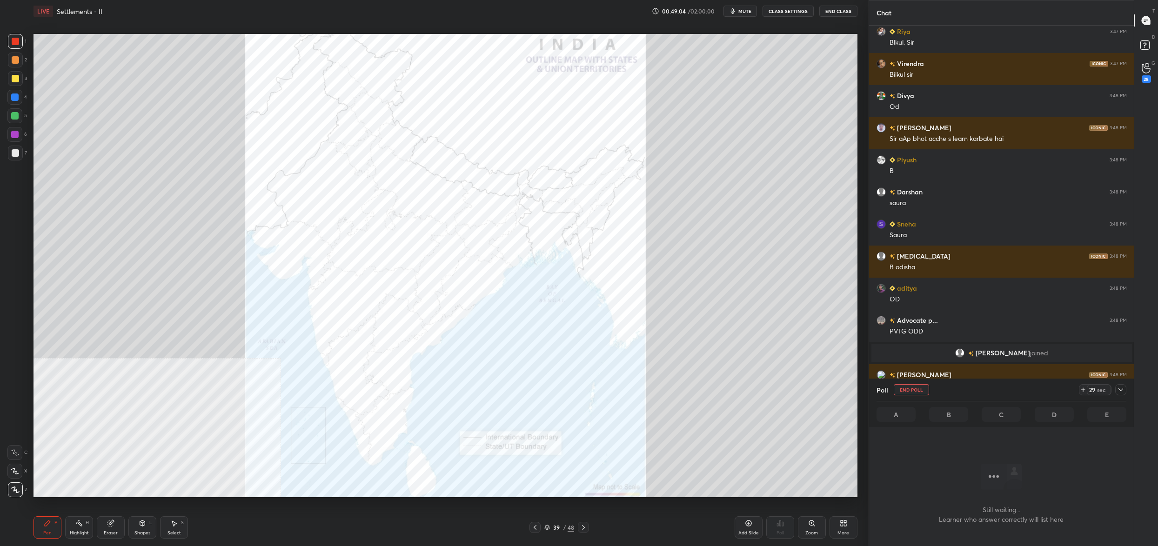
click at [1126, 391] on div at bounding box center [1121, 389] width 11 height 11
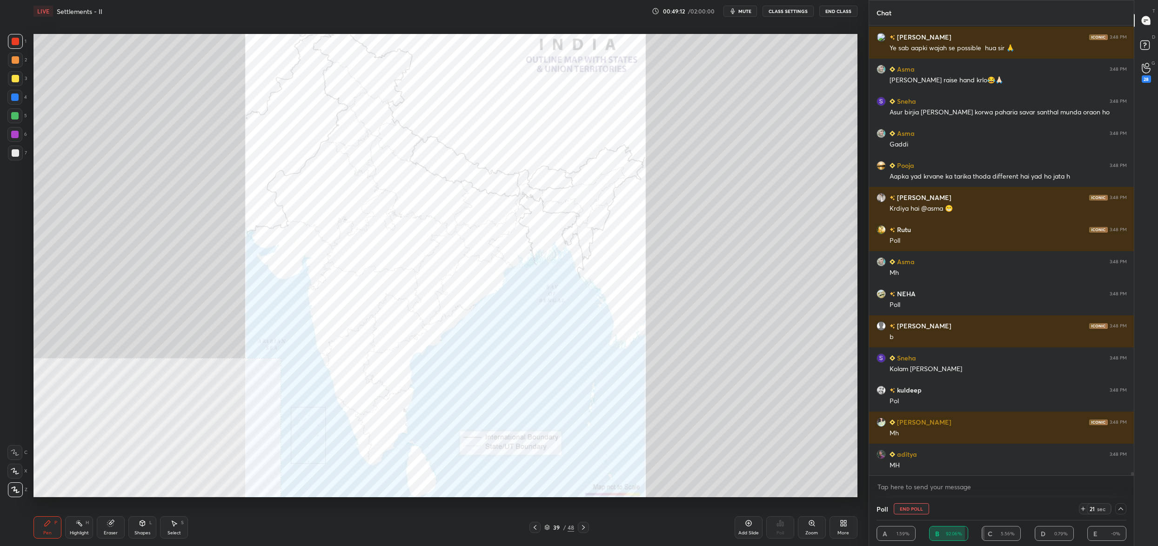
click at [914, 509] on button "End Poll" at bounding box center [911, 509] width 35 height 11
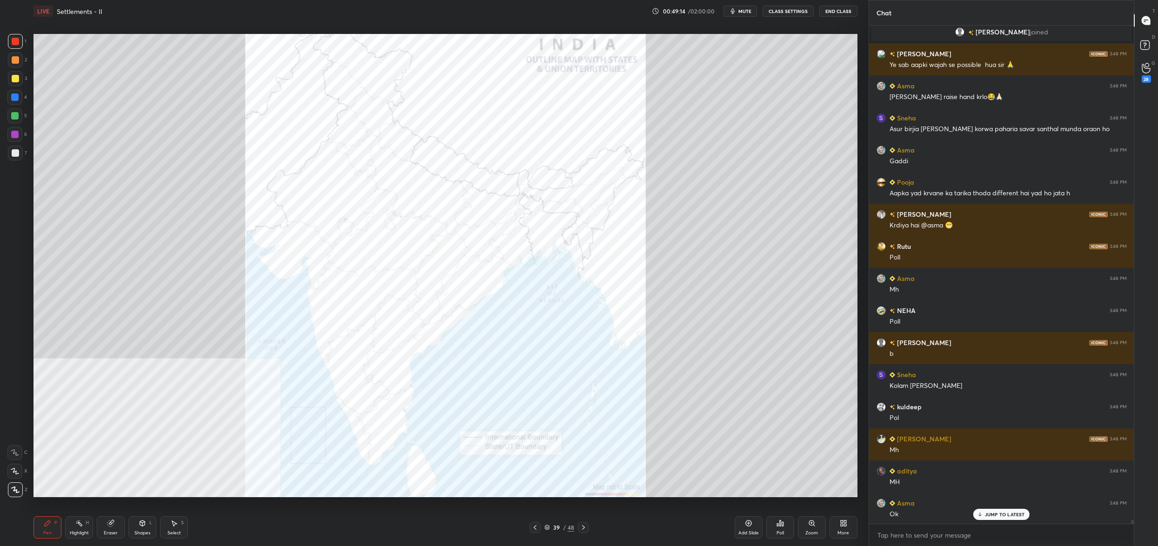
click at [781, 526] on icon at bounding box center [780, 523] width 7 height 7
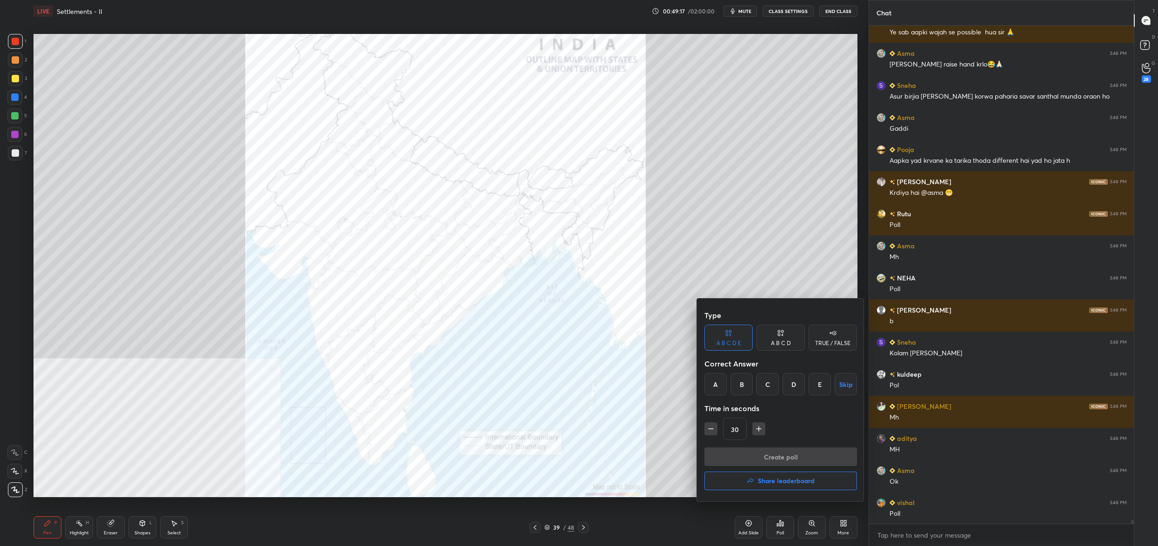
click at [801, 382] on div "D" at bounding box center [794, 384] width 22 height 22
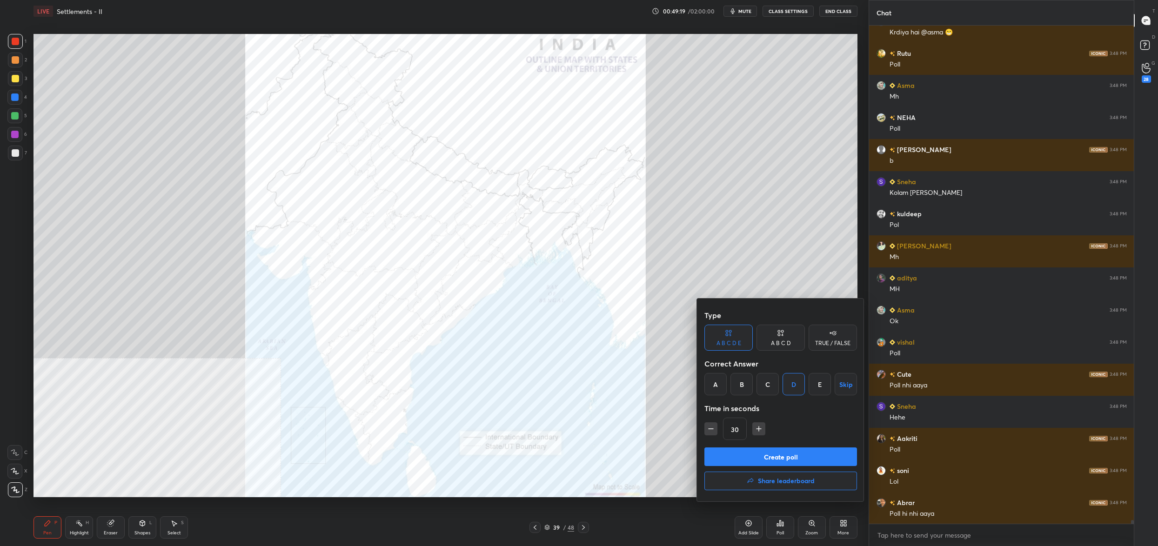
click at [794, 453] on button "Create poll" at bounding box center [781, 457] width 153 height 19
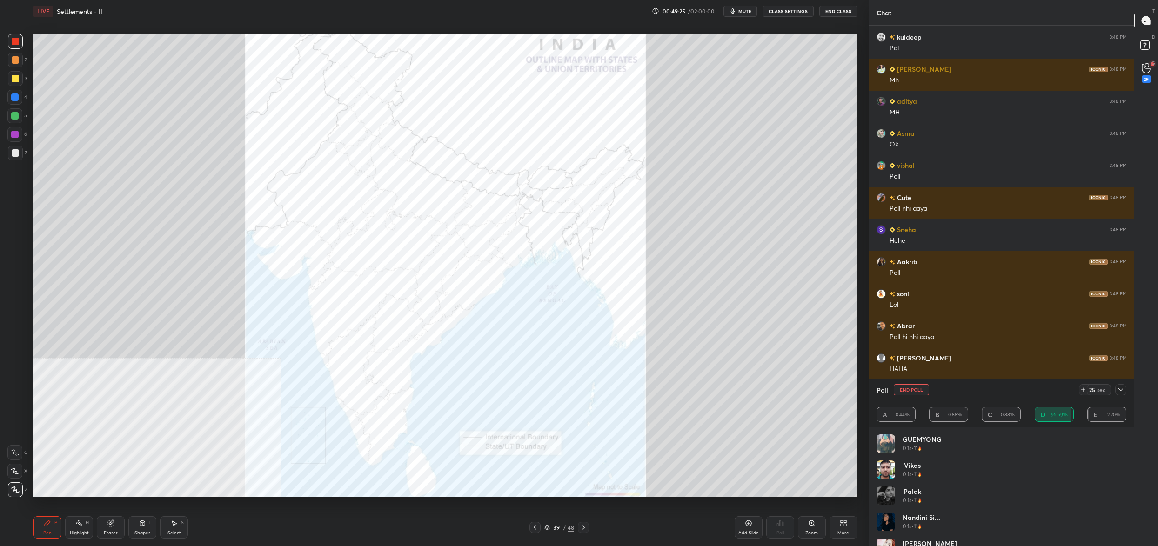
drag, startPoint x: 919, startPoint y: 394, endPoint x: 916, endPoint y: 384, distance: 9.6
click at [922, 395] on button "End Poll" at bounding box center [911, 389] width 35 height 11
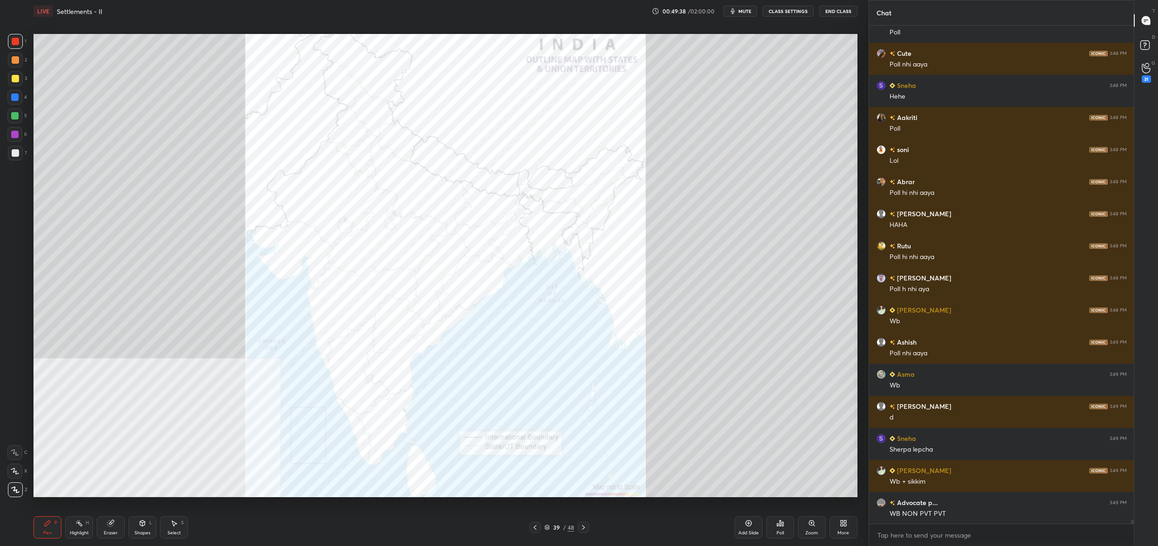
click at [787, 510] on div "Poll" at bounding box center [781, 528] width 28 height 52
click at [780, 521] on icon at bounding box center [780, 524] width 1 height 6
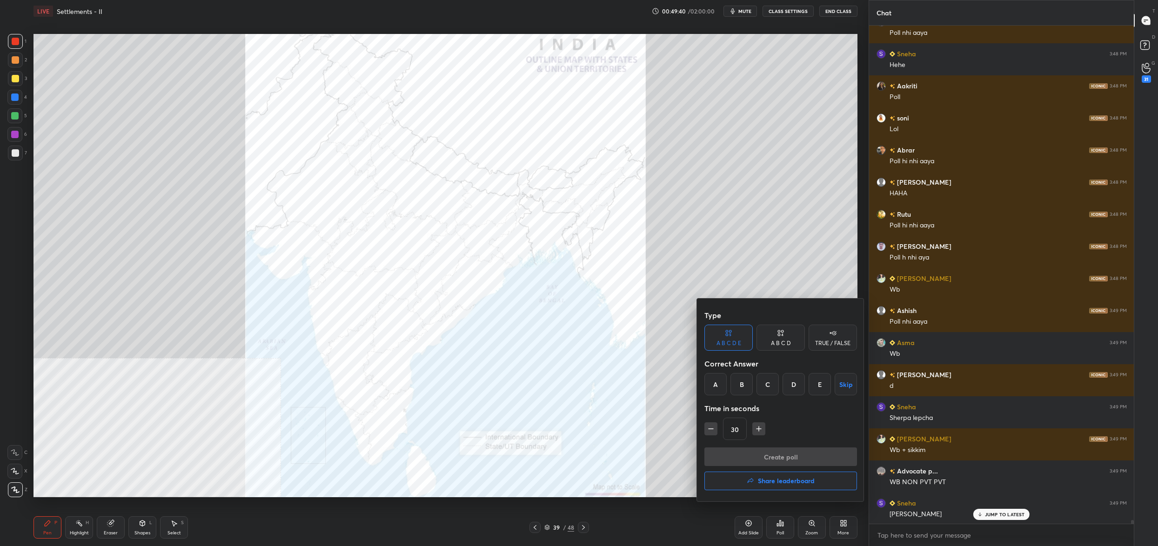
drag, startPoint x: 779, startPoint y: 289, endPoint x: 774, endPoint y: 294, distance: 7.2
click at [779, 290] on div at bounding box center [579, 273] width 1158 height 546
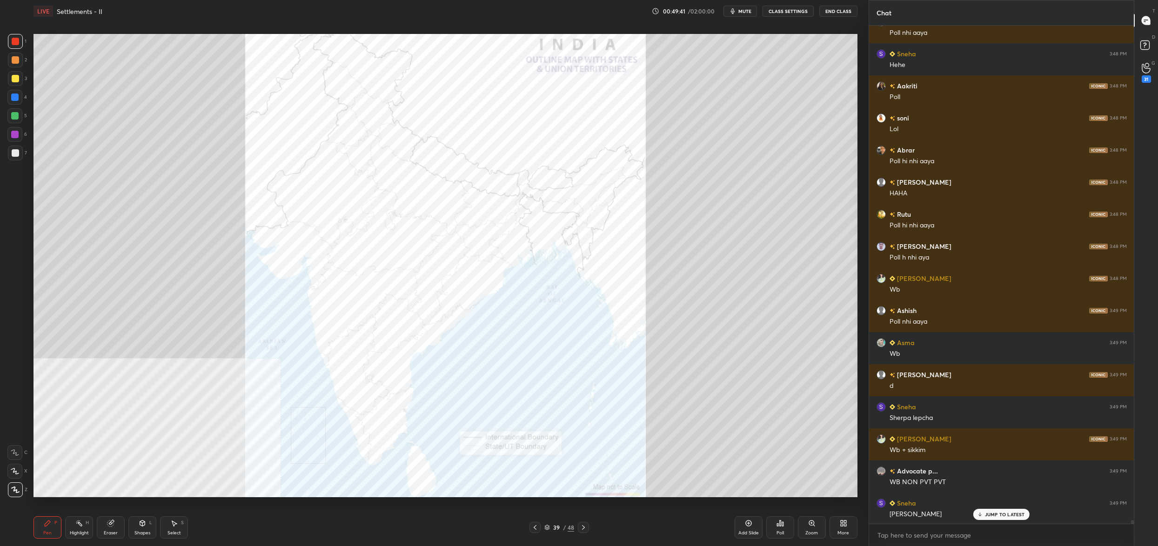
click at [777, 522] on div "Poll" at bounding box center [781, 528] width 28 height 22
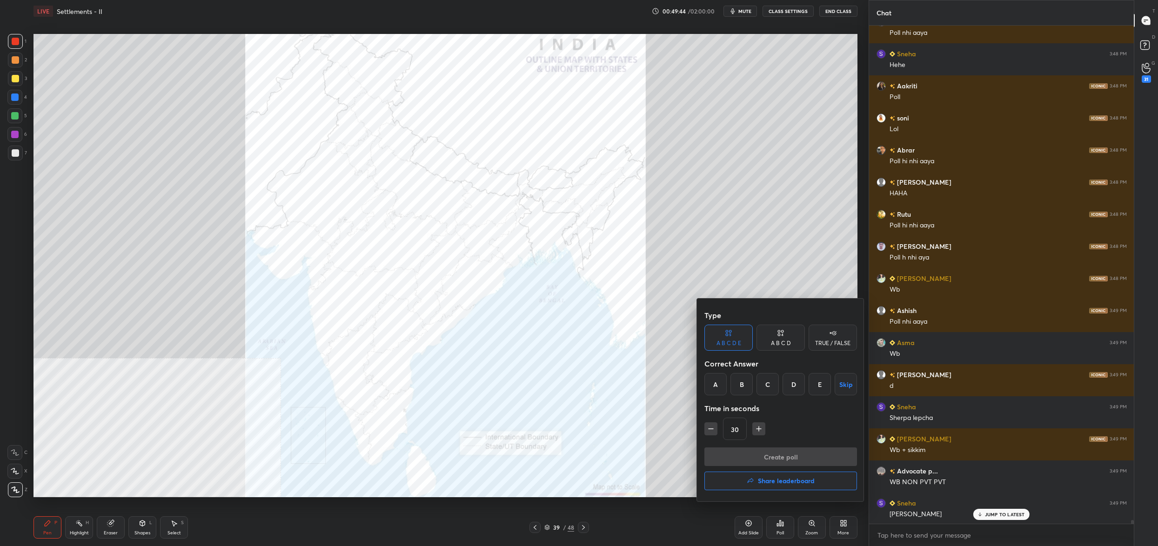
drag, startPoint x: 818, startPoint y: 387, endPoint x: 817, endPoint y: 395, distance: 8.4
click at [820, 386] on div "E" at bounding box center [820, 384] width 22 height 22
drag, startPoint x: 799, startPoint y: 457, endPoint x: 791, endPoint y: 452, distance: 9.4
click at [798, 457] on button "Create poll" at bounding box center [781, 457] width 153 height 19
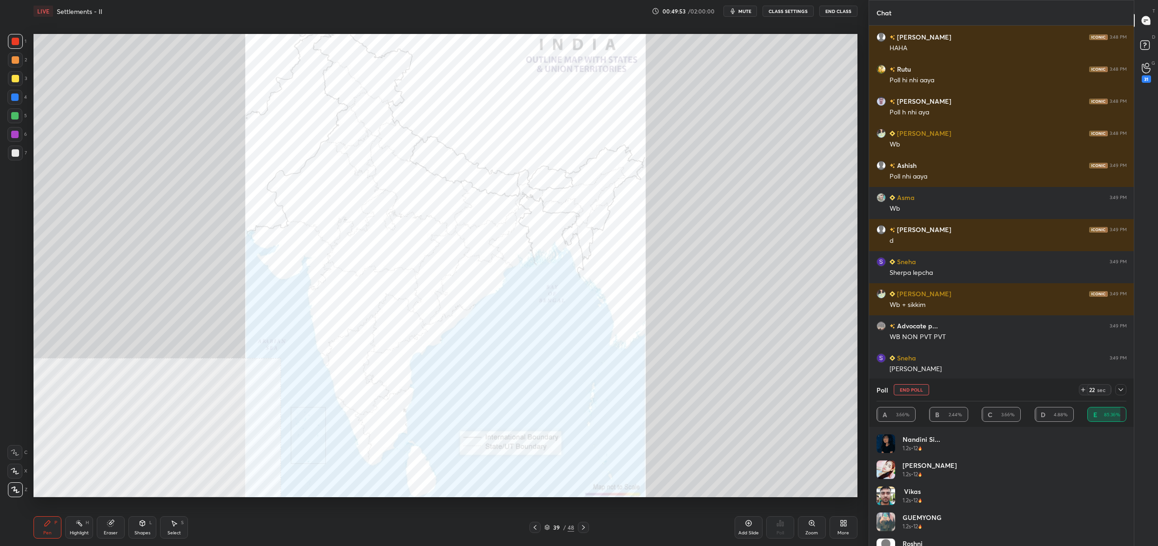
click at [910, 390] on button "End Poll" at bounding box center [911, 389] width 35 height 11
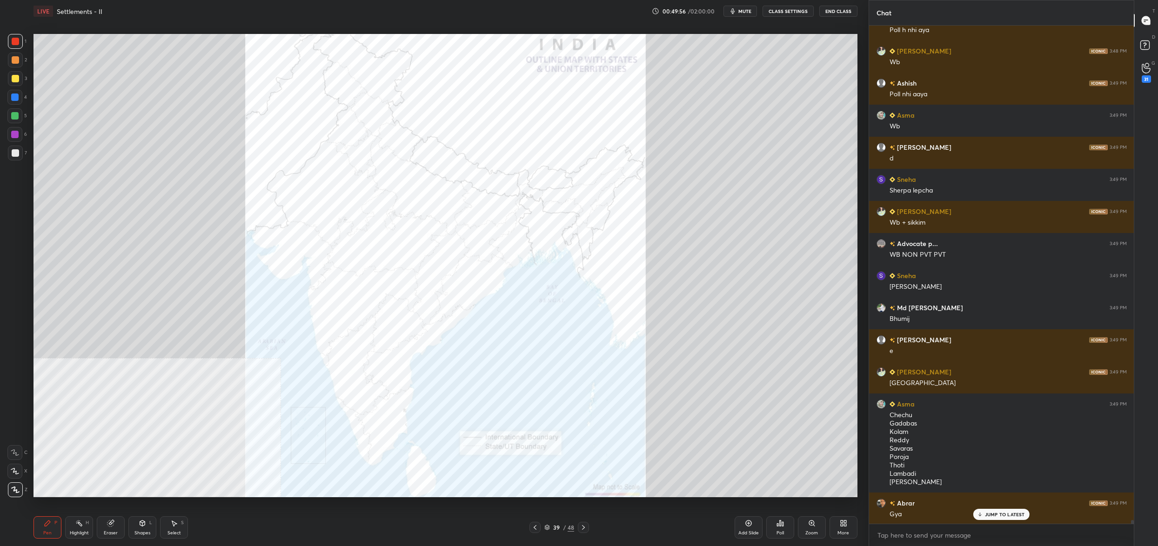
click at [783, 507] on div "Poll" at bounding box center [781, 528] width 28 height 52
click at [783, 521] on icon at bounding box center [780, 523] width 7 height 7
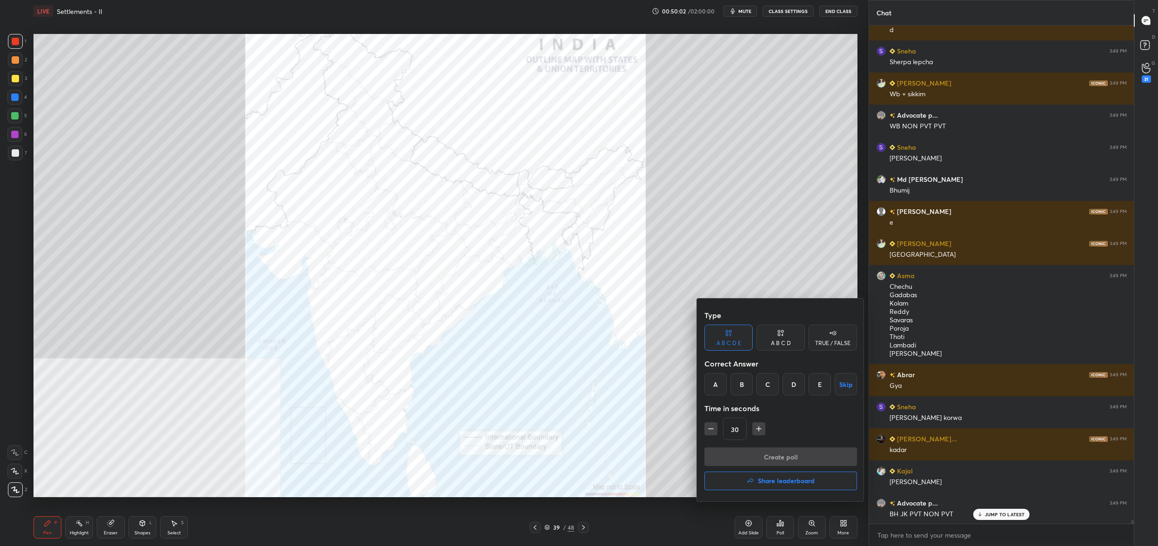
click at [797, 387] on div "D" at bounding box center [794, 384] width 22 height 22
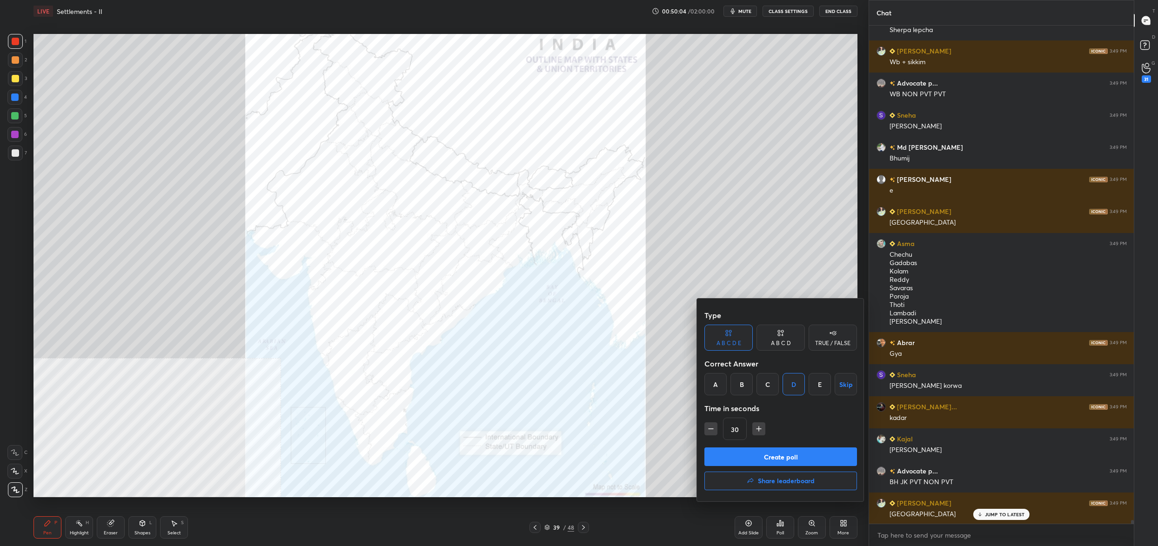
drag, startPoint x: 788, startPoint y: 457, endPoint x: 800, endPoint y: 408, distance: 50.3
click at [800, 410] on div "Type A B C D E A B C D TRUE / FALSE Correct Answer A B C D E Skip Time in secon…" at bounding box center [781, 400] width 168 height 203
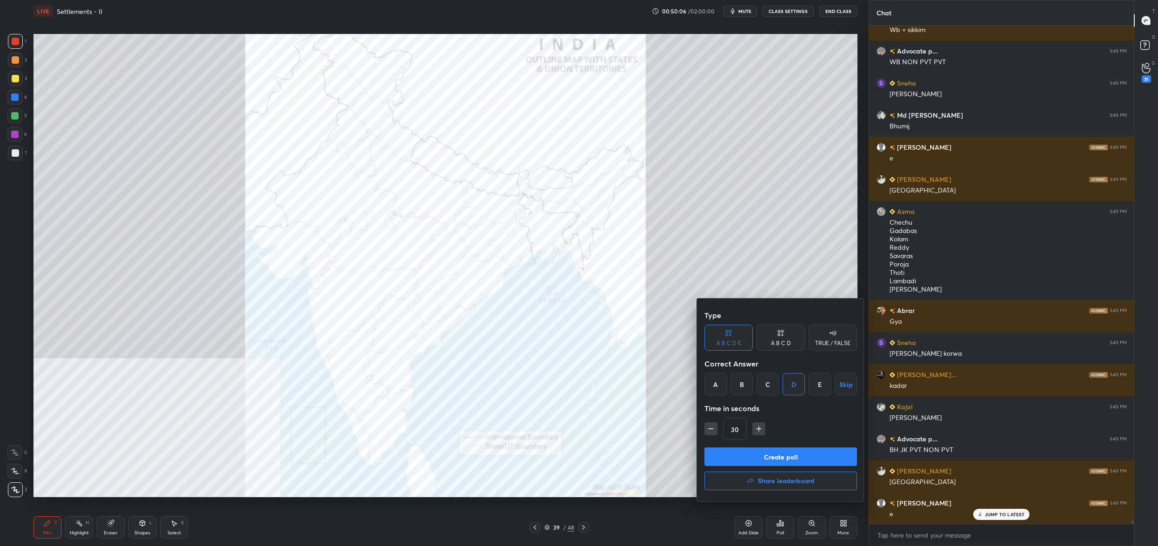
click at [815, 388] on div "E" at bounding box center [820, 384] width 22 height 22
click at [795, 452] on button "Create poll" at bounding box center [781, 457] width 153 height 19
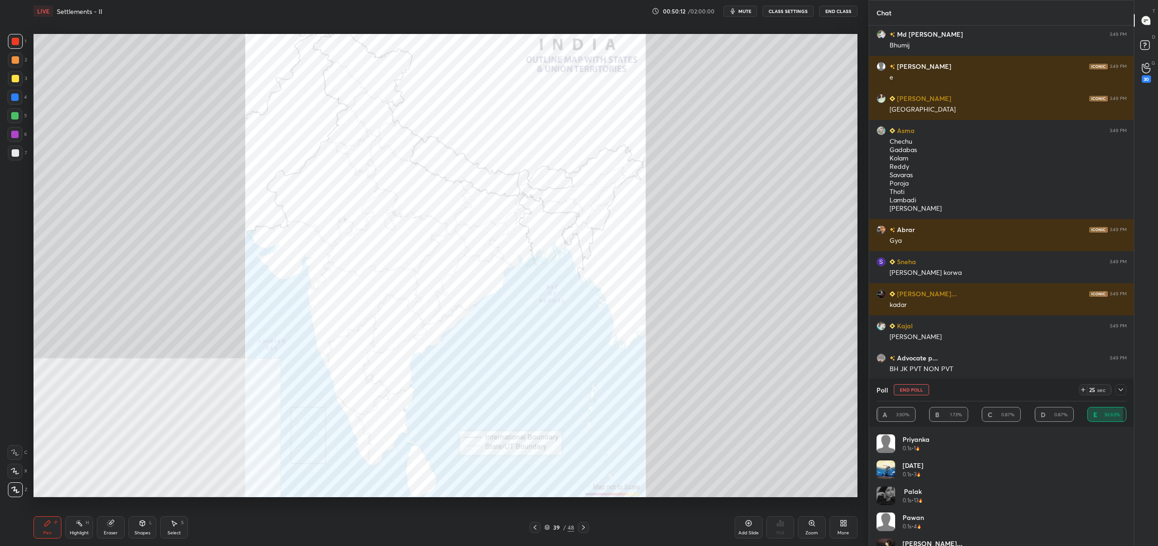
click at [915, 391] on button "End Poll" at bounding box center [911, 389] width 35 height 11
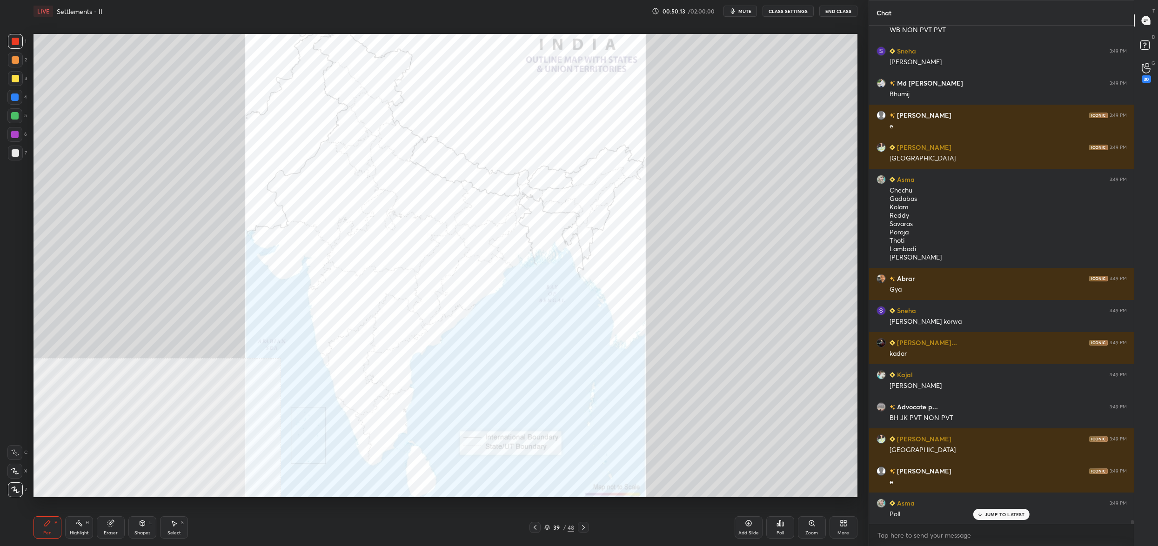
click at [781, 519] on div "Poll" at bounding box center [781, 528] width 28 height 22
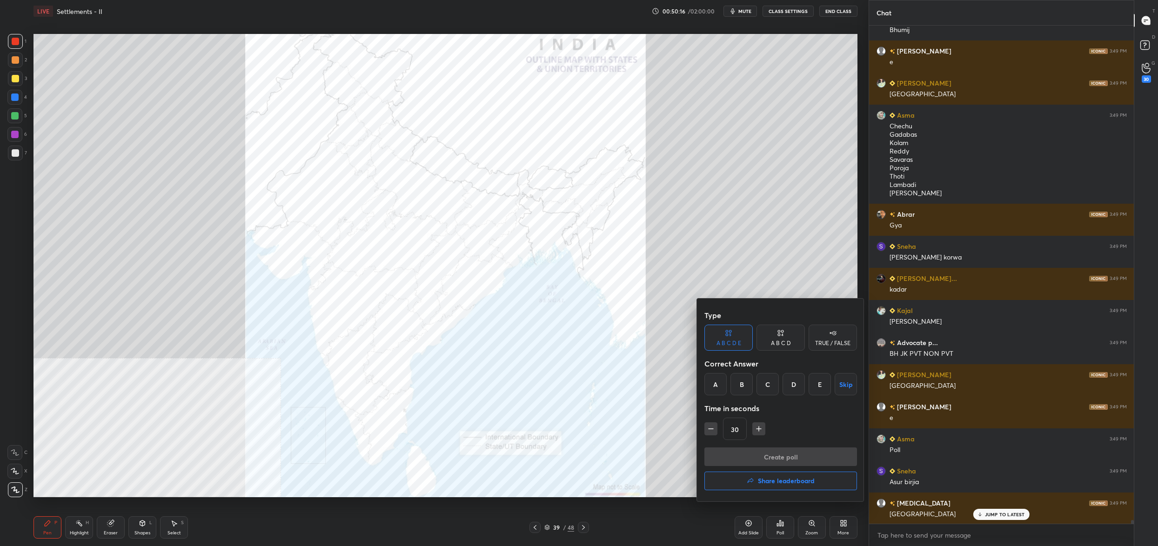
drag, startPoint x: 722, startPoint y: 387, endPoint x: 729, endPoint y: 399, distance: 14.4
click at [722, 386] on div "A" at bounding box center [716, 384] width 22 height 22
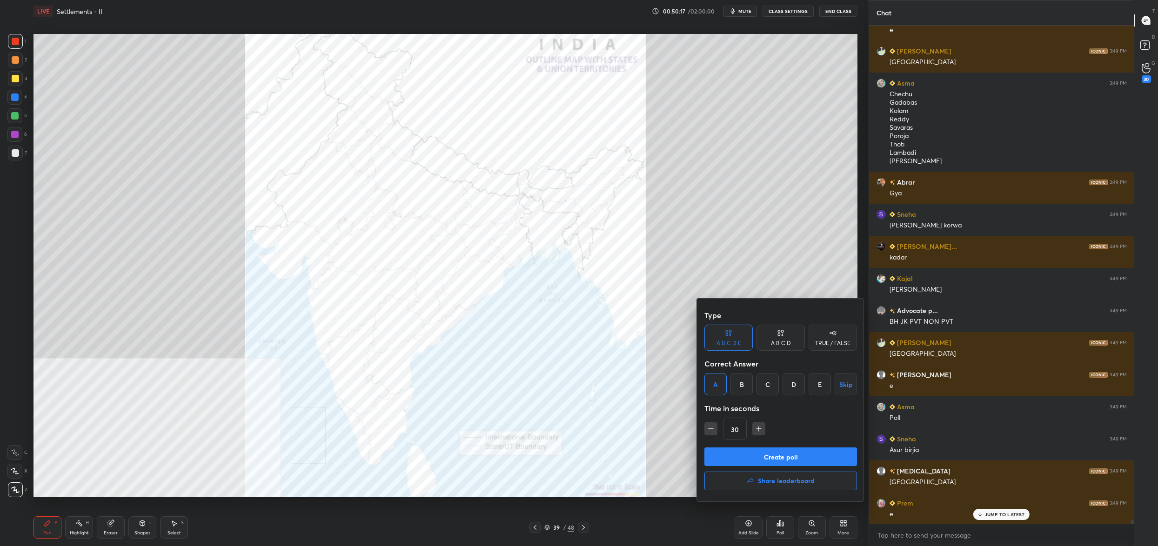
drag, startPoint x: 772, startPoint y: 458, endPoint x: 781, endPoint y: 457, distance: 9.5
click at [777, 456] on button "Create poll" at bounding box center [781, 457] width 153 height 19
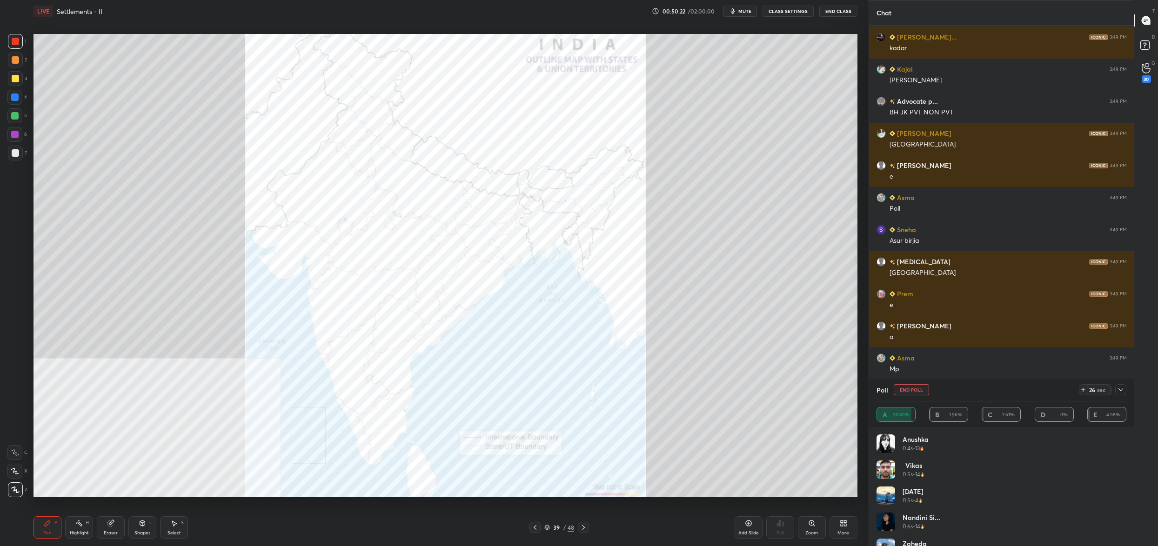
drag, startPoint x: 915, startPoint y: 389, endPoint x: 904, endPoint y: 398, distance: 14.5
click at [915, 388] on button "End Poll" at bounding box center [911, 389] width 35 height 11
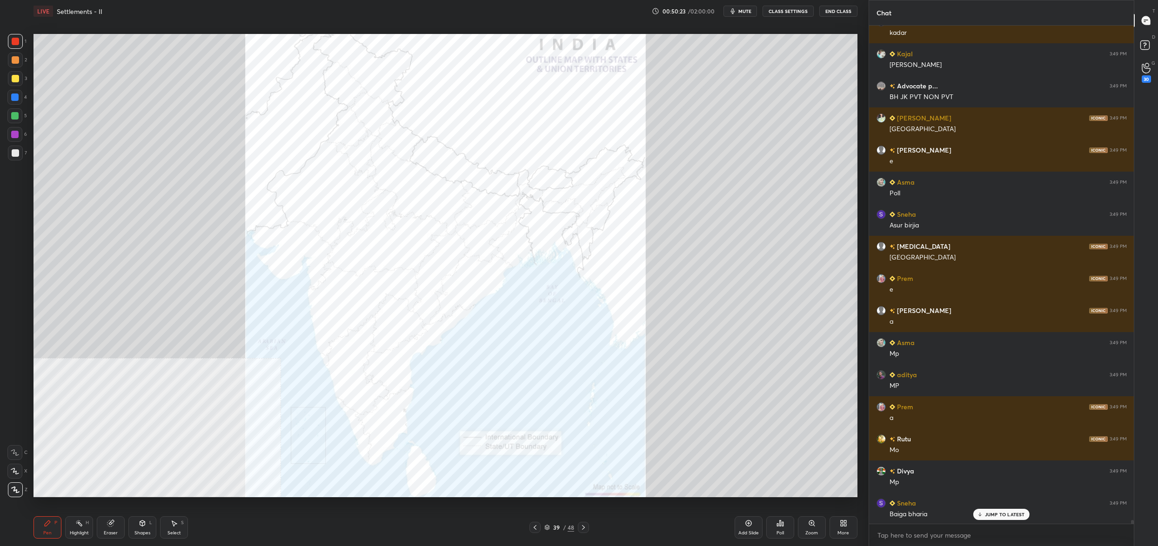
click at [785, 522] on div "Poll" at bounding box center [781, 528] width 28 height 22
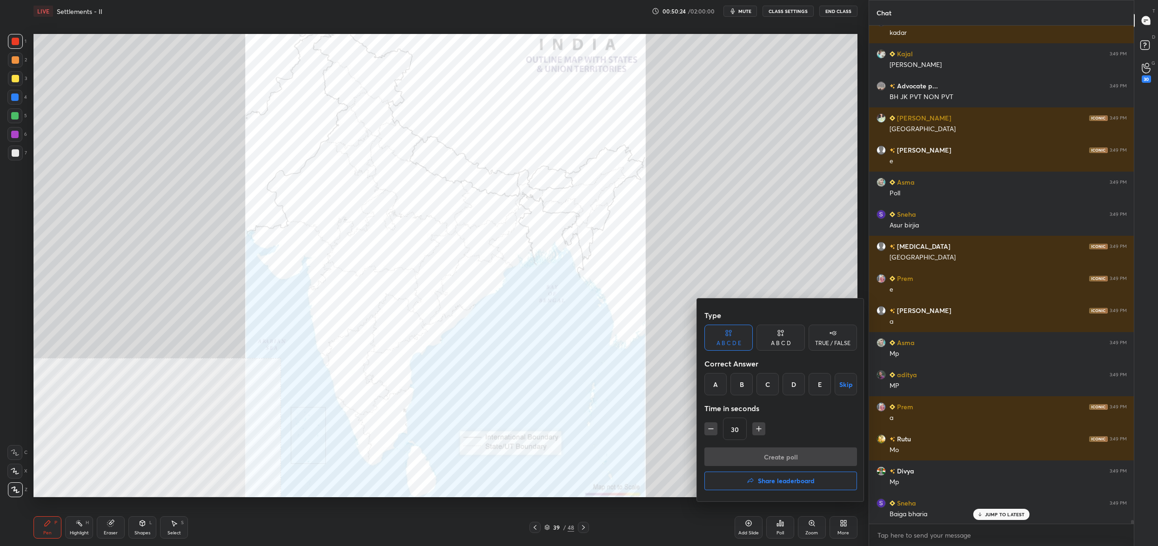
drag, startPoint x: 715, startPoint y: 381, endPoint x: 720, endPoint y: 390, distance: 10.6
click at [717, 380] on div "A" at bounding box center [716, 384] width 22 height 22
click at [743, 450] on button "Create poll" at bounding box center [781, 457] width 153 height 19
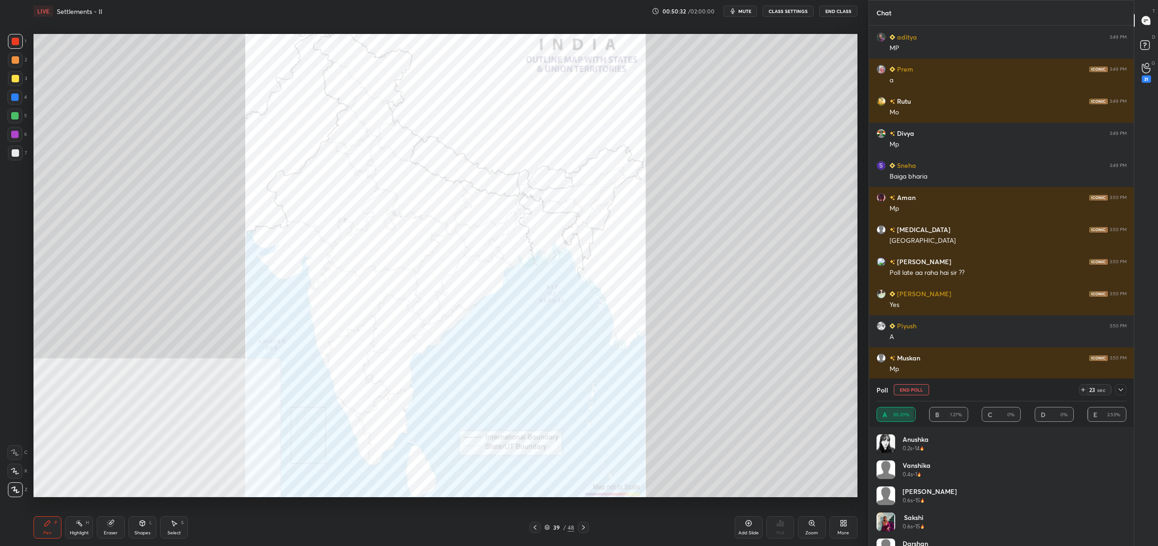
click at [914, 388] on button "End Poll" at bounding box center [911, 389] width 35 height 11
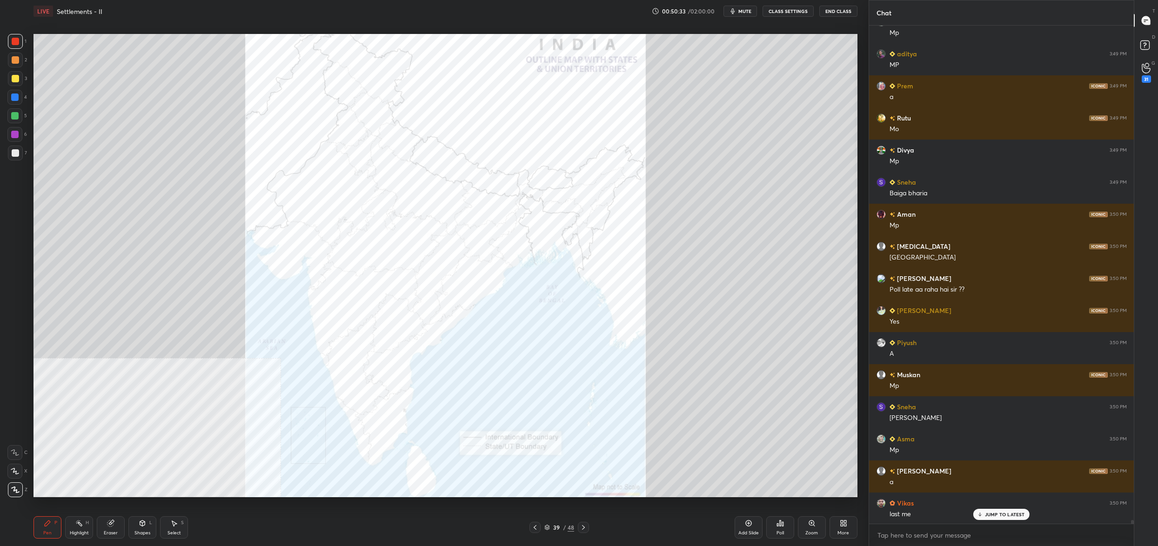
click at [787, 519] on div "Poll" at bounding box center [781, 528] width 28 height 22
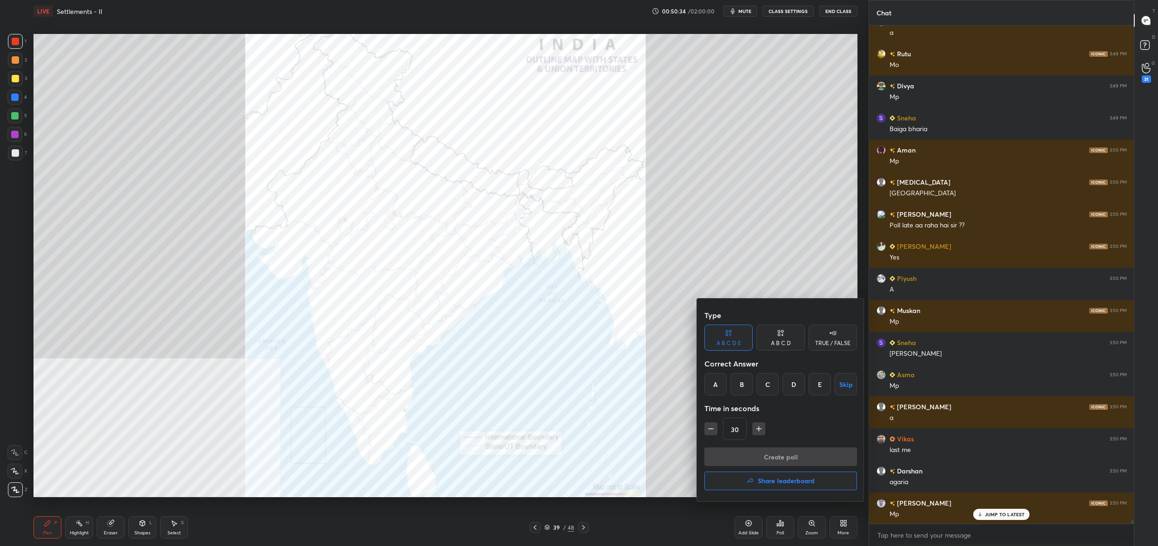
click at [726, 380] on div "A" at bounding box center [716, 384] width 22 height 22
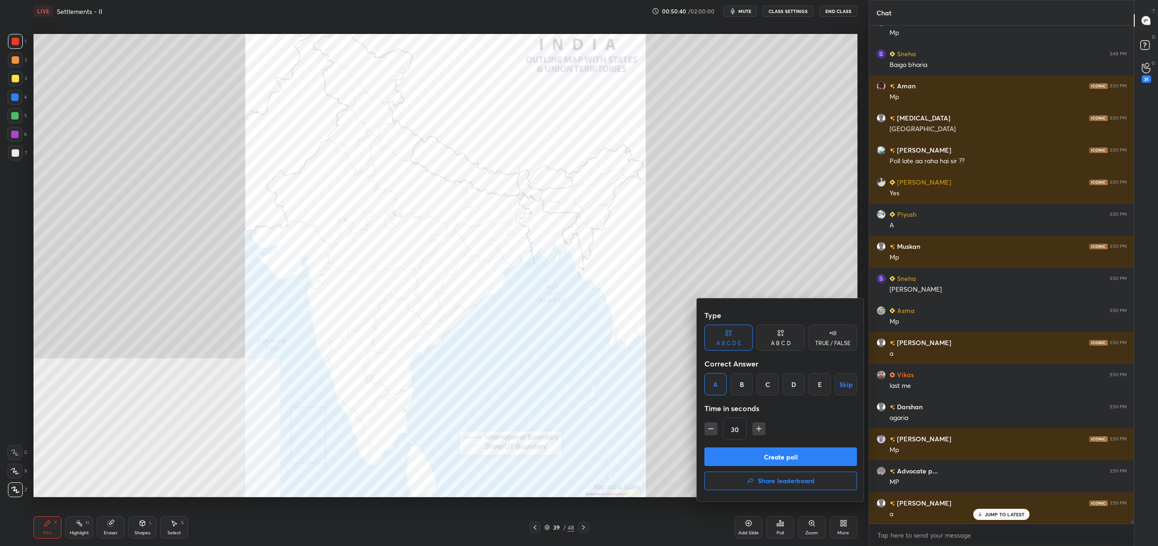
click at [764, 454] on button "Create poll" at bounding box center [781, 457] width 153 height 19
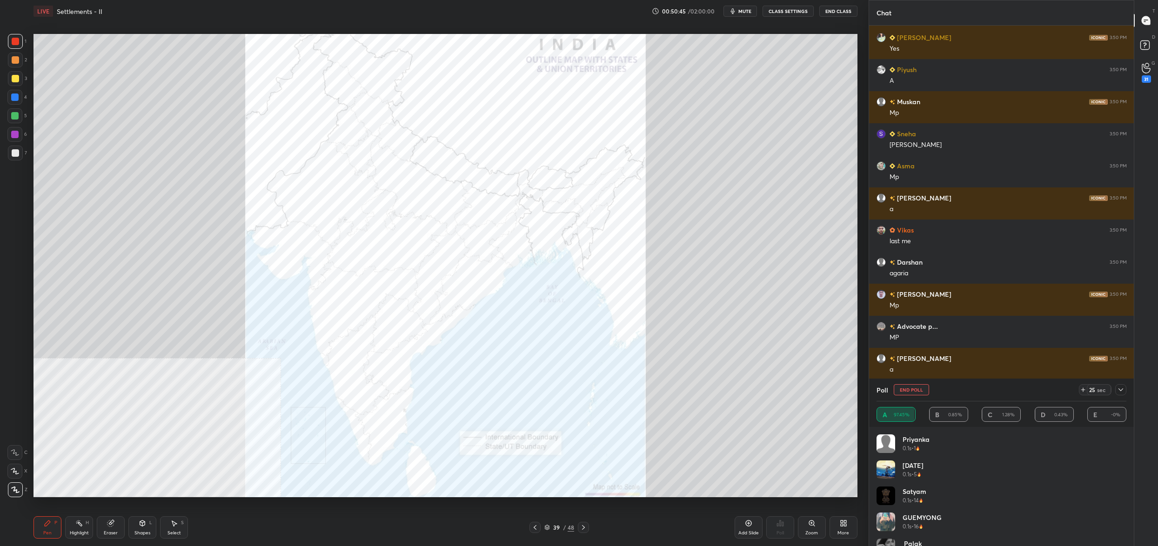
click at [919, 390] on button "End Poll" at bounding box center [911, 389] width 35 height 11
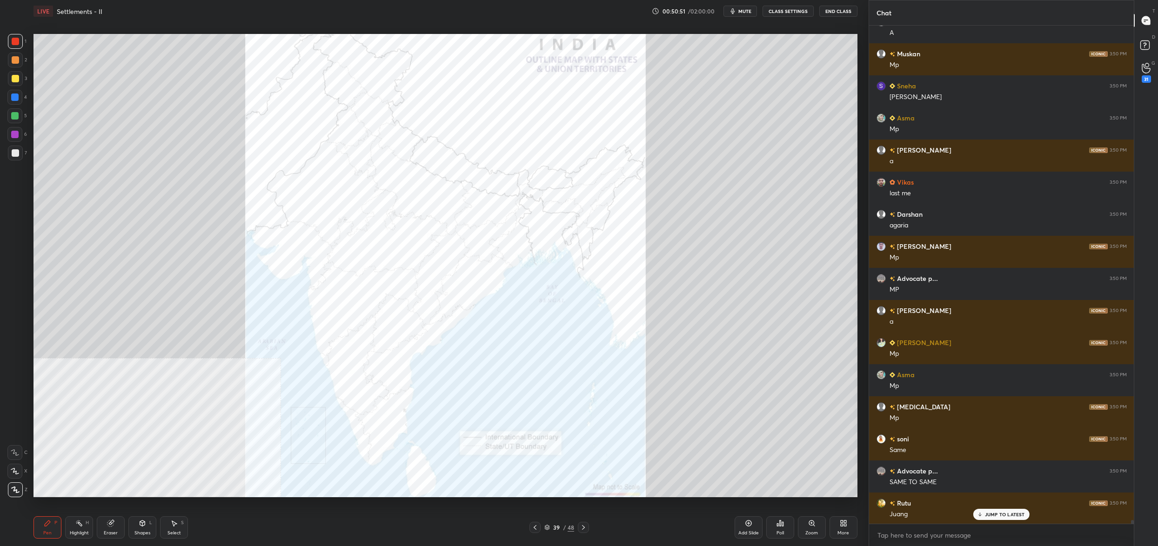
click at [774, 526] on div "Poll" at bounding box center [781, 528] width 28 height 22
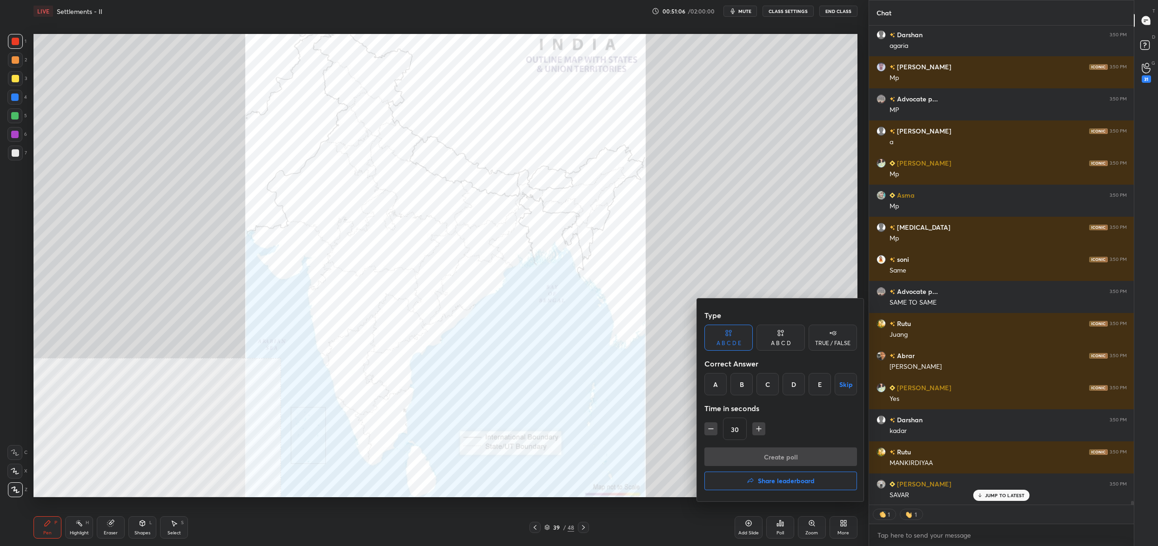
click at [771, 389] on div "C" at bounding box center [768, 384] width 22 height 22
click at [766, 448] on button "Create poll" at bounding box center [781, 457] width 153 height 19
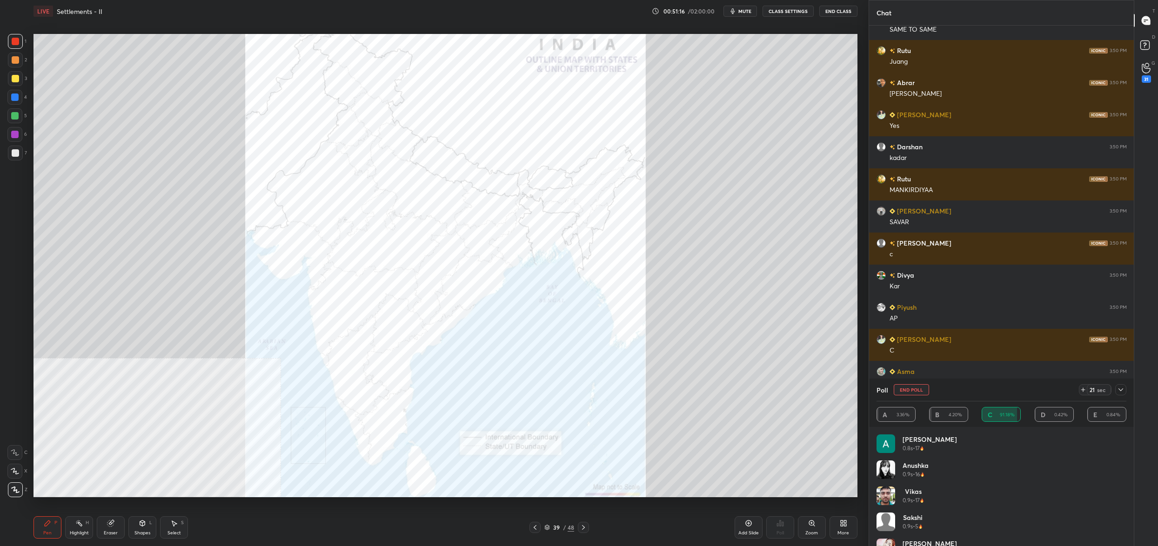
drag, startPoint x: 918, startPoint y: 397, endPoint x: 917, endPoint y: 402, distance: 4.7
click at [918, 397] on div "Poll End Poll 21 sec" at bounding box center [1002, 390] width 250 height 22
click at [920, 389] on button "End Poll" at bounding box center [911, 389] width 35 height 11
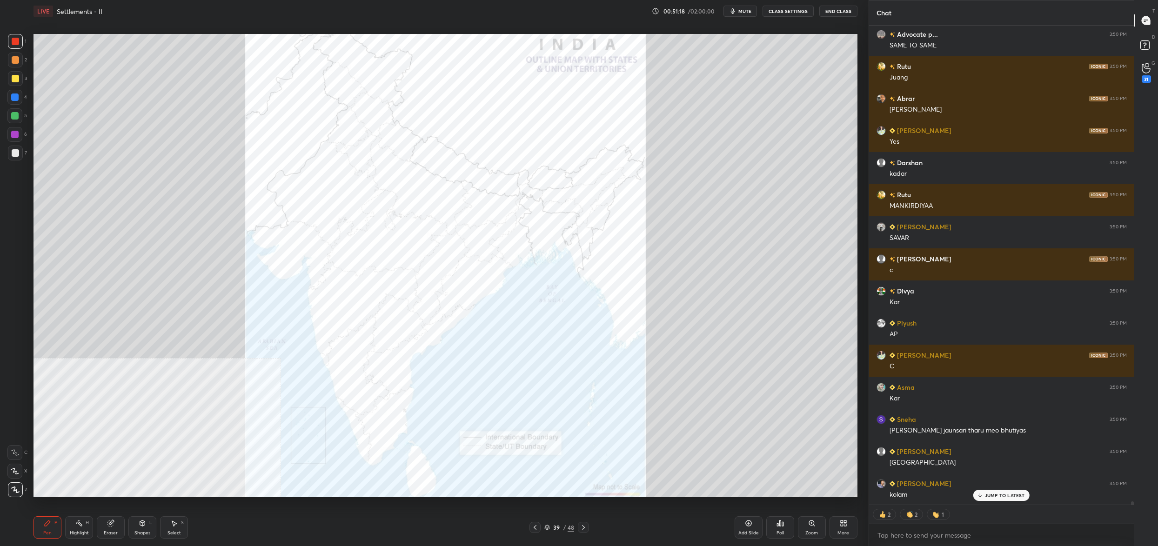
click at [781, 528] on div "Poll" at bounding box center [781, 528] width 28 height 22
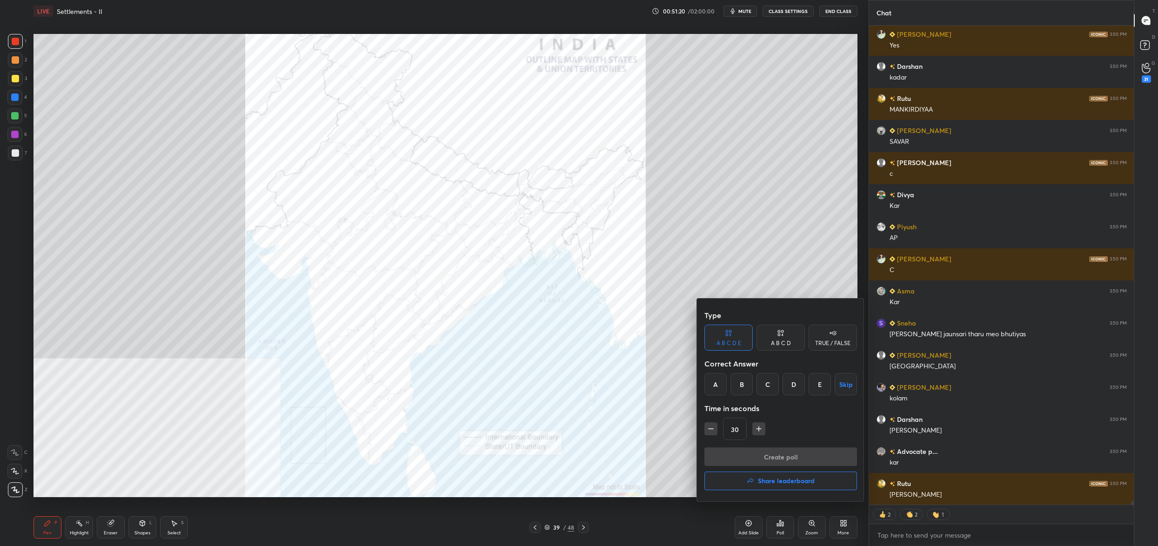
drag, startPoint x: 795, startPoint y: 383, endPoint x: 798, endPoint y: 410, distance: 27.1
click at [794, 383] on div "D" at bounding box center [794, 384] width 22 height 22
drag, startPoint x: 727, startPoint y: 383, endPoint x: 722, endPoint y: 385, distance: 5.3
click at [725, 383] on div "A B C D E Skip" at bounding box center [781, 384] width 153 height 22
drag, startPoint x: 725, startPoint y: 386, endPoint x: 729, endPoint y: 389, distance: 5.0
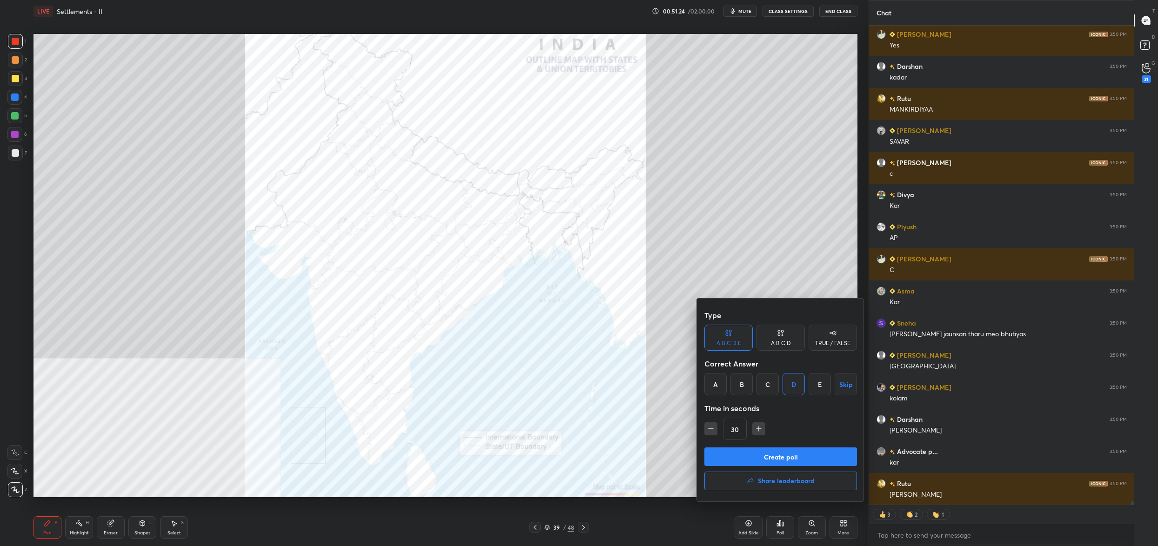
click at [727, 386] on div "A B C D E Skip" at bounding box center [781, 384] width 153 height 22
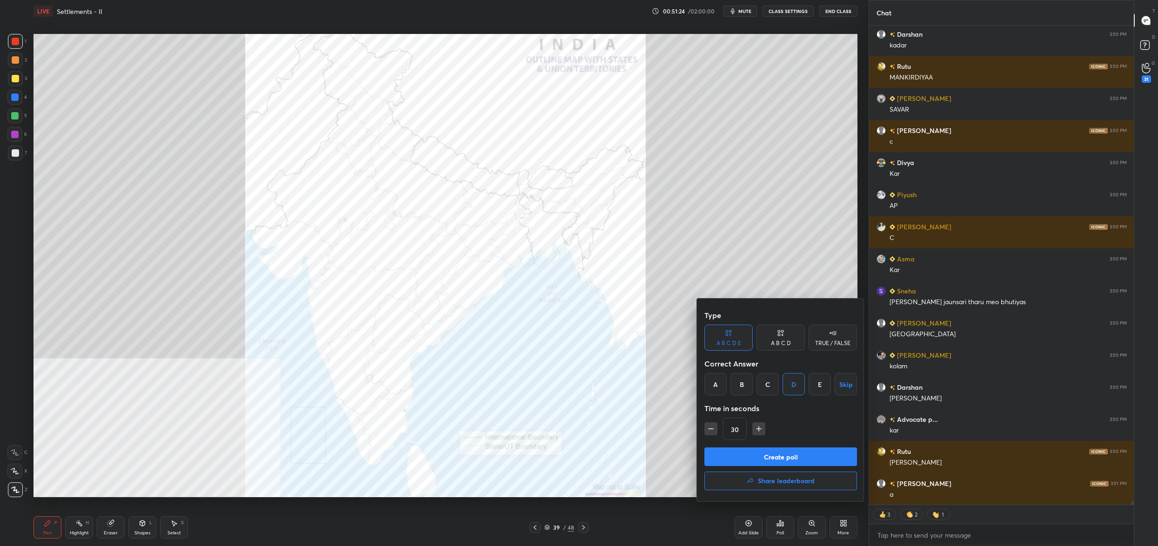
drag, startPoint x: 718, startPoint y: 374, endPoint x: 723, endPoint y: 379, distance: 7.6
click at [720, 375] on div "A" at bounding box center [716, 384] width 22 height 22
click at [745, 457] on button "Create poll" at bounding box center [781, 457] width 153 height 19
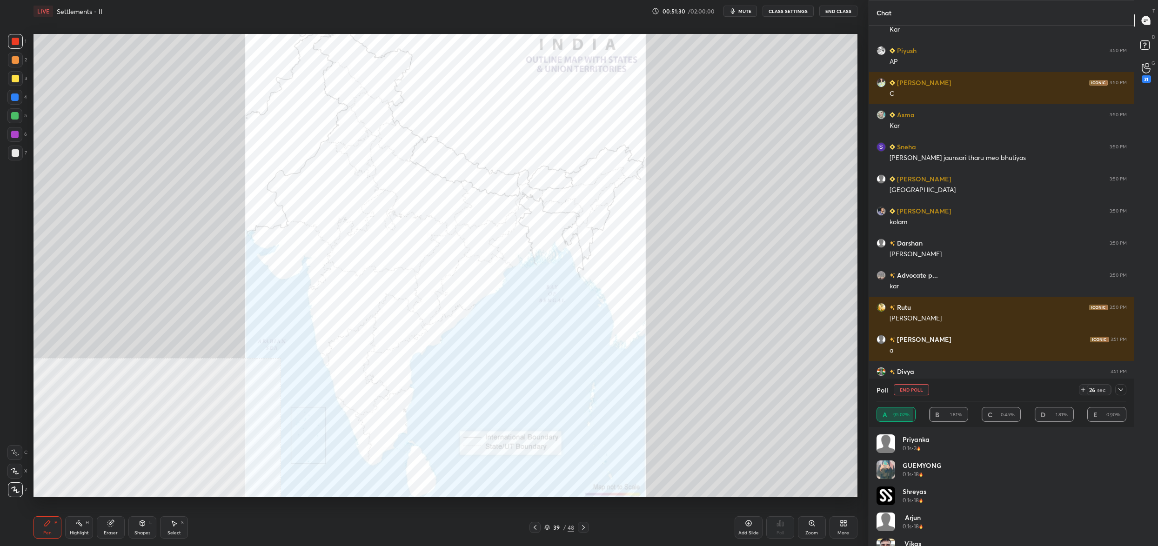
click at [917, 390] on button "End Poll" at bounding box center [911, 389] width 35 height 11
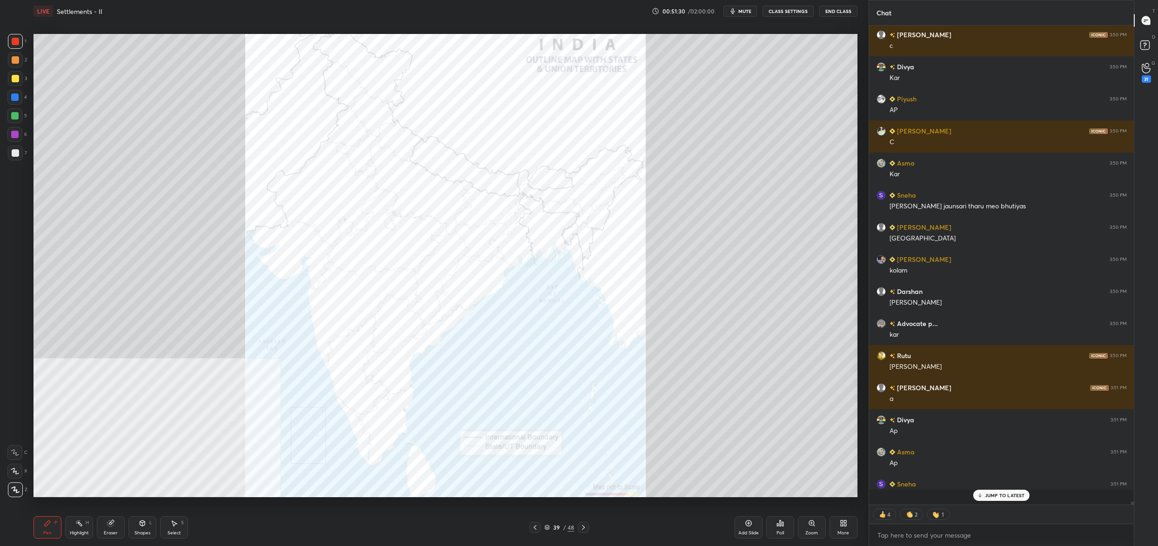
click at [784, 521] on div "Poll" at bounding box center [781, 528] width 28 height 22
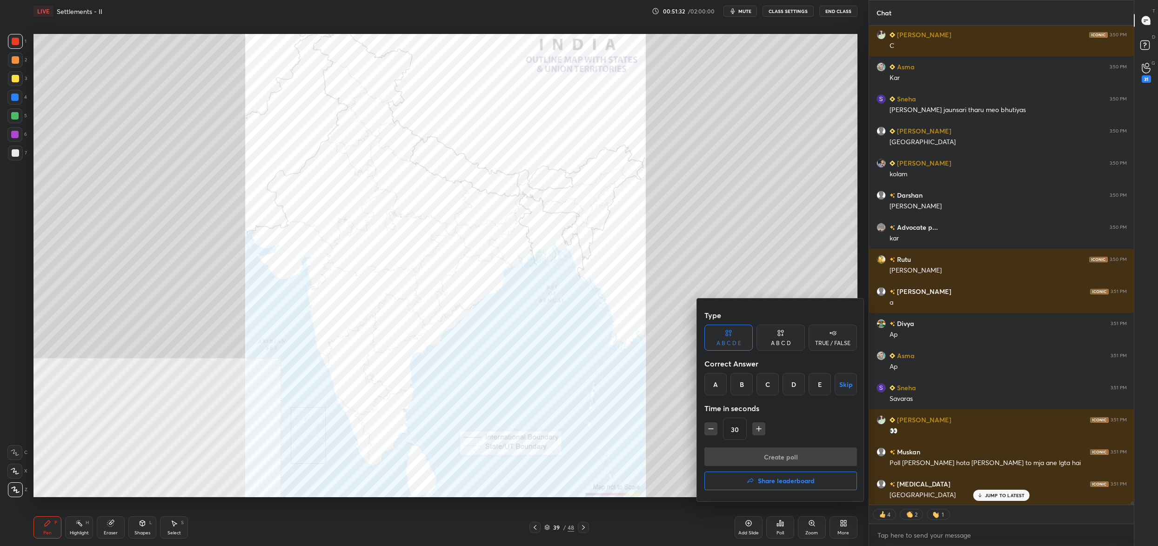
click at [800, 382] on div "D" at bounding box center [794, 384] width 22 height 22
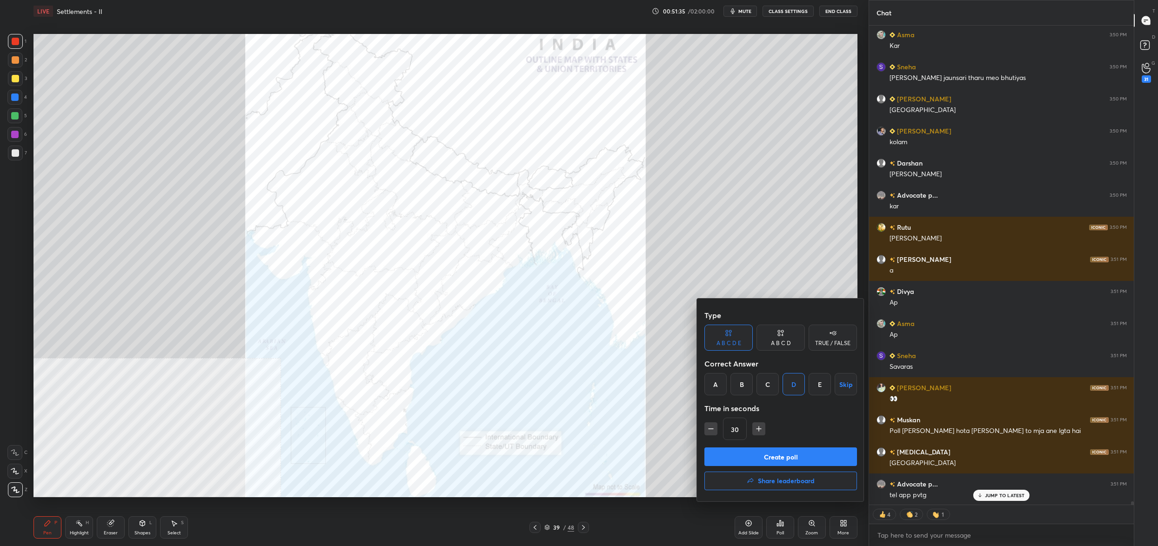
click at [791, 457] on button "Create poll" at bounding box center [781, 457] width 153 height 19
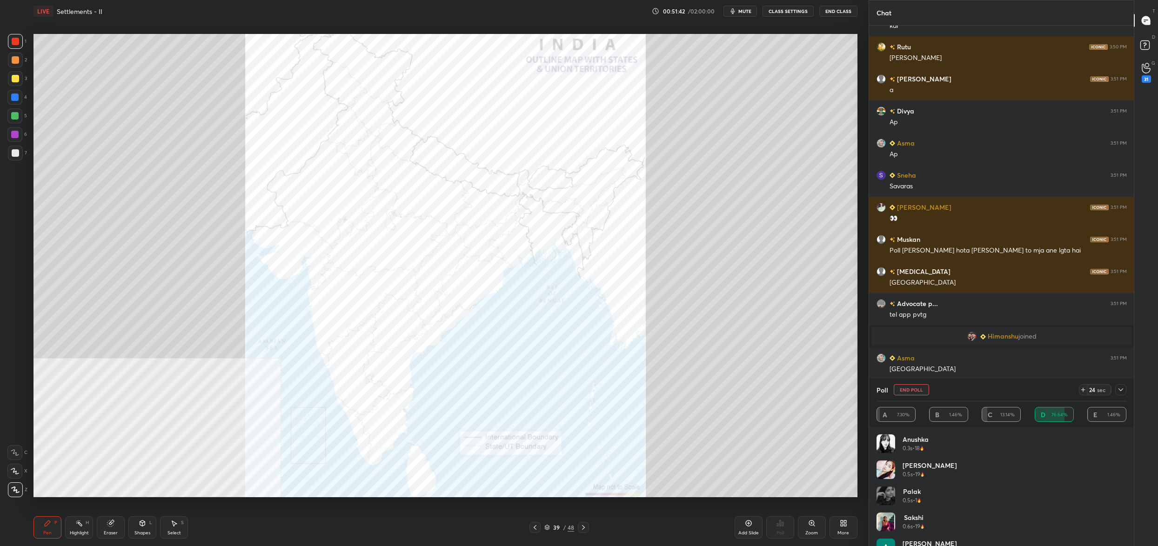
click at [909, 387] on button "End Poll" at bounding box center [911, 389] width 35 height 11
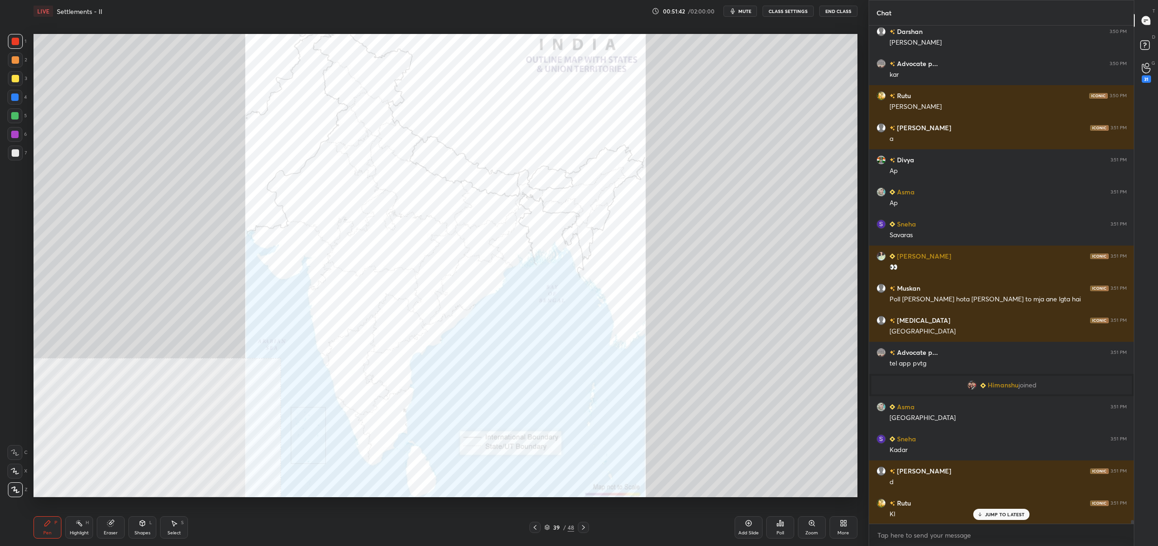
click at [785, 527] on div "Poll" at bounding box center [781, 528] width 28 height 22
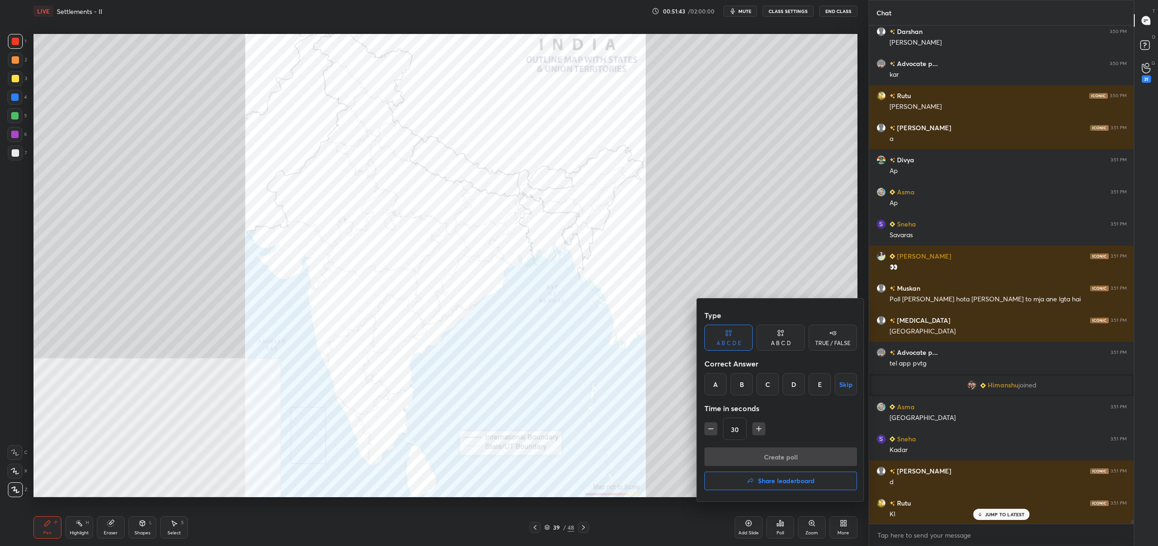
drag, startPoint x: 794, startPoint y: 384, endPoint x: 791, endPoint y: 418, distance: 33.6
click at [794, 386] on div "D" at bounding box center [794, 384] width 22 height 22
click at [789, 454] on button "Create poll" at bounding box center [781, 457] width 153 height 19
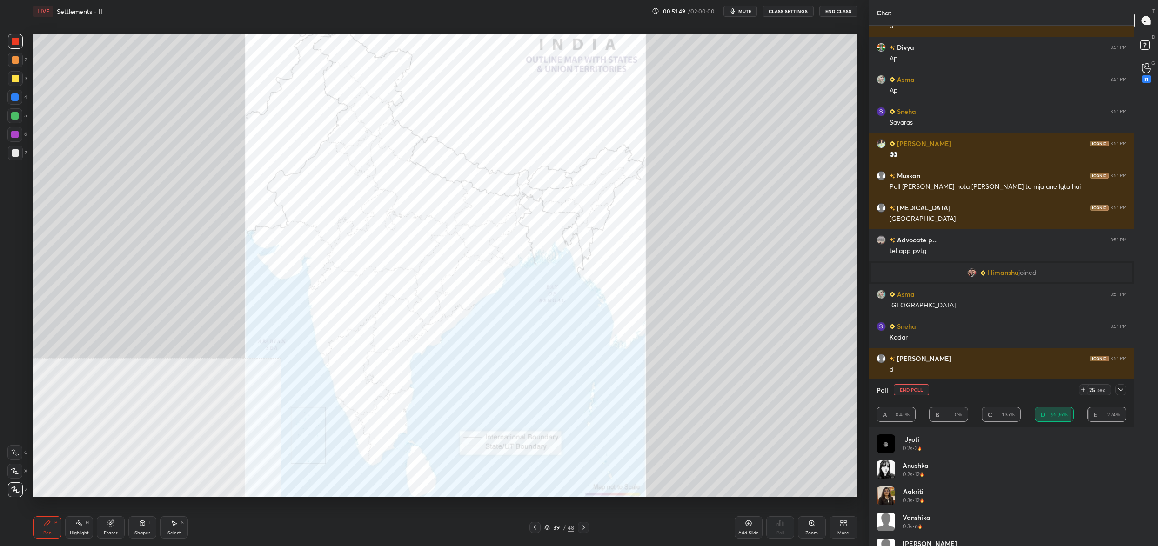
click at [915, 391] on button "End Poll" at bounding box center [911, 389] width 35 height 11
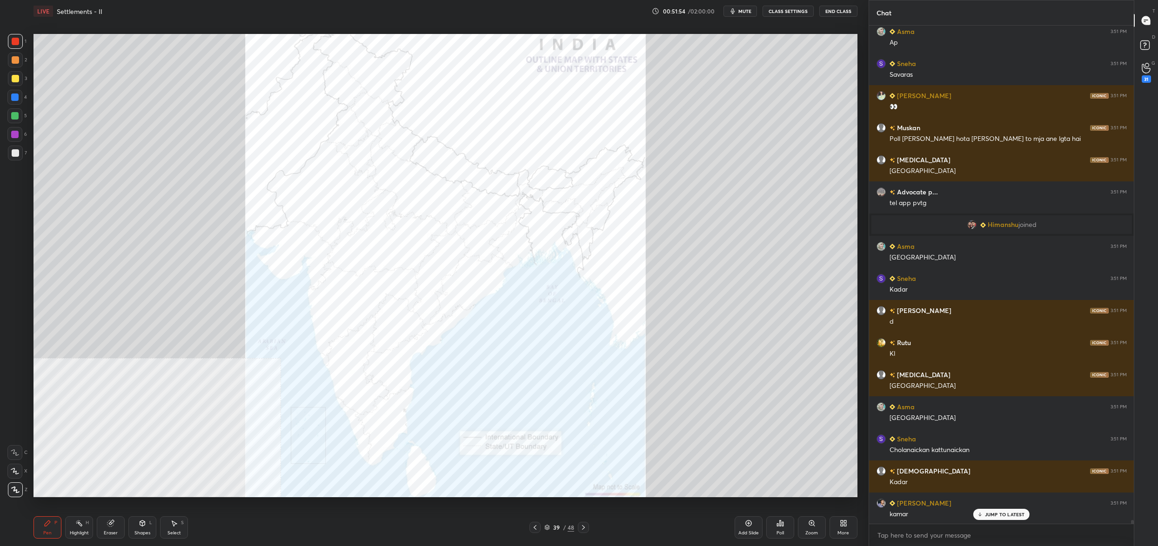
click at [775, 527] on div "Poll" at bounding box center [781, 528] width 28 height 22
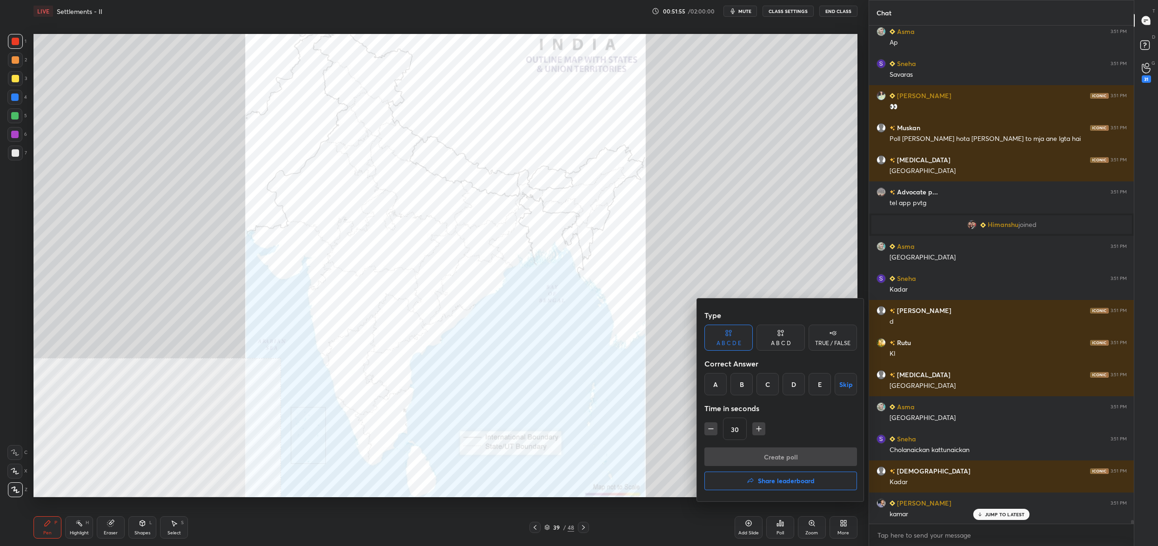
click at [805, 383] on div "A B C D E Skip" at bounding box center [781, 384] width 153 height 22
click at [795, 384] on div "D" at bounding box center [794, 384] width 22 height 22
click at [789, 444] on div "Type A B C D E A B C D TRUE / FALSE Correct Answer A B C D E Skip Time in secon…" at bounding box center [781, 376] width 153 height 141
click at [788, 452] on button "Create poll" at bounding box center [781, 457] width 153 height 19
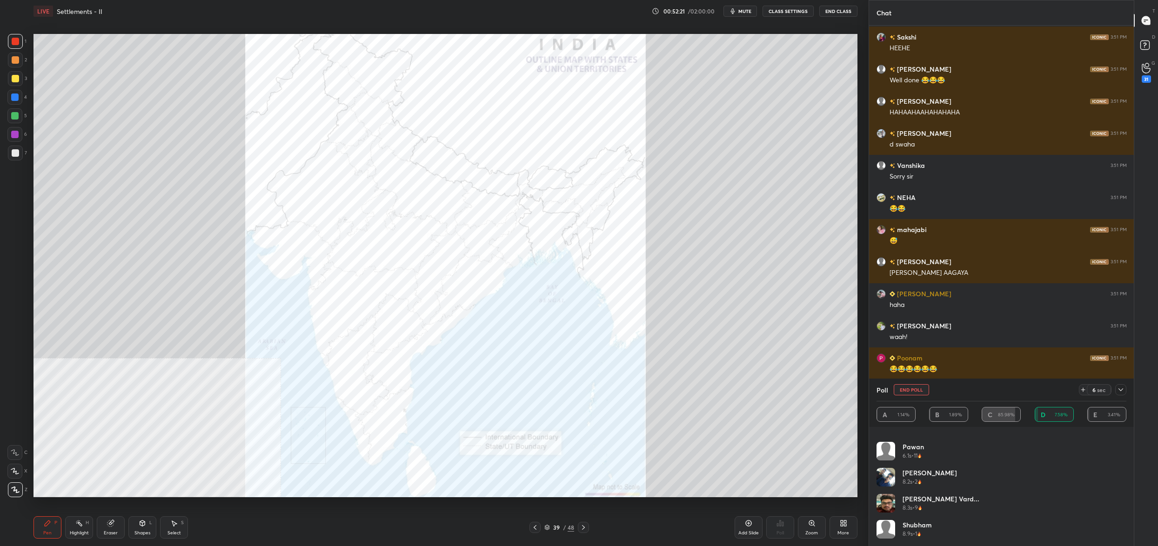
click at [919, 387] on button "End Poll" at bounding box center [911, 389] width 35 height 11
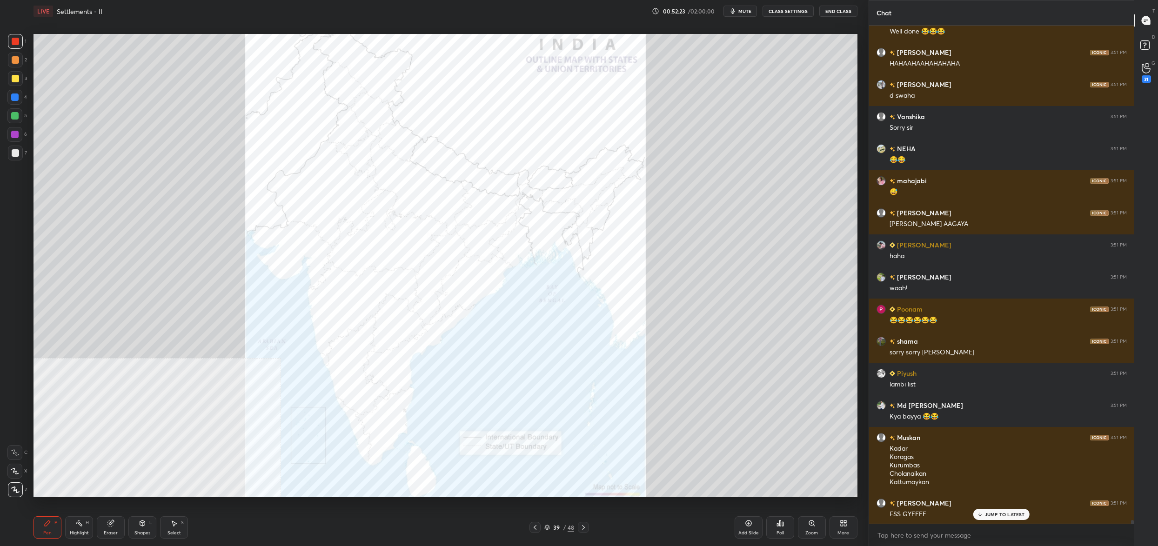
click at [786, 528] on div "Poll" at bounding box center [781, 528] width 28 height 22
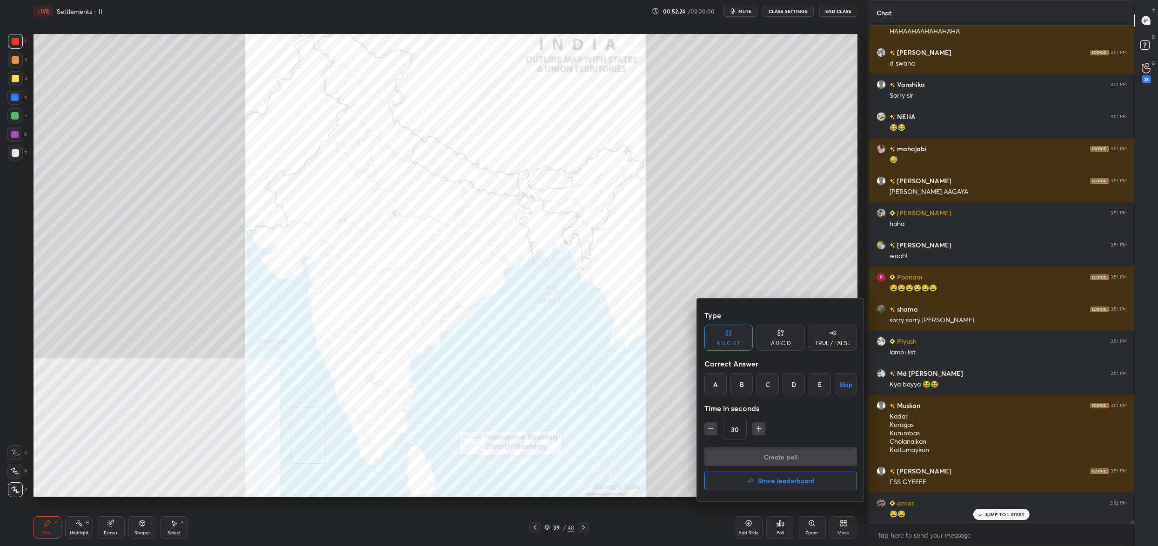
drag, startPoint x: 775, startPoint y: 381, endPoint x: 766, endPoint y: 393, distance: 15.0
click at [773, 381] on div "C" at bounding box center [768, 384] width 22 height 22
click at [768, 449] on button "Create poll" at bounding box center [781, 457] width 153 height 19
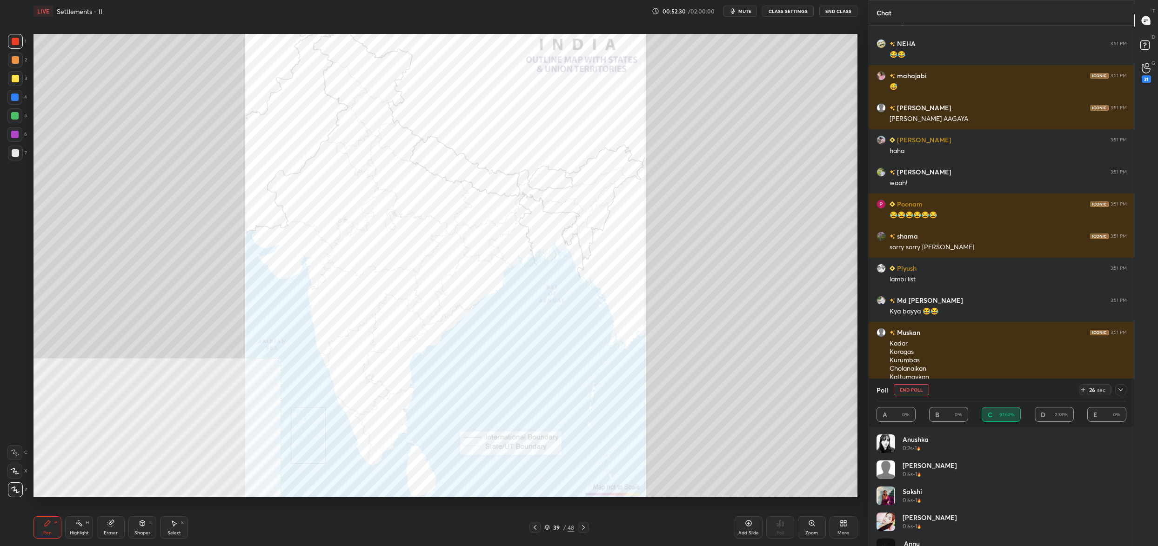
drag, startPoint x: 915, startPoint y: 392, endPoint x: 887, endPoint y: 403, distance: 30.1
click at [915, 392] on button "End Poll" at bounding box center [911, 389] width 35 height 11
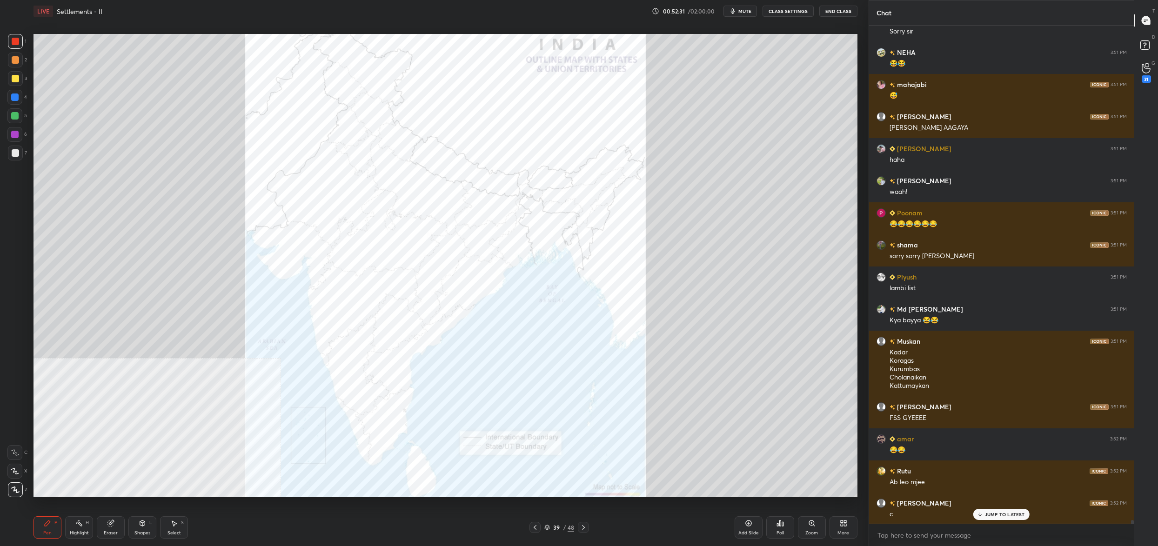
click at [786, 528] on div "Poll" at bounding box center [781, 528] width 28 height 22
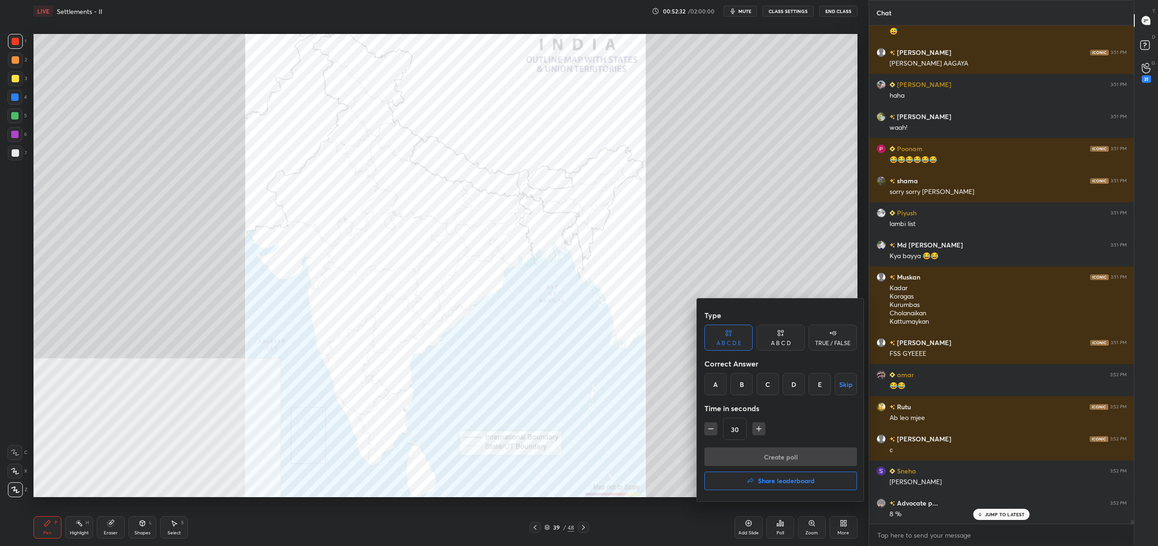
click at [723, 384] on div "A" at bounding box center [716, 384] width 22 height 22
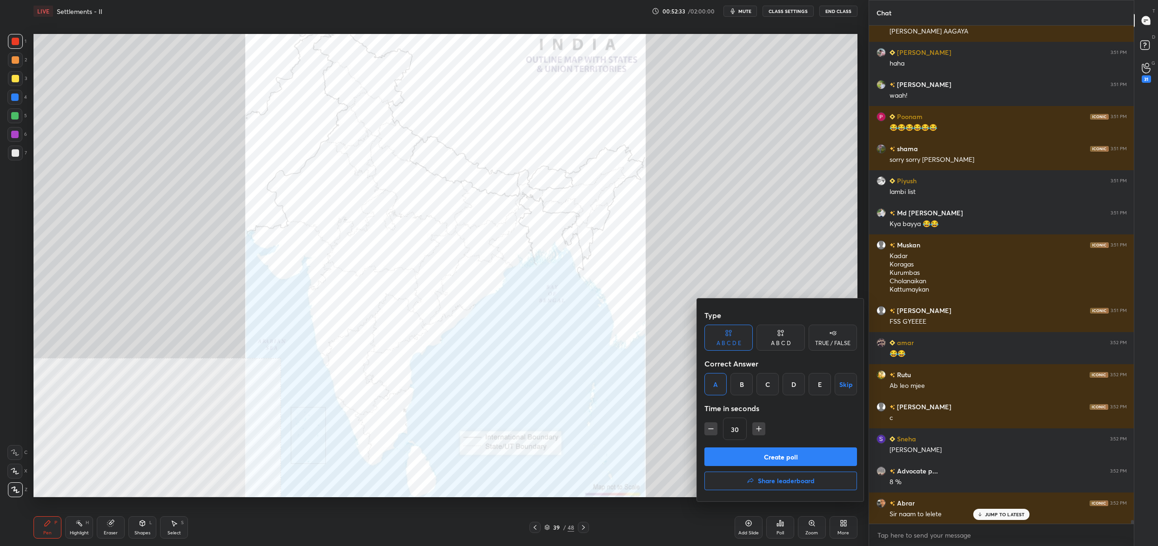
click at [749, 449] on button "Create poll" at bounding box center [781, 457] width 153 height 19
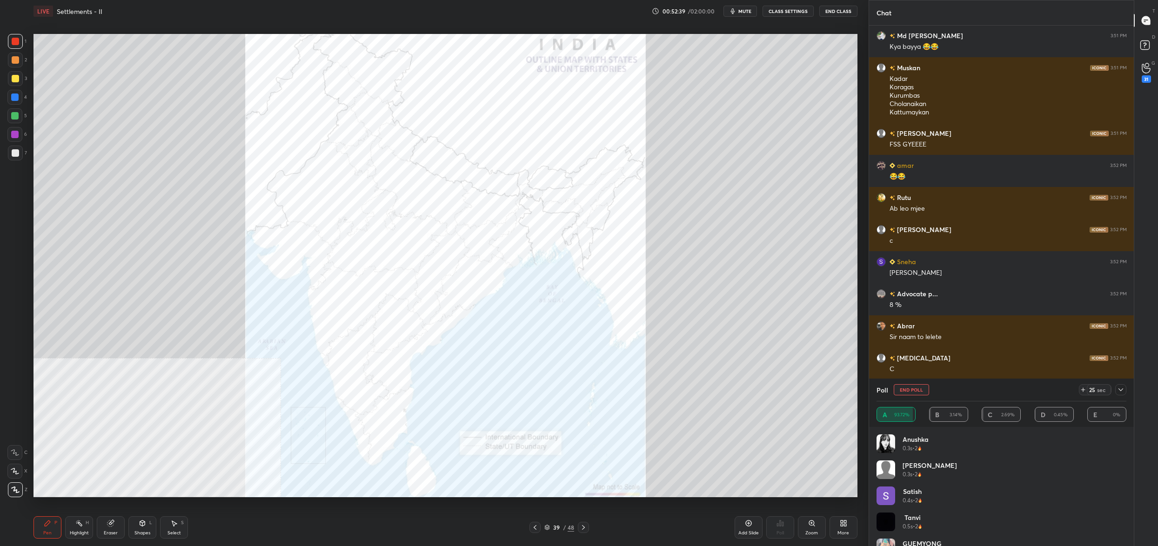
drag, startPoint x: 922, startPoint y: 386, endPoint x: 917, endPoint y: 389, distance: 5.2
click at [921, 388] on button "End Poll" at bounding box center [911, 389] width 35 height 11
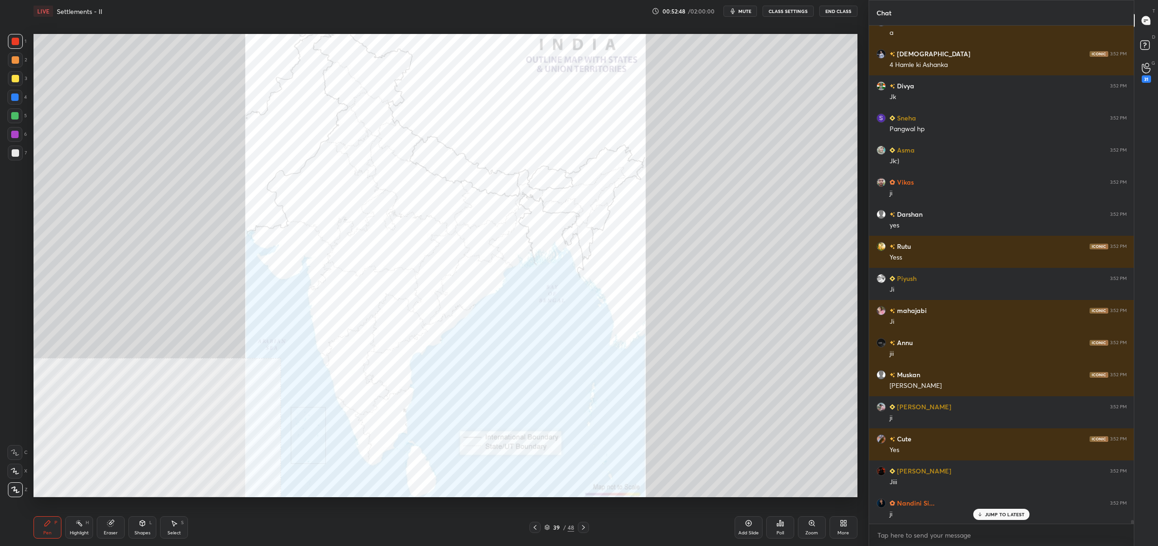
drag, startPoint x: 538, startPoint y: 532, endPoint x: 543, endPoint y: 534, distance: 5.4
click at [542, 531] on div "39 / 48" at bounding box center [560, 527] width 60 height 11
drag, startPoint x: 549, startPoint y: 531, endPoint x: 544, endPoint y: 530, distance: 5.8
click at [549, 531] on div "39 / 48" at bounding box center [560, 528] width 30 height 8
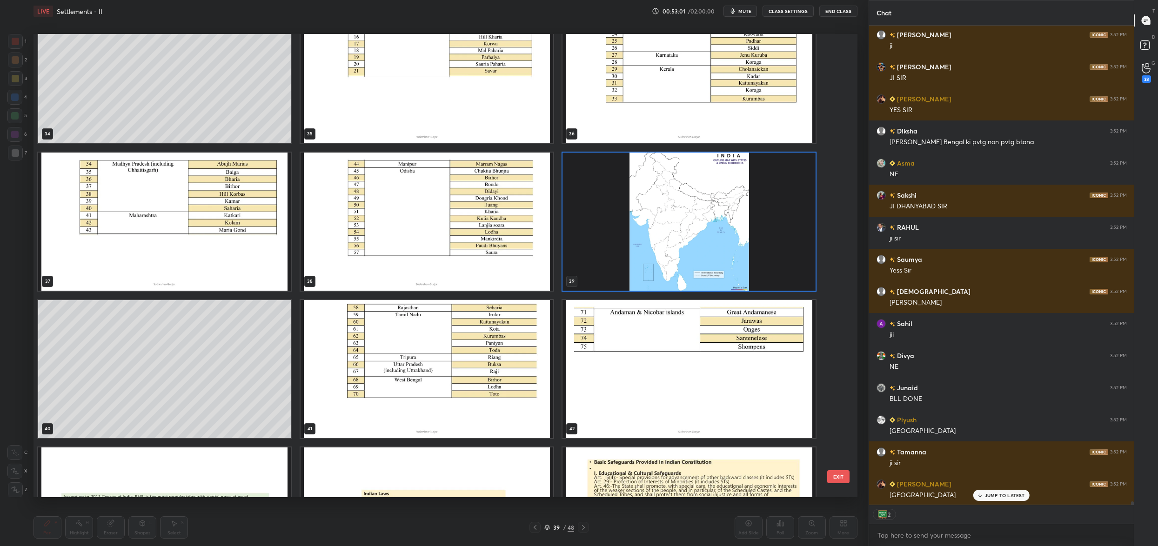
click at [509, 405] on img "grid" at bounding box center [427, 369] width 253 height 138
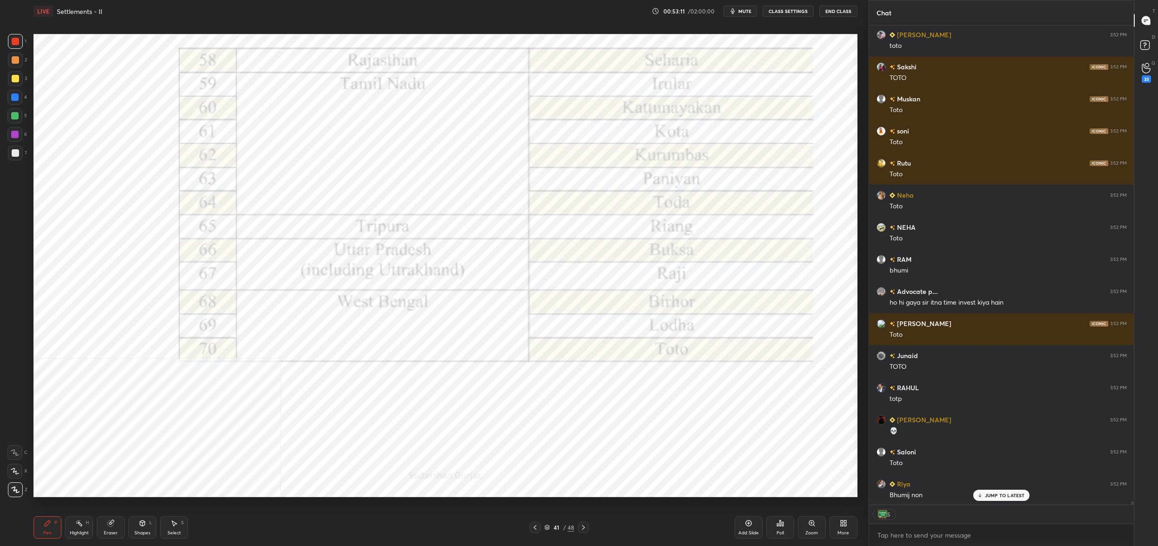
click at [560, 526] on div "41" at bounding box center [556, 528] width 9 height 6
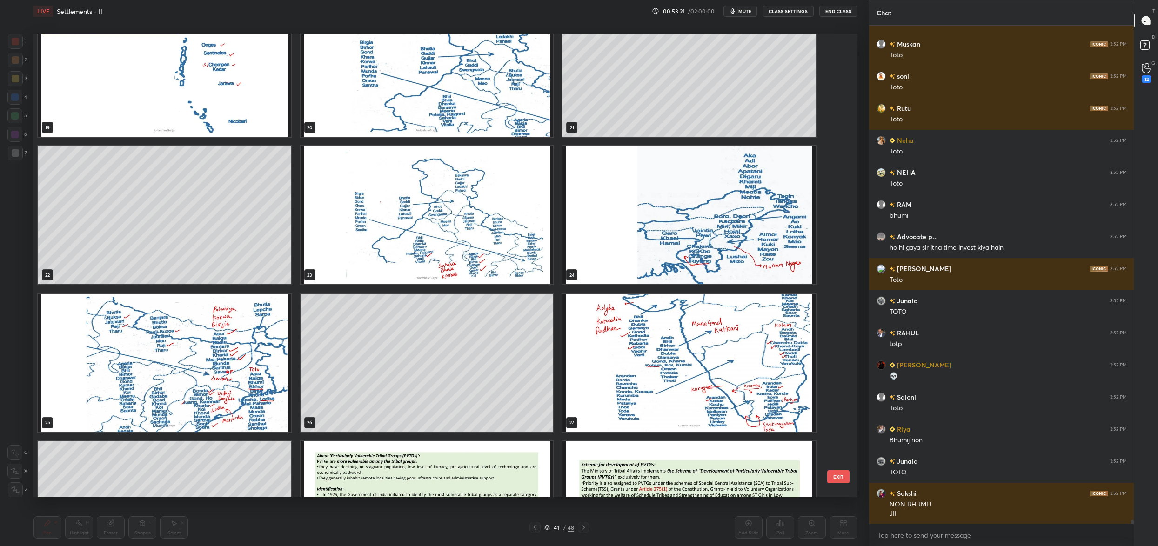
click at [658, 204] on img "grid" at bounding box center [689, 215] width 253 height 138
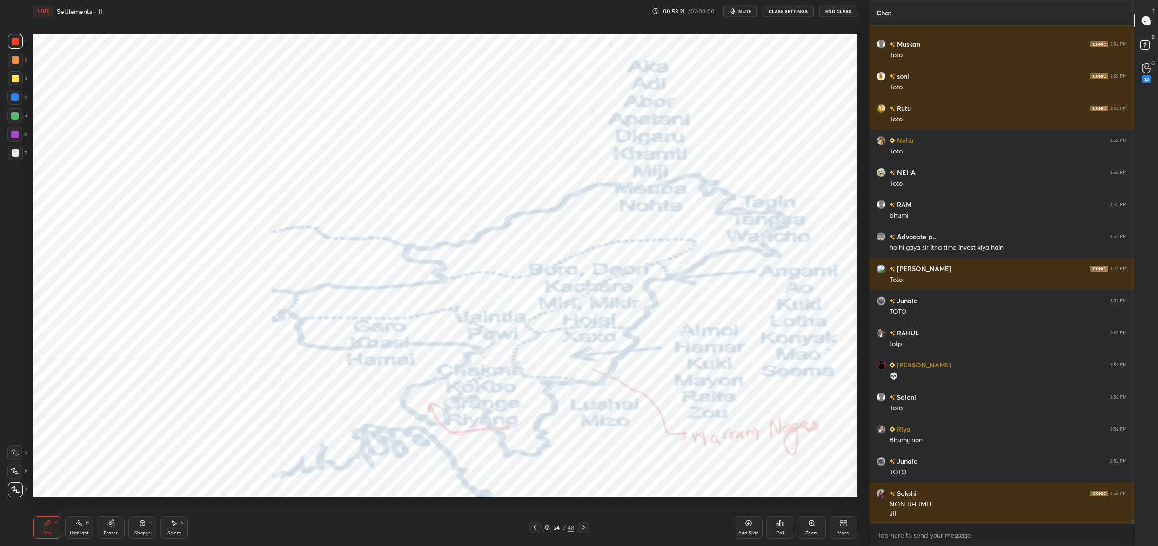
click at [658, 204] on img "grid" at bounding box center [689, 215] width 253 height 138
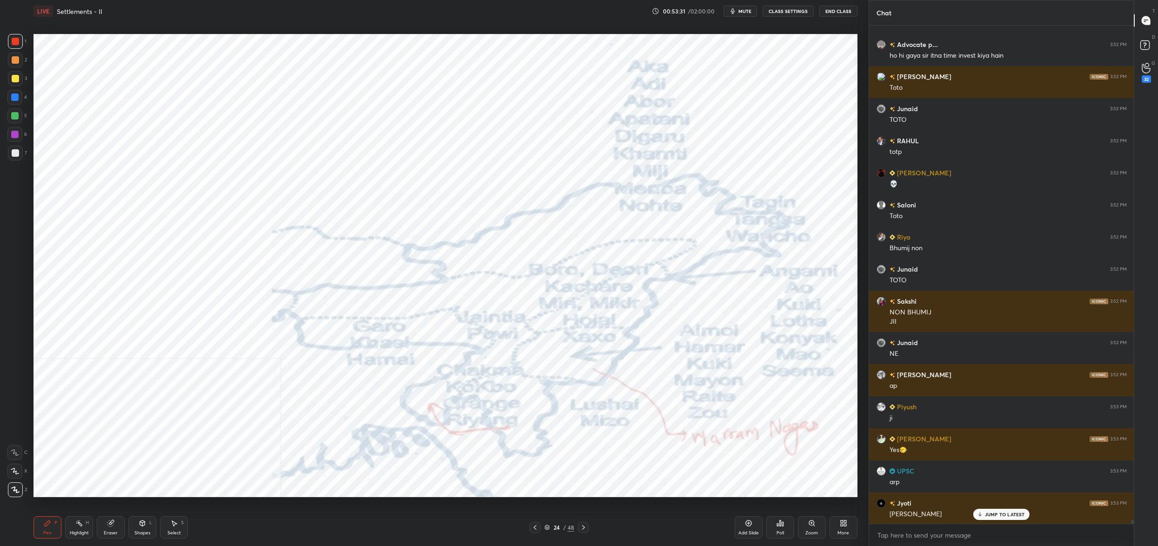
drag, startPoint x: 9, startPoint y: 76, endPoint x: 15, endPoint y: 78, distance: 6.5
click at [9, 77] on div at bounding box center [15, 78] width 15 height 15
click at [15, 78] on div at bounding box center [15, 78] width 7 height 7
click at [19, 101] on div at bounding box center [14, 97] width 15 height 15
click at [19, 100] on div at bounding box center [14, 97] width 15 height 15
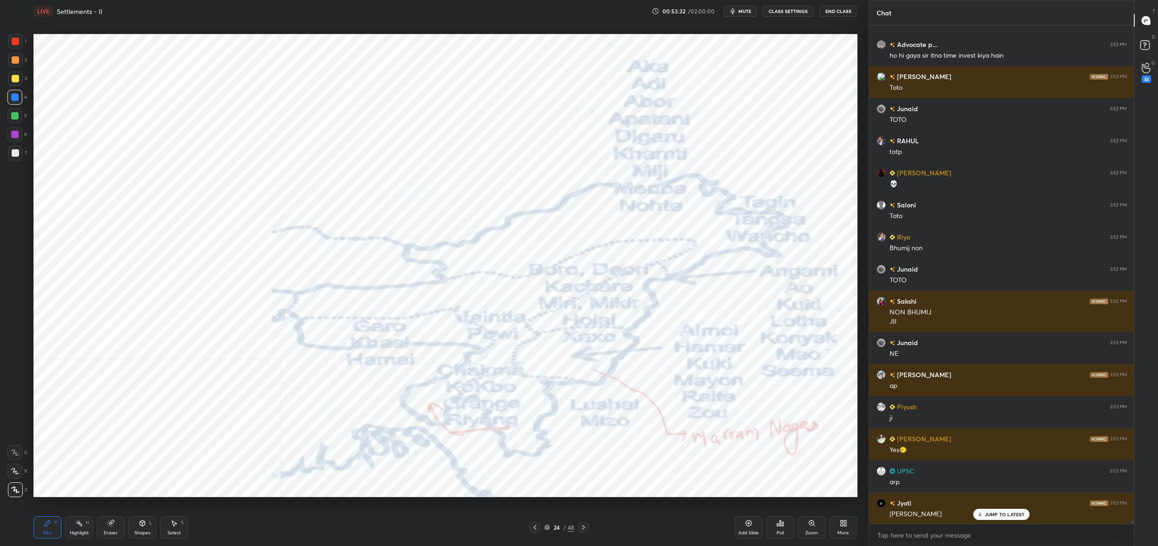
click at [18, 116] on div at bounding box center [14, 115] width 7 height 7
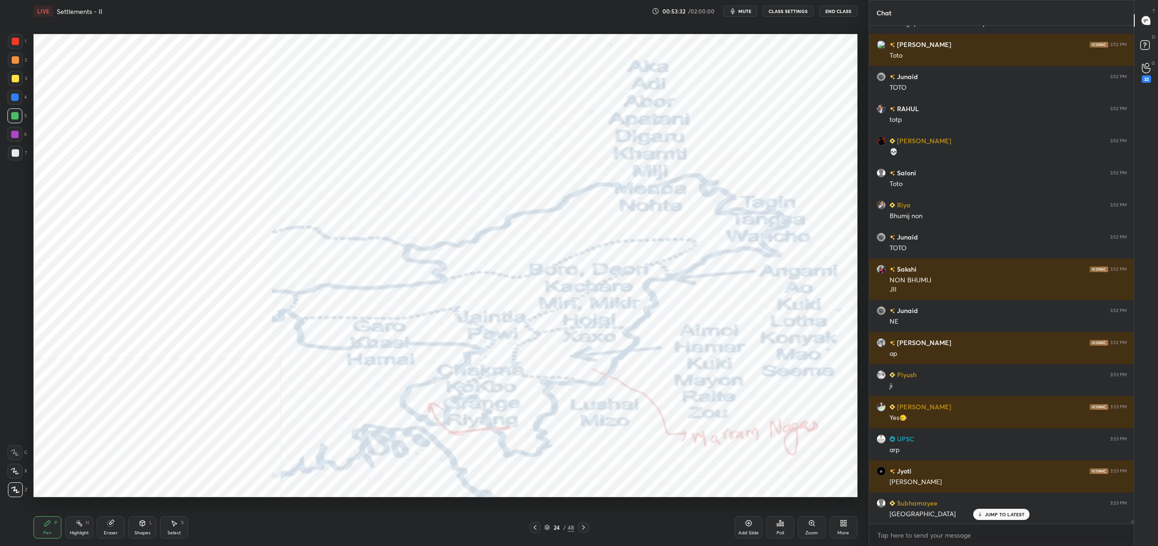
drag, startPoint x: 18, startPoint y: 116, endPoint x: 20, endPoint y: 126, distance: 10.4
click at [18, 116] on div at bounding box center [14, 115] width 7 height 7
click at [18, 132] on div at bounding box center [14, 134] width 7 height 7
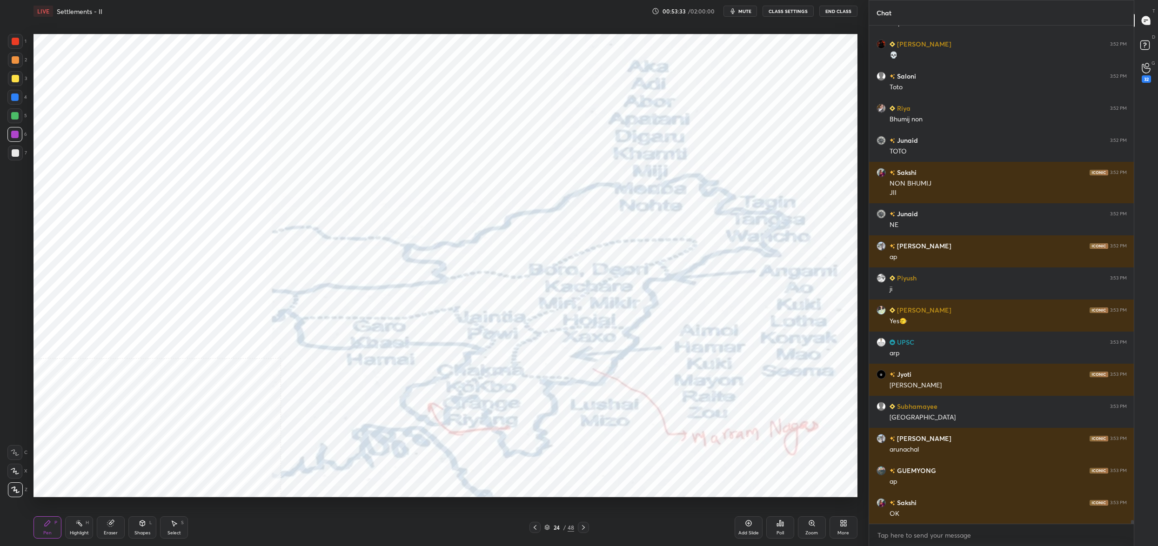
click at [13, 452] on icon at bounding box center [15, 453] width 8 height 7
click at [15, 458] on div at bounding box center [14, 452] width 15 height 15
click at [15, 470] on icon at bounding box center [15, 471] width 8 height 7
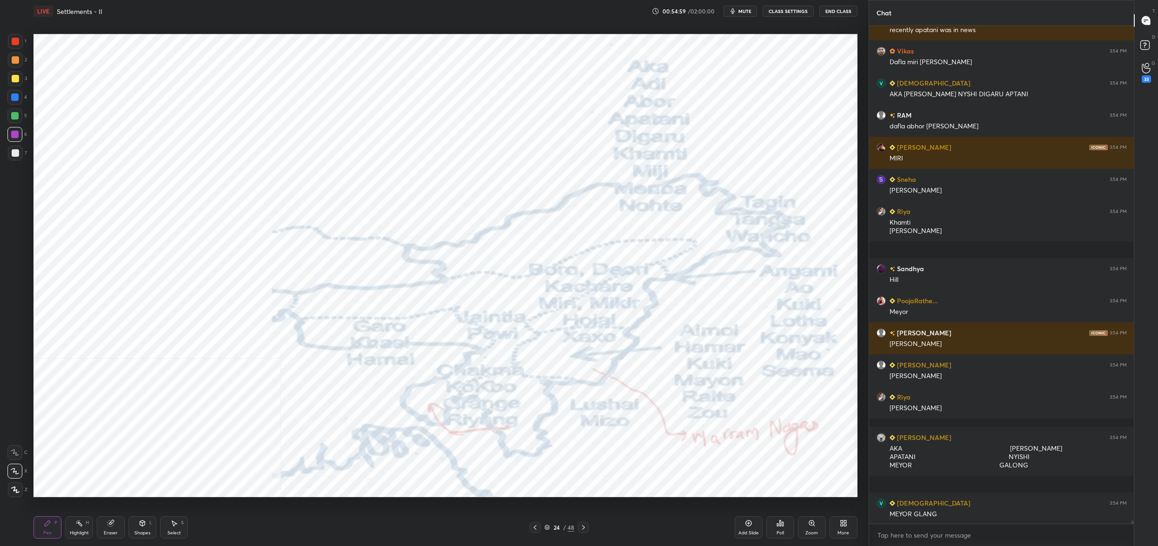
scroll to position [71977, 0]
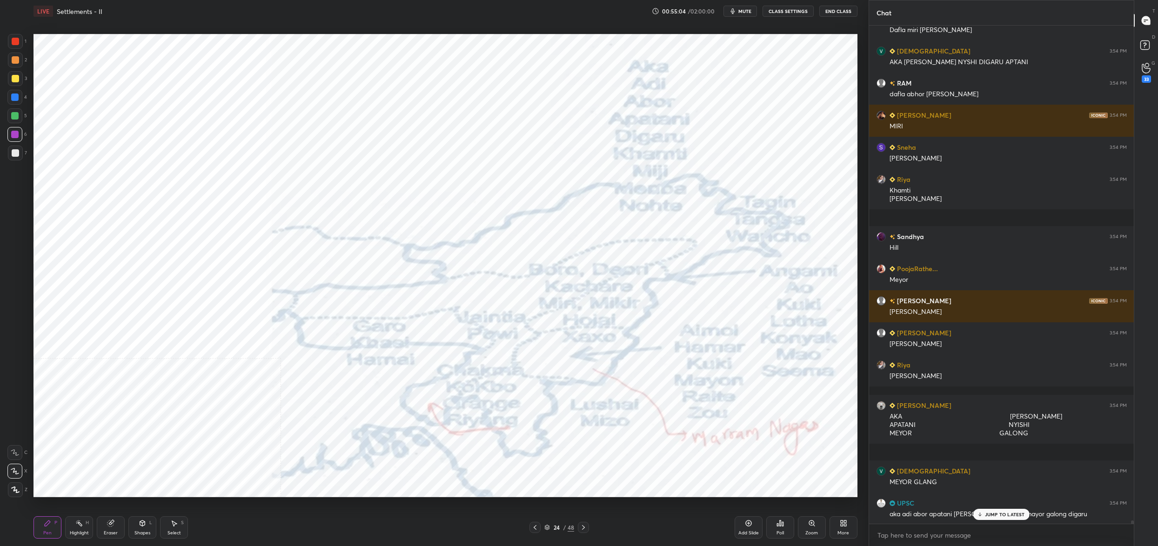
drag, startPoint x: 13, startPoint y: 96, endPoint x: 15, endPoint y: 113, distance: 16.9
click at [13, 97] on div at bounding box center [14, 97] width 7 height 7
click at [14, 117] on div at bounding box center [14, 115] width 7 height 7
drag, startPoint x: 15, startPoint y: 119, endPoint x: 20, endPoint y: 121, distance: 5.4
click at [15, 119] on div at bounding box center [14, 115] width 7 height 7
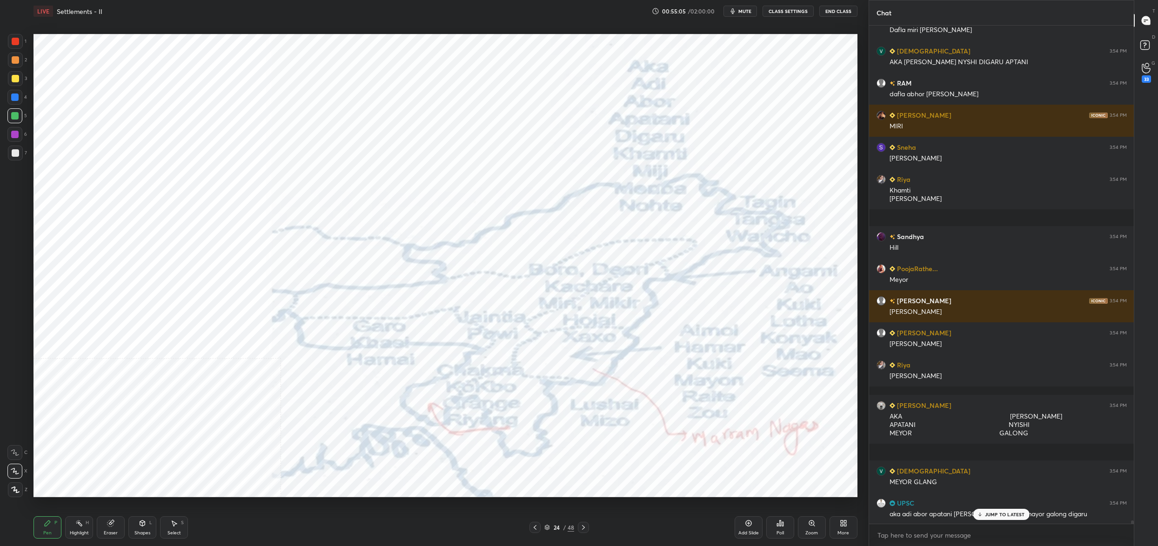
click at [21, 135] on div at bounding box center [14, 134] width 15 height 15
click at [21, 35] on div at bounding box center [15, 41] width 15 height 15
click at [20, 42] on div at bounding box center [15, 41] width 15 height 15
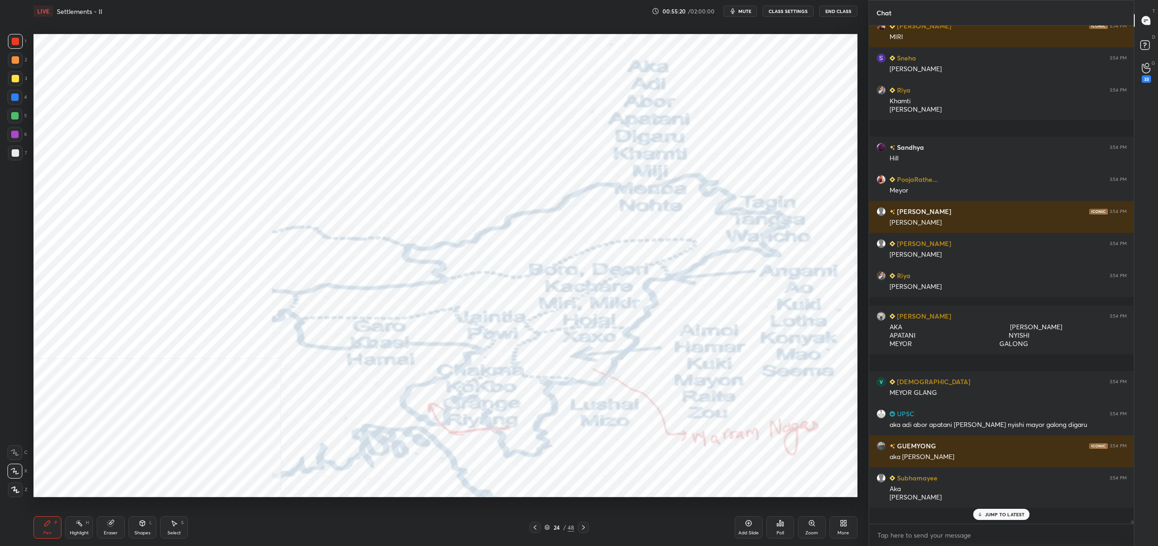
scroll to position [72123, 0]
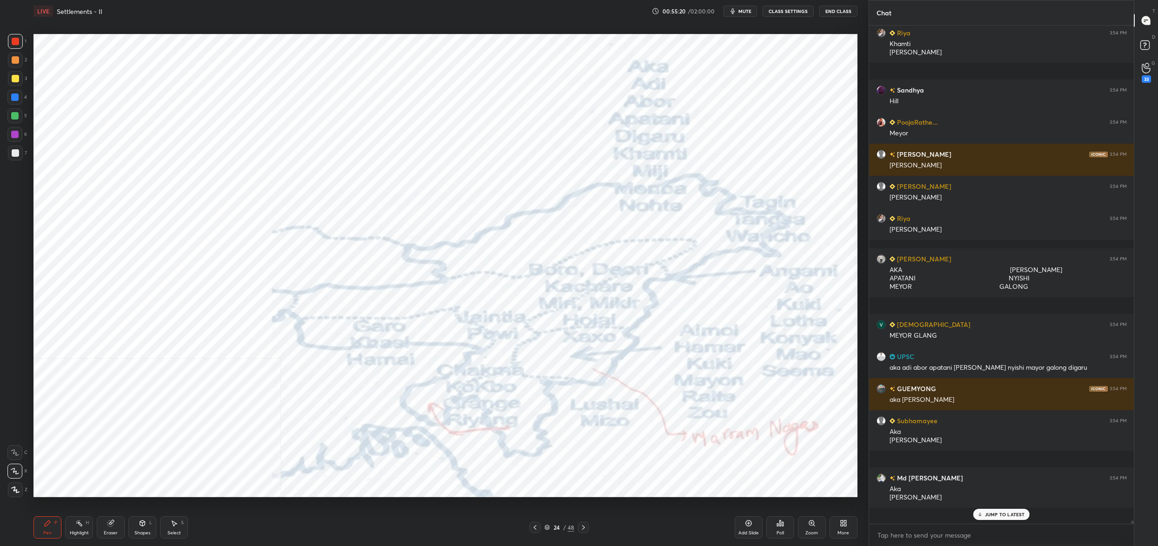
click at [114, 525] on div "Eraser" at bounding box center [111, 528] width 28 height 22
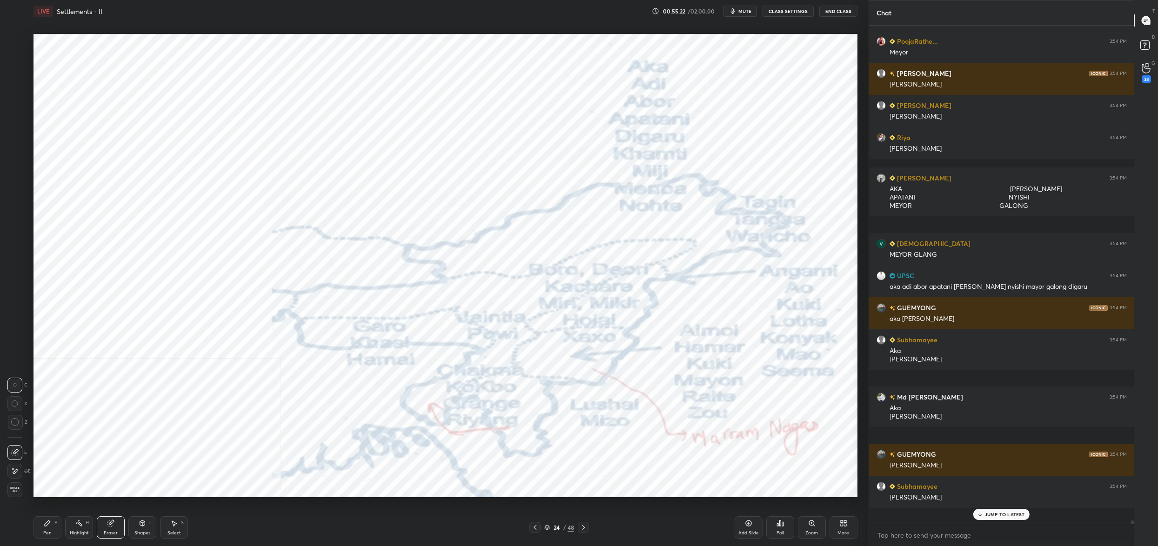
click at [53, 527] on div "Pen P" at bounding box center [48, 528] width 28 height 22
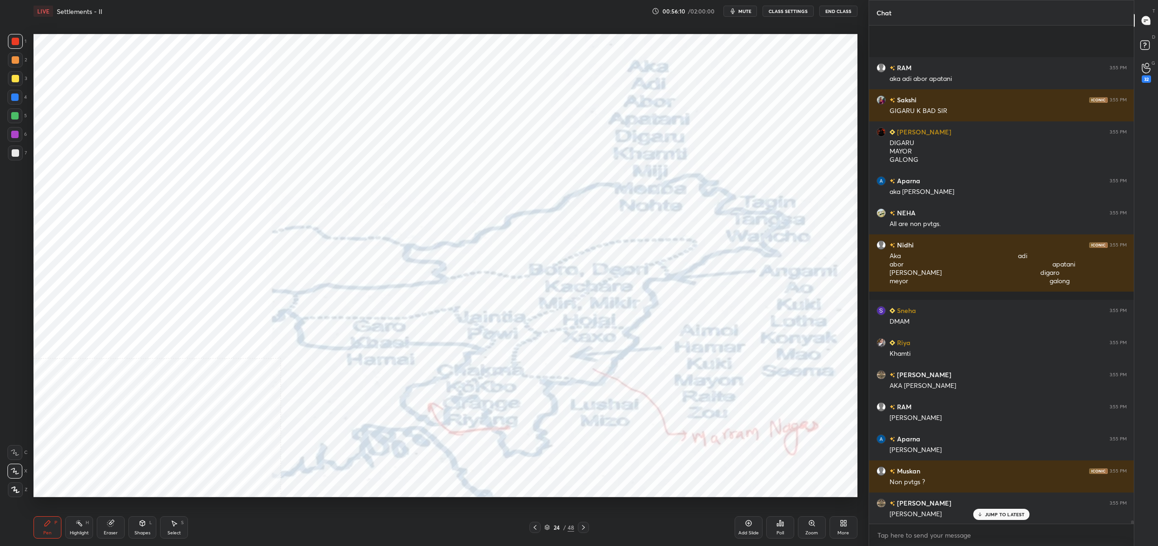
scroll to position [73750, 0]
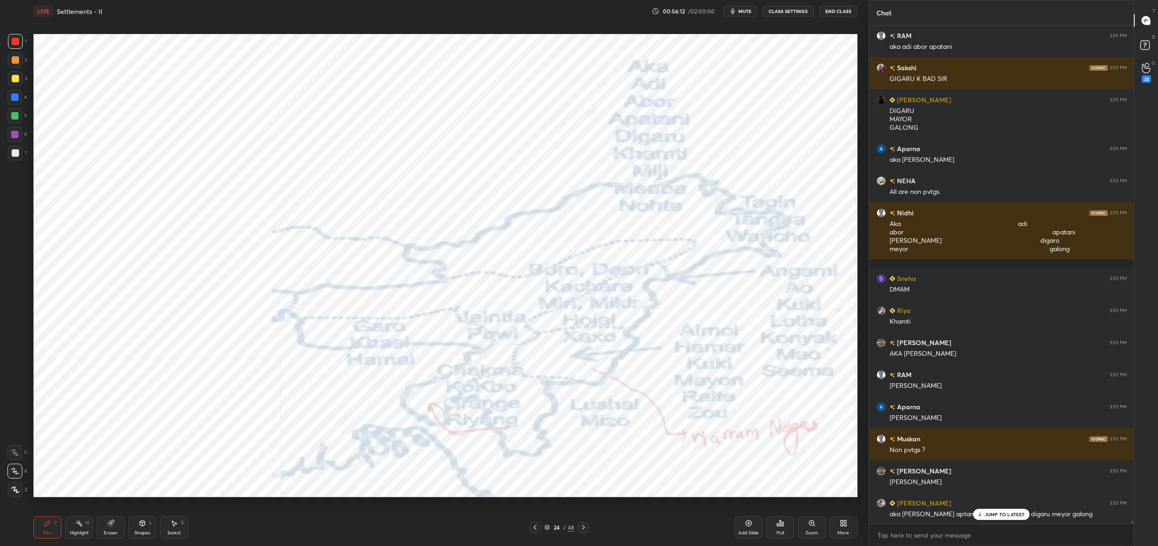
click at [549, 526] on icon at bounding box center [548, 528] width 6 height 6
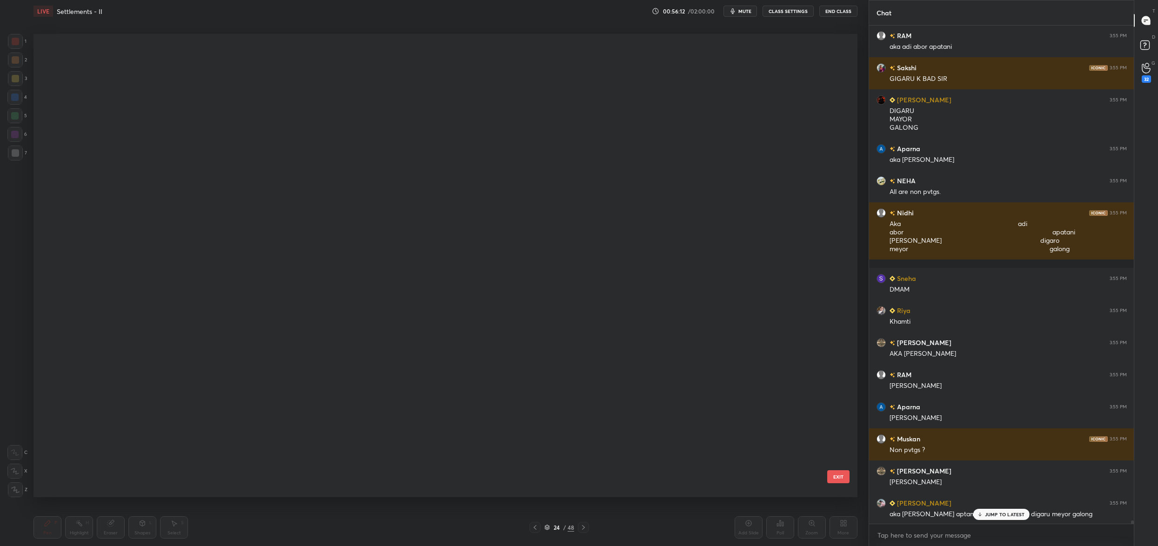
scroll to position [717, 0]
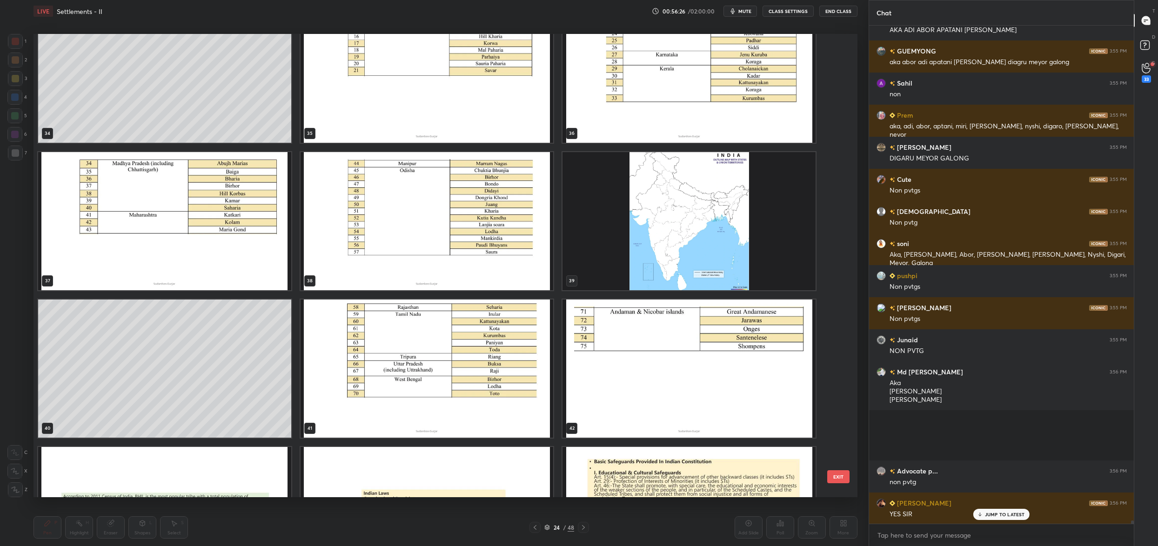
click at [834, 472] on button "EXIT" at bounding box center [838, 477] width 22 height 13
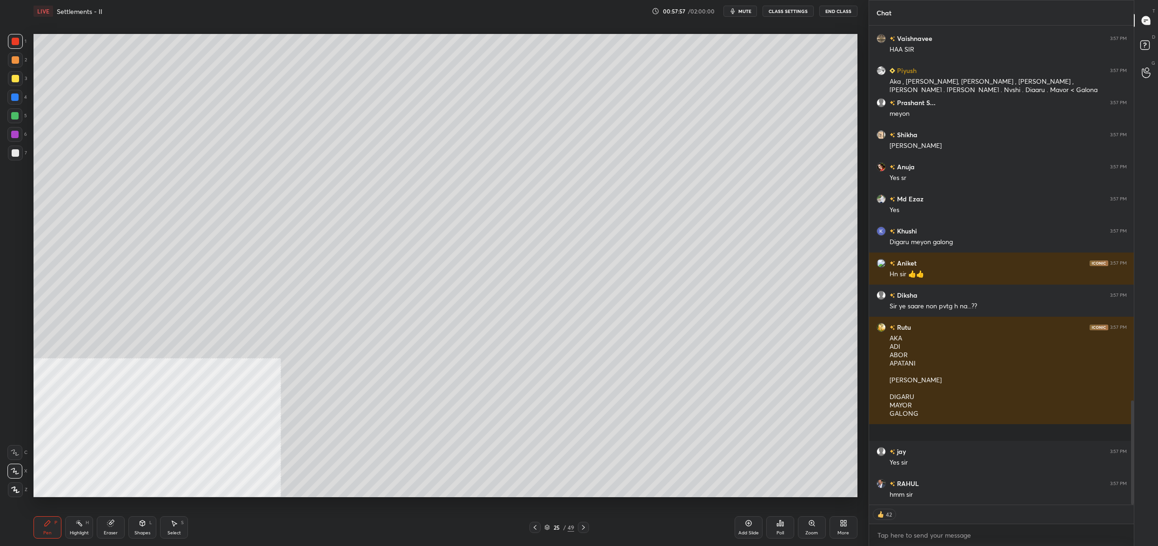
scroll to position [1754, 0]
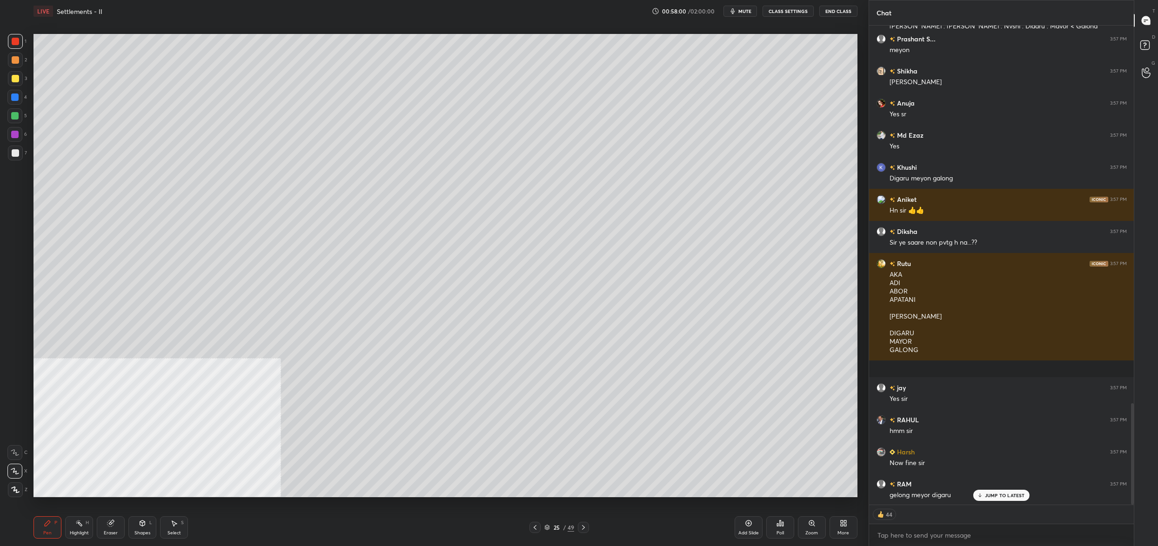
click at [634, 28] on div "Setting up your live class Poll for secs No correct answer Start poll" at bounding box center [446, 265] width 832 height 487
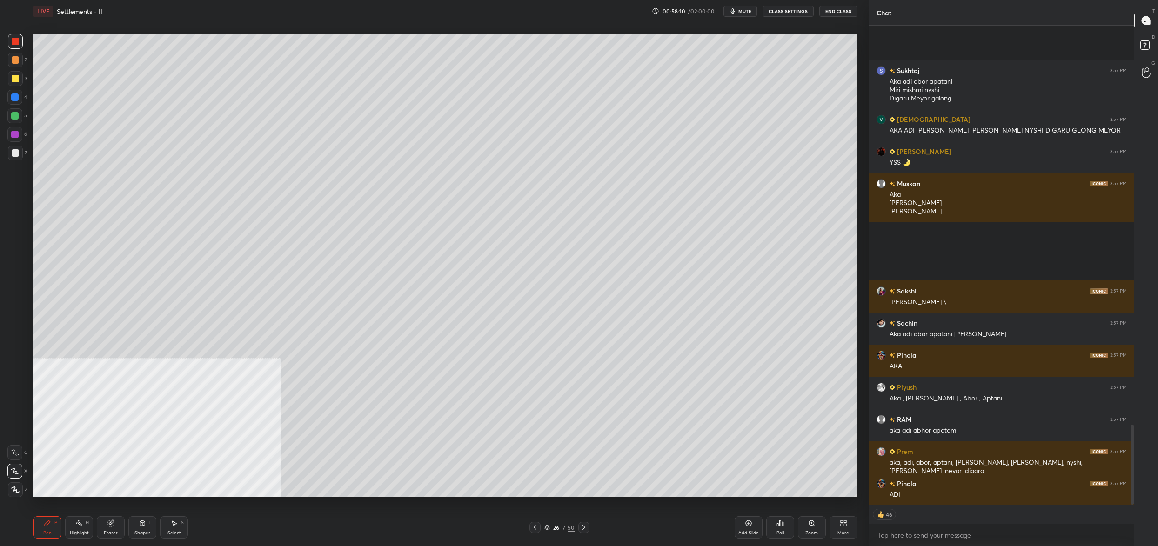
scroll to position [0, 0]
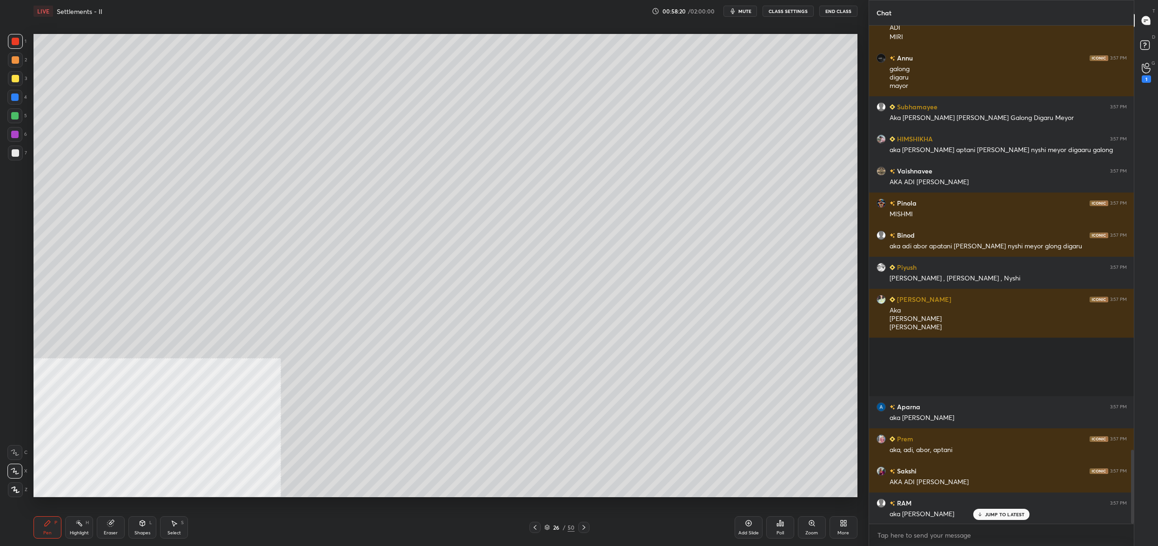
drag, startPoint x: 13, startPoint y: 80, endPoint x: 18, endPoint y: 74, distance: 7.6
click at [13, 80] on div at bounding box center [15, 78] width 7 height 7
click at [18, 74] on div at bounding box center [15, 78] width 15 height 15
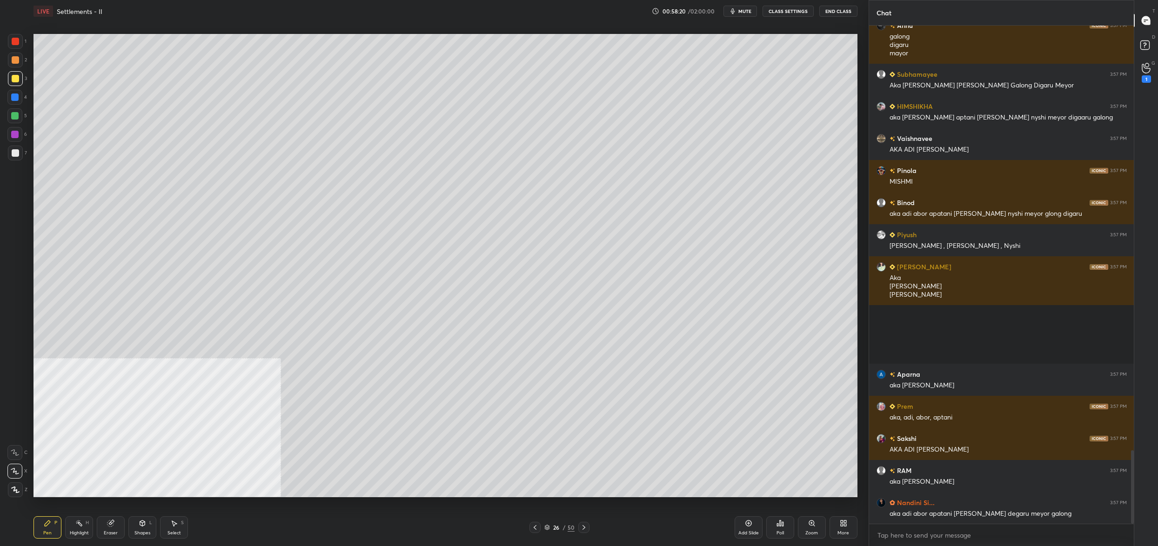
drag, startPoint x: 19, startPoint y: 490, endPoint x: 9, endPoint y: 493, distance: 10.5
click at [18, 487] on div at bounding box center [15, 490] width 15 height 15
click at [9, 494] on div at bounding box center [15, 490] width 15 height 15
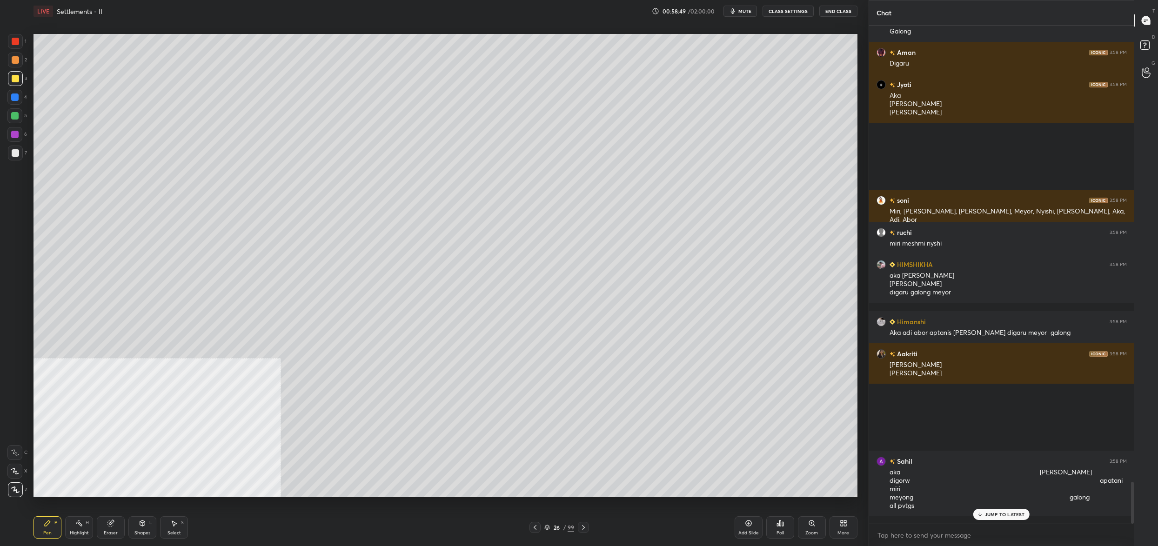
click at [559, 526] on div "26" at bounding box center [556, 528] width 9 height 6
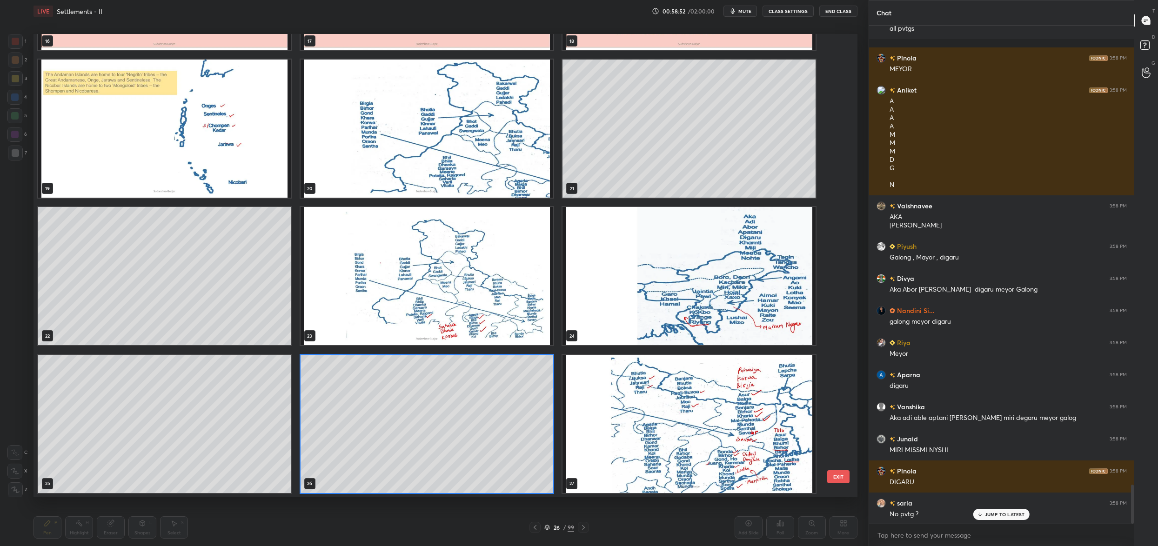
click at [726, 294] on img "grid" at bounding box center [689, 276] width 253 height 138
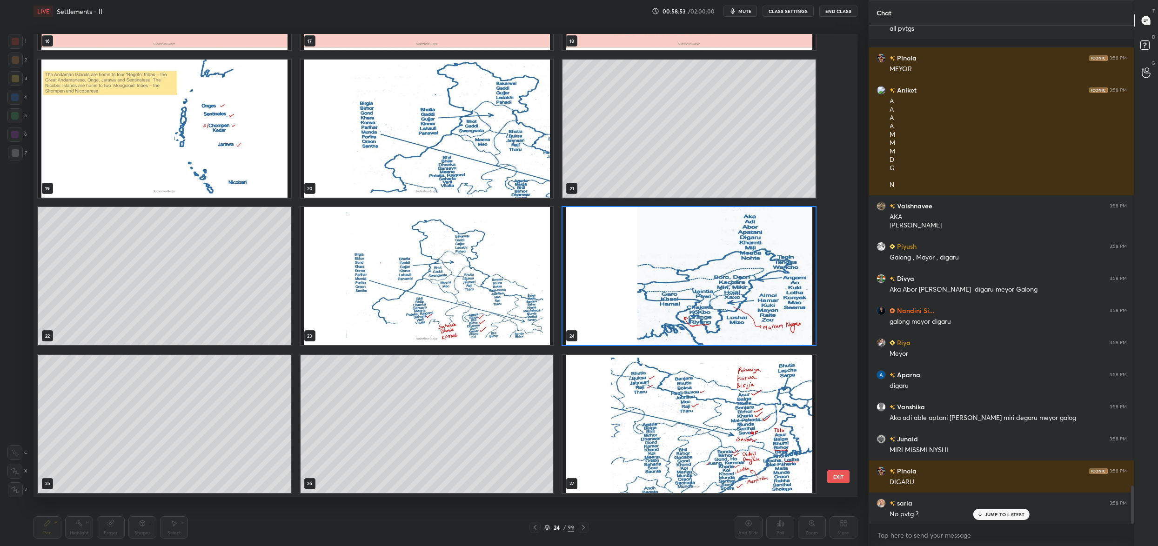
click at [726, 294] on img "grid" at bounding box center [689, 276] width 253 height 138
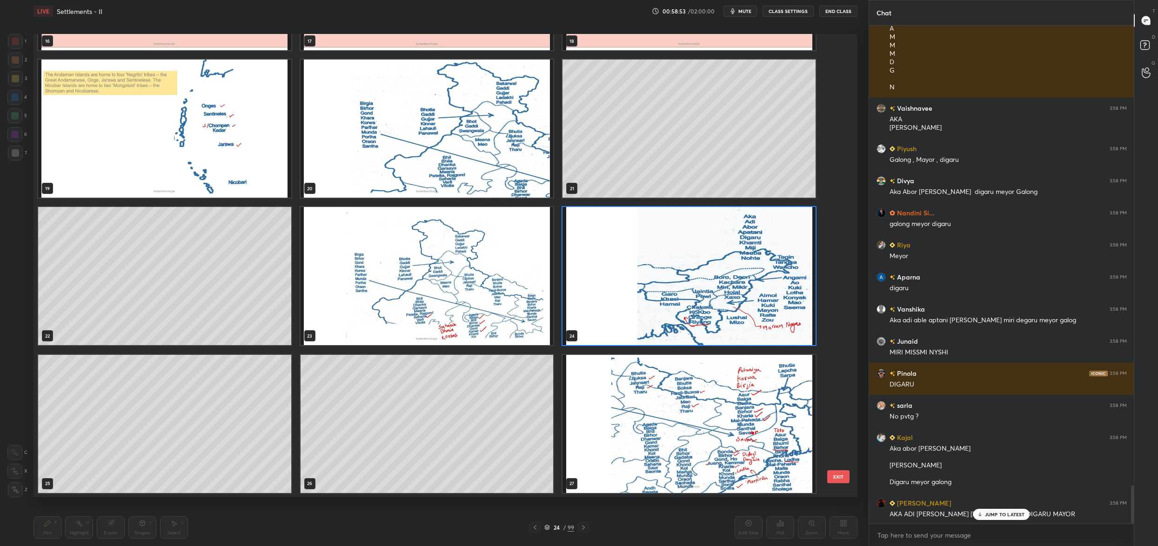
click at [726, 294] on img "grid" at bounding box center [689, 276] width 253 height 138
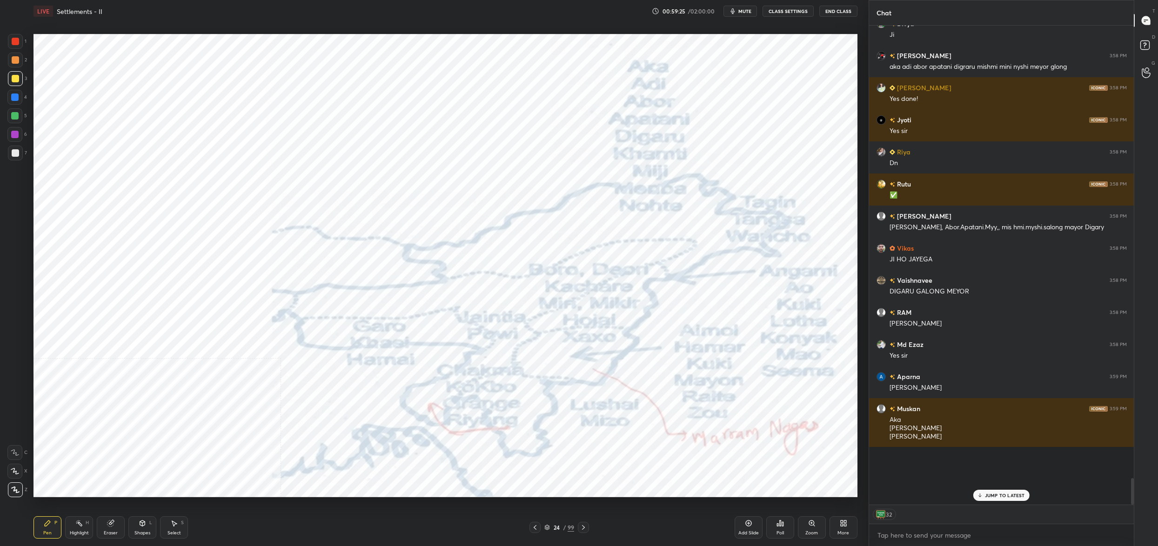
click at [11, 39] on div "1" at bounding box center [17, 41] width 19 height 15
drag, startPoint x: 15, startPoint y: 52, endPoint x: 13, endPoint y: 45, distance: 7.1
click at [16, 53] on div "1 2 3 4 5 6 7" at bounding box center [17, 99] width 20 height 130
click at [13, 45] on div at bounding box center [15, 41] width 15 height 15
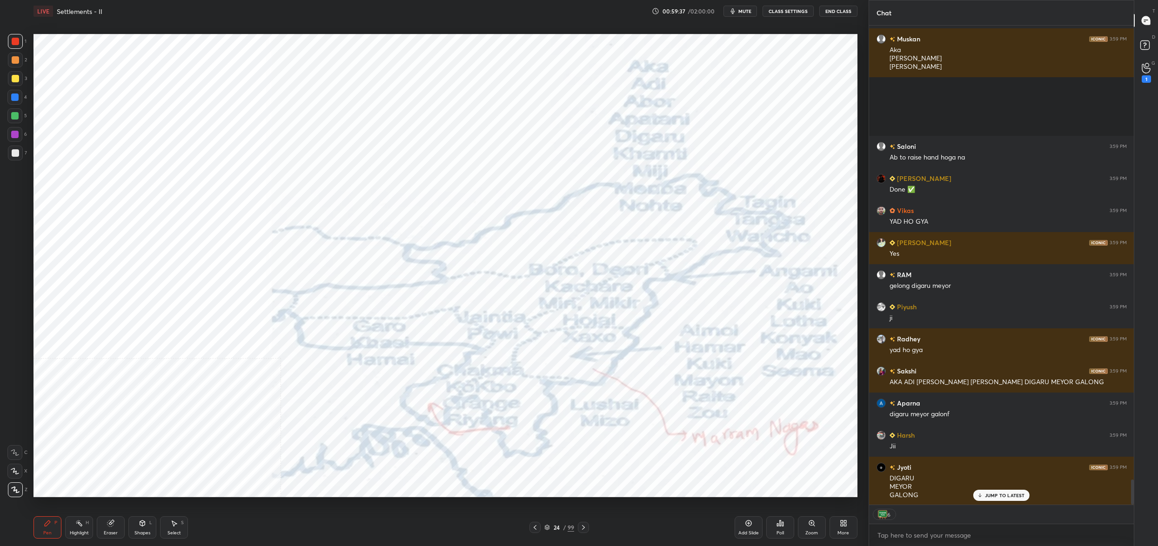
click at [549, 524] on div "Pen P Highlight H Eraser Shapes L Select S 24 / 99 Add Slide Poll Zoom More" at bounding box center [446, 527] width 824 height 37
drag, startPoint x: 545, startPoint y: 531, endPoint x: 550, endPoint y: 531, distance: 5.1
click at [545, 531] on div "24 / 99" at bounding box center [560, 528] width 30 height 8
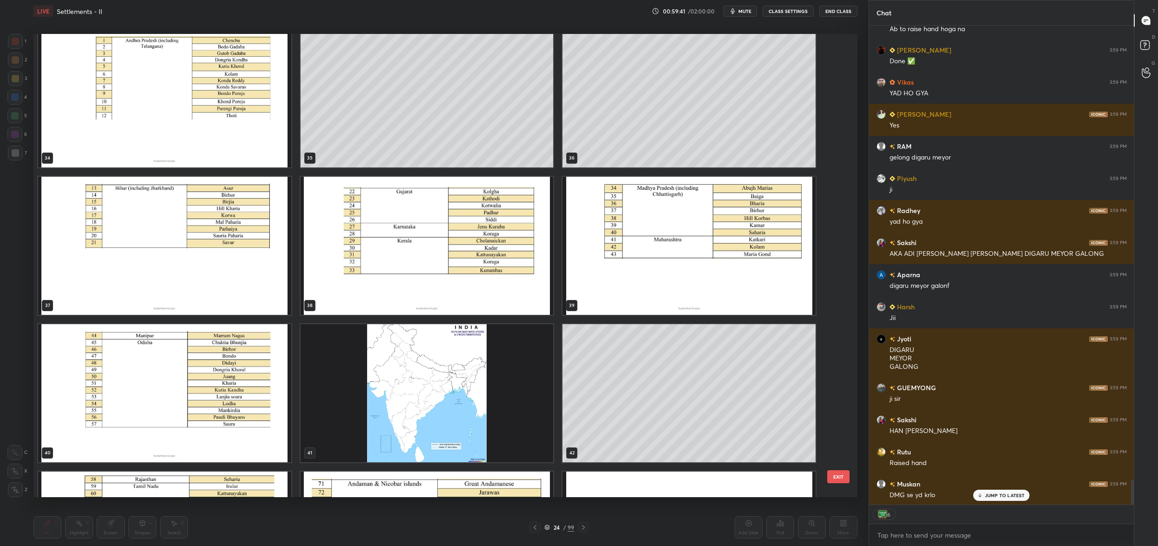
click at [542, 463] on div "41" at bounding box center [427, 393] width 255 height 140
click at [495, 431] on img "grid" at bounding box center [427, 393] width 253 height 138
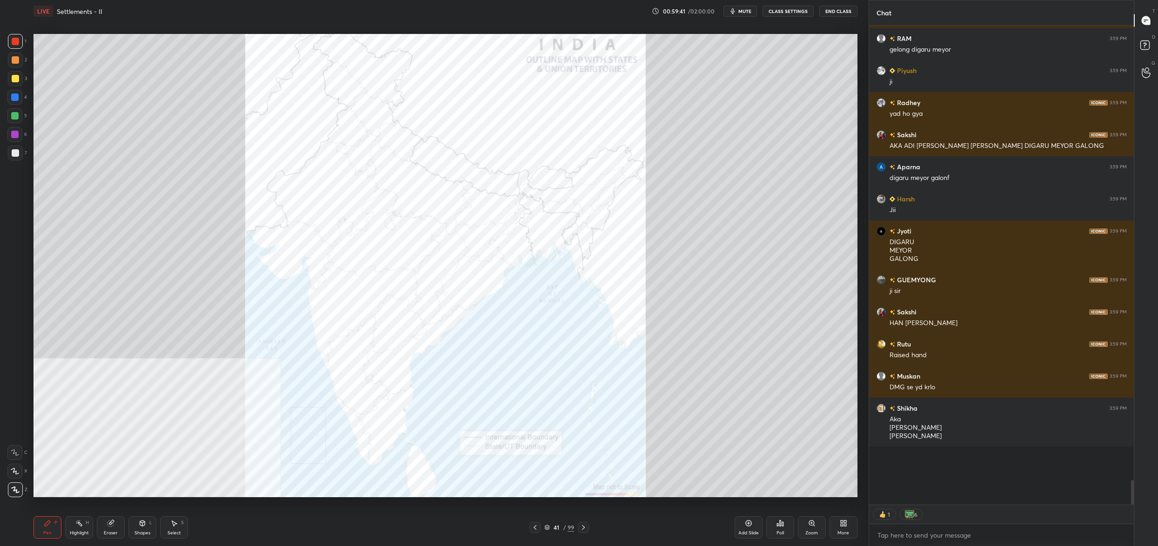
click at [495, 431] on img "grid" at bounding box center [427, 393] width 253 height 138
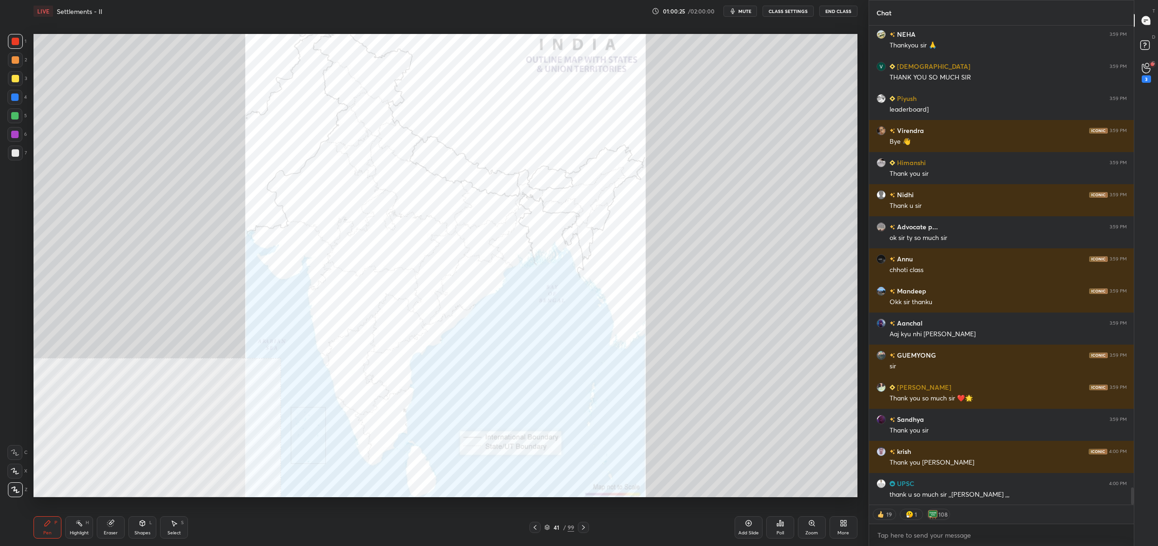
click at [786, 525] on div "Poll" at bounding box center [781, 528] width 28 height 22
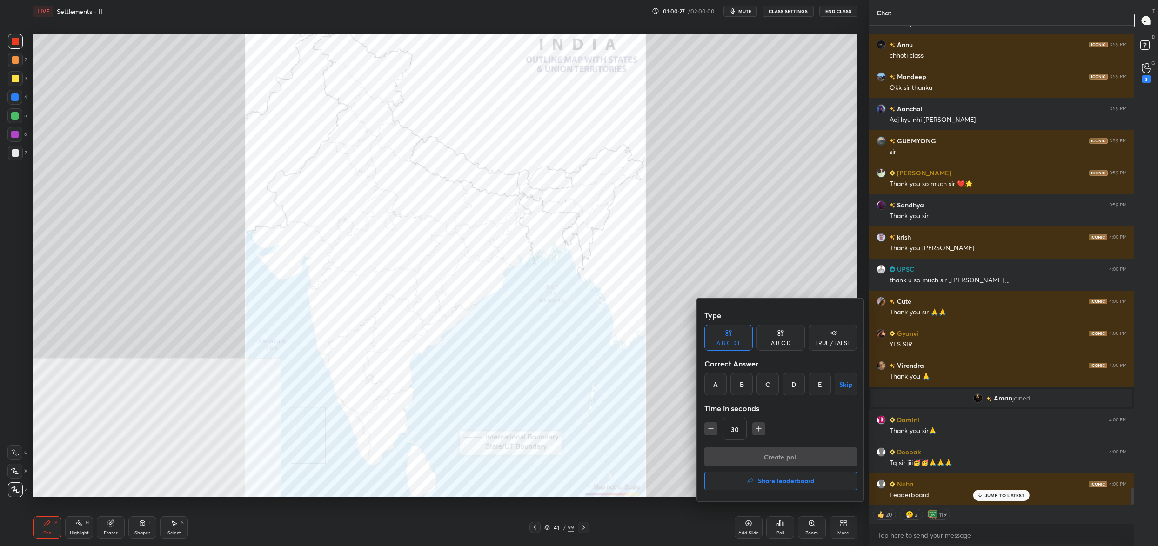
click at [784, 480] on h4 "Share leaderboard" at bounding box center [786, 481] width 57 height 7
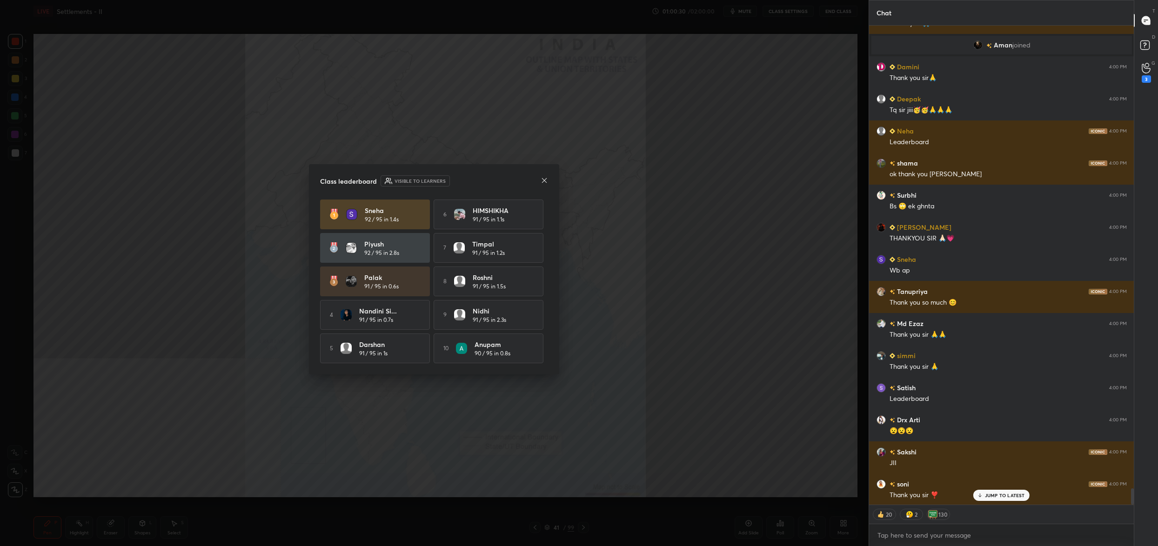
click at [548, 177] on icon at bounding box center [544, 180] width 7 height 7
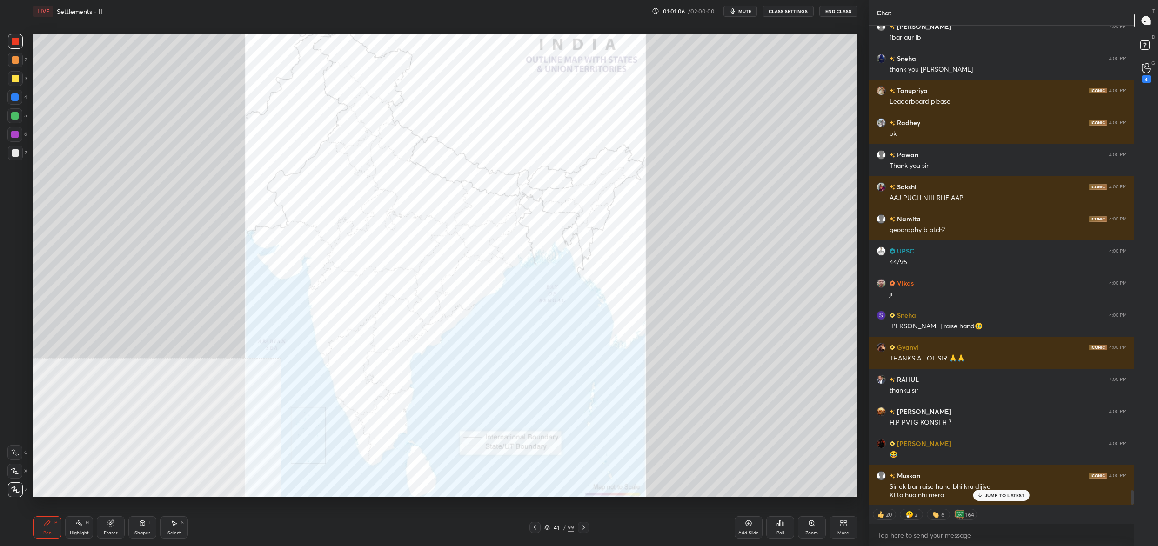
click at [832, 12] on button "End Class" at bounding box center [839, 11] width 38 height 11
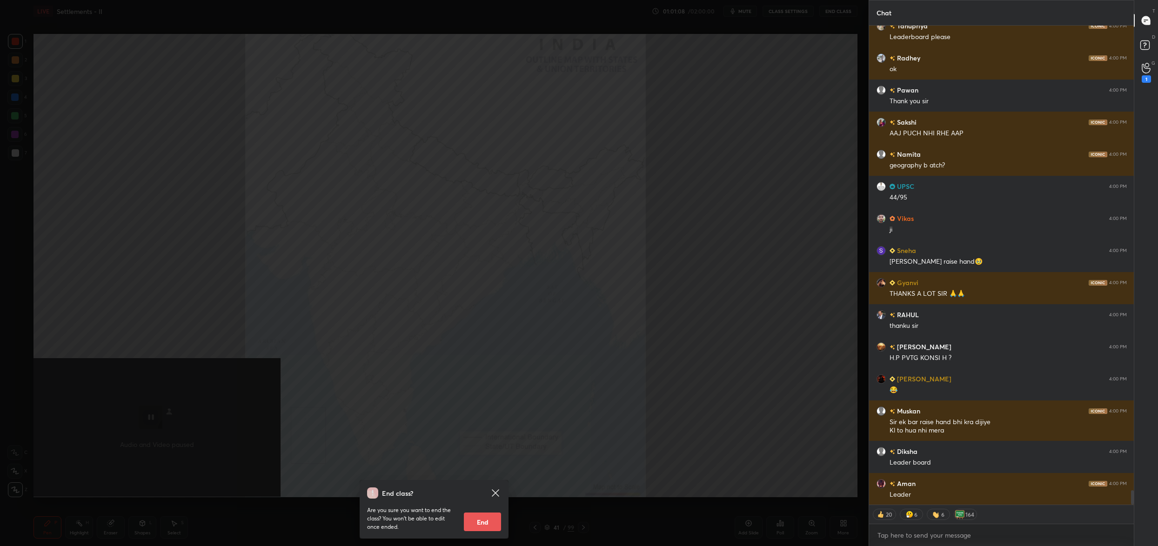
click at [490, 517] on button "End" at bounding box center [482, 522] width 37 height 19
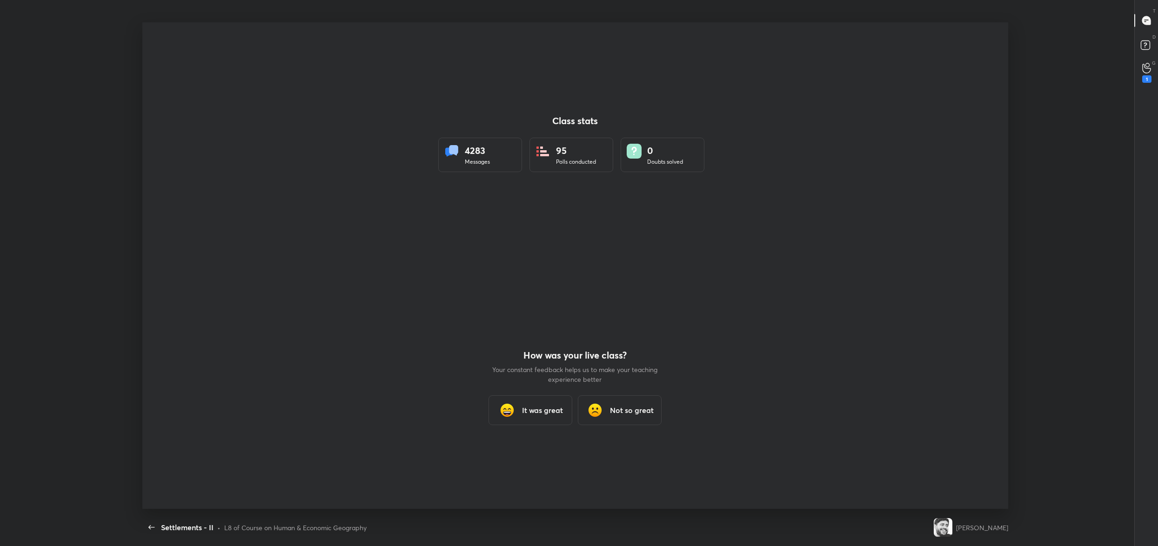
type textarea "x"
